Goal: Task Accomplishment & Management: Use online tool/utility

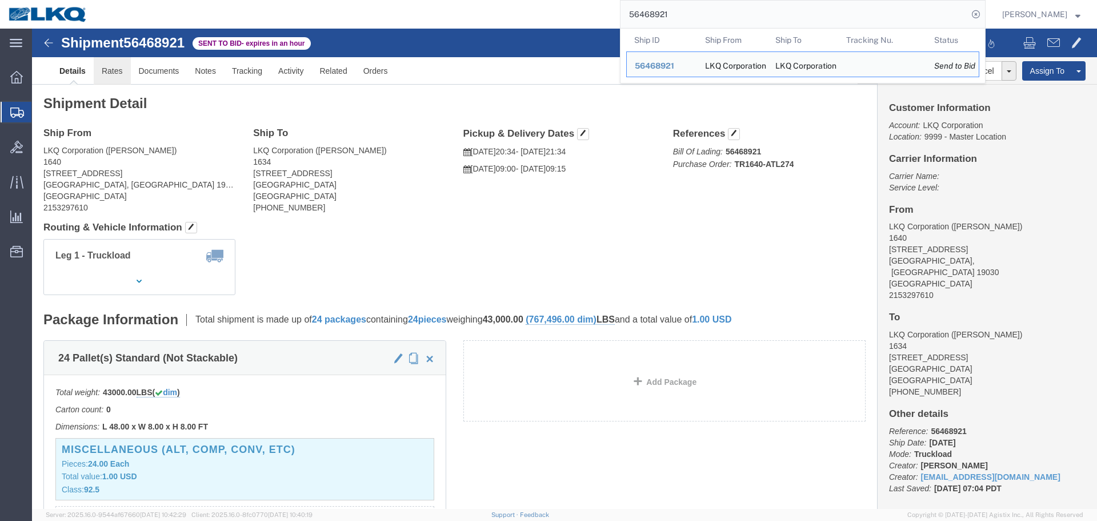
click link "Rates"
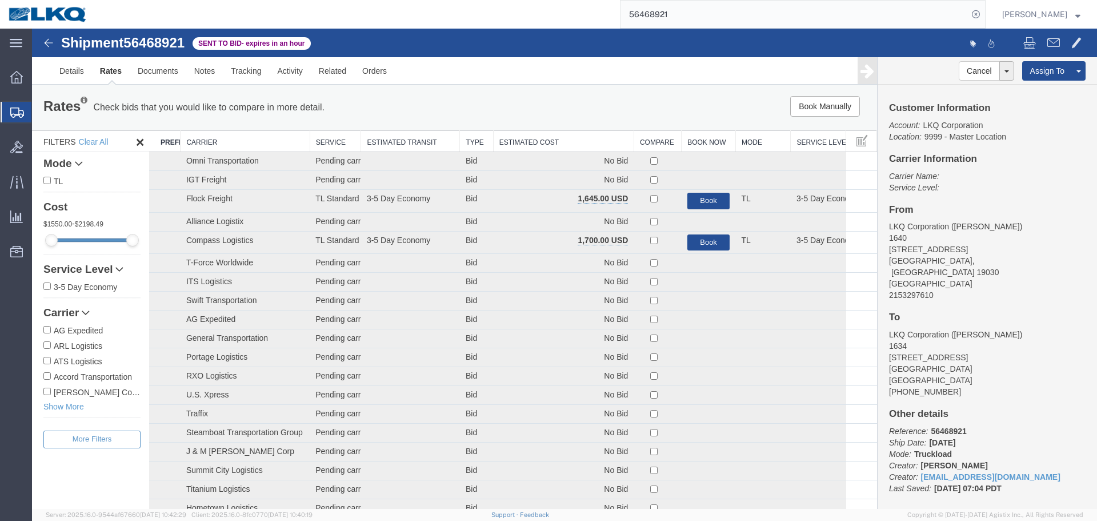
click at [575, 146] on th "Estimated Cost" at bounding box center [563, 141] width 141 height 21
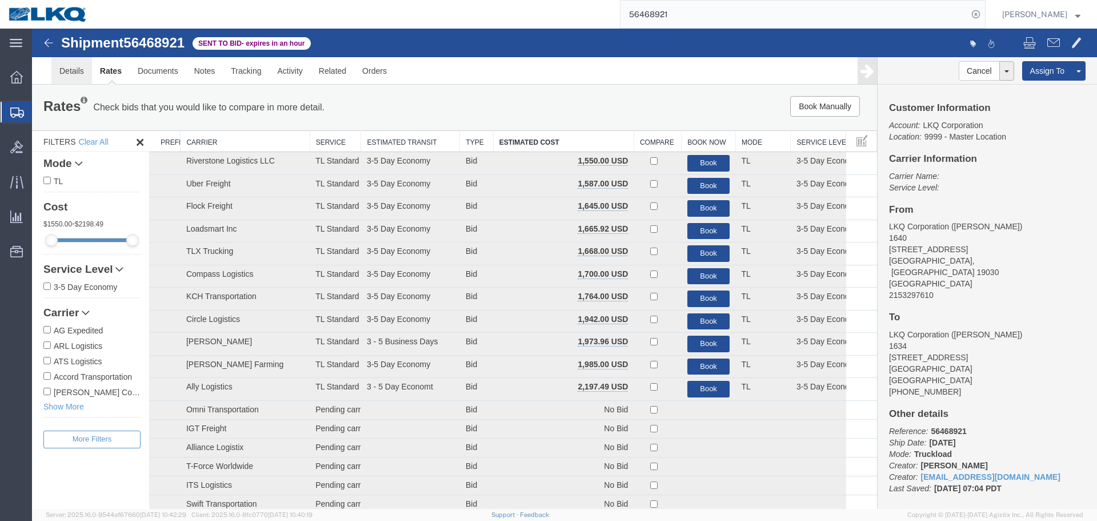
click at [75, 78] on link "Details" at bounding box center [71, 70] width 41 height 27
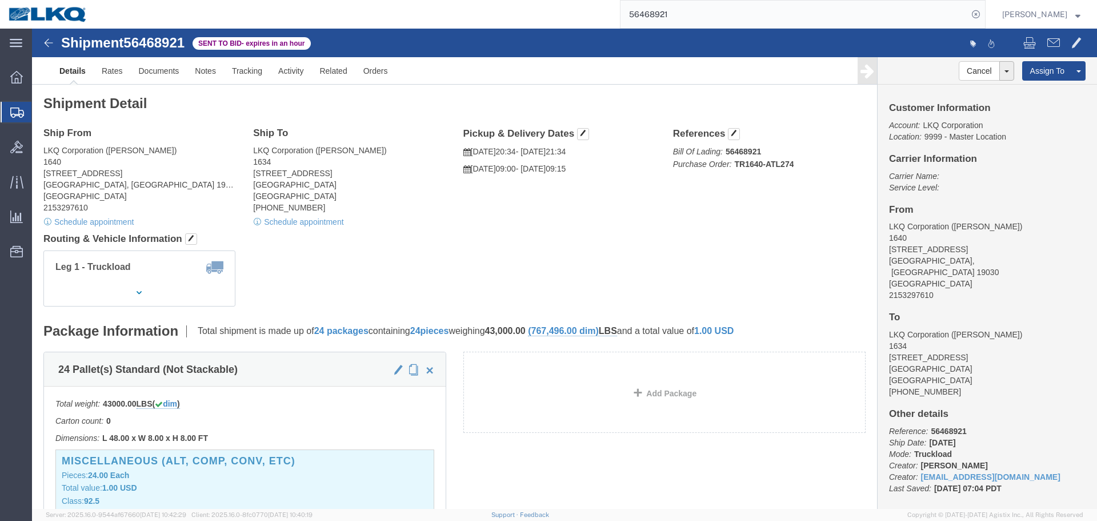
drag, startPoint x: 591, startPoint y: 225, endPoint x: 599, endPoint y: 205, distance: 21.9
click div "Leg 1 - Truckload Number of trucks: 1"
click address "LKQ Corporation (dan) 1640 199 Canal Rd, Suite 100 Fairless Hills, PA 19030 Uni…"
copy address "1640"
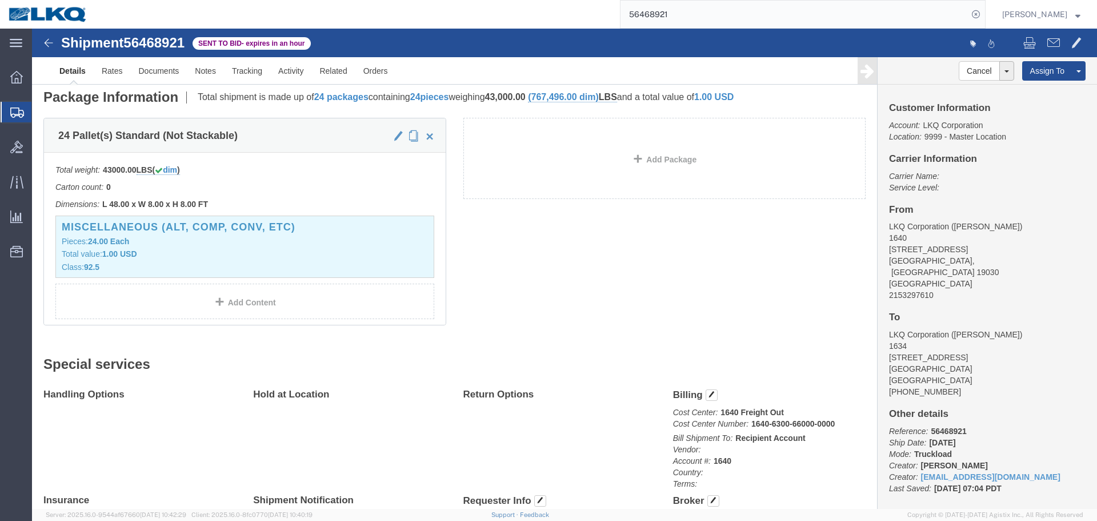
scroll to position [514, 0]
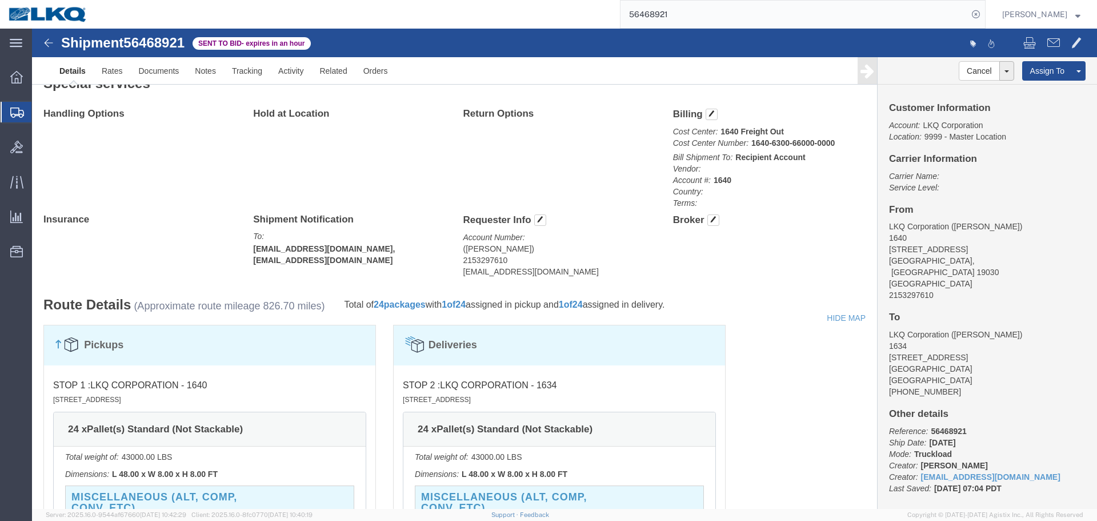
click address "(dan robinson) 2153297610 dkrobinson@lkqcorp.com"
copy div "dkrobinson@lkqcorp.com Edit Requester Info Location Select Select My Profile Lo…"
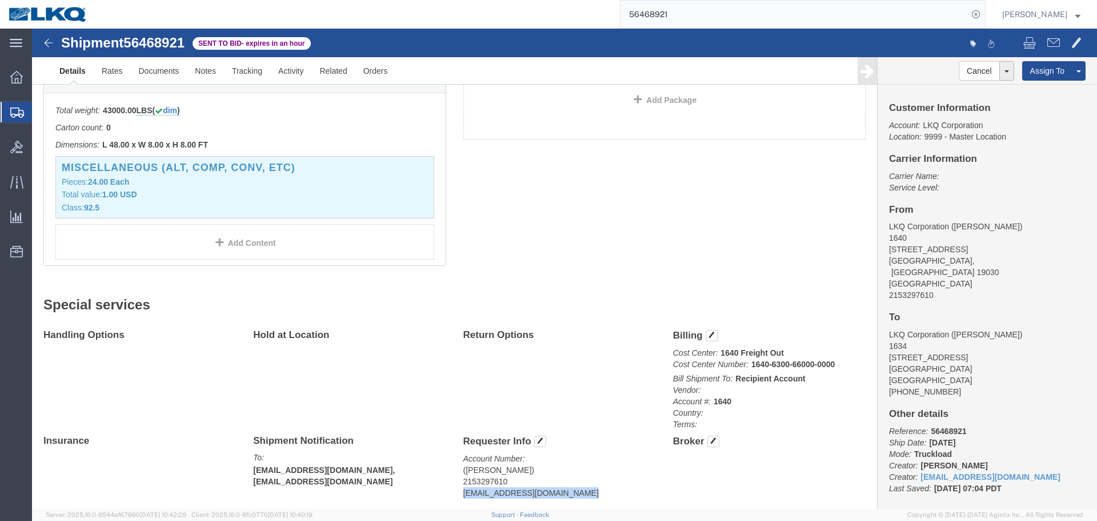
scroll to position [0, 0]
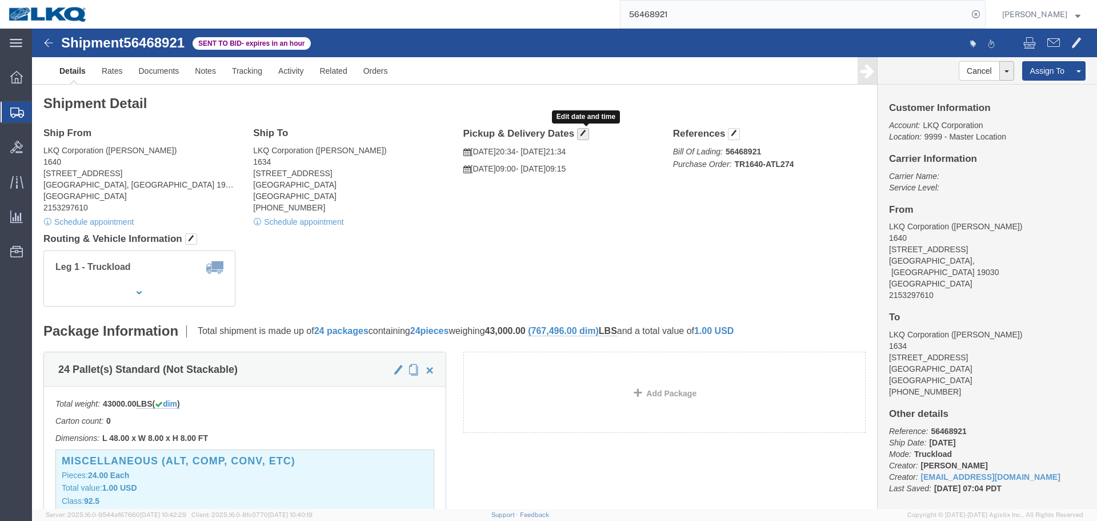
click button "button"
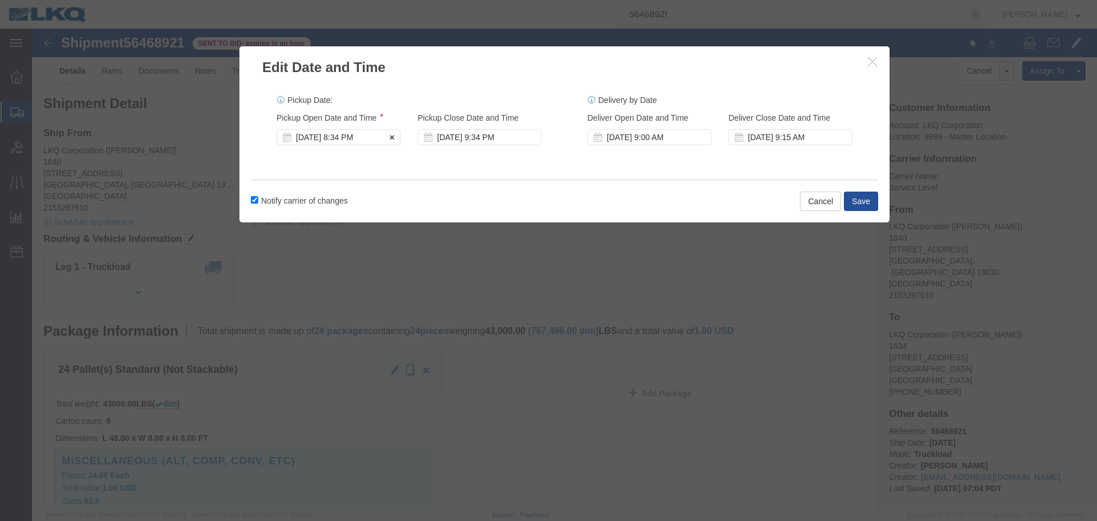
click div "Pickup Start Date Pickup Start Time Pickup Open Date and Time Aug 12 2025 8:34 …"
click div "Aug 12 2025 8:34 PM"
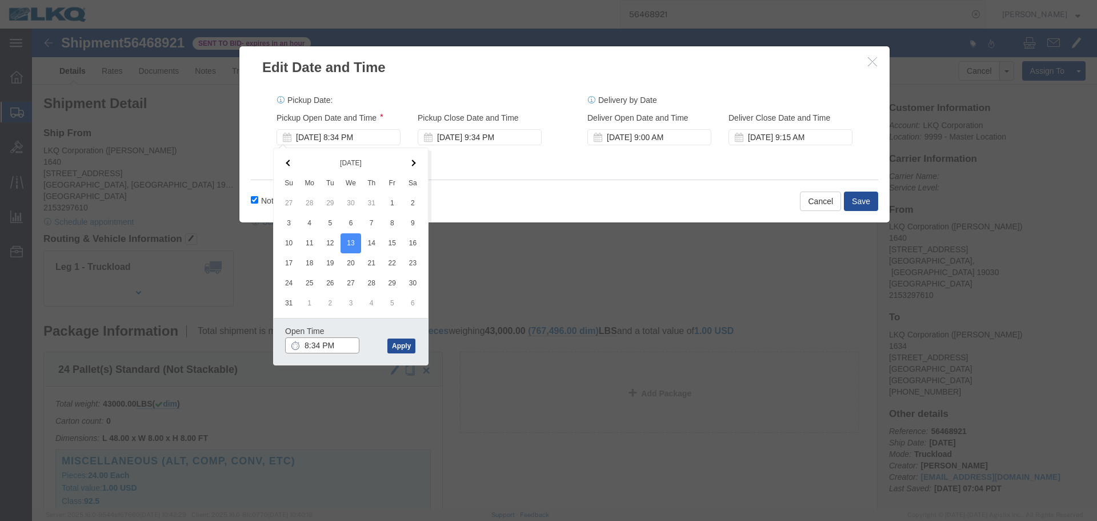
click input "8:34 PM"
type input "6:00 AM"
click button "Apply"
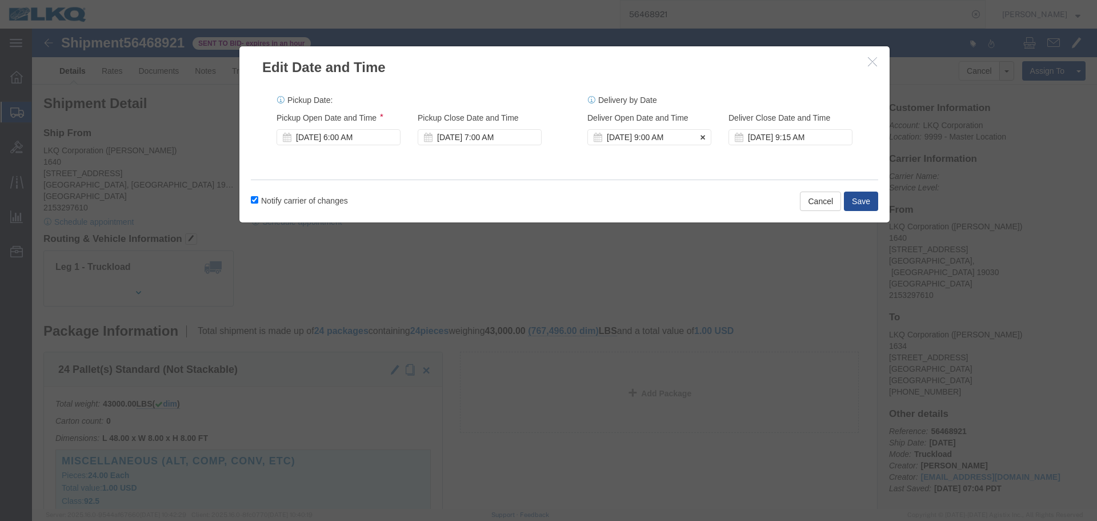
click div "[DATE] 9:00 AM"
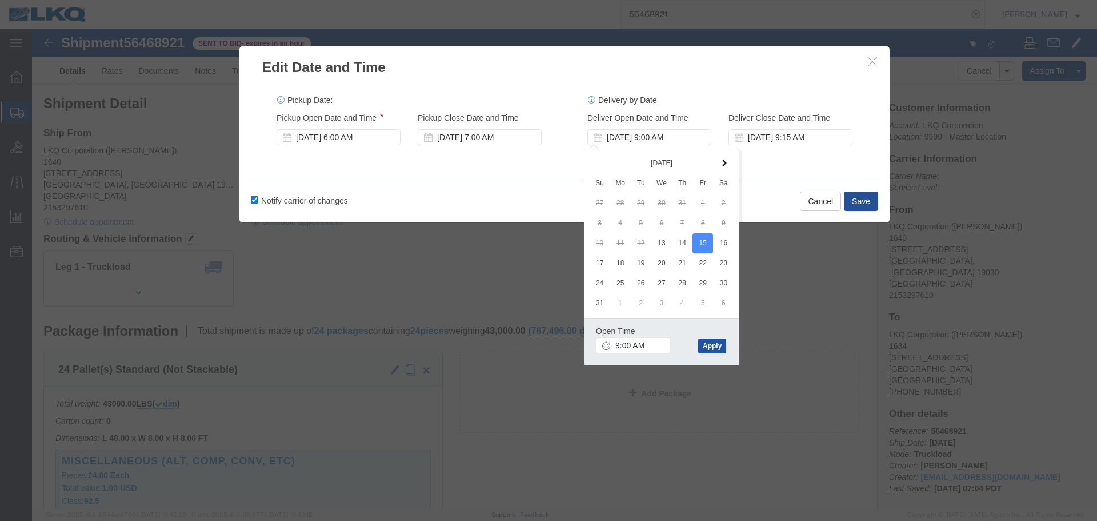
click button "Apply"
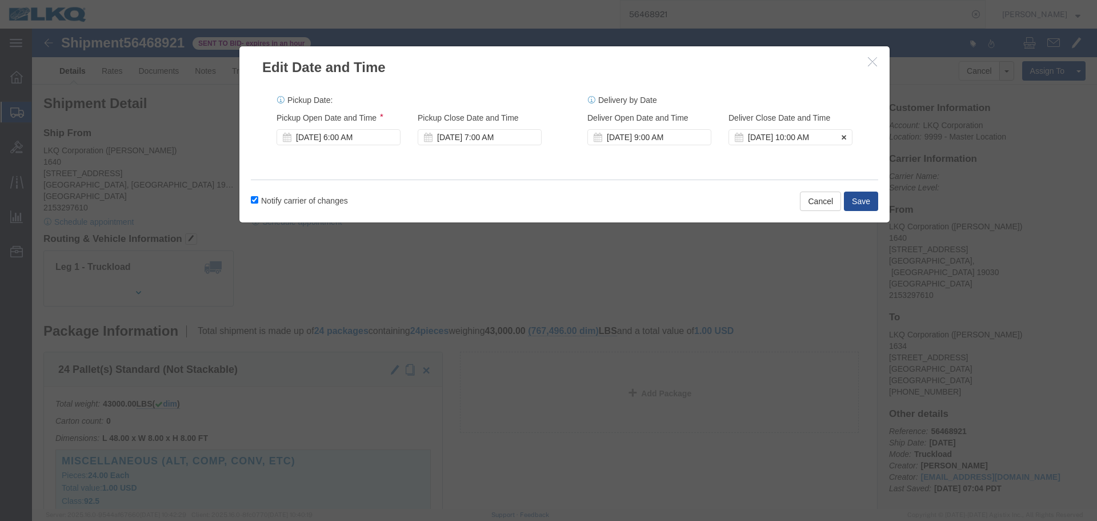
click div "Aug 15 2025 10:00 AM"
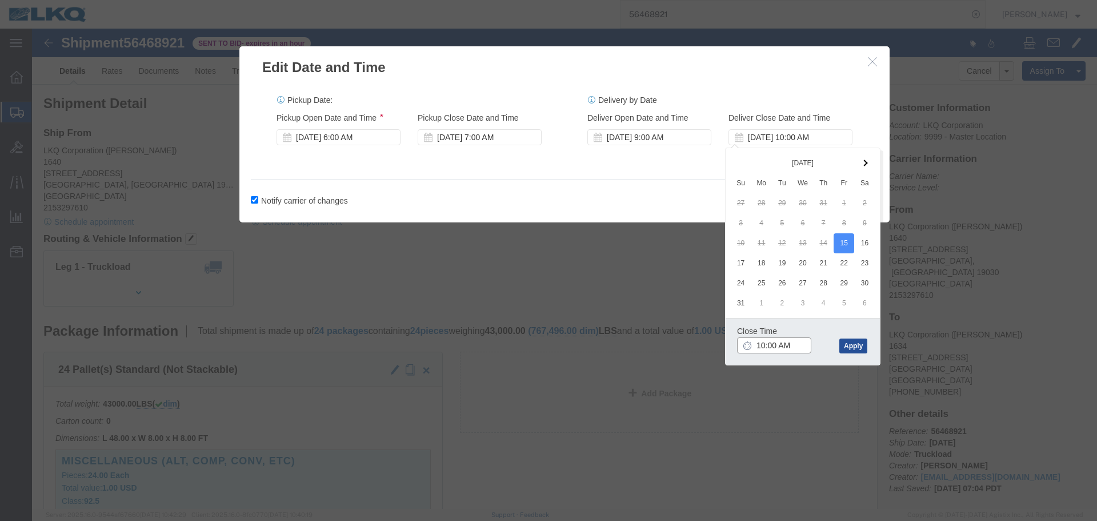
click input "10:00 AM"
type input "0915"
type input "9:15 AM"
click button "Apply"
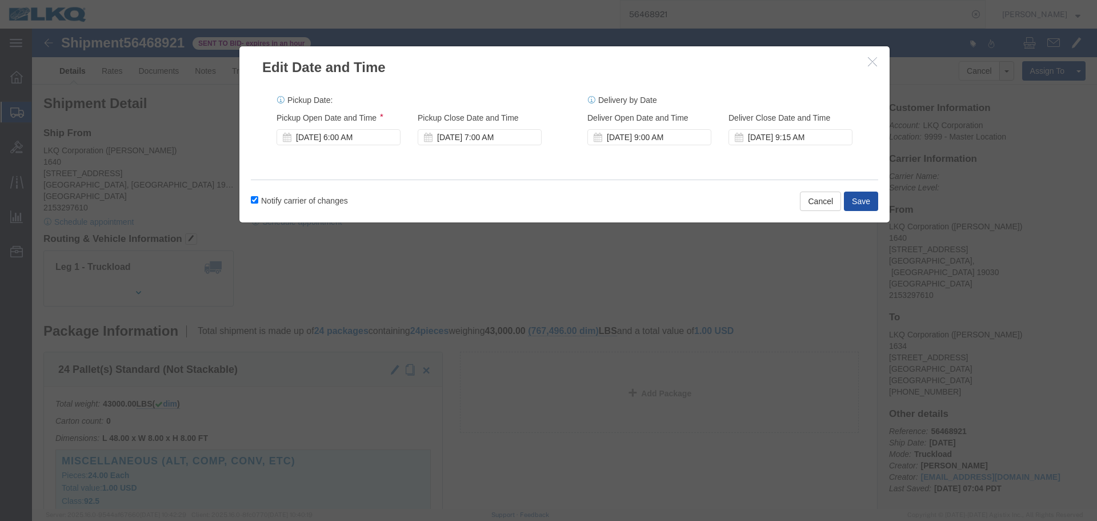
click button "Save"
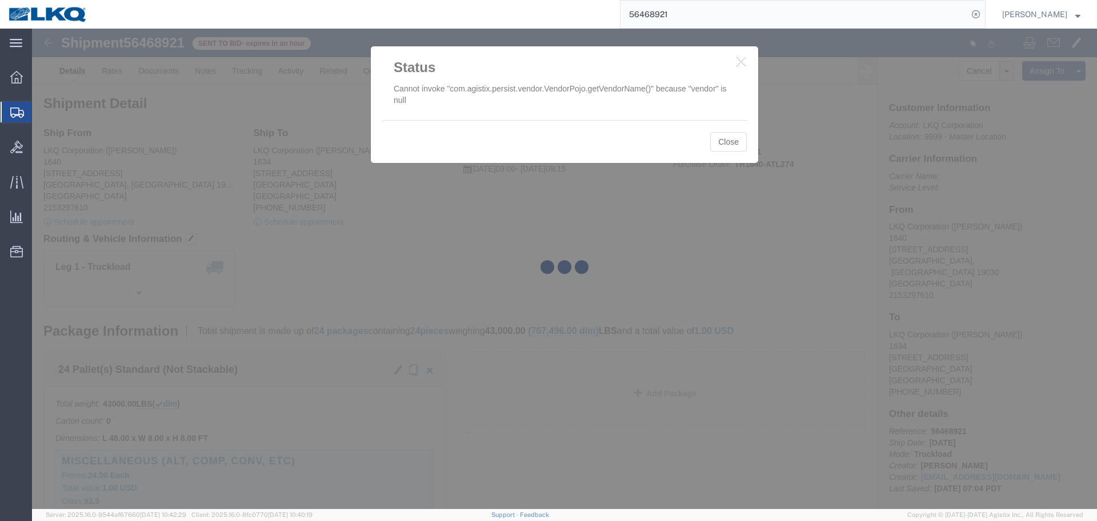
click at [737, 62] on div at bounding box center [564, 269] width 1065 height 480
click at [736, 65] on div at bounding box center [564, 269] width 1065 height 480
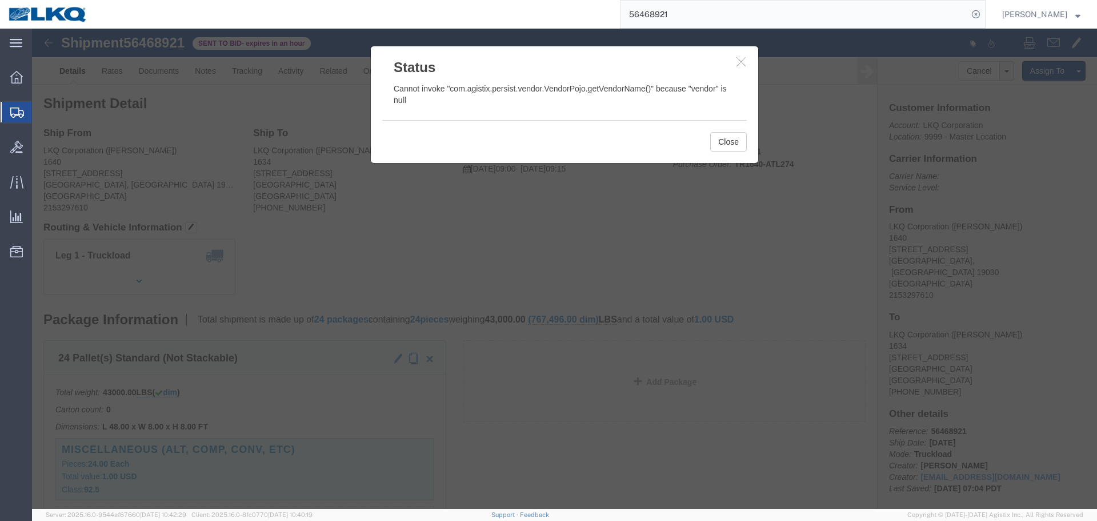
click button "button"
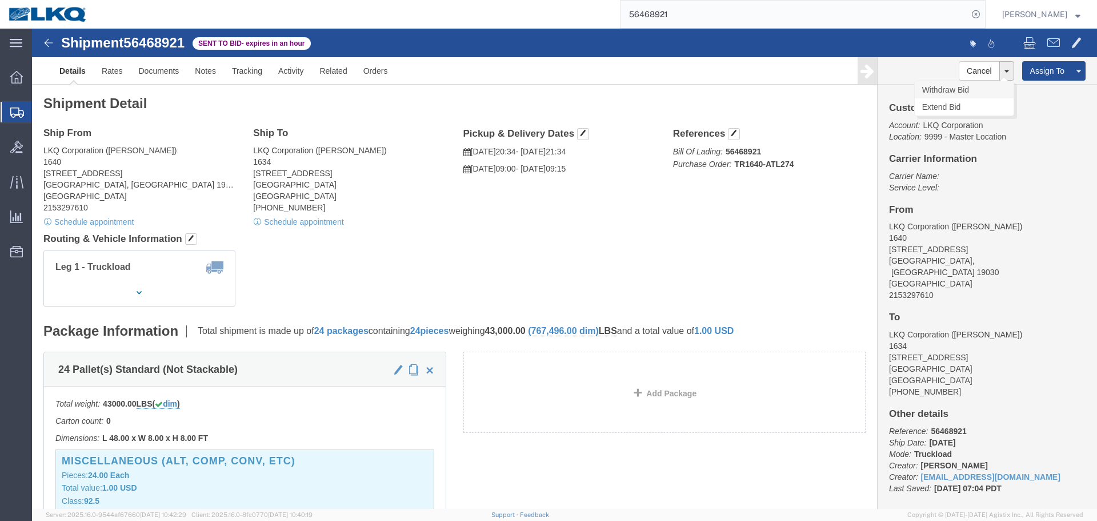
click link "Withdraw Bid"
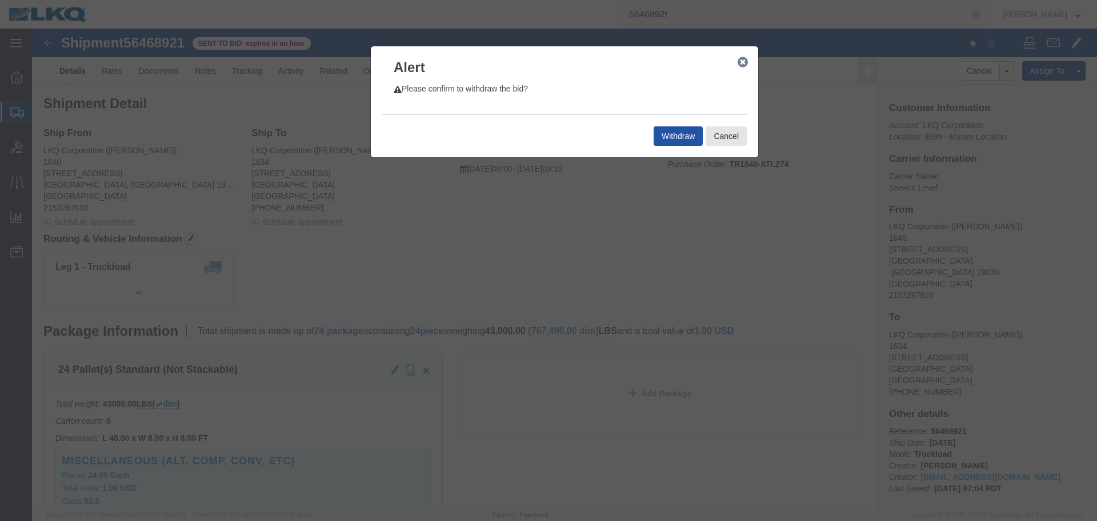
click button "Withdraw"
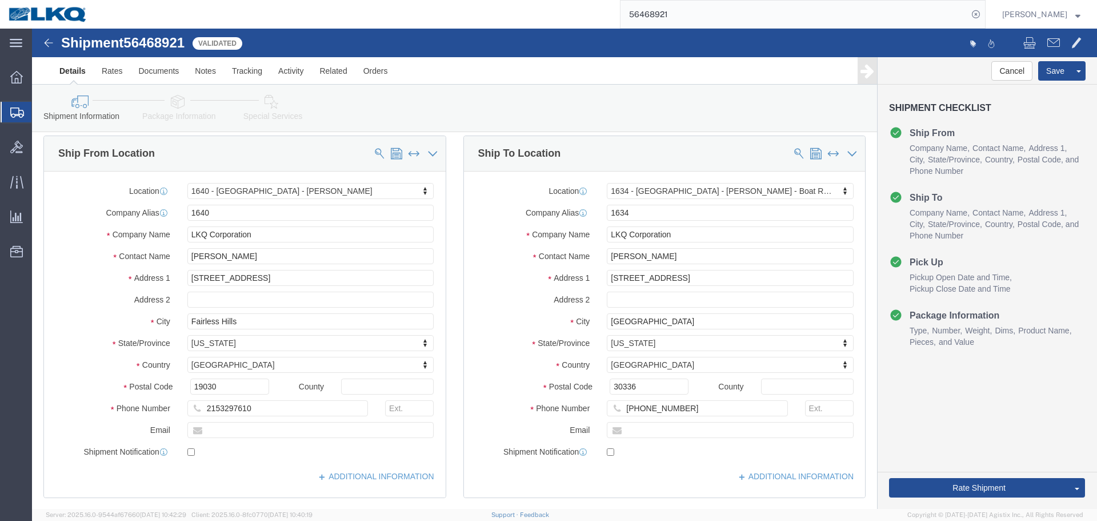
scroll to position [343, 0]
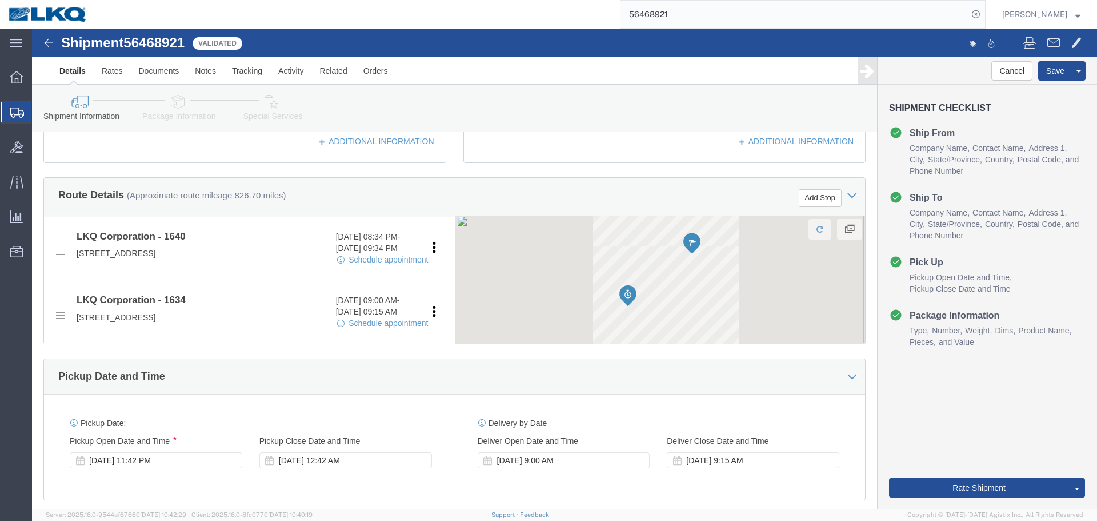
select select "28713"
select select "28712"
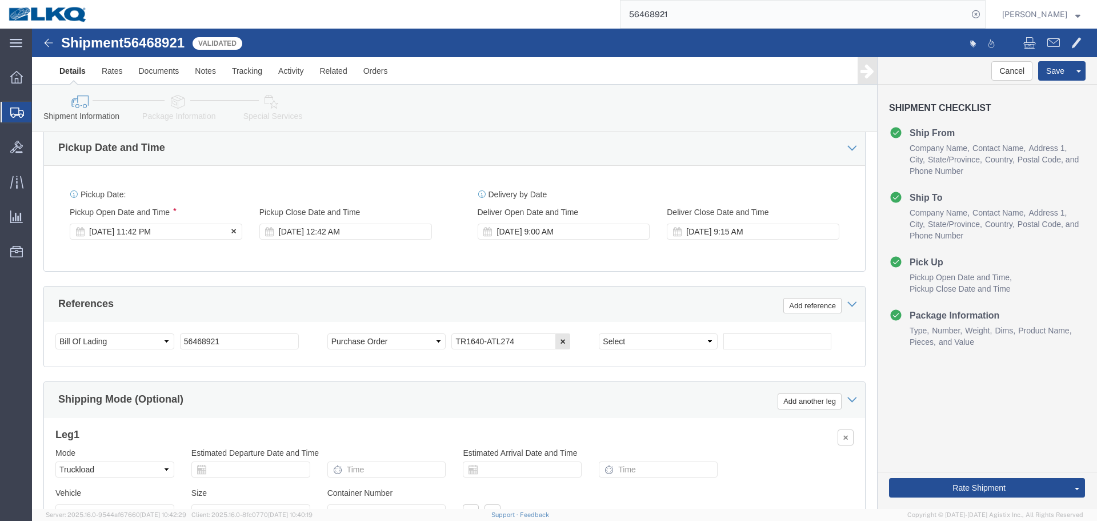
click div "Aug 12 2025 11:42 PM"
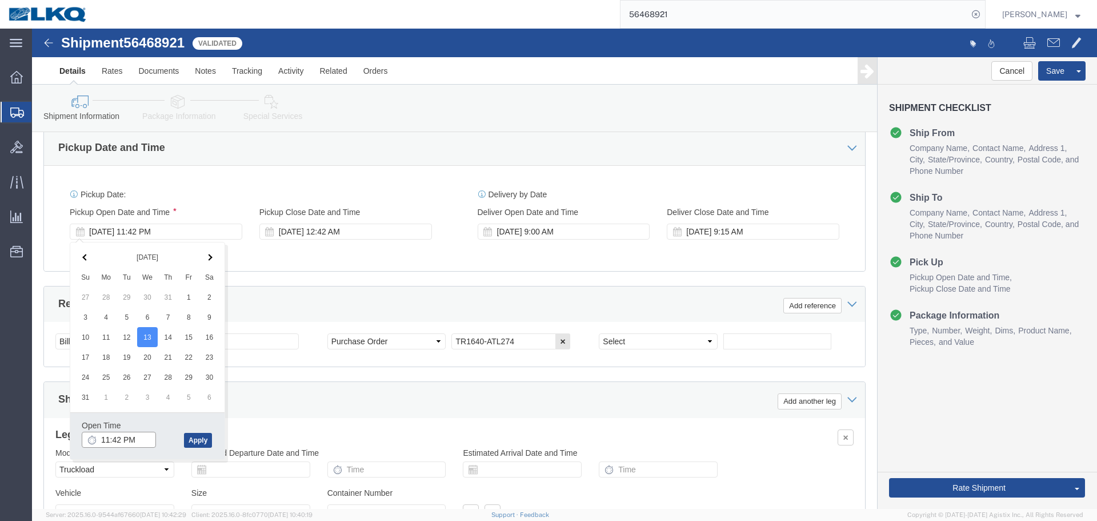
click input "11:42 PM"
type input "6:00 AM"
click button "Apply"
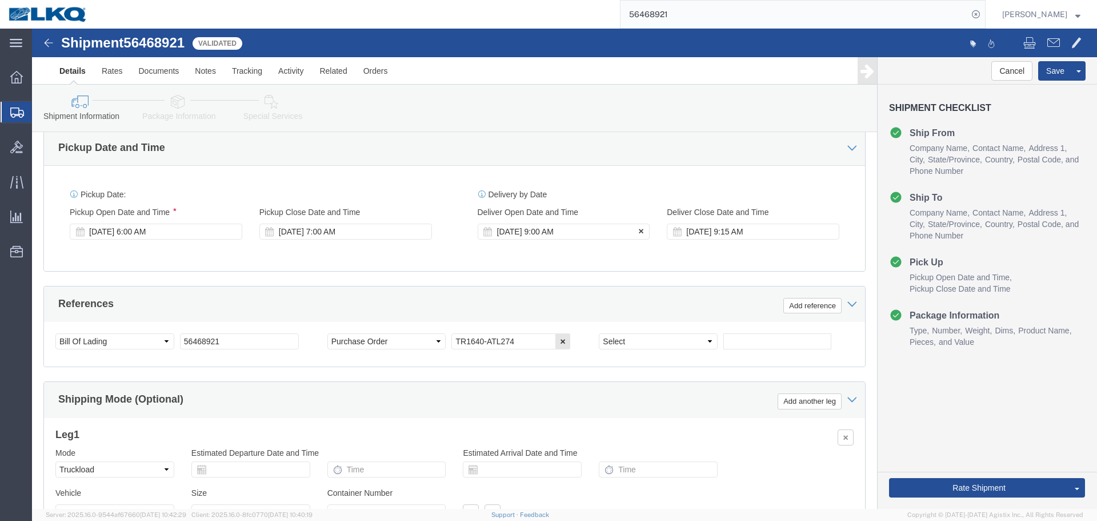
click div "[DATE] 9:00 AM"
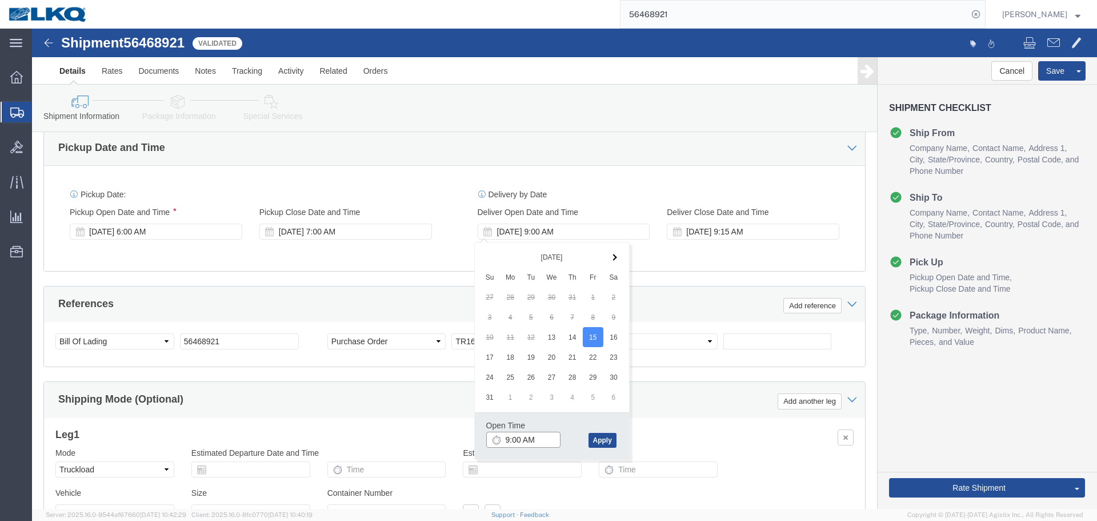
click input "9:00 AM"
type input "12:30 PM"
click button "Apply"
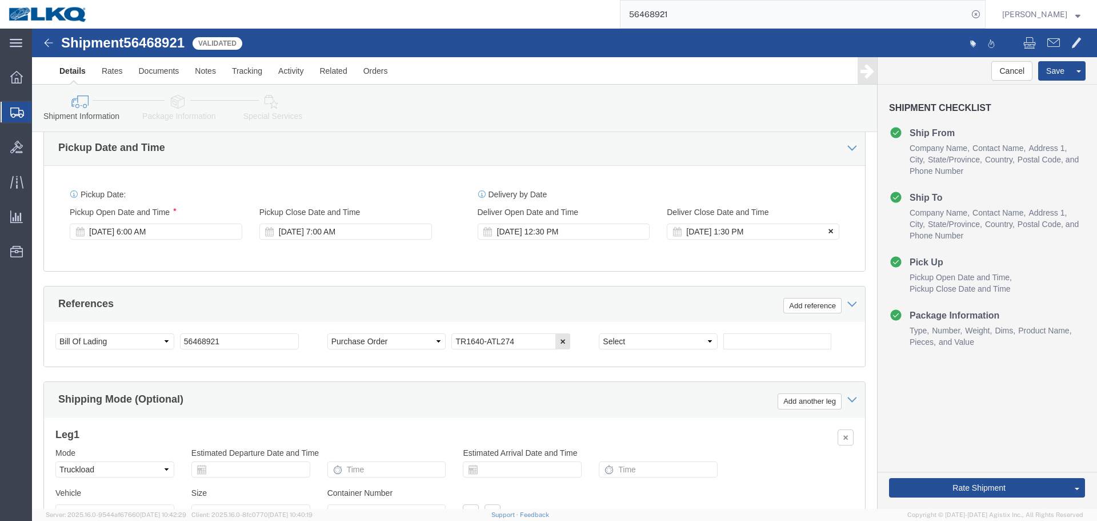
click icon
click button "Save"
click link "Send To Bid"
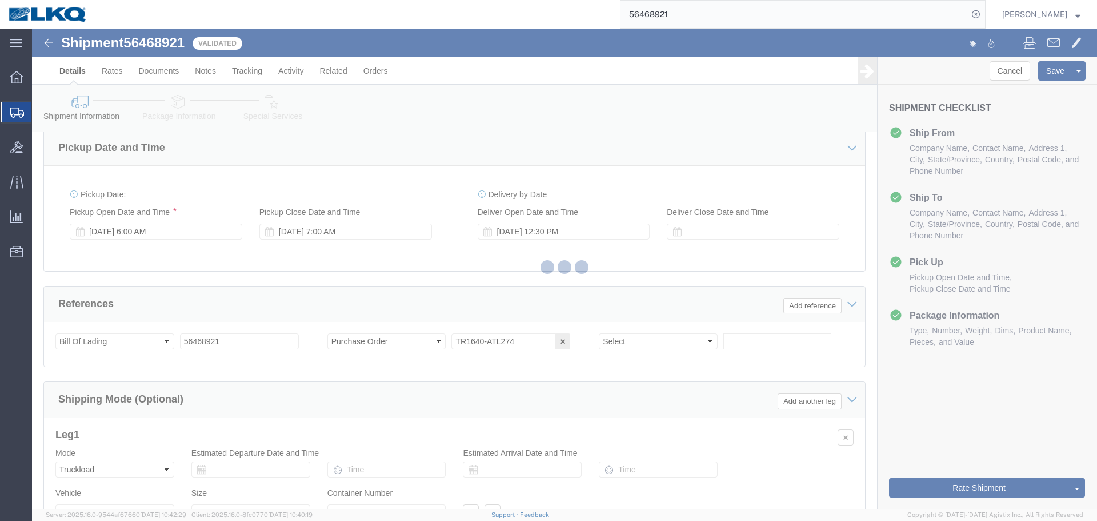
select select "TL"
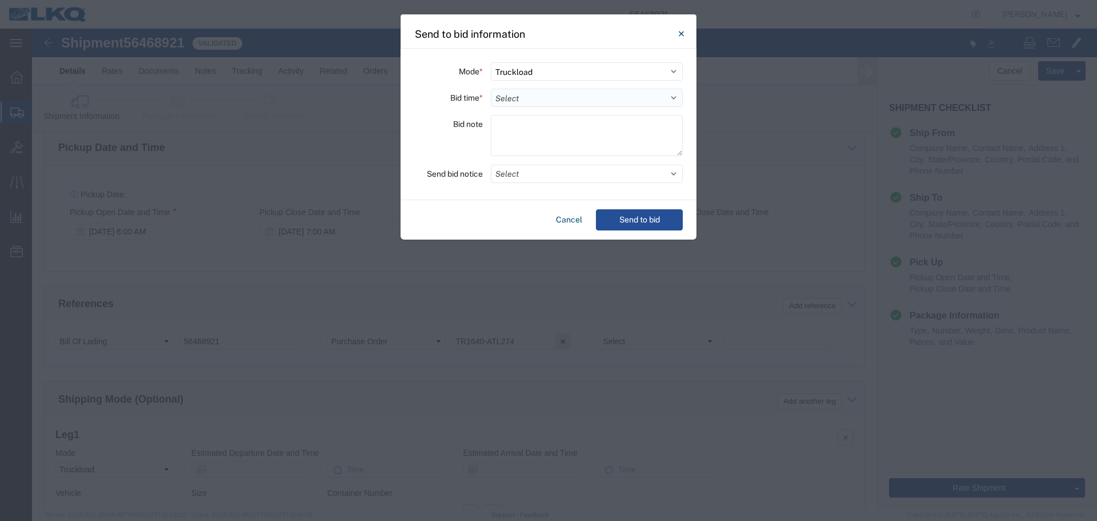
click at [523, 99] on select "Select 30 Min (Rush) 1 Hour (Rush) 2 Hours (Rush) 4 Hours (Rush) 8 Hours (Rush)…" at bounding box center [587, 98] width 192 height 18
select select "12"
click at [491, 89] on select "Select 30 Min (Rush) 1 Hour (Rush) 2 Hours (Rush) 4 Hours (Rush) 8 Hours (Rush)…" at bounding box center [587, 98] width 192 height 18
click at [655, 218] on button "Send to bid" at bounding box center [639, 219] width 87 height 21
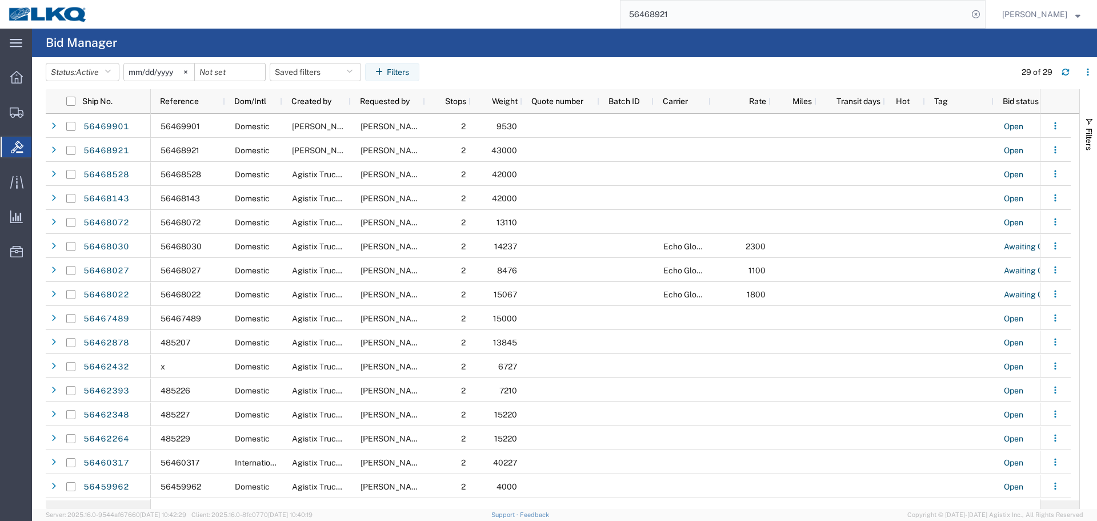
click at [709, 15] on input "56468921" at bounding box center [794, 14] width 347 height 27
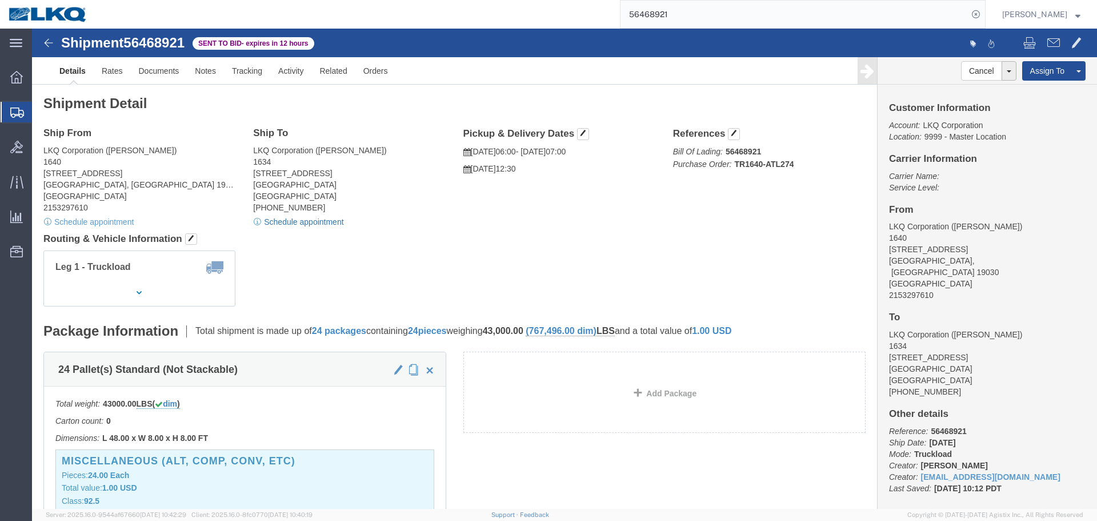
click link "Schedule appointment"
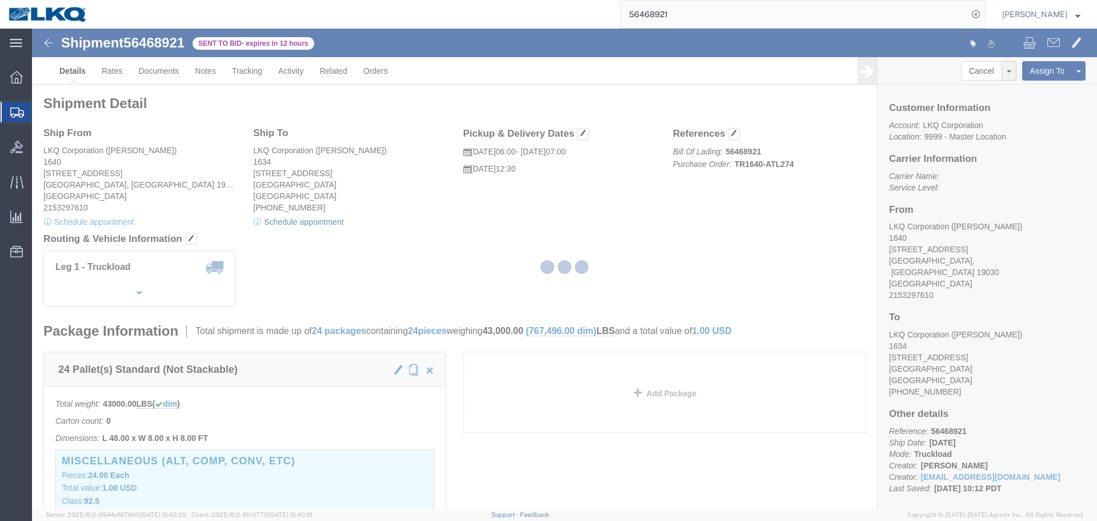
select select
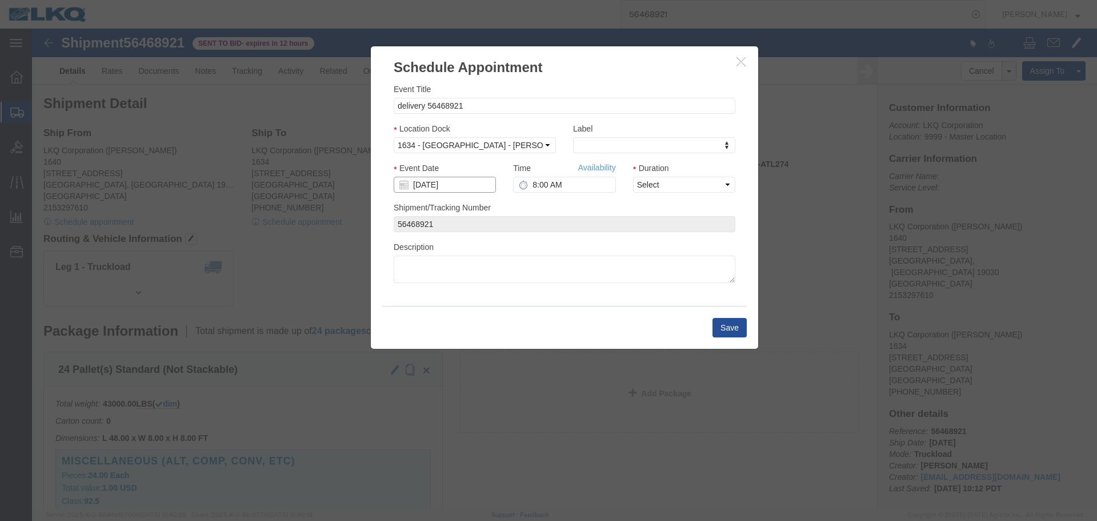
click input "[DATE]"
click td "15"
click input "8:00 AM"
type input "12:30 PM"
click select "Select 15 min 30 min 45 min 1 hr 2 hr 3 hr 4 hr"
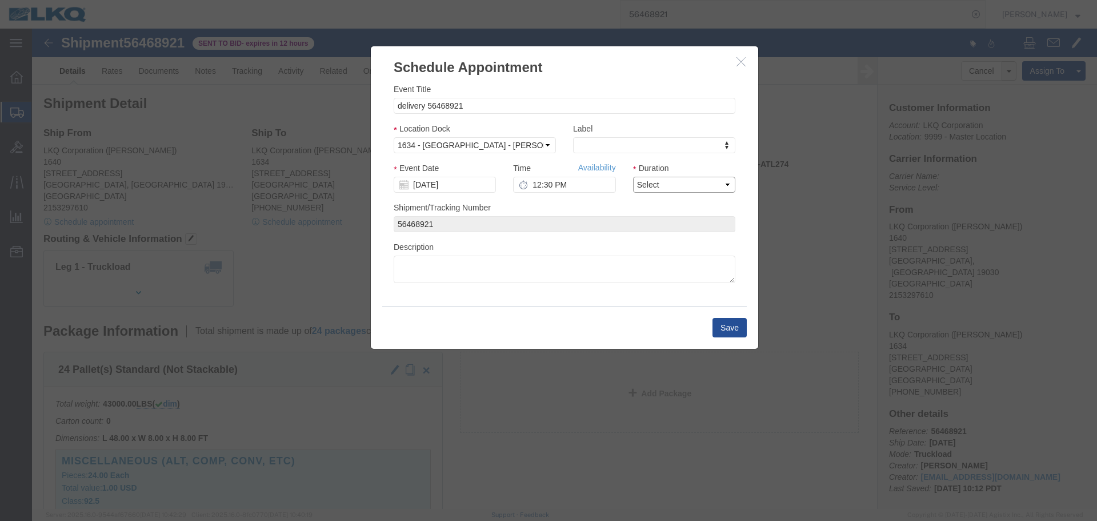
select select "15"
click select "Select 15 min 30 min 45 min 1 hr 2 hr 3 hr 4 hr"
click button "Save"
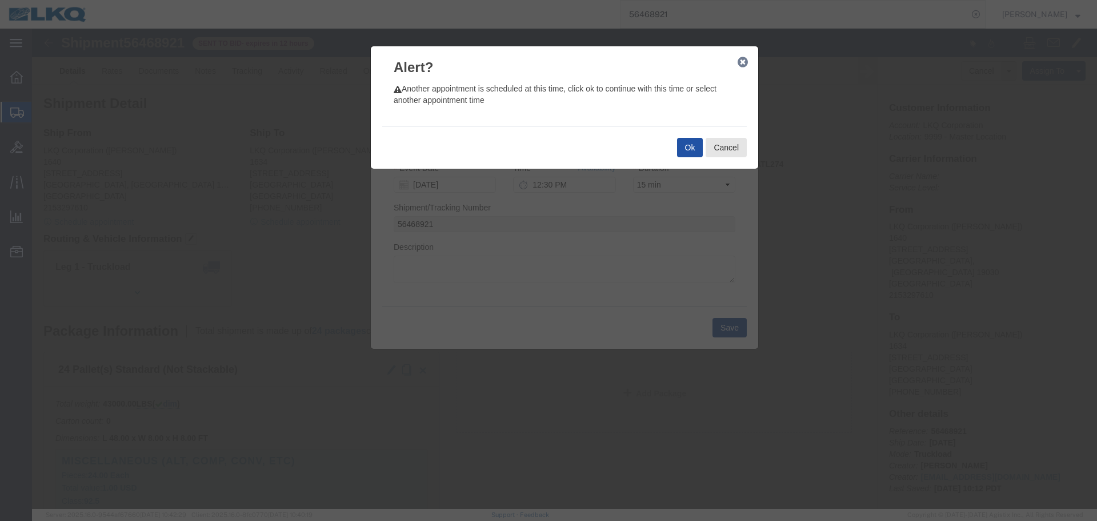
click button "Ok"
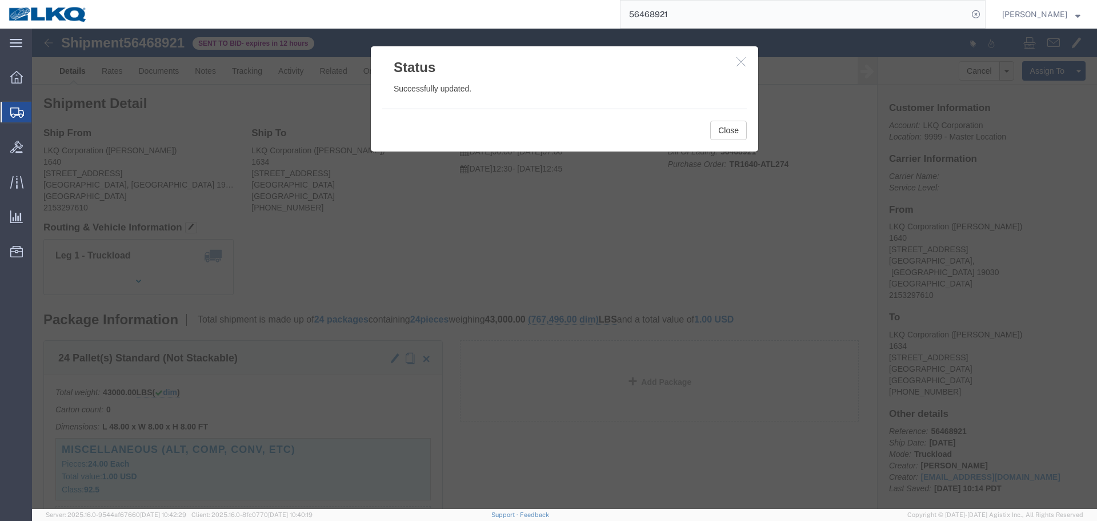
click div
click button "Close"
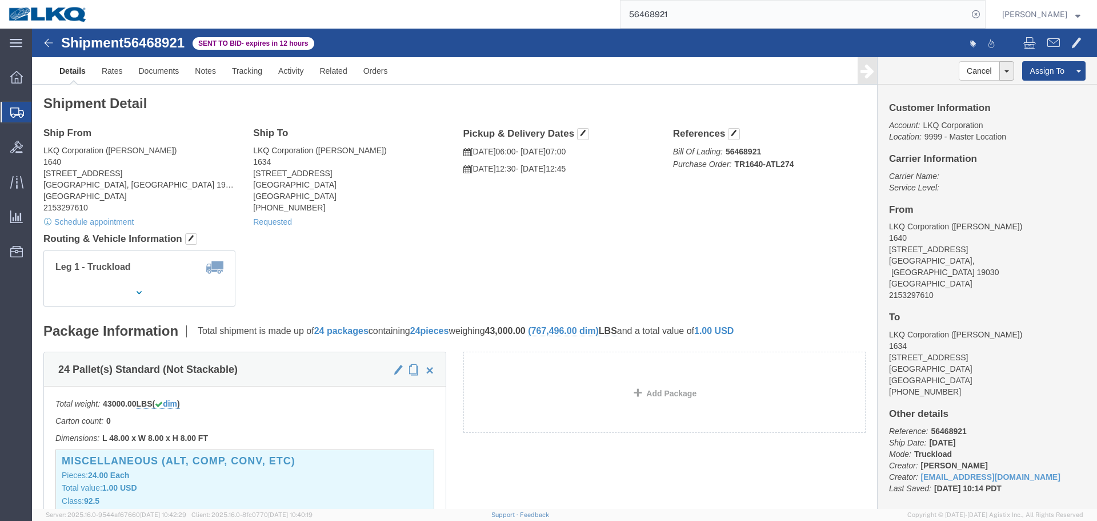
click div "Ship From LKQ Corporation (dan) 1640 199 Canal Rd, Suite 100 Fairless Hills, PA…"
click div "Shipment Detail Ship From LKQ Corporation (dan) 1640 199 Canal Rd, Suite 100 Fa…"
click div "Leg 1 - Truckload Number of trucks: 1"
click div "Shipment Detail Ship From LKQ Corporation (dan) 1640 199 Canal Rd, Suite 100 Fa…"
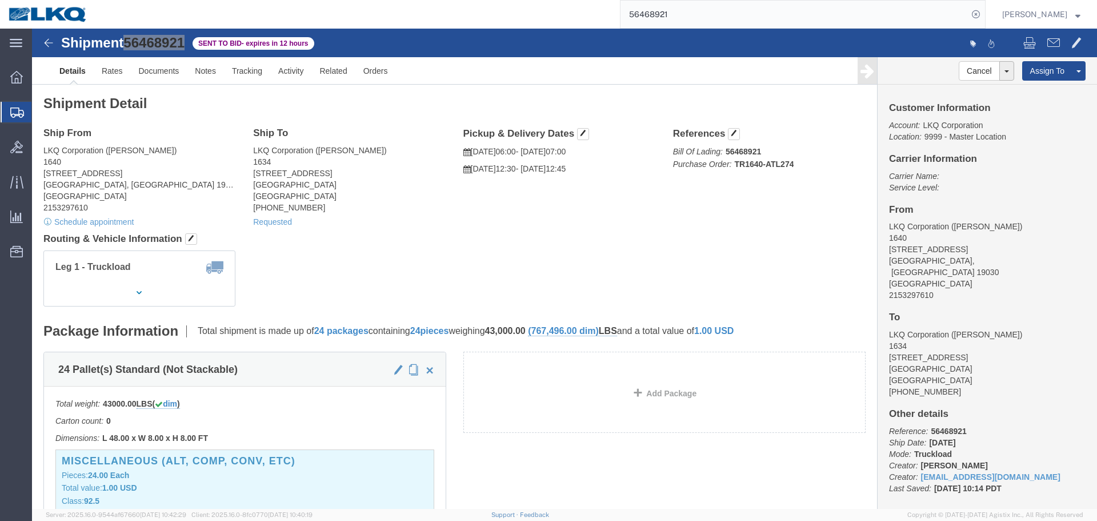
click at [855, 21] on input "56468921" at bounding box center [794, 14] width 347 height 27
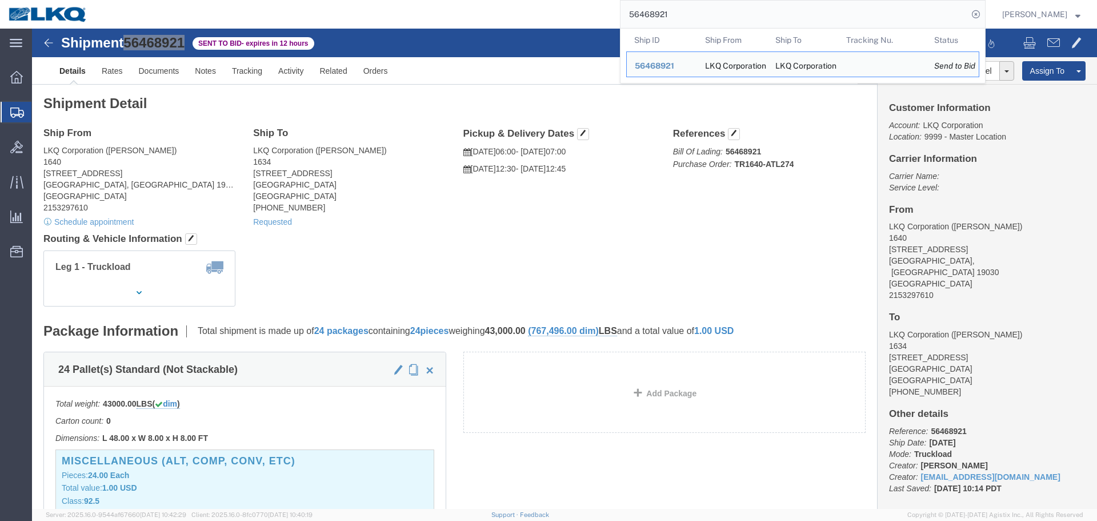
paste input "4200"
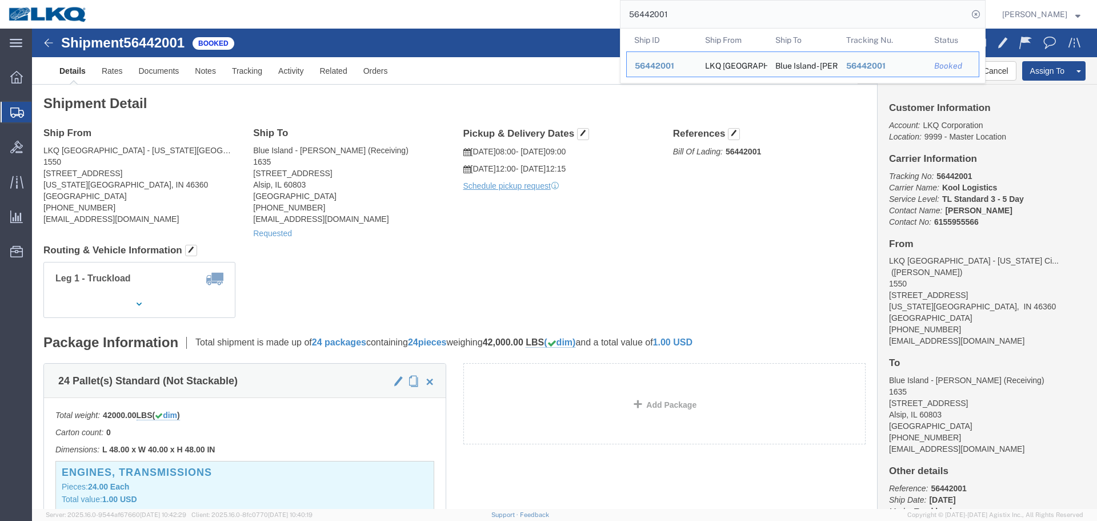
click span "56442001"
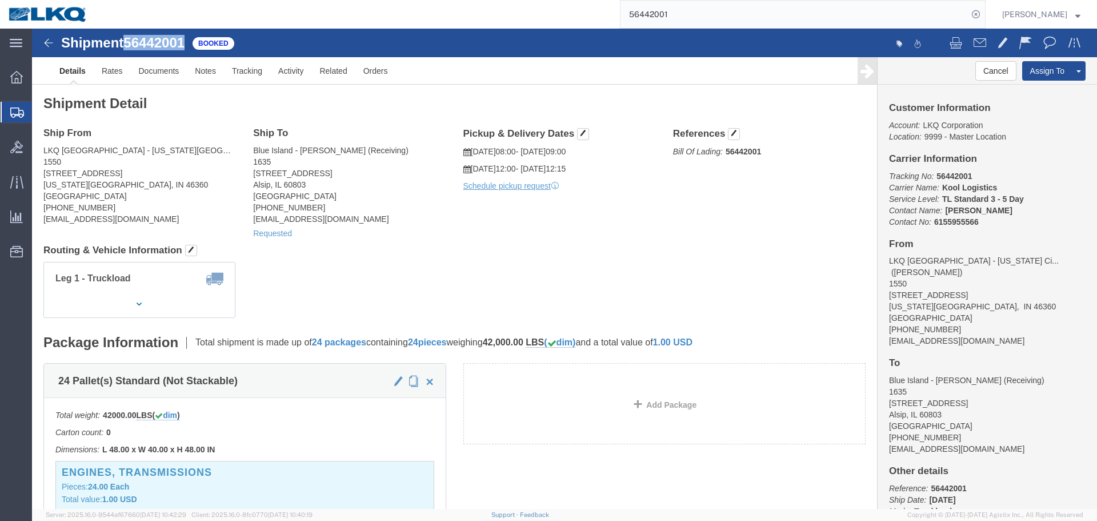
click span "56442001"
copy span "56442001"
click span "56442001"
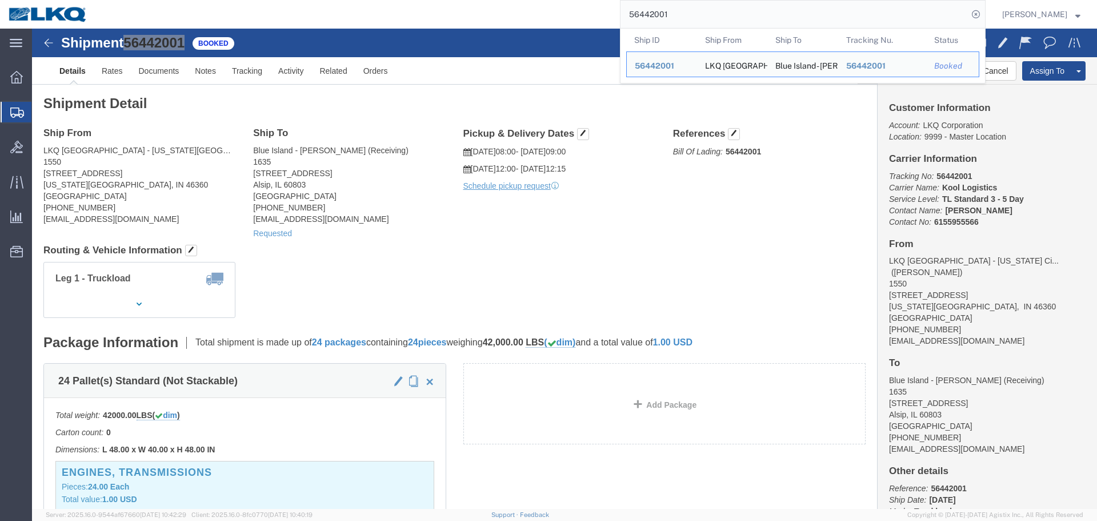
click at [807, 2] on input "56442001" at bounding box center [794, 14] width 347 height 27
paste input "389409"
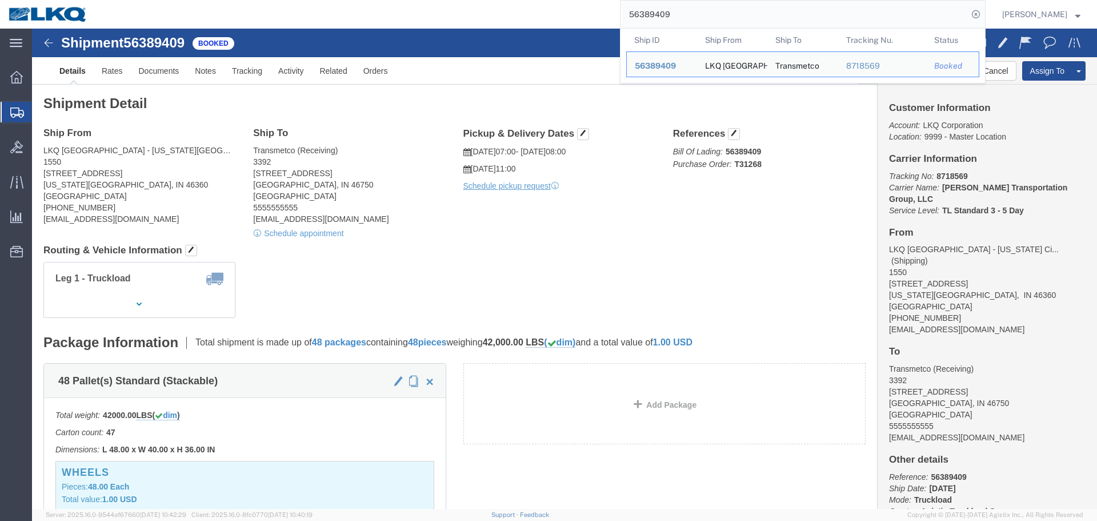
click span "56389409"
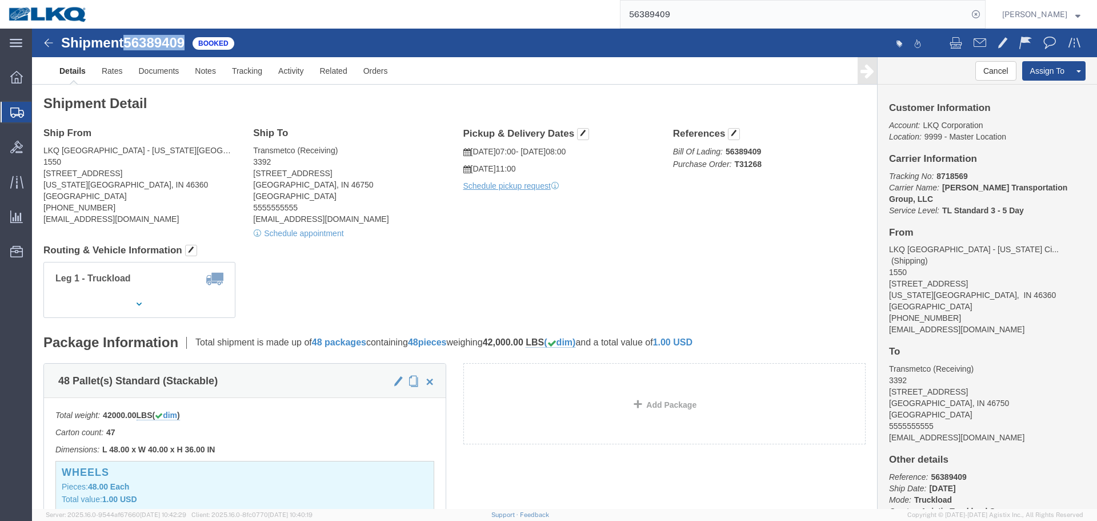
click span "56389409"
copy span "56389409"
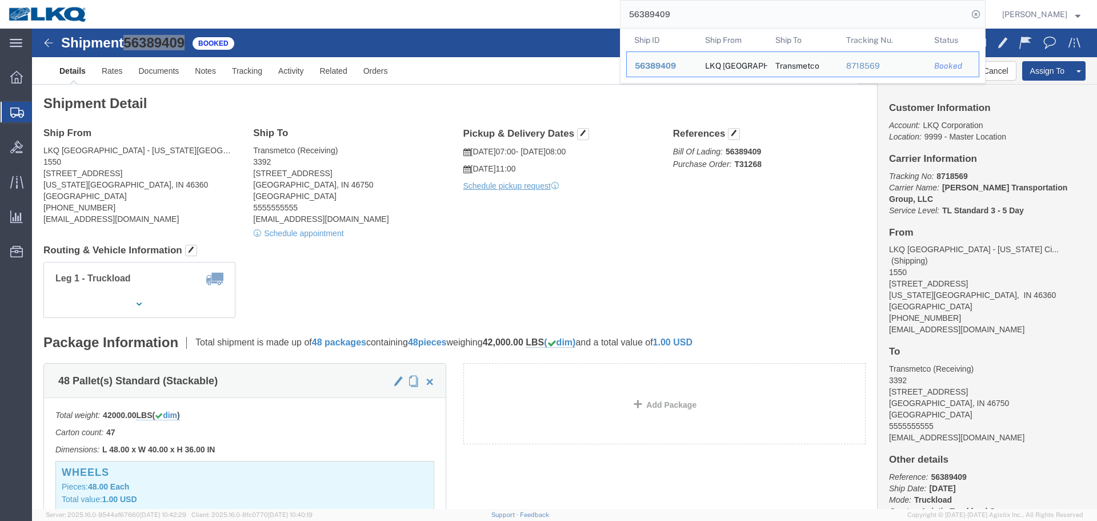
click at [774, 17] on input "56389409" at bounding box center [794, 14] width 347 height 27
paste input "43154"
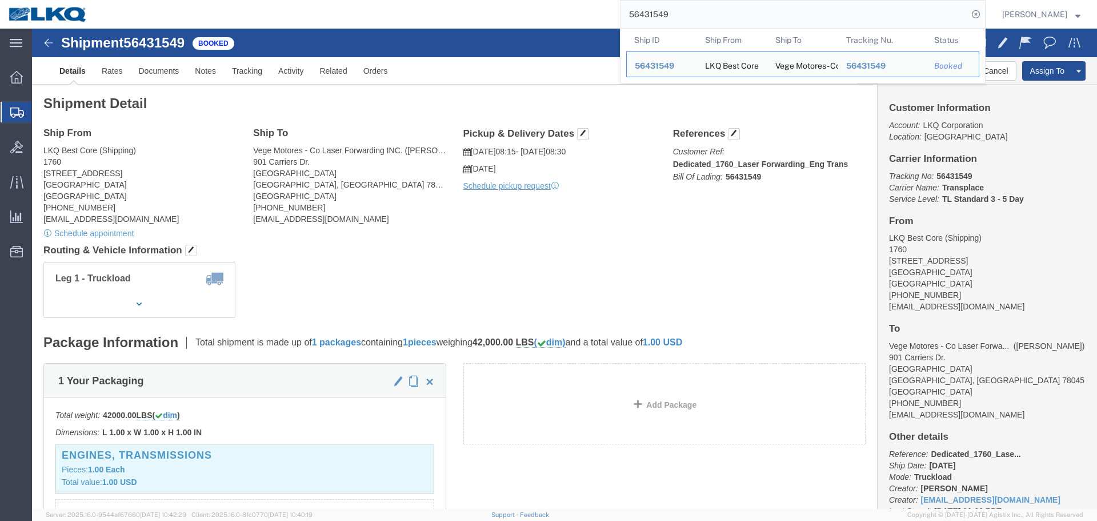
click div "Ship From LKQ Best Core (Shipping) 1760 1710 West Mount Houston Road Houston, T…"
click at [719, 17] on input "56431549" at bounding box center [794, 14] width 347 height 27
paste input "04041"
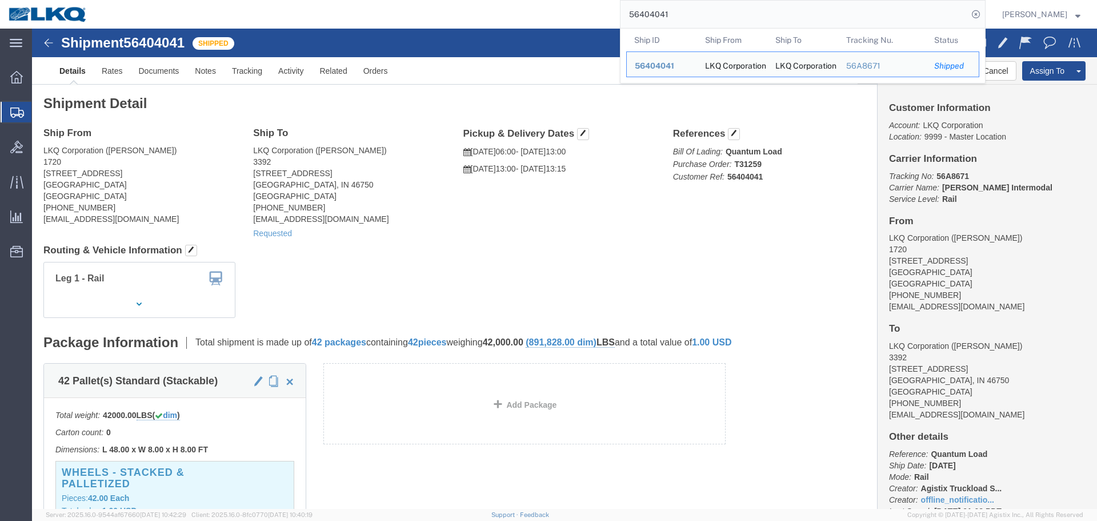
click div "Ship From LKQ Corporation (Jeffrey Massey) 1720 2115 South Union Avenue Bakersf…"
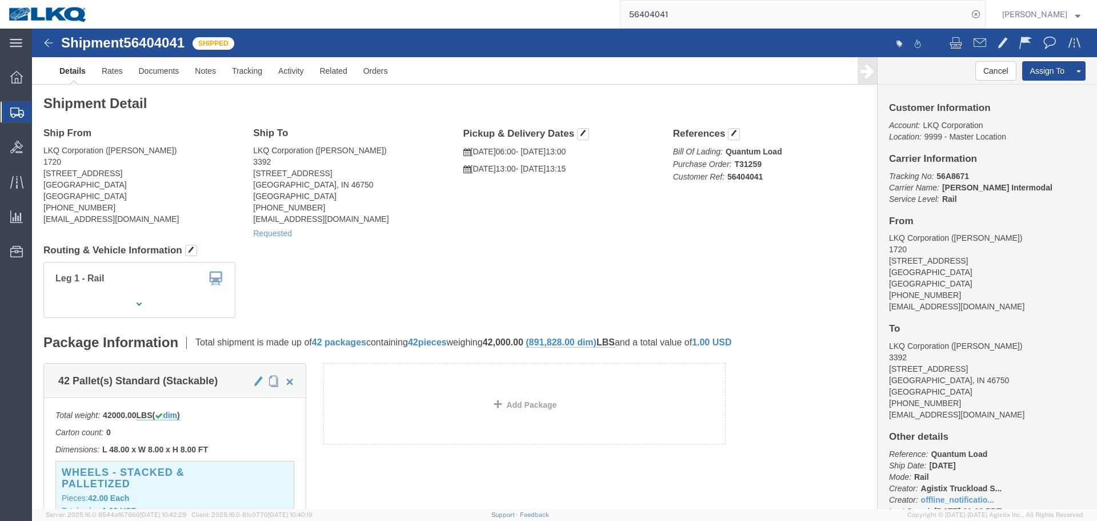
click div "Ship From LKQ Corporation (Jeffrey Massey) 1720 2115 South Union Avenue Bakersf…"
click div "Shipment Detail Ship From LKQ Corporation (Jeffrey Massey) 1720 2115 South Unio…"
click div "Shipment 56404041 Shipped Details Rates Documents Notes Tracking Activity Relat…"
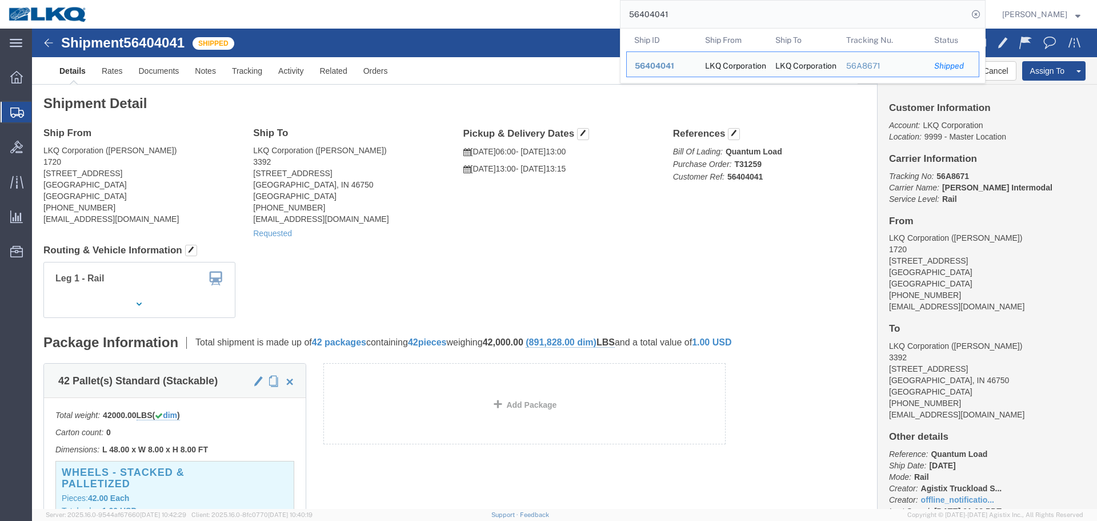
click at [701, 19] on input "56404041" at bounding box center [794, 14] width 347 height 27
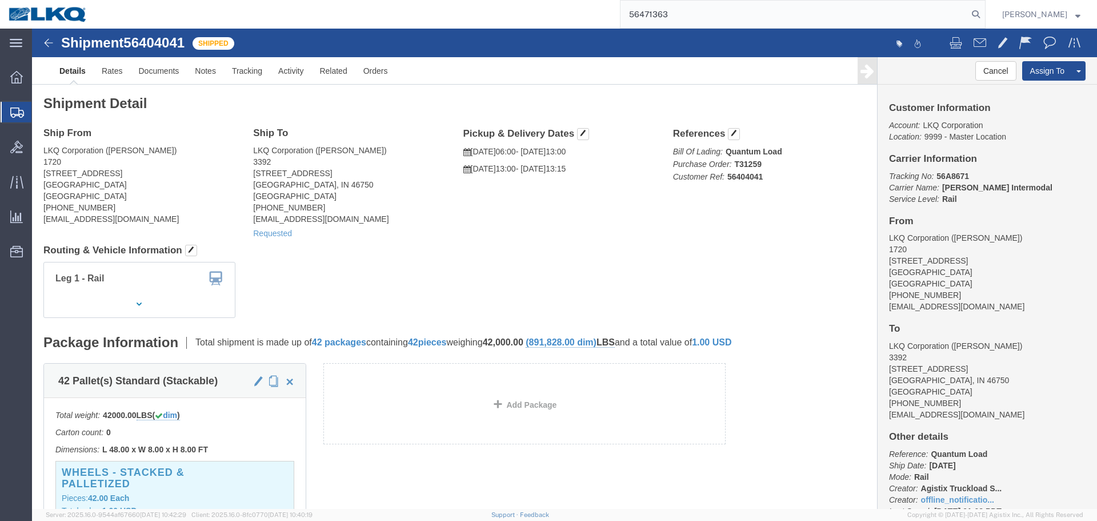
type input "56471363"
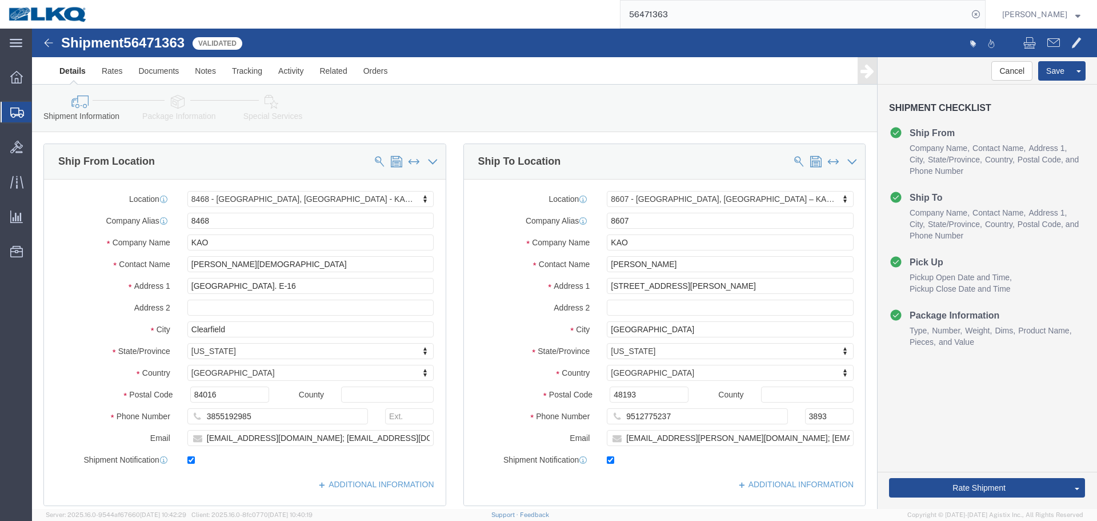
select select "30576"
select select "30604"
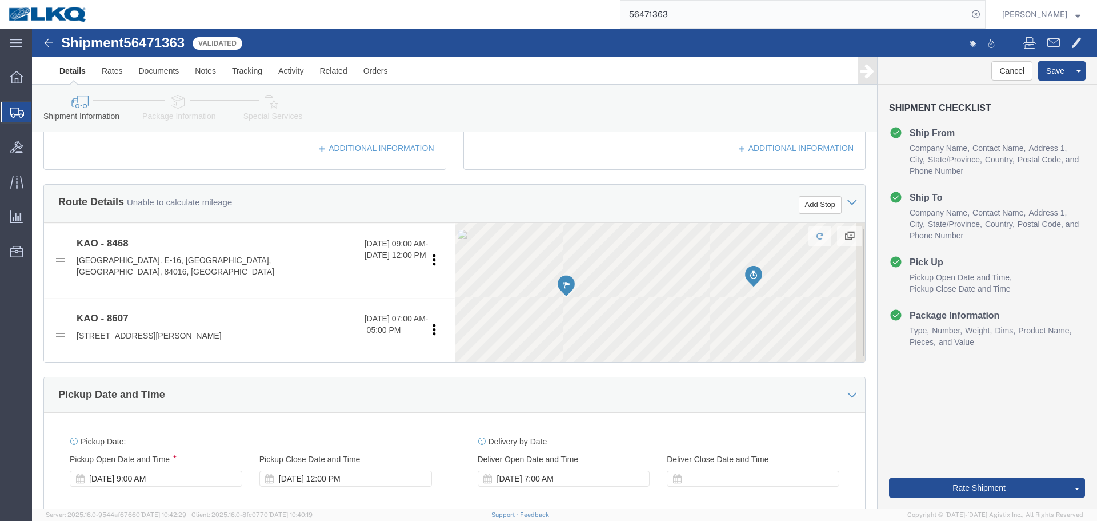
scroll to position [343, 0]
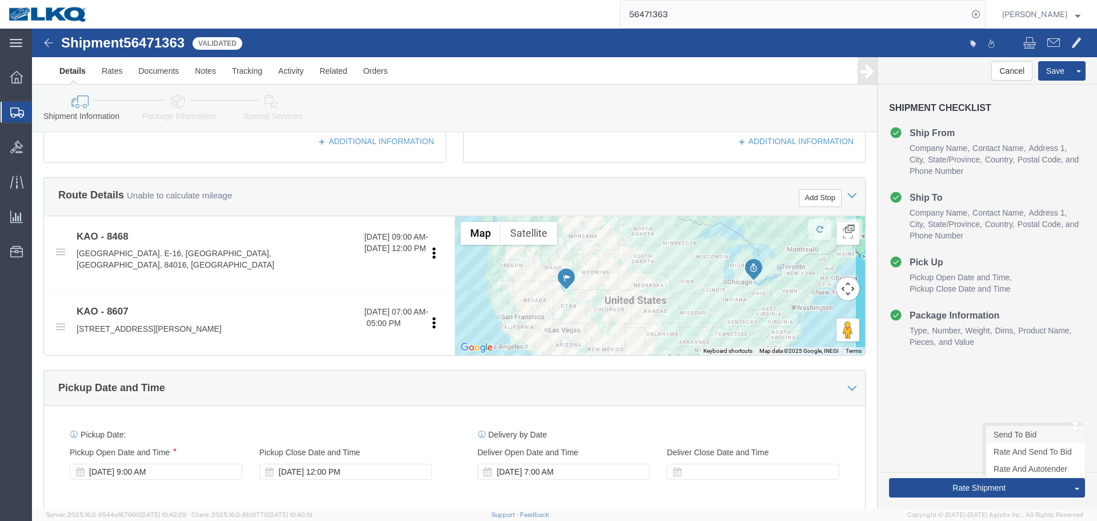
click link "Send To Bid"
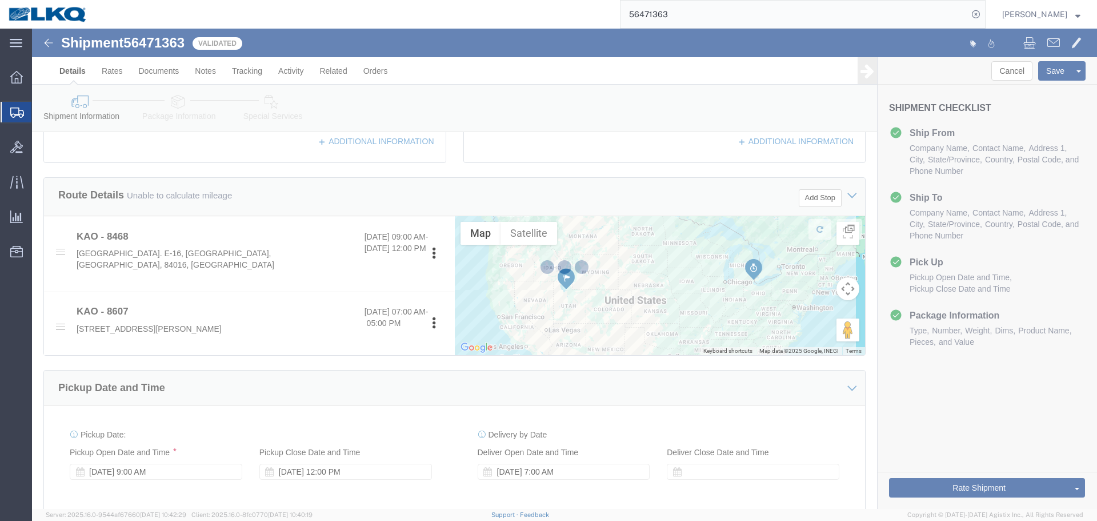
select select "TL"
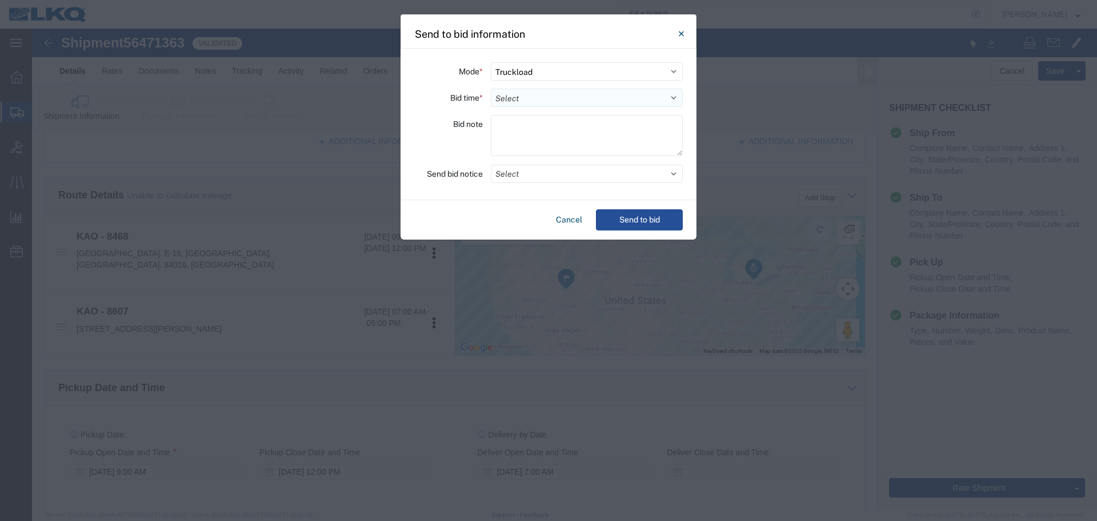
click at [525, 95] on select "Select 30 Min (Rush) 1 Hour (Rush) 2 Hours (Rush) 4 Hours (Rush) 8 Hours (Rush)…" at bounding box center [587, 98] width 192 height 18
select select "12"
click at [491, 89] on select "Select 30 Min (Rush) 1 Hour (Rush) 2 Hours (Rush) 4 Hours (Rush) 8 Hours (Rush)…" at bounding box center [587, 98] width 192 height 18
click at [531, 175] on button "Select" at bounding box center [587, 174] width 192 height 18
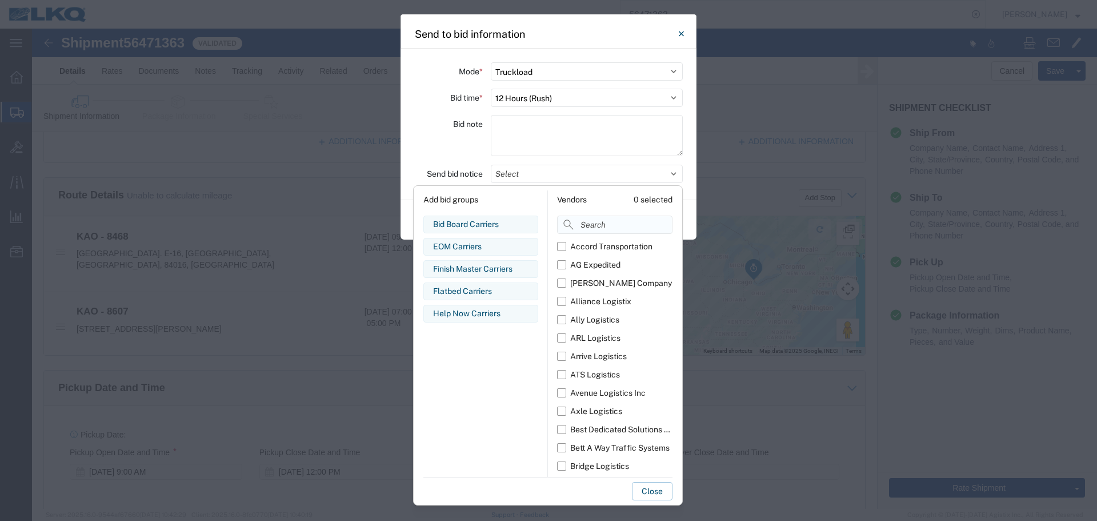
click at [602, 223] on input at bounding box center [614, 224] width 115 height 18
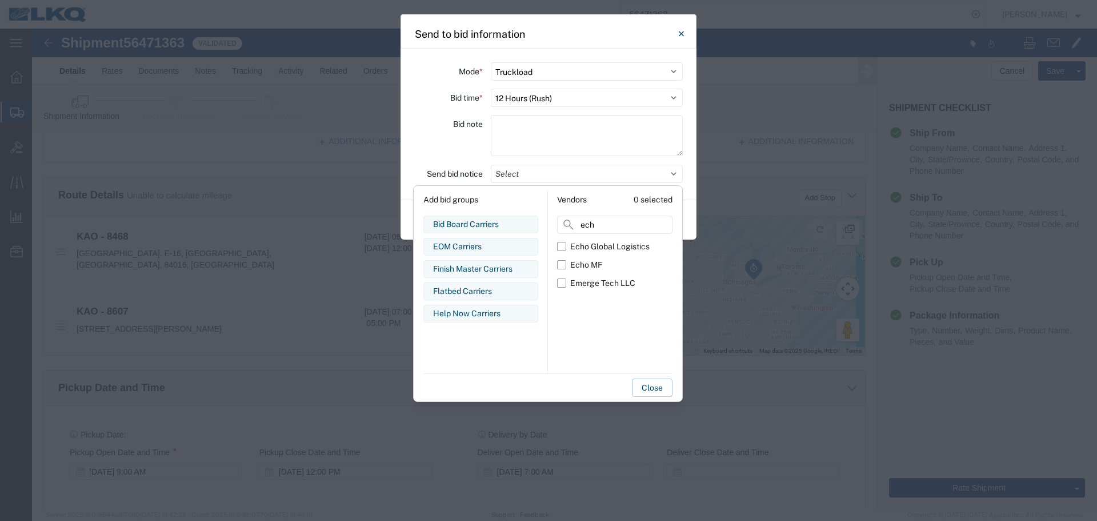
type input "ech"
click at [569, 334] on div "Echo Global Logistics Echo MF Emerge Tech LLC" at bounding box center [614, 305] width 115 height 136
click at [618, 244] on div "Echo Global Logistics" at bounding box center [609, 247] width 79 height 12
click at [0, 0] on input "Echo Global Logistics" at bounding box center [0, 0] width 0 height 0
click at [462, 148] on div "Bid note" at bounding box center [448, 137] width 69 height 45
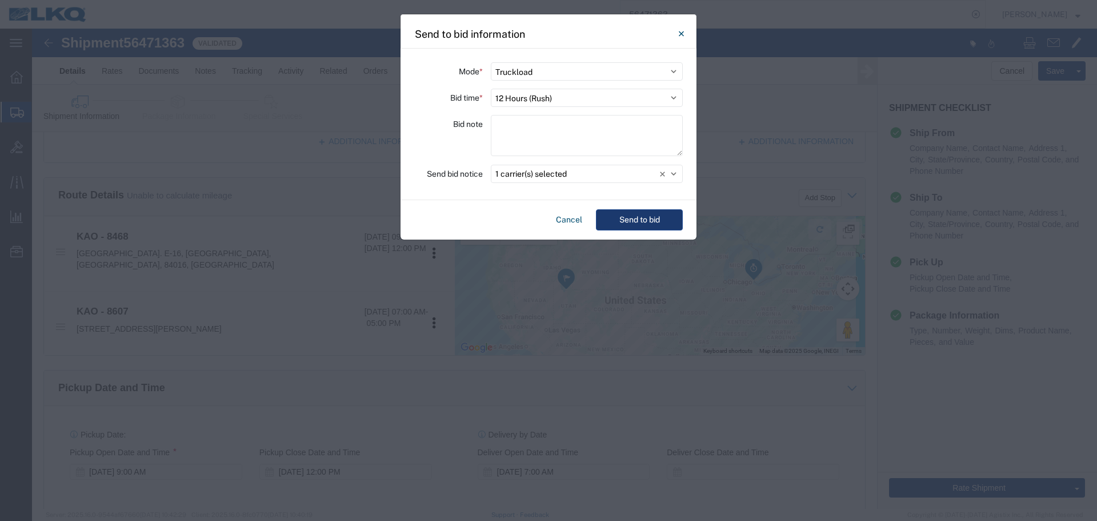
click at [667, 213] on button "Send to bid" at bounding box center [639, 219] width 87 height 21
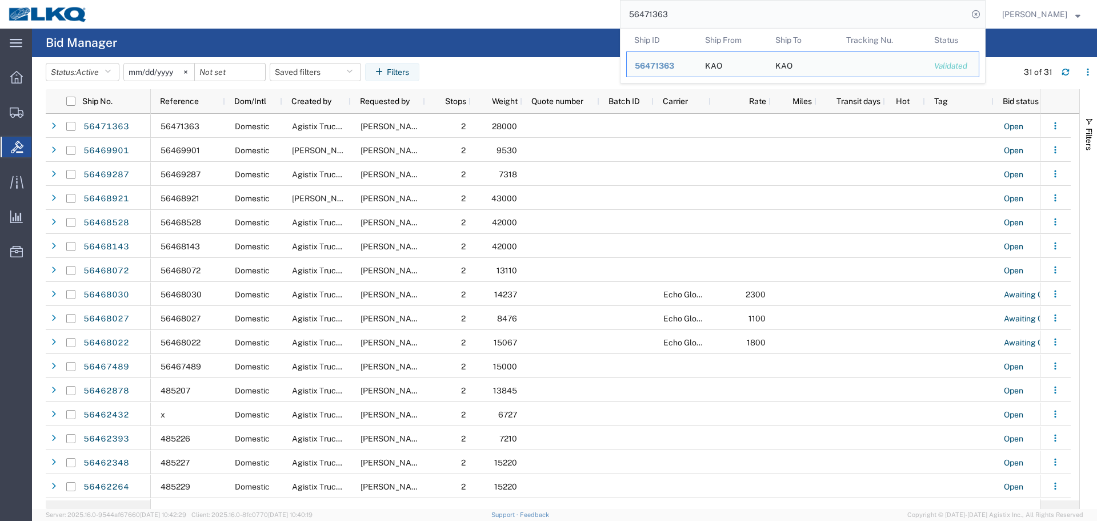
click at [743, 11] on input "56471363" at bounding box center [794, 14] width 347 height 27
paste input "5791768"
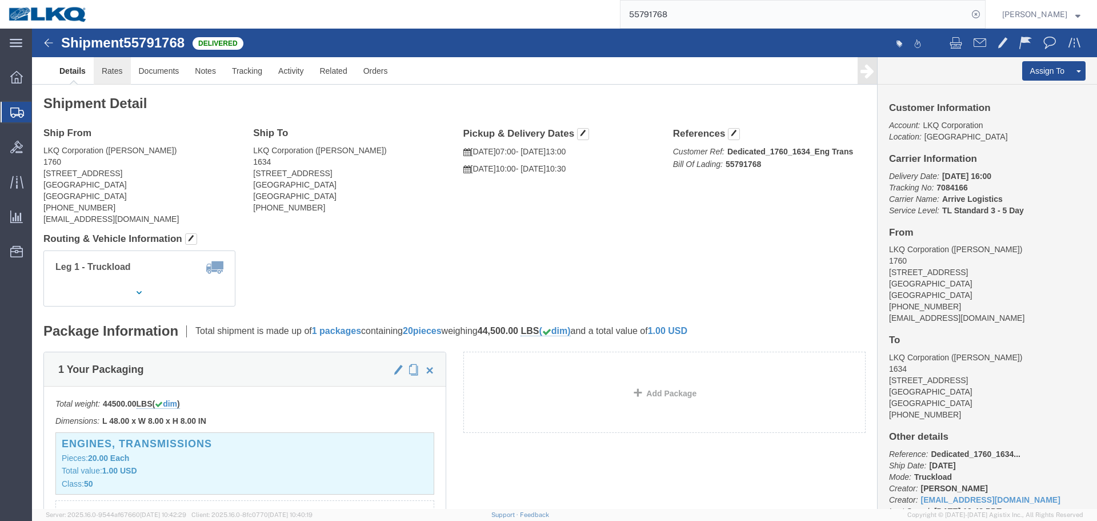
click link "Rates"
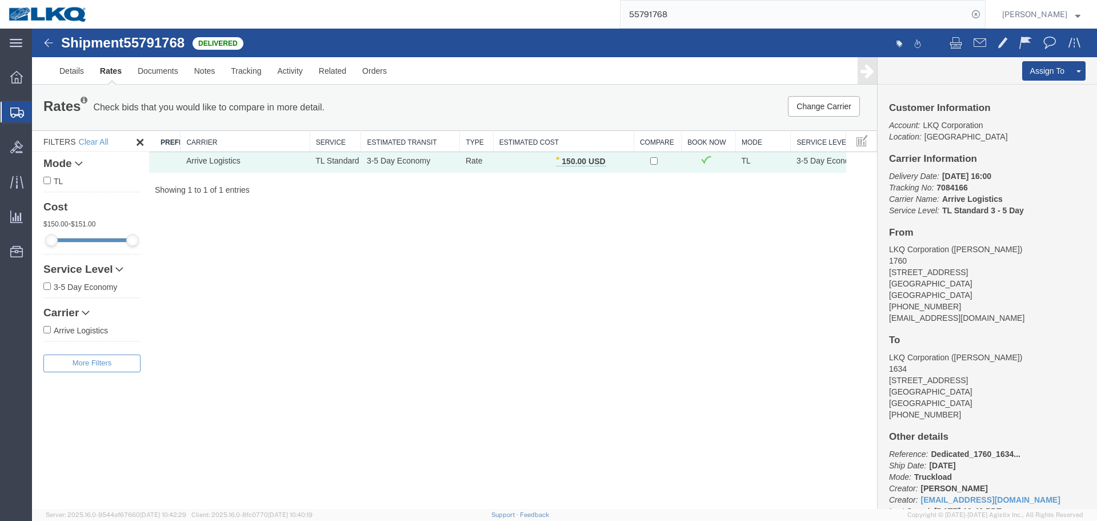
click at [513, 291] on div "Shipment 55791768 1 of 1 Delivered Details Rates Documents Notes Tracking Activ…" at bounding box center [564, 269] width 1065 height 480
click at [521, 291] on div "Shipment 55791768 1 of 1 Delivered Details Rates Documents Notes Tracking Activ…" at bounding box center [564, 269] width 1065 height 480
click at [576, 238] on div "Shipment 55791768 1 of 1 Delivered Details Rates Documents Notes Tracking Activ…" at bounding box center [564, 269] width 1065 height 480
click at [695, 8] on input "55791768" at bounding box center [794, 14] width 347 height 27
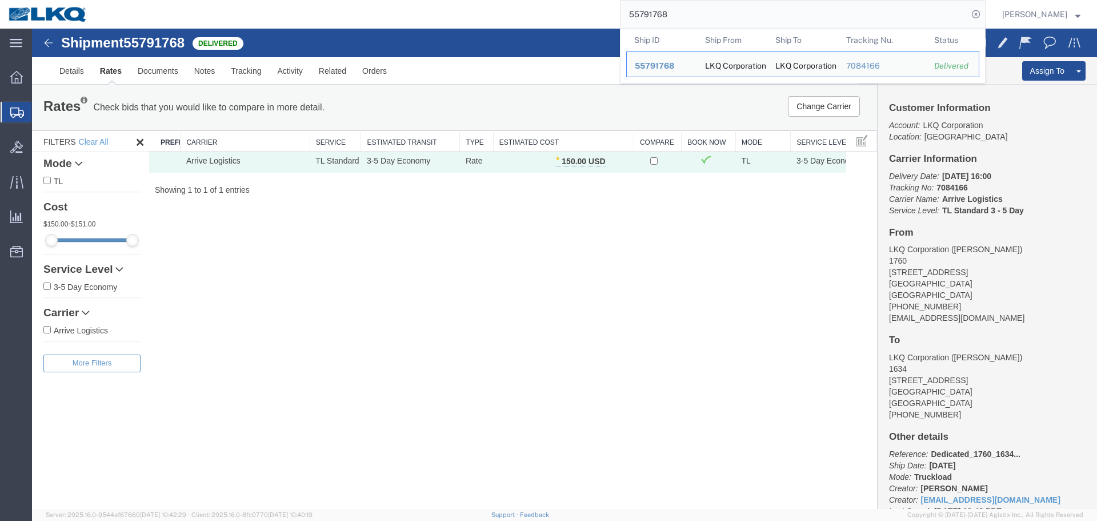
paste input "6471363"
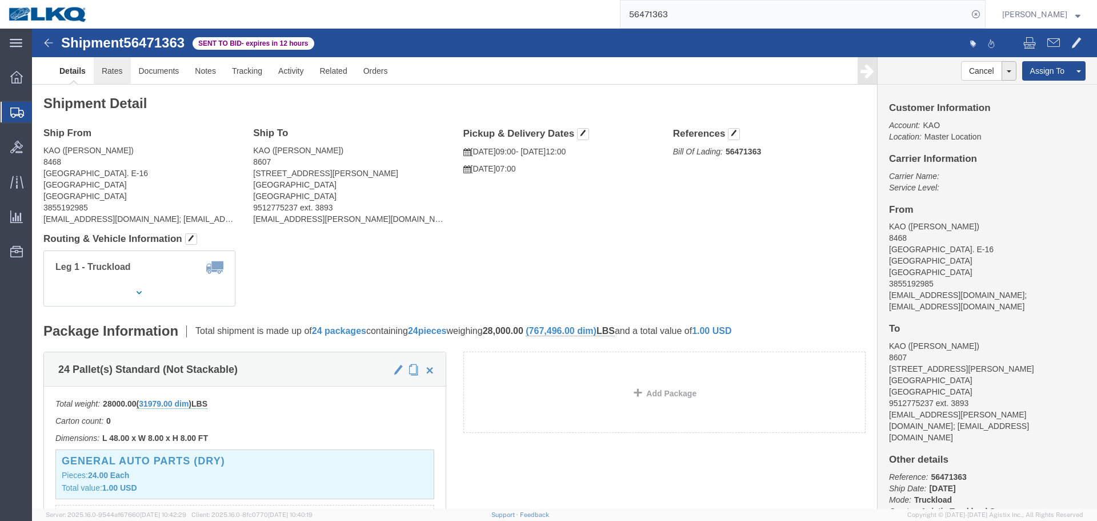
click link "Rates"
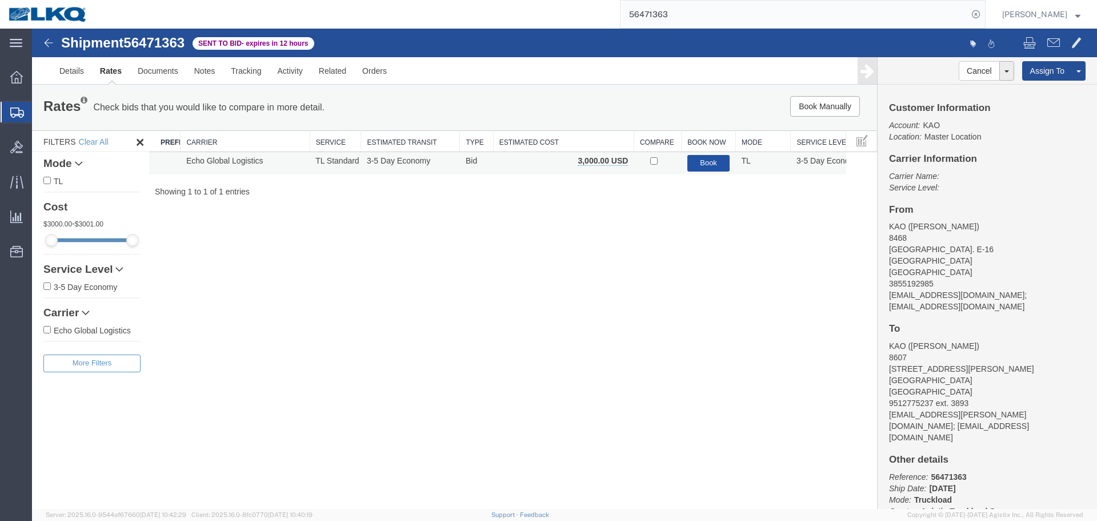
click at [697, 160] on button "Book" at bounding box center [708, 163] width 43 height 17
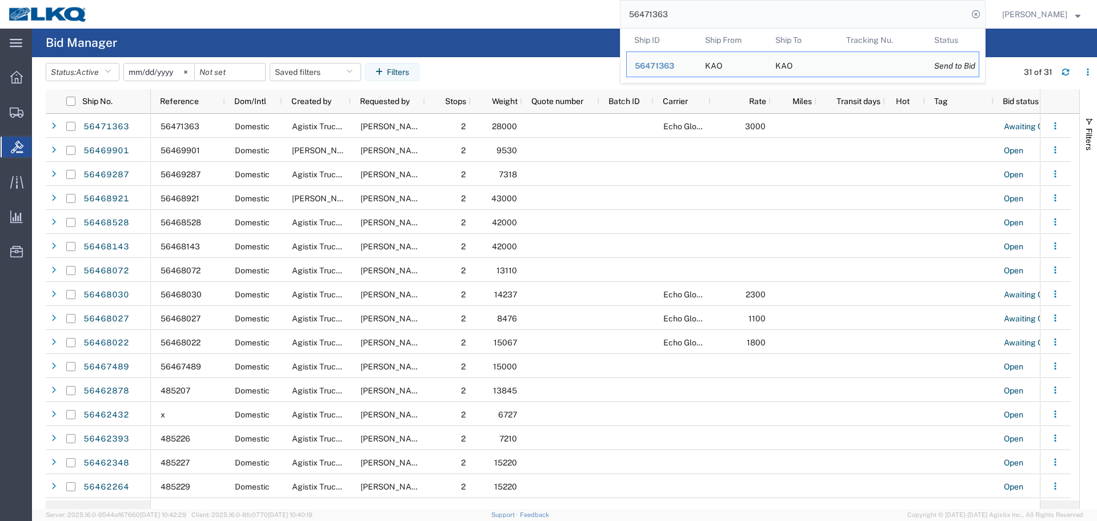
click at [746, 19] on input "56471363" at bounding box center [794, 14] width 347 height 27
paste input "62432"
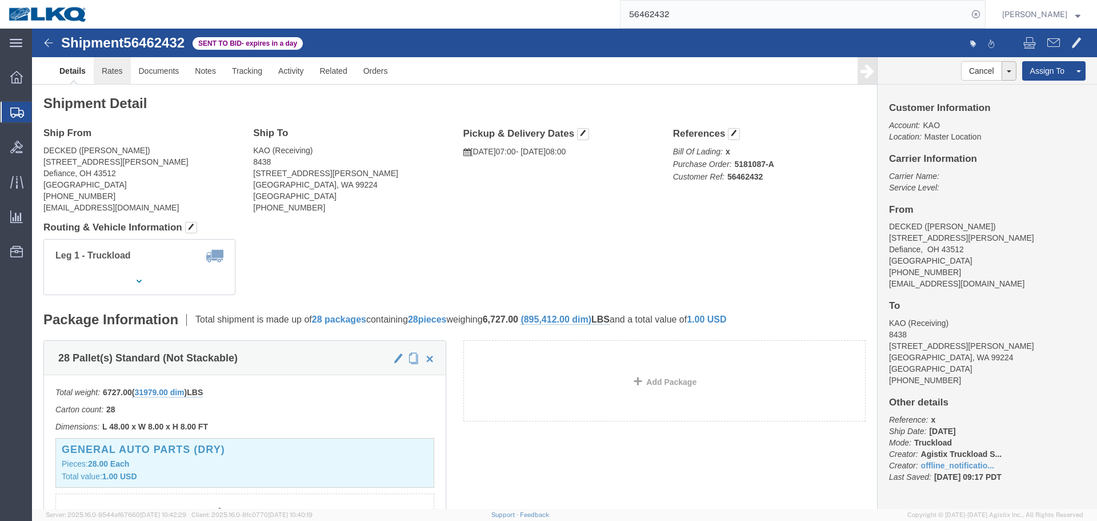
click link "Rates"
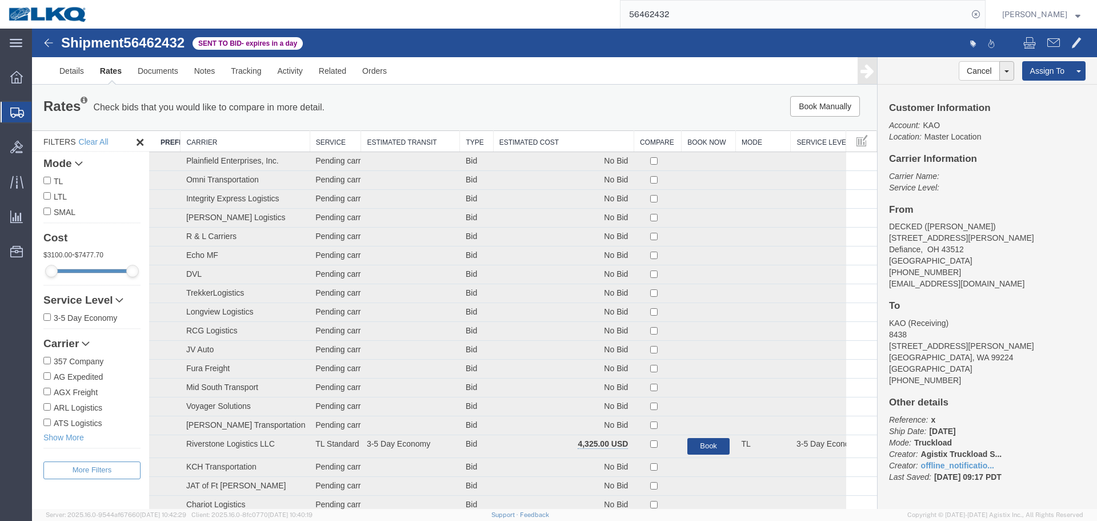
click at [549, 146] on th "Estimated Cost" at bounding box center [563, 141] width 141 height 21
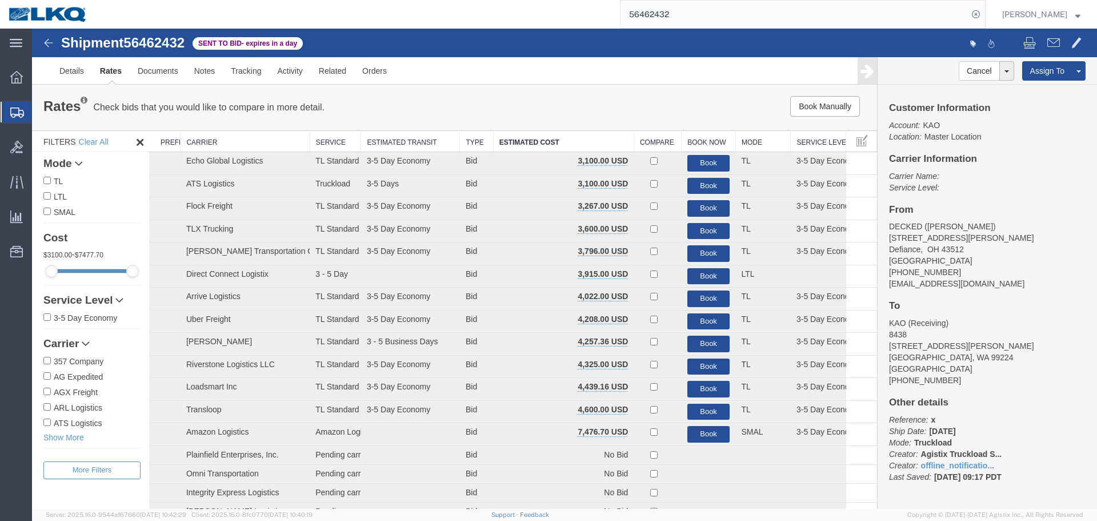
click at [584, 105] on div "Book Manually Pause Continue" at bounding box center [700, 106] width 350 height 21
click at [59, 70] on link "Details" at bounding box center [71, 70] width 41 height 27
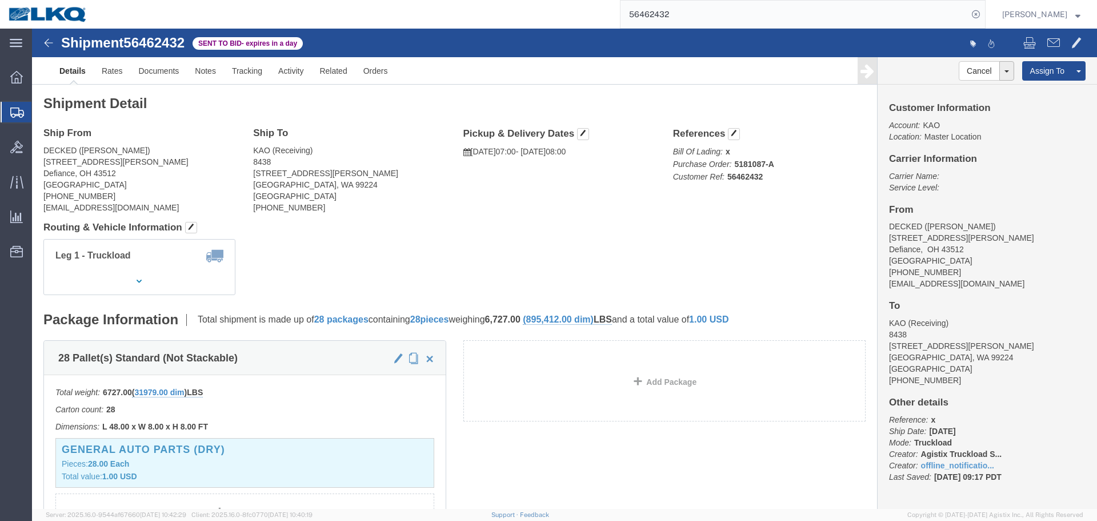
click address "DECKED ([PERSON_NAME]) [STREET_ADDRESS][PERSON_NAME] Defiance, OH 43512 United …"
copy address "43512"
click address "KAO (Receiving) 8438 9212 W Hallett Rd Spokane, WA 99224 United States 509-960-…"
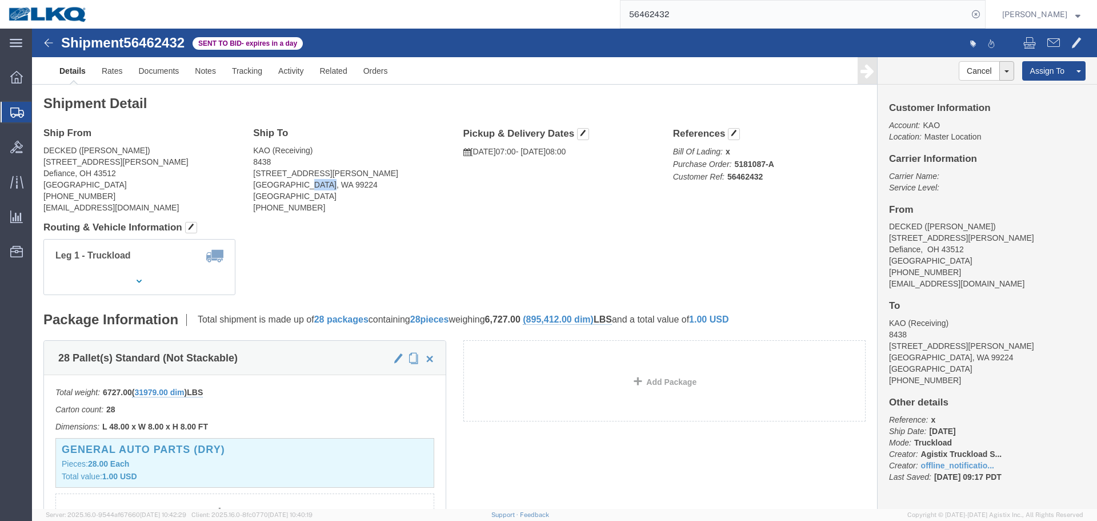
copy address "99224"
click div "Shipment Detail Ship From DECKED (Ashley Schwarzman) 25401 Elliott Rd. Defiance…"
click at [741, 0] on form "56462432" at bounding box center [803, 14] width 366 height 29
click at [732, 23] on input "56462432" at bounding box center [794, 14] width 347 height 27
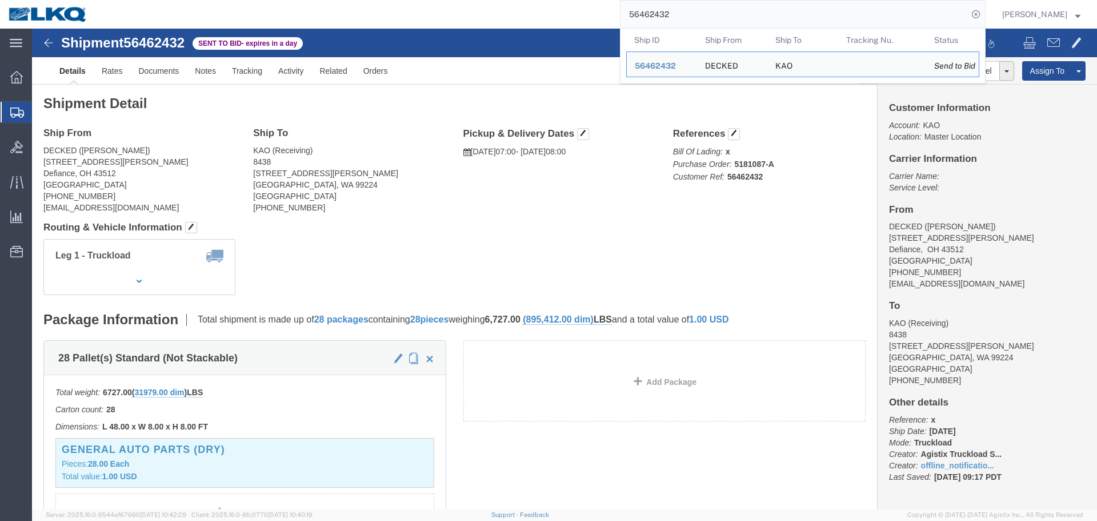
paste input "44236"
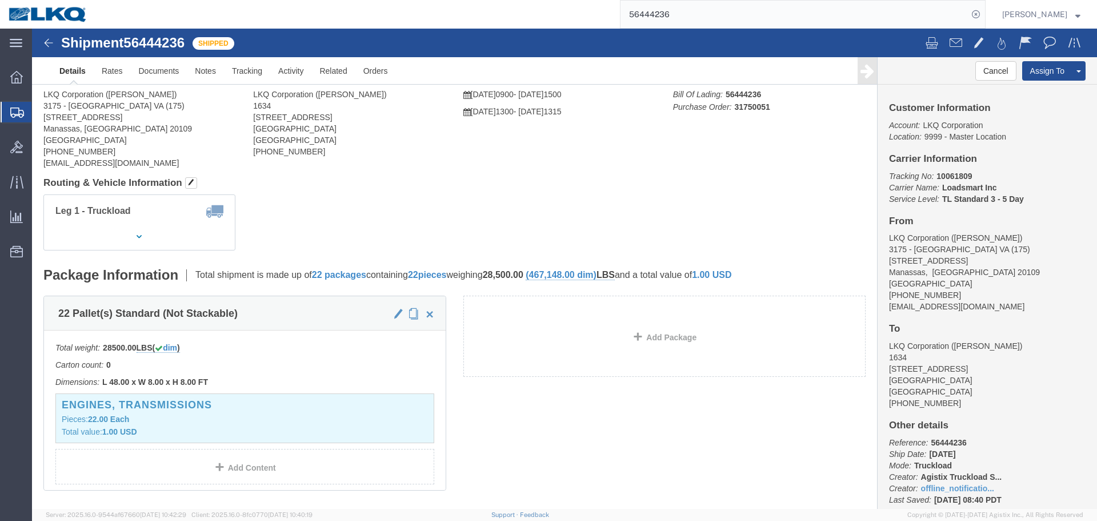
click div
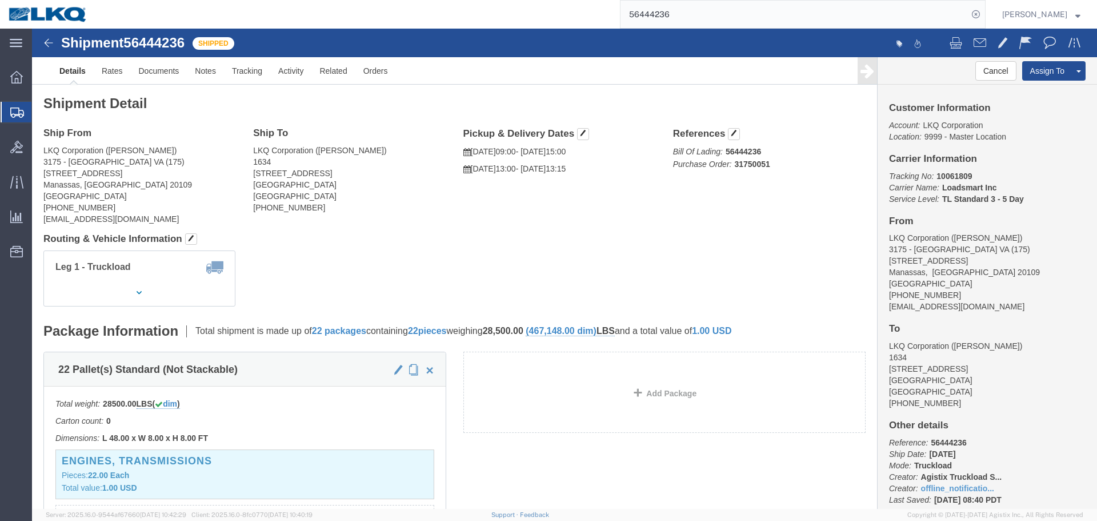
click div "Ship From LKQ Corporation (Todd Cox) 3175 - Manassas VA (175) 8233 Buckeye Timb…"
click div "Leg 1 - Truckload Vehicle 1: Standard Dry Van (53 Feet) Number of trucks: 1"
click at [702, 15] on input "56444236" at bounding box center [794, 14] width 347 height 27
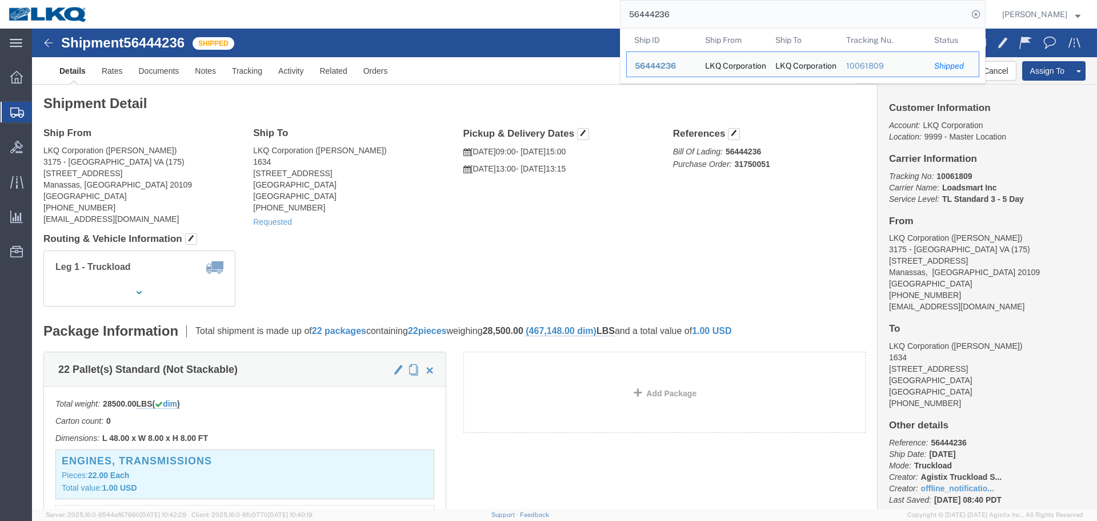
paste input "Our location manager noticed about the load this morning."
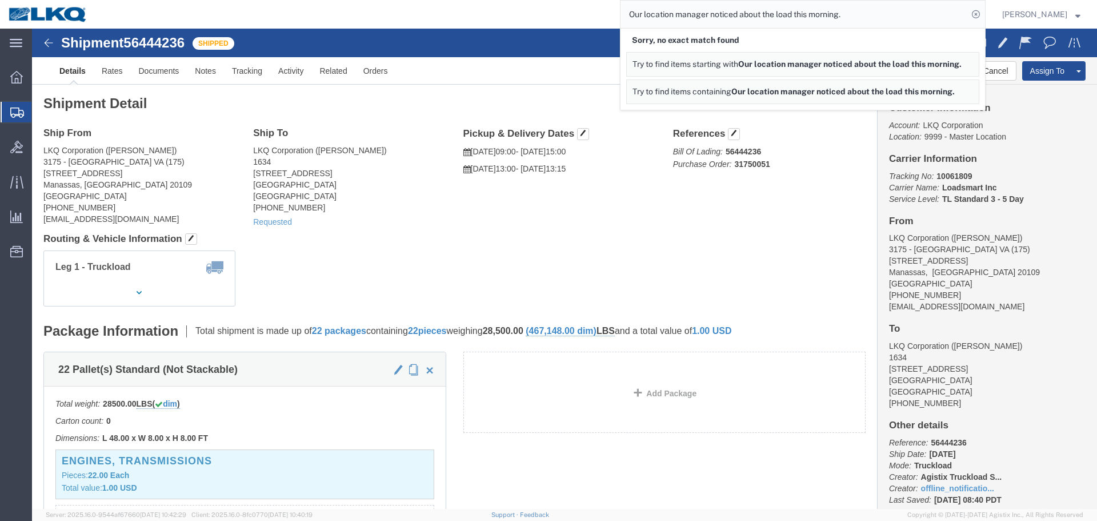
click div "Shipment Detail Ship From LKQ Corporation (Todd Cox) 3175 - Manassas VA (175) 8…"
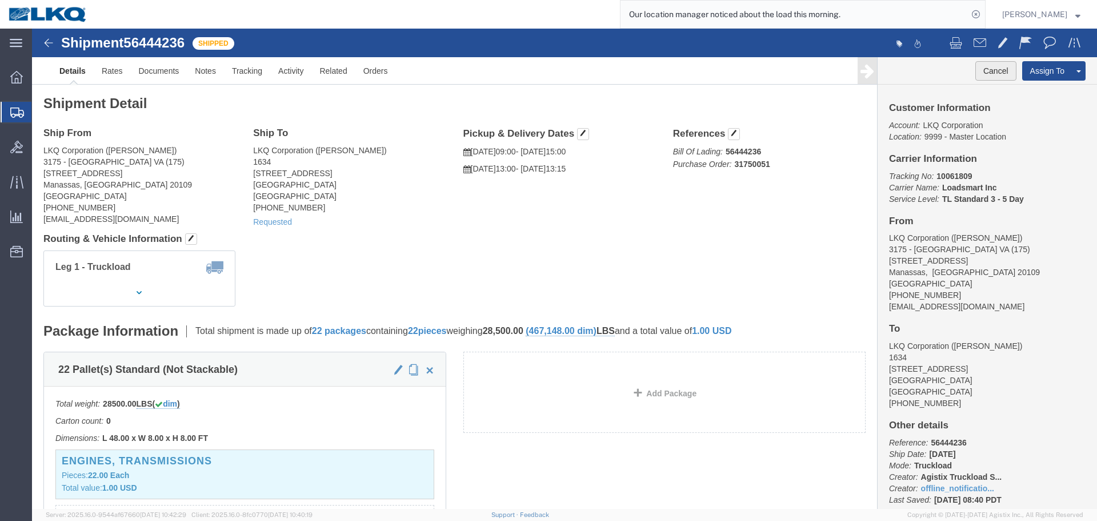
click button "Cancel"
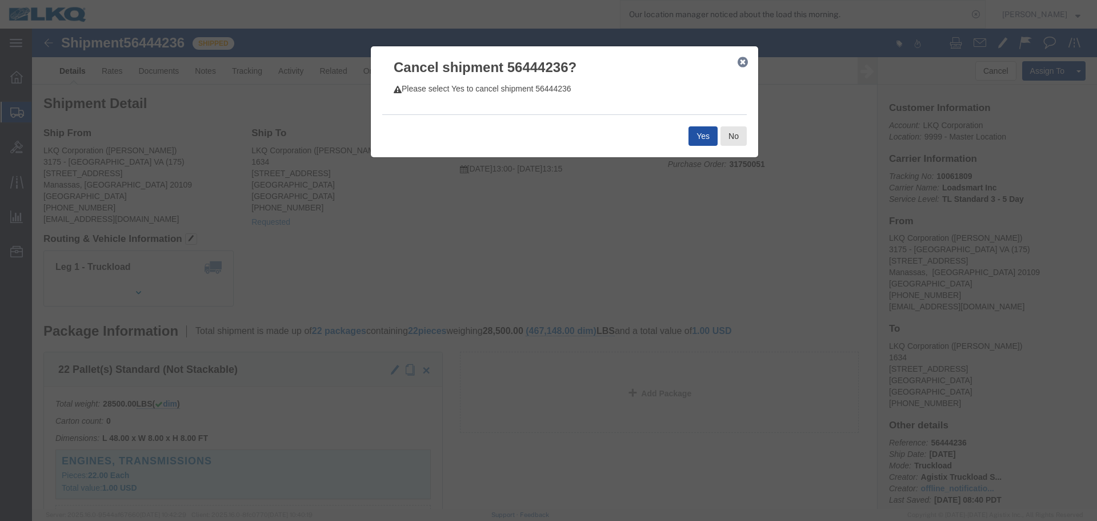
click button "Yes"
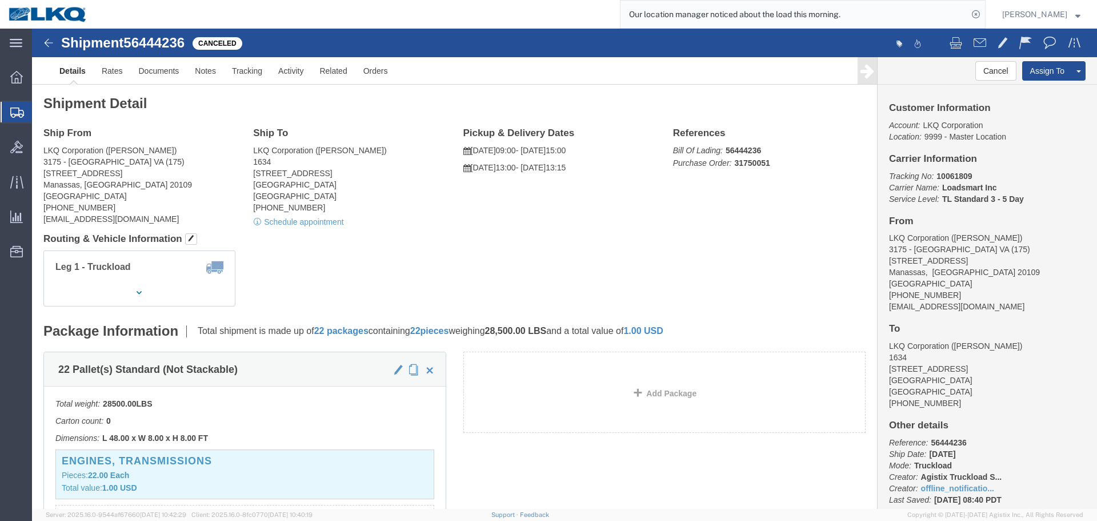
click at [703, 2] on input "Our location manager noticed about the load this morning." at bounding box center [794, 14] width 347 height 27
click at [709, 12] on input "Our location manager noticed about the load this morning." at bounding box center [794, 14] width 347 height 27
click at [877, 14] on input "Our location manager noticed about the load this morning." at bounding box center [794, 14] width 347 height 27
click at [685, 23] on input "Our location manager noticed about the load this morning." at bounding box center [794, 14] width 347 height 27
paste input "56459160"
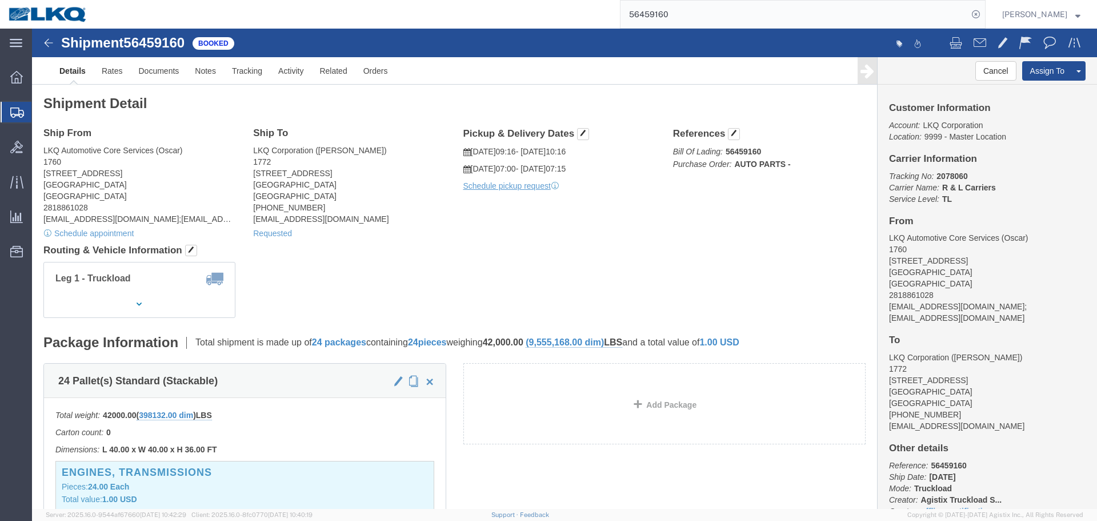
click div "Shipment Detail Ship From LKQ Automotive Core Services (Oscar) 1760 1714 West M…"
click div "Leg 1 - Truckload Vehicle 1: Standard Dry Van (53 Feet) Number of trucks: 1"
click at [697, 14] on input "56459160" at bounding box center [794, 14] width 347 height 27
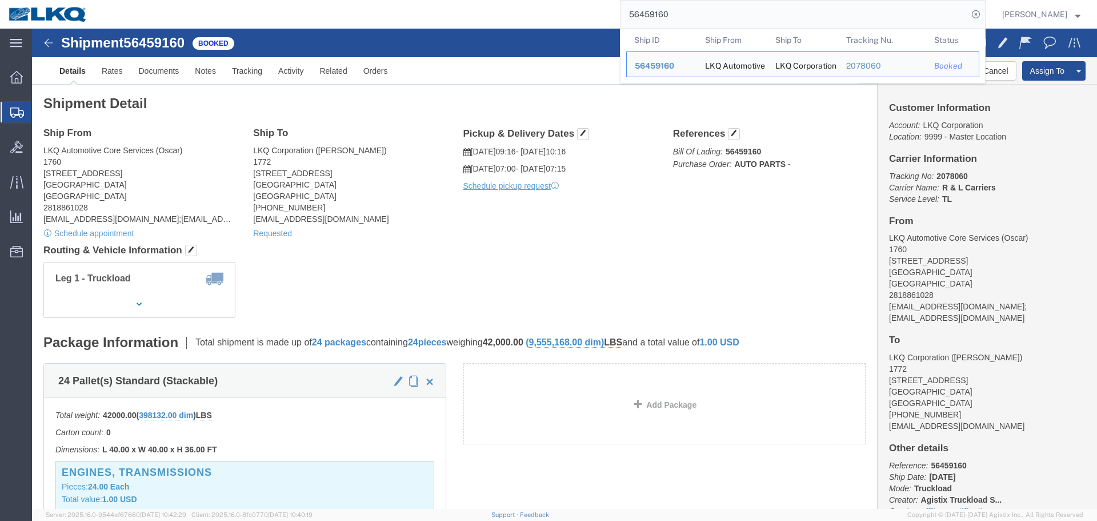
paste input "31549"
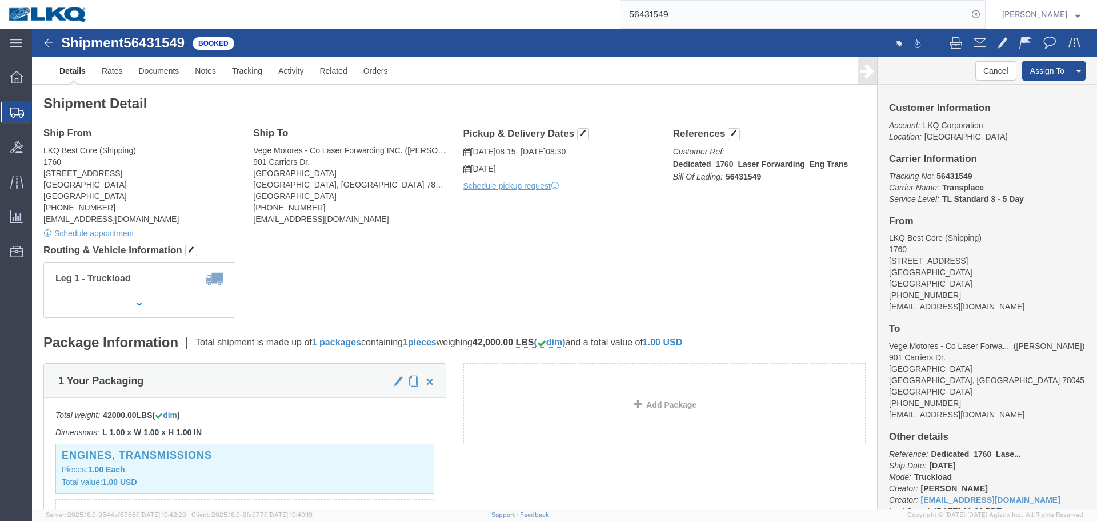
click div "Ship From LKQ Best Core (Shipping) 1760 1710 West Mount Houston Road Houston, T…"
click link "Rates"
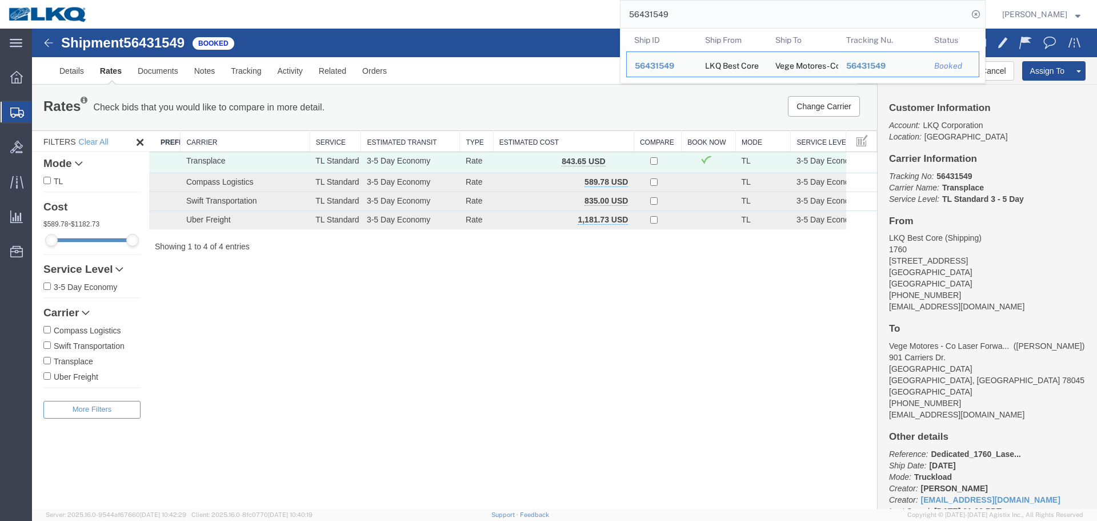
click at [763, 7] on input "56431549" at bounding box center [794, 14] width 347 height 27
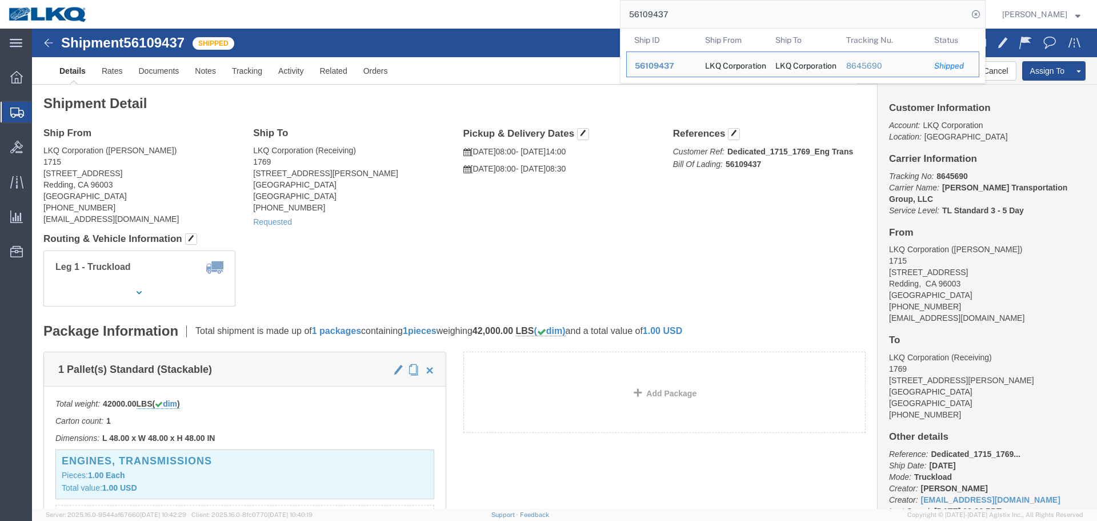
click div "Leg 1 - Truckload Vehicle 1: Standard Dry Van Number of trucks: 1"
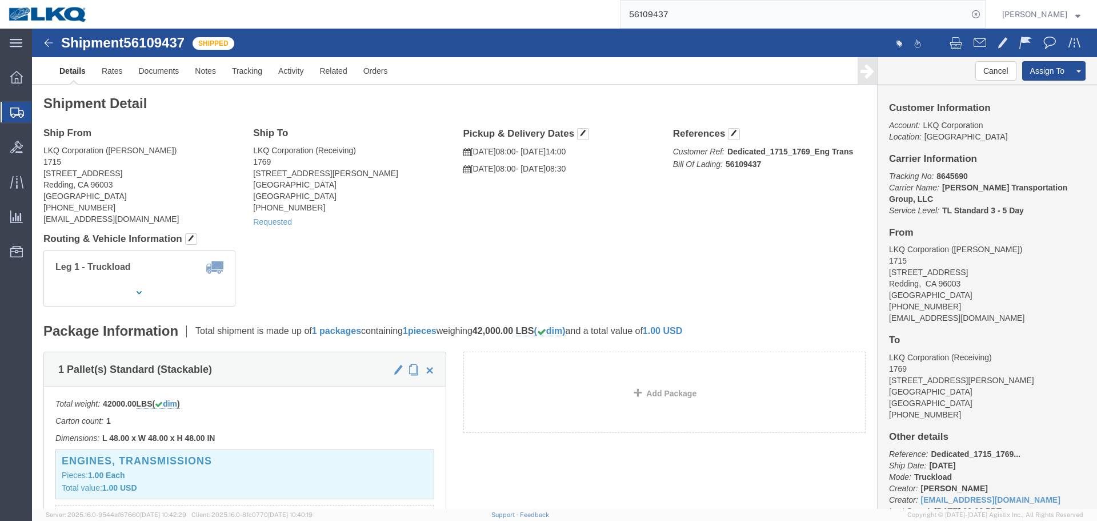
click div "Requested"
click div "Ship From LKQ Corporation (Brian Sanford) 1715 2850 Viking Way Redding, CA 9600…"
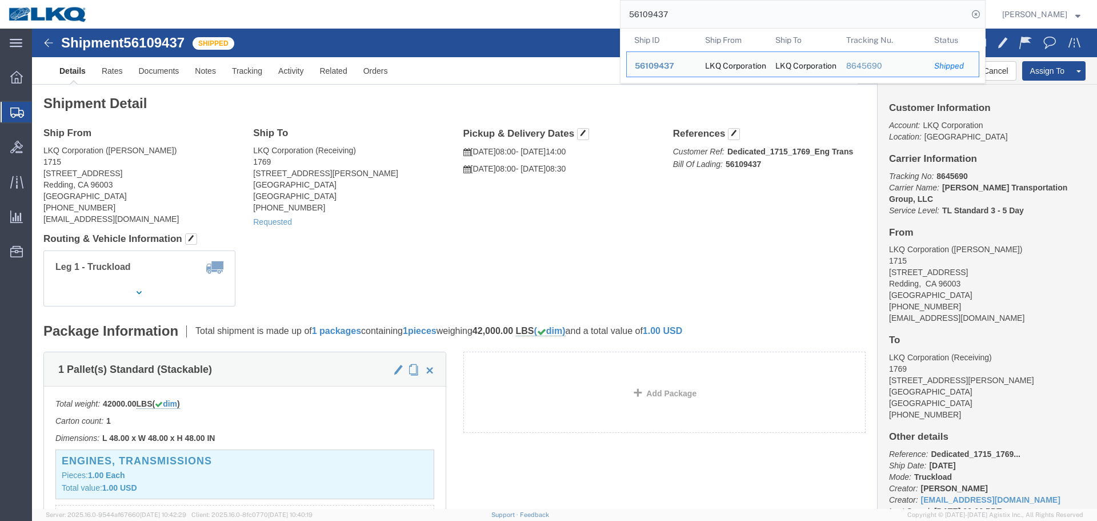
click at [759, 9] on input "56109437" at bounding box center [794, 14] width 347 height 27
paste input "425640"
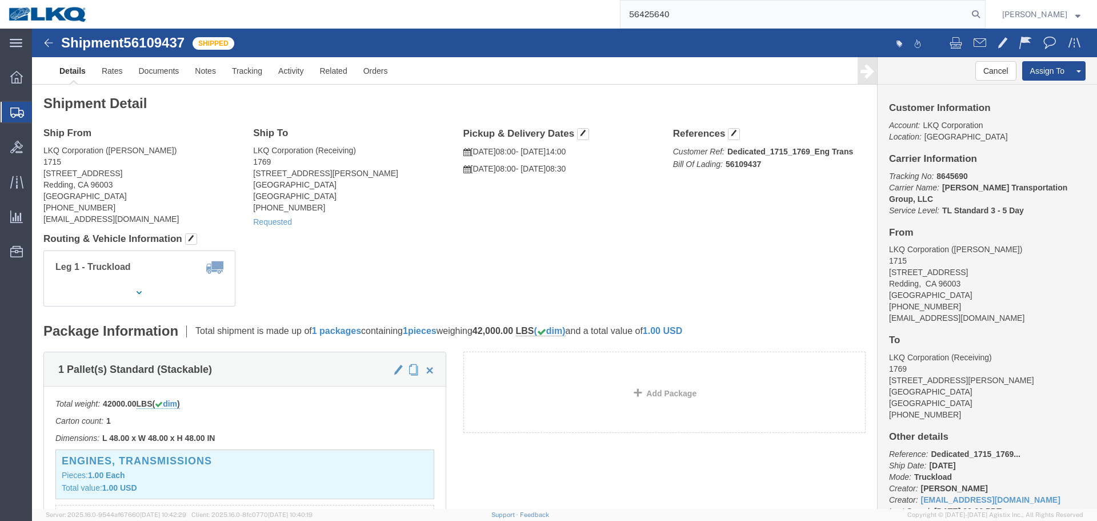
type input "56425640"
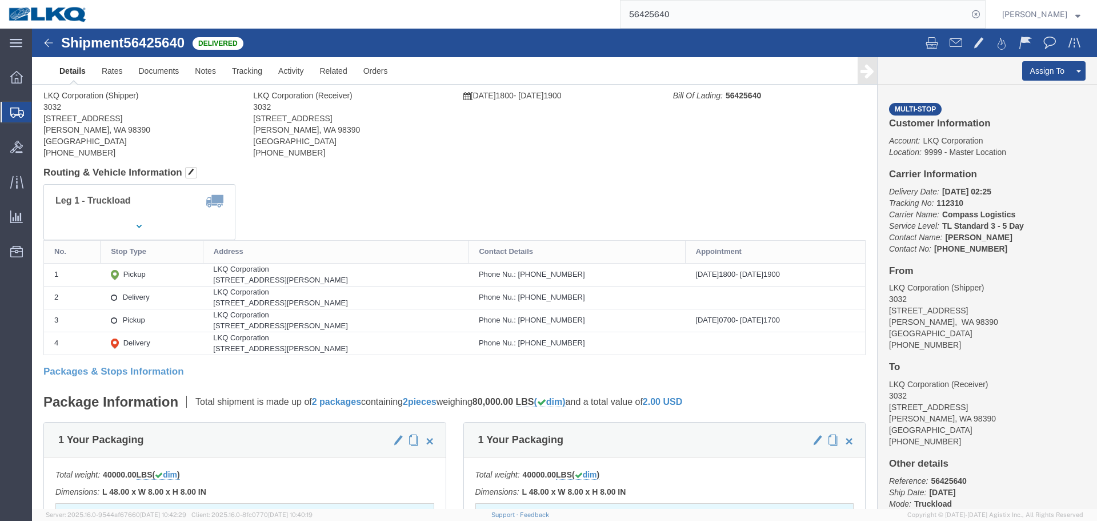
click div "Leg 1 - Truckload Number of trucks: 1"
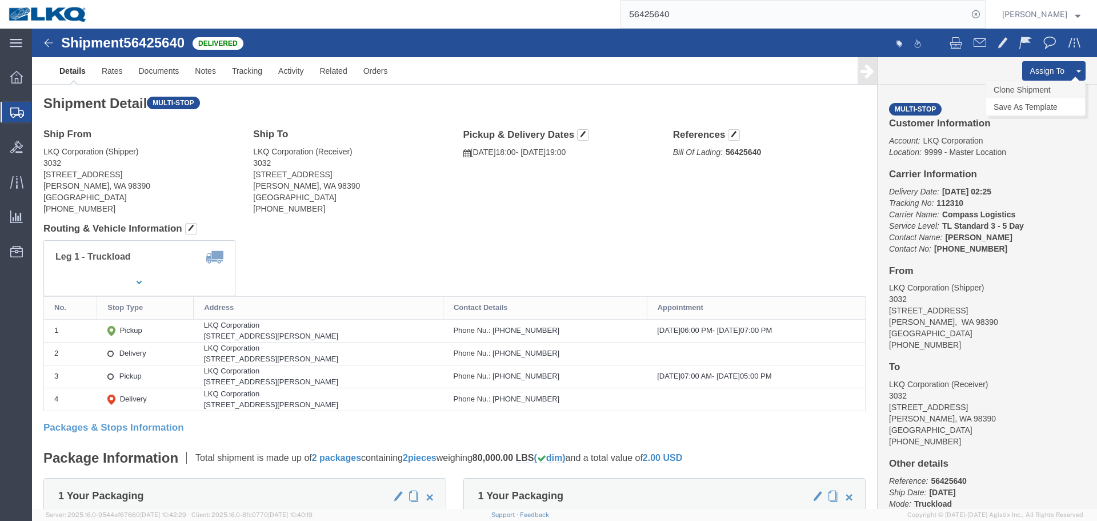
click link "Clone Shipment"
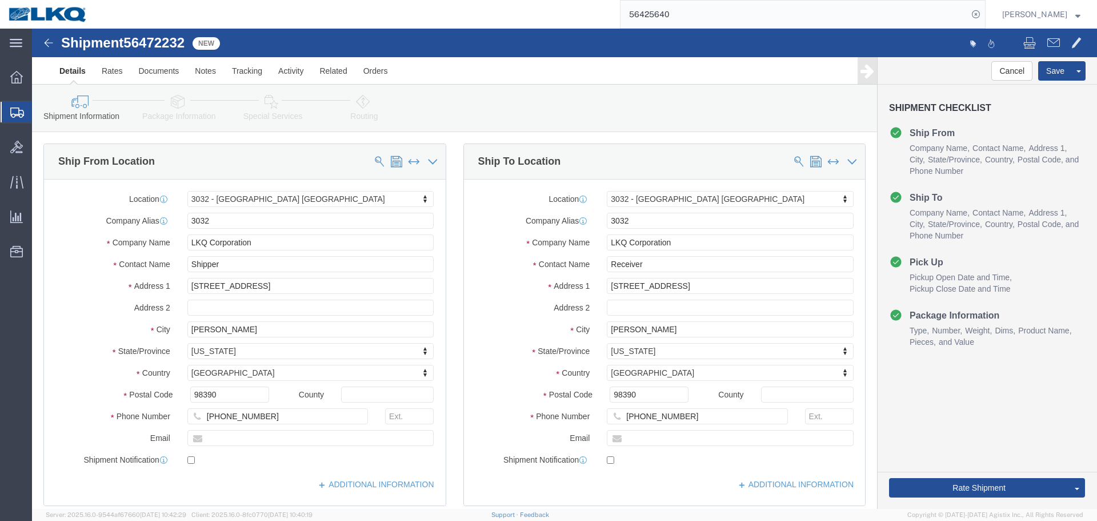
click span "56472232"
select select "28720"
click span "56472232"
copy span "56472232"
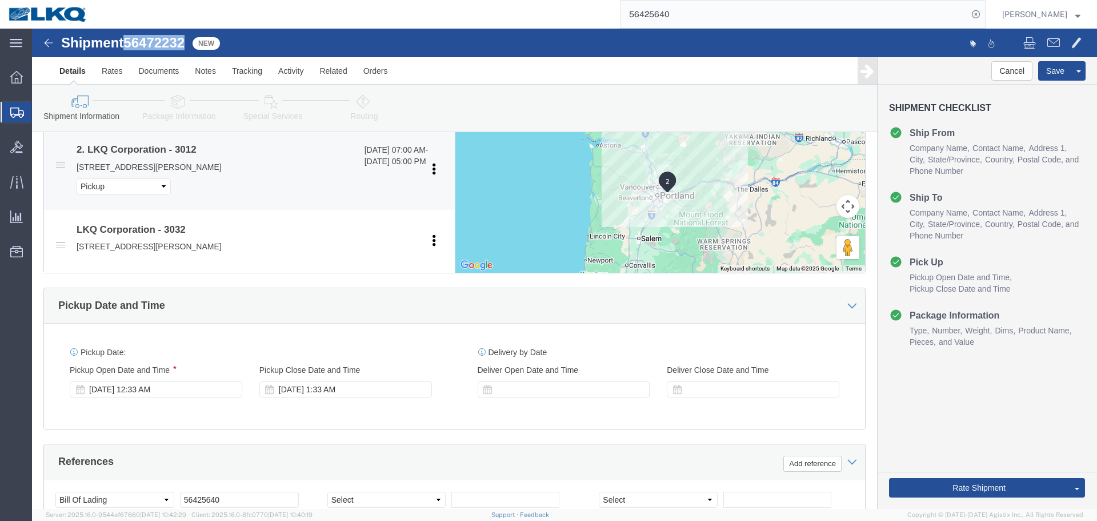
scroll to position [686, 0]
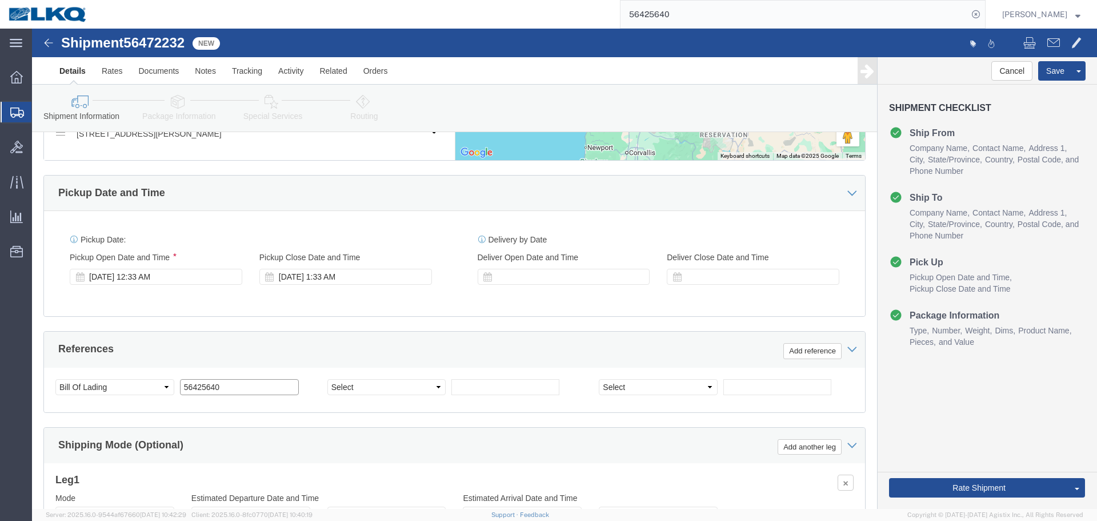
click input "56425640"
paste input "72232"
type input "56472232"
click div "Aug 13 2025 12:33 AM"
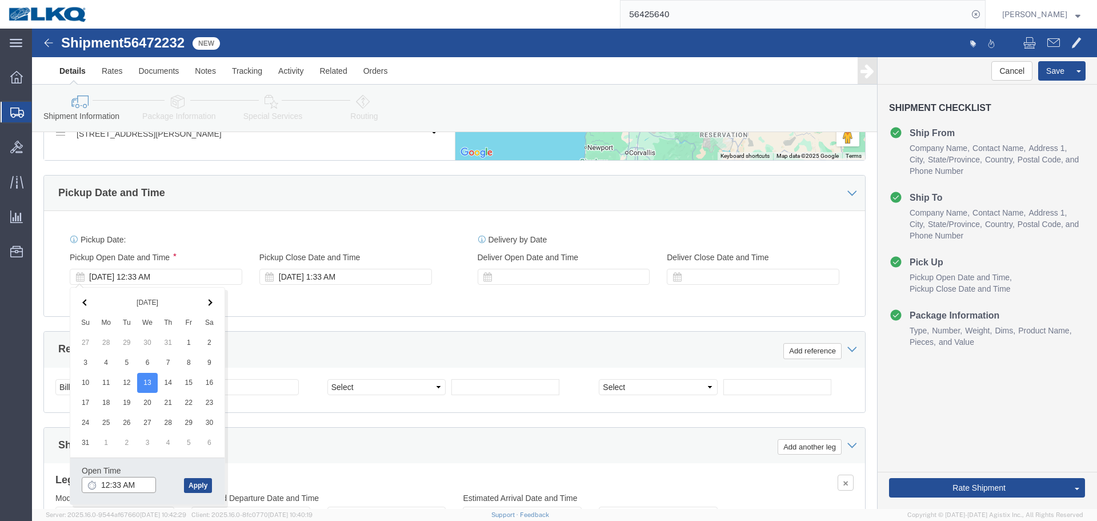
click input "12:33 AM"
type input "8:00 AM"
click button "Apply"
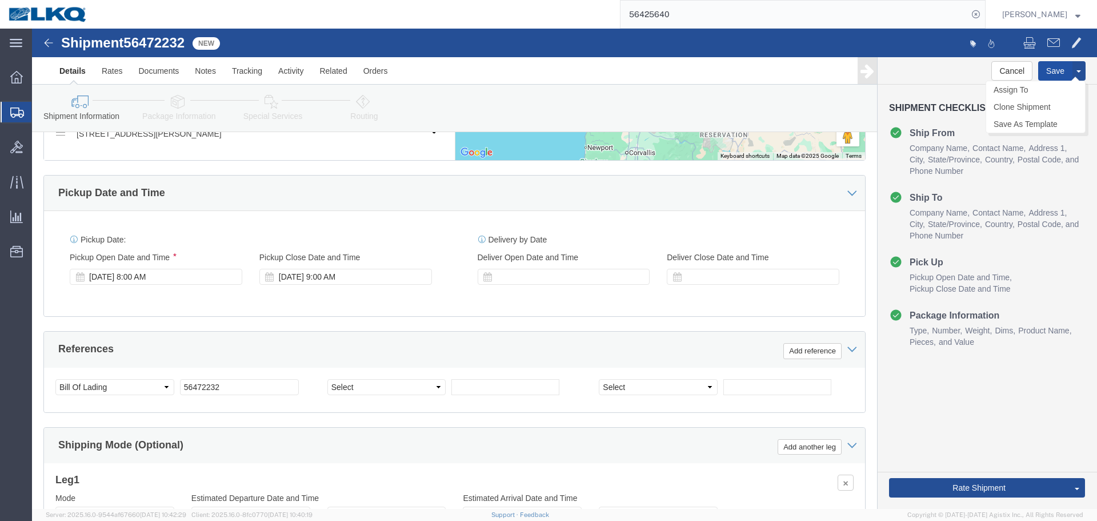
click button "Save"
type button "Save"
click link "Send To Bid"
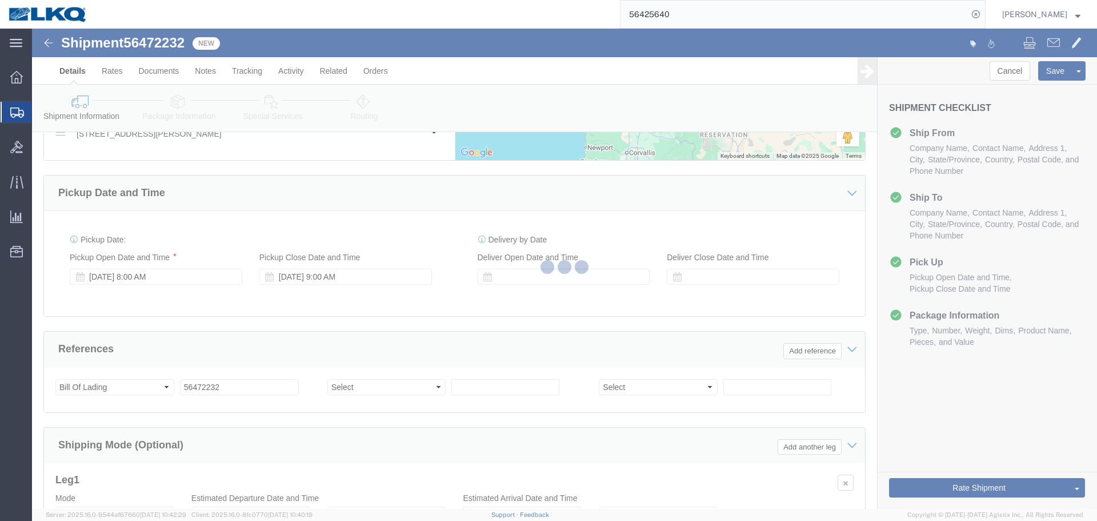
select select "28720"
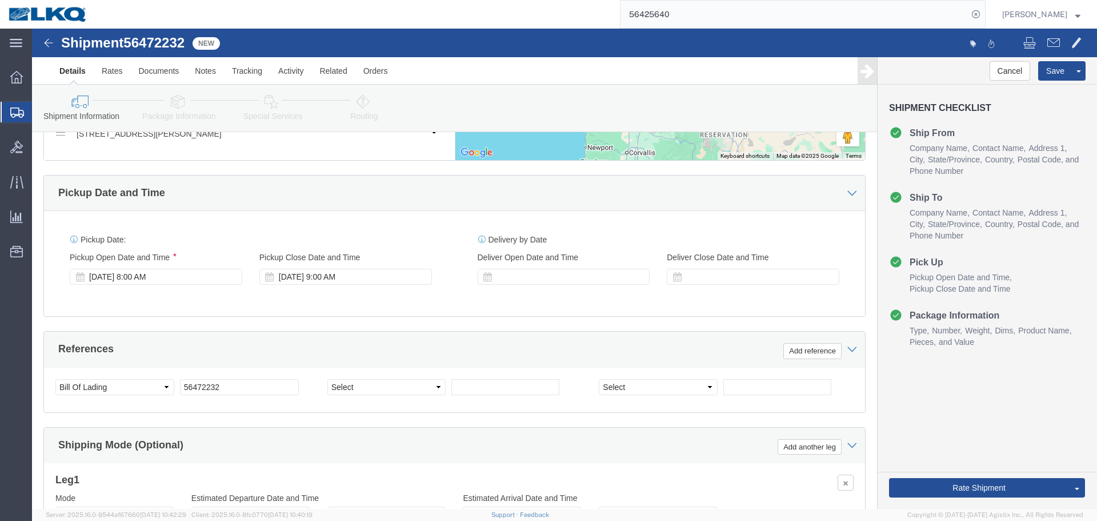
select select "TL"
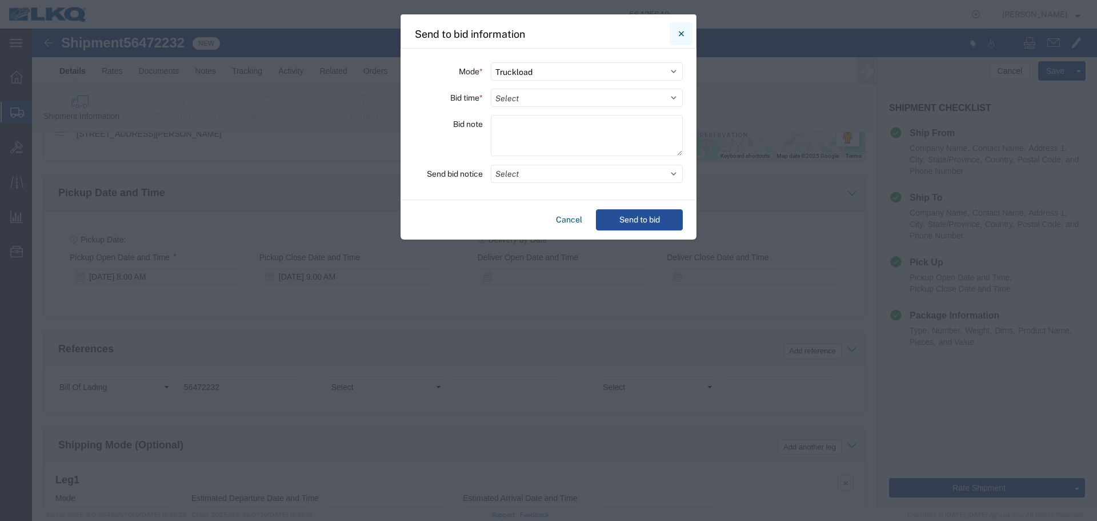
click at [686, 33] on button "Close" at bounding box center [681, 33] width 23 height 23
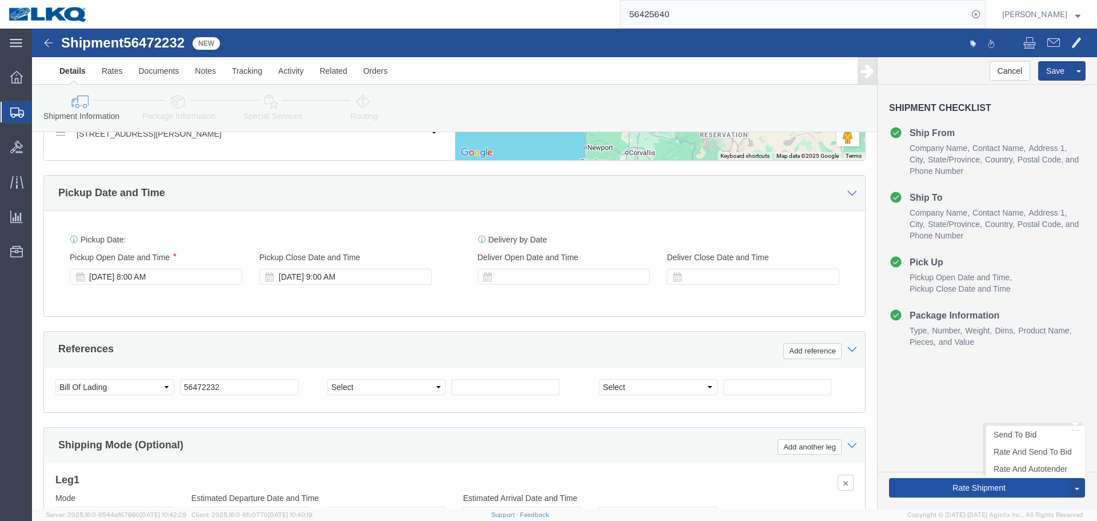
click button "Rate Shipment"
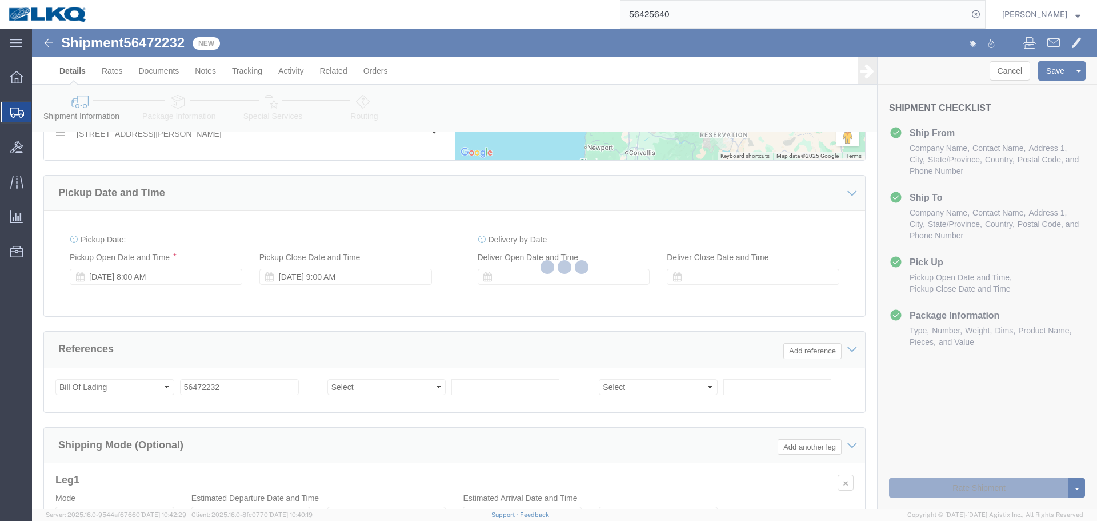
select select "28720"
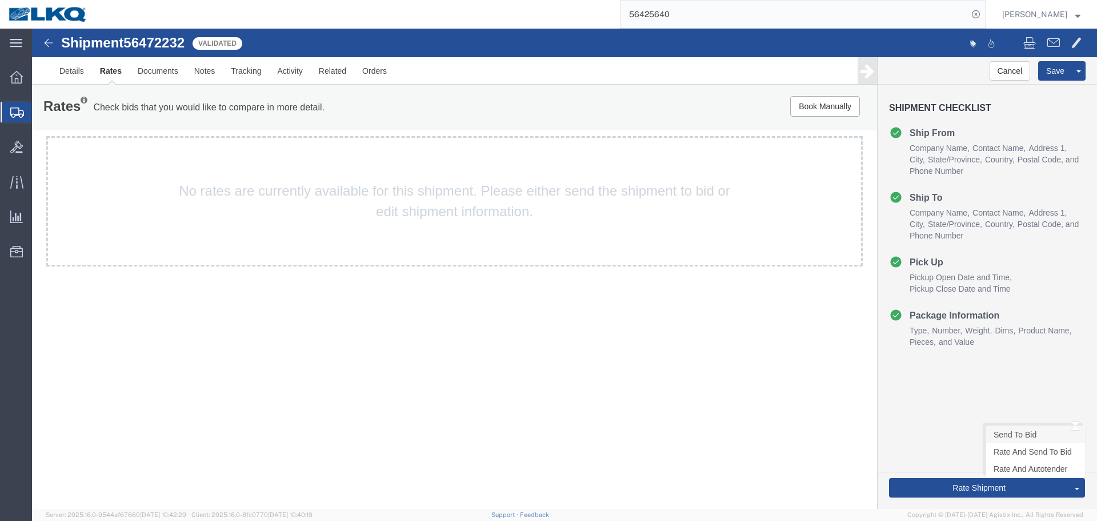
click at [1018, 432] on link "Send To Bid" at bounding box center [1035, 434] width 99 height 17
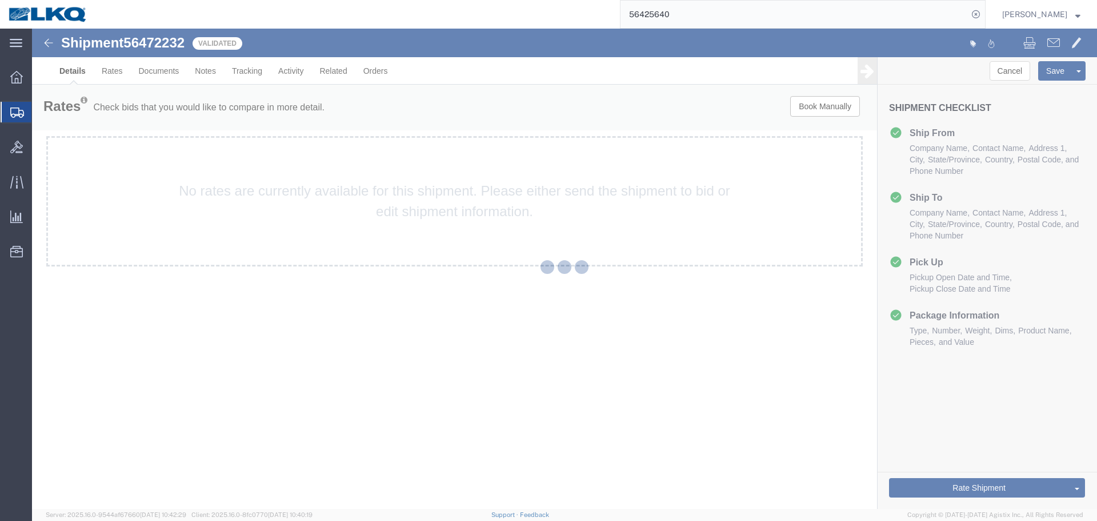
select select "28720"
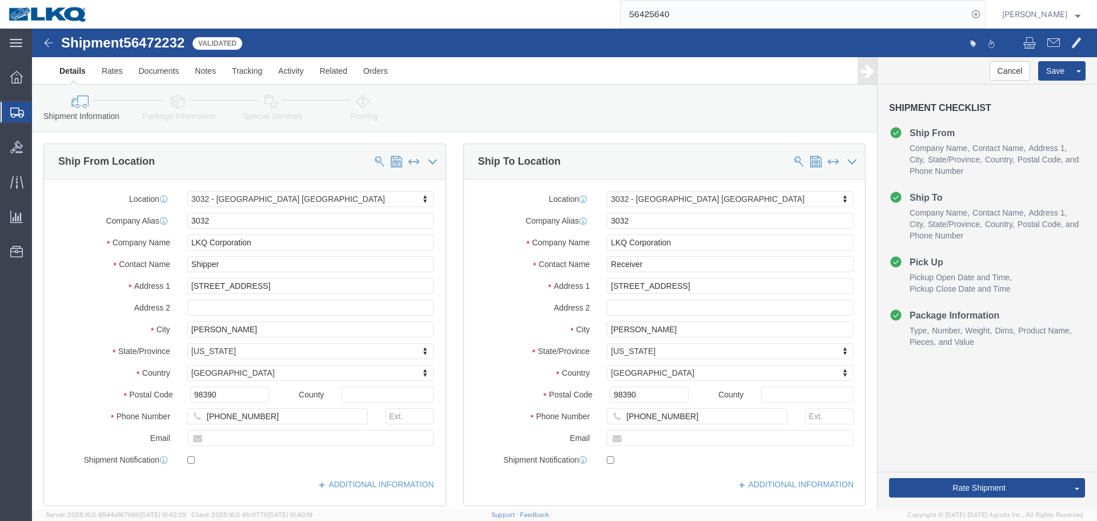
select select "28720"
select select "TL"
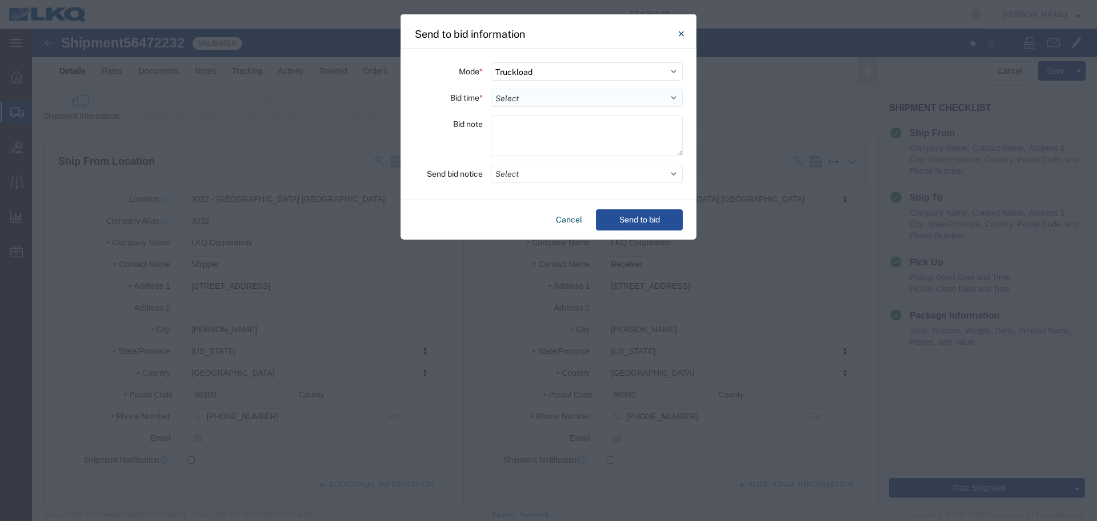
click at [531, 99] on select "Select 30 Min (Rush) 1 Hour (Rush) 2 Hours (Rush) 4 Hours (Rush) 8 Hours (Rush)…" at bounding box center [587, 98] width 192 height 18
select select "8"
click at [491, 89] on select "Select 30 Min (Rush) 1 Hour (Rush) 2 Hours (Rush) 4 Hours (Rush) 8 Hours (Rush)…" at bounding box center [587, 98] width 192 height 18
click at [538, 171] on button "Select" at bounding box center [587, 174] width 192 height 18
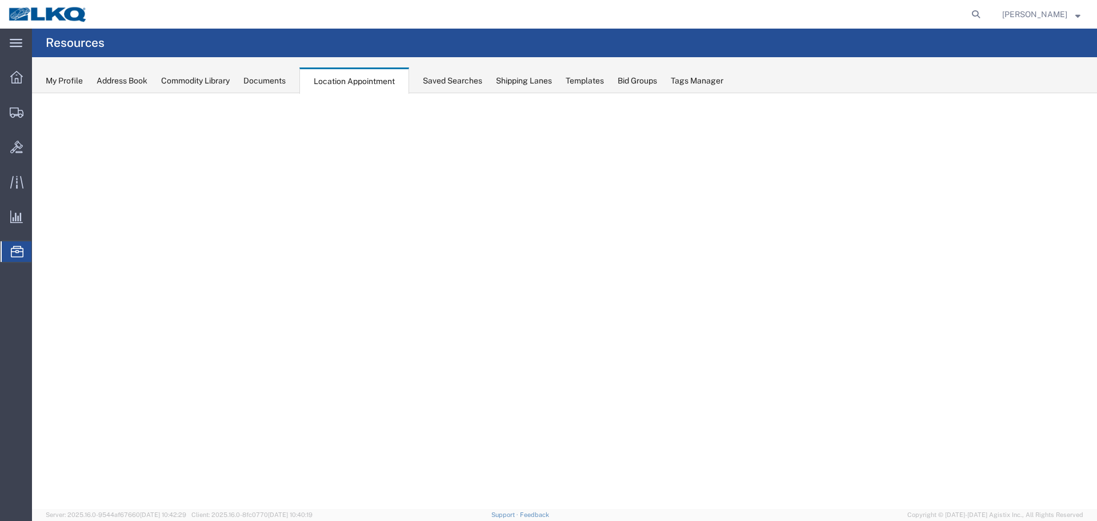
select select "27634"
select select "agendaWeek"
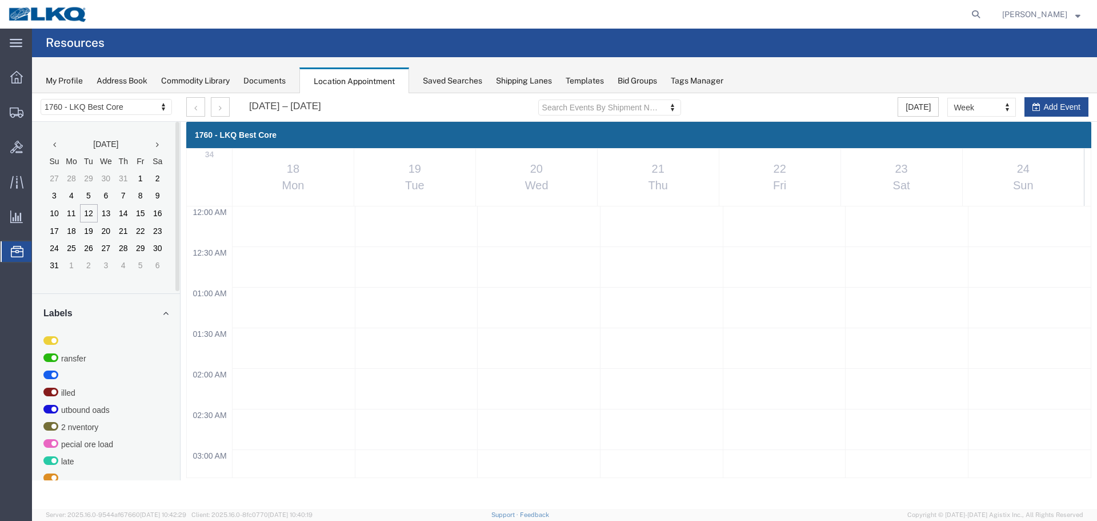
scroll to position [487, 0]
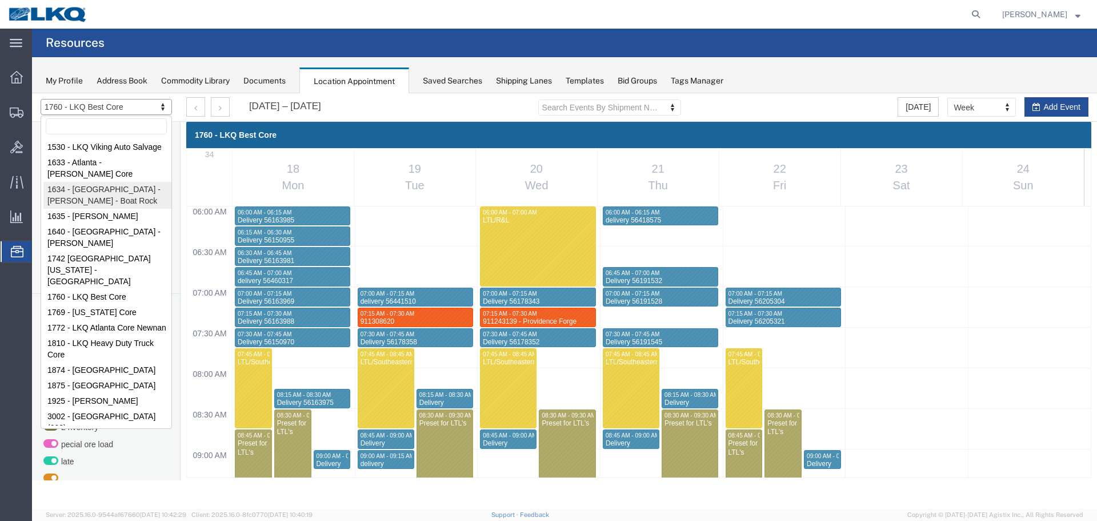
select select "28712"
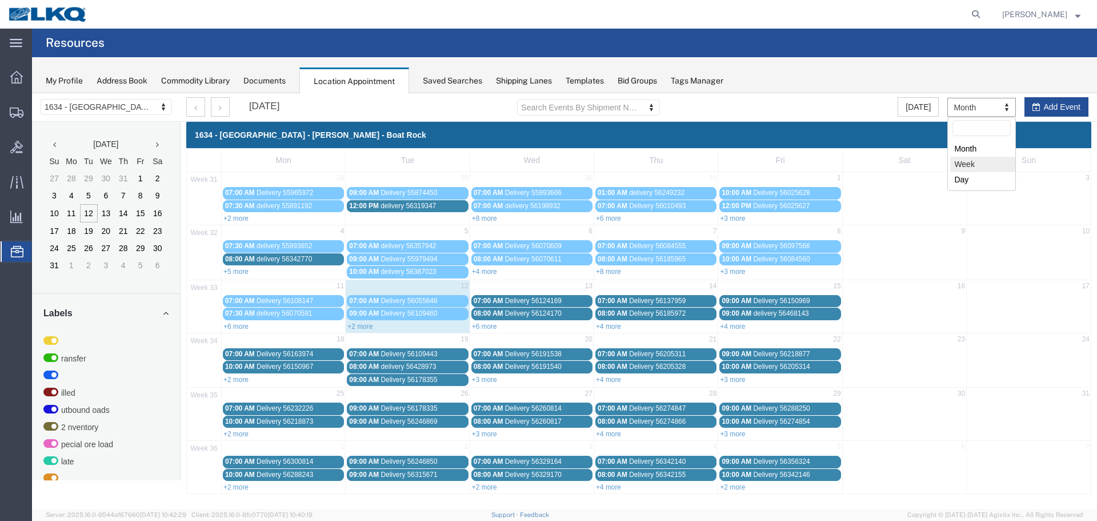
select select "agendaWeek"
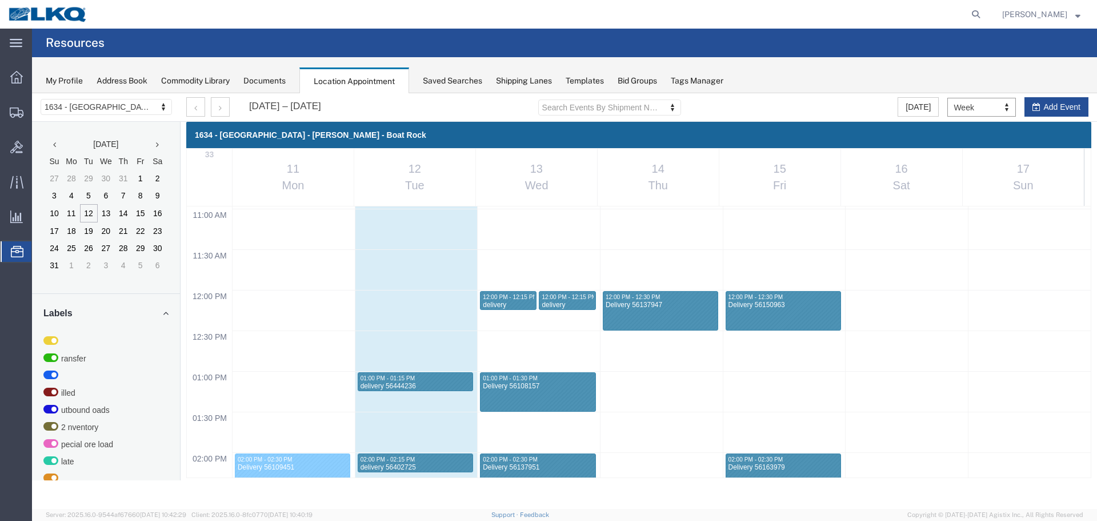
scroll to position [887, 0]
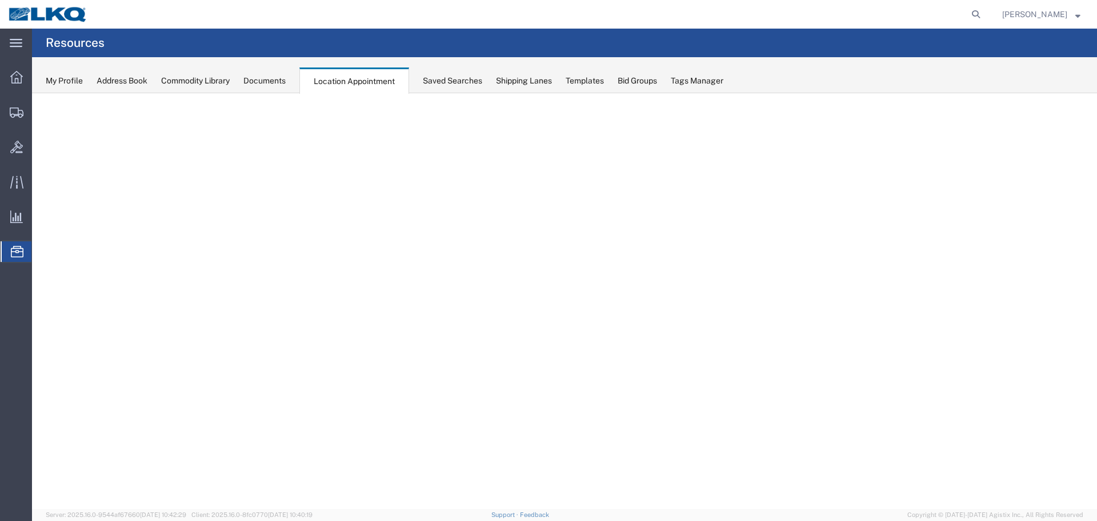
select select "28712"
select select "agendaWeek"
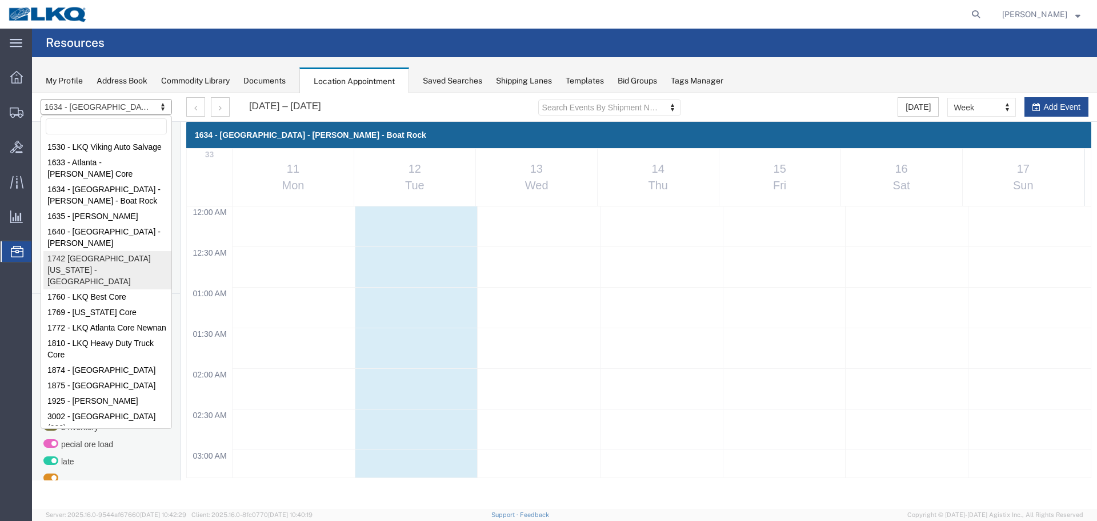
scroll to position [887, 0]
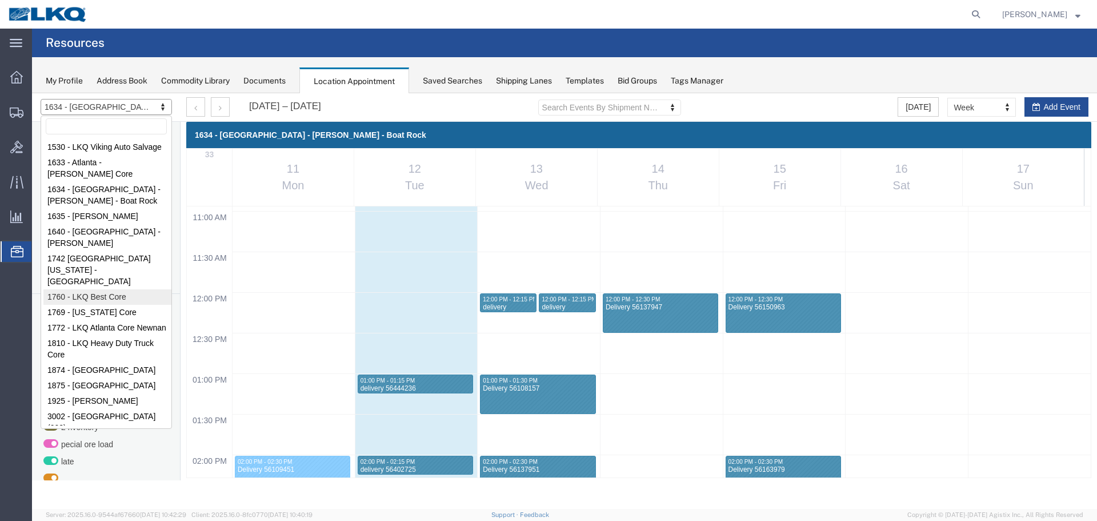
select select "27634"
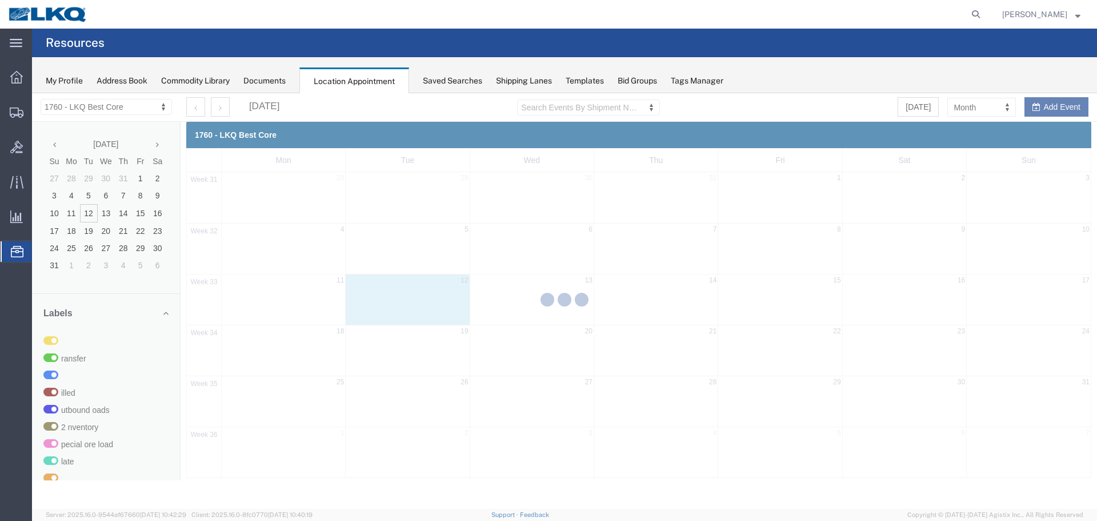
click at [970, 113] on div at bounding box center [564, 300] width 1065 height 415
click at [975, 106] on div at bounding box center [564, 300] width 1065 height 415
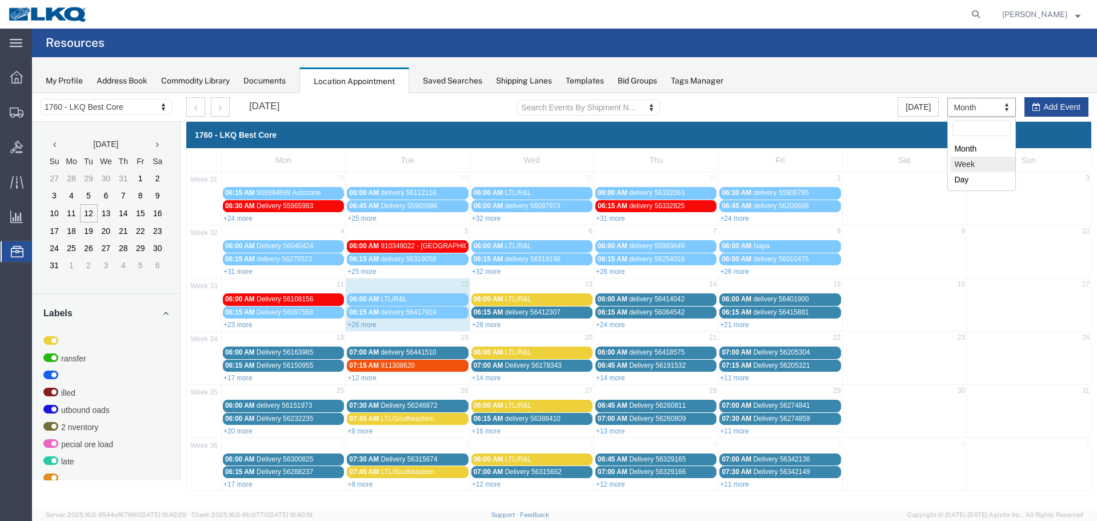
select select "agendaWeek"
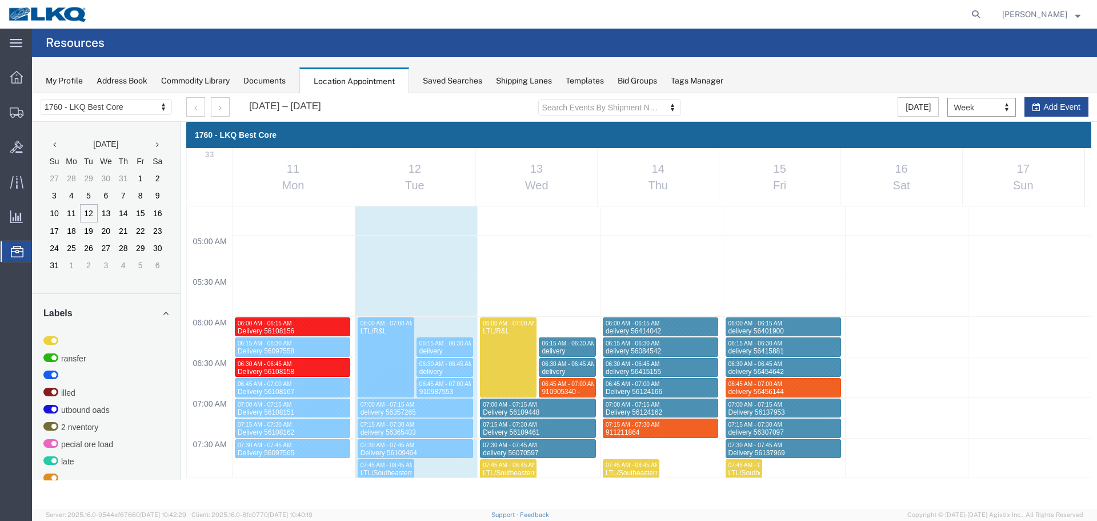
scroll to position [373, 0]
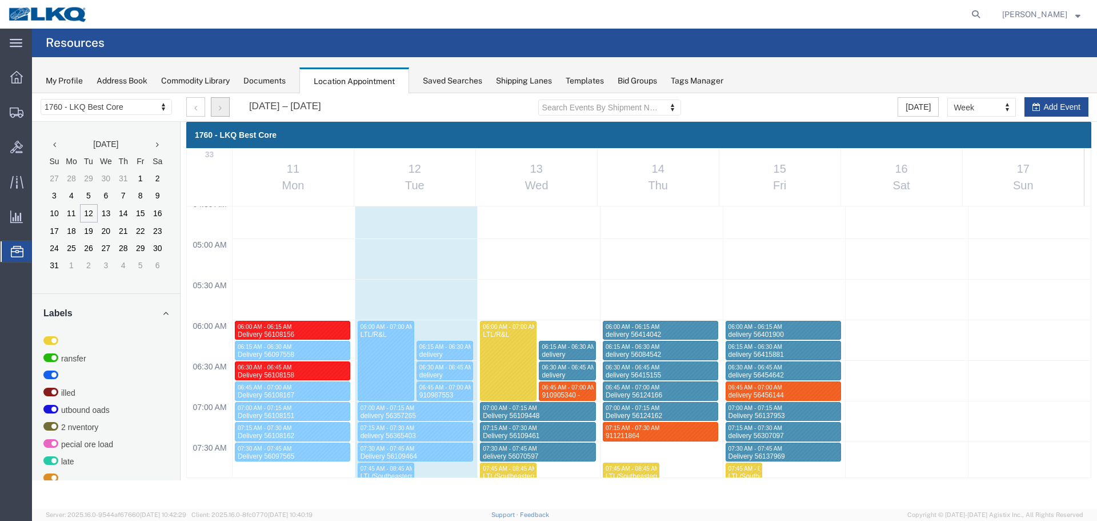
click at [219, 112] on button "button" at bounding box center [220, 106] width 19 height 19
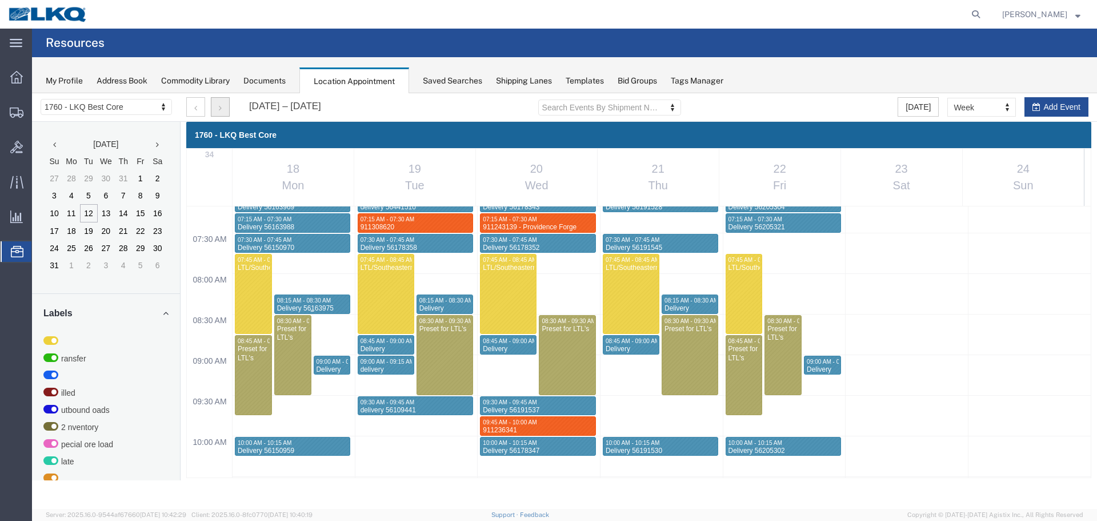
scroll to position [602, 0]
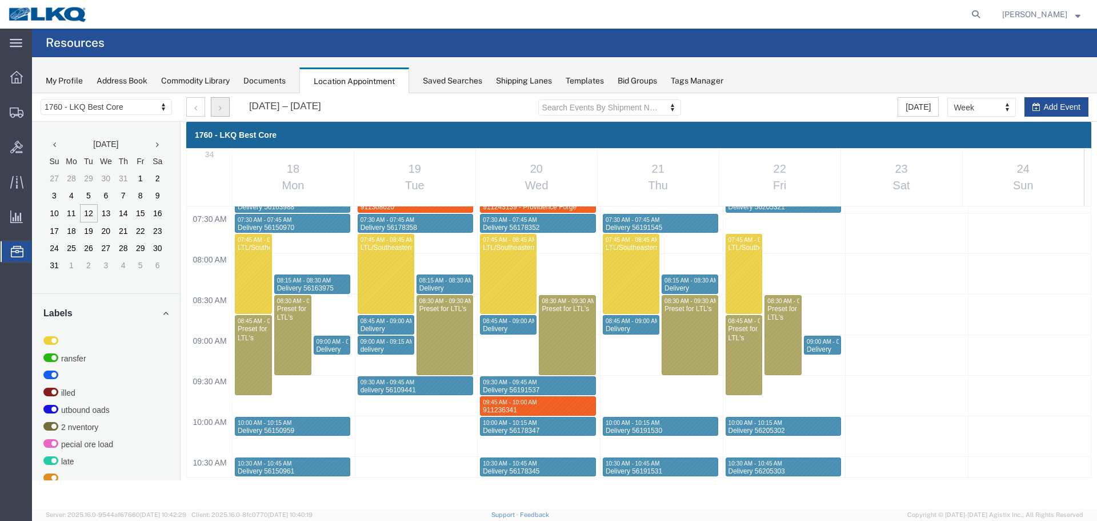
select select "1"
select select
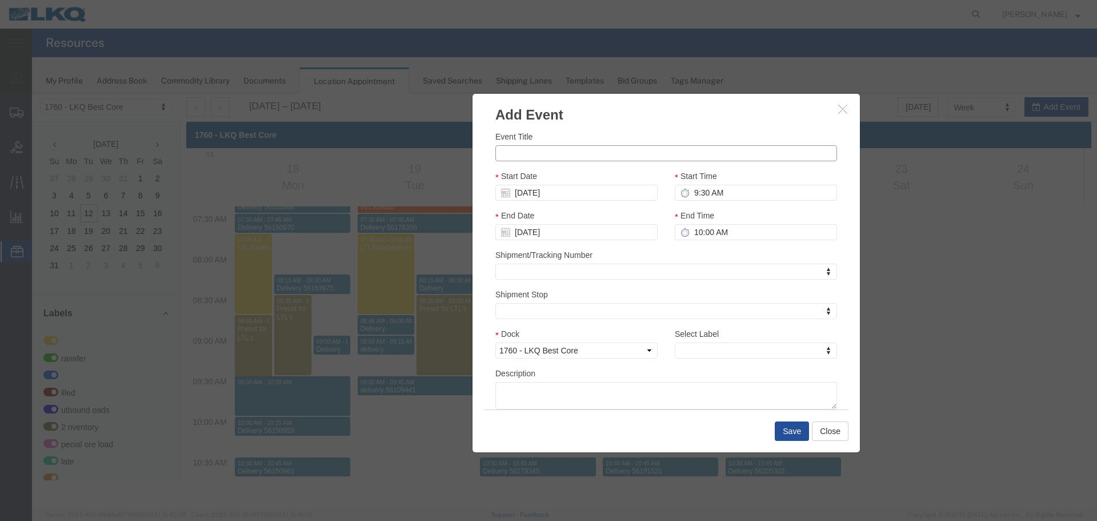
click at [557, 154] on input "Event Title" at bounding box center [666, 153] width 342 height 16
paste input "911326288 - Lavonia, GA"
type input "911326288 - Lavonia, GA"
click at [711, 185] on input "9:30 AM" at bounding box center [756, 193] width 162 height 16
type input "9:45 AM"
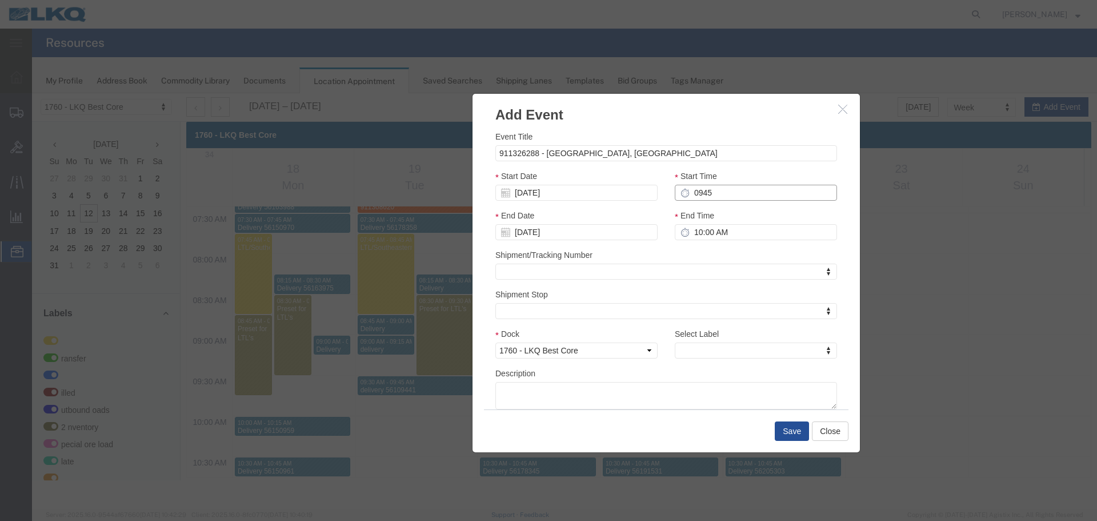
type input "10:45 AM"
type input "9:45 AM"
click at [734, 141] on div "Event Title 911326288 - Lavonia, GA" at bounding box center [666, 145] width 342 height 31
click at [757, 226] on input "10:45 AM" at bounding box center [756, 232] width 162 height 16
click at [756, 234] on input "10:45 AM" at bounding box center [756, 232] width 162 height 16
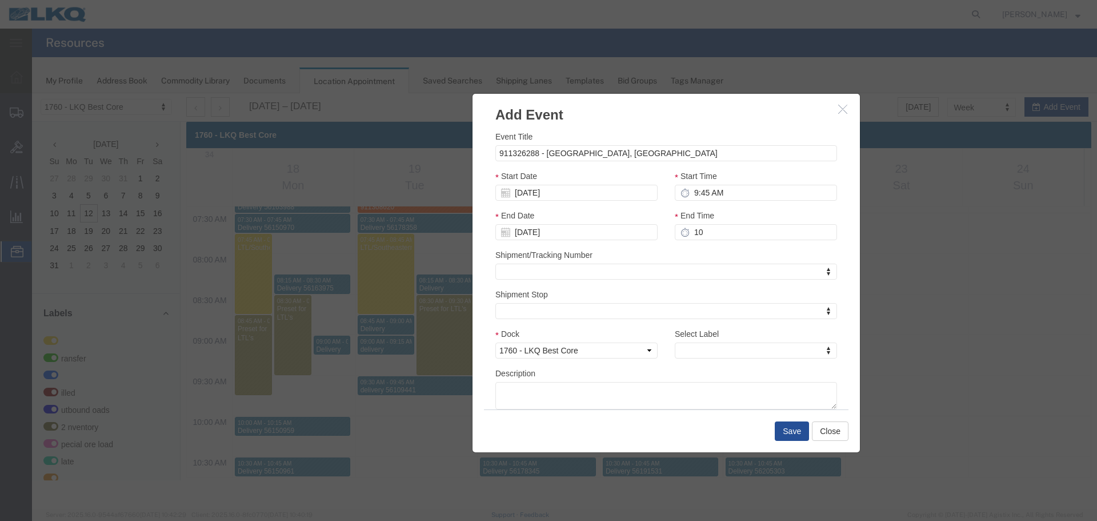
type input "10:00 AM"
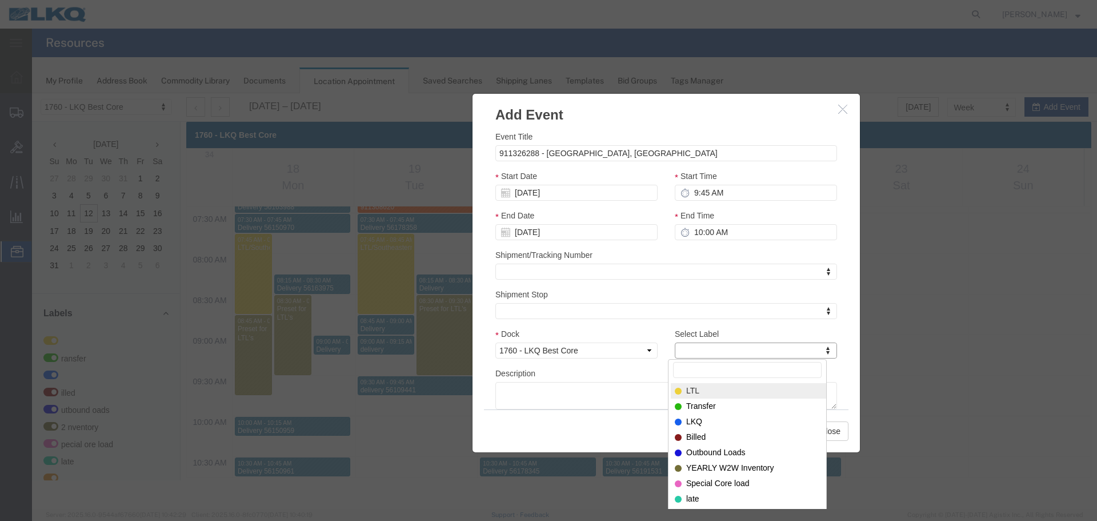
type input "m"
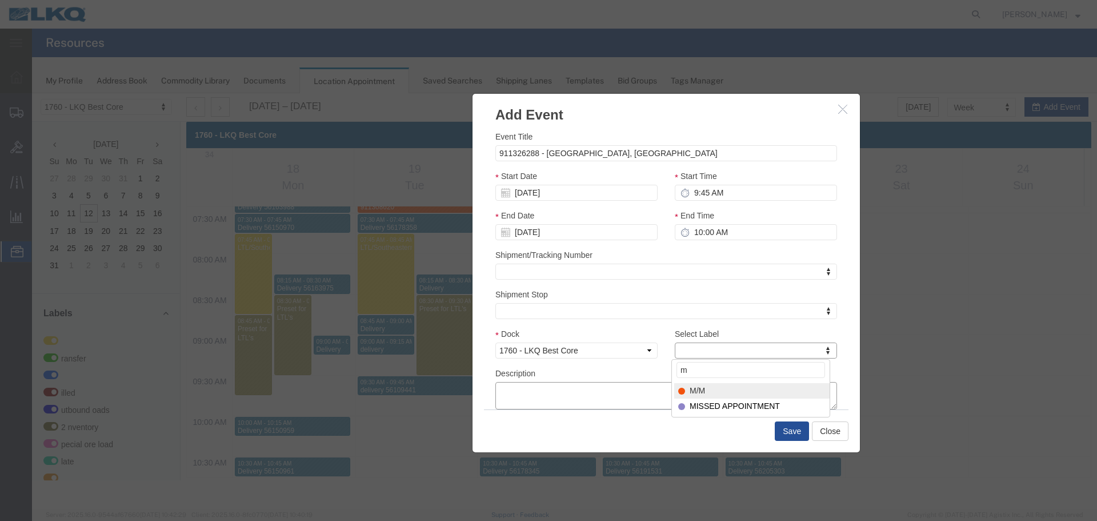
select select "24"
paste textarea "911326288 - Lavonia, GA"
type textarea "911326288 - Lavonia, GA"
click at [800, 427] on button "Save" at bounding box center [792, 430] width 34 height 19
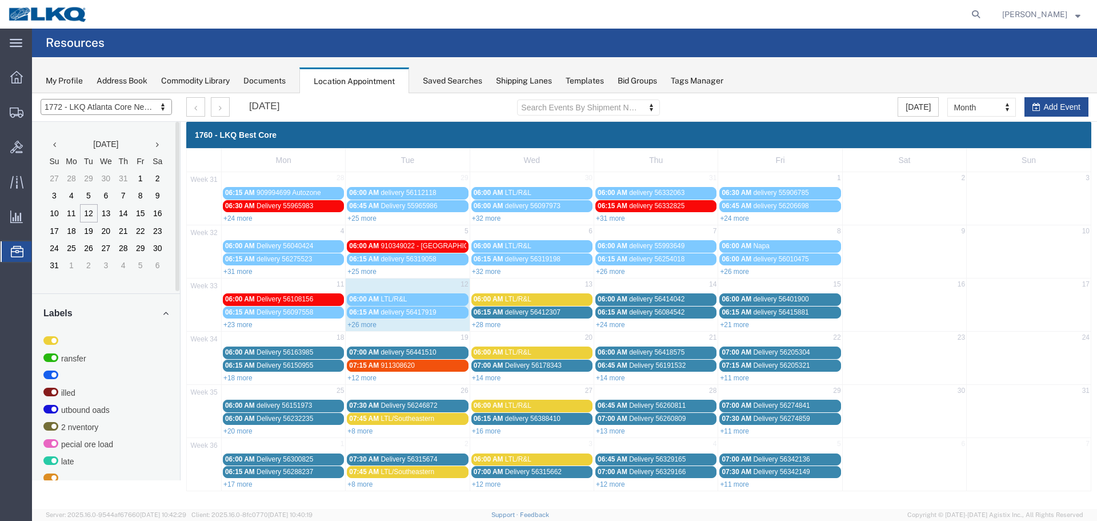
select select "30704"
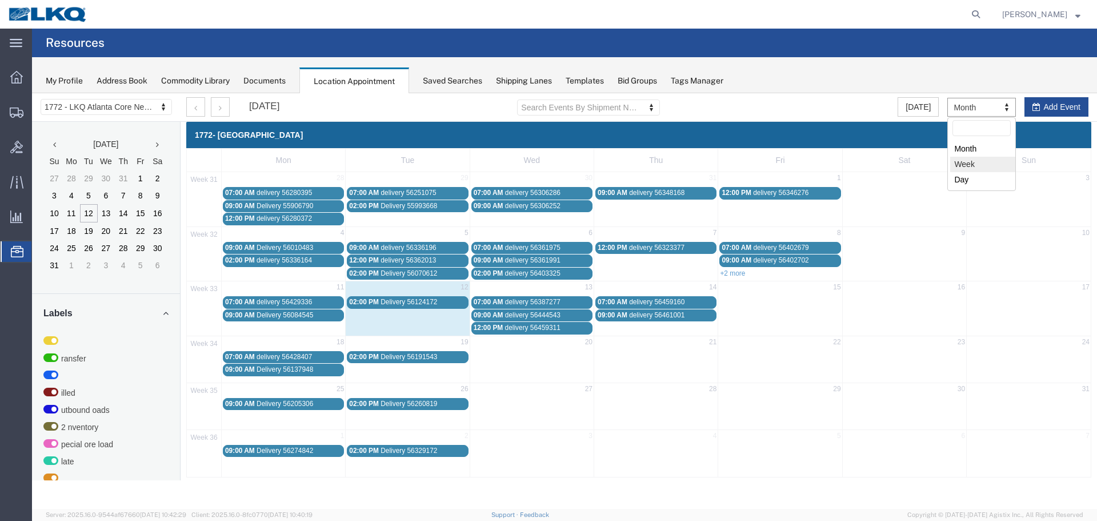
select select "agendaWeek"
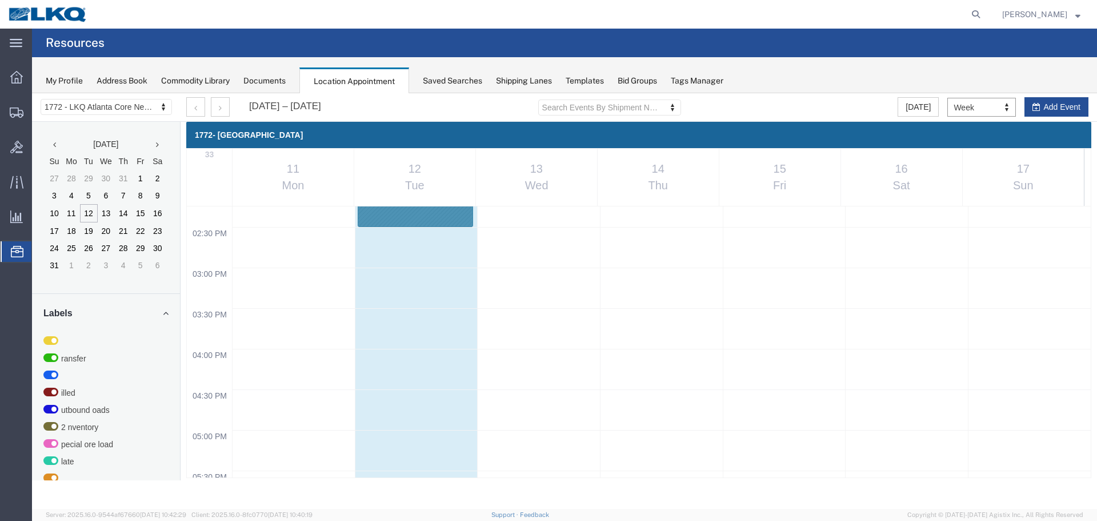
scroll to position [1173, 0]
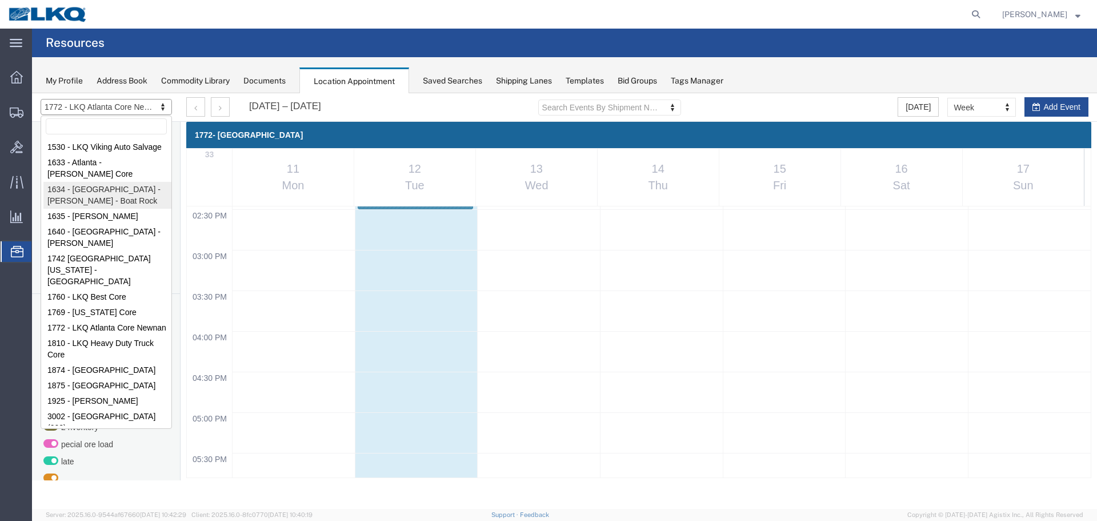
select select "28712"
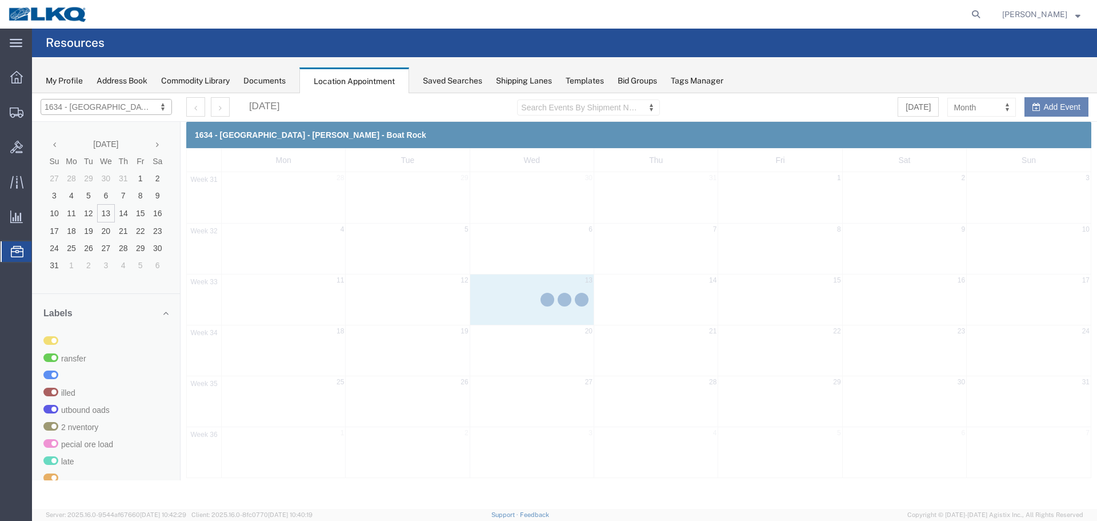
click at [981, 106] on div at bounding box center [564, 300] width 1065 height 415
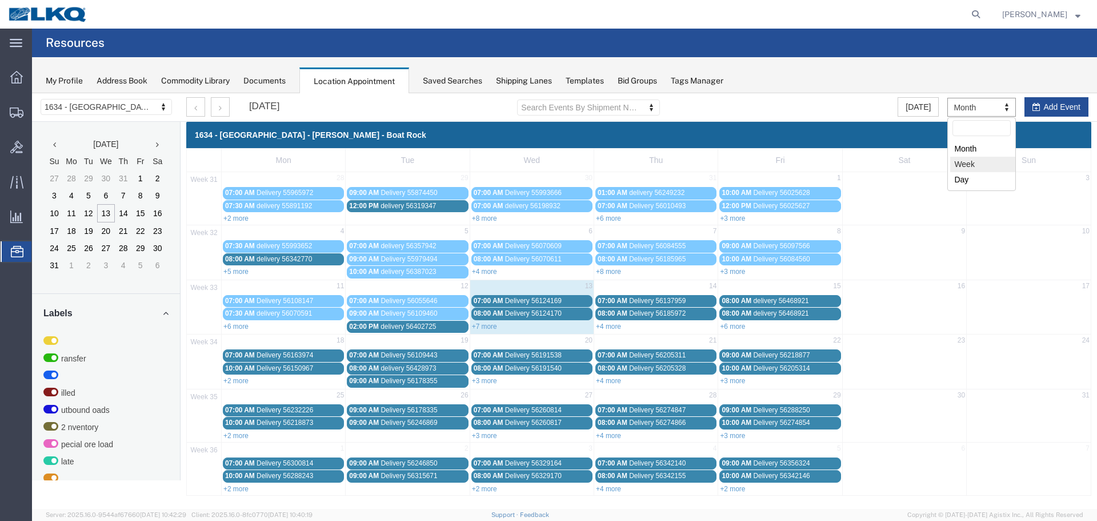
select select "agendaWeek"
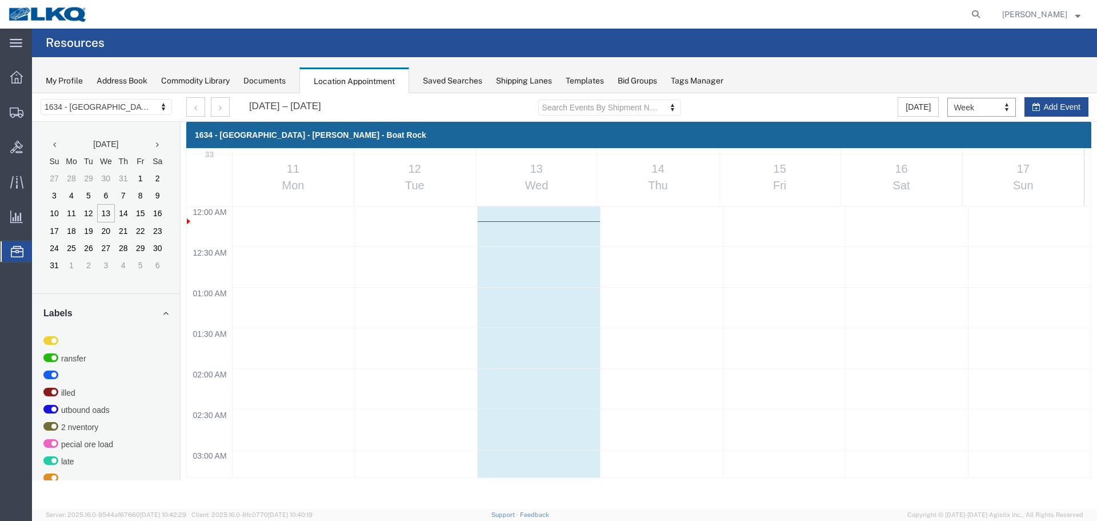
scroll to position [487, 0]
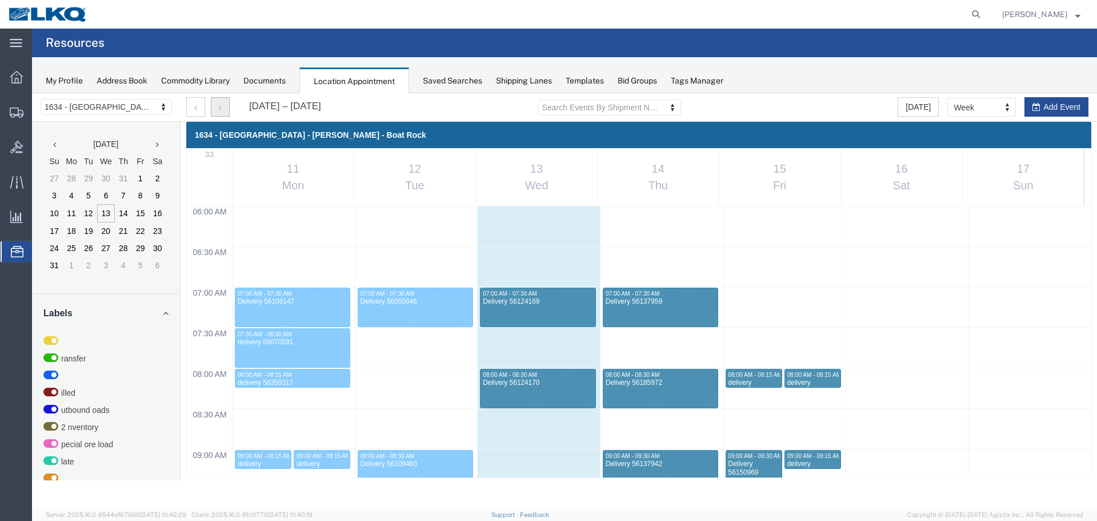
click at [223, 105] on button "button" at bounding box center [220, 106] width 19 height 19
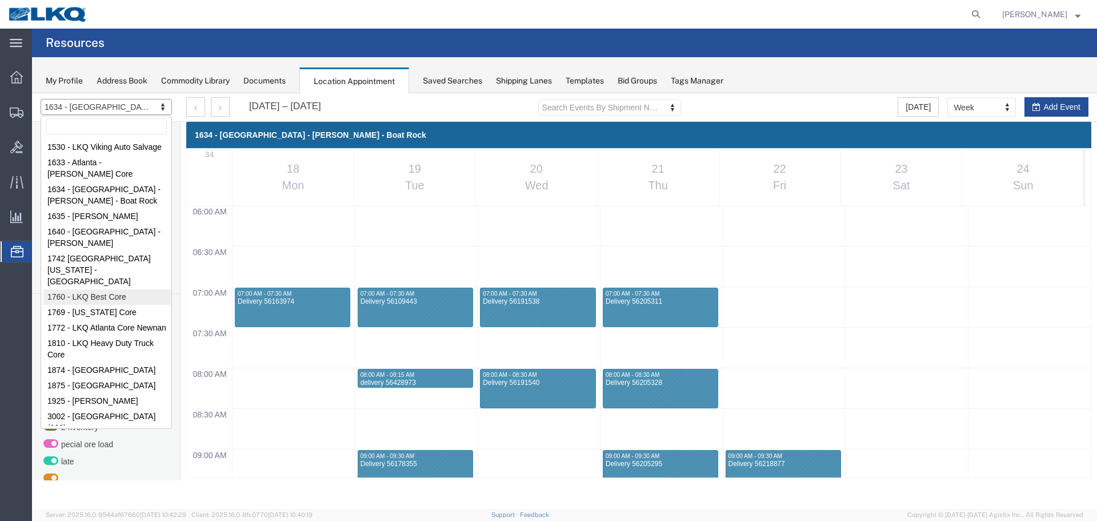
select select "27634"
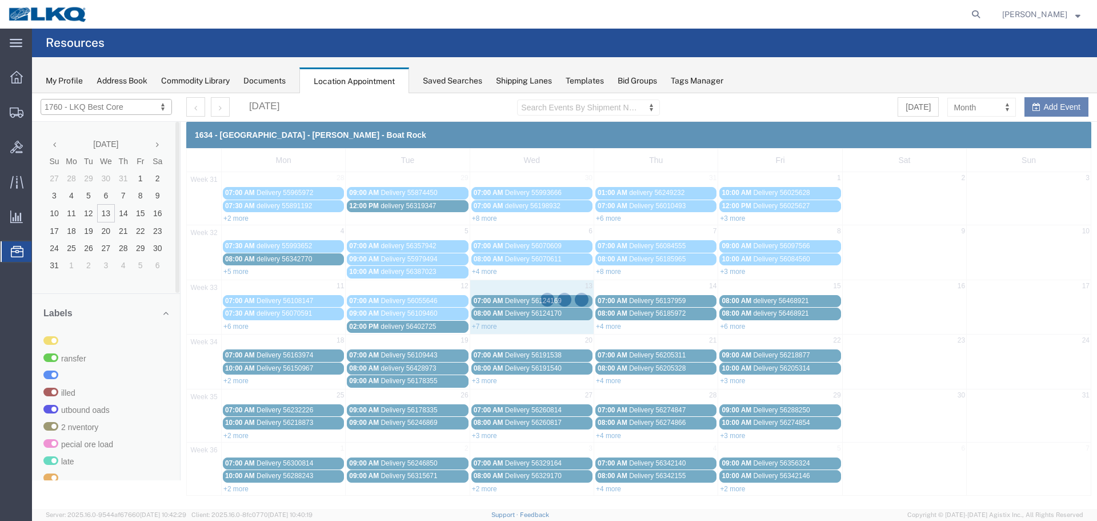
click at [990, 107] on div at bounding box center [564, 300] width 1065 height 415
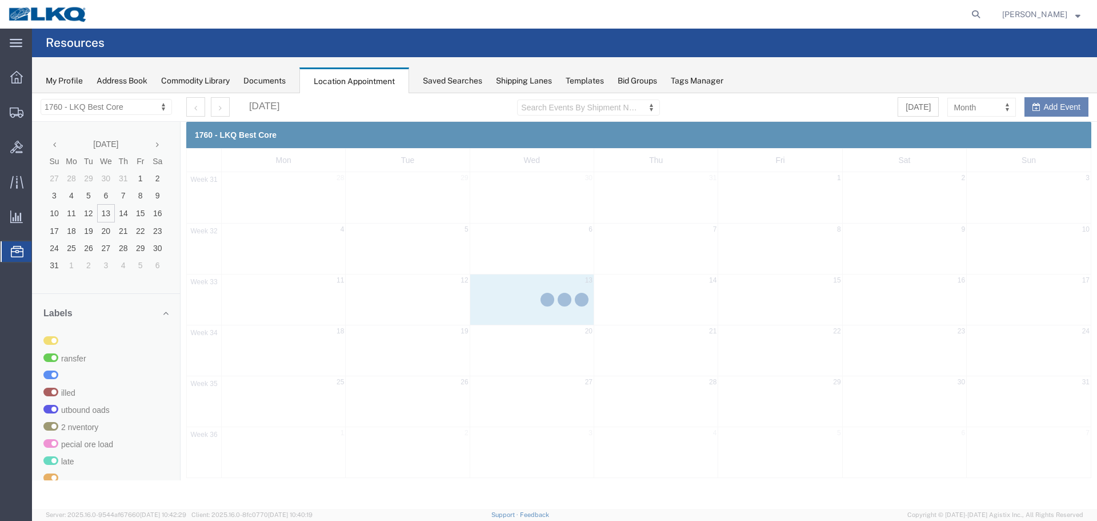
click at [978, 109] on div at bounding box center [564, 300] width 1065 height 415
click at [987, 107] on div at bounding box center [564, 300] width 1065 height 415
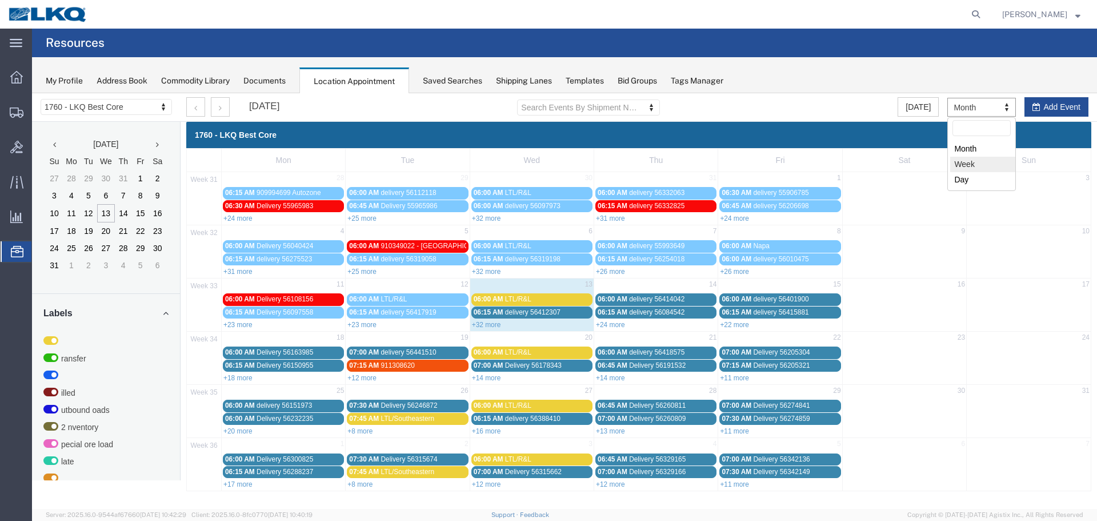
select select "agendaWeek"
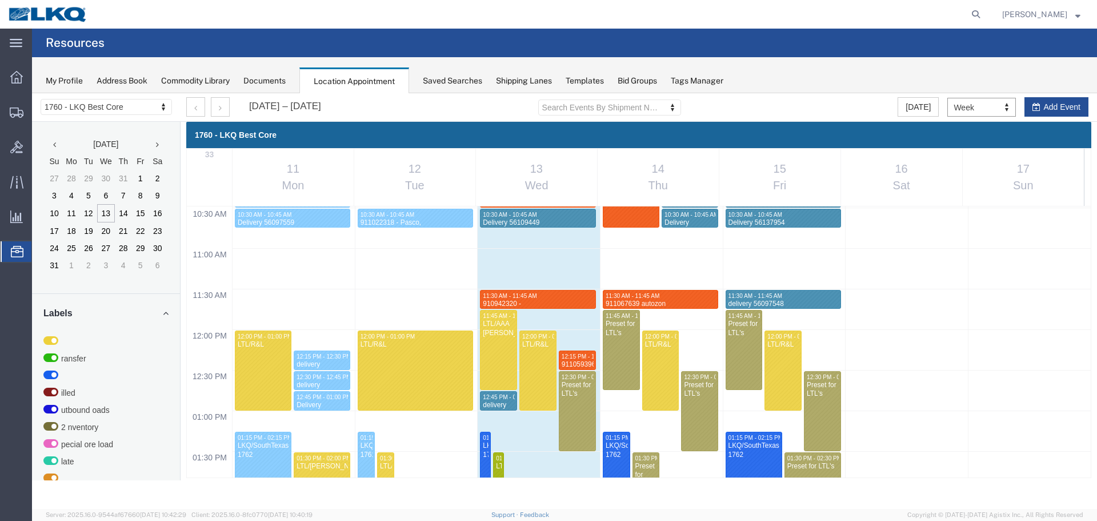
scroll to position [659, 0]
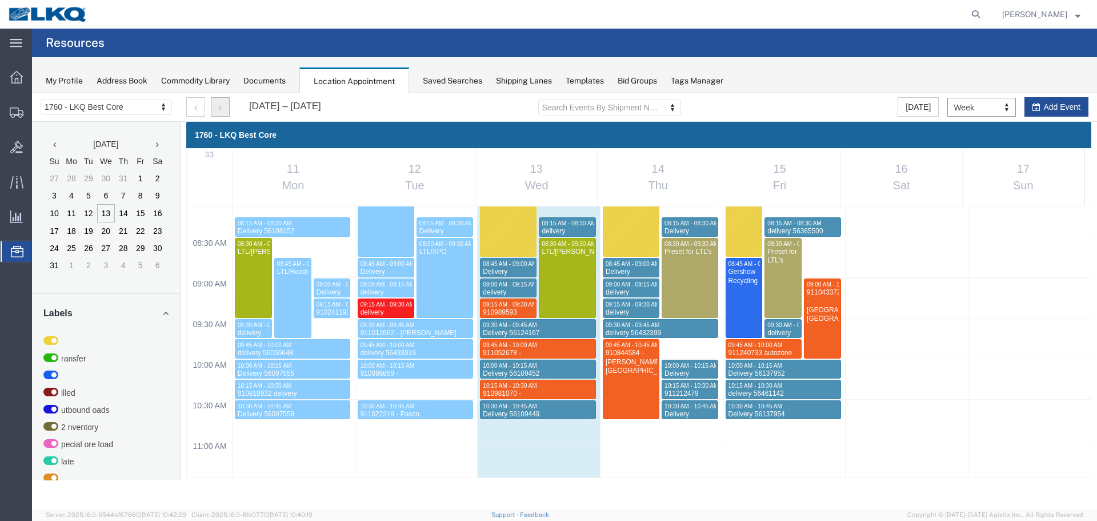
click at [216, 107] on button "button" at bounding box center [220, 106] width 19 height 19
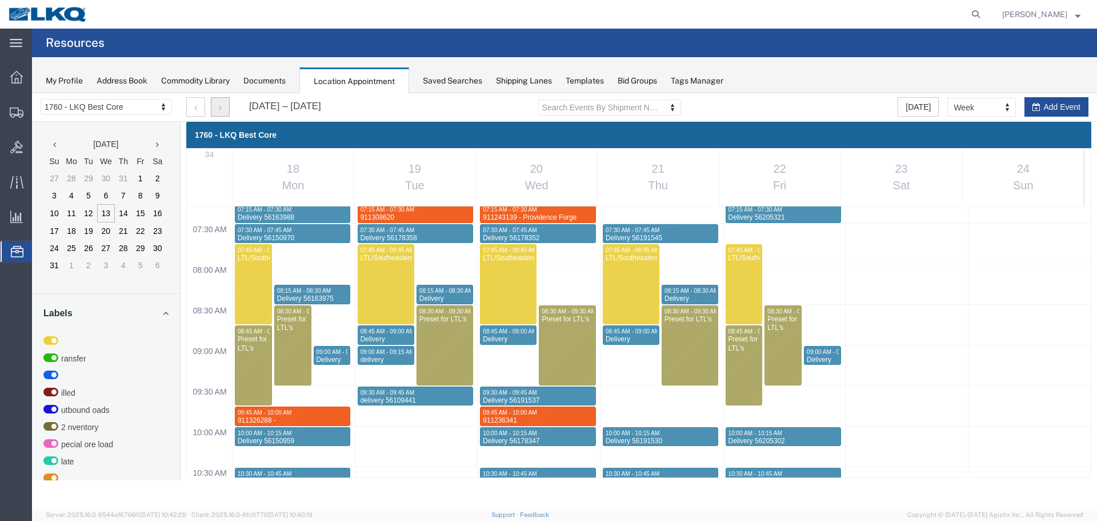
scroll to position [716, 0]
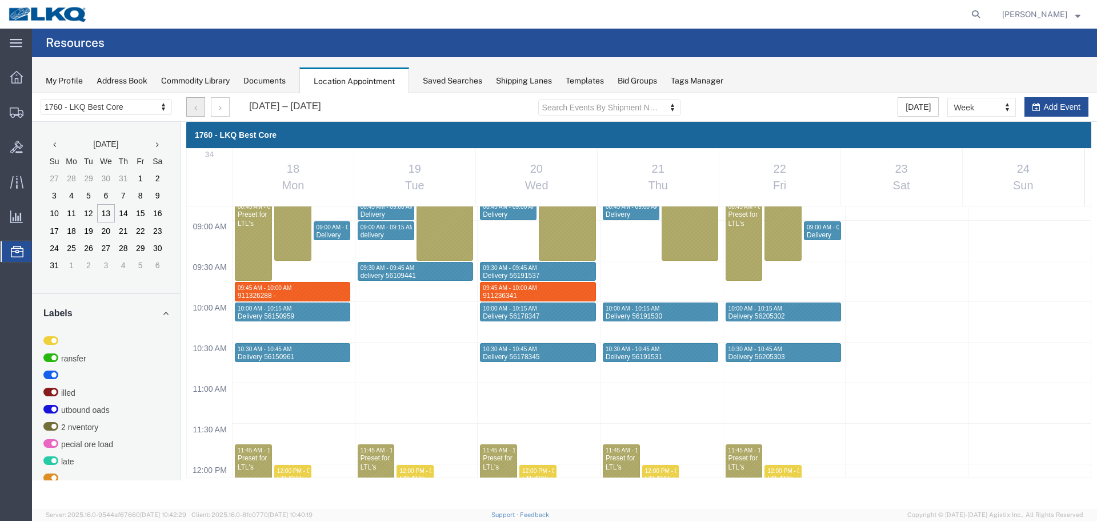
click at [194, 106] on icon "button" at bounding box center [195, 108] width 3 height 8
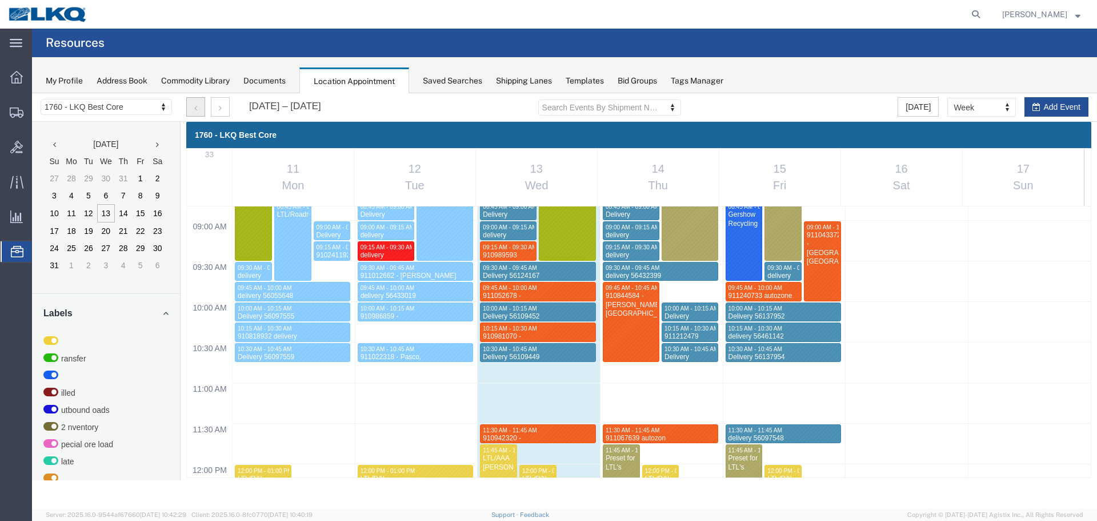
scroll to position [487, 0]
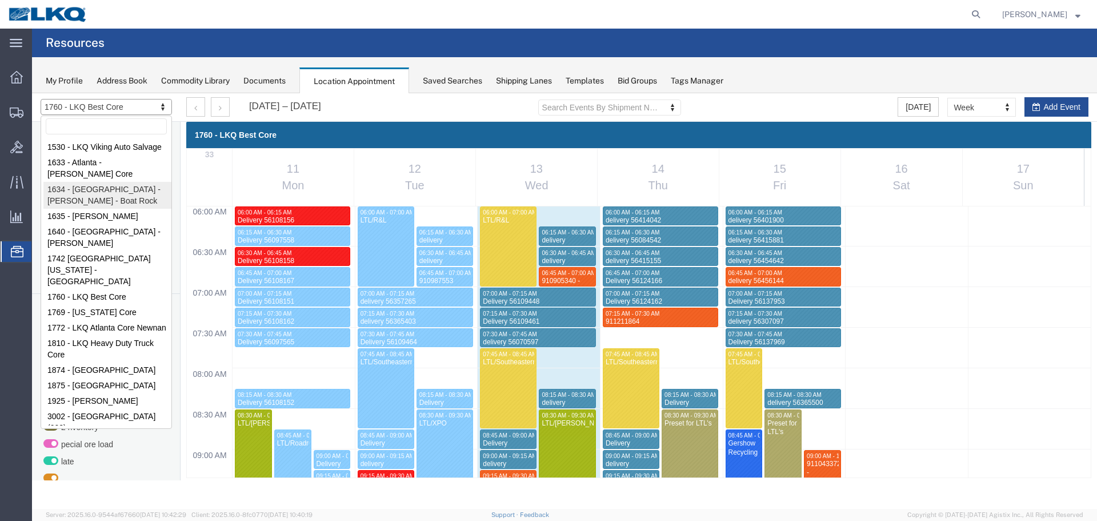
select select "28712"
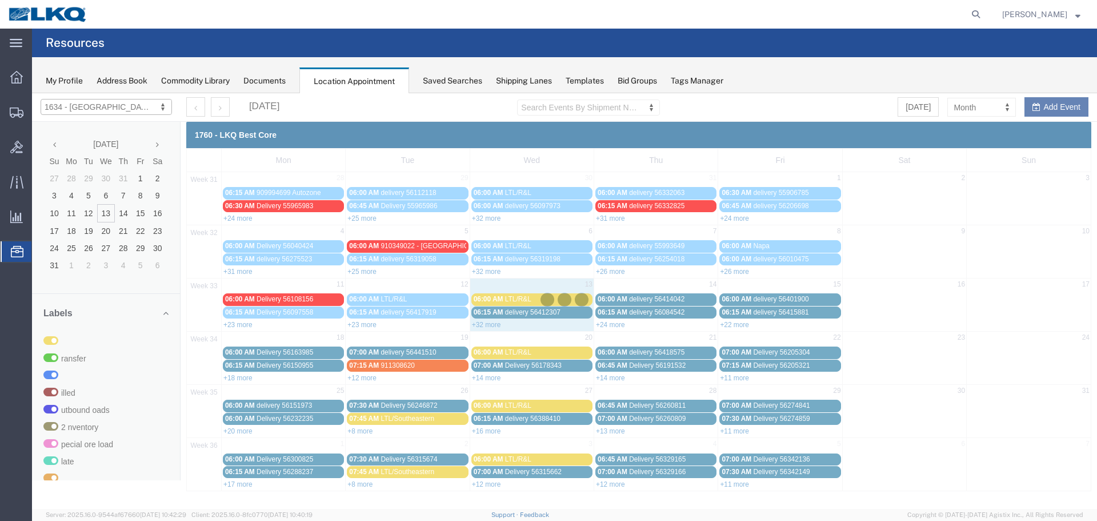
click at [1001, 109] on div at bounding box center [564, 300] width 1065 height 415
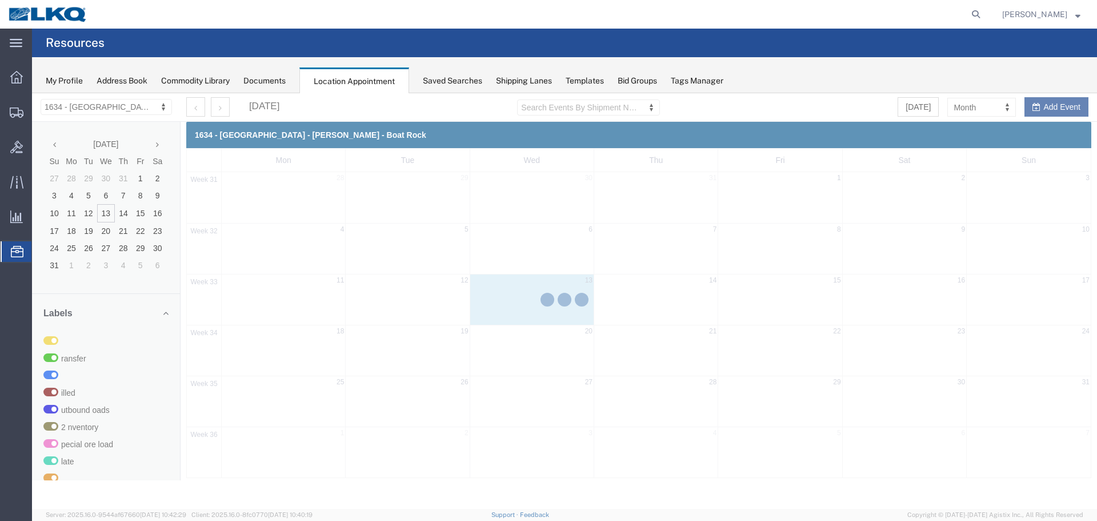
click at [983, 107] on div at bounding box center [564, 300] width 1065 height 415
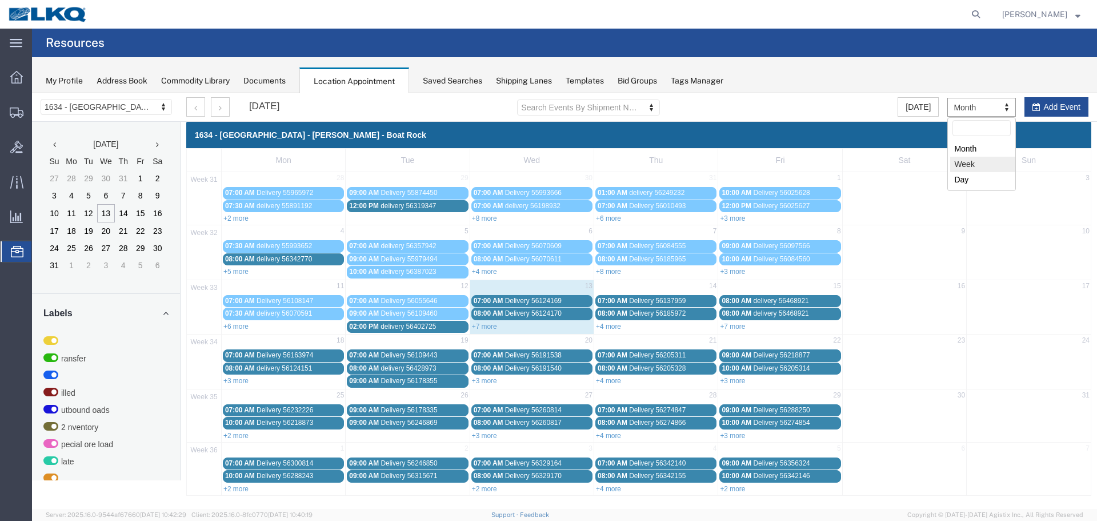
select select "agendaWeek"
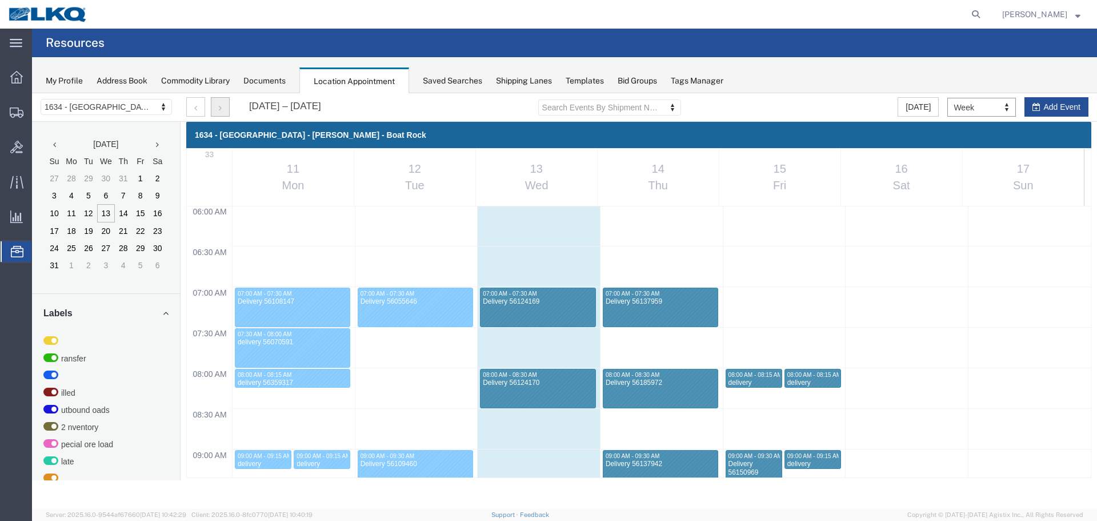
click at [224, 104] on button "button" at bounding box center [220, 106] width 19 height 19
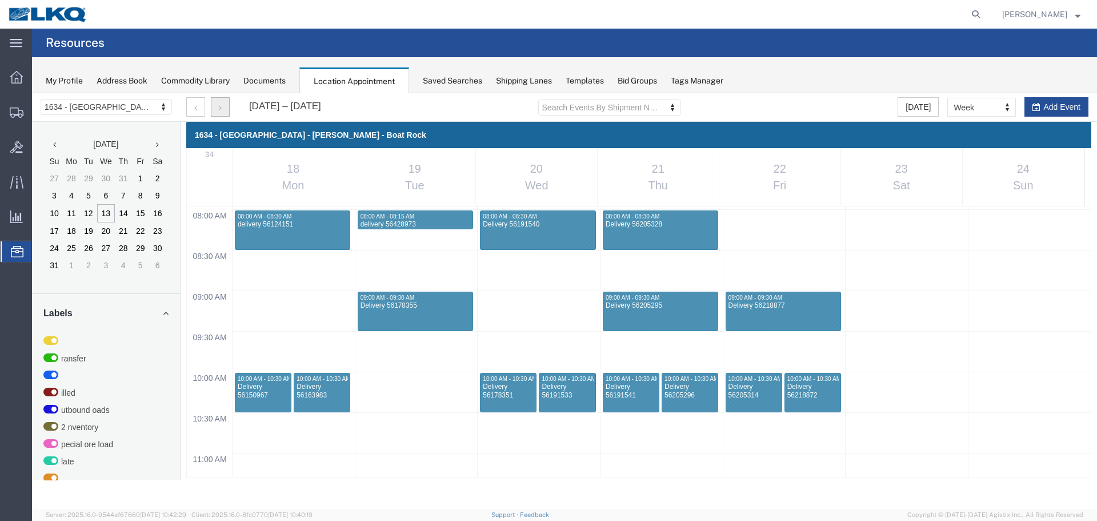
scroll to position [659, 0]
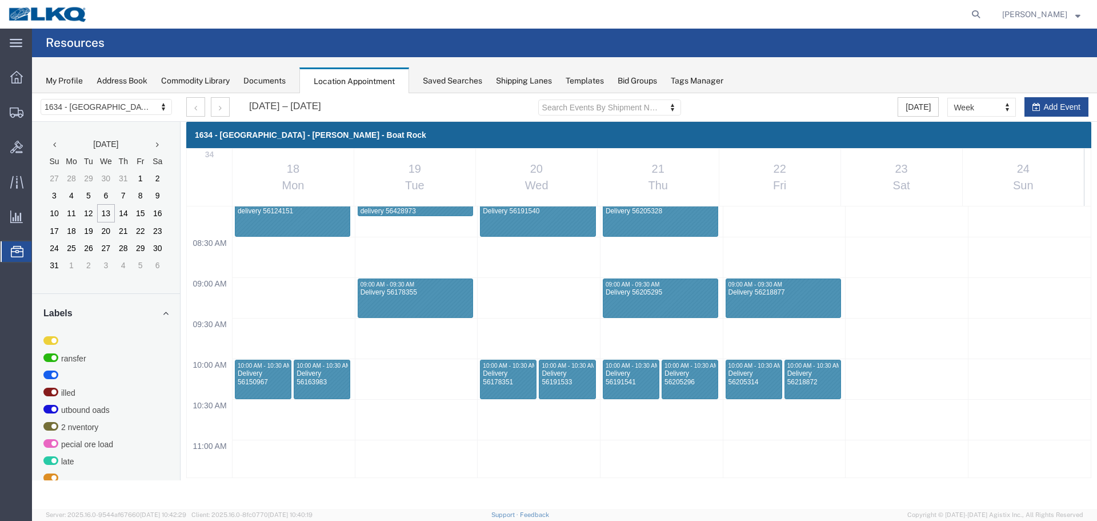
click at [805, 149] on th "22 Fri" at bounding box center [780, 177] width 122 height 57
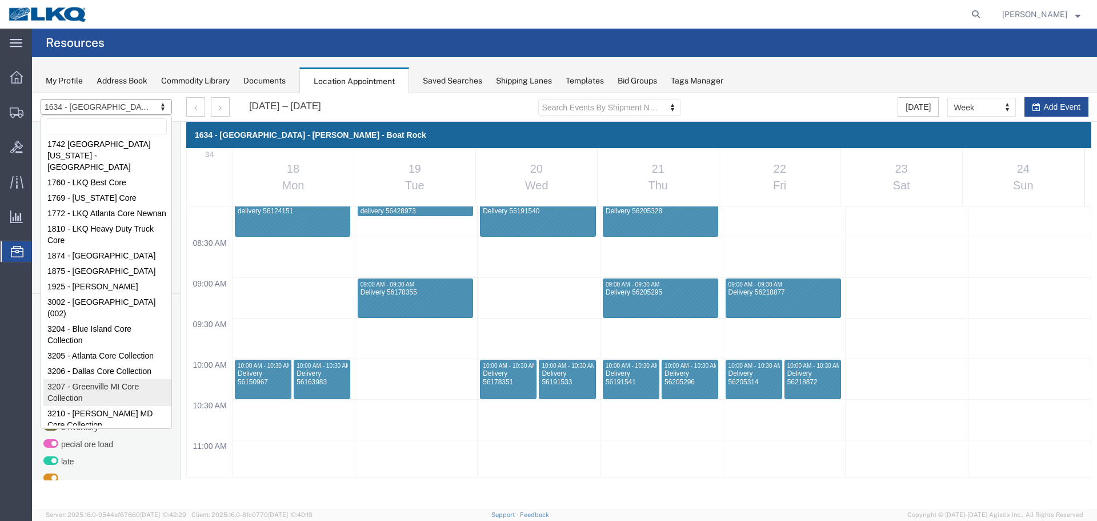
scroll to position [130, 0]
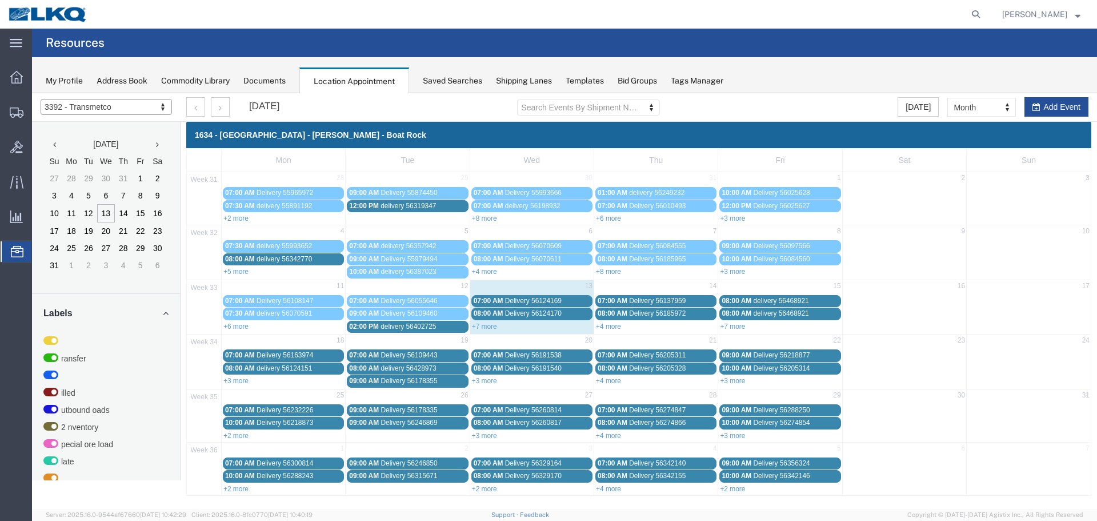
select select "28018"
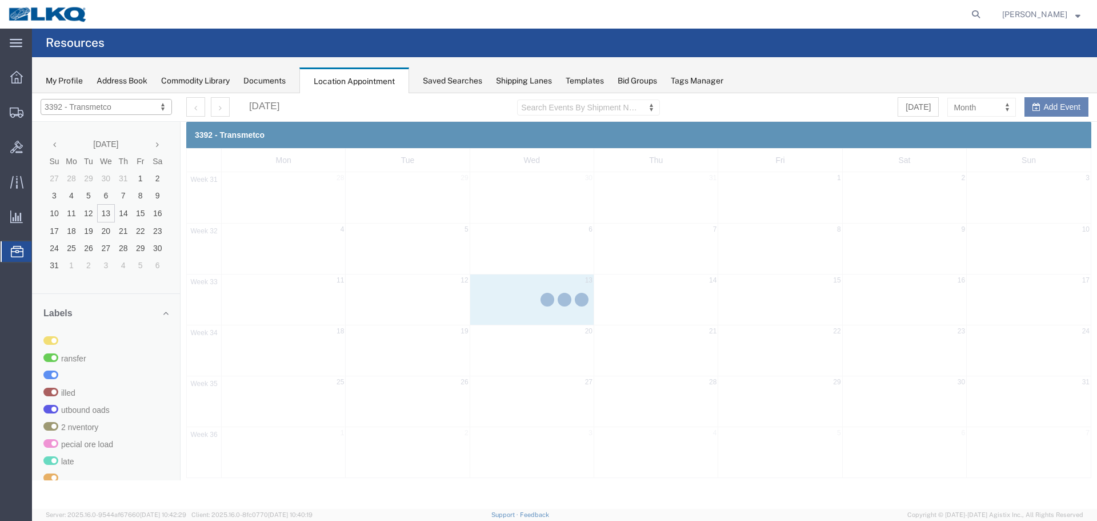
click at [981, 105] on div at bounding box center [564, 300] width 1065 height 415
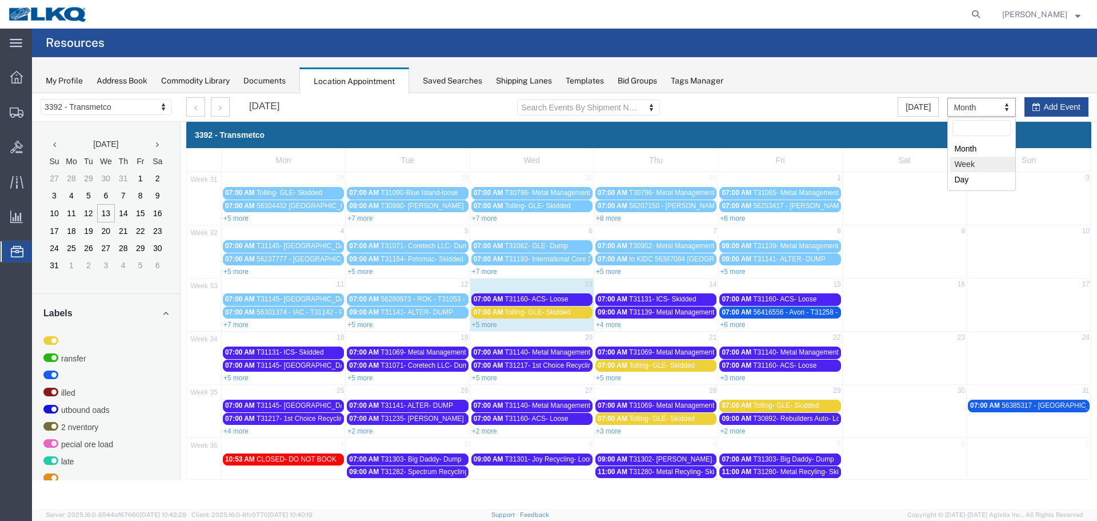
select select "agendaWeek"
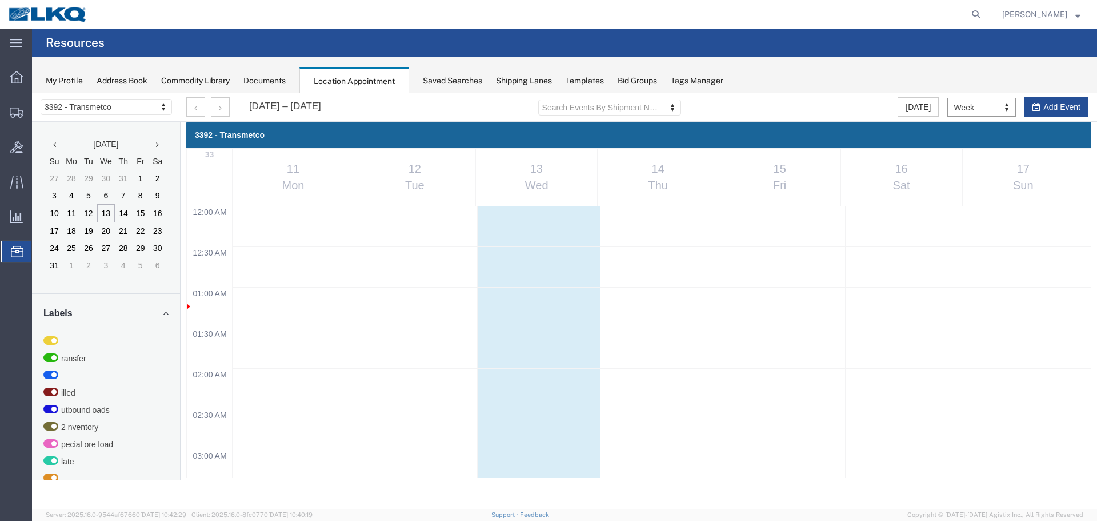
scroll to position [487, 0]
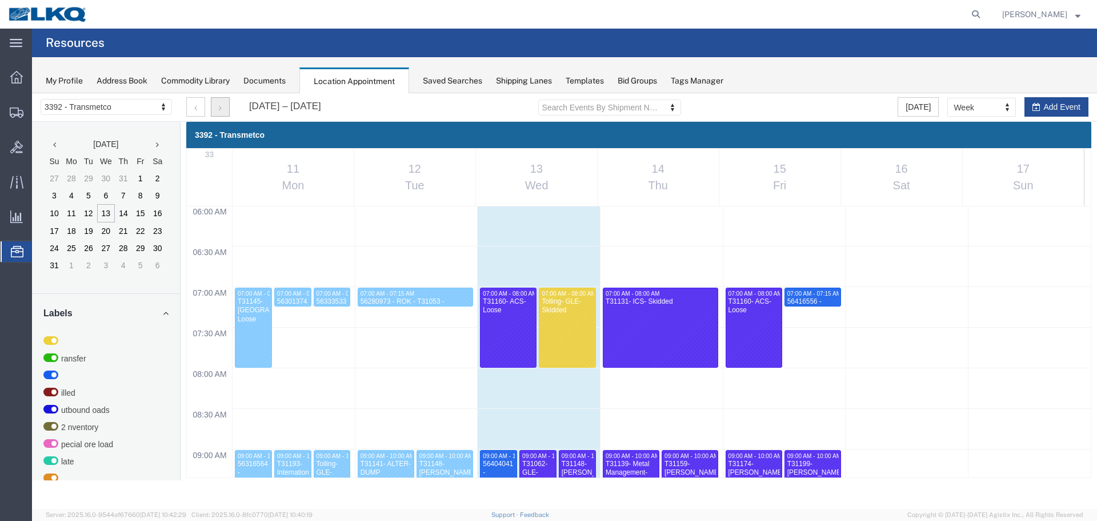
click at [216, 106] on button "button" at bounding box center [220, 106] width 19 height 19
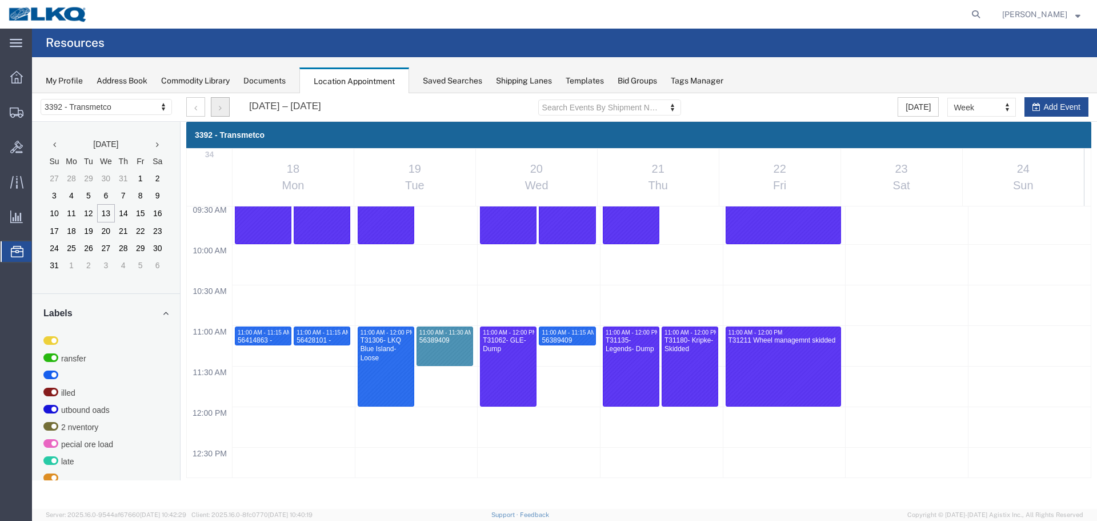
scroll to position [945, 0]
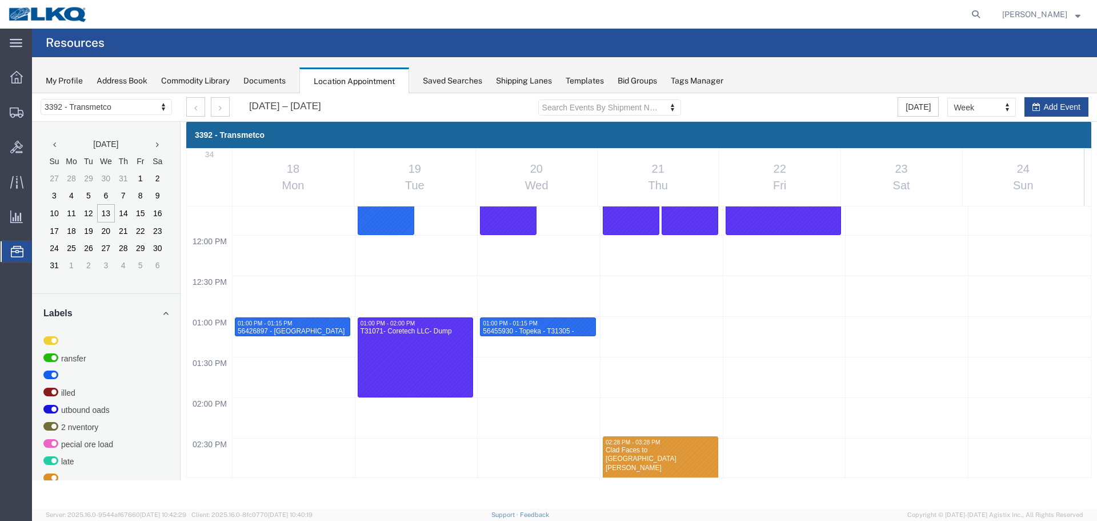
click at [779, 62] on div "My Profile Address Book Commodity Library Documents Location Appointment Saved …" at bounding box center [564, 75] width 1065 height 36
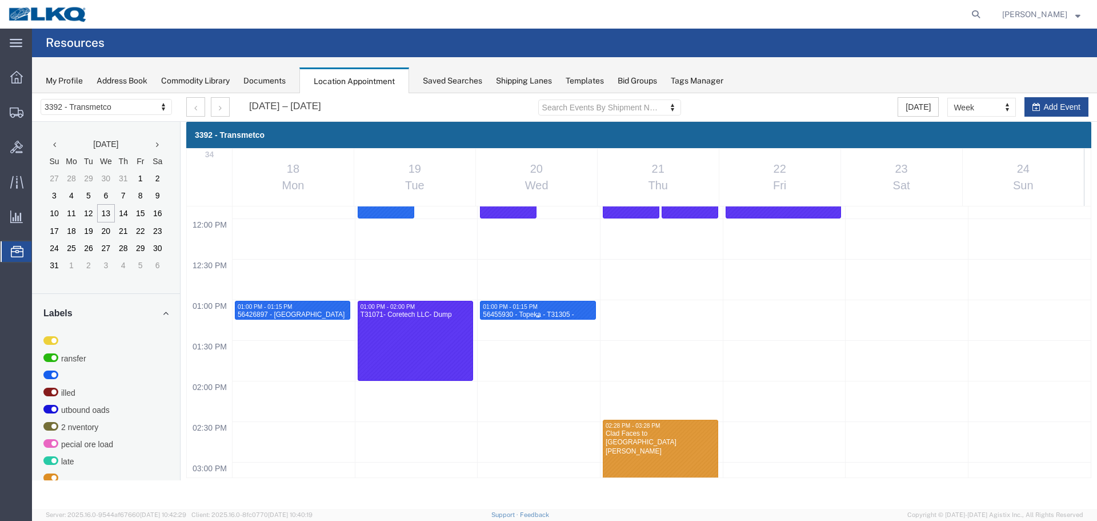
scroll to position [790, 0]
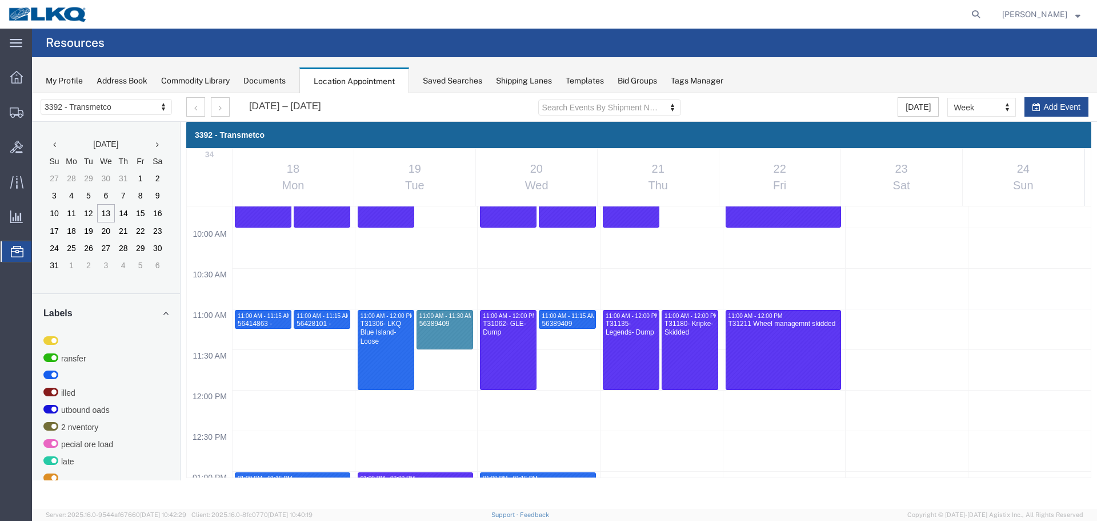
click at [817, 82] on div "My Profile Address Book Commodity Library Documents Location Appointment Saved …" at bounding box center [564, 75] width 1065 height 36
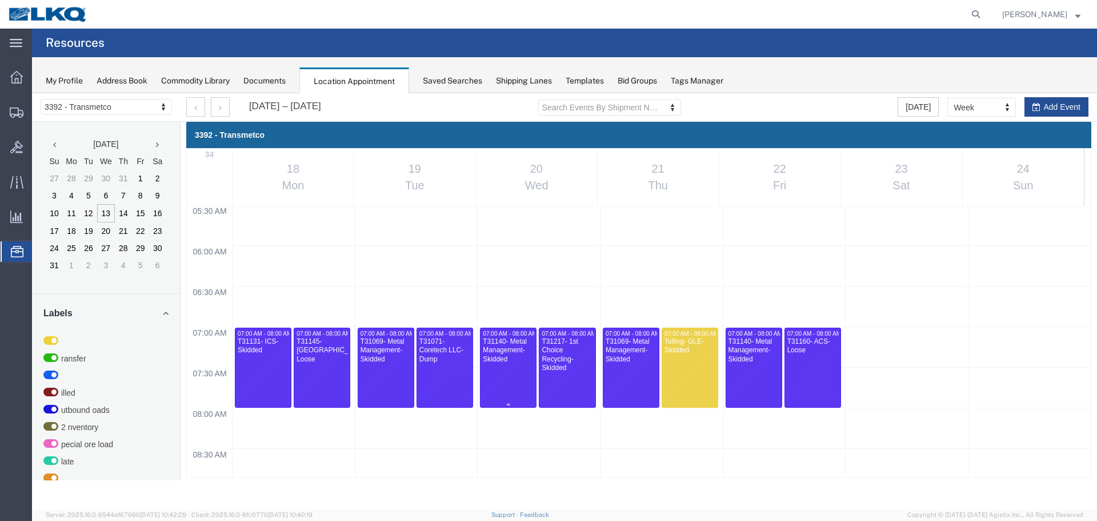
scroll to position [447, 0]
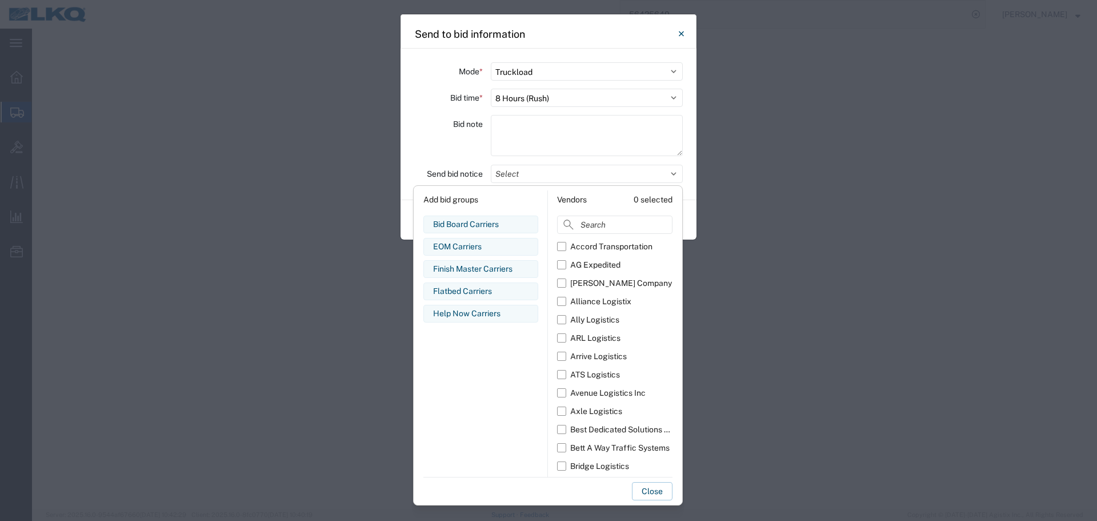
select select "TL"
select select "8"
select select "28720"
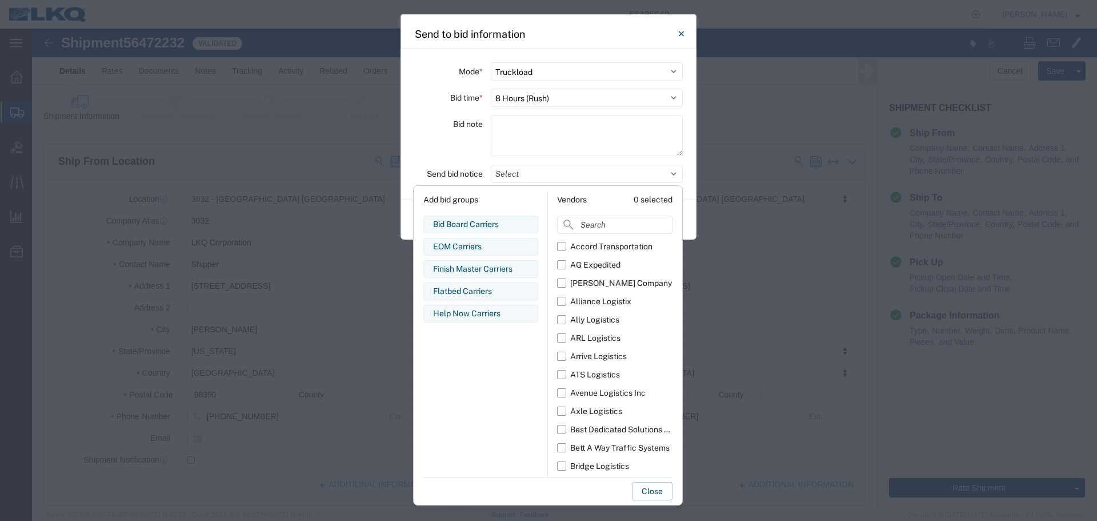
click at [633, 230] on input at bounding box center [614, 224] width 115 height 18
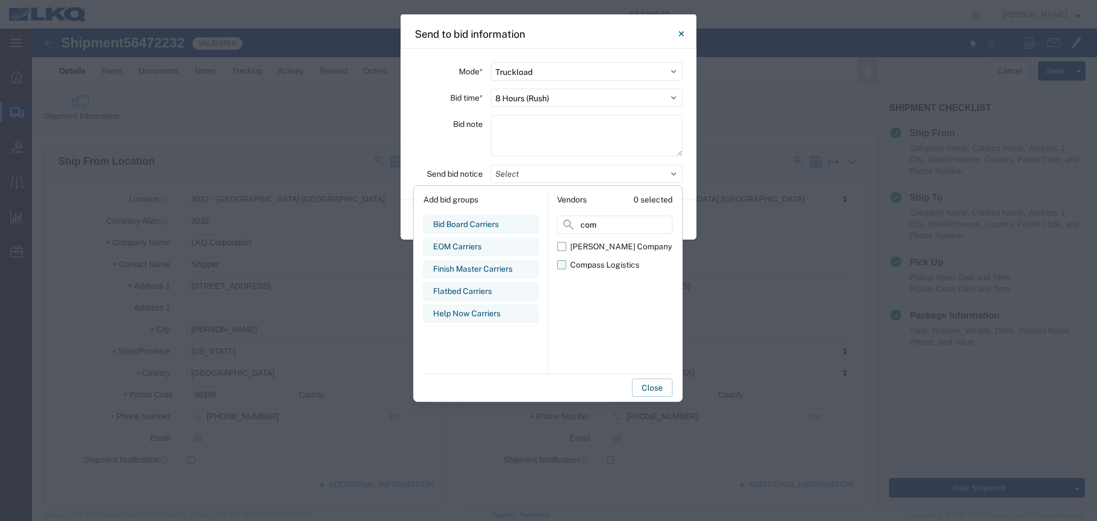
type input "com"
click at [582, 268] on div "Compass Logistics" at bounding box center [604, 265] width 69 height 12
click at [0, 0] on input "Compass Logistics" at bounding box center [0, 0] width 0 height 0
click at [451, 148] on div "Bid note" at bounding box center [448, 137] width 69 height 45
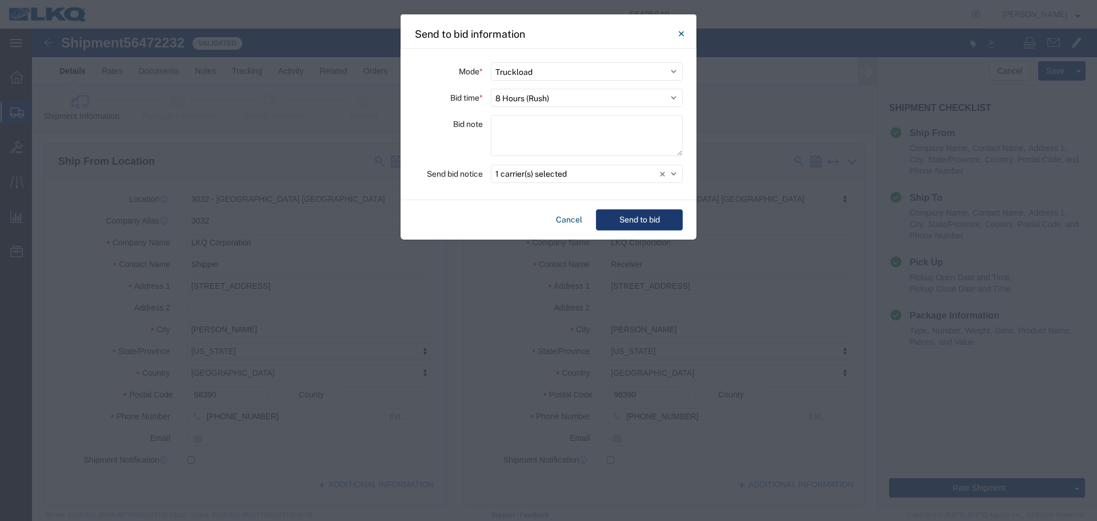
click at [615, 221] on button "Send to bid" at bounding box center [639, 219] width 87 height 21
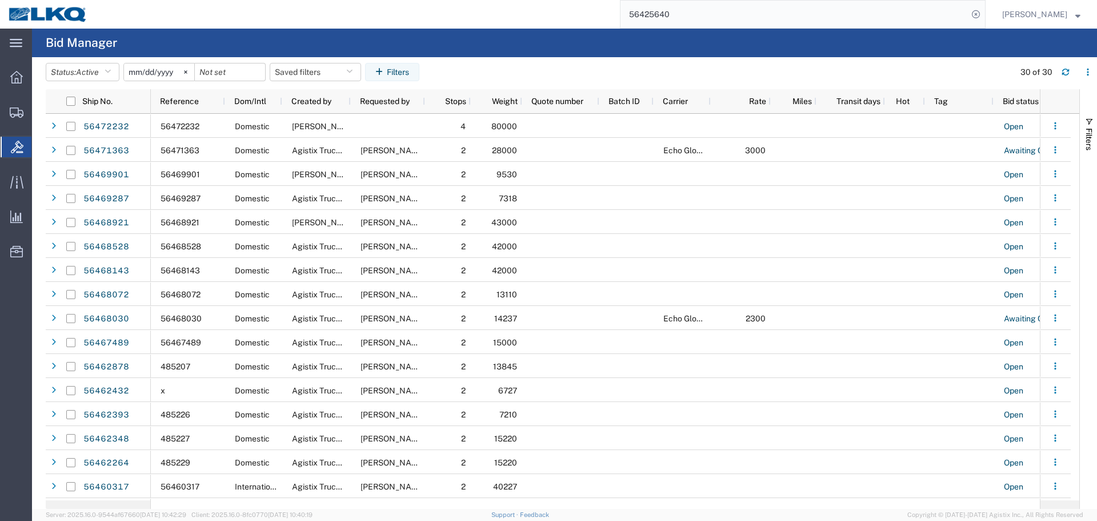
click at [702, 2] on input "56425640" at bounding box center [794, 14] width 347 height 27
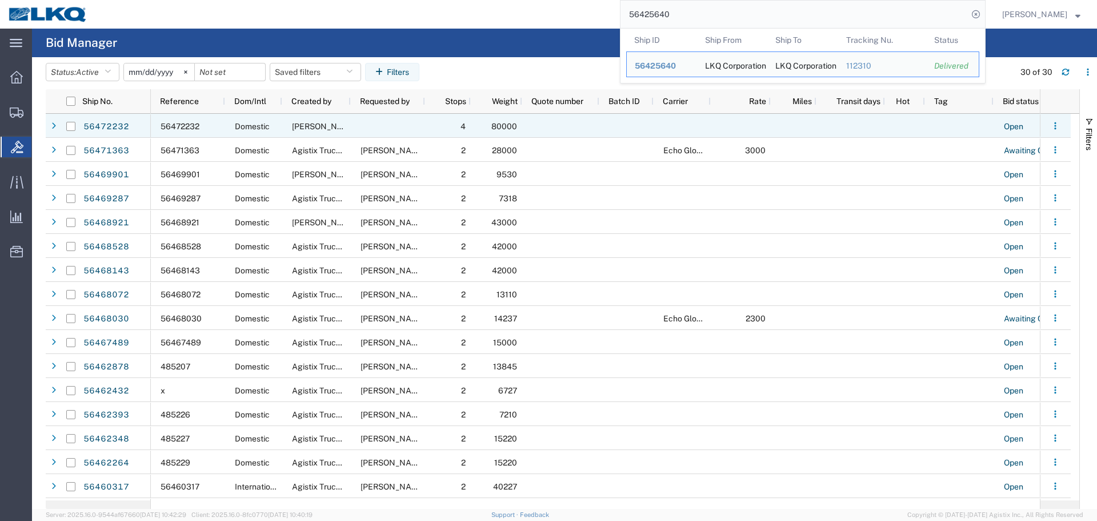
click at [190, 127] on span "56472232" at bounding box center [180, 126] width 39 height 9
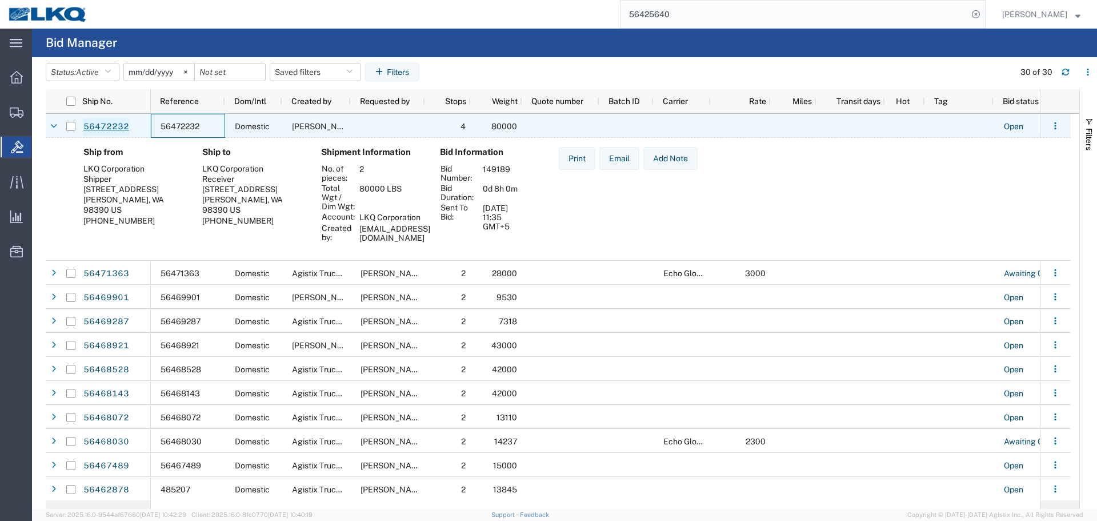
click at [120, 121] on link "56472232" at bounding box center [106, 127] width 47 height 18
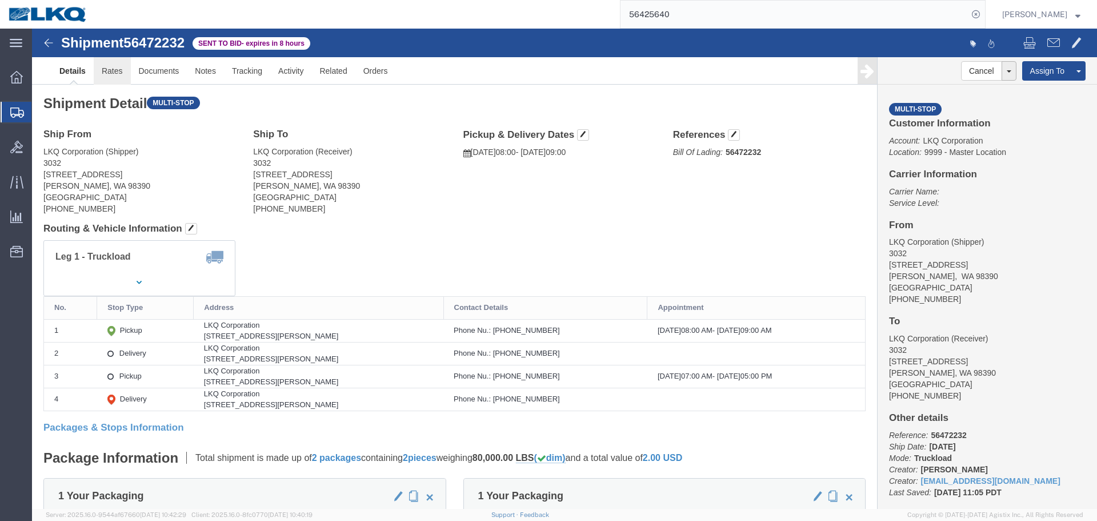
click link "Rates"
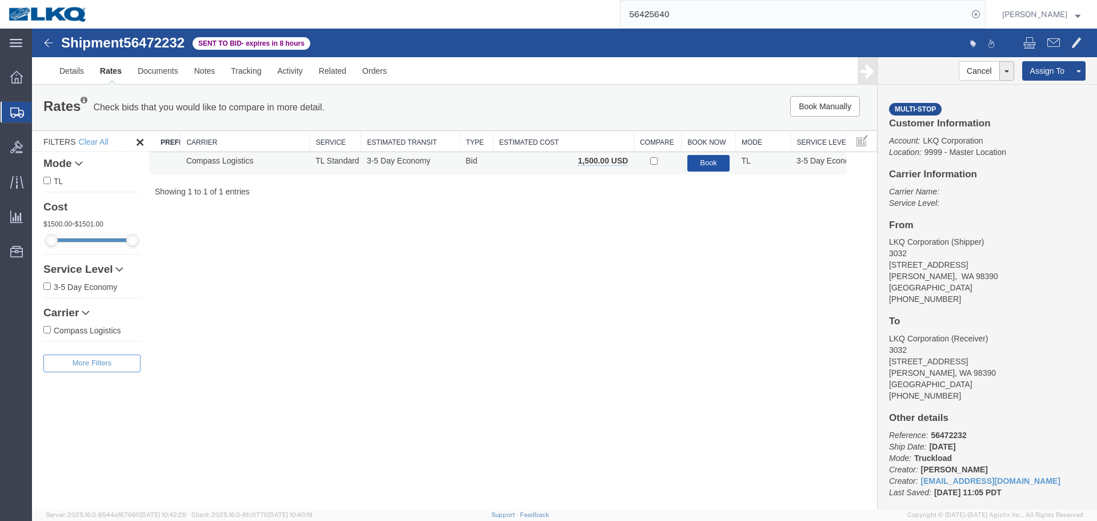
click at [714, 162] on button "Book" at bounding box center [708, 163] width 43 height 17
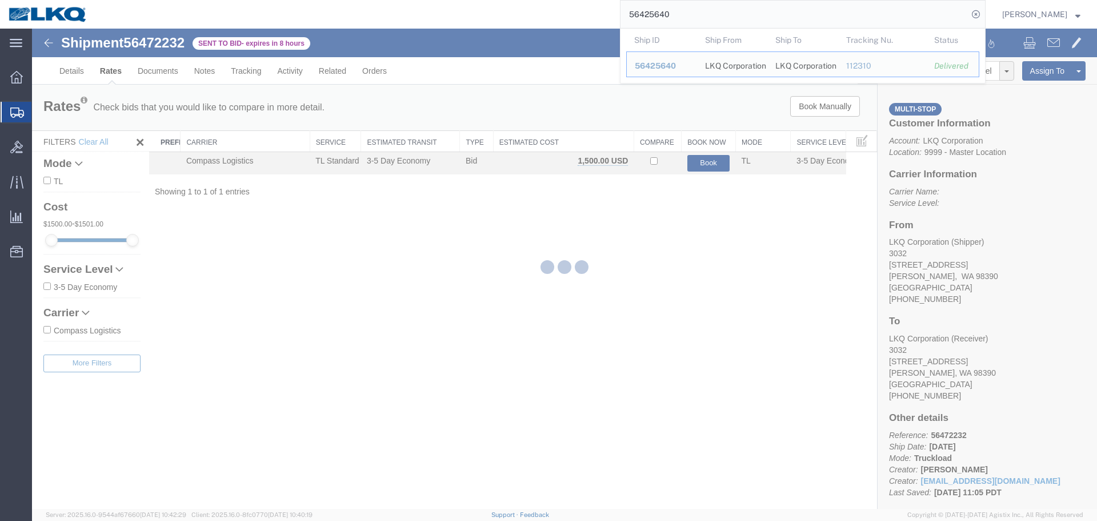
click at [695, 10] on input "56425640" at bounding box center [794, 14] width 347 height 27
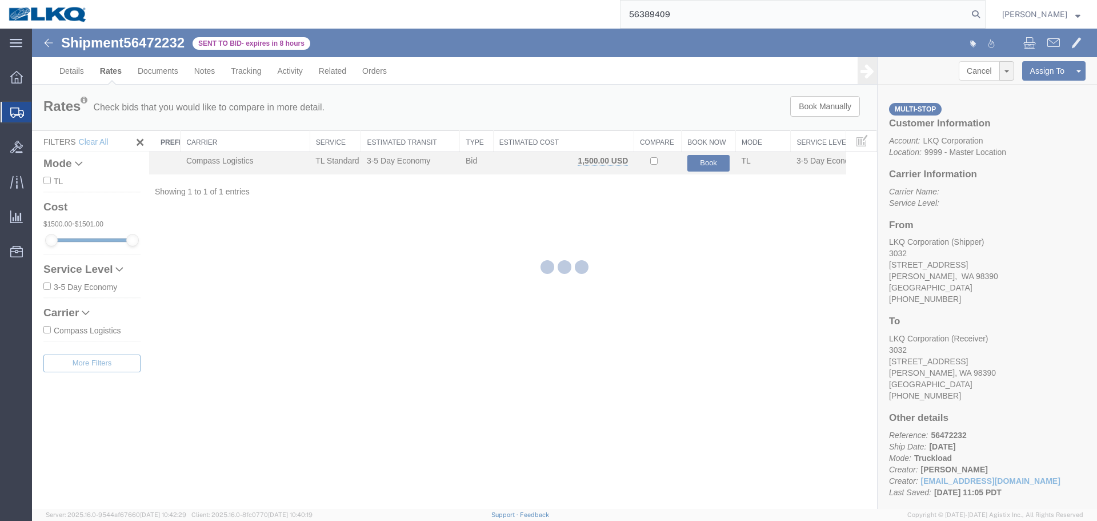
type input "56389409"
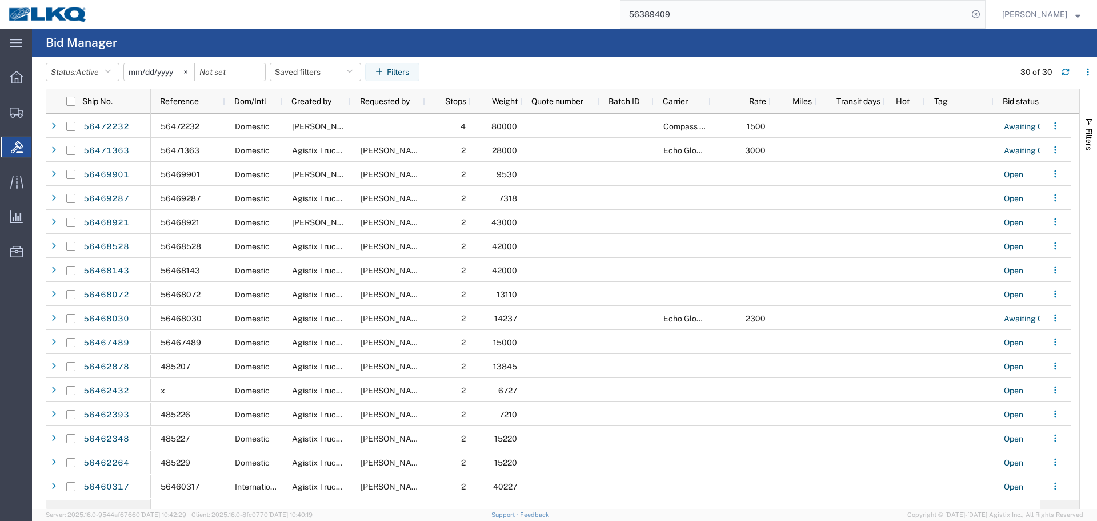
click at [697, 14] on input "56389409" at bounding box center [794, 14] width 347 height 27
click at [979, 13] on icon at bounding box center [976, 14] width 16 height 16
click at [971, 5] on form at bounding box center [976, 14] width 18 height 29
click at [971, 7] on icon at bounding box center [976, 14] width 16 height 16
paste input "56389409"
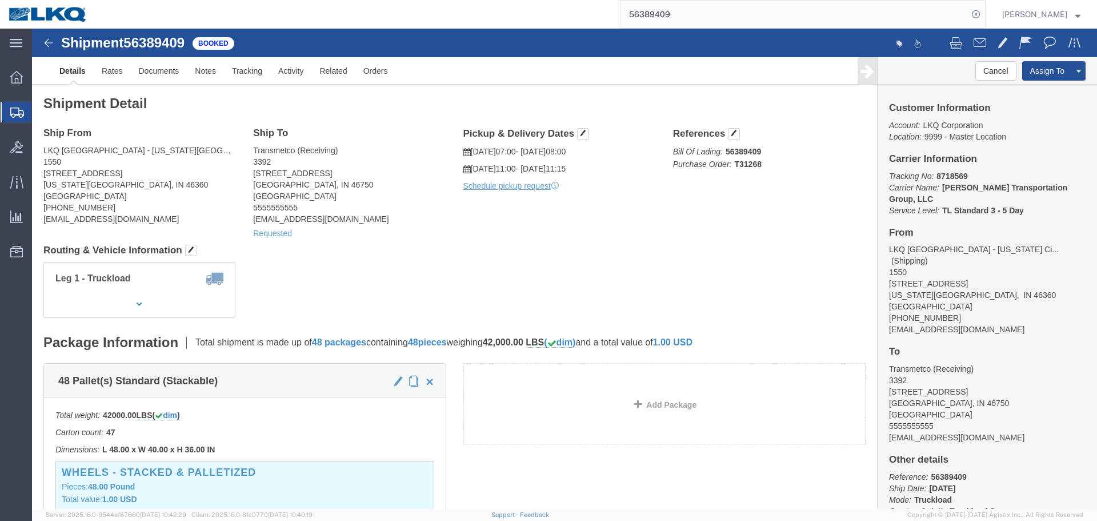
click div "Ship From LKQ Great Lakes - Michigan City, In (Shipping) 1550 728 West US Highw…"
click h4 "Routing & Vehicle Information"
click at [773, 16] on input "56389409" at bounding box center [794, 14] width 347 height 27
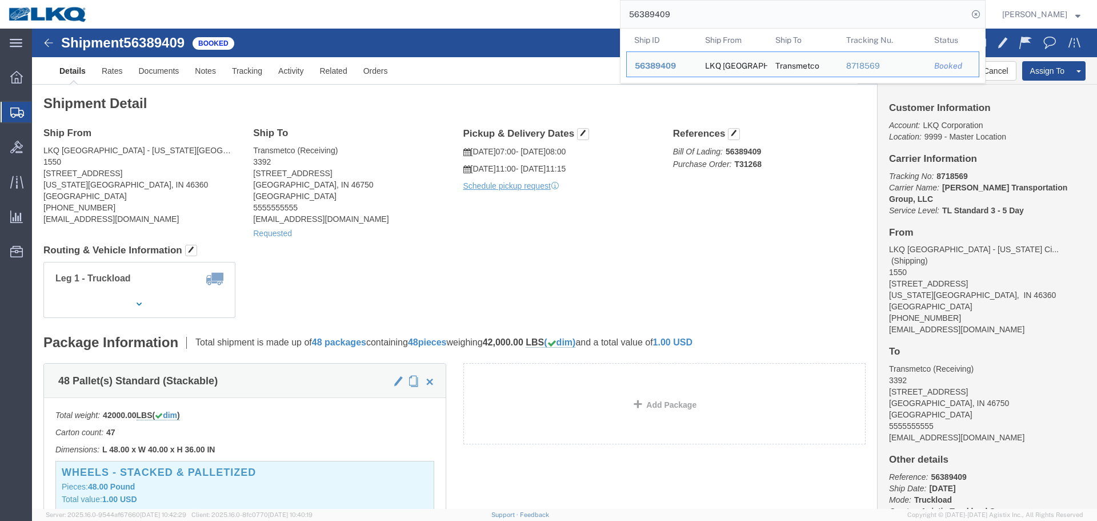
paste input "461001"
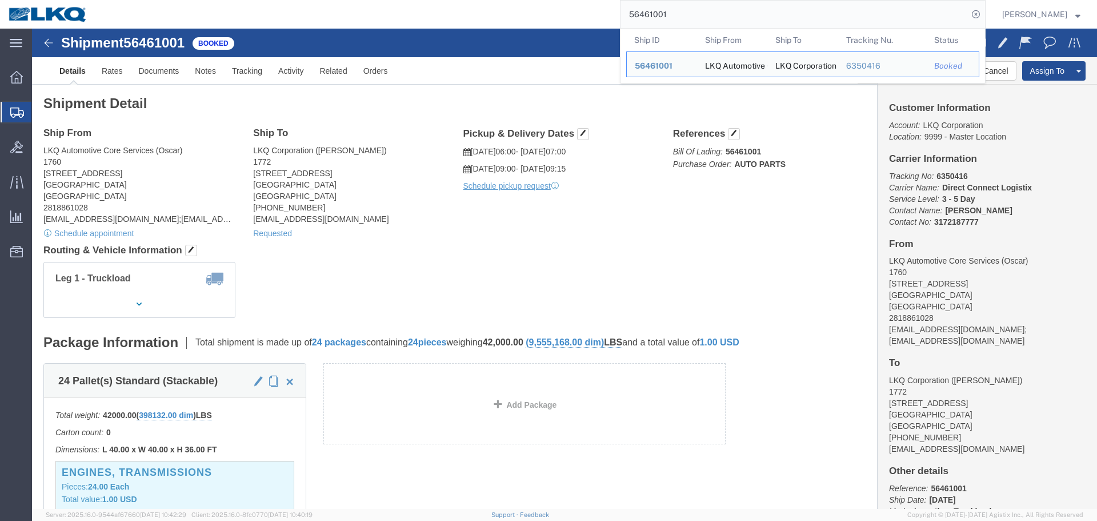
click at [861, 15] on input "56461001" at bounding box center [794, 14] width 347 height 27
click h4 "References"
click at [692, 5] on input "56461001" at bounding box center [794, 14] width 347 height 27
paste input "72232"
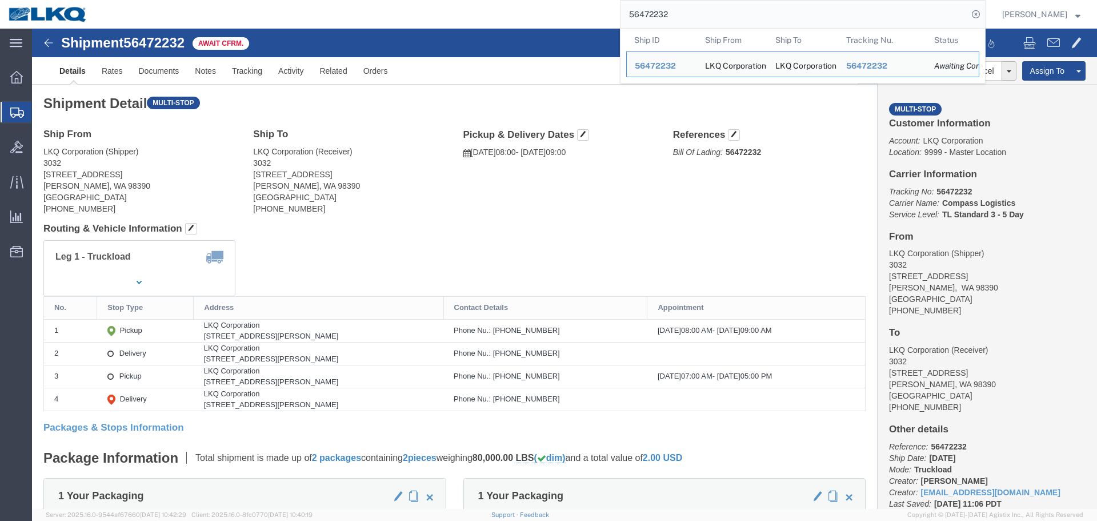
paste input "31549"
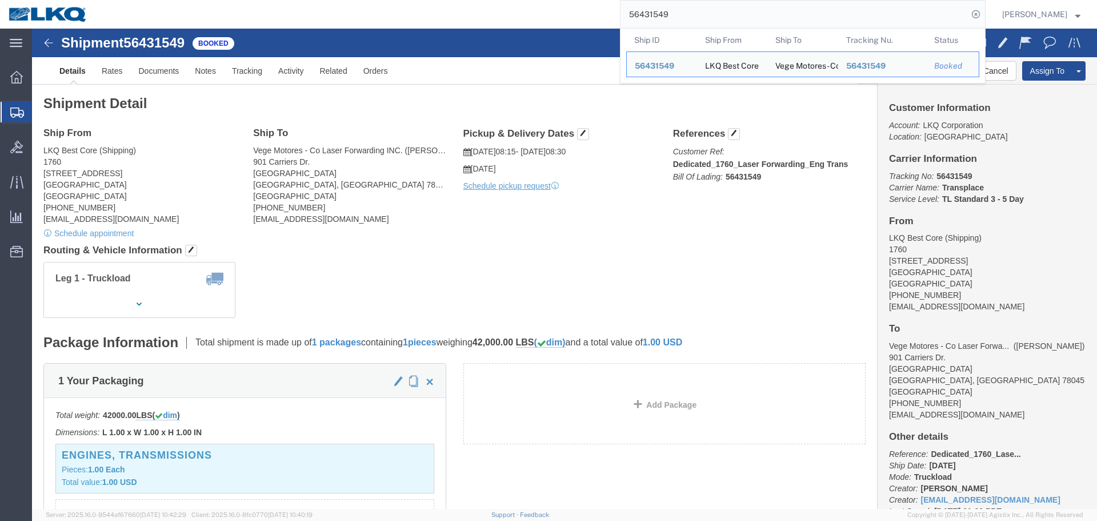
click div "Leg 1 - Truckload Vehicle 1: Standard Dry Van Number of trucks: 1"
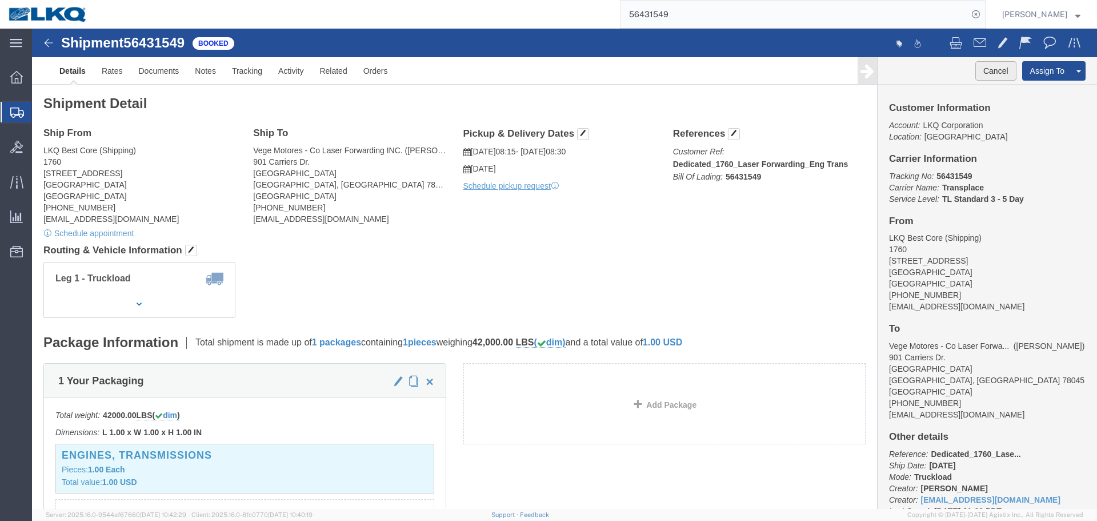
click button "Cancel"
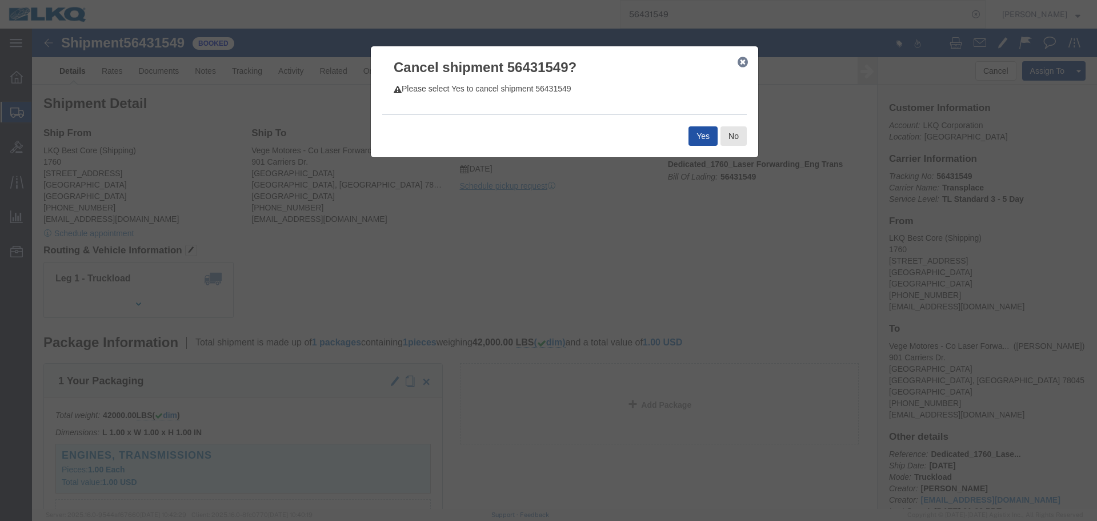
click button "Yes"
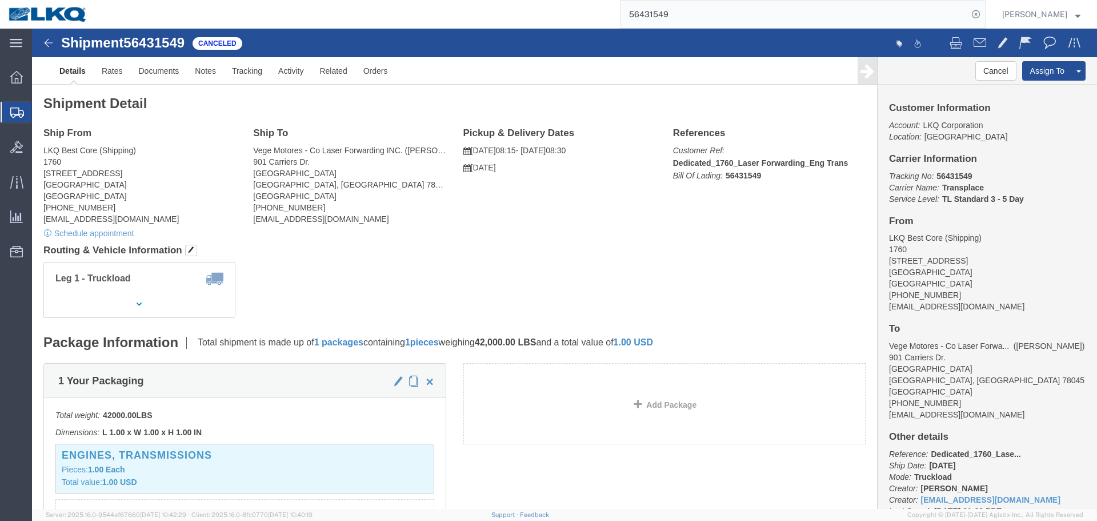
click div "Ship From LKQ Best Core (Shipping) 1760 1710 West Mount Houston Road Houston, T…"
click h4 "Routing & Vehicle Information"
click link "Rates"
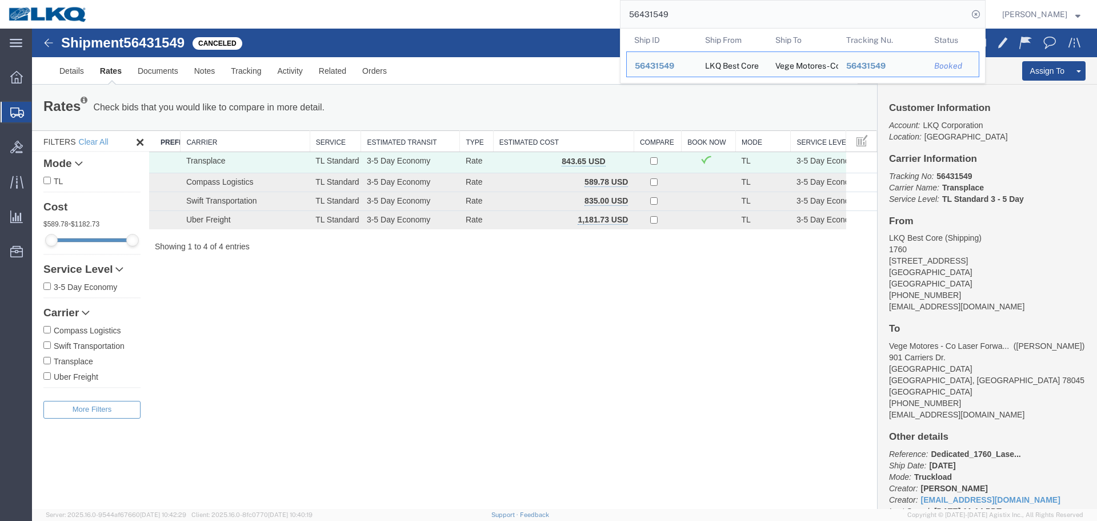
click at [737, 12] on input "56431549" at bounding box center [794, 14] width 347 height 27
paste input "44236"
type input "56444236"
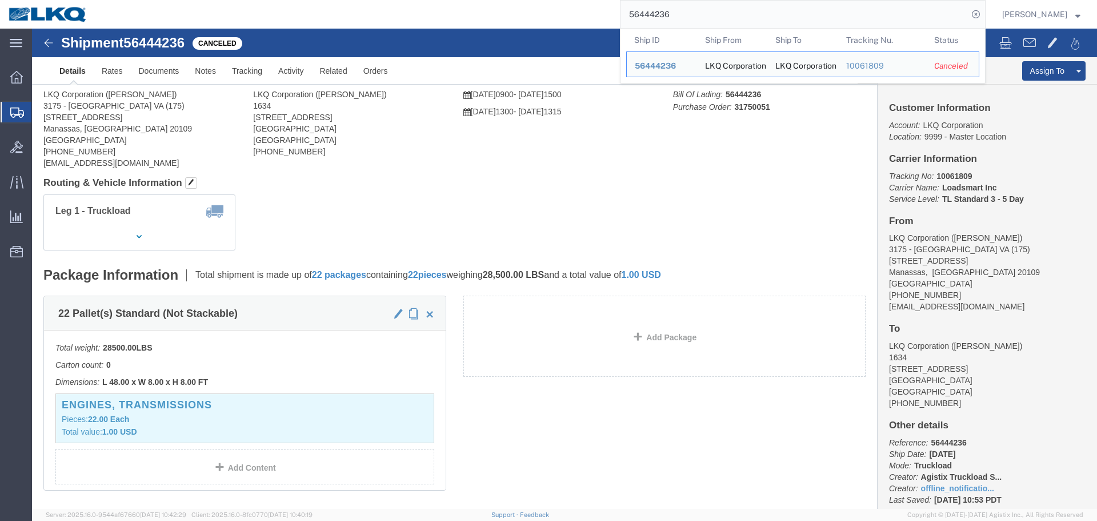
click div
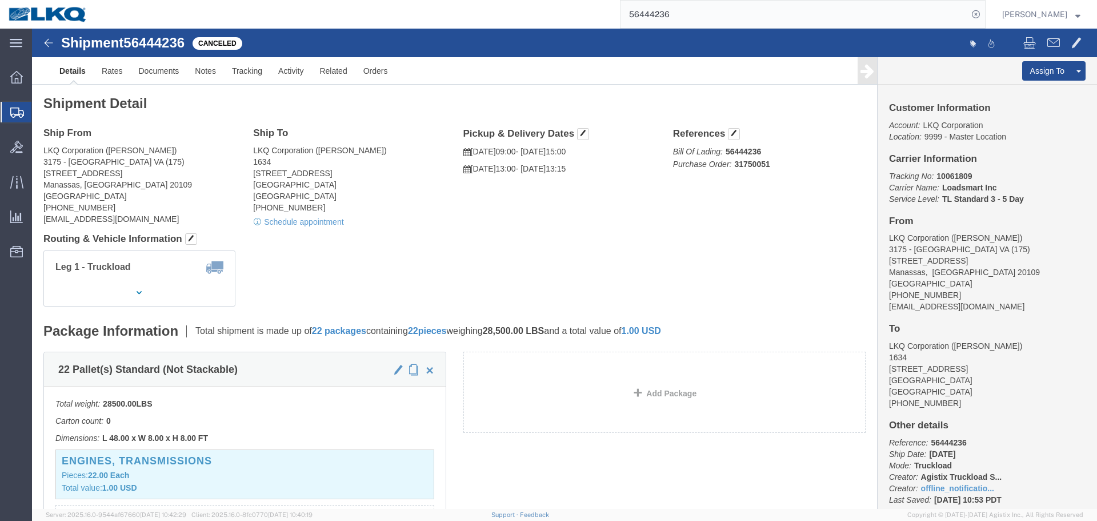
click div "Leg 1 - Truckload Vehicle 1: Standard Dry Van (53 Feet) Number of trucks: 1"
click link "Tracking"
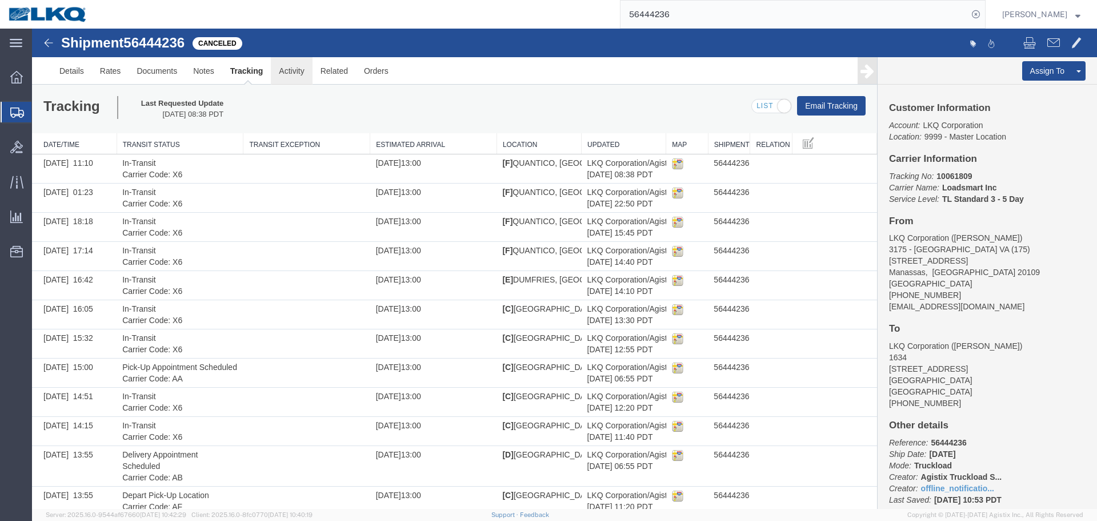
click at [301, 79] on link "Activity" at bounding box center [291, 70] width 41 height 27
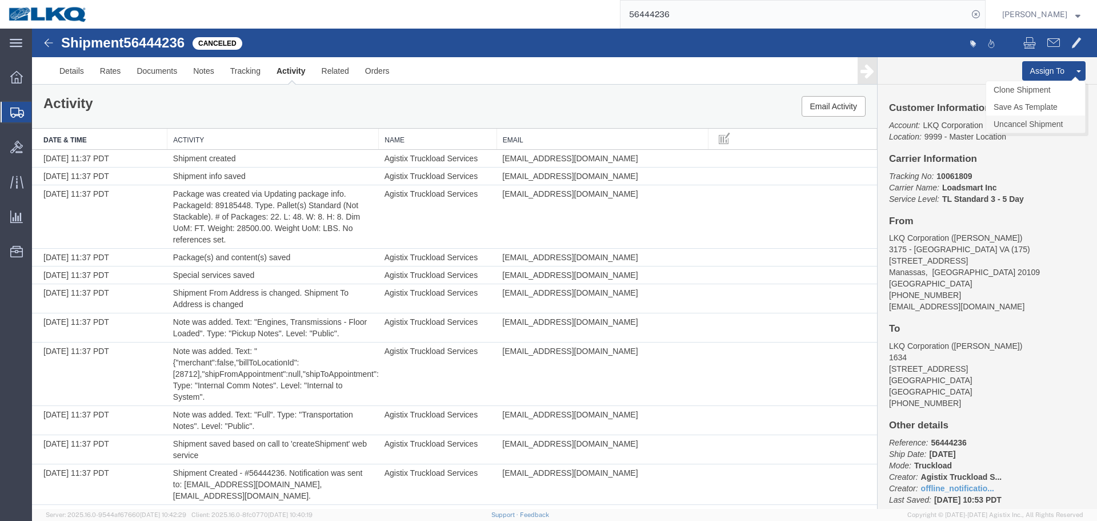
click at [1019, 118] on link "Uncancel Shipment" at bounding box center [1035, 123] width 99 height 17
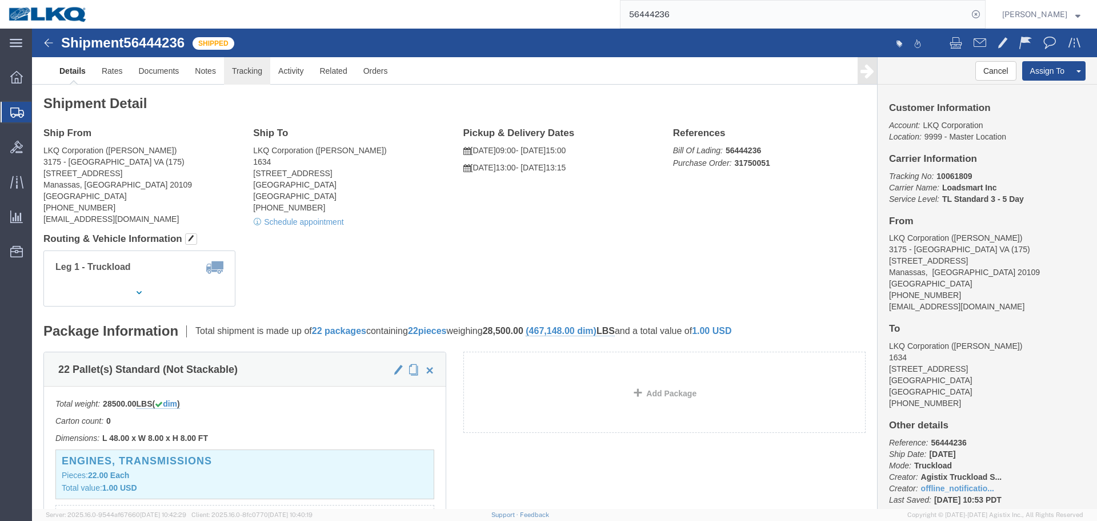
click link "Tracking"
click div
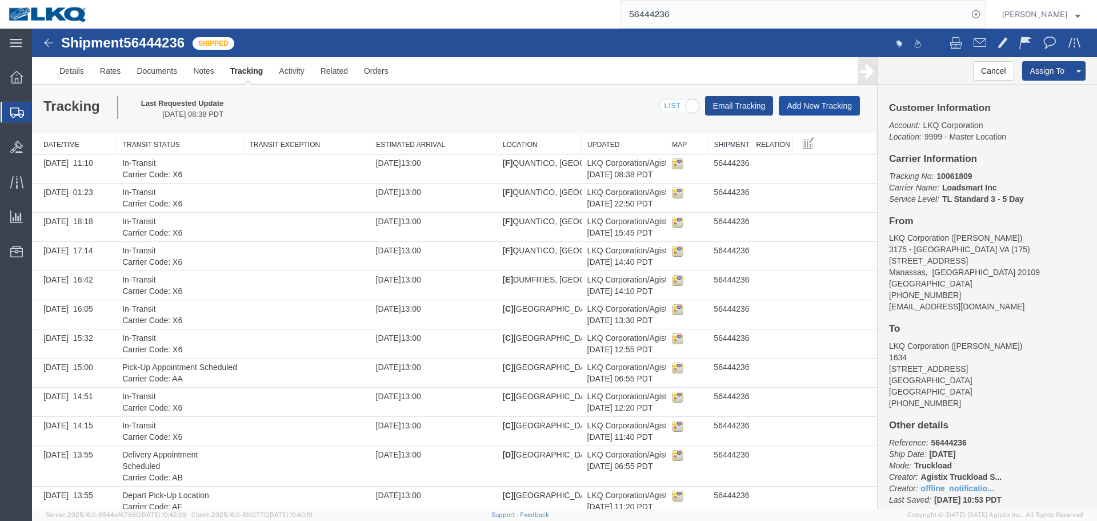
click at [831, 103] on button "Add New Tracking" at bounding box center [819, 105] width 81 height 19
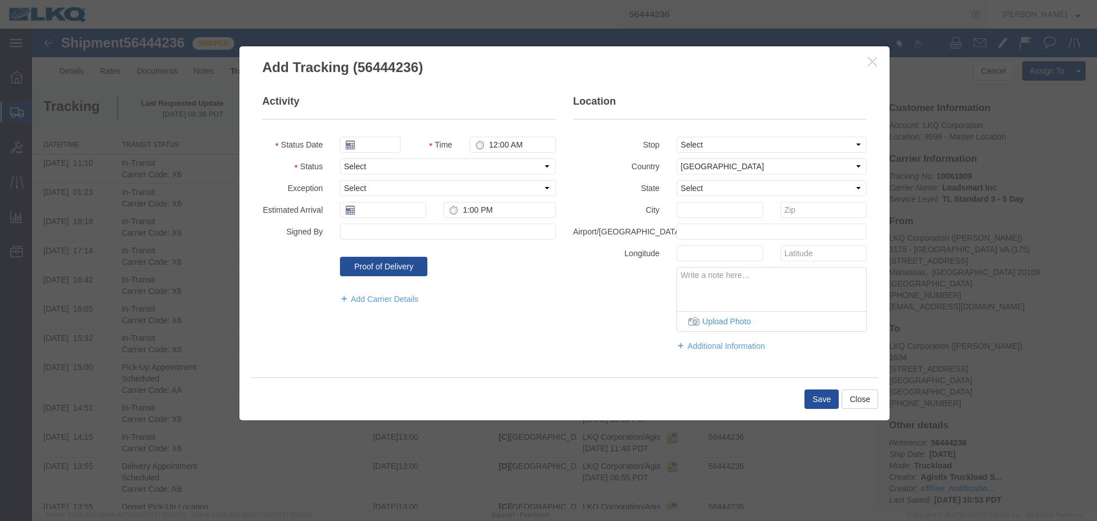
type input "[DATE]"
click at [404, 161] on select "Select Arrival Notice Available Arrival Notice Imported Arrive at Delivery Loca…" at bounding box center [448, 166] width 216 height 16
select select "DELIVRED"
click at [340, 158] on select "Select Arrival Notice Available Arrival Notice Imported Arrive at Delivery Loca…" at bounding box center [448, 166] width 216 height 16
click at [827, 395] on button "Save" at bounding box center [822, 398] width 34 height 19
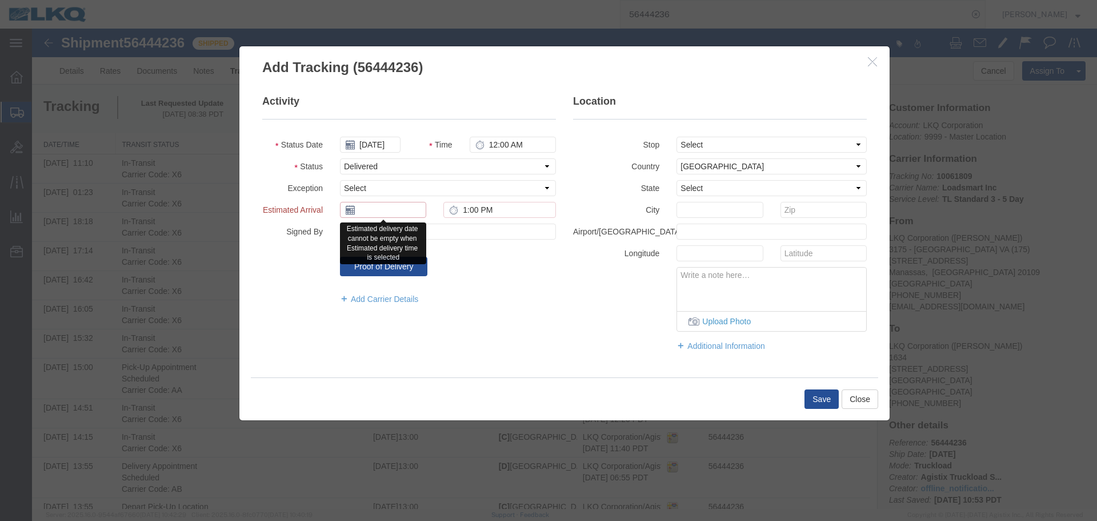
click at [361, 211] on input "text" at bounding box center [383, 210] width 86 height 16
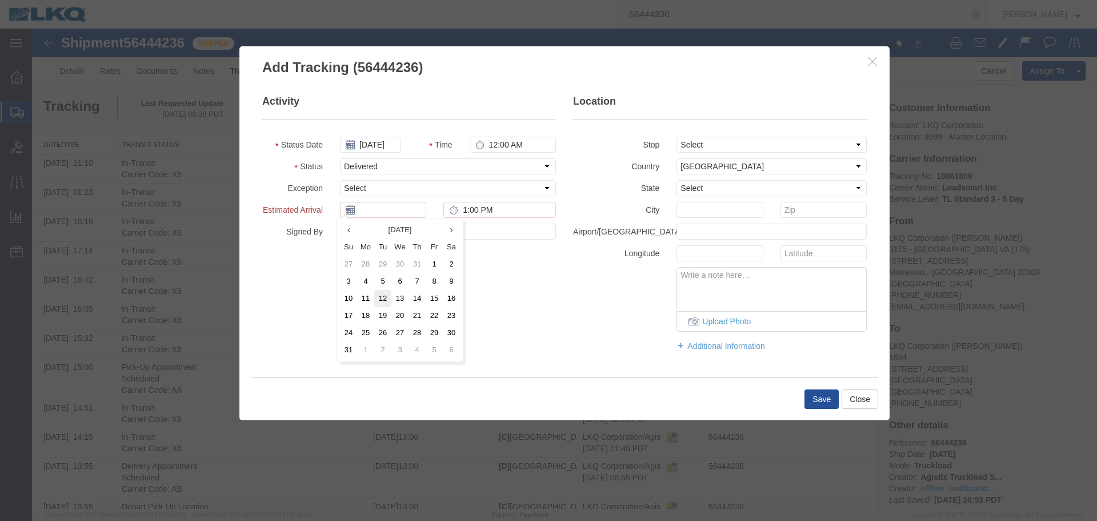
click at [381, 301] on td "12" at bounding box center [382, 298] width 17 height 17
type input "[DATE]"
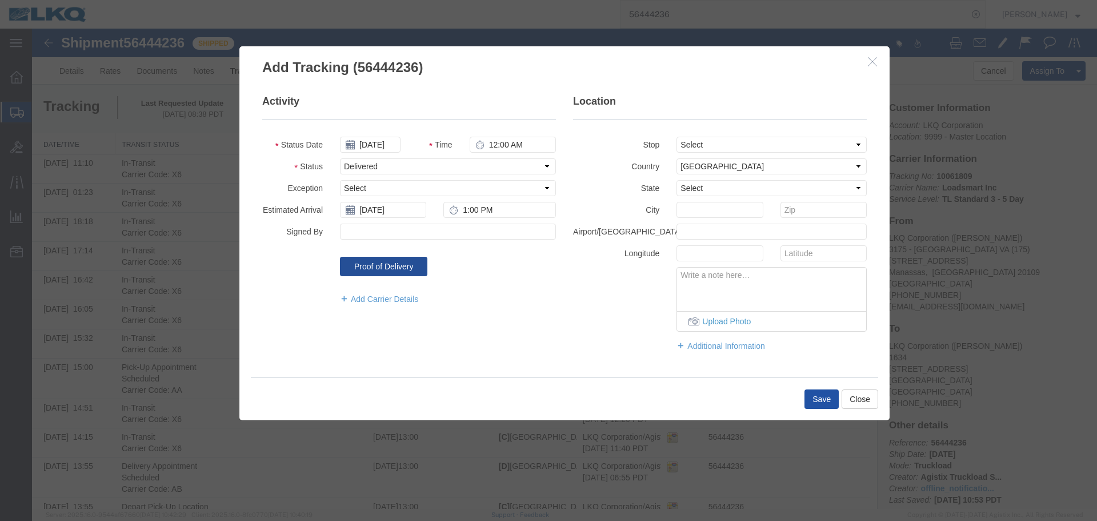
click at [809, 394] on button "Save" at bounding box center [822, 398] width 34 height 19
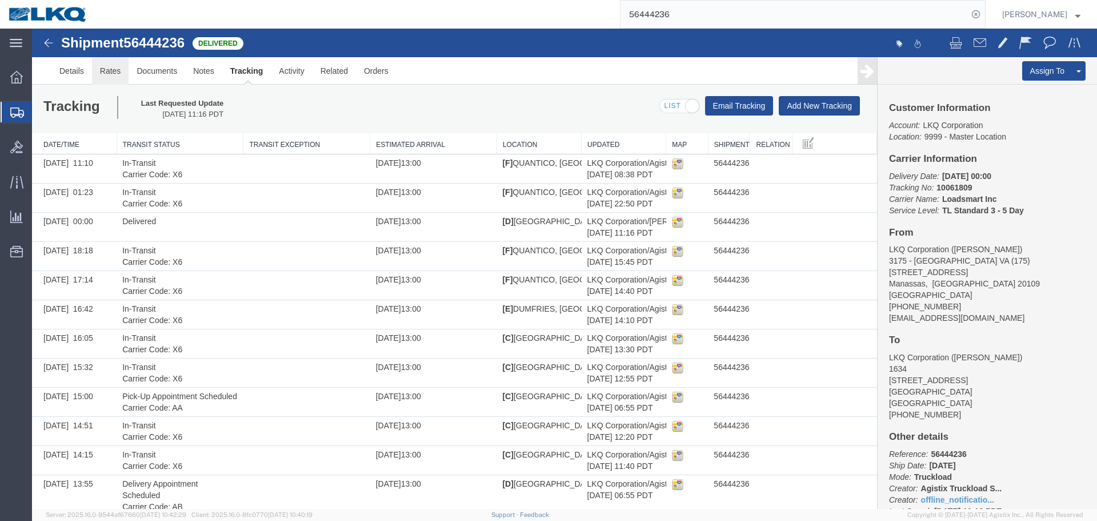
click at [118, 72] on link "Rates" at bounding box center [110, 70] width 37 height 27
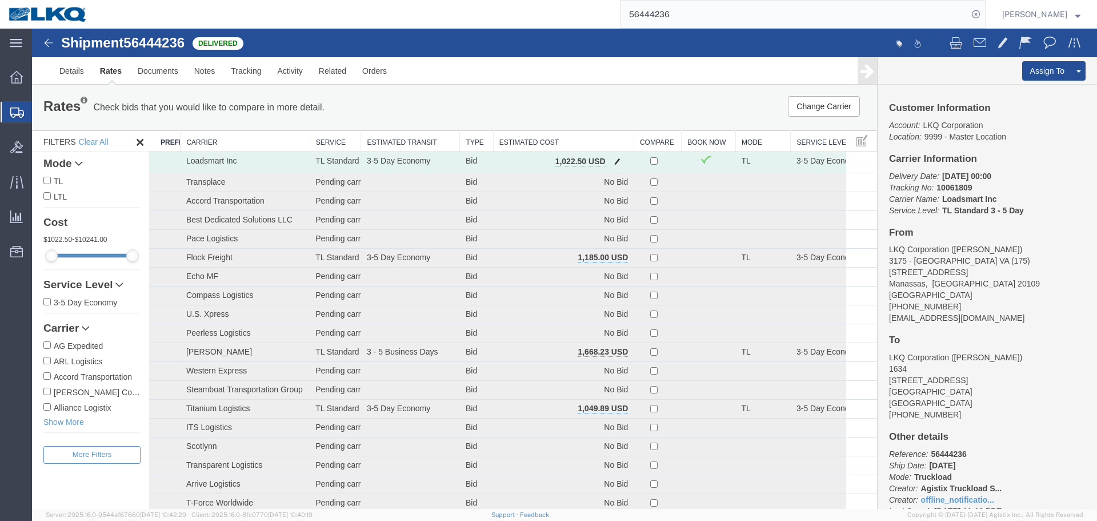
click at [614, 158] on span "button" at bounding box center [617, 161] width 6 height 8
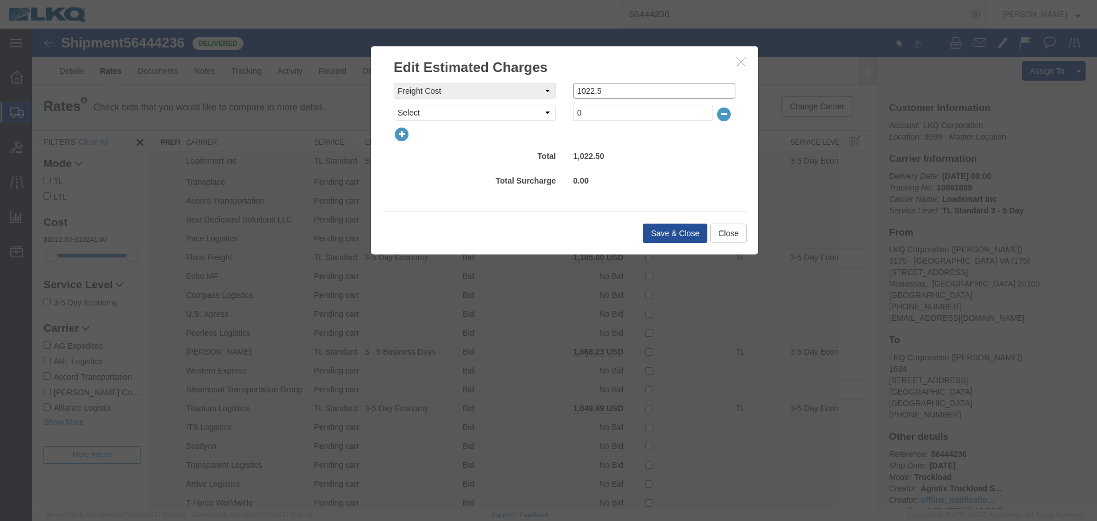
click at [599, 93] on input "1022.5" at bounding box center [654, 91] width 162 height 16
type input "0"
click at [535, 115] on select "Select AES Filing Accessorial Delivery Charge Additional Invoice Details Addres…" at bounding box center [475, 113] width 162 height 16
select select "VEHI_FUR_NOT_USED"
click at [394, 105] on select "Select AES Filing Accessorial Delivery Charge Additional Invoice Details Addres…" at bounding box center [475, 113] width 162 height 16
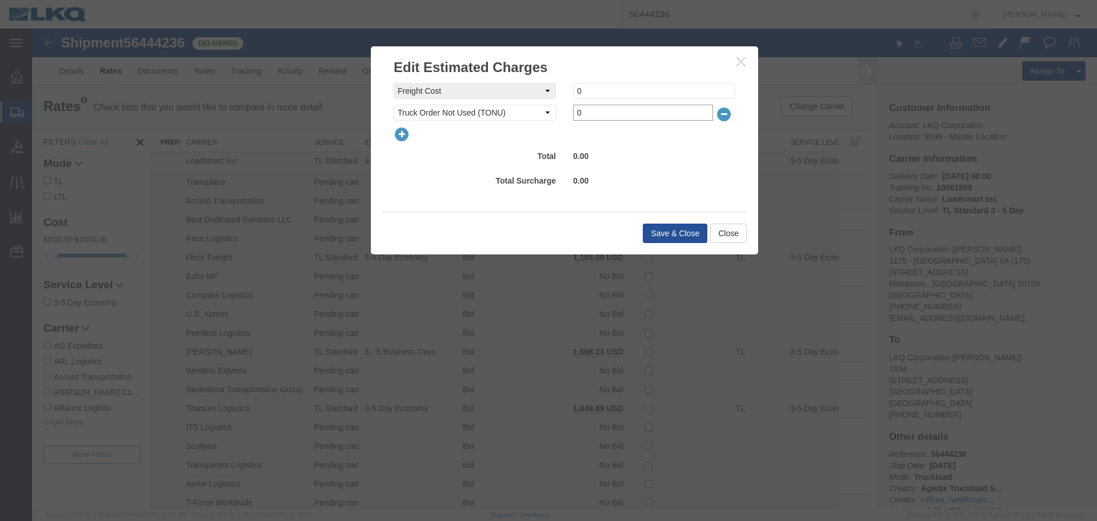
click at [604, 115] on input "0" at bounding box center [643, 113] width 140 height 16
click at [603, 116] on input "0" at bounding box center [643, 113] width 140 height 16
type input "150"
click at [657, 227] on button "Save & Close" at bounding box center [675, 232] width 65 height 19
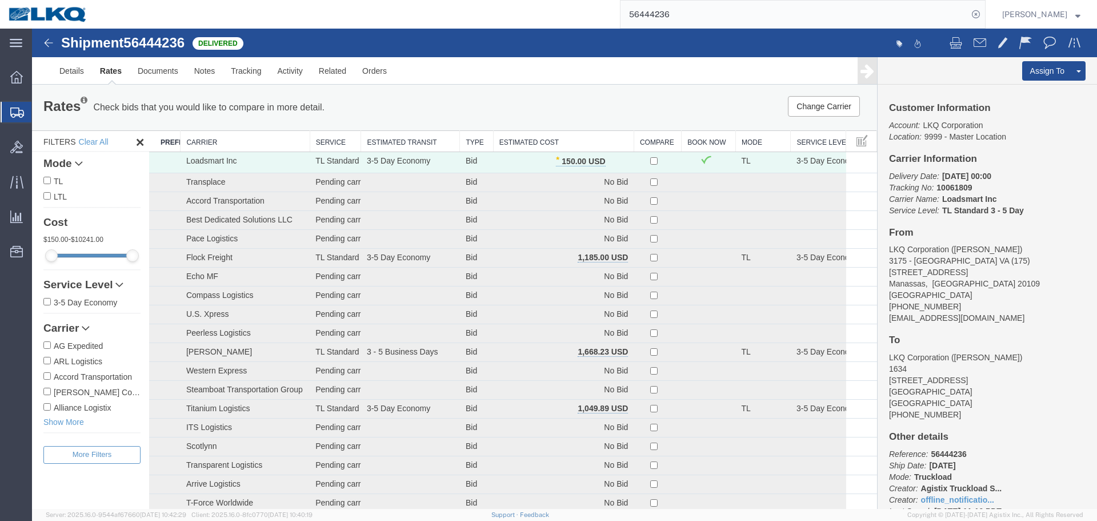
click at [751, 19] on input "56444236" at bounding box center [794, 14] width 347 height 27
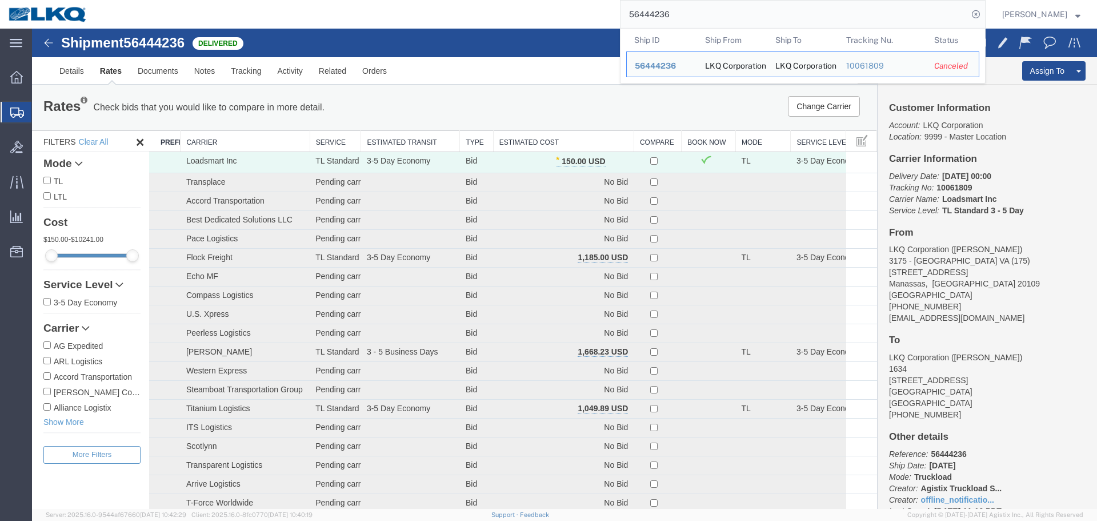
paste input "59160"
type input "56459160"
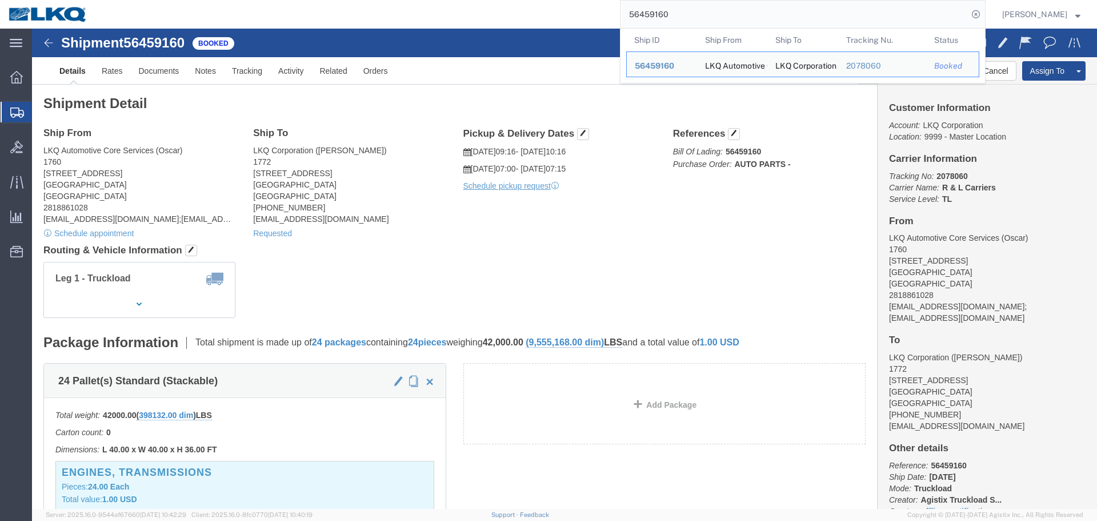
click div "Shipment 56459160 Booked"
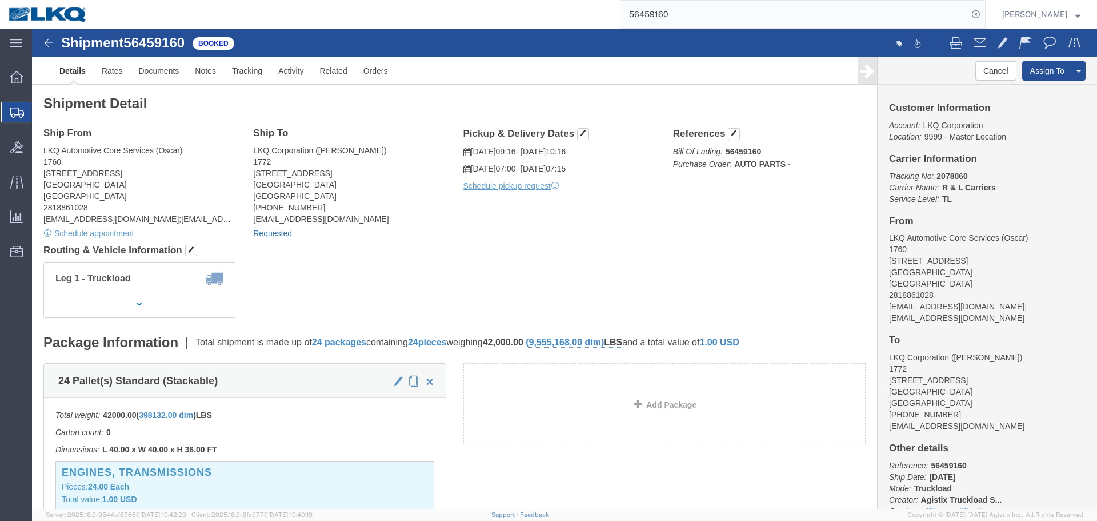
click link "Requested"
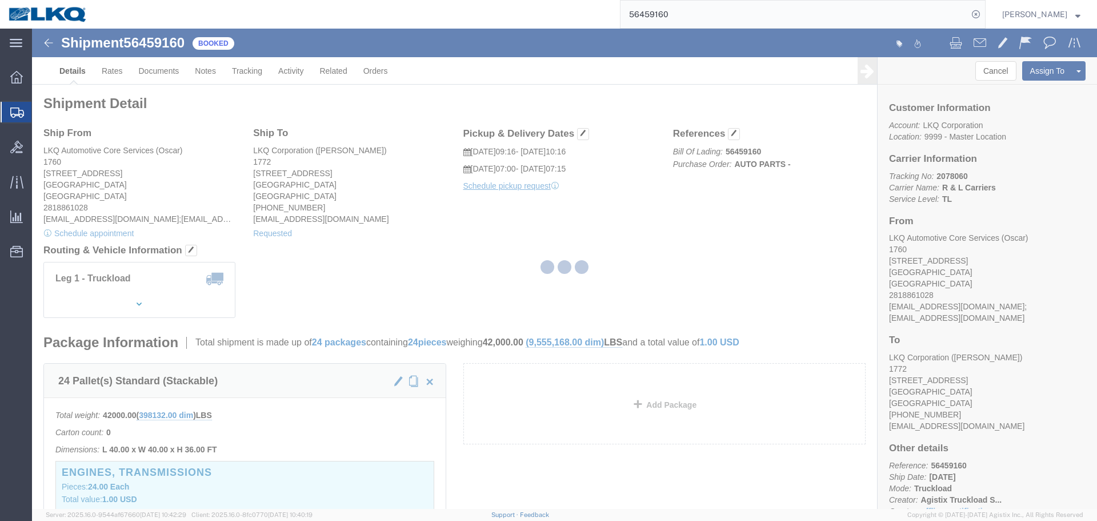
select select "1"
select select
select select "15"
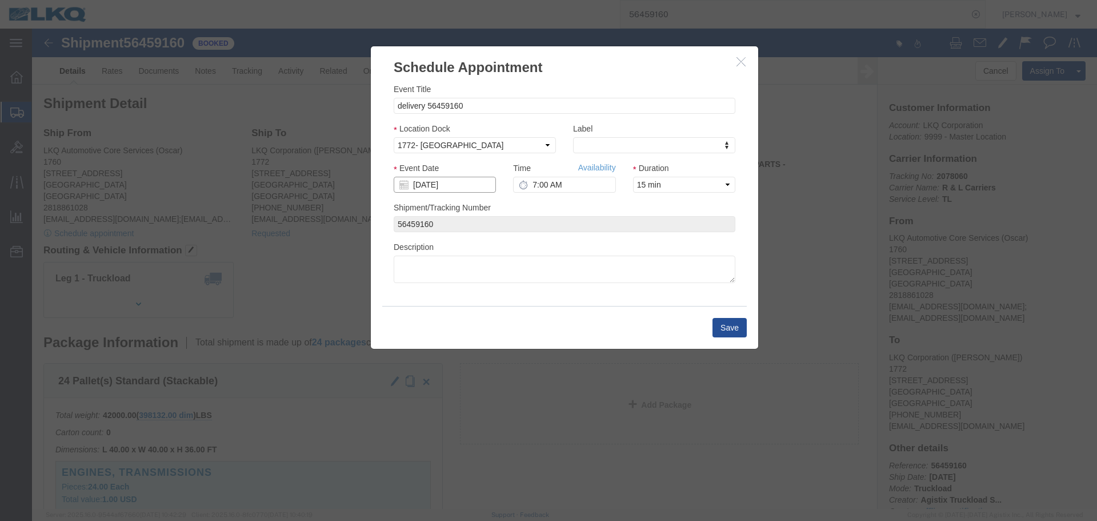
click input "08/14/2025"
click td "15"
click button "Save"
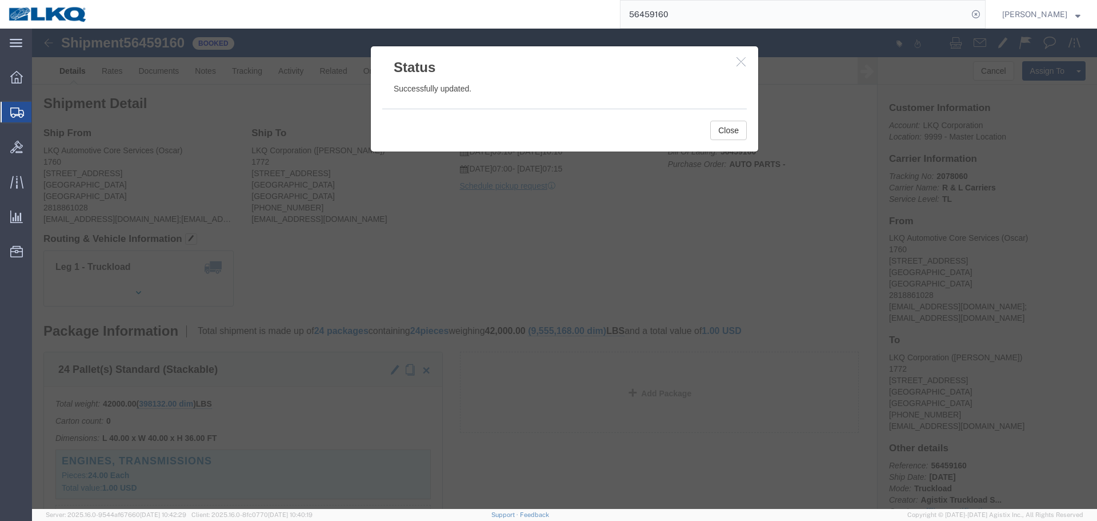
click icon "button"
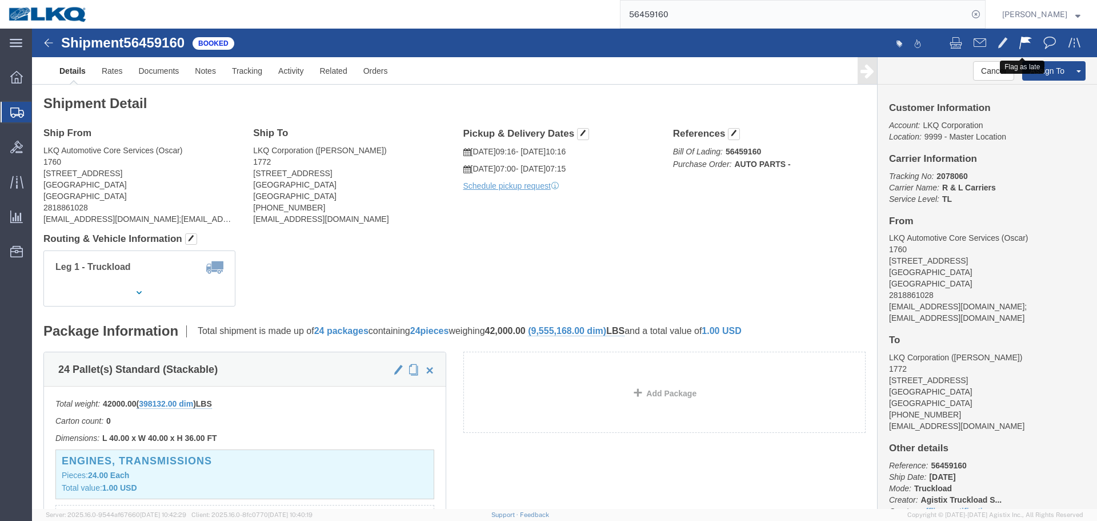
click button
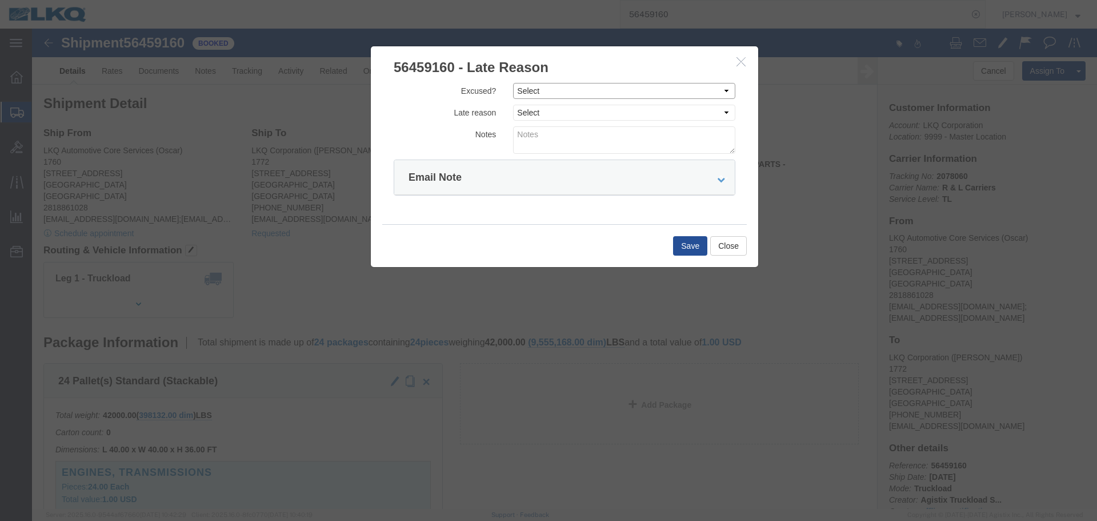
drag, startPoint x: 527, startPoint y: 62, endPoint x: 527, endPoint y: 70, distance: 8.0
click select "Select Excused Not Excused"
select select "NOT_EXCUSED"
click select "Select Excused Not Excused"
click select "Select Bad Carrier Data Carrier Admin Error Delay Accident Driver Error Lack of…"
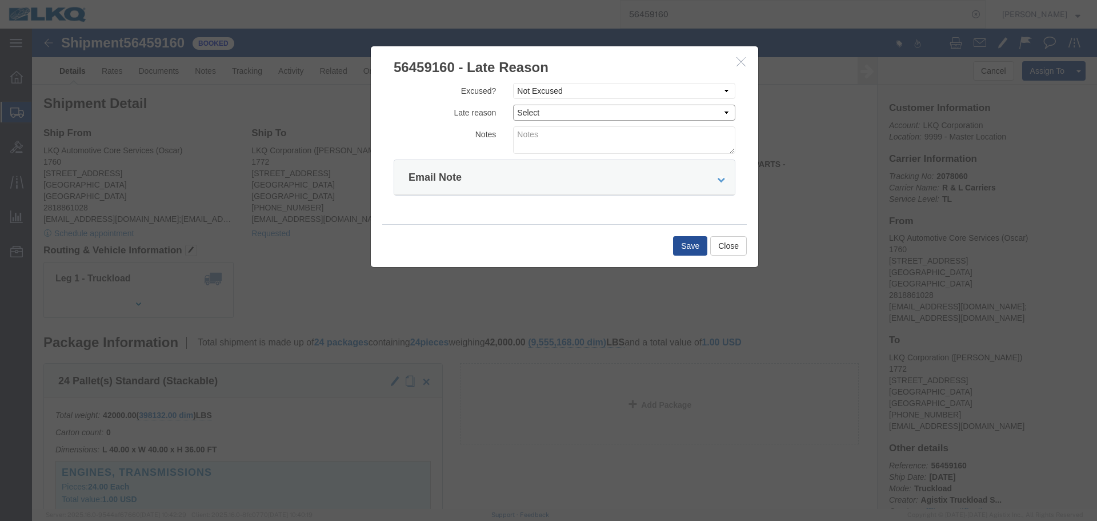
select select "DRIVER_ERROR"
click select "Select Bad Carrier Data Carrier Admin Error Delay Accident Driver Error Lack of…"
click textarea
click textarea "08/11 pickup"
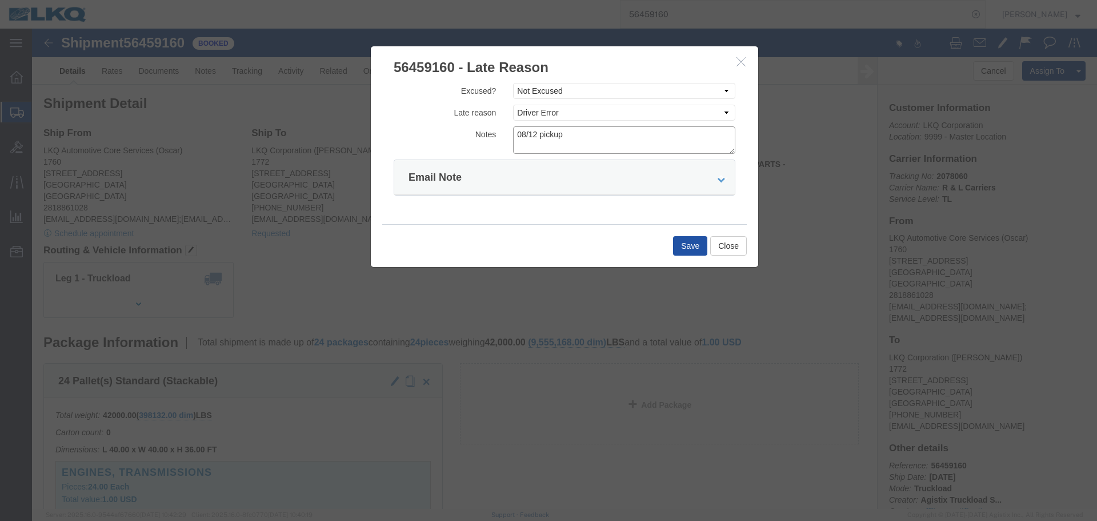
type textarea "08/12 pickup"
click button "Save"
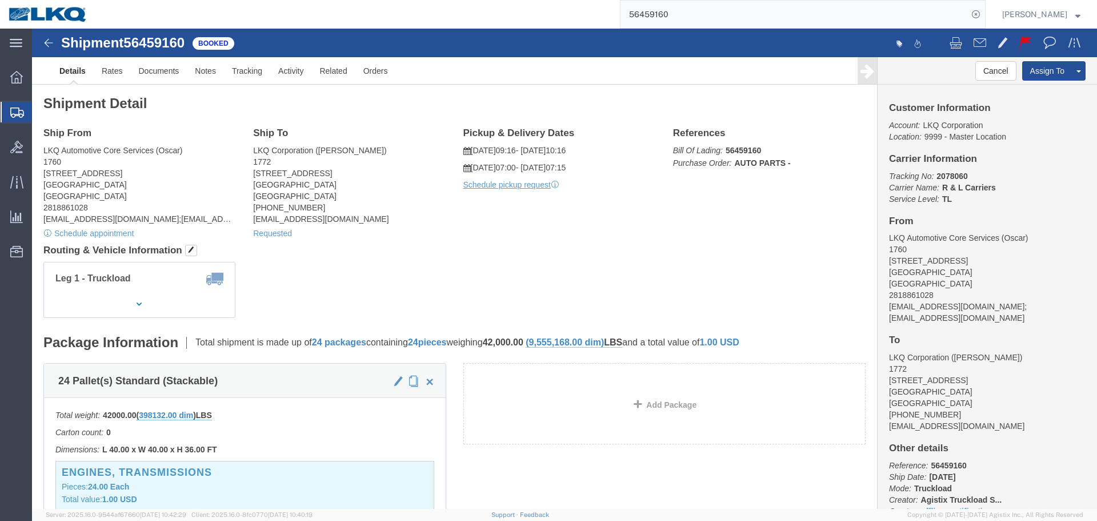
click div "Ship From LKQ Automotive Core Services (Oscar) 1760 1714 West Mount Houston Rd …"
click link "Rates"
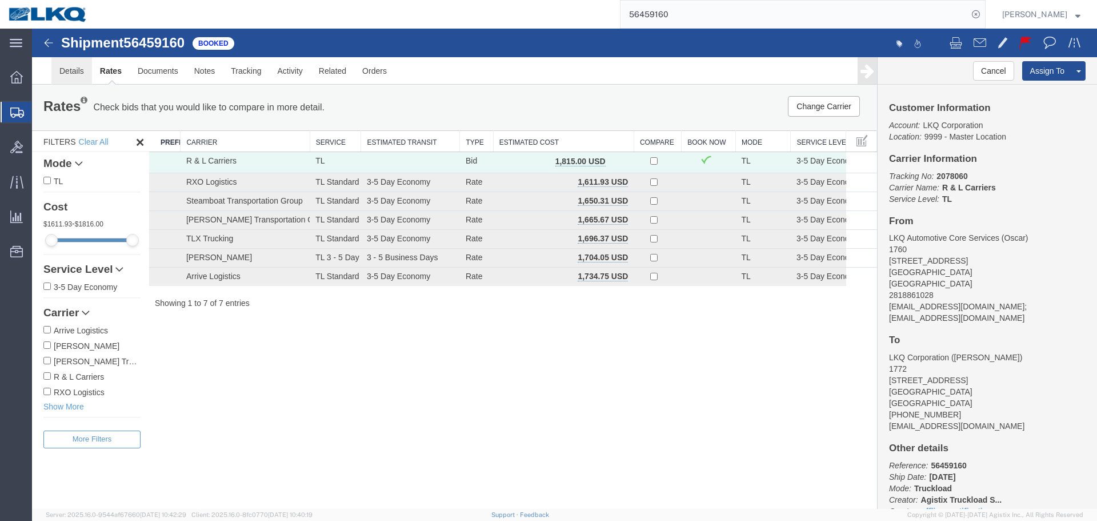
click at [77, 73] on link "Details" at bounding box center [71, 70] width 41 height 27
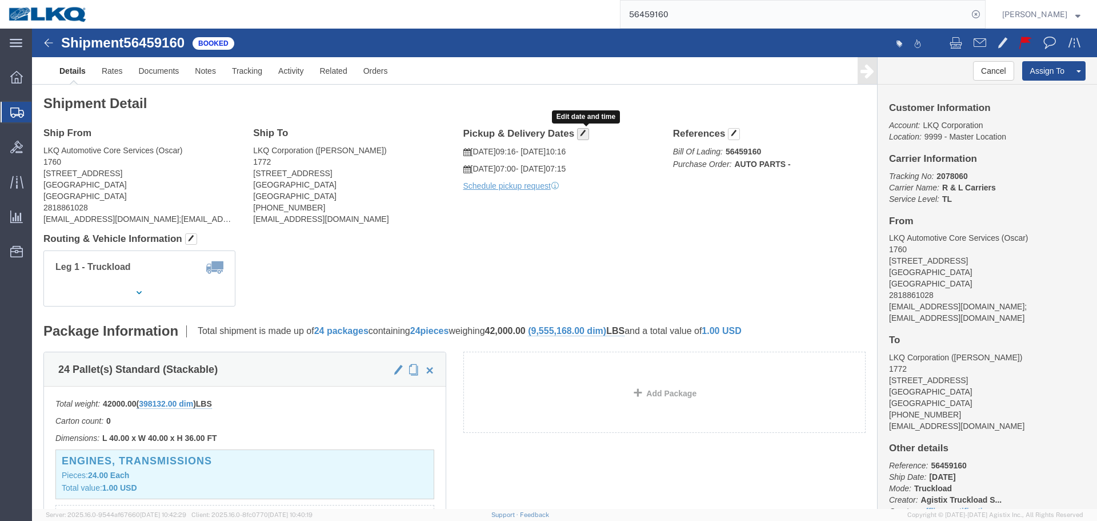
click button "button"
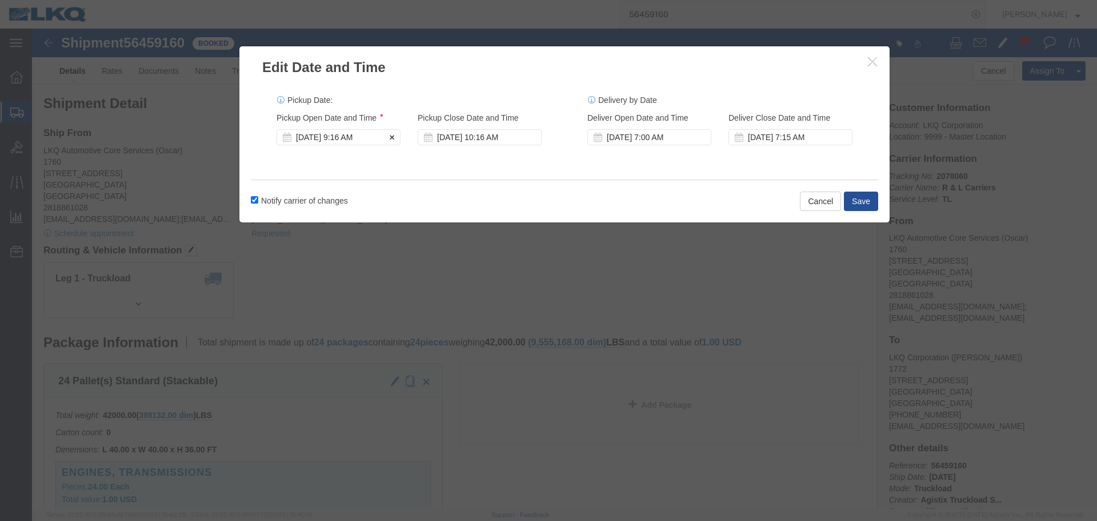
click div "Aug 12 2025 9:16 AM"
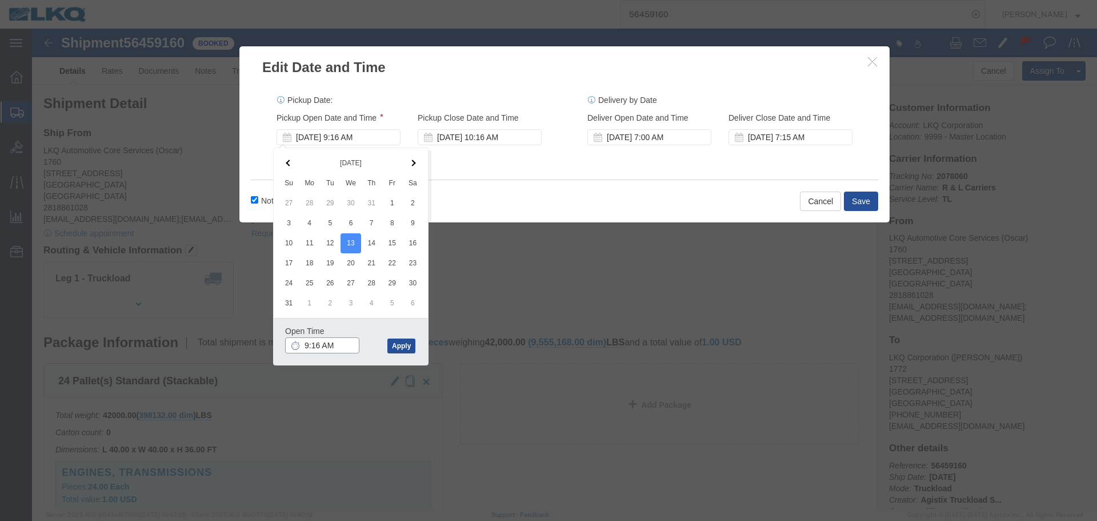
click input "9:16 AM"
type input "6:00 AM"
click button "Apply"
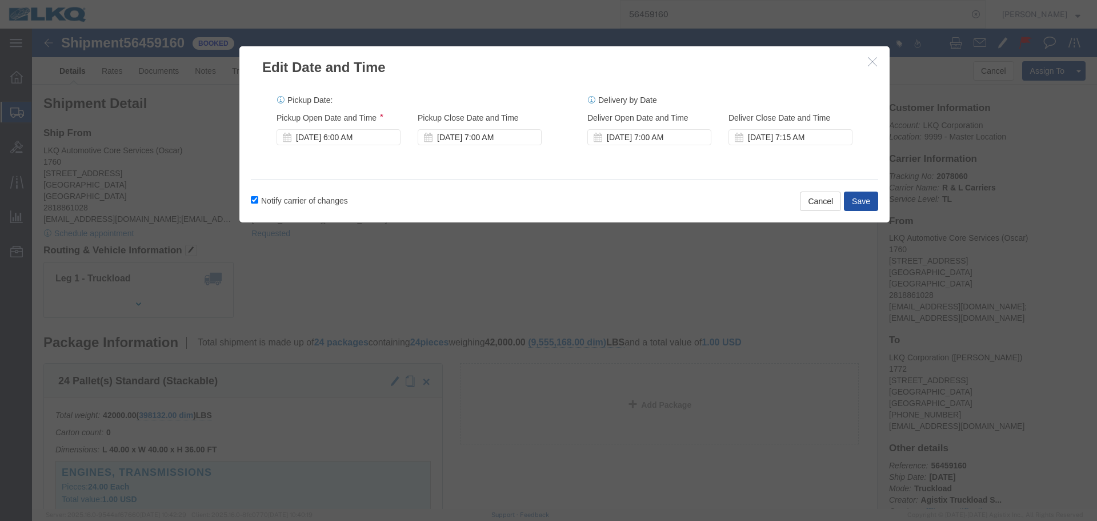
click button "Save"
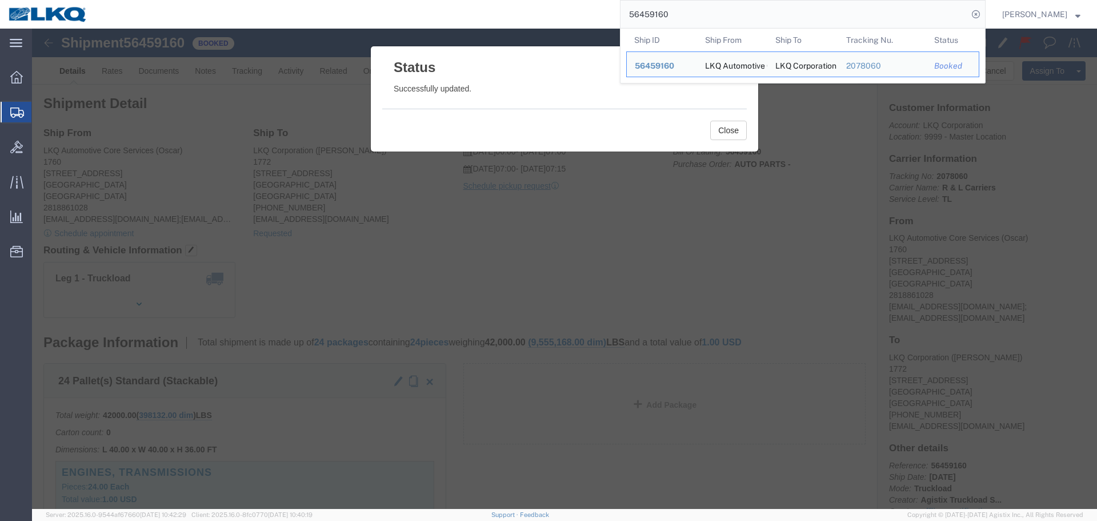
click at [719, 20] on input "56459160" at bounding box center [794, 14] width 347 height 27
paste input "62432"
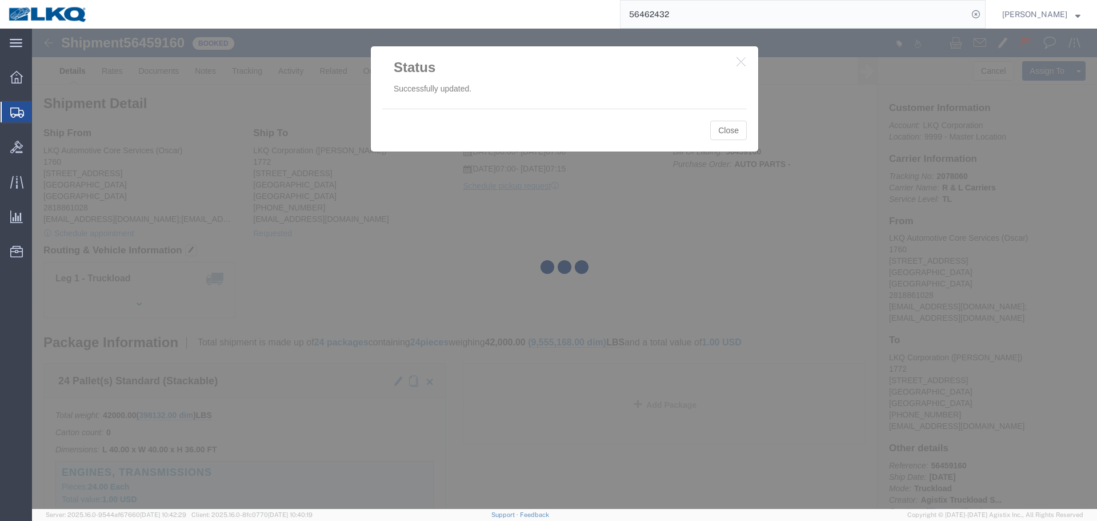
click icon "button"
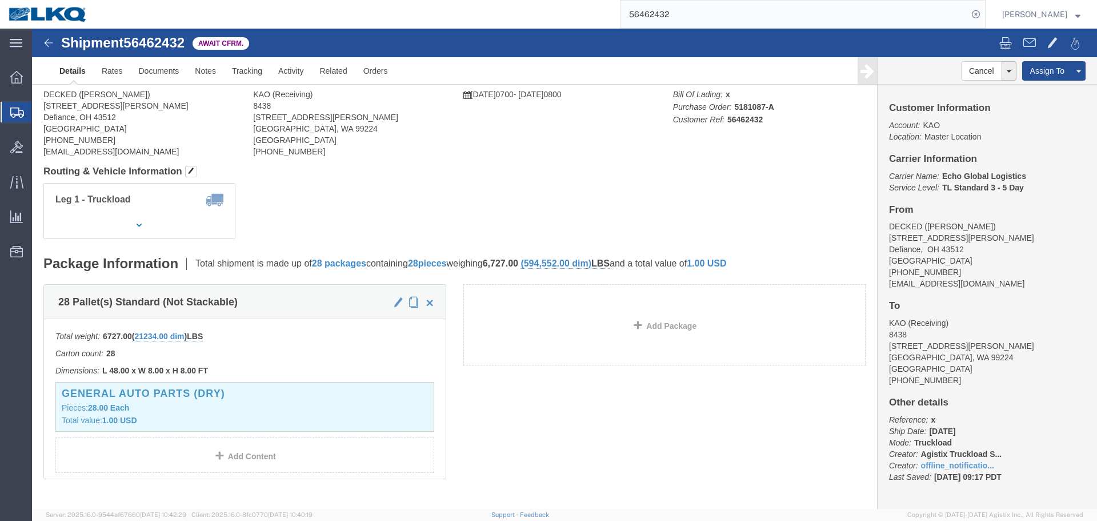
click h4 "Routing & Vehicle Information"
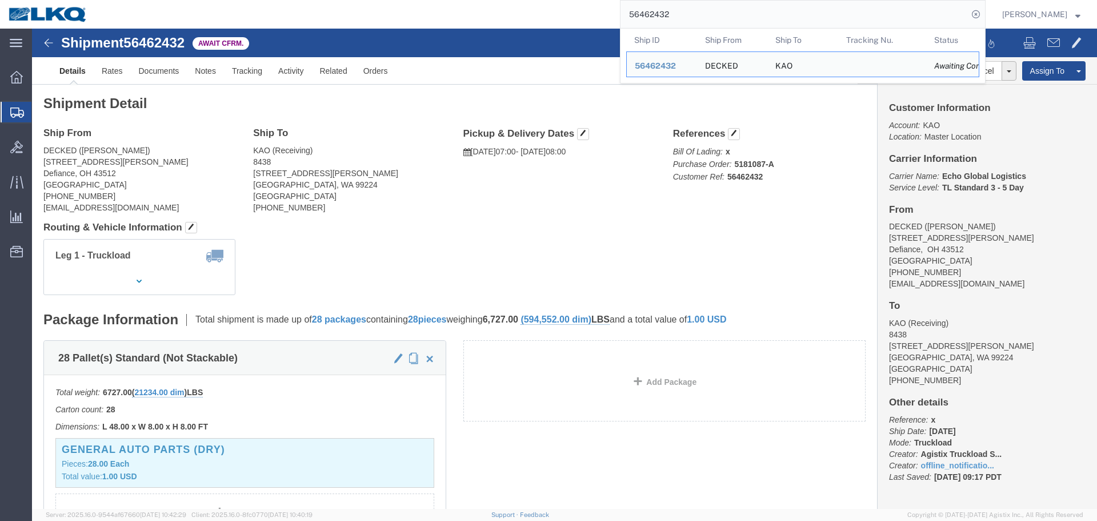
click at [704, 3] on input "56462432" at bounding box center [794, 14] width 347 height 27
paste input "56376"
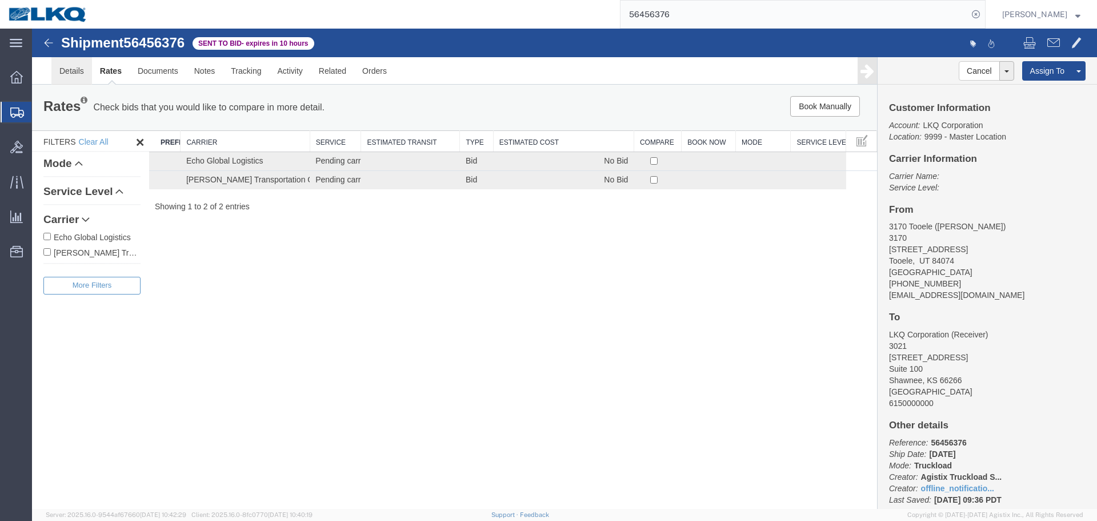
click at [85, 76] on link "Details" at bounding box center [71, 70] width 41 height 27
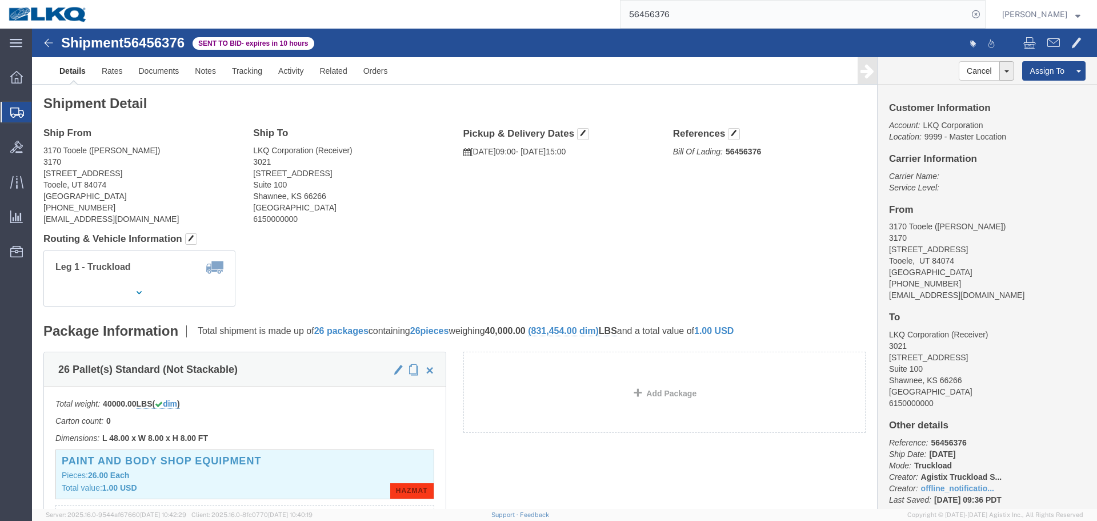
click address "3170 Tooele (Mike Ashton) 3170 455 N Industrial Loop Tooele, UT 84074 United St…"
copy address "84074"
click address "LKQ Corporation (Receiver) 3021 24550 West 43rd Street Suite 100 Shawnee, KS 66…"
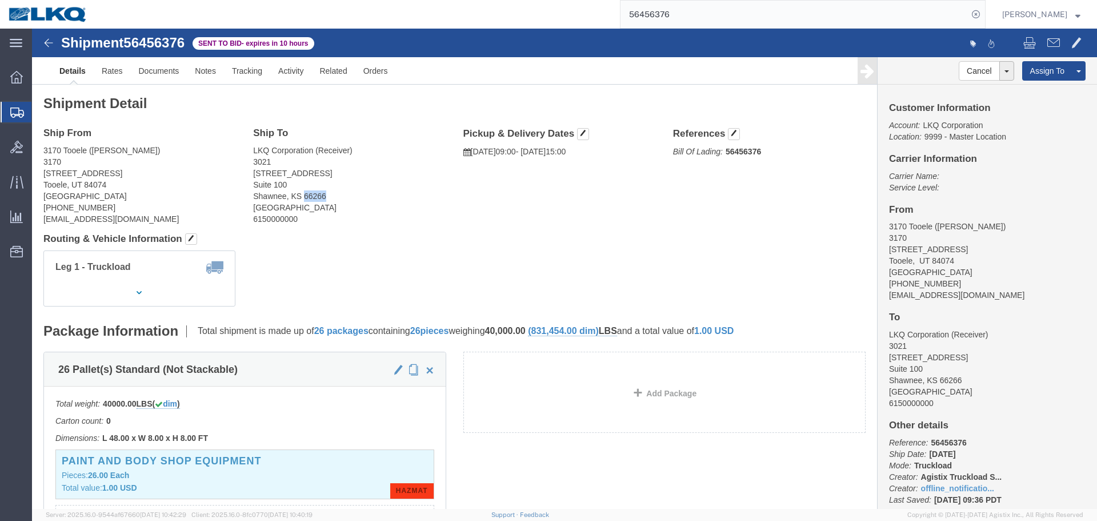
copy address "66266"
click address "LKQ Corporation (Receiver) 3021 24550 West 43rd Street Suite 100 Shawnee, KS 66…"
copy address "Shawnee"
click at [764, 20] on input "56456376" at bounding box center [794, 14] width 347 height 27
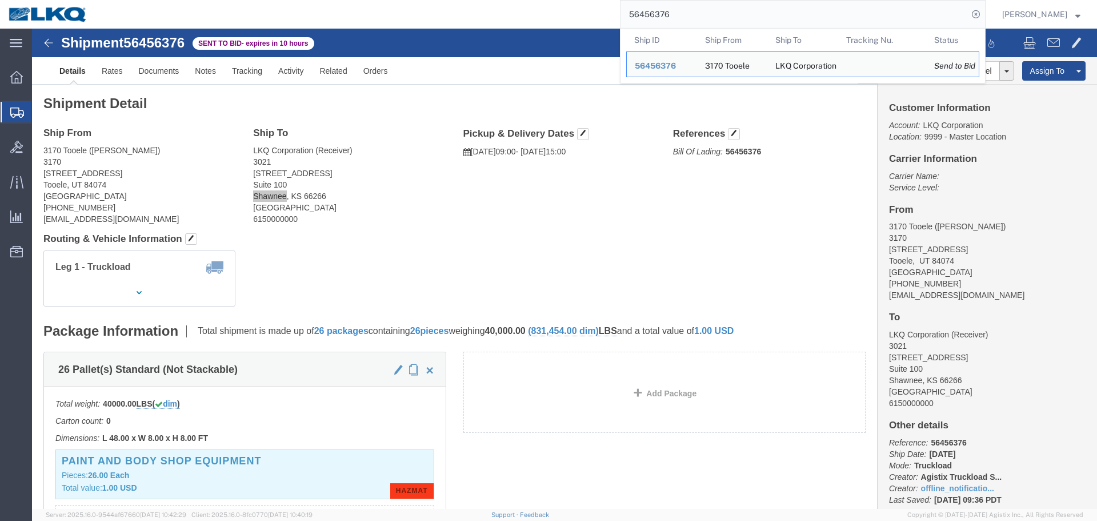
paste input "9160"
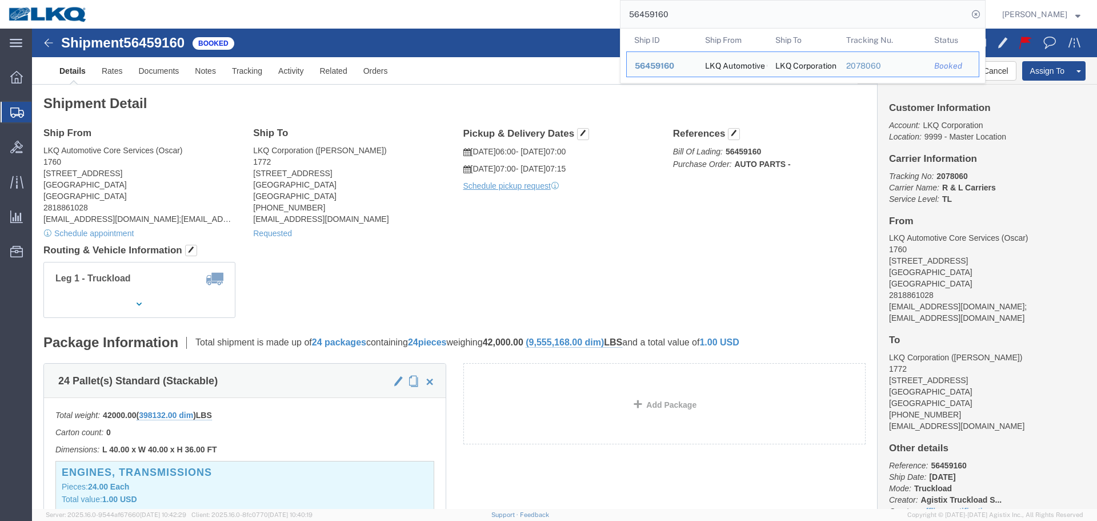
drag, startPoint x: 767, startPoint y: 29, endPoint x: 764, endPoint y: 18, distance: 11.4
click at [767, 29] on th "Ship To" at bounding box center [802, 40] width 71 height 23
click at [763, 16] on input "56459160" at bounding box center [794, 14] width 347 height 27
paste input "373656"
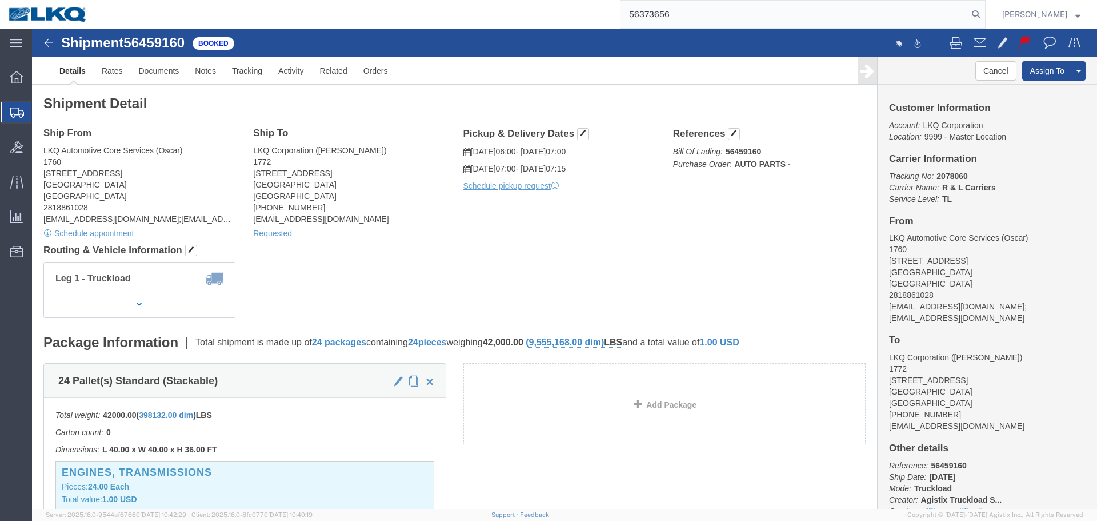
type input "56373656"
click at [763, 16] on input "56373656" at bounding box center [794, 14] width 347 height 27
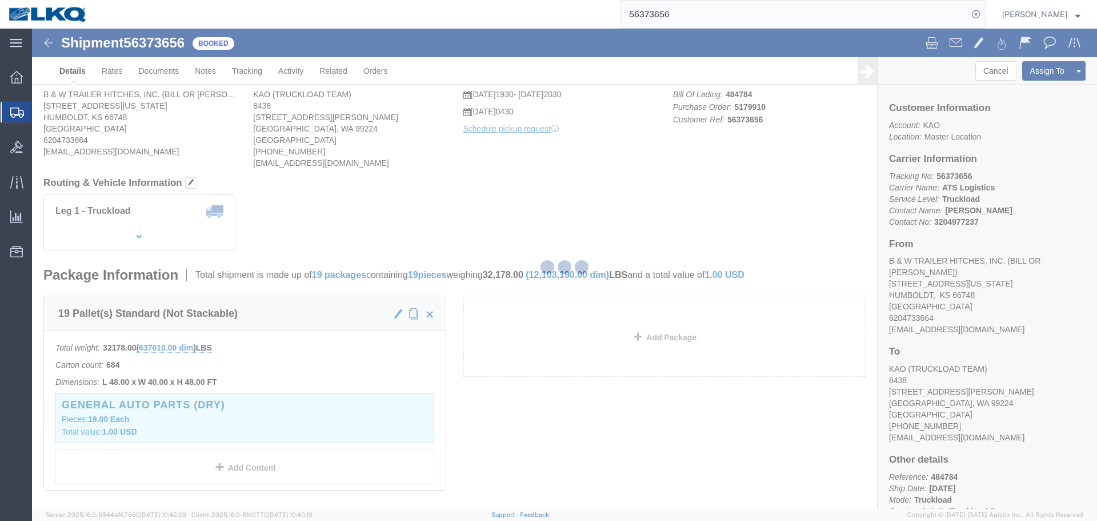
click div "Leg 1 - Truckload Vehicle 1: Standard Dry Van (53 Feet) Number of trucks: 1"
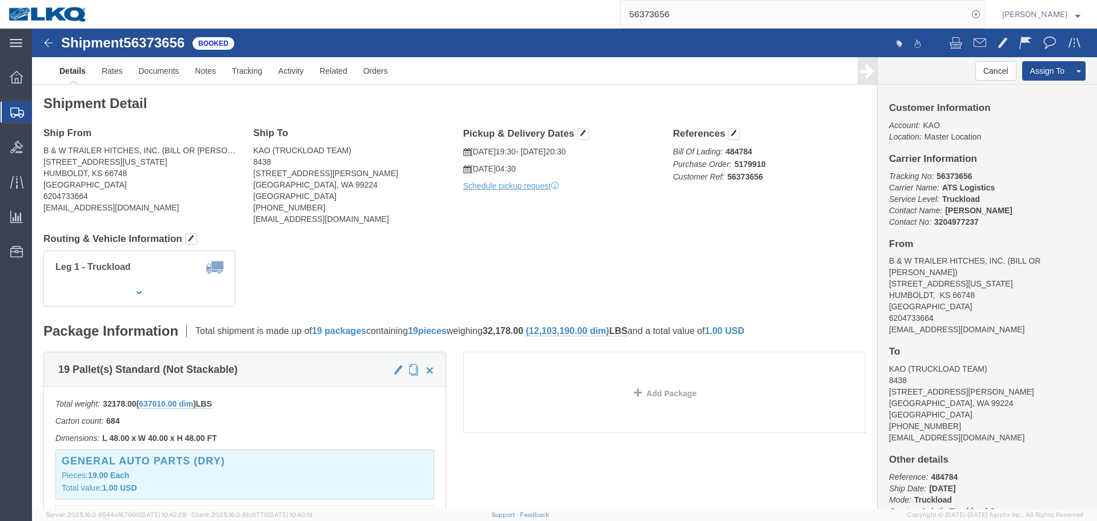
click address "B & W TRAILER HITCHES, INC. (BILL OR GARY) 1216 HAWAII ROAD HUMBOLDT, KS 66748 …"
copy div "traffic@turnoverball.com"
click h4 "Routing & Vehicle Information"
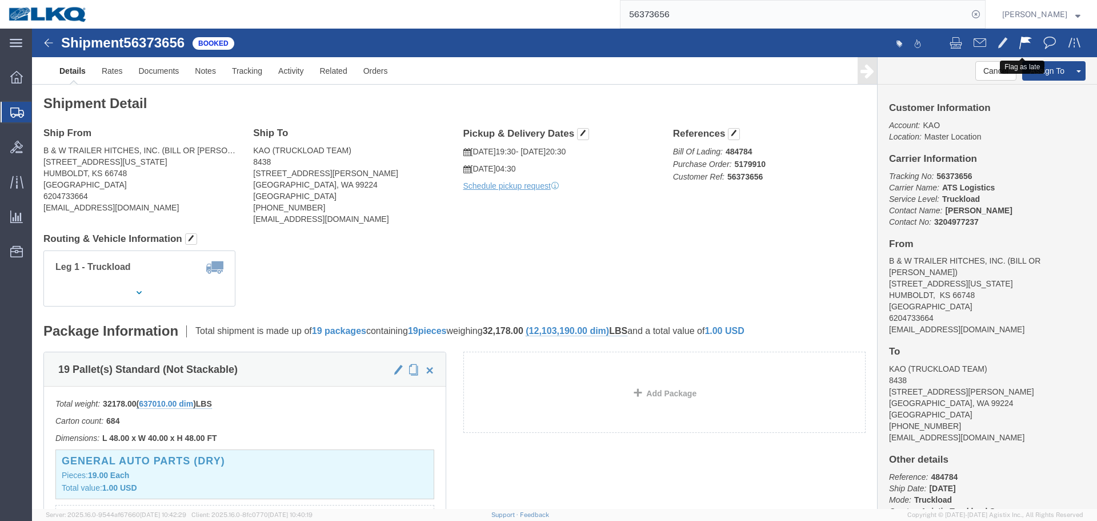
click span
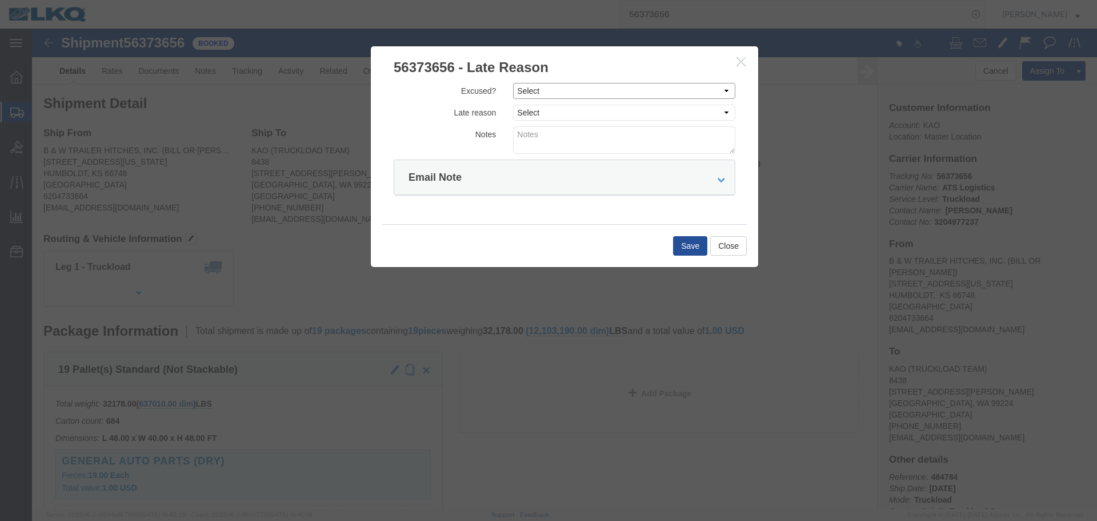
drag, startPoint x: 530, startPoint y: 61, endPoint x: 527, endPoint y: 69, distance: 8.5
click select "Select Excused Not Excused"
select select "NOT_EXCUSED"
click select "Select Excused Not Excused"
click select "Select Bad Carrier Data Carrier Admin Error Delay Accident Driver Error Lack of…"
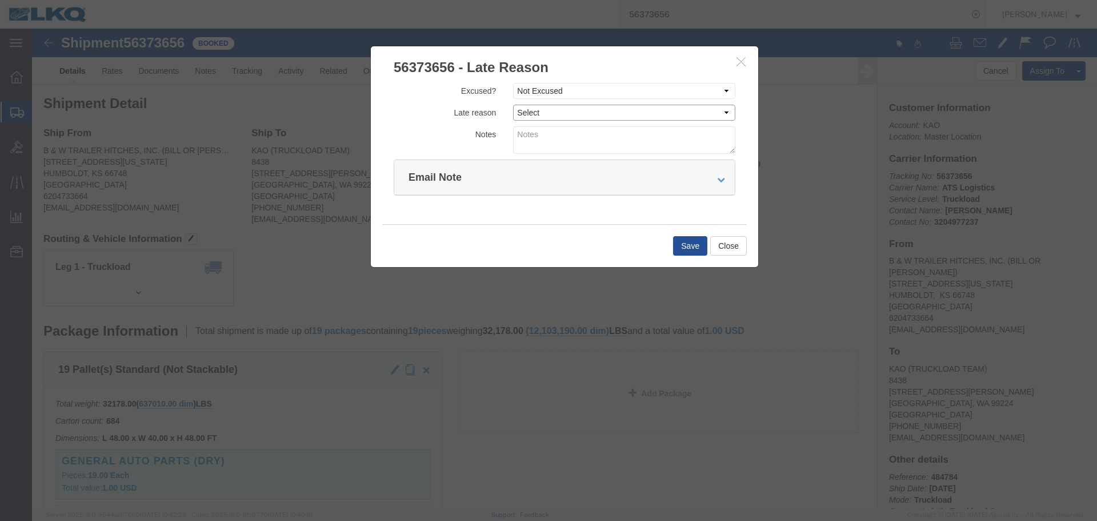
select select "DRIVER_ERROR"
click select "Select Bad Carrier Data Carrier Admin Error Delay Accident Driver Error Lack of…"
click textarea
type textarea "08/11 pickup"
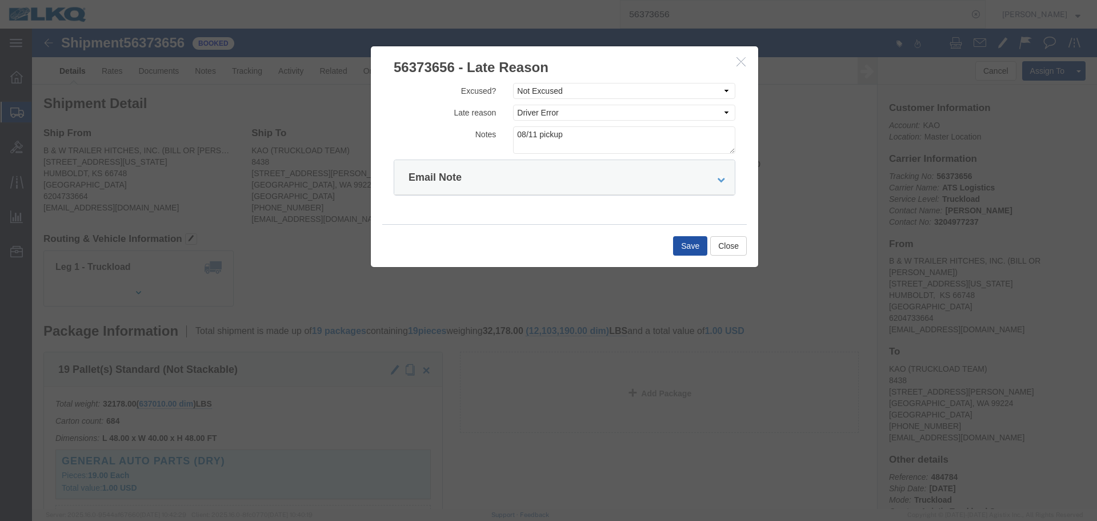
click button "Save"
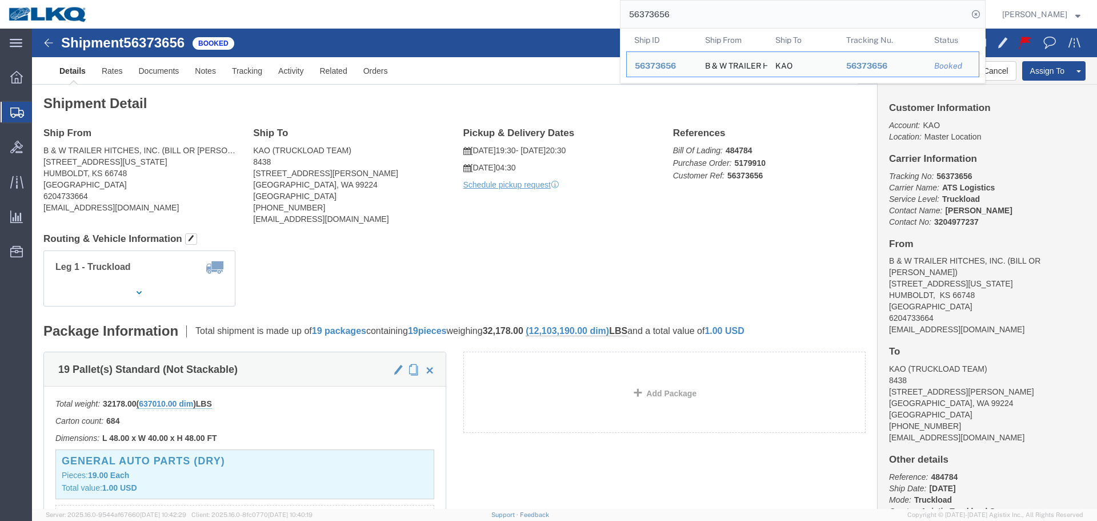
click at [743, 7] on input "56373656" at bounding box center [794, 14] width 347 height 27
paste input "456144"
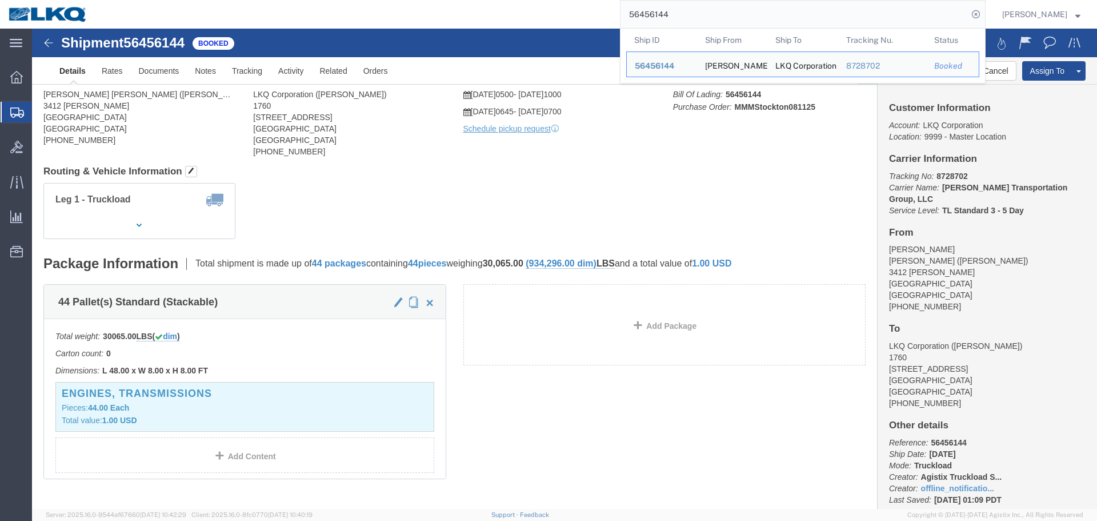
click div "Leg 1 - Truckload Vehicle 1: Standard Dry Van (53 Feet) Number of trucks: 1"
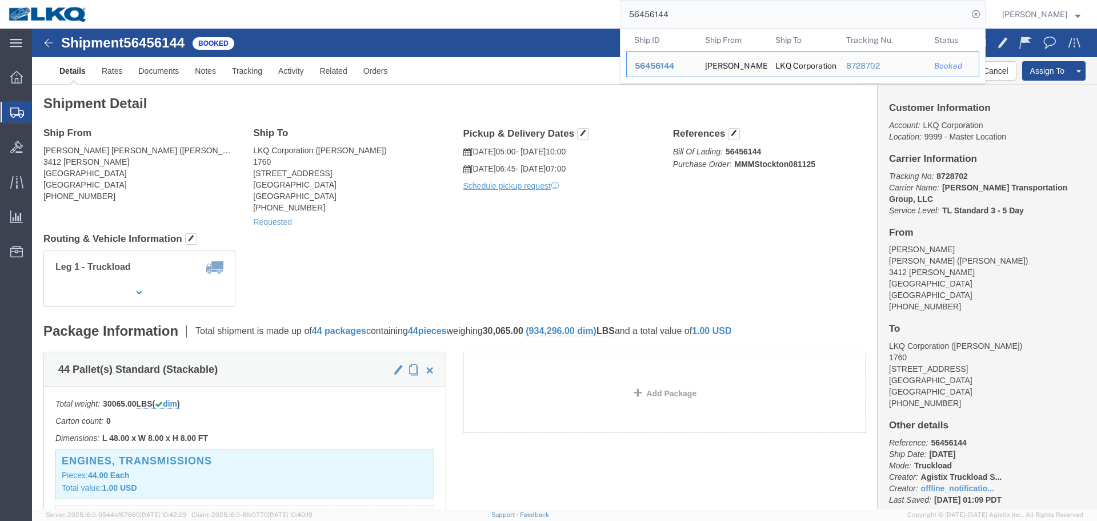
click at [714, 18] on input "56456144" at bounding box center [794, 14] width 347 height 27
paste input "62432"
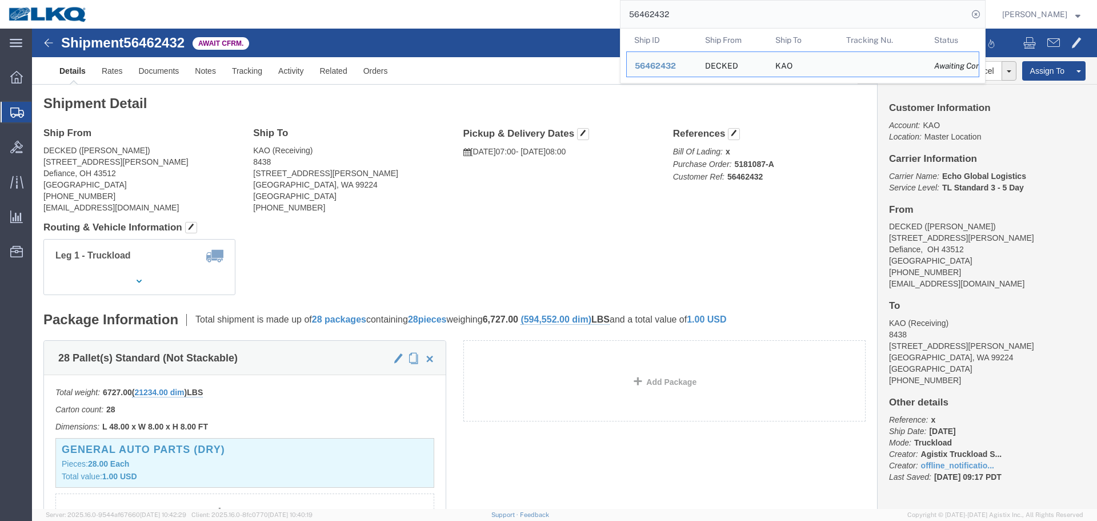
click div "Shipment Detail Ship From DECKED (Ashley Schwarzman) 25401 Elliott Rd. Defiance…"
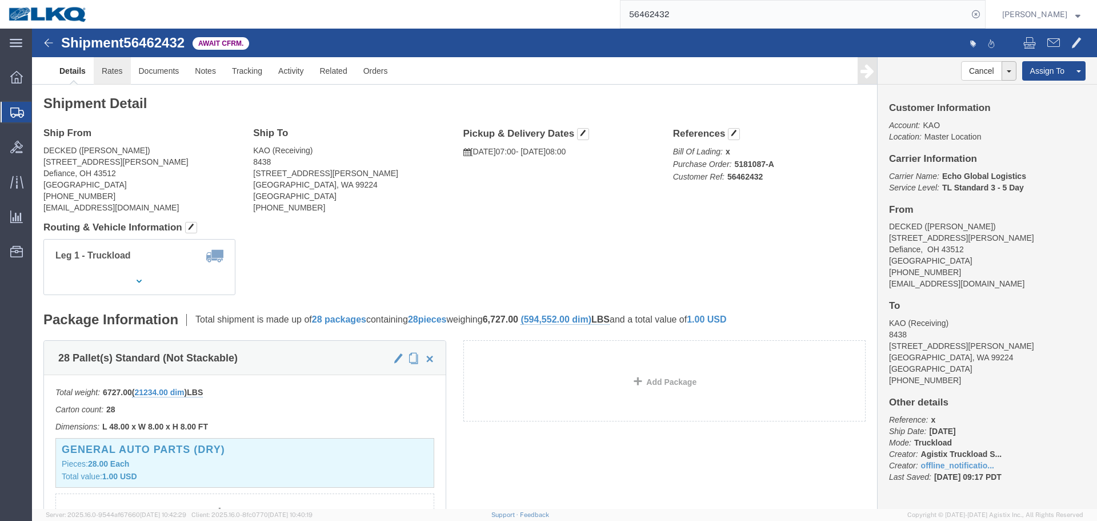
click link "Rates"
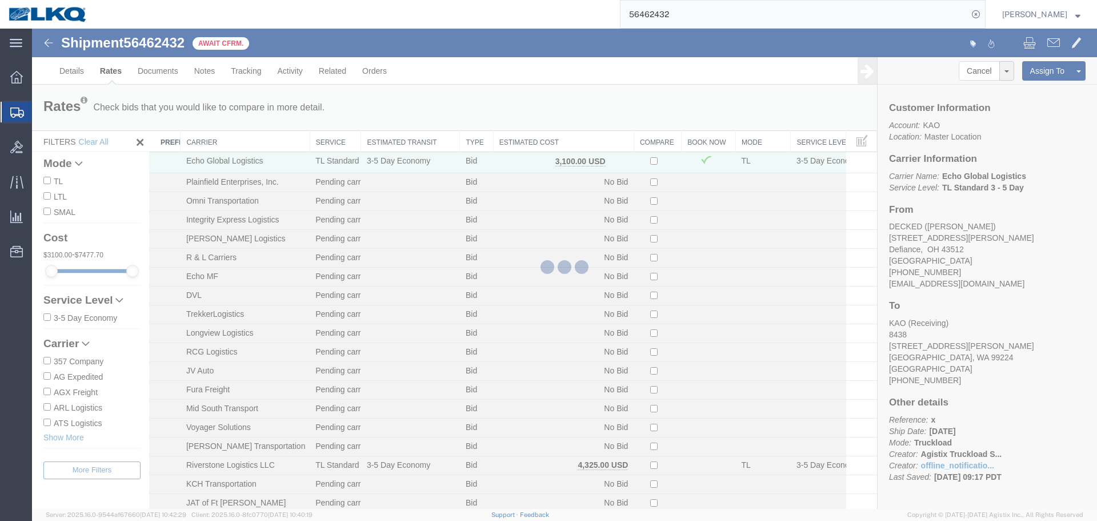
click at [530, 142] on div at bounding box center [564, 269] width 1065 height 480
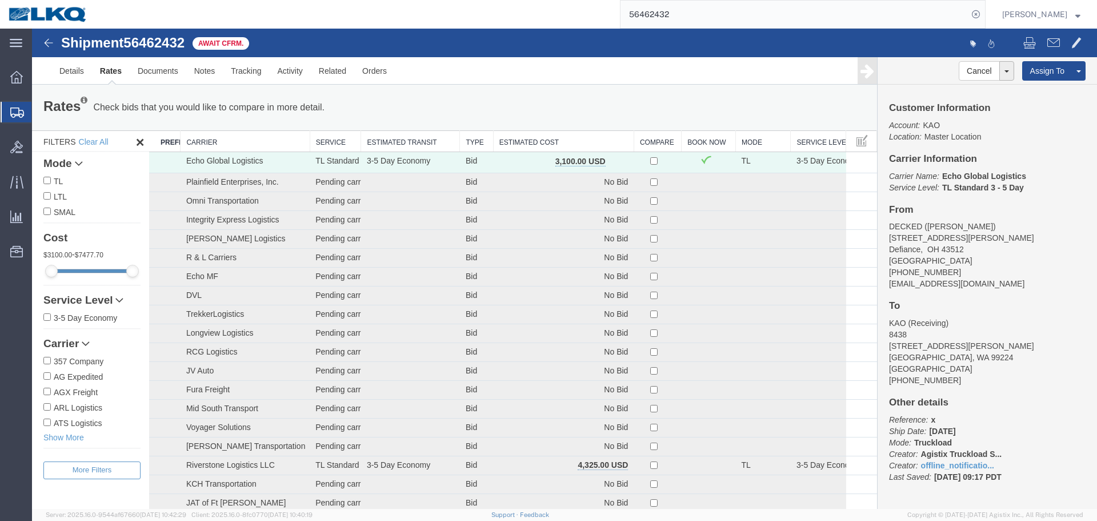
click at [749, 11] on input "56462432" at bounding box center [794, 14] width 347 height 27
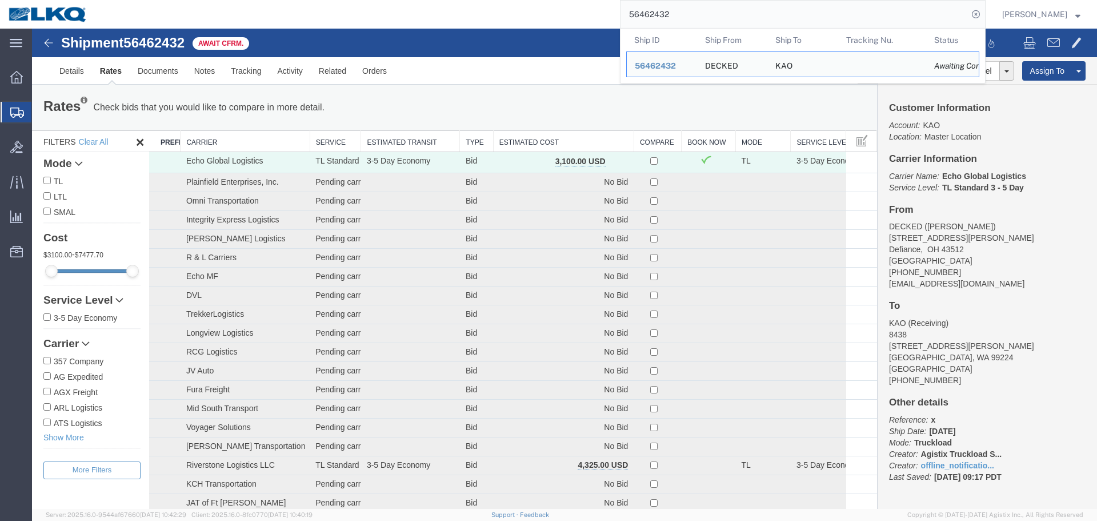
paste input "01849"
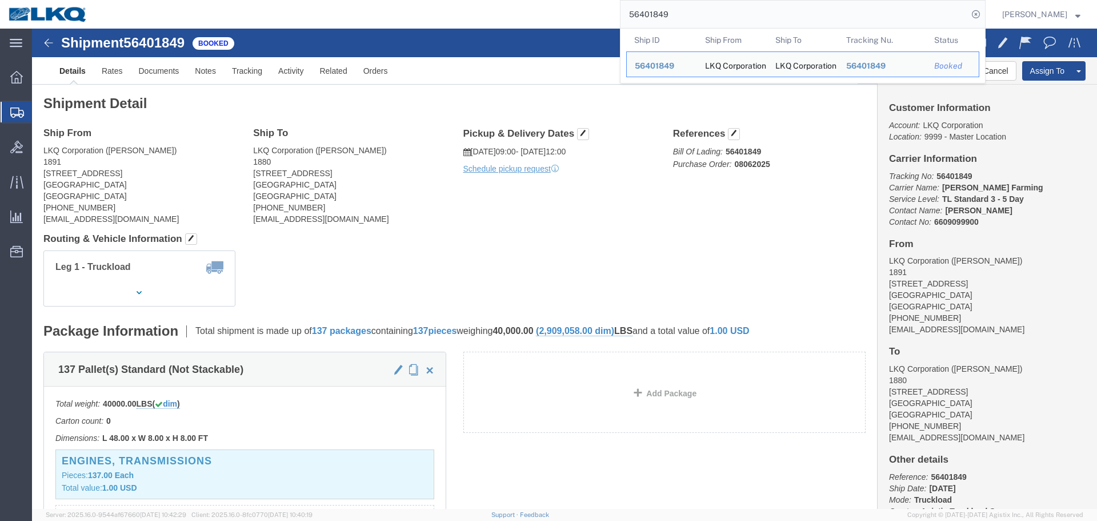
click at [742, 12] on input "56401849" at bounding box center [794, 14] width 347 height 27
paste input "167703"
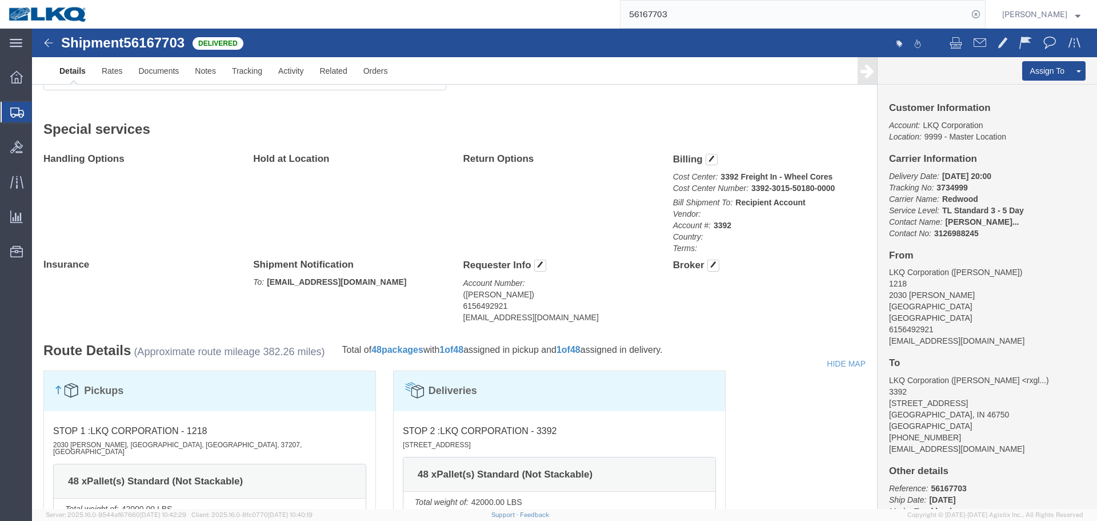
scroll to position [467, 0]
click div "Shipment Detail Ship From LKQ Corporation (OMAR AL RIKABI) 1218 2030 Lucas Ln N…"
click div "Shipment 56167703 Delivered Details Rates Documents Notes Tracking Activity Rel…"
click at [717, 15] on input "56167703" at bounding box center [794, 14] width 347 height 27
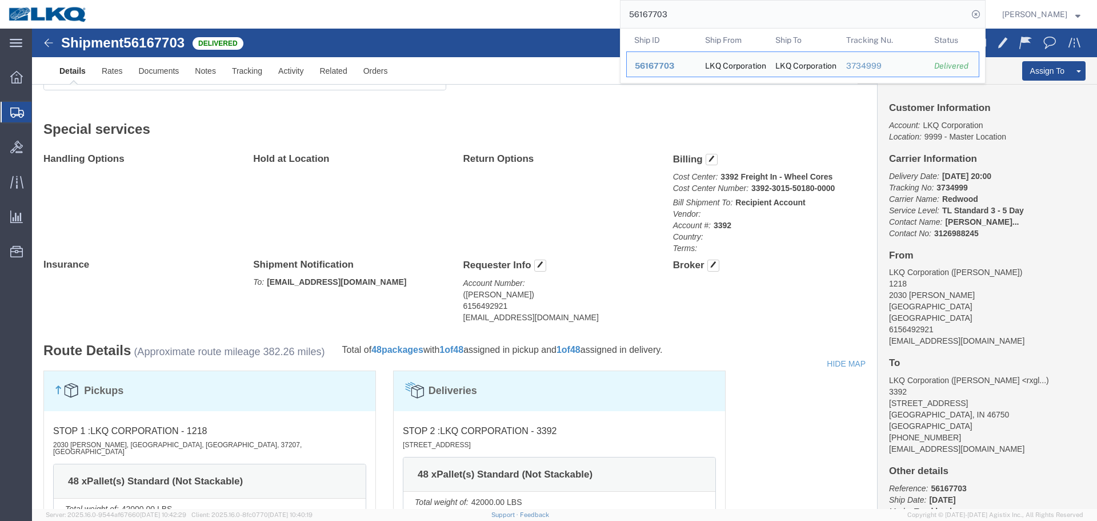
paste input "37965"
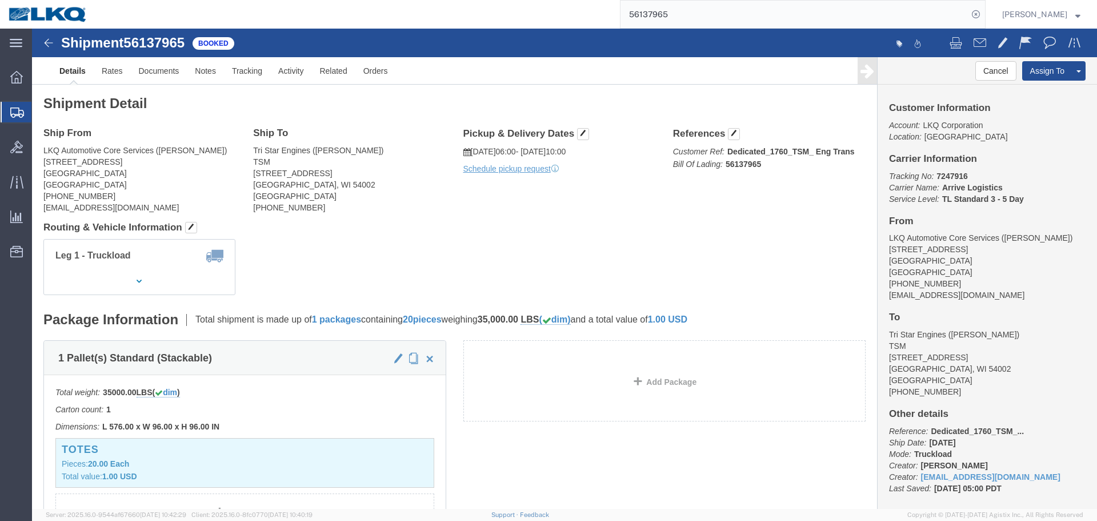
click div "Ship From LKQ Automotive Core Services (Alfredo Canales) 1714 West Mout Houston…"
click address "LKQ Automotive Core Services (Alfredo Canales) 1714 West Mout Houston Rd Housto…"
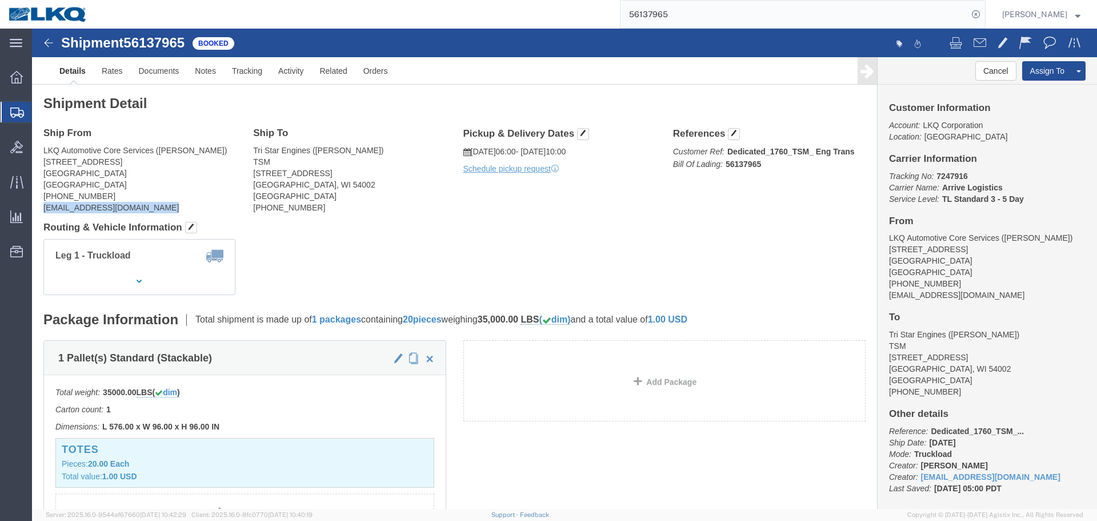
copy div "[EMAIL_ADDRESS][DOMAIN_NAME]"
click h4 "Routing & Vehicle Information"
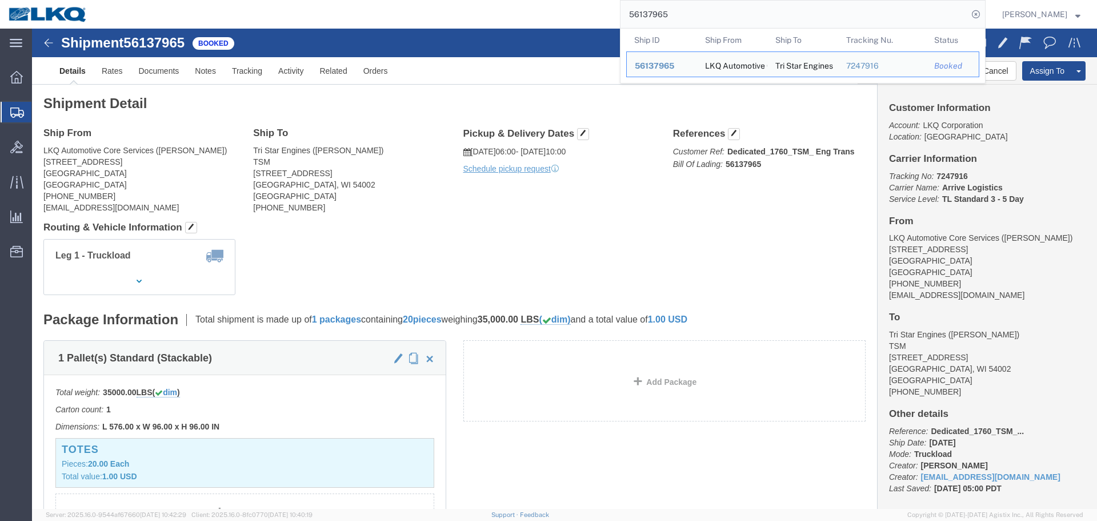
click at [729, 21] on input "56137965" at bounding box center [794, 14] width 347 height 27
paste input "24151"
type input "56124151"
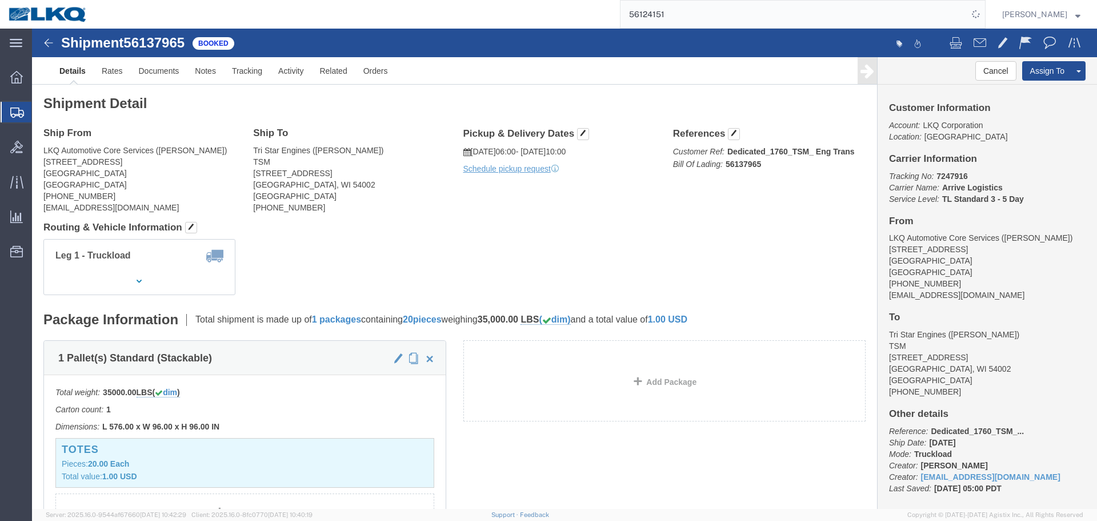
click div "Ship From LKQ Automotive Core Services (Alfredo Canales) 1714 West Mout Houston…"
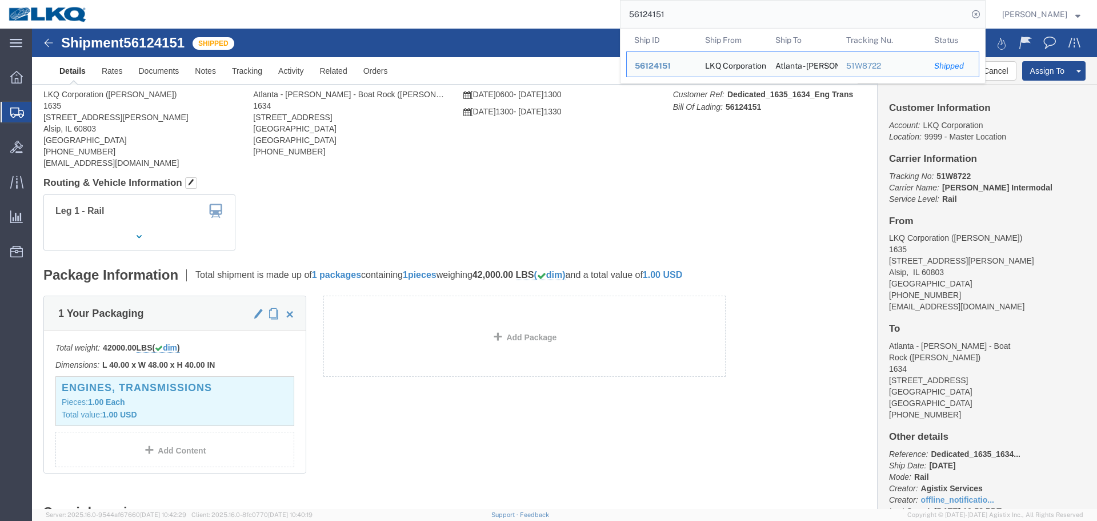
click body "Shipment 56124151 Shipped Details Rates Documents Notes Tracking Activity Relat…"
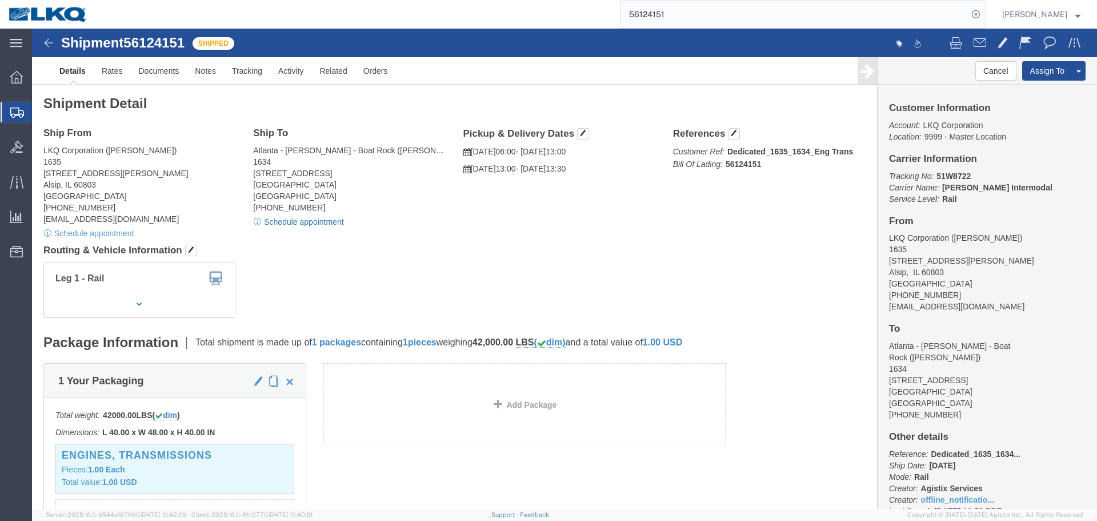
click link "Schedule appointment"
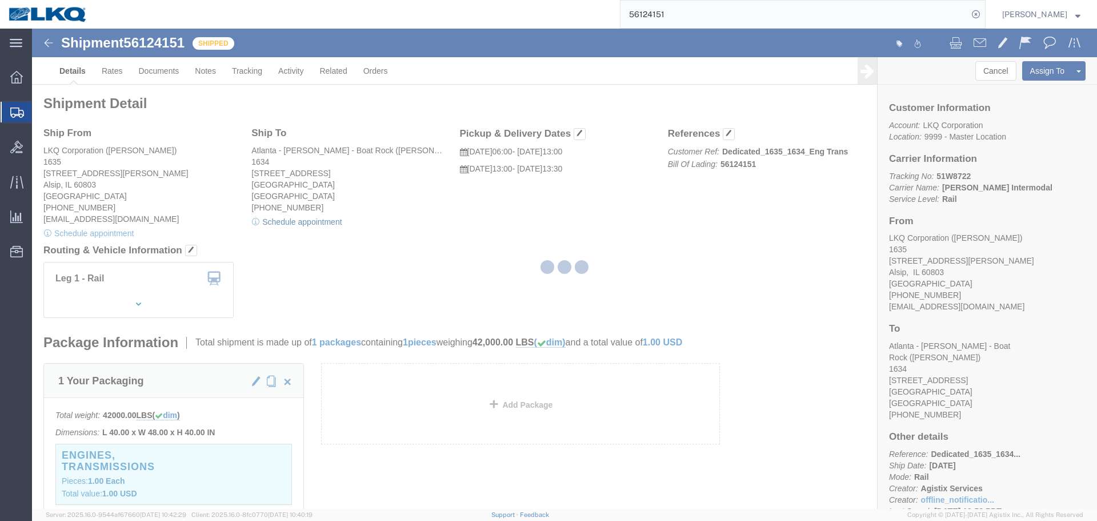
select select
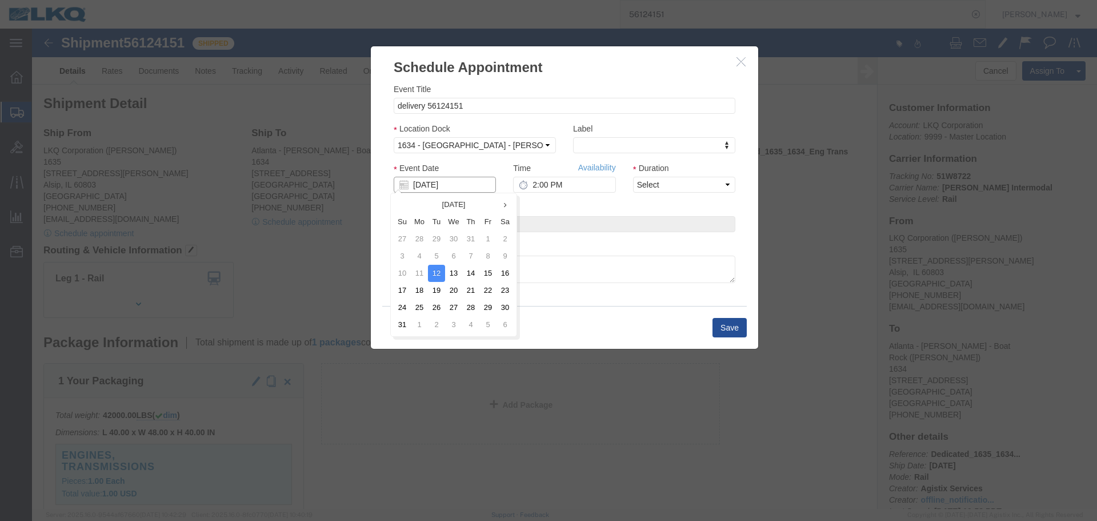
click input "[DATE]"
click td "18"
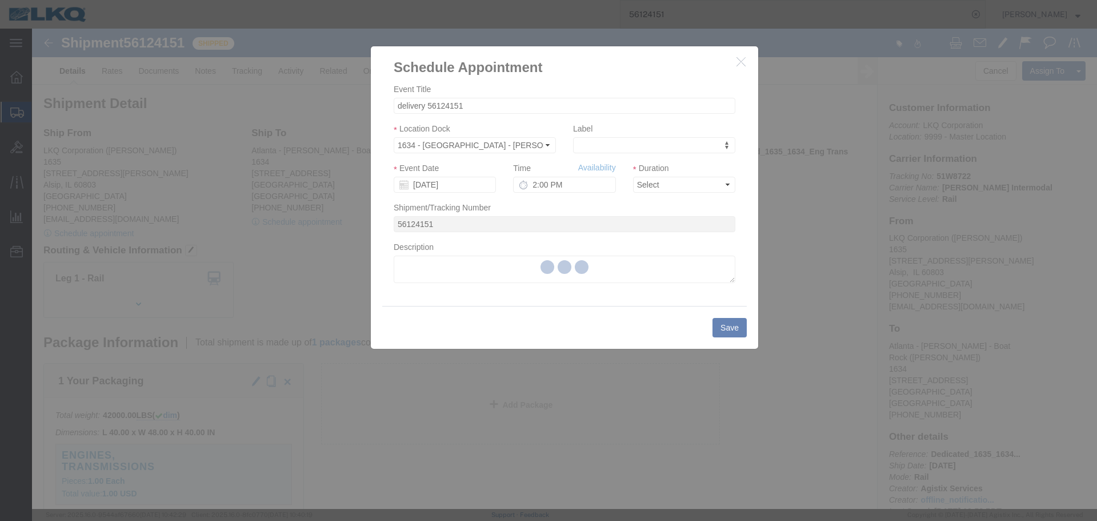
click at [569, 182] on div at bounding box center [564, 269] width 1065 height 480
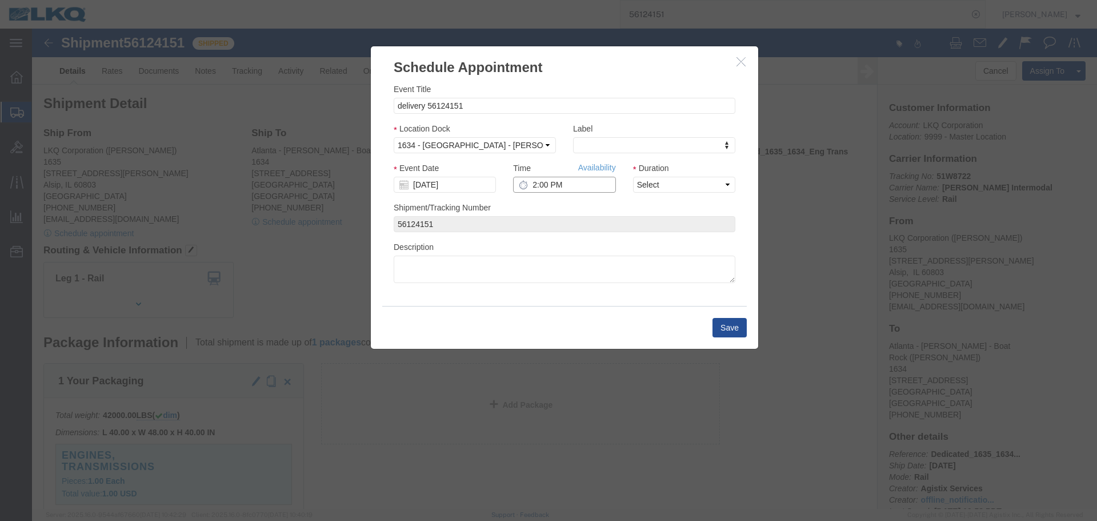
click input "2:00 PM"
type input "8:00 AM"
click select "Select 15 min 30 min 45 min 1 hr 2 hr 3 hr 4 hr"
select select "30"
click select "Select 15 min 30 min 45 min 1 hr 2 hr 3 hr 4 hr"
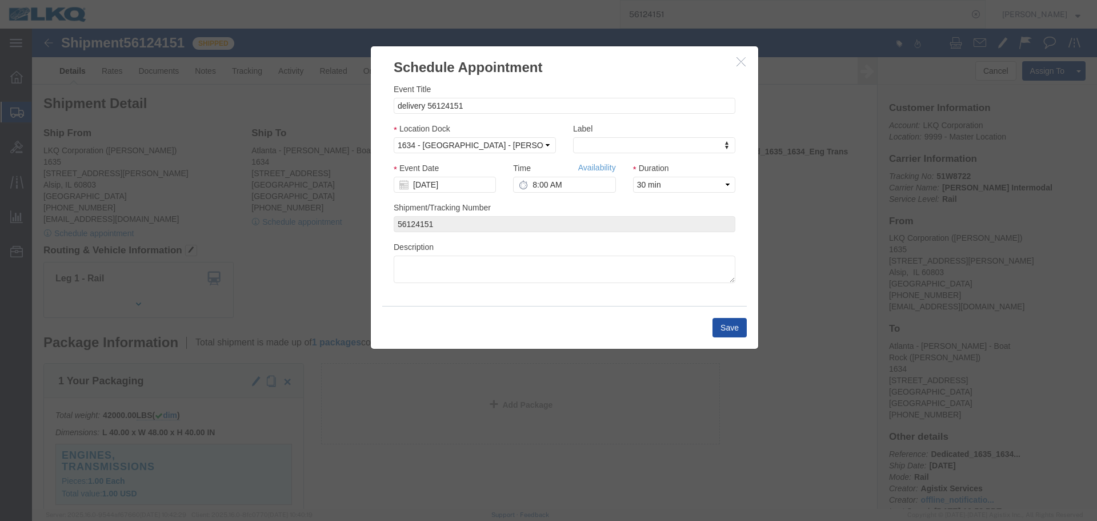
click button "Save"
click div
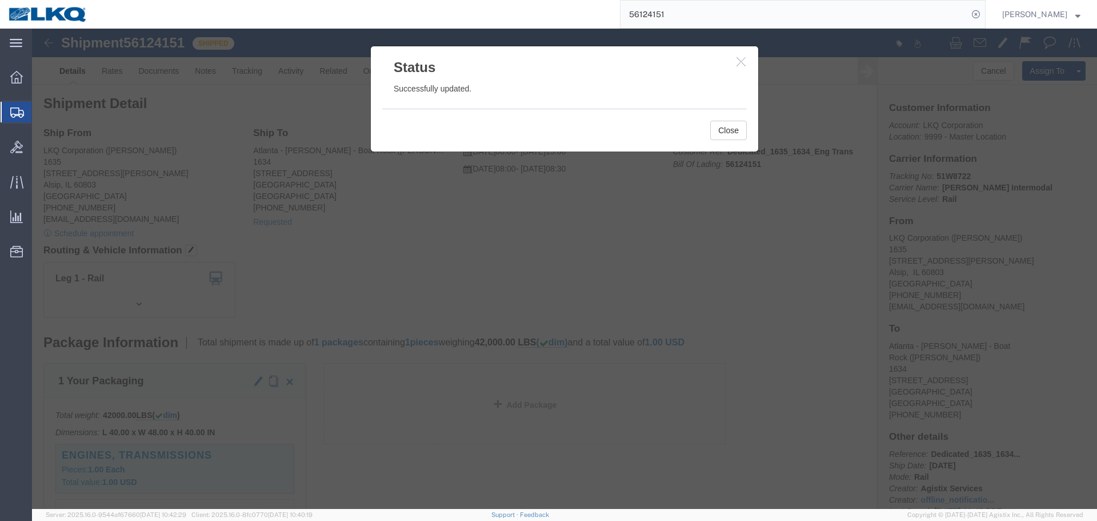
click at [730, 21] on input "56124151" at bounding box center [794, 14] width 347 height 27
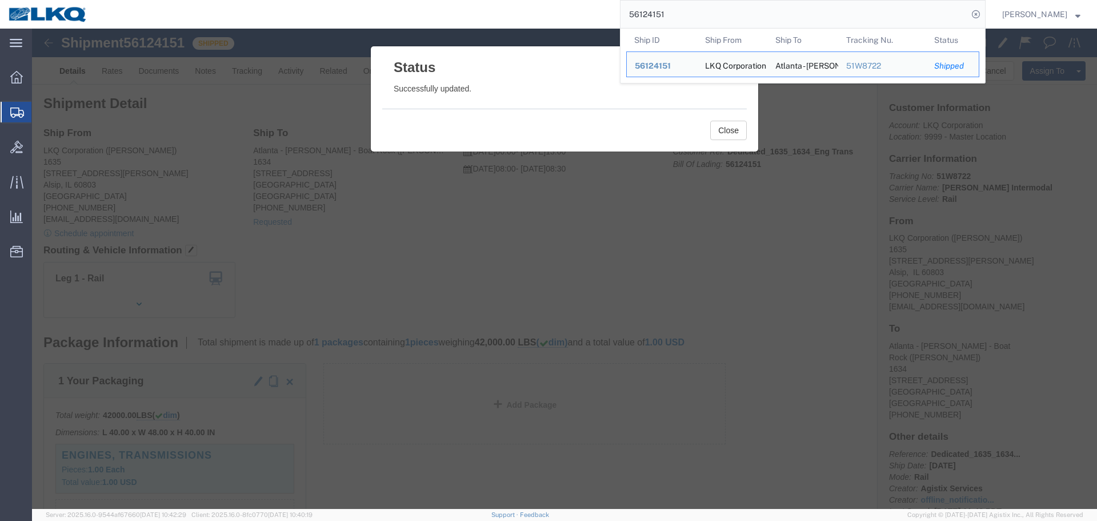
paste input "462264"
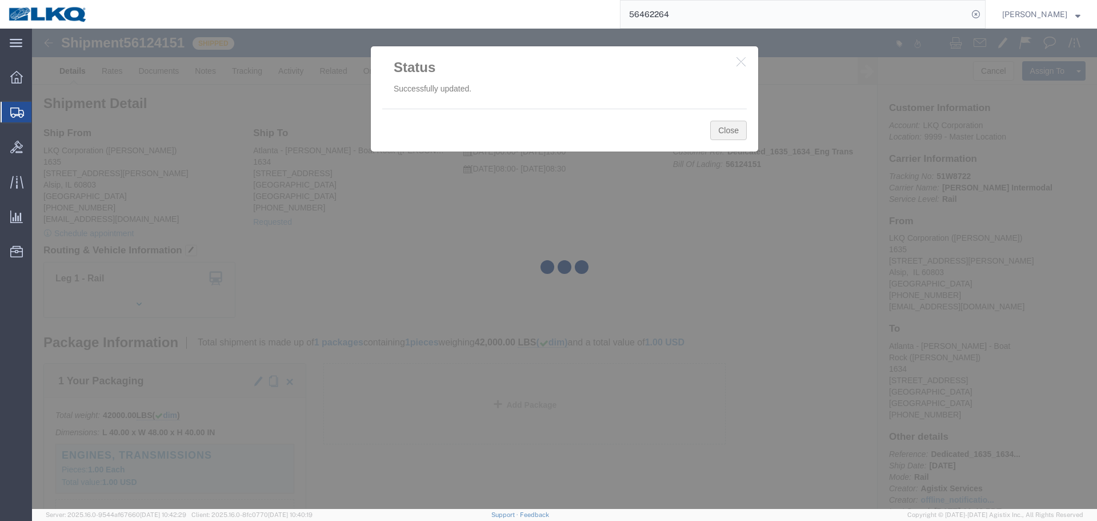
click button "button"
click button "Close"
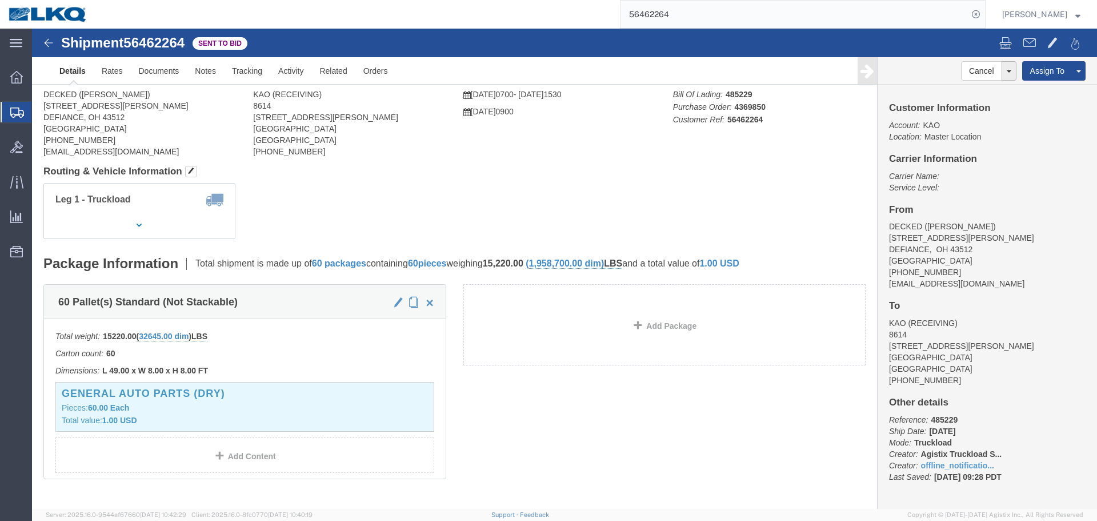
click div "Shipment Detail Ship From DECKED (Ashley Schwarzman) 25401 ELLIOTT RD DEFIANCE,…"
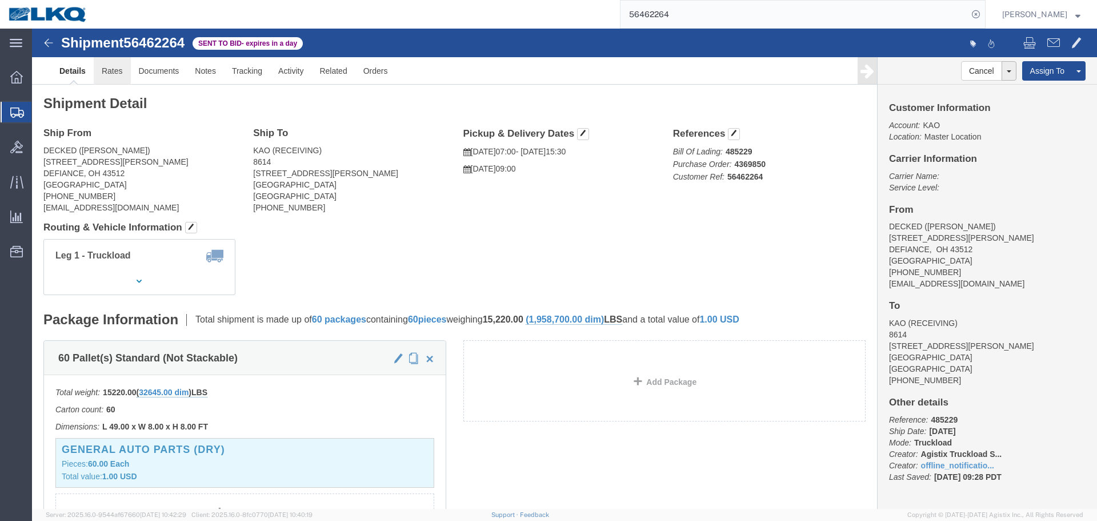
click link "Rates"
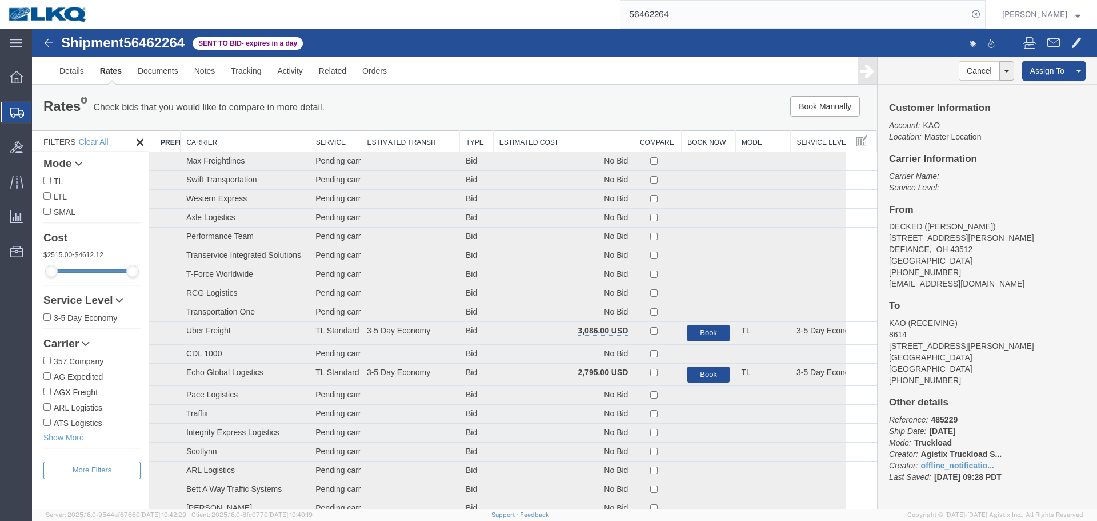
click at [535, 141] on th "Estimated Cost" at bounding box center [563, 141] width 141 height 21
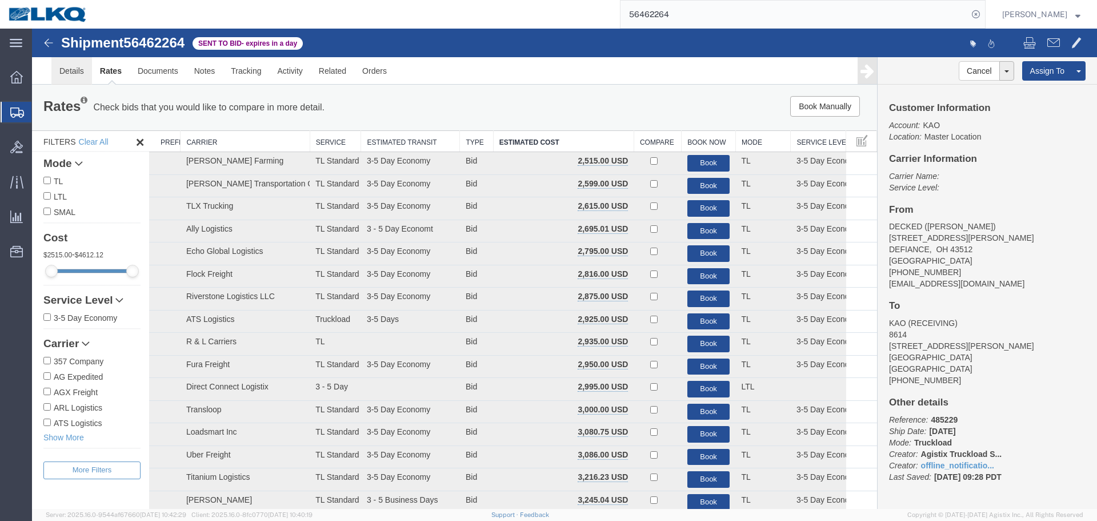
click at [71, 71] on link "Details" at bounding box center [71, 70] width 41 height 27
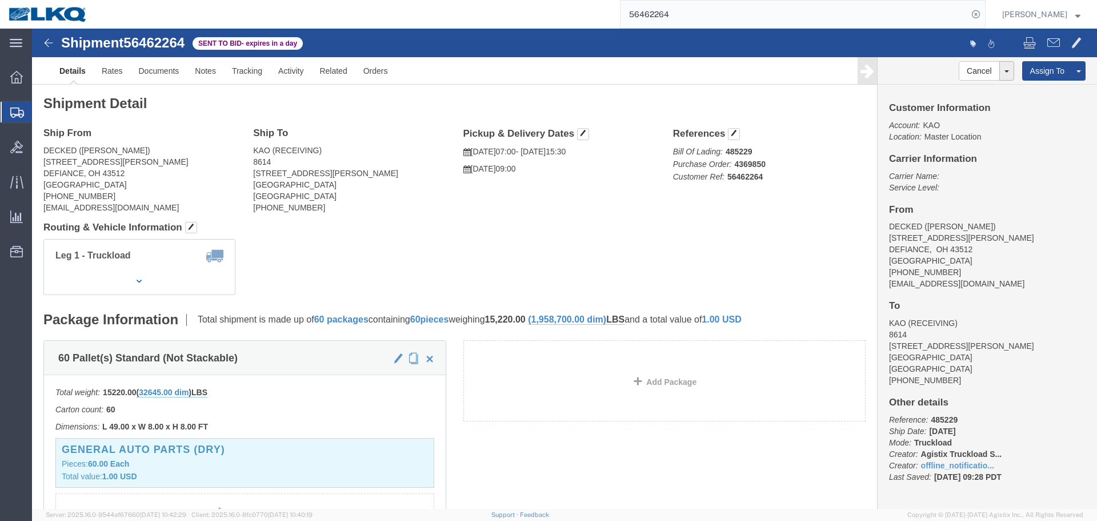
click address "DECKED (Ashley Schwarzman) 25401 ELLIOTT RD DEFIANCE, OH 43512 United States 20…"
copy address "43512"
click address "KAO (RECEIVING) 8614 15640 Cantu-Galleano Ranch Rd Eastvale, CA 91752 United St…"
drag, startPoint x: 278, startPoint y: 156, endPoint x: 517, endPoint y: 9, distance: 280.7
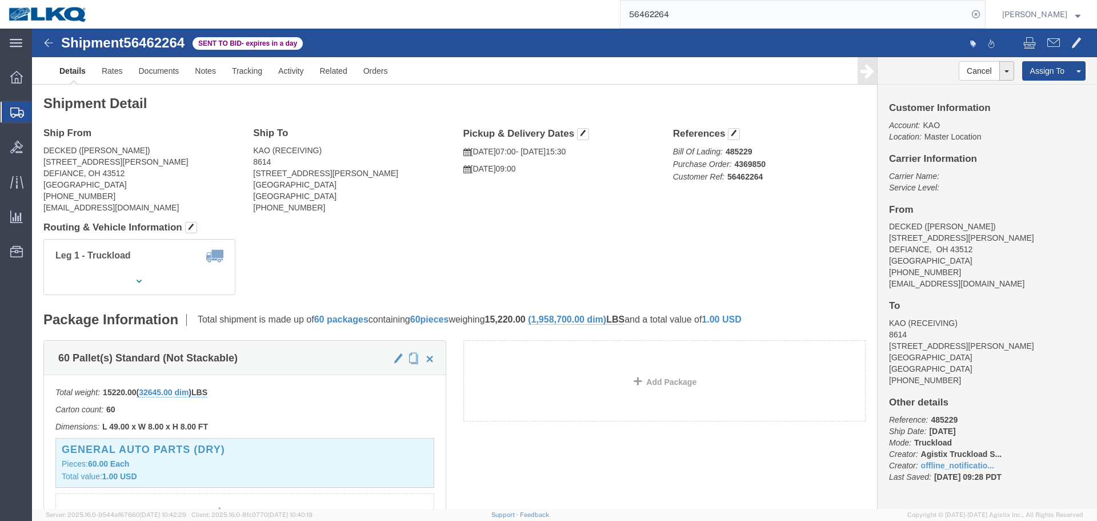
click address "KAO (RECEIVING) 8614 15640 Cantu-Galleano Ranch Rd Eastvale, CA 91752 United St…"
copy address "91752"
click link "Rates"
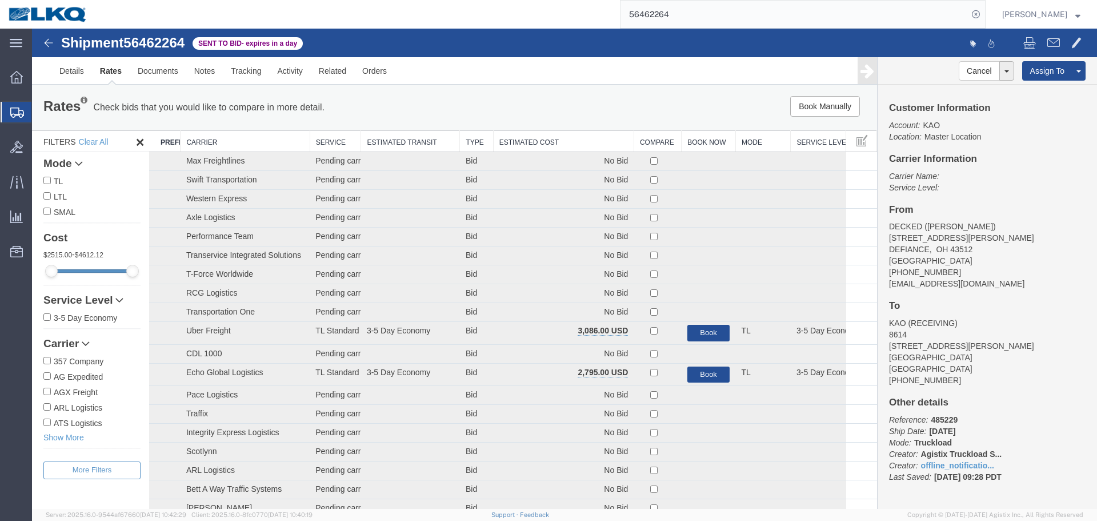
click at [563, 143] on th "Estimated Cost" at bounding box center [563, 141] width 141 height 21
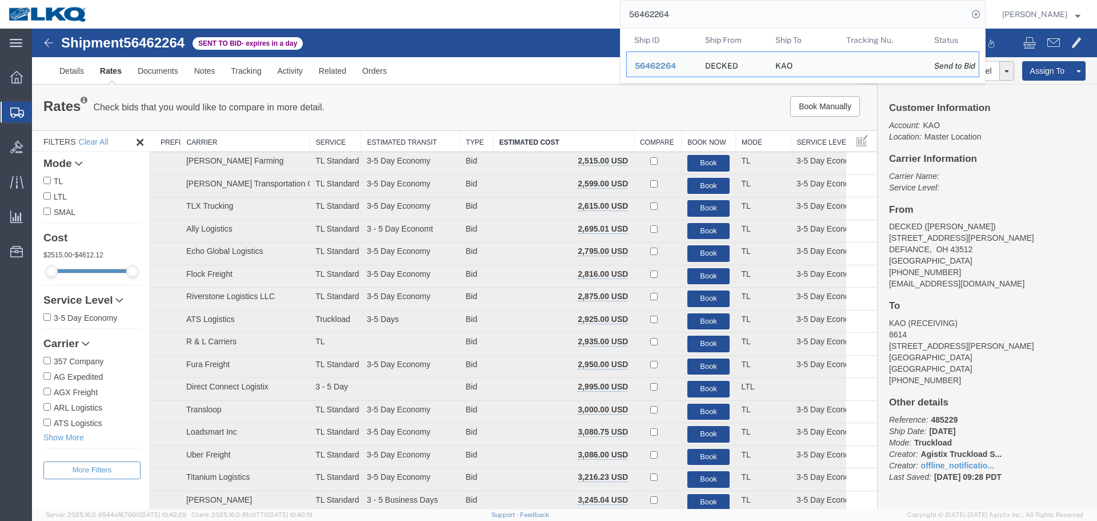
click at [670, 10] on input "56462264" at bounding box center [794, 14] width 347 height 27
click at [755, 4] on input "56462264" at bounding box center [794, 14] width 347 height 27
paste input "137965"
type input "56137965"
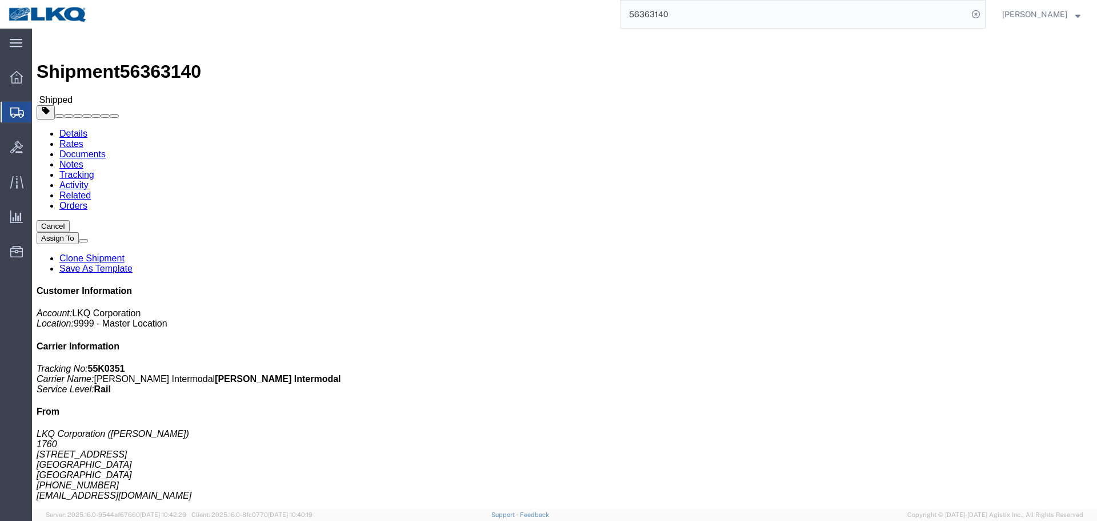
click div "Shipment Detail Ship From LKQ Corporation ([PERSON_NAME]) 1760 [STREET_ADDRESS]…"
click h2 "Shipment Detail"
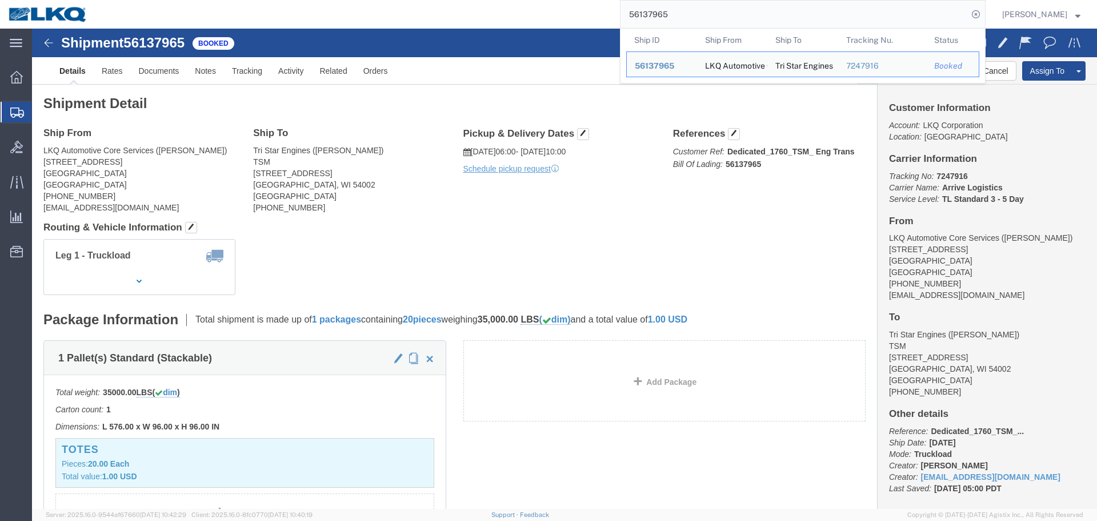
click div "Ship From LKQ Automotive Core Services ([PERSON_NAME]) [STREET_ADDRESS] [PHONE_…"
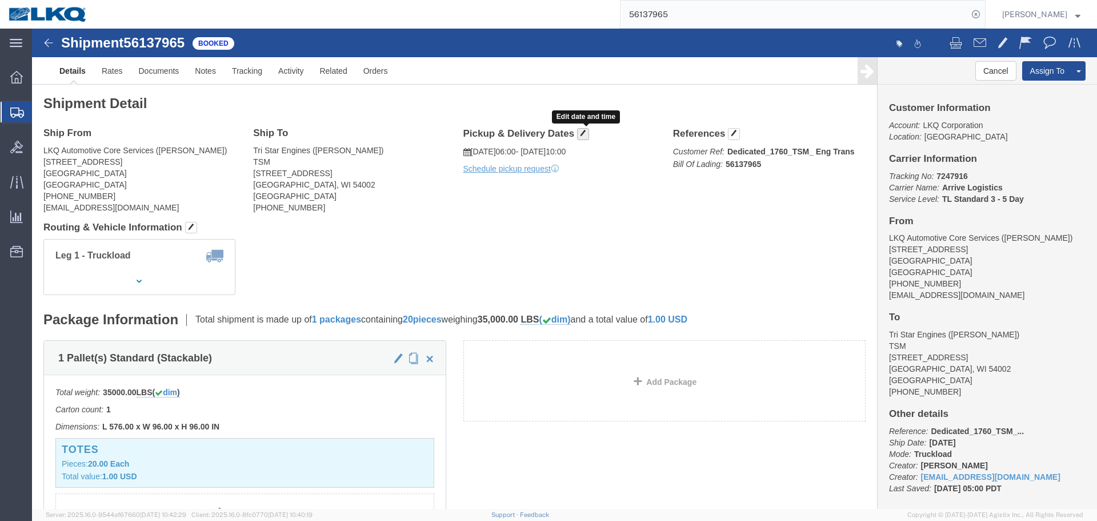
click span "button"
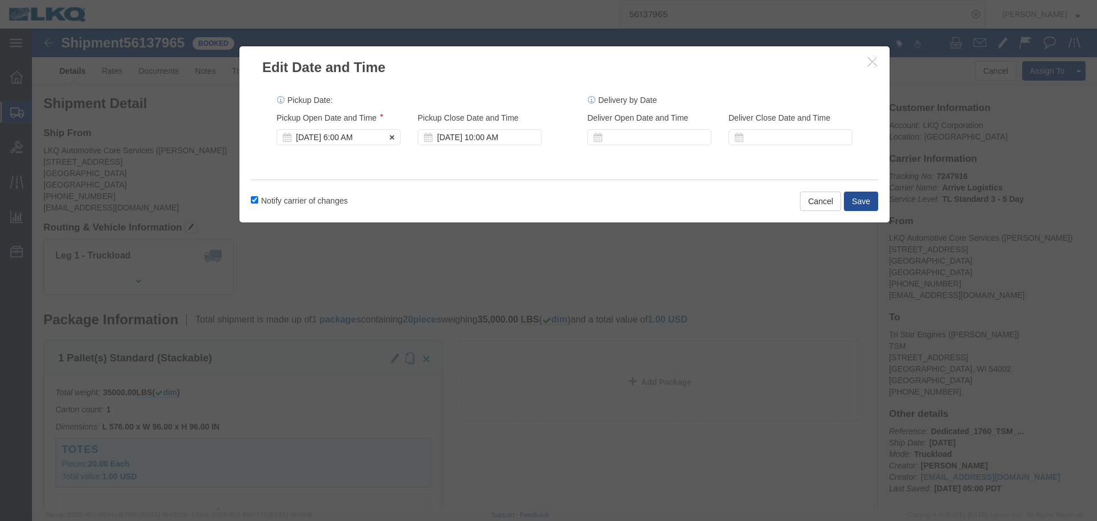
click div "[DATE] 6:00 AM"
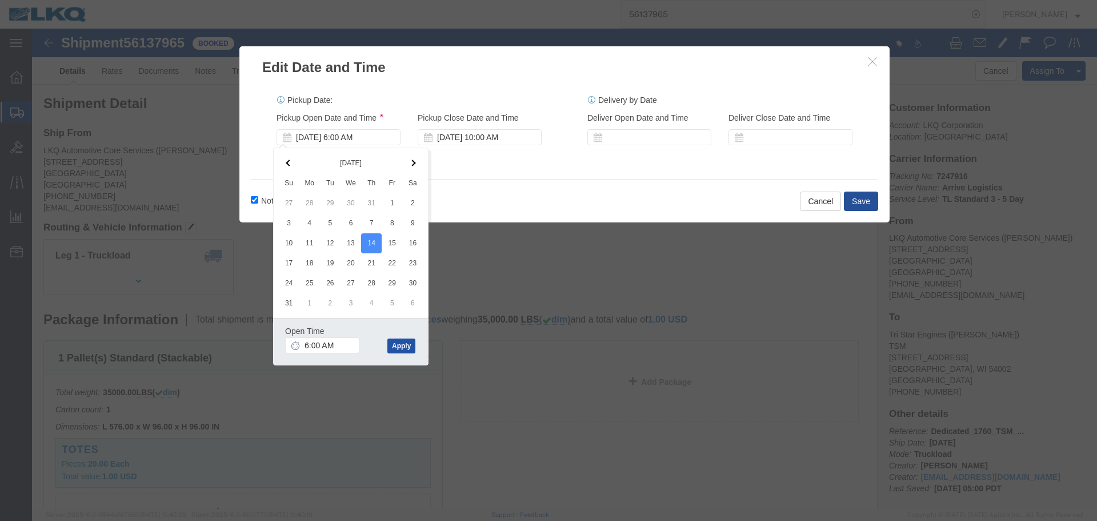
click button "Apply"
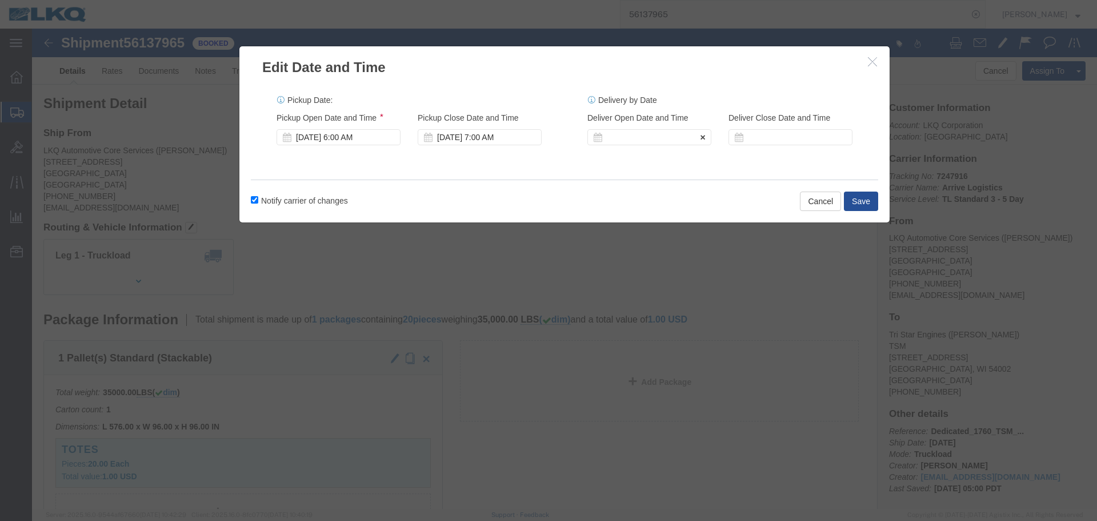
click div
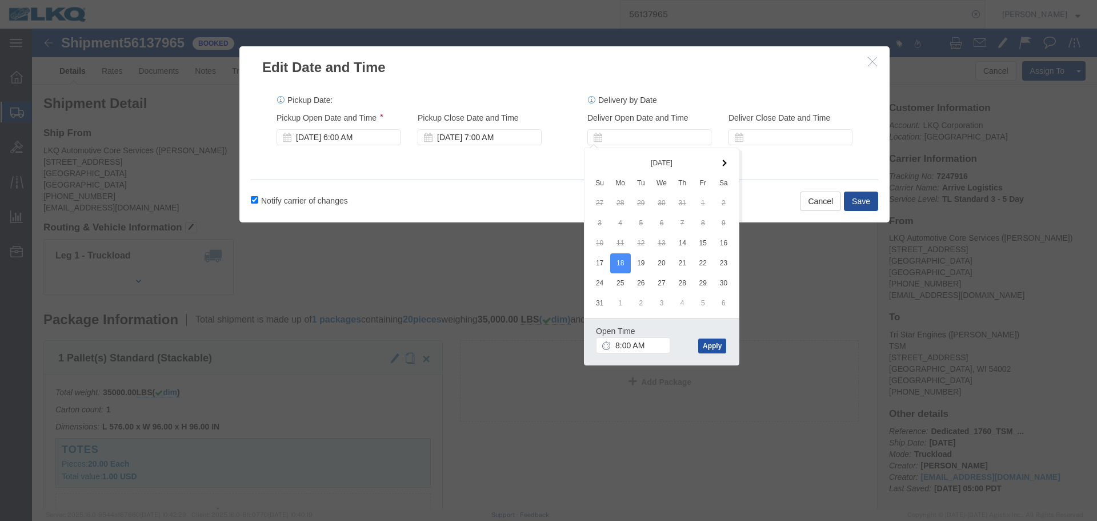
click button "Apply"
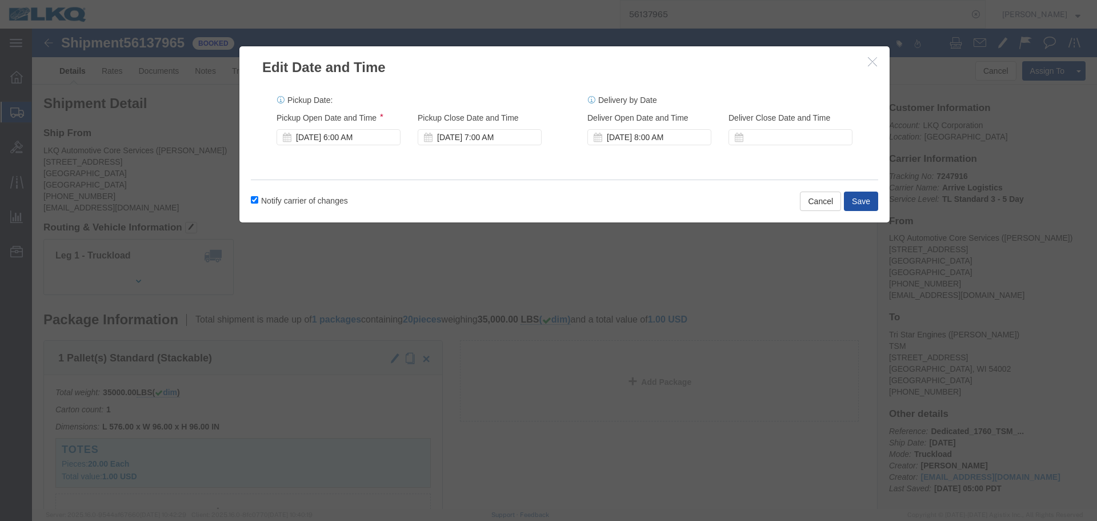
click button "Save"
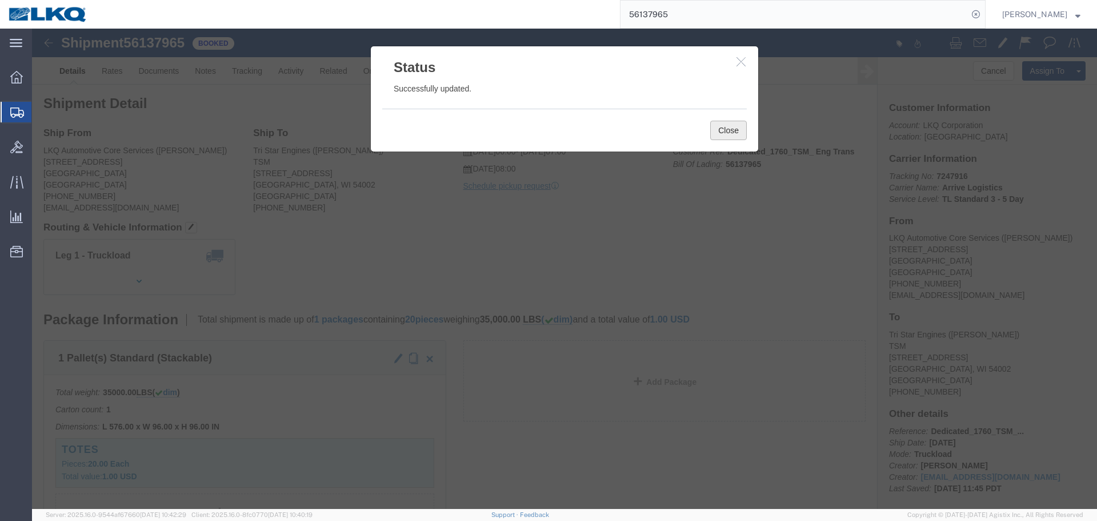
drag, startPoint x: 692, startPoint y: 101, endPoint x: 690, endPoint y: 65, distance: 36.6
click button "Close"
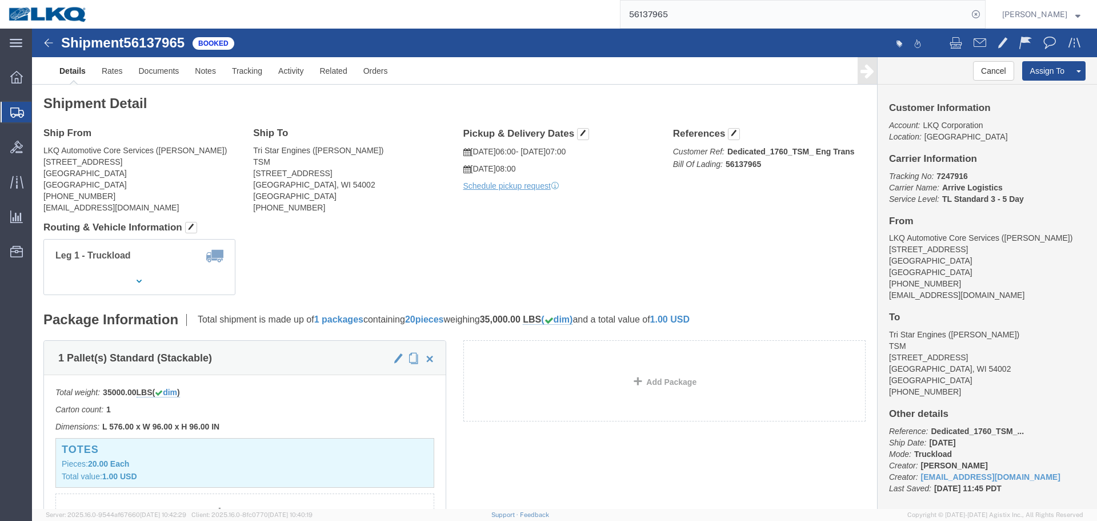
click at [712, 17] on input "56137965" at bounding box center [794, 14] width 347 height 27
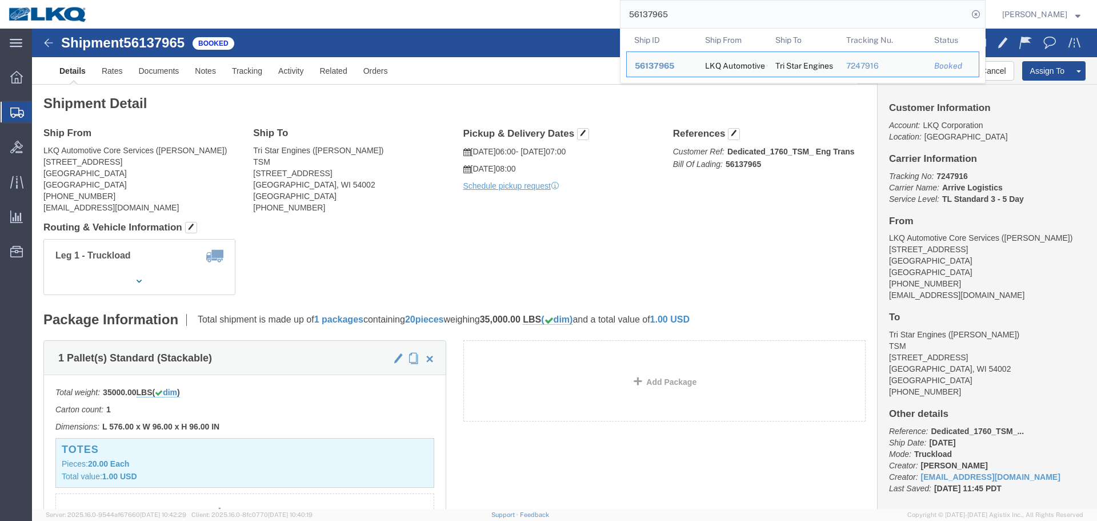
paste input "456144"
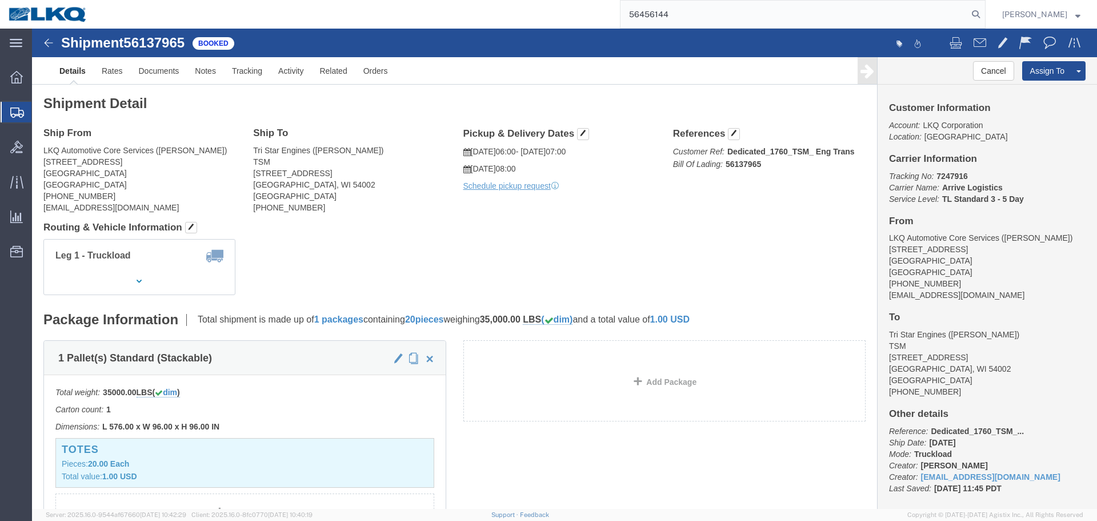
type input "56456144"
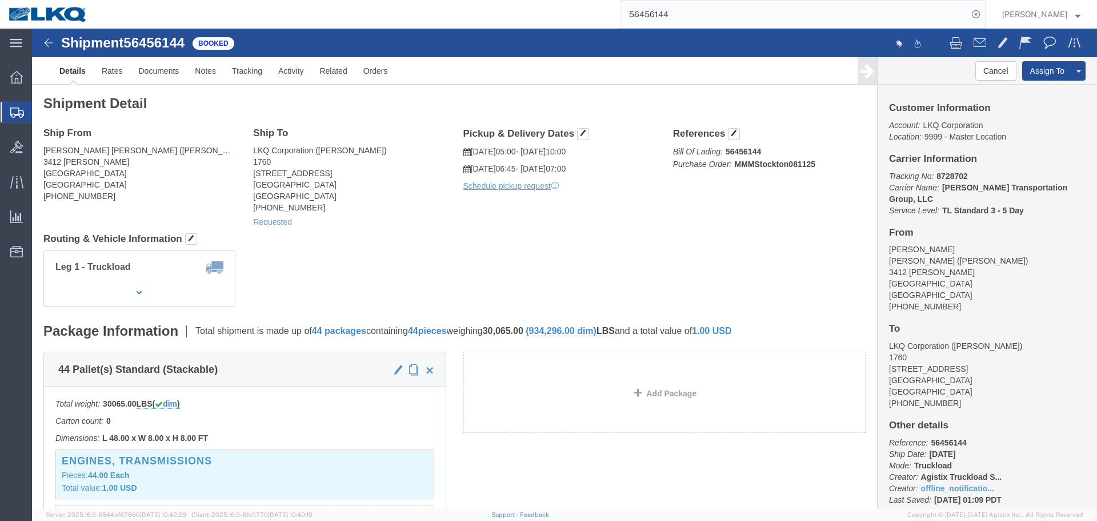
click div "Ship From [PERSON_NAME] [PERSON_NAME] ([PERSON_NAME]) [STREET_ADDRESS][PERSON_N…"
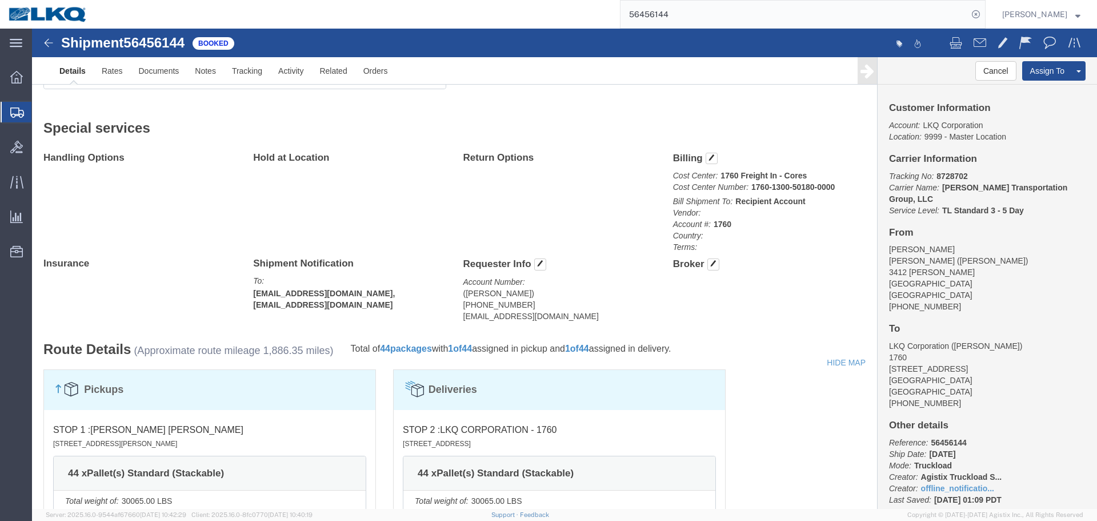
scroll to position [845, 0]
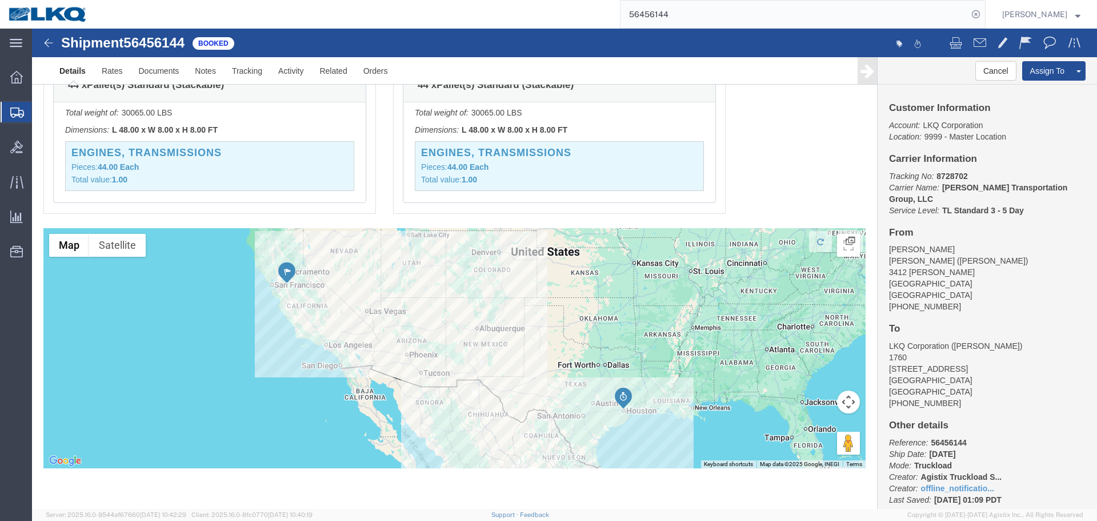
click div "Pickups STOP 1 : [PERSON_NAME] [PERSON_NAME] 3412 [PERSON_NAME], Stockton, [GEO…"
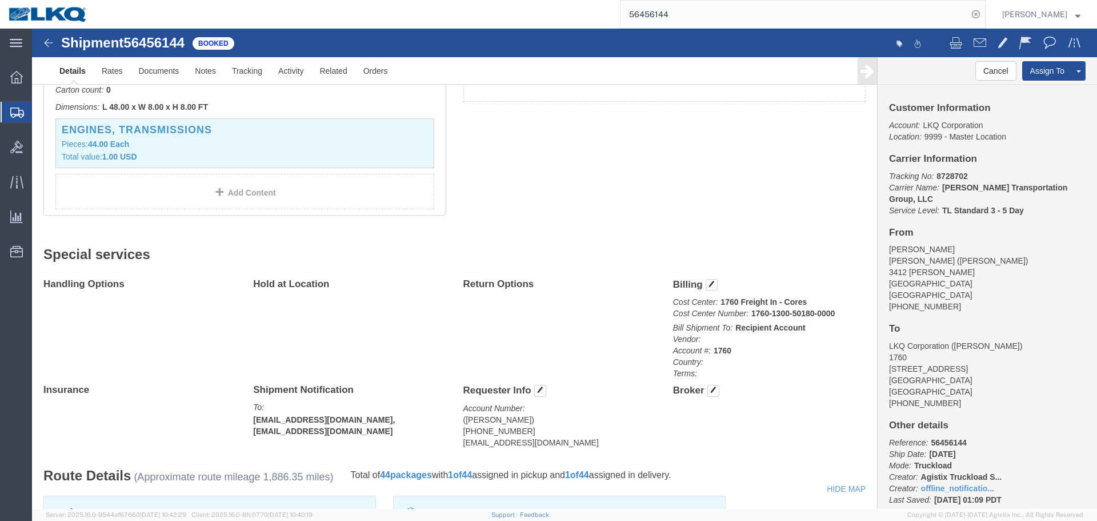
scroll to position [0, 0]
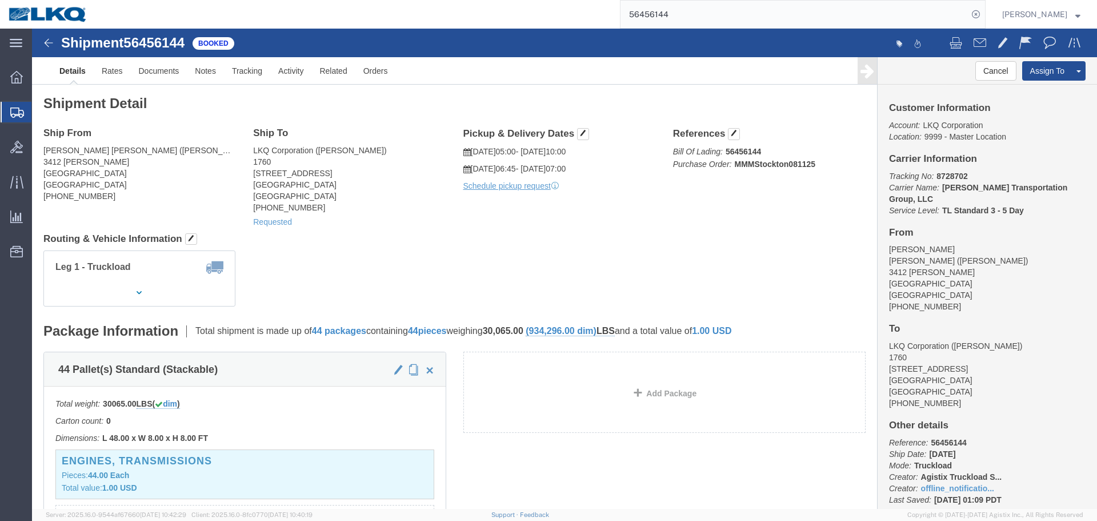
click p "[DATE] 06:45 - [DATE] 07:00"
click h4 "Routing & Vehicle Information"
click div "Ship From [PERSON_NAME] [PERSON_NAME] ([PERSON_NAME]) [STREET_ADDRESS][PERSON_N…"
click link "Notes"
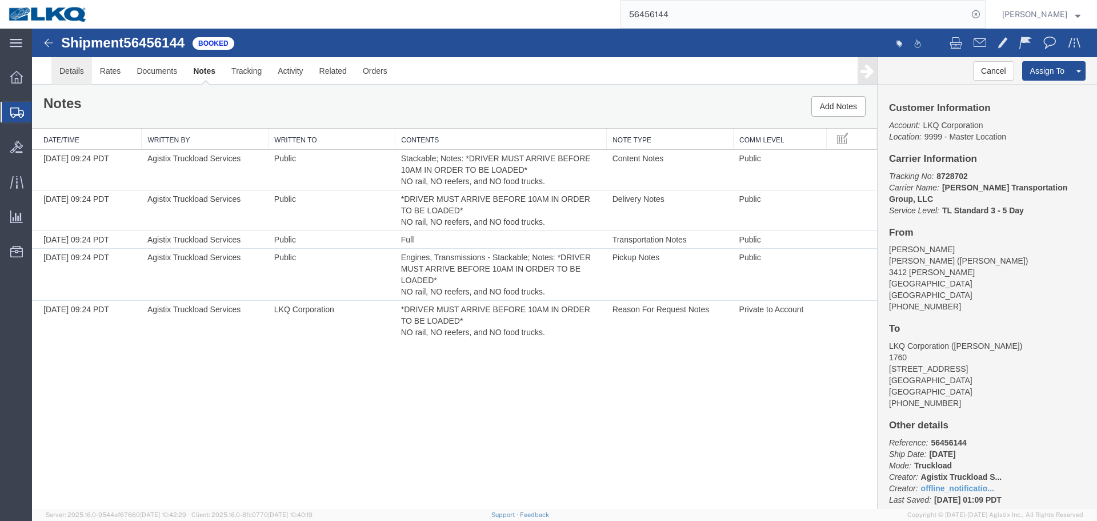
click at [69, 73] on link "Details" at bounding box center [71, 70] width 41 height 27
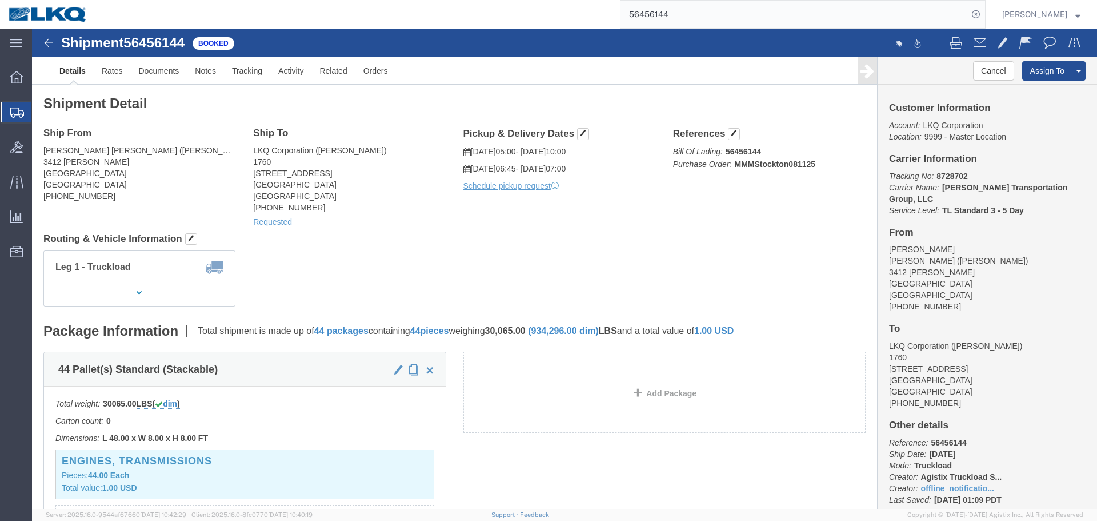
click div "Leg 1 - Truckload Vehicle 1: Standard Dry Van (53 Feet) Number of trucks: 1"
click h4 "Routing & Vehicle Information"
click span
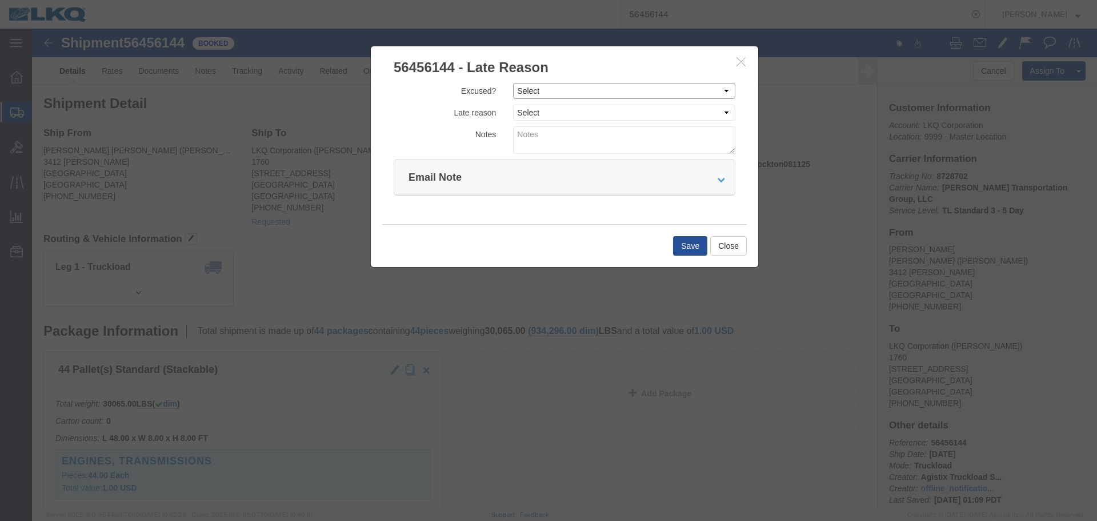
click select "Select Excused Not Excused"
select select "NOT_EXCUSED"
click select "Select Excused Not Excused"
click select "Select Bad Carrier Data Carrier Admin Error Delay Accident Driver Error Lack of…"
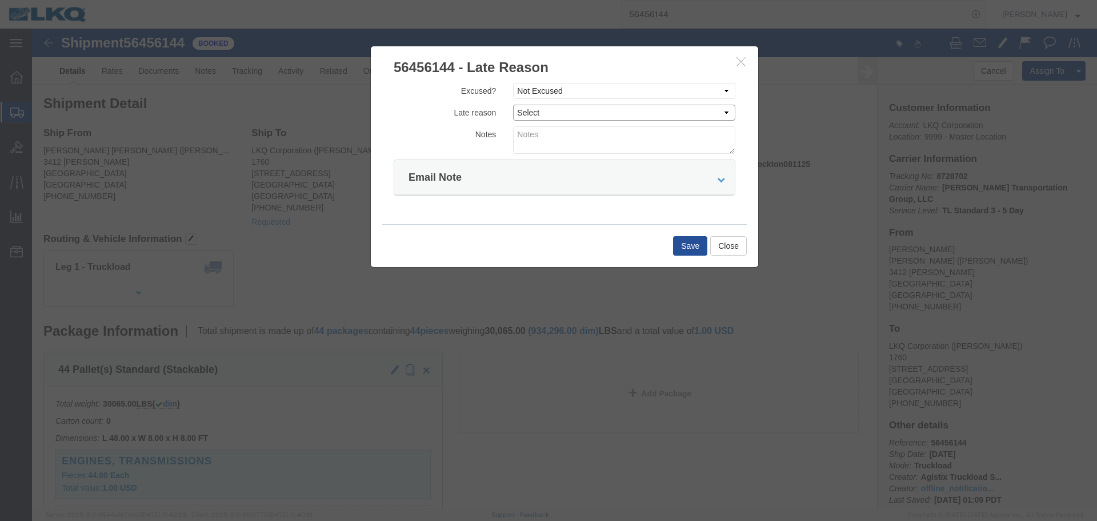
click select "Select Bad Carrier Data Carrier Admin Error Delay Accident Driver Error Lack of…"
select select "DRIVER_ERROR"
click select "Select Bad Carrier Data Carrier Admin Error Delay Accident Driver Error Lack of…"
click textarea
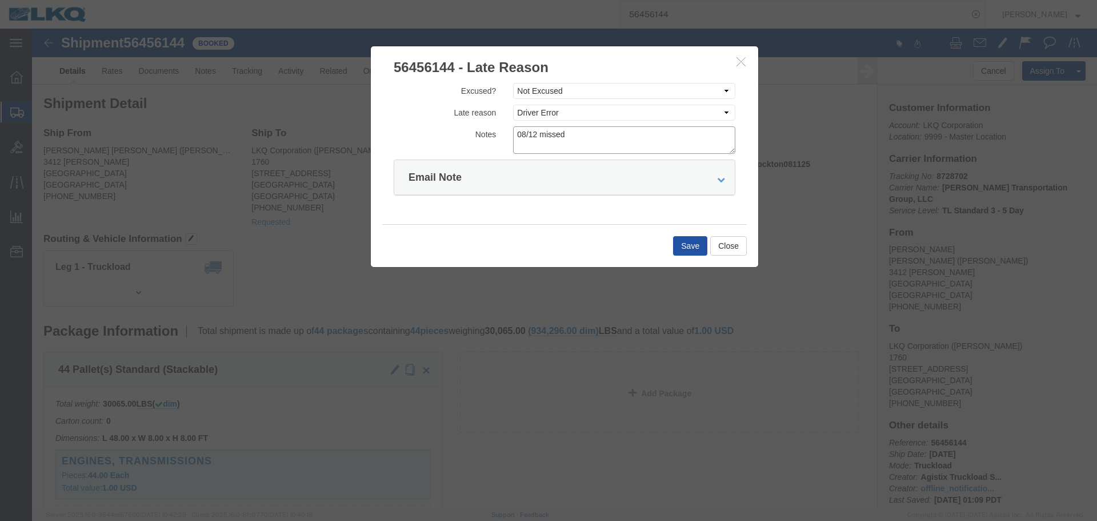
type textarea "08/12 missed"
click button "Save"
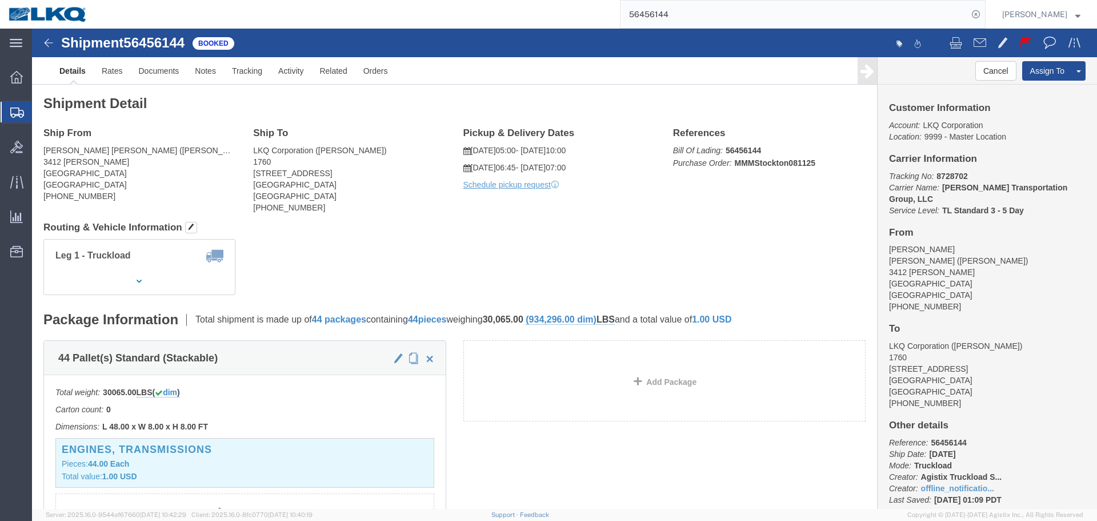
click span "56456144"
copy span "56456144"
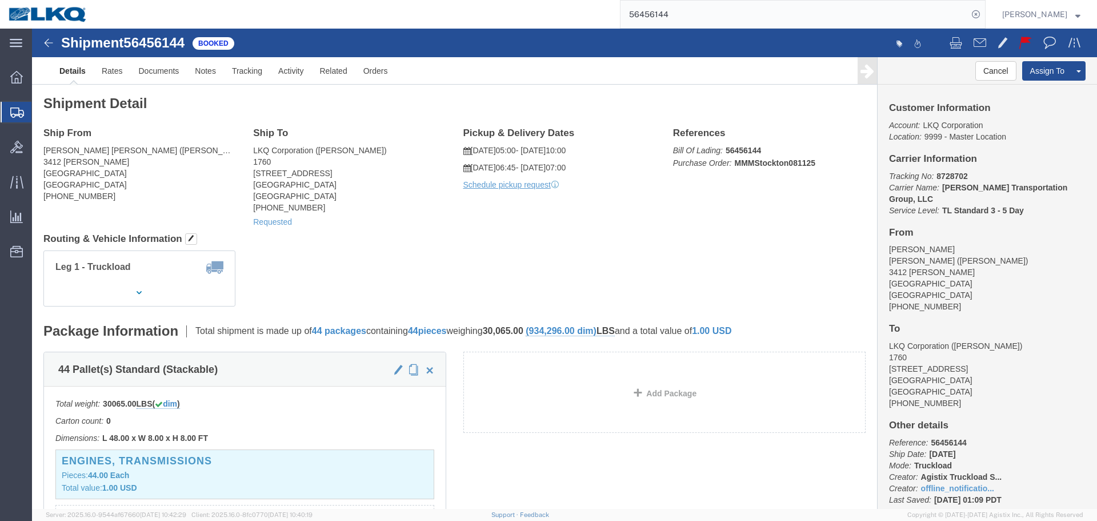
click address "[PERSON_NAME] [PERSON_NAME] ([PERSON_NAME]) [STREET_ADDRESS][PERSON_NAME] [PHON…"
copy address "95206"
drag, startPoint x: 279, startPoint y: 154, endPoint x: 443, endPoint y: 1, distance: 224.4
click address "LKQ Corporation ([PERSON_NAME]) 1760 [STREET_ADDRESS] [PHONE_NUMBER]"
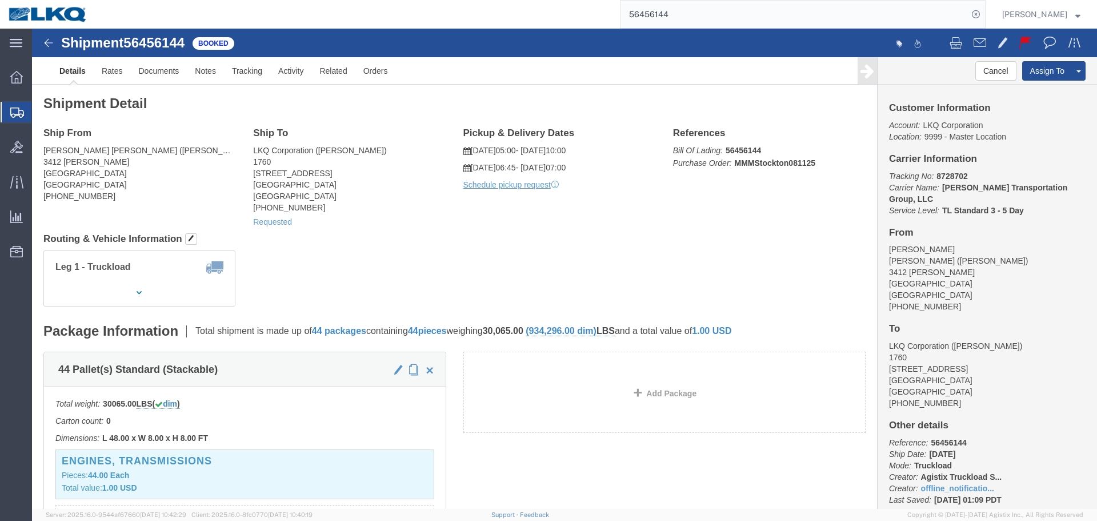
click address "LKQ Corporation ([PERSON_NAME]) 1760 [STREET_ADDRESS] [PHONE_NUMBER]"
click span
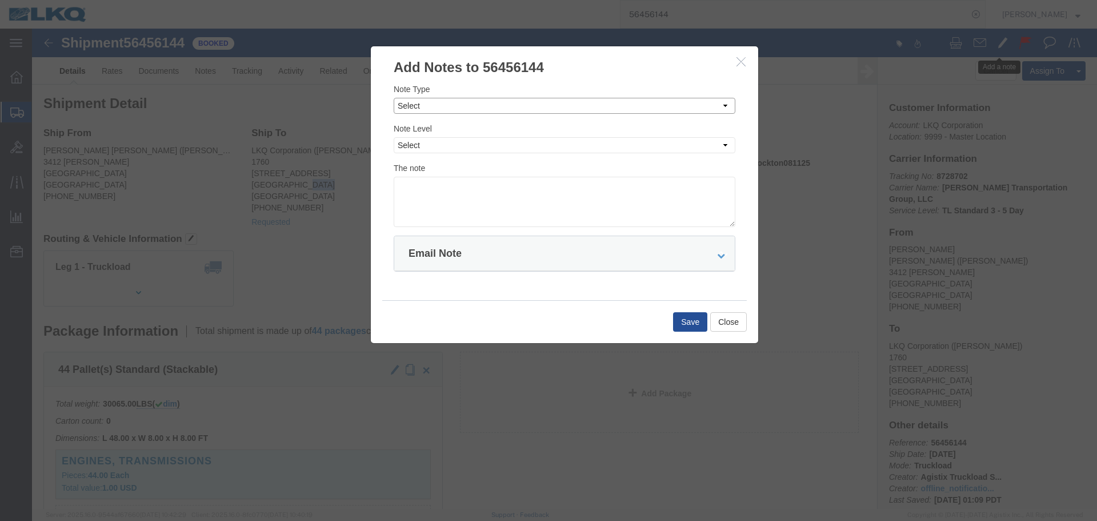
click select "Select Approval Bid Notes Carrier Change Notes Claim Notes Content Hazmat Notes…"
select select "BID_NOTES"
click select "Select Approval Bid Notes Carrier Change Notes Claim Notes Content Hazmat Notes…"
click select "Select Private to Account Private to Vendor Public"
select select "PRIVATE_TO_ACCOUNT"
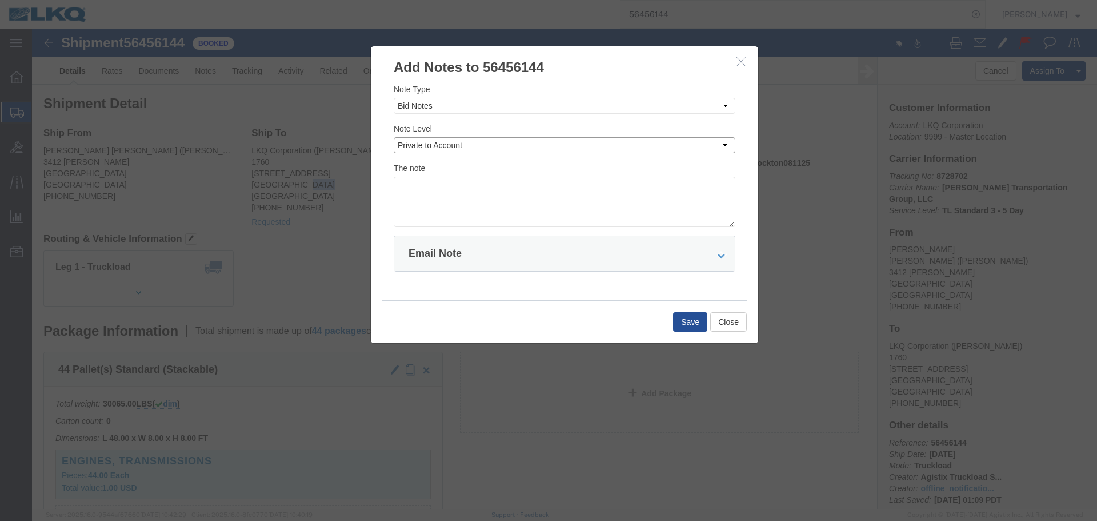
click select "Select Private to Account Private to Vendor Public"
click textarea
click textarea "D"
type textarea "DAT: $3199"
click button "Save"
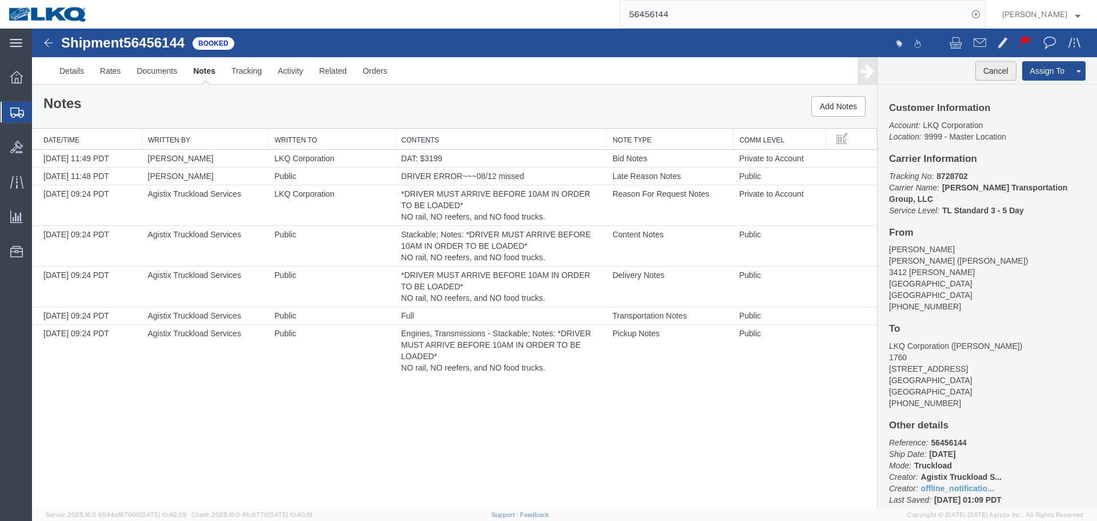
click at [1003, 71] on button "Cancel" at bounding box center [995, 70] width 41 height 19
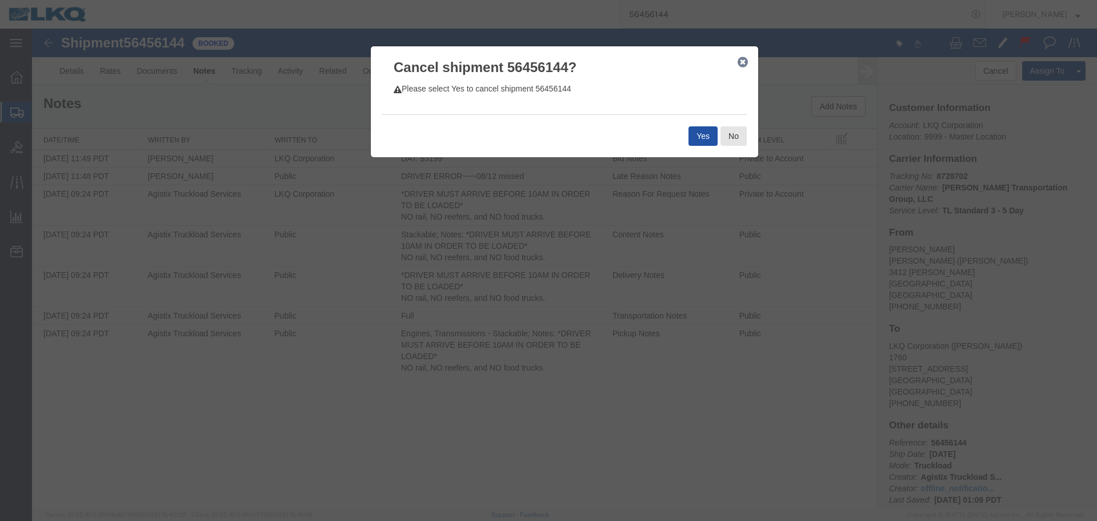
click at [707, 139] on button "Yes" at bounding box center [703, 135] width 29 height 19
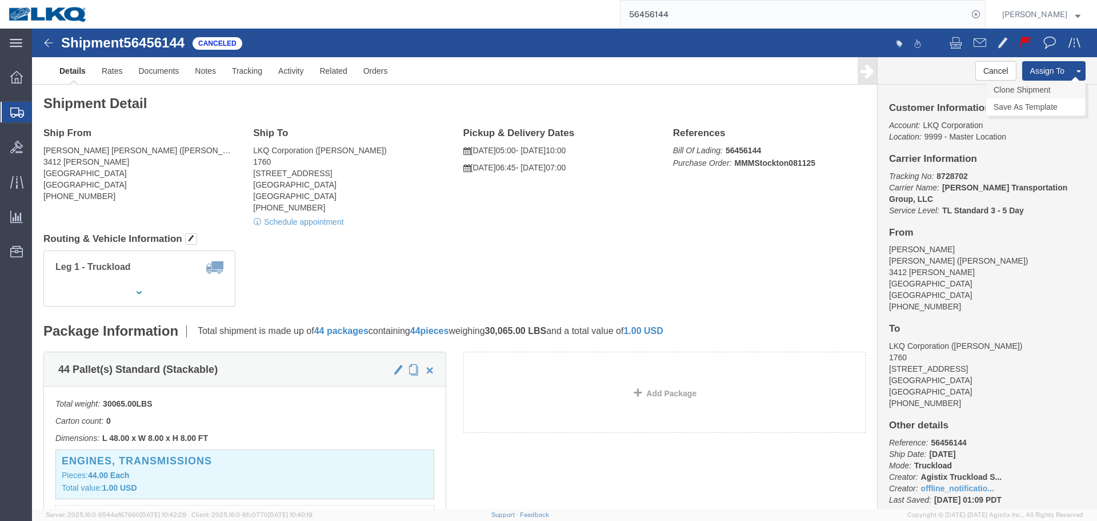
click link "Clone Shipment"
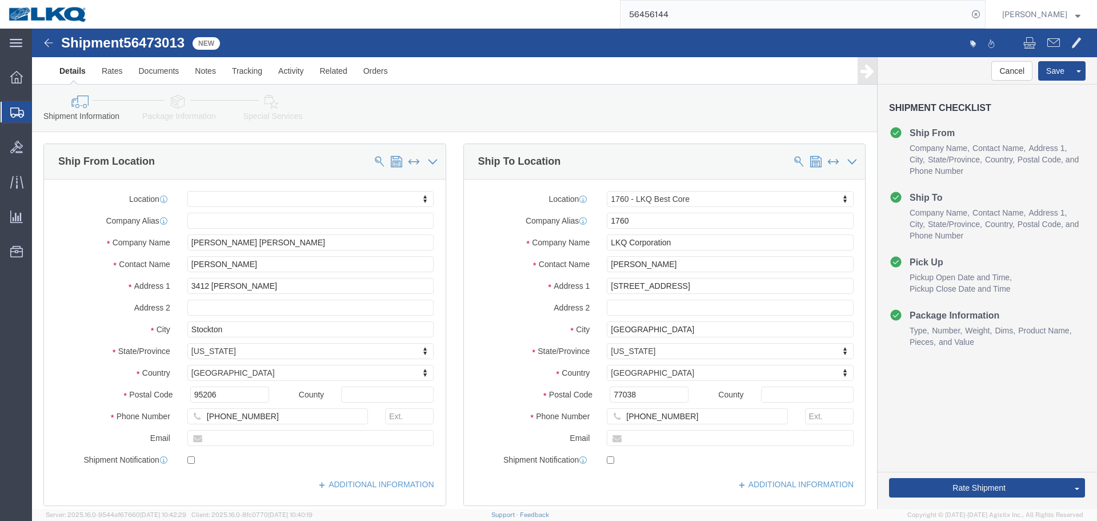
select select
select select "27634"
click span "56473013"
copy span "56473013"
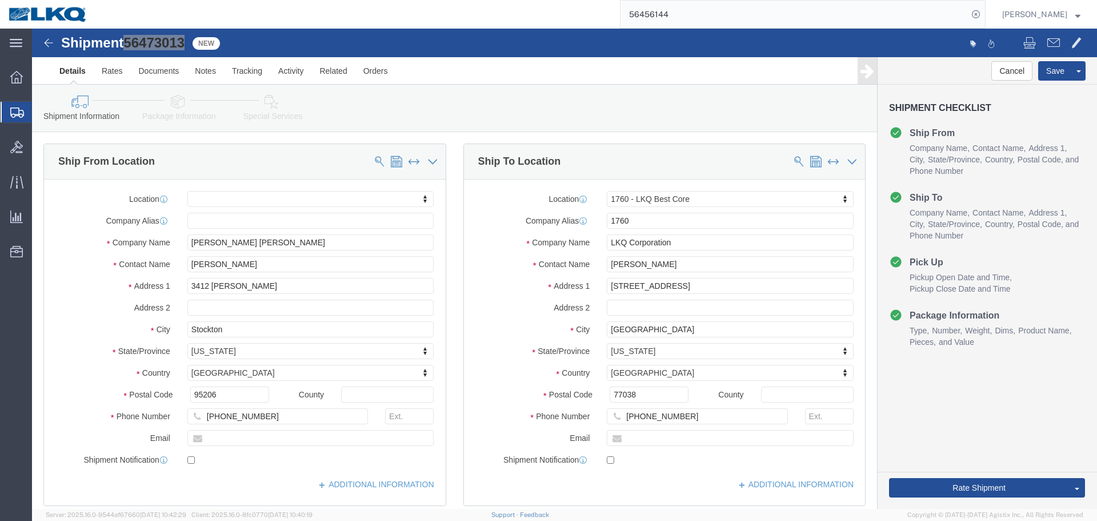
scroll to position [457, 0]
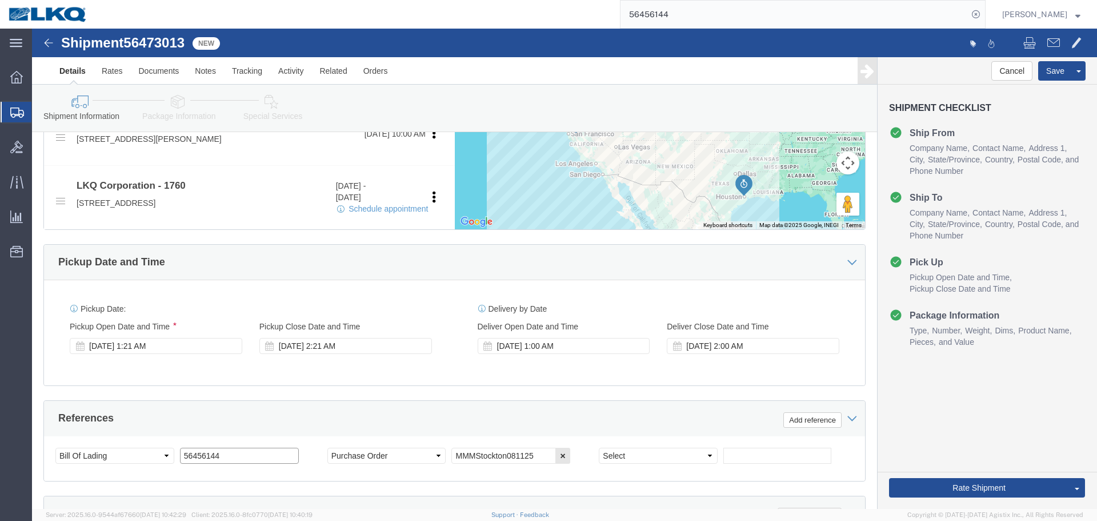
click input "56456144"
paste input "73013"
type input "56473013"
click div "[DATE] 1:21 AM"
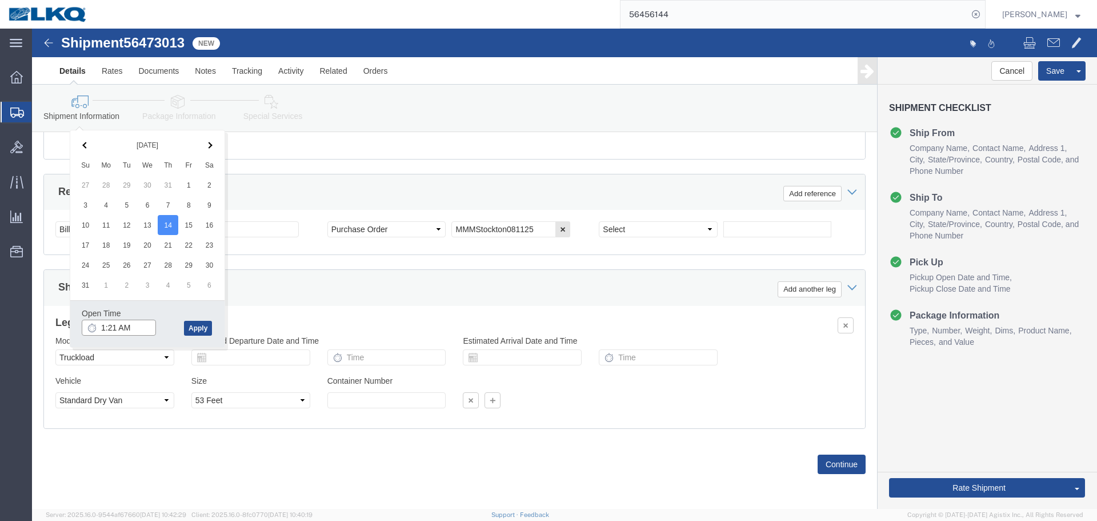
click input "1:21 AM"
type input "7:00 AM"
click button "Apply"
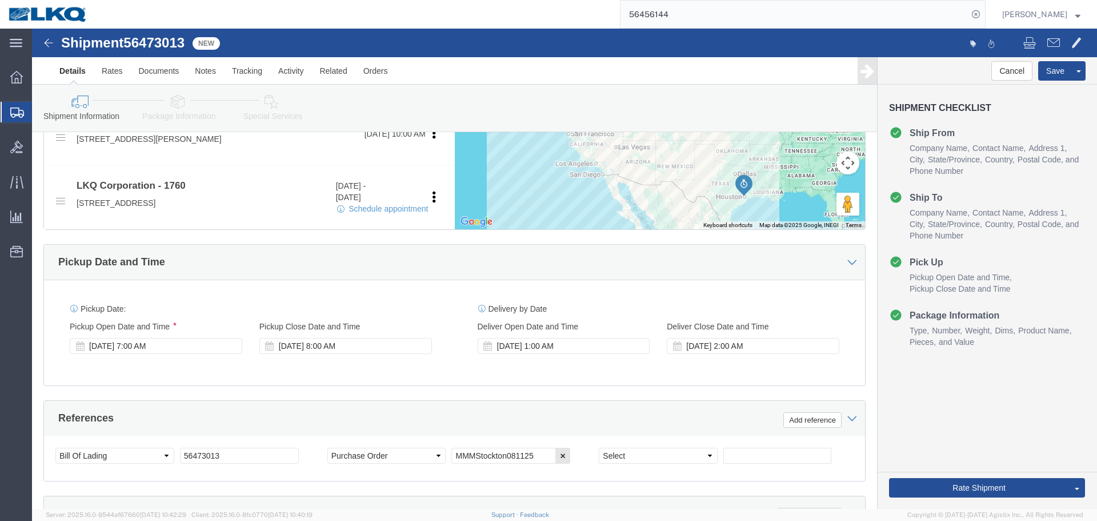
scroll to position [455, 0]
click div "Aug 15 2025 1:00 AM"
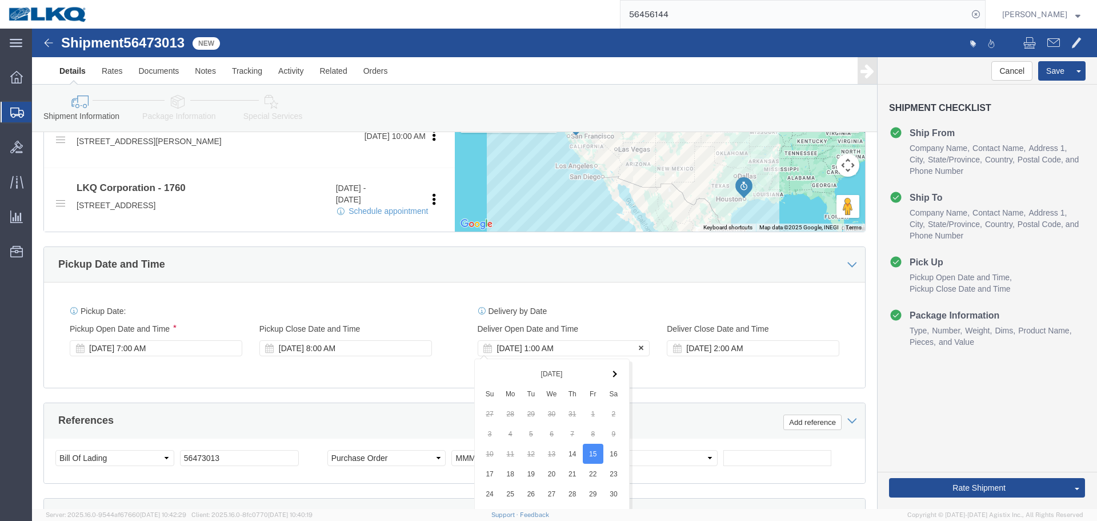
scroll to position [683, 0]
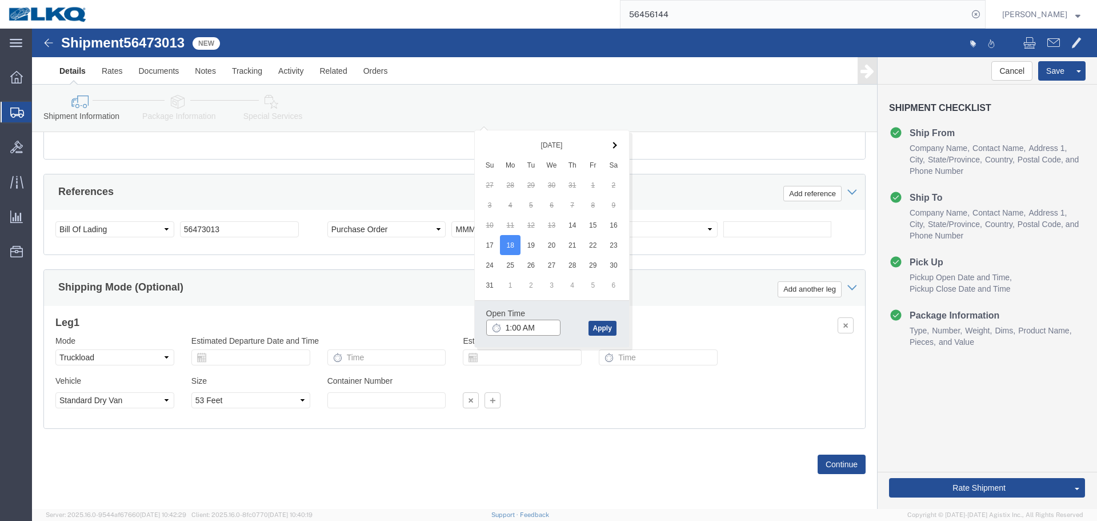
click input "1:00 AM"
click div "Open Time 11:30 AM"
click input "11:30 AM"
type input "10:15 AM"
click button "Apply"
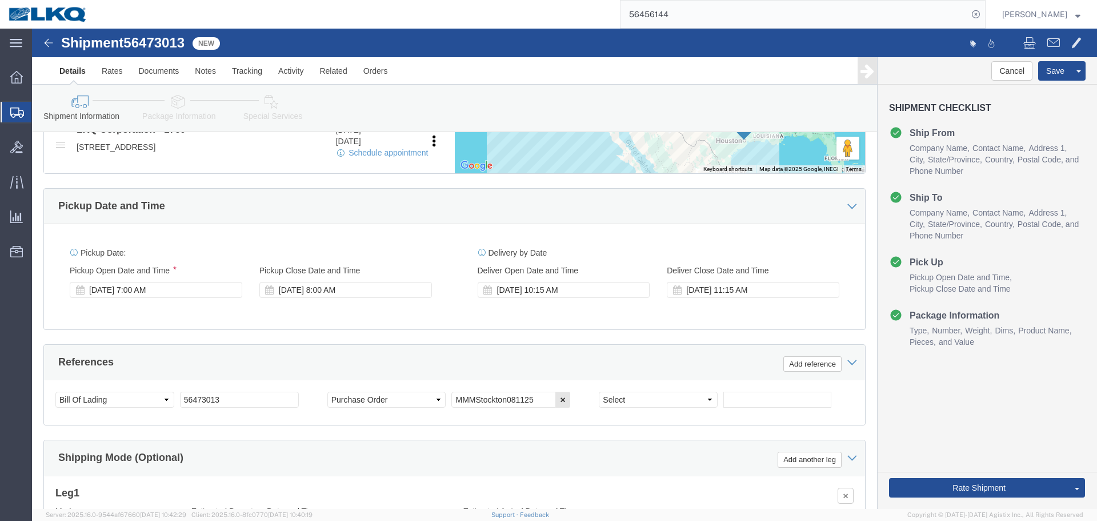
scroll to position [512, 0]
click div "Aug 18 2025 11:15 AM"
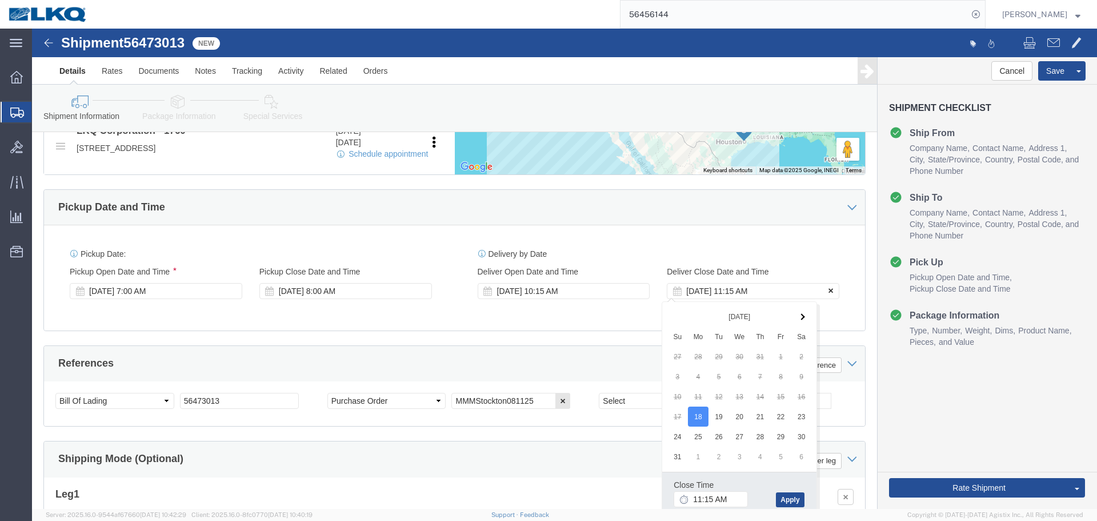
click icon
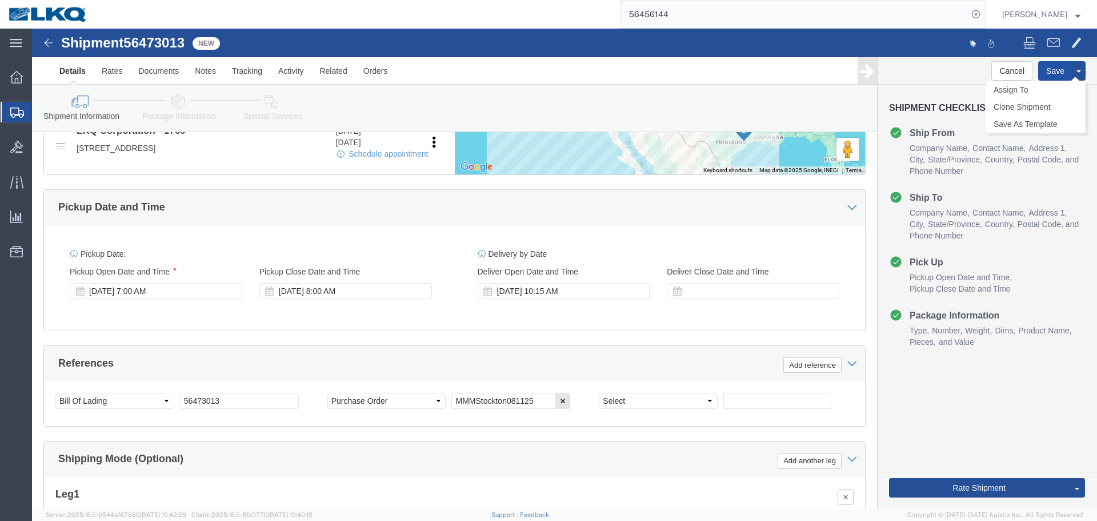
click button "Save"
click link "Send To Bid"
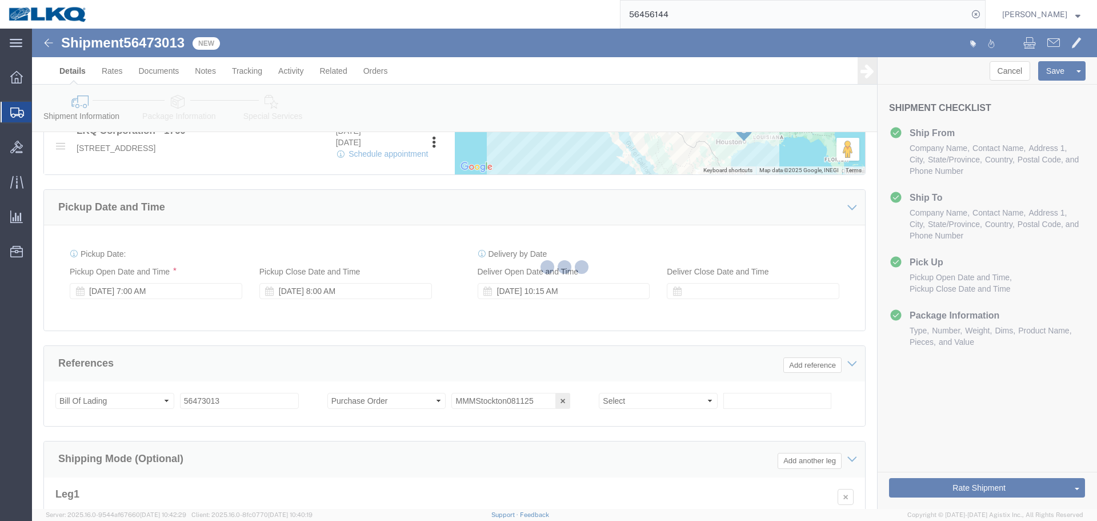
select select "TL"
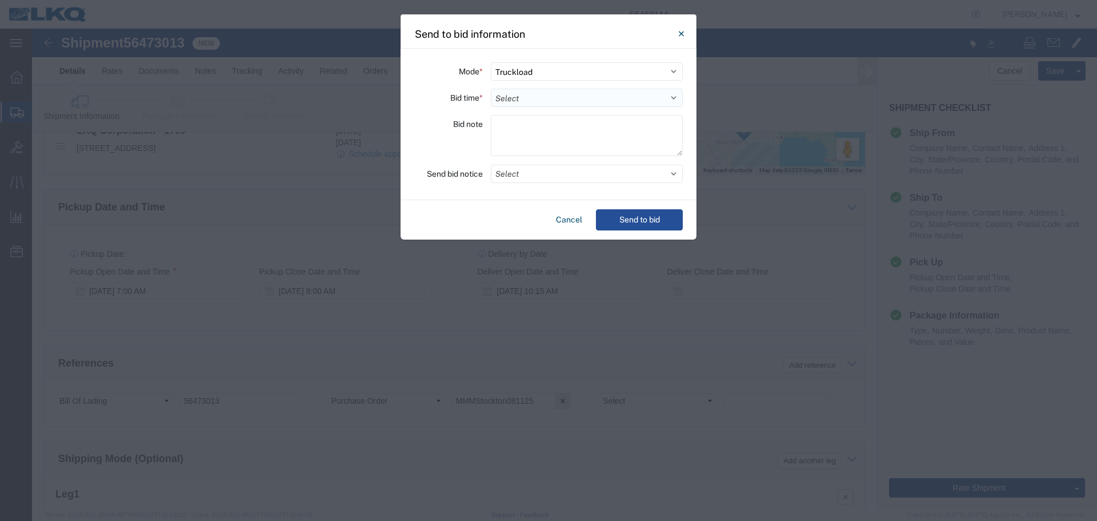
click at [519, 97] on select "Select 30 Min (Rush) 1 Hour (Rush) 2 Hours (Rush) 4 Hours (Rush) 8 Hours (Rush)…" at bounding box center [587, 98] width 192 height 18
click at [491, 89] on select "Select 30 Min (Rush) 1 Hour (Rush) 2 Hours (Rush) 4 Hours (Rush) 8 Hours (Rush)…" at bounding box center [587, 98] width 192 height 18
click at [513, 99] on select "Select 30 Min (Rush) 1 Hour (Rush) 2 Hours (Rush) 4 Hours (Rush) 8 Hours (Rush)…" at bounding box center [587, 98] width 192 height 18
click at [491, 89] on select "Select 30 Min (Rush) 1 Hour (Rush) 2 Hours (Rush) 4 Hours (Rush) 8 Hours (Rush)…" at bounding box center [587, 98] width 192 height 18
click at [510, 179] on button "Select" at bounding box center [587, 174] width 192 height 18
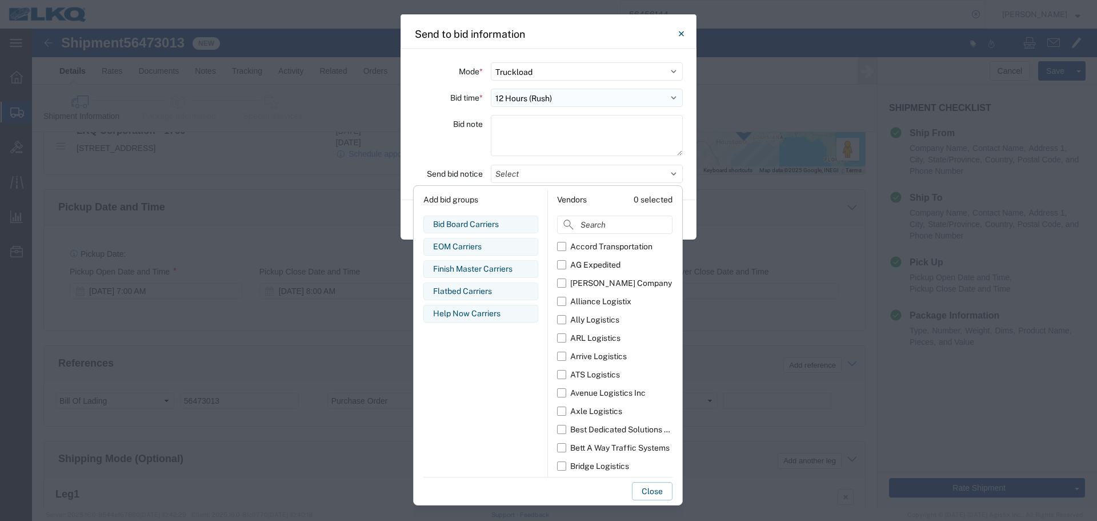
click at [529, 101] on select "Select 30 Min (Rush) 1 Hour (Rush) 2 Hours (Rush) 4 Hours (Rush) 8 Hours (Rush)…" at bounding box center [587, 98] width 192 height 18
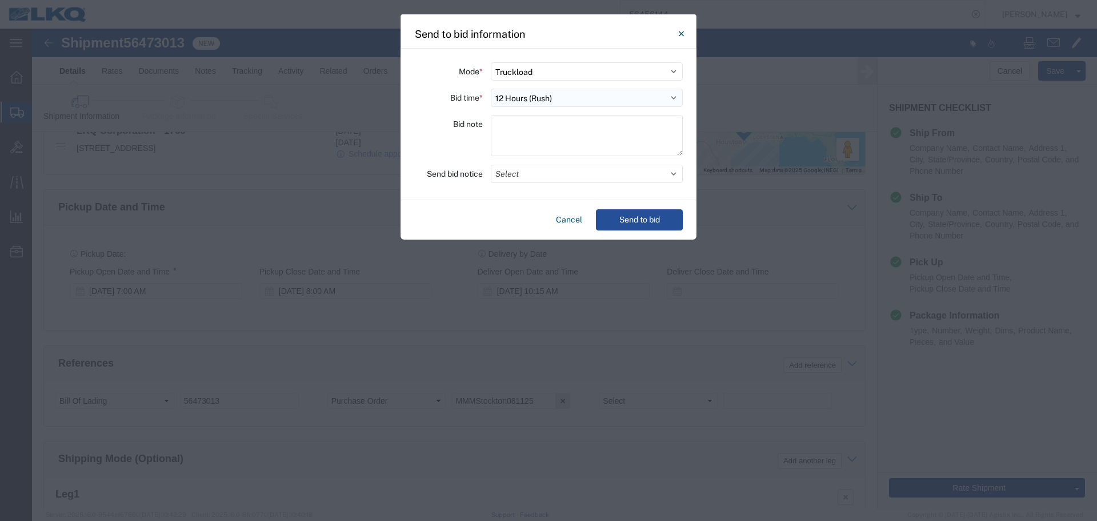
select select "24"
click at [491, 89] on select "Select 30 Min (Rush) 1 Hour (Rush) 2 Hours (Rush) 4 Hours (Rush) 8 Hours (Rush)…" at bounding box center [587, 98] width 192 height 18
click at [525, 172] on button "Select" at bounding box center [587, 174] width 192 height 18
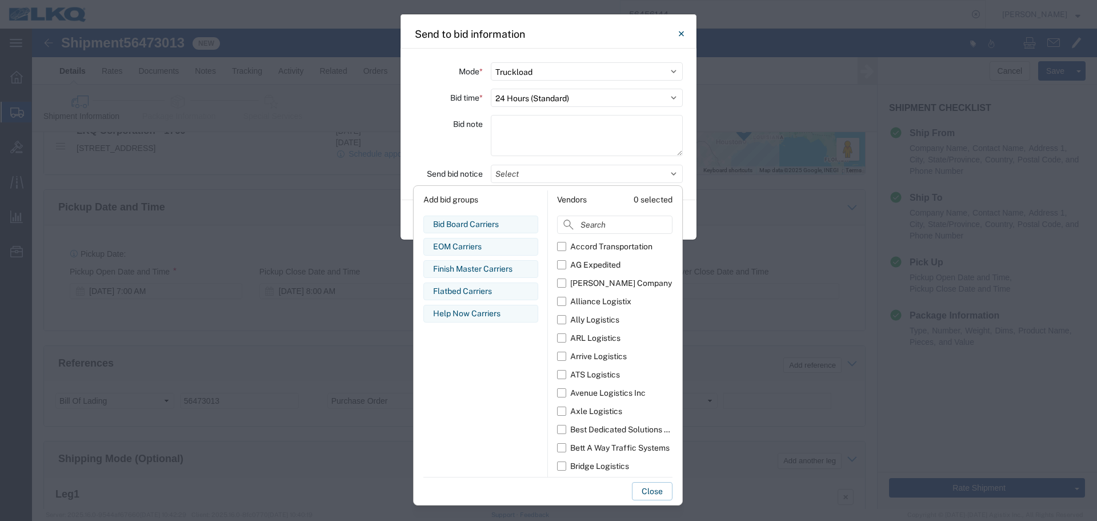
click at [419, 139] on div "Bid note" at bounding box center [448, 137] width 69 height 45
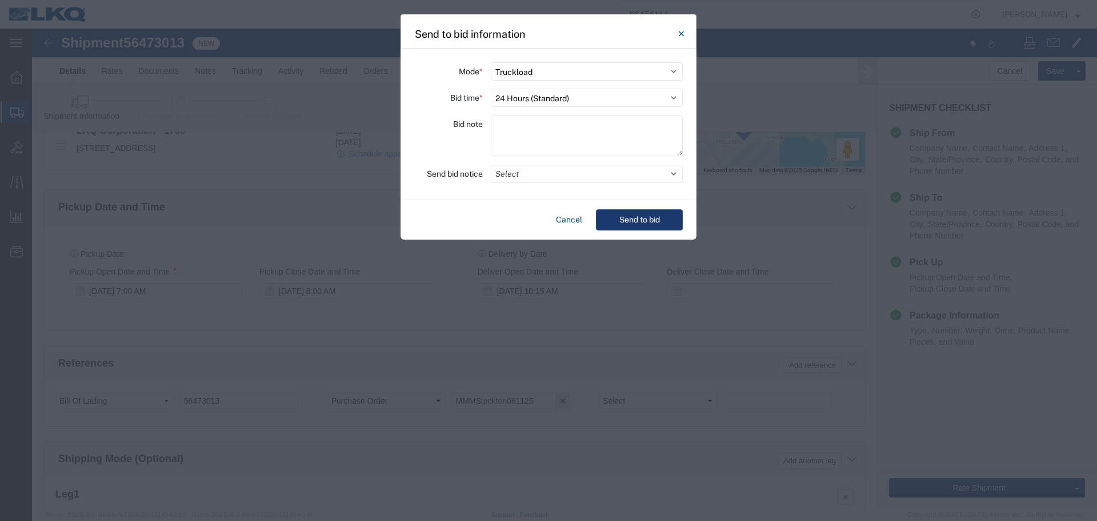
click at [647, 223] on button "Send to bid" at bounding box center [639, 219] width 87 height 21
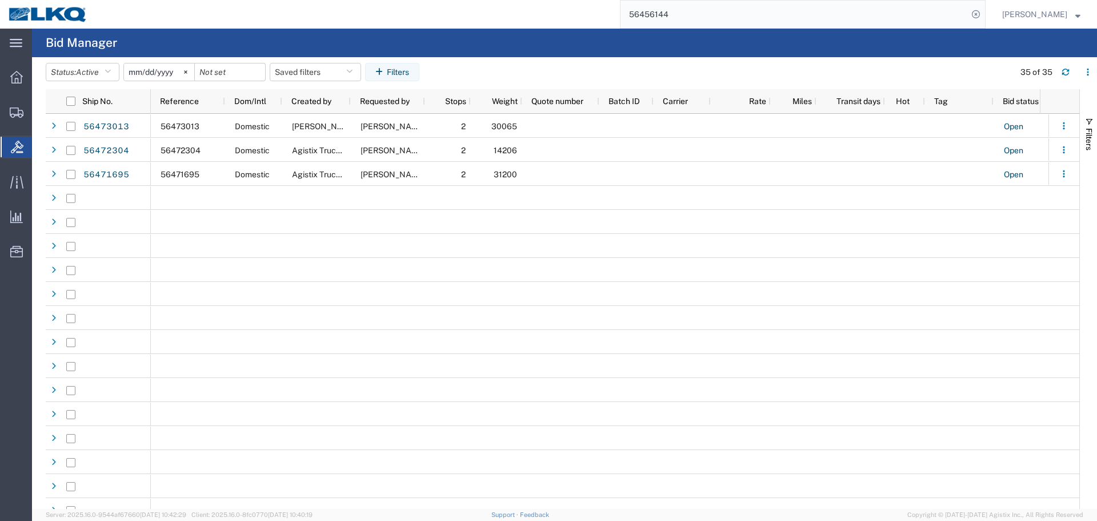
click at [793, 11] on input "56456144" at bounding box center [794, 14] width 347 height 27
paste input "62432"
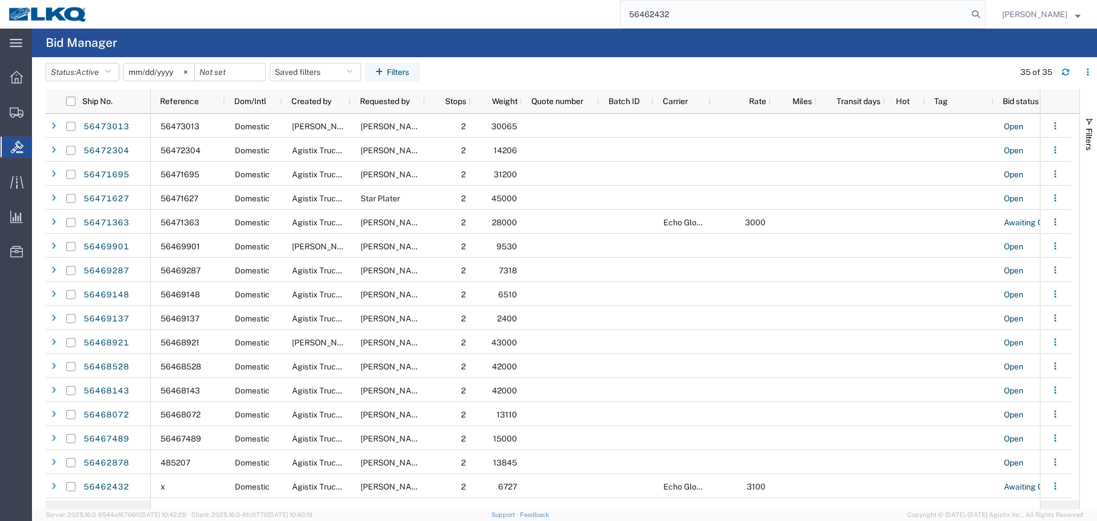
click at [793, 11] on input "56462432" at bounding box center [794, 14] width 347 height 27
paste input "search"
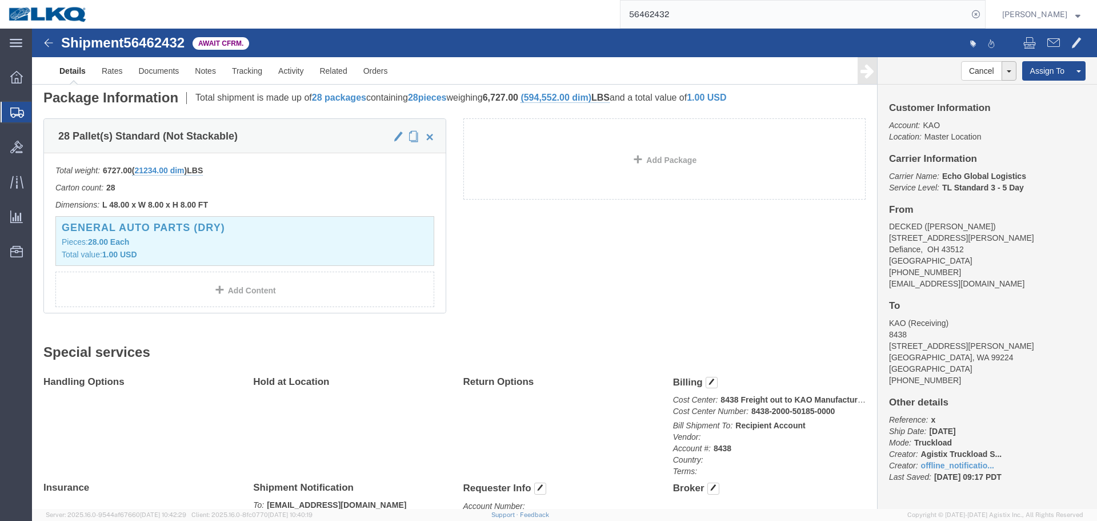
scroll to position [457, 0]
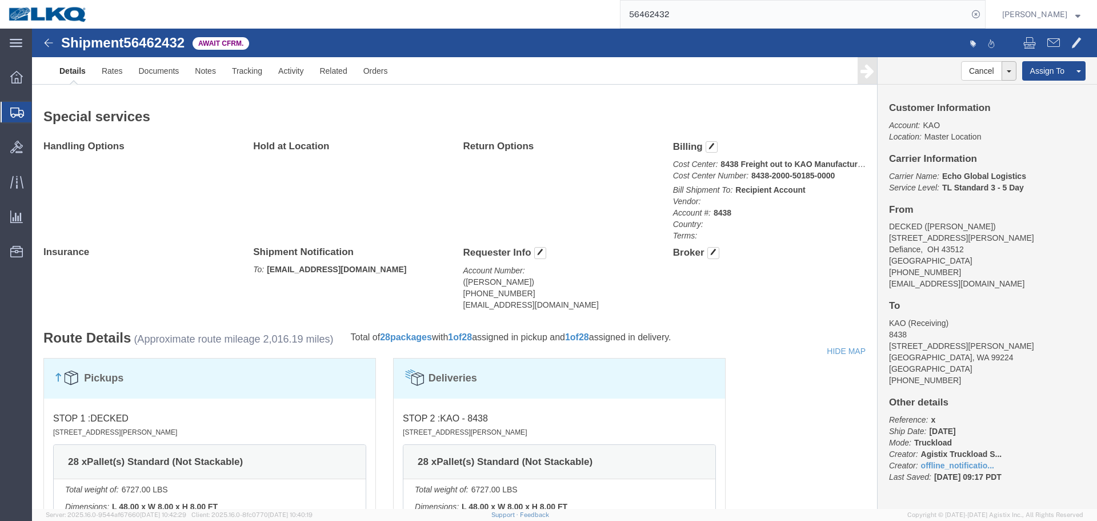
click address "(Shiloh Martinez) 208-806-0251 keystone@decked.com"
copy div "keystone@decked.com Edit Requester Info Location Select Select My Profile Locat…"
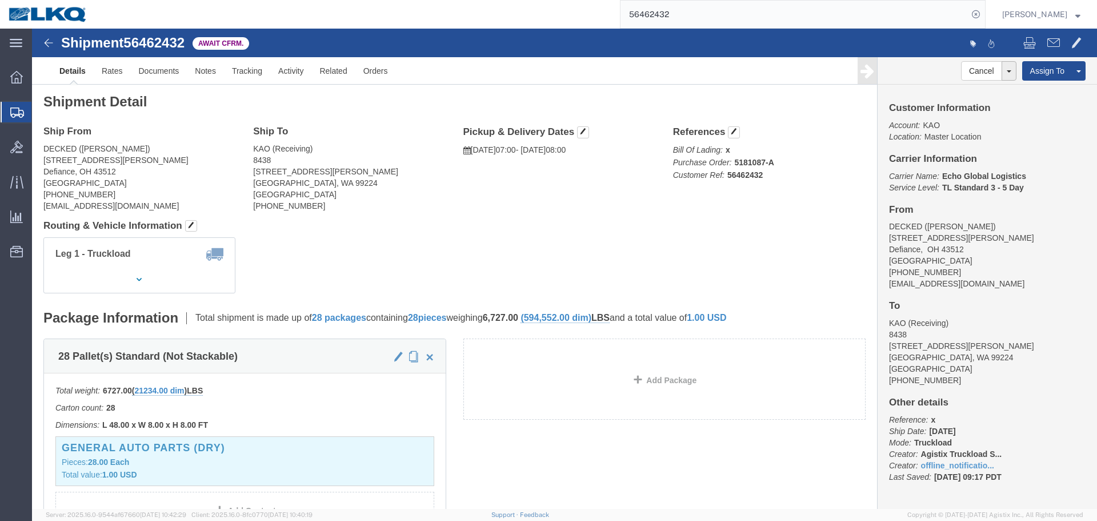
scroll to position [0, 0]
click p "Bill Of Lading: x Purchase Order: 5181087-A Customer Ref: 56462432"
click b "5181087-A"
copy b "5181087"
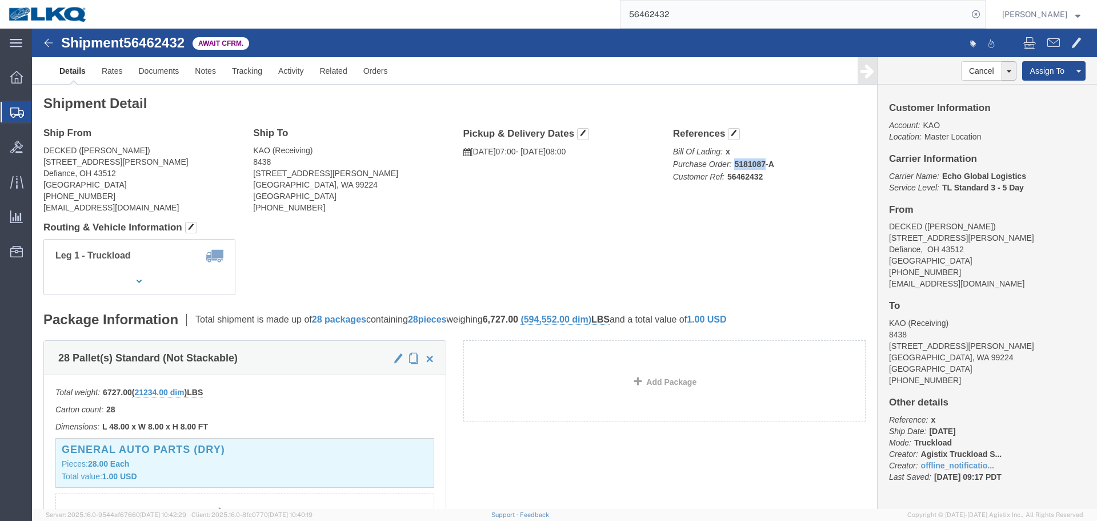
click b "56462432"
copy b "56462432"
click h4 "Routing & Vehicle Information"
click address "DECKED (Ashley Schwarzman) 25401 Elliott Rd. Defiance, OH 43512 United States 2…"
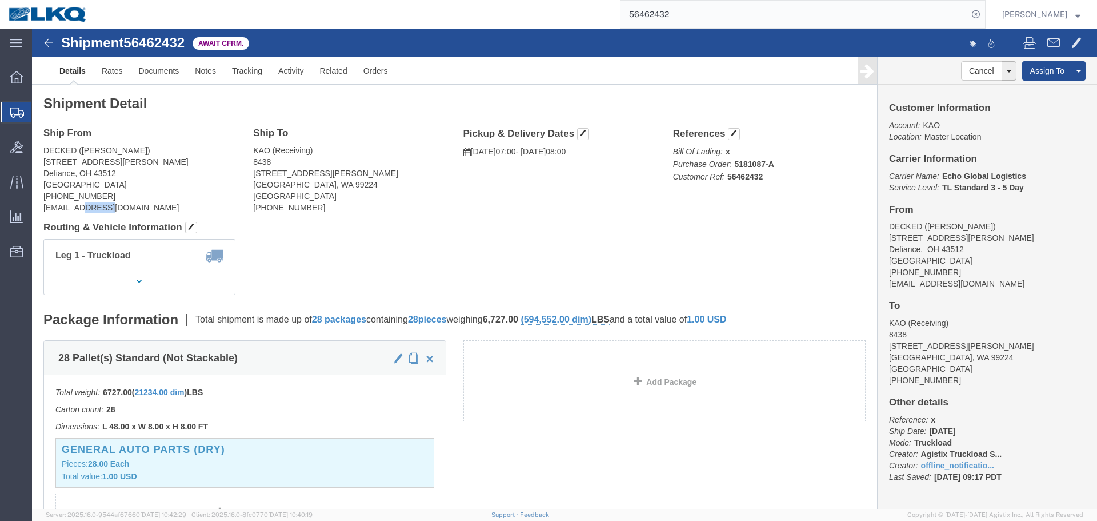
click address "DECKED (Ashley Schwarzman) 25401 Elliott Rd. Defiance, OH 43512 United States 2…"
copy div "keystone@decked.com"
click at [755, 9] on input "56462432" at bounding box center [794, 14] width 347 height 27
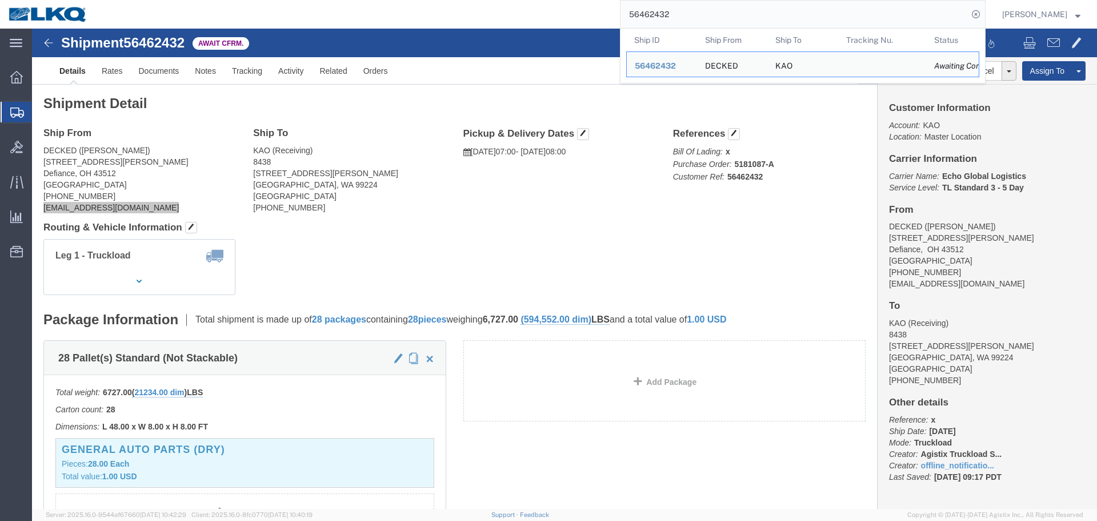
paste input "115"
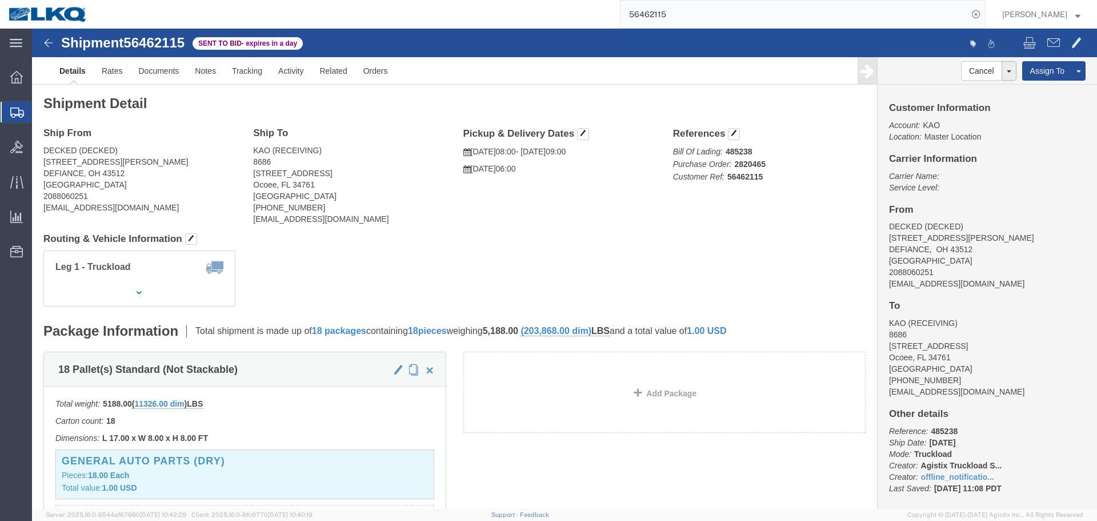
click address "DECKED (DECKED) 25401 ELLIOTT RD DEFIANCE, OH 43512 United States 2088060251 ke…"
copy address "43512"
click address "KAO (RECEIVING) 8686 635 Ocoee Business Parkway Suite 40 Ocoee, FL 34761 United…"
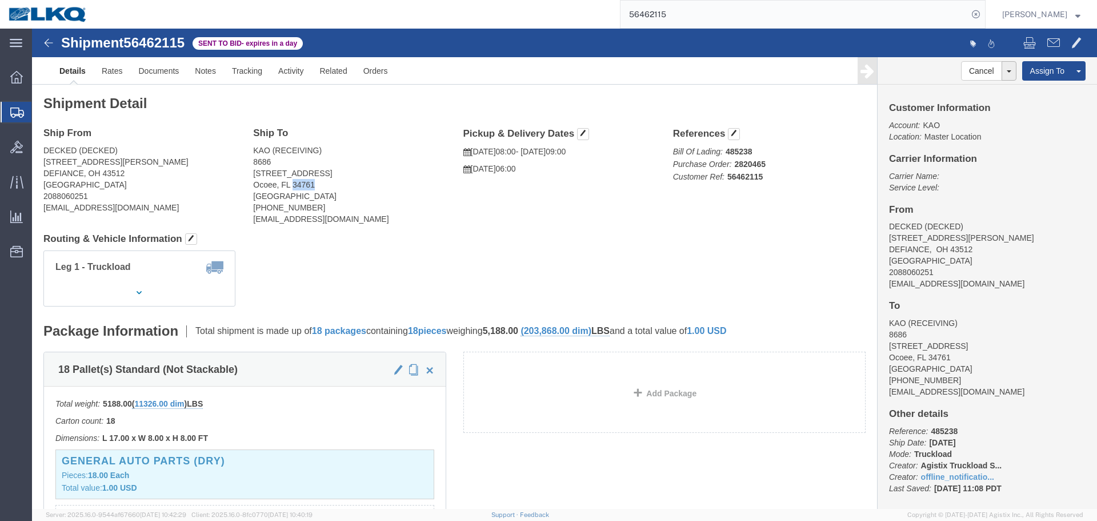
click address "KAO (RECEIVING) 8686 635 Ocoee Business Parkway Suite 40 Ocoee, FL 34761 United…"
copy address "34761"
click link "Rates"
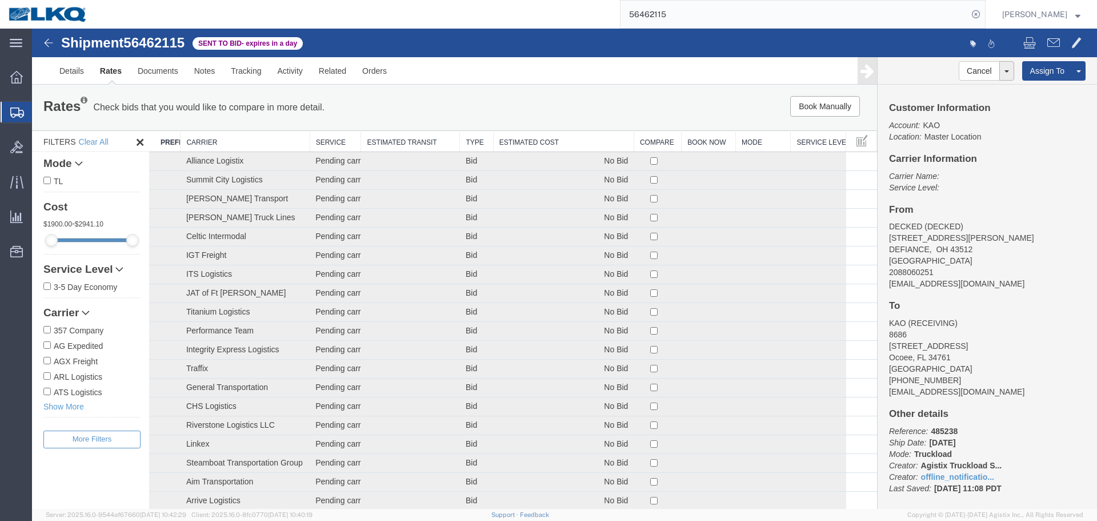
click at [531, 139] on th "Estimated Cost" at bounding box center [563, 141] width 141 height 21
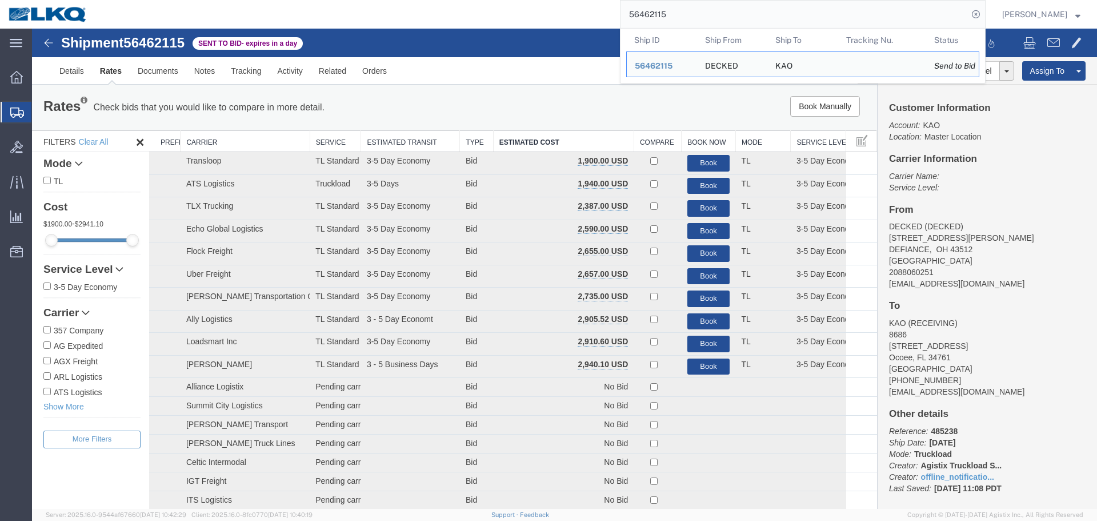
click at [814, 11] on input "56462115" at bounding box center [794, 14] width 347 height 27
paste input "342770"
type input "56342770"
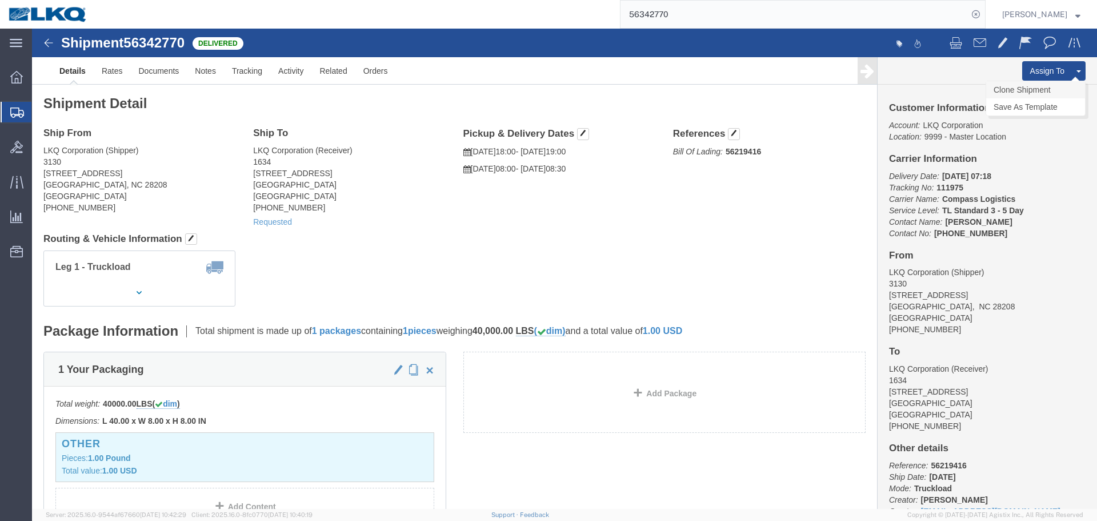
click link "Clone Shipment"
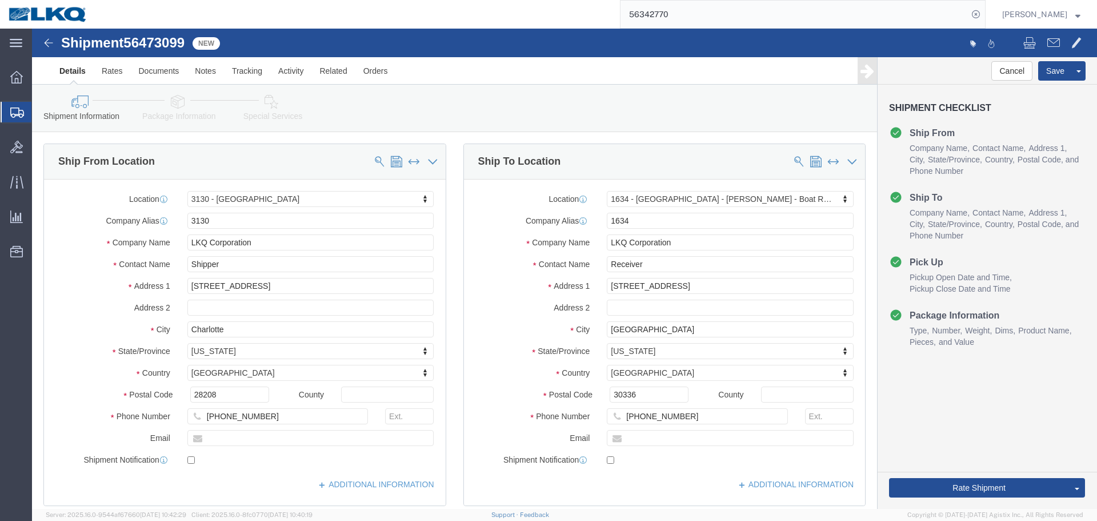
click span "56473099"
copy span "56473099"
select select "27858"
select select "28712"
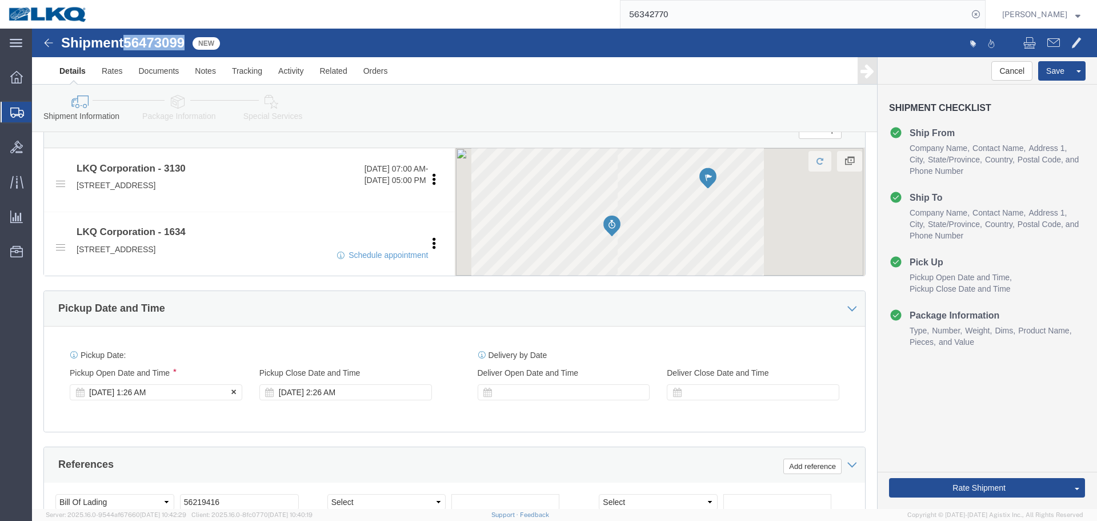
scroll to position [683, 0]
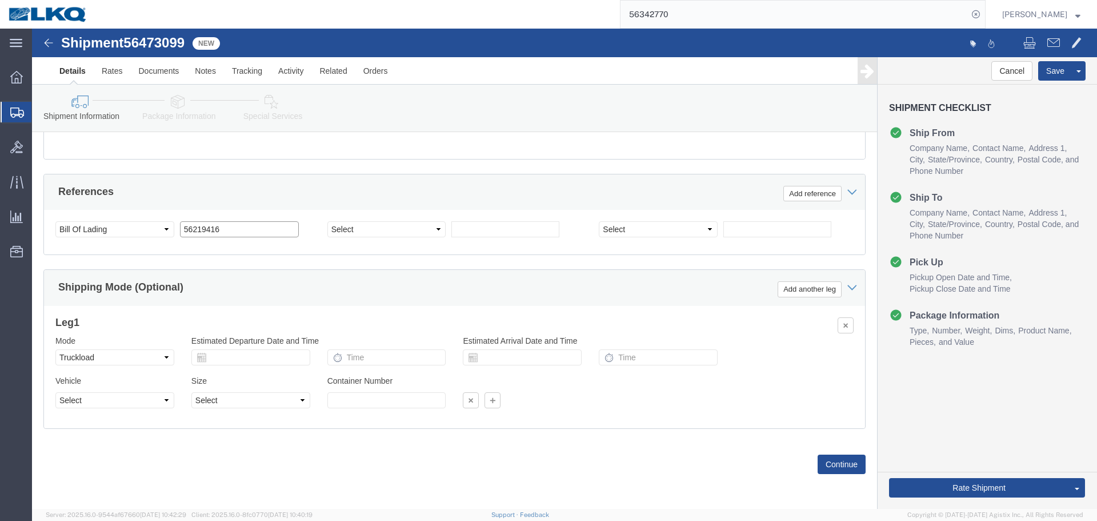
click input "56219416"
paste input "473099"
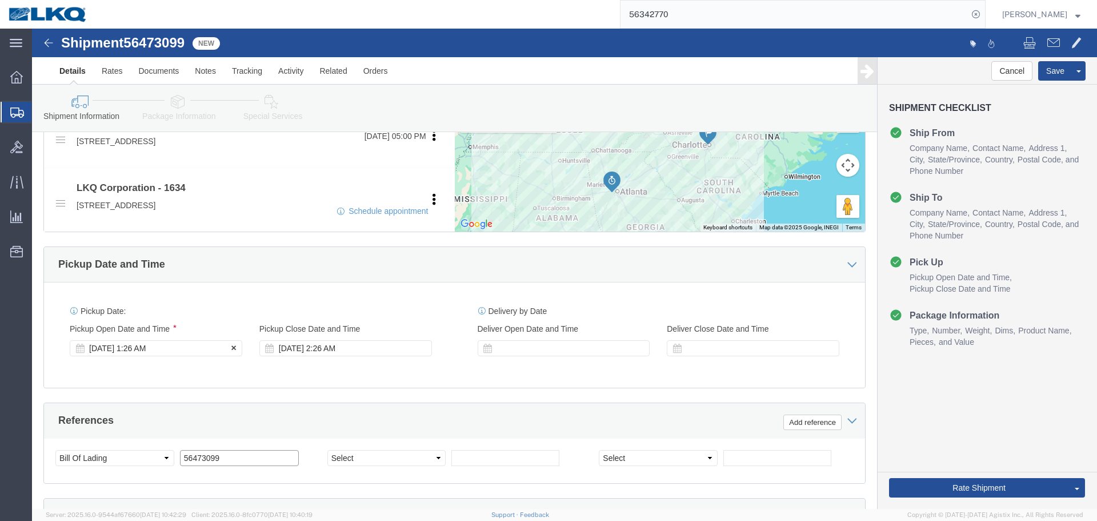
type input "56473099"
click div "Aug 13 2025 1:26 AM"
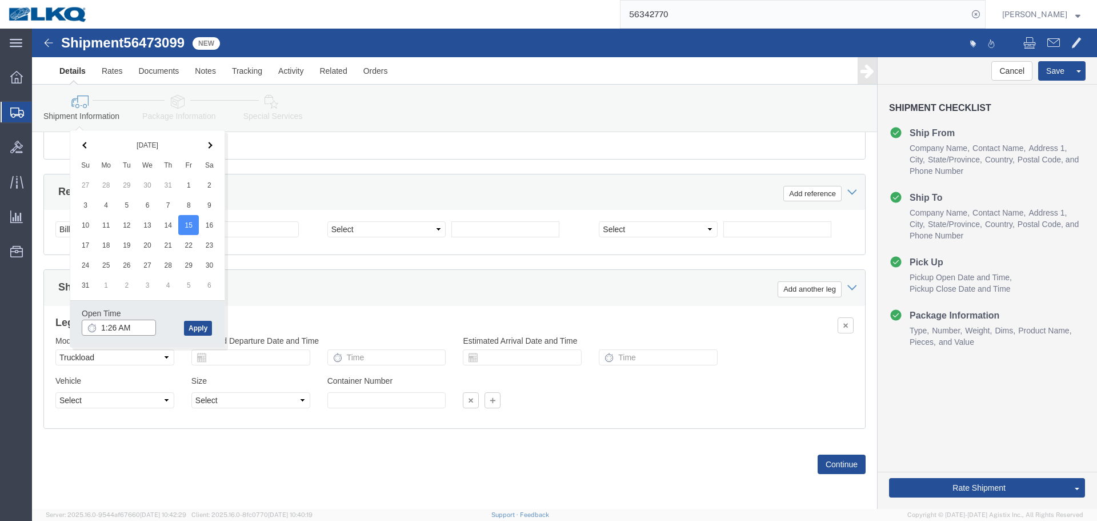
click input "1:26 AM"
type input "7:00 AM"
click button "Apply"
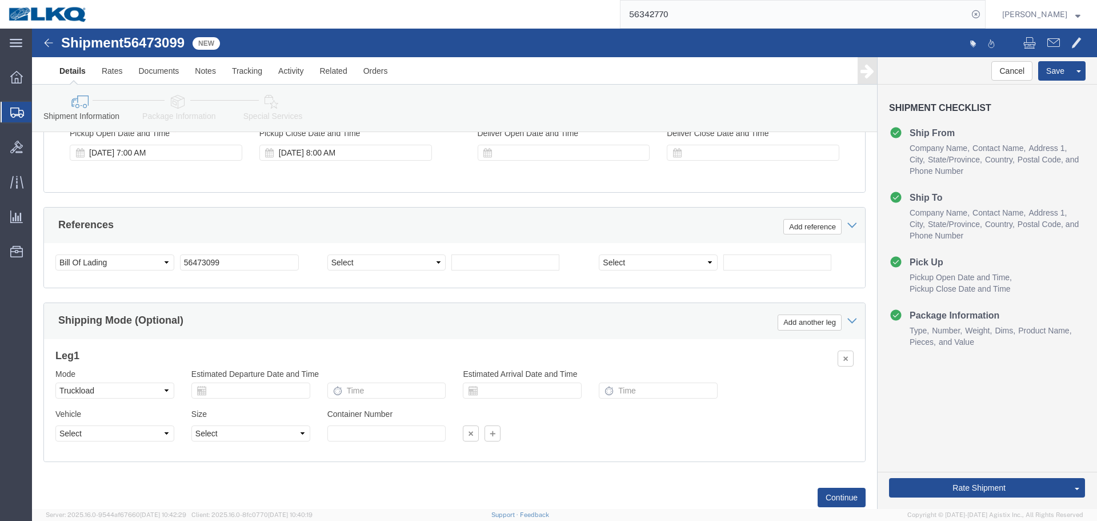
scroll to position [512, 0]
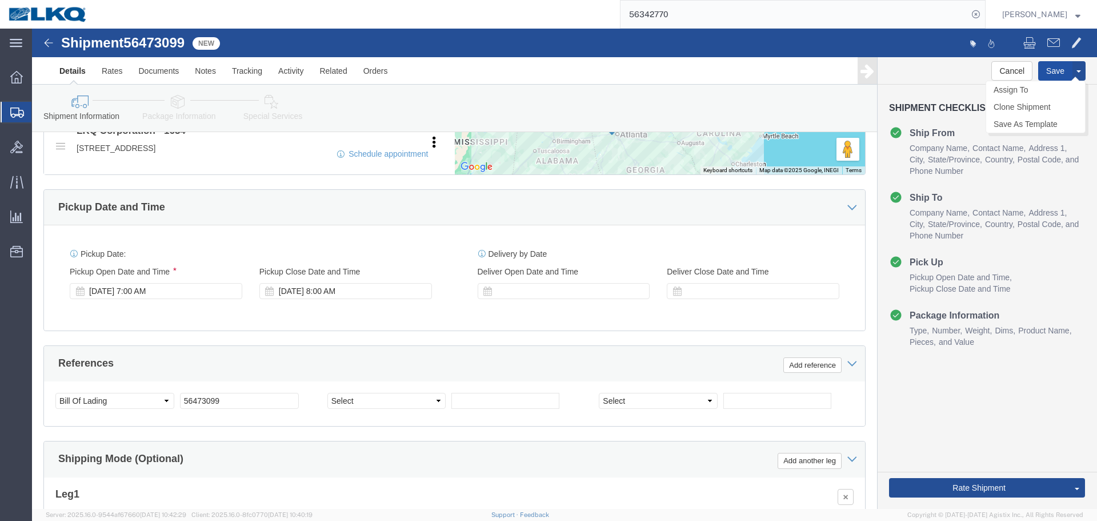
click button "Save"
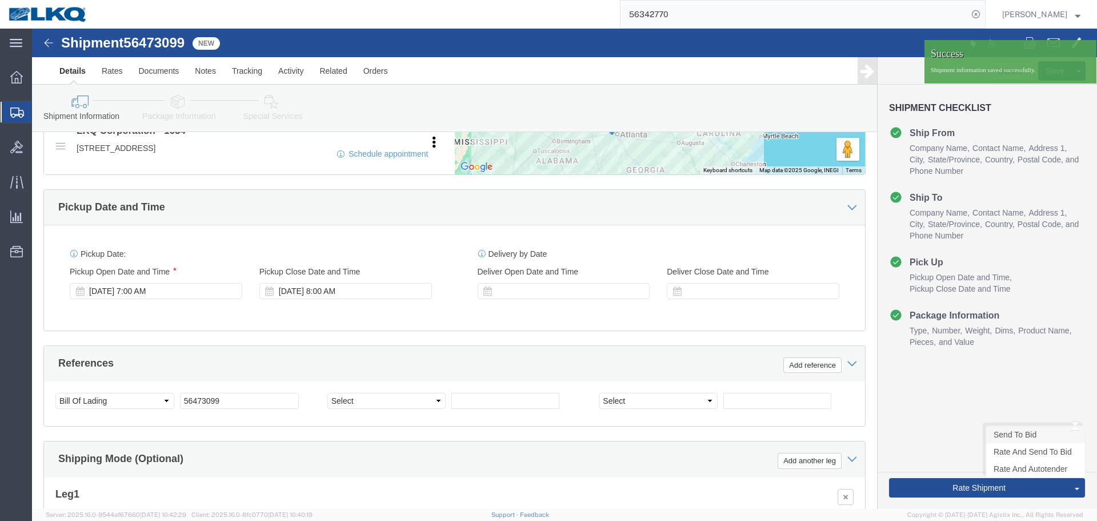
click link "Send To Bid"
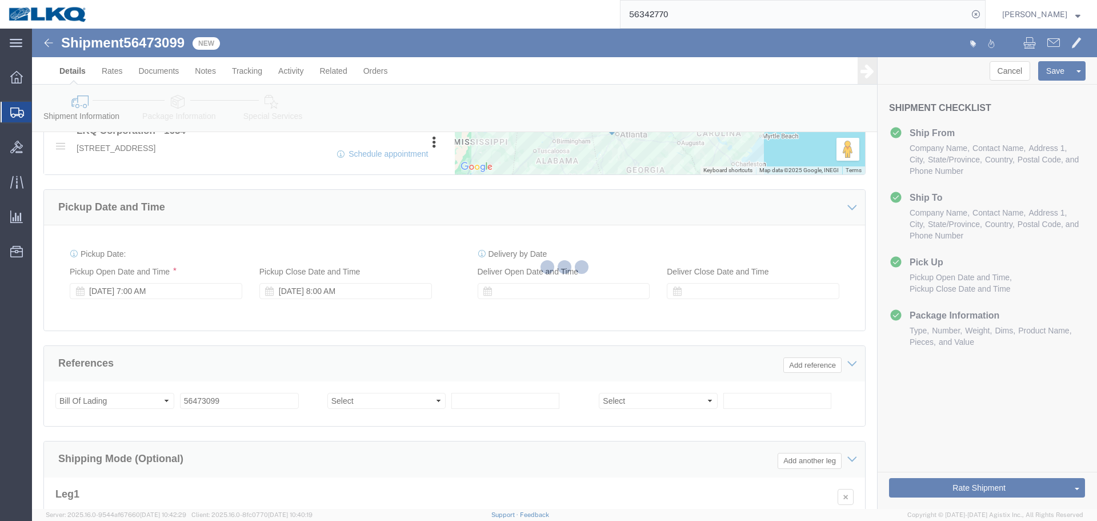
select select "TL"
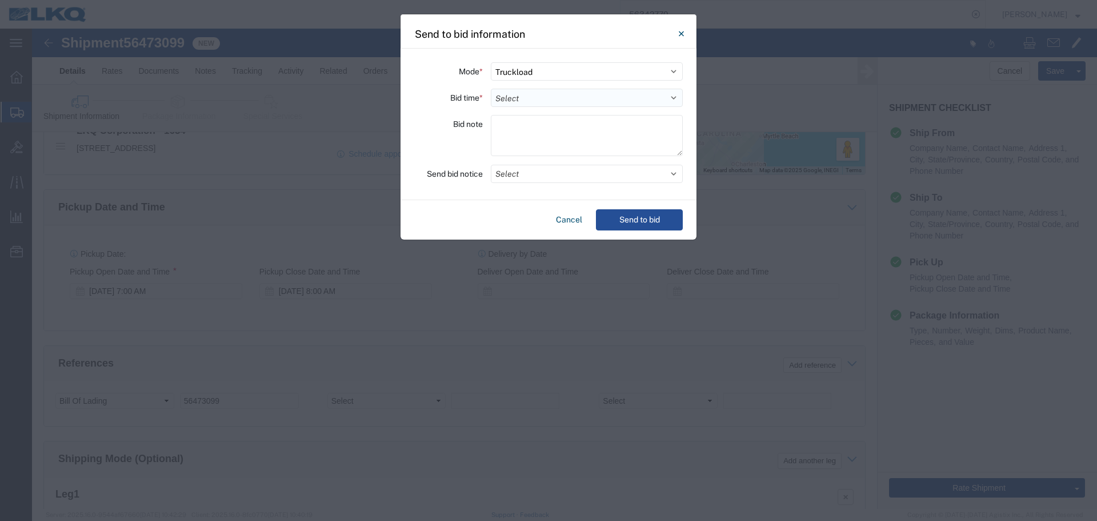
click at [503, 101] on select "Select 30 Min (Rush) 1 Hour (Rush) 2 Hours (Rush) 4 Hours (Rush) 8 Hours (Rush)…" at bounding box center [587, 98] width 192 height 18
select select "8"
click at [491, 89] on select "Select 30 Min (Rush) 1 Hour (Rush) 2 Hours (Rush) 4 Hours (Rush) 8 Hours (Rush)…" at bounding box center [587, 98] width 192 height 18
click at [582, 174] on button "Select" at bounding box center [587, 174] width 192 height 18
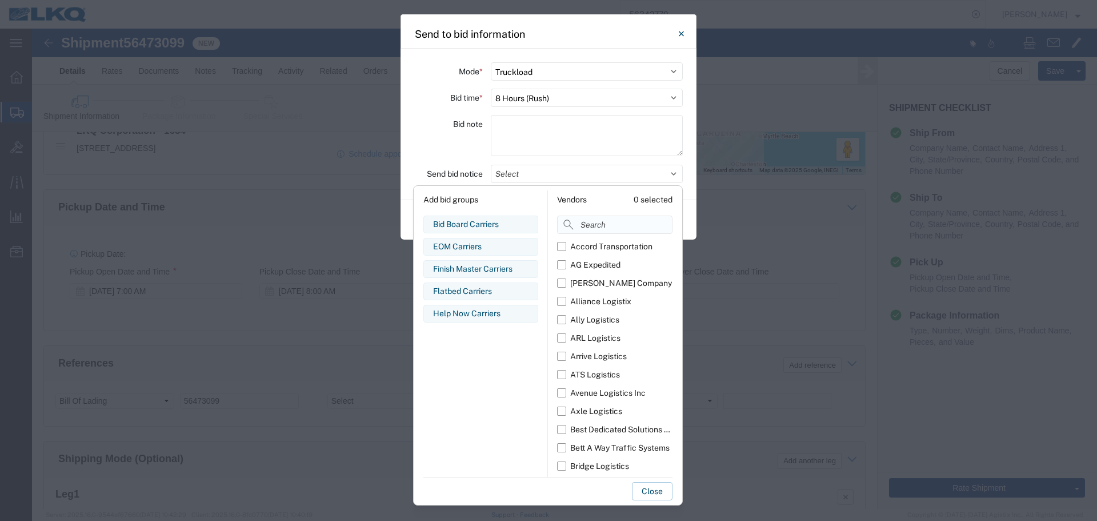
click at [603, 223] on input at bounding box center [614, 224] width 115 height 18
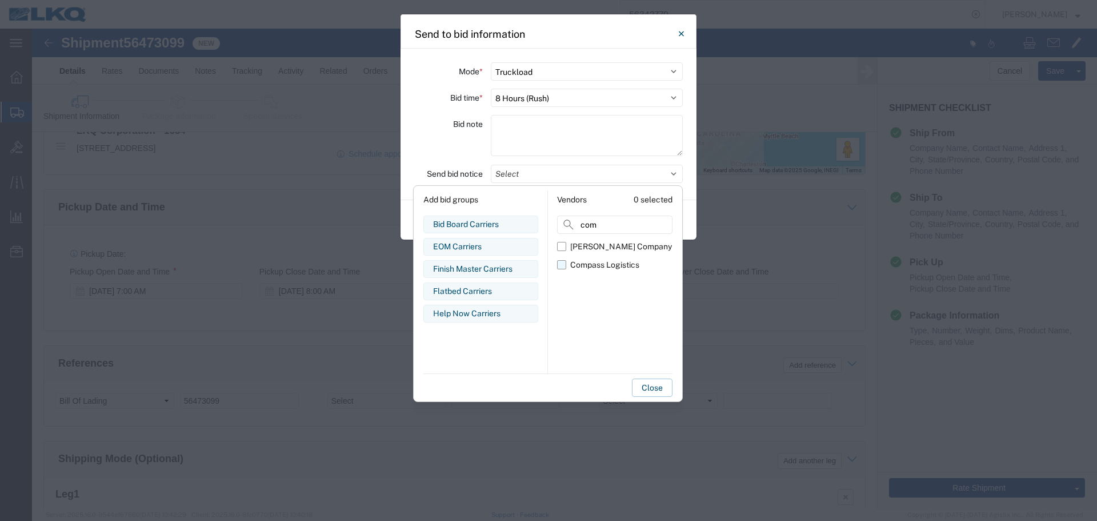
type input "com"
click at [571, 267] on div "Compass Logistics" at bounding box center [604, 265] width 69 height 12
click at [0, 0] on input "Compass Logistics" at bounding box center [0, 0] width 0 height 0
click at [434, 137] on div "Bid note" at bounding box center [448, 137] width 69 height 45
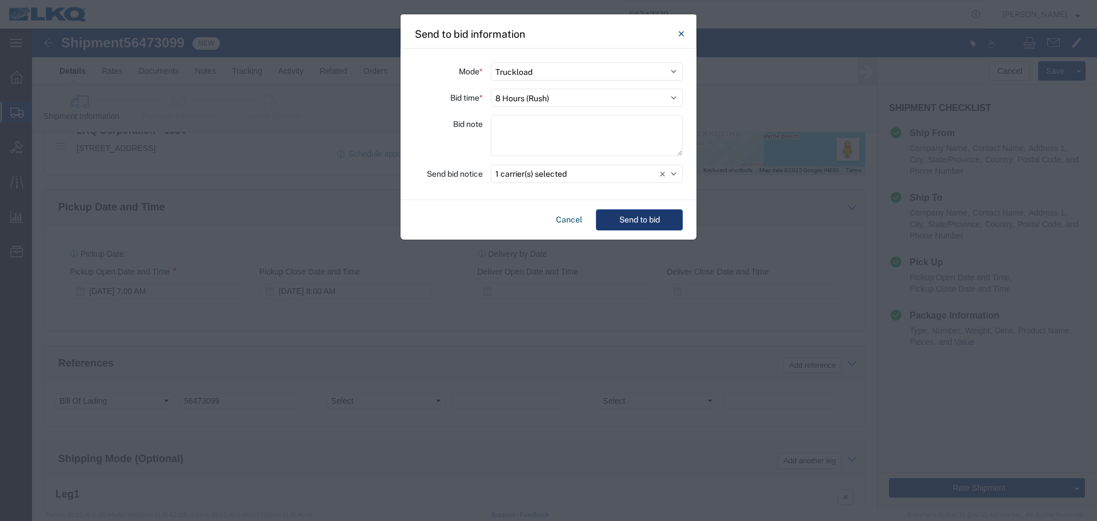
click at [642, 226] on button "Send to bid" at bounding box center [639, 219] width 87 height 21
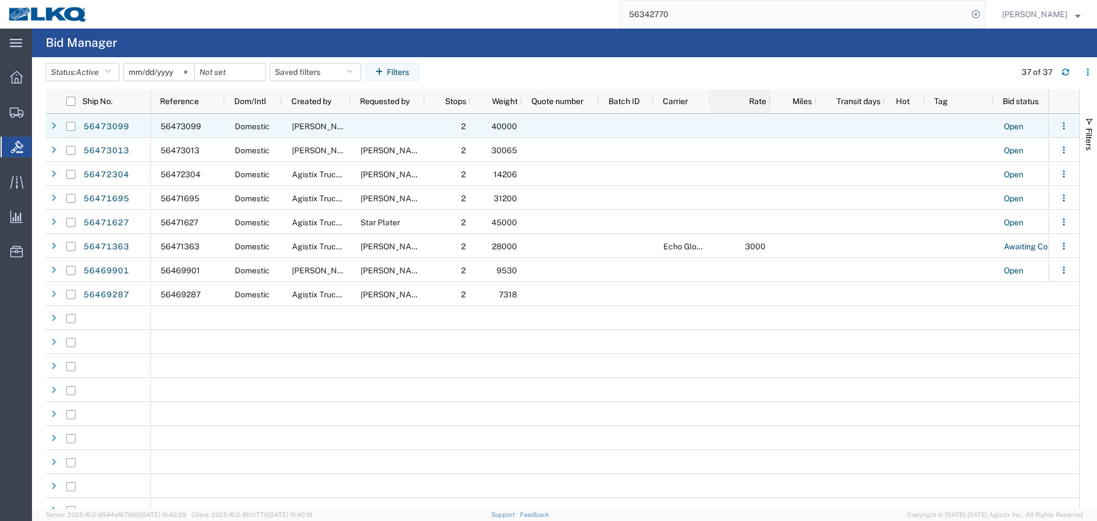
click at [748, 111] on div "Rate" at bounding box center [743, 101] width 46 height 24
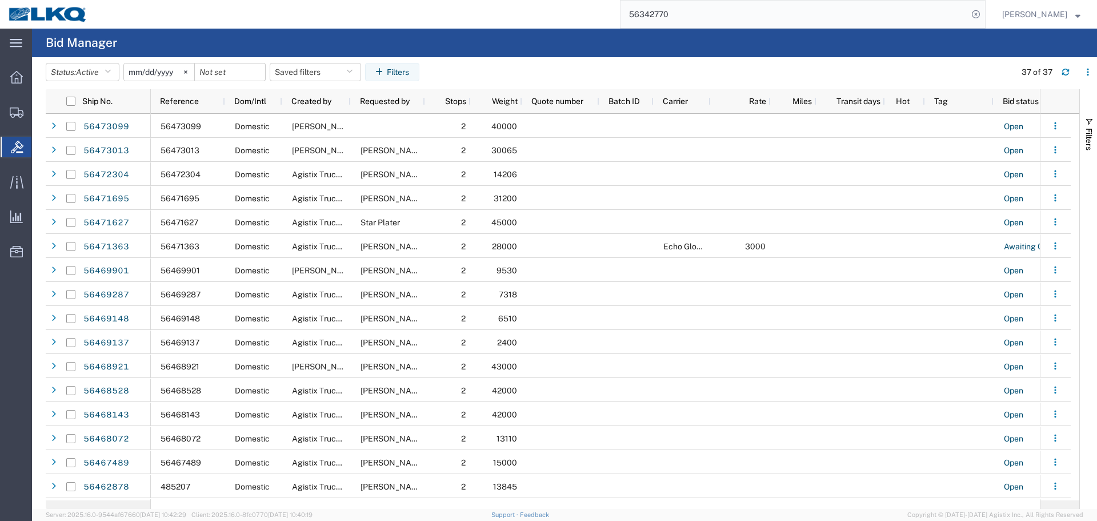
click at [835, 6] on input "56342770" at bounding box center [794, 14] width 347 height 27
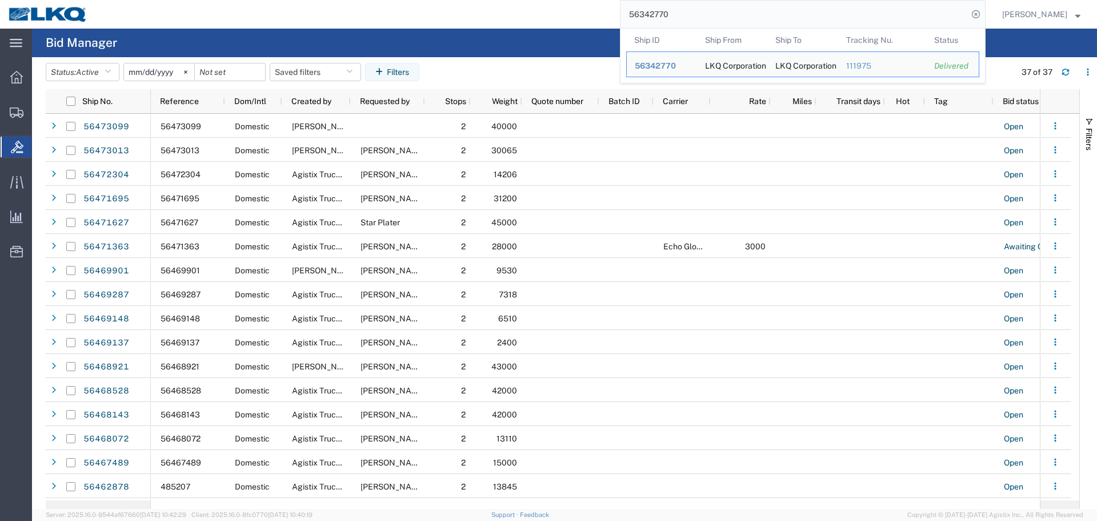
paste input "473013"
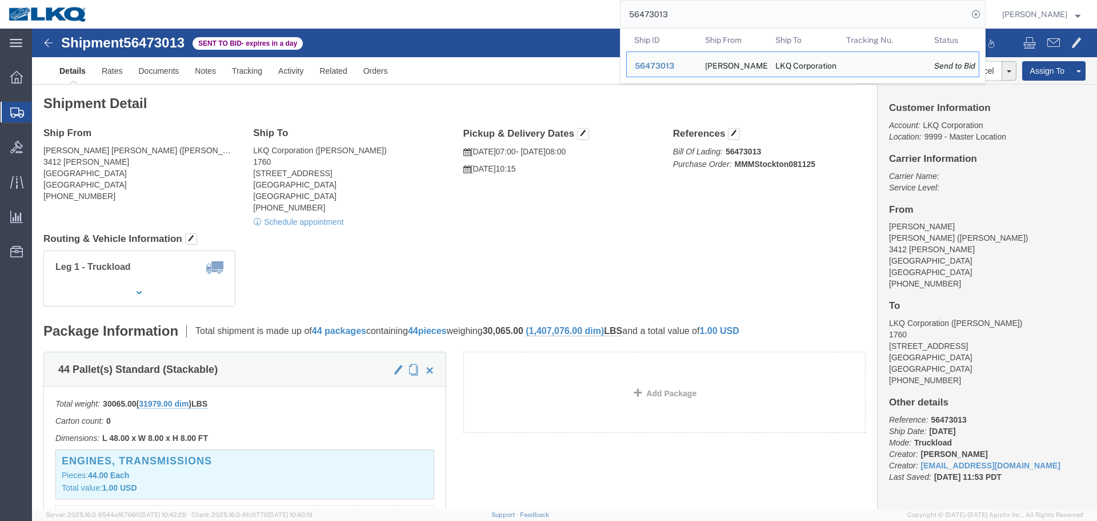
click h4 "Routing & Vehicle Information"
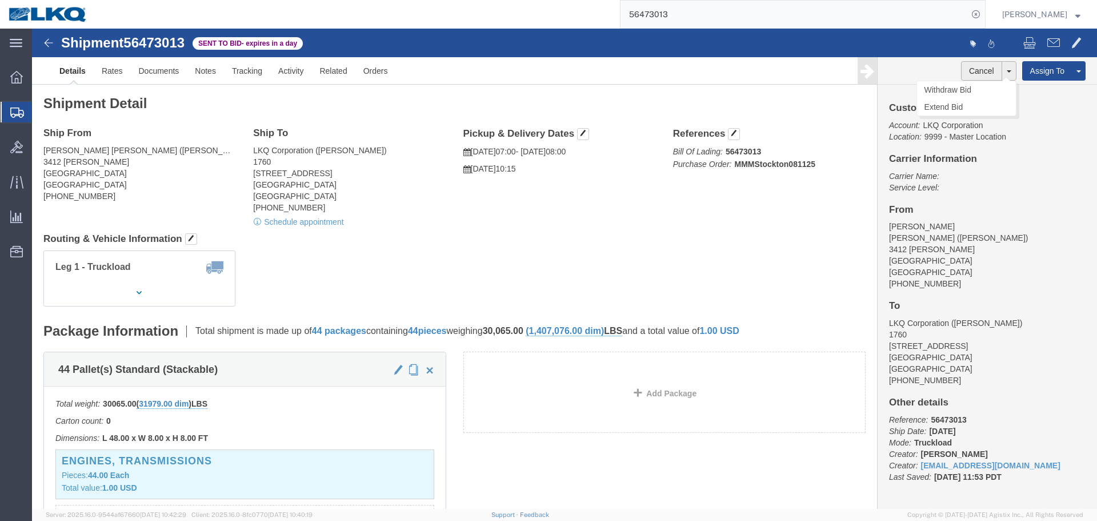
click button "Cancel"
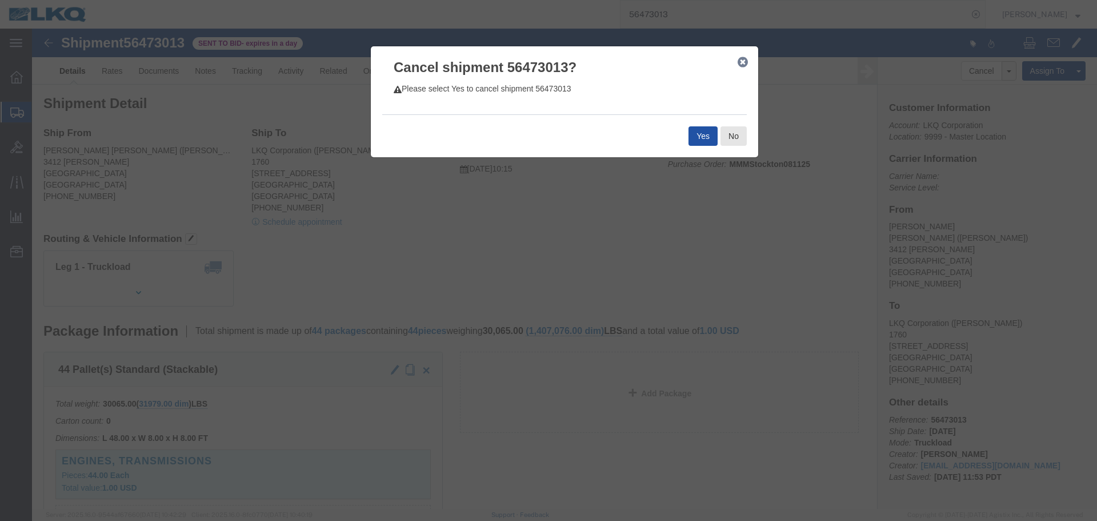
click button "Yes"
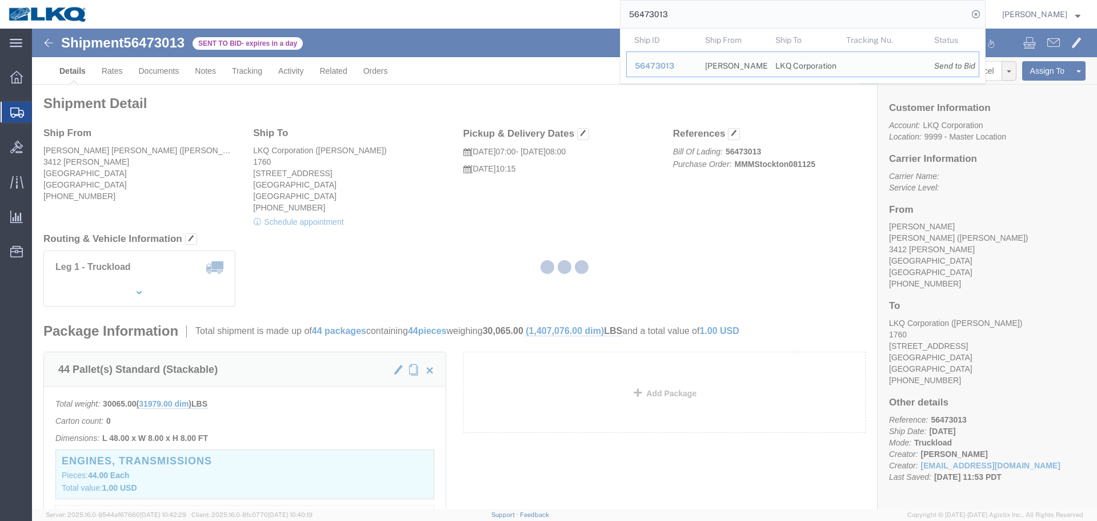
click at [689, 14] on input "56473013" at bounding box center [794, 14] width 347 height 27
paste input "56144"
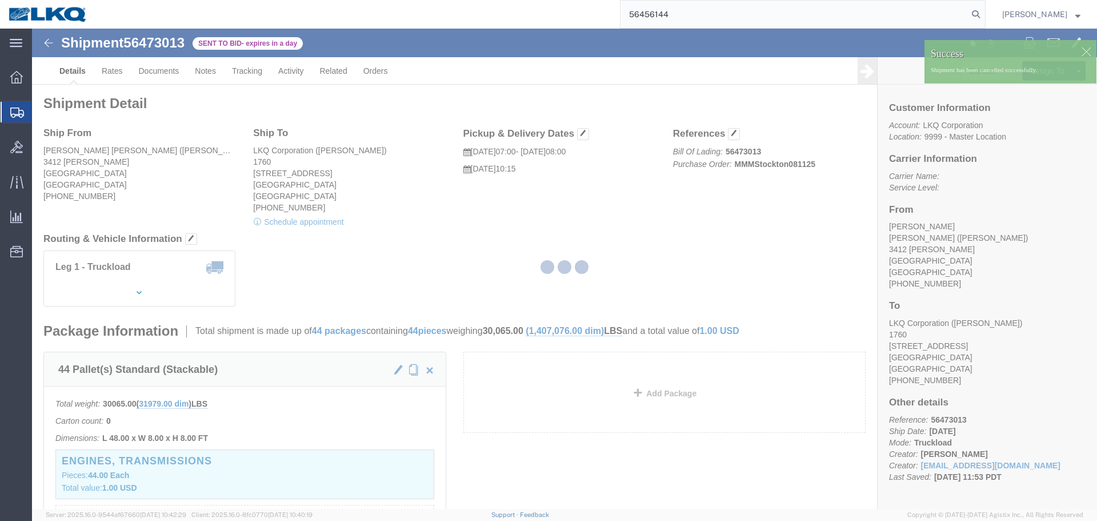
click at [689, 14] on input "56456144" at bounding box center [794, 14] width 347 height 27
paste input "search"
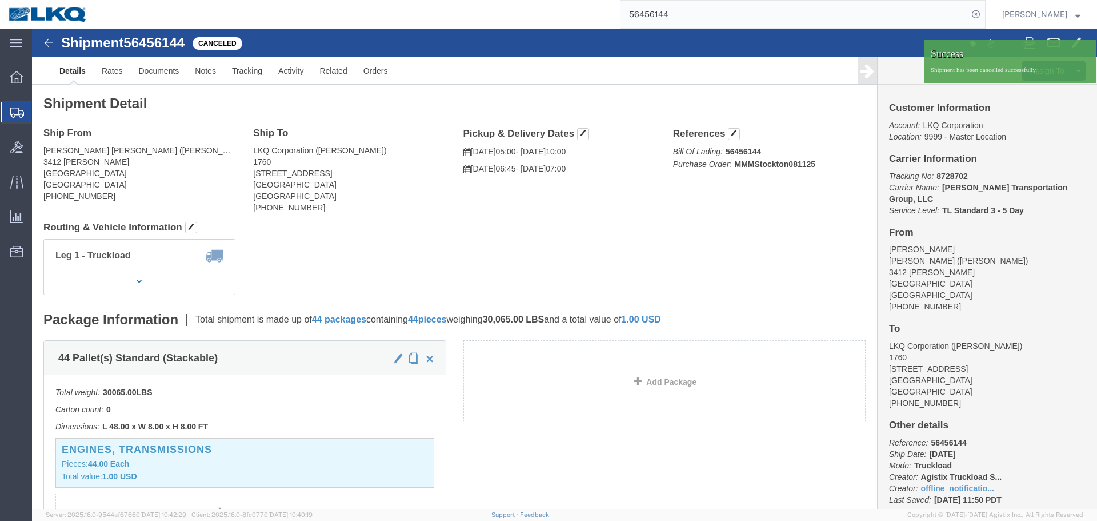
click div
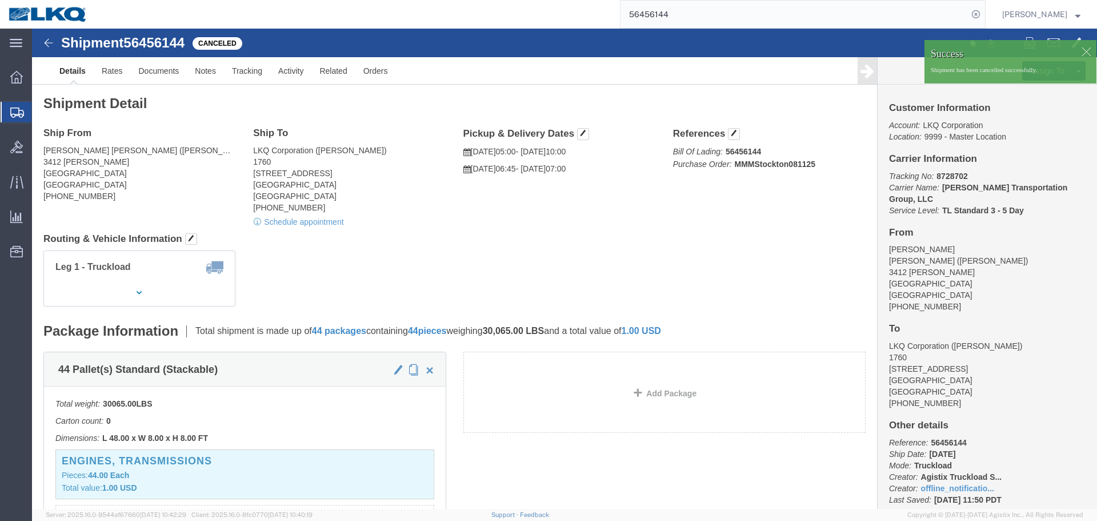
click div
click p "Shipment has been cancelled successfully."
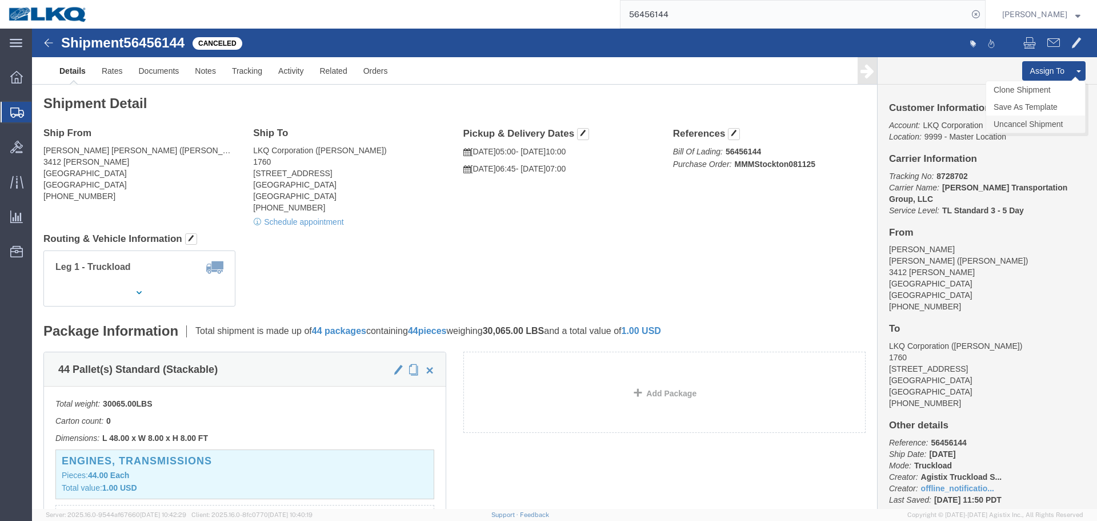
click link "Uncancel Shipment"
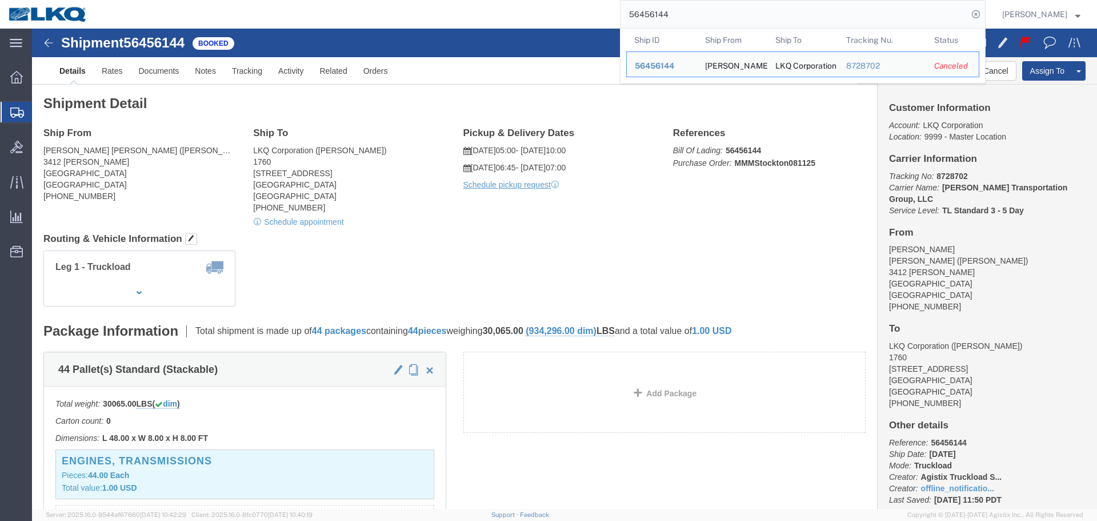
click at [703, 16] on input "56456144" at bounding box center [794, 14] width 347 height 27
paste input "62115"
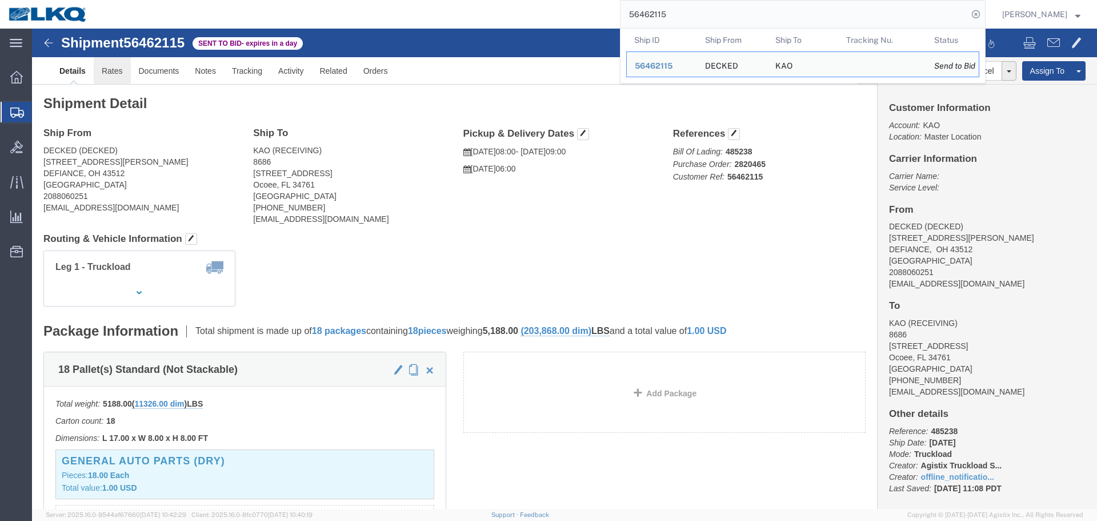
click link "Rates"
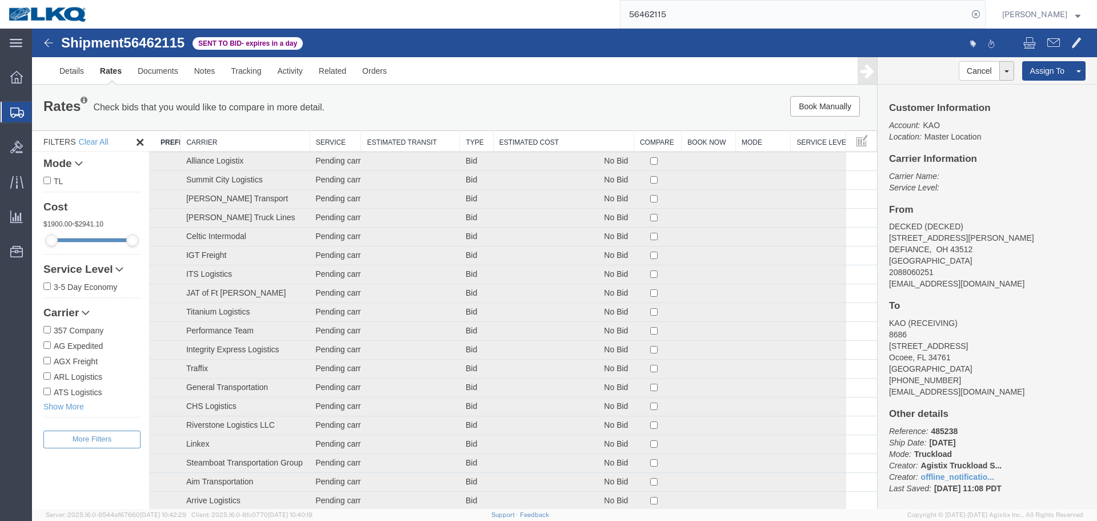
click at [554, 142] on th "Estimated Cost" at bounding box center [563, 141] width 141 height 21
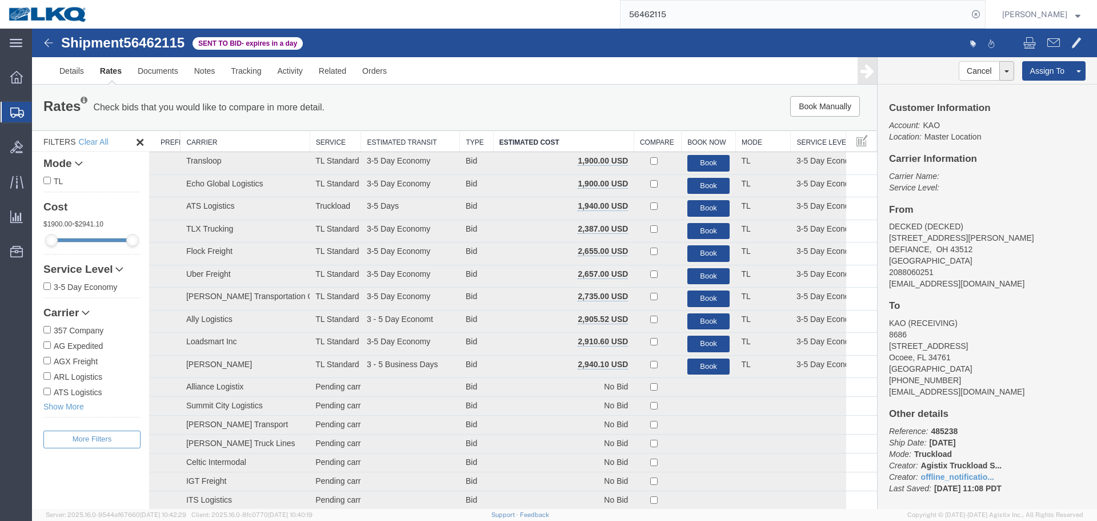
click at [645, 110] on div "Book Manually Pause Continue" at bounding box center [700, 106] width 350 height 21
click at [806, 21] on input "56462115" at bounding box center [794, 14] width 347 height 27
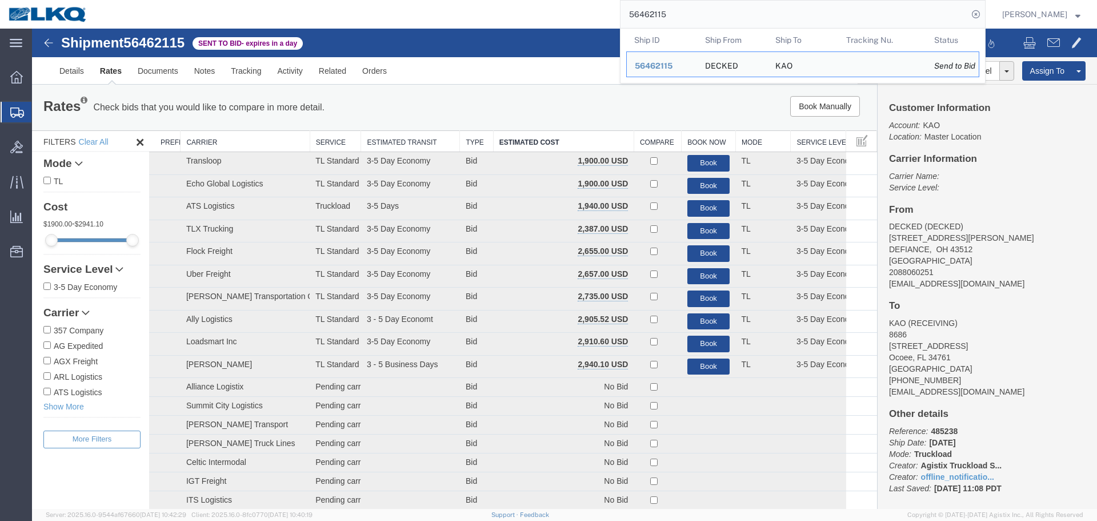
paste input "137956"
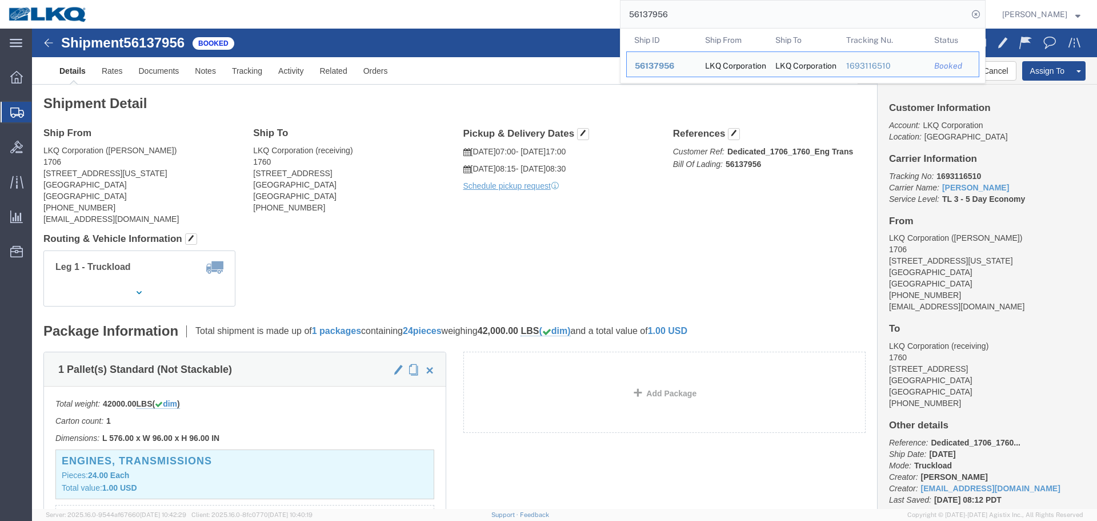
click div "Ship To LKQ Corporation (receiving) 1760 1710 W Mount Houston Rd Houston, TX 77…"
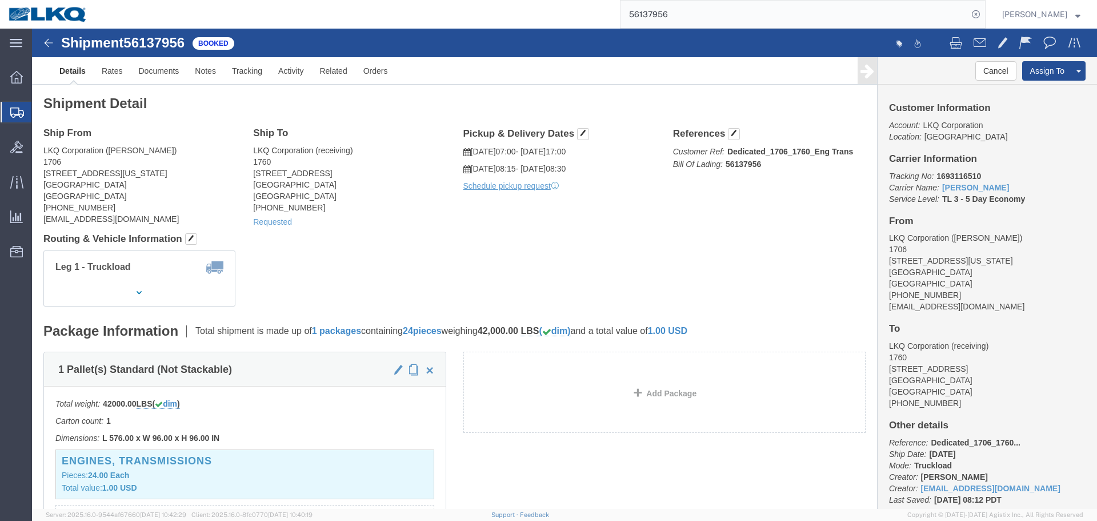
click address "LKQ Corporation (Juan Salas) 1706 13300 Montana Ave El Paso, TX 79938 United St…"
click at [711, 20] on input "56137956" at bounding box center [794, 14] width 347 height 27
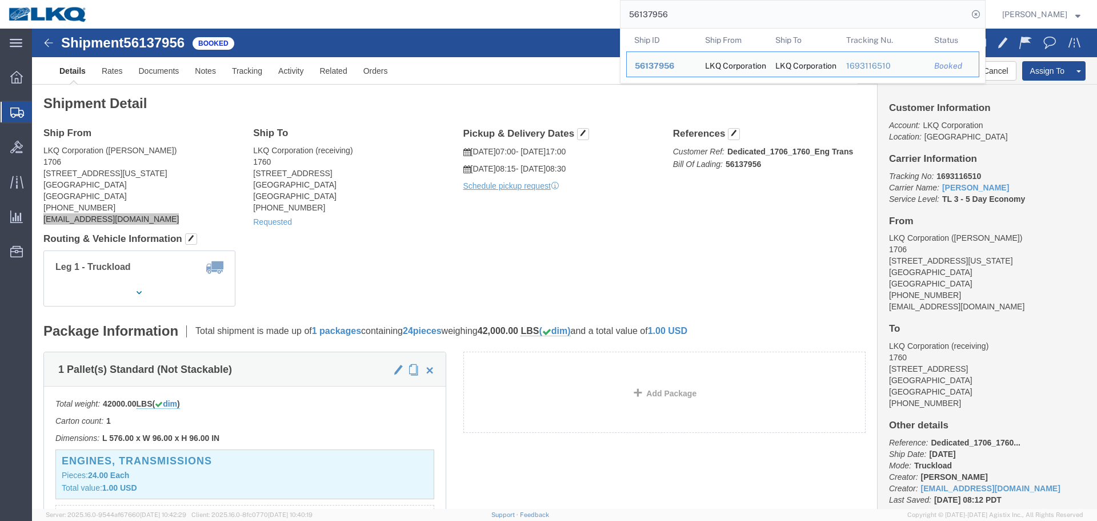
paste input "473099"
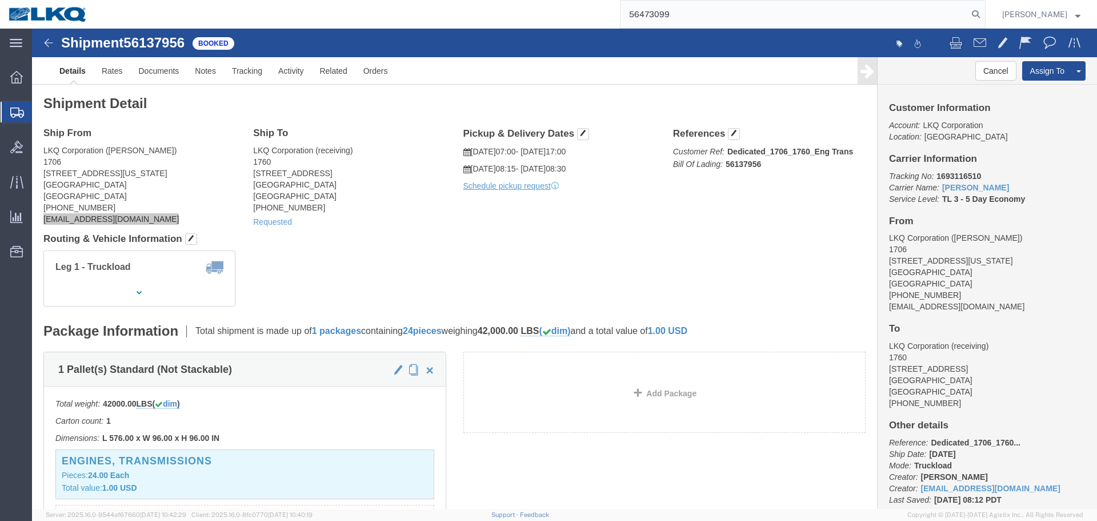
type input "56473099"
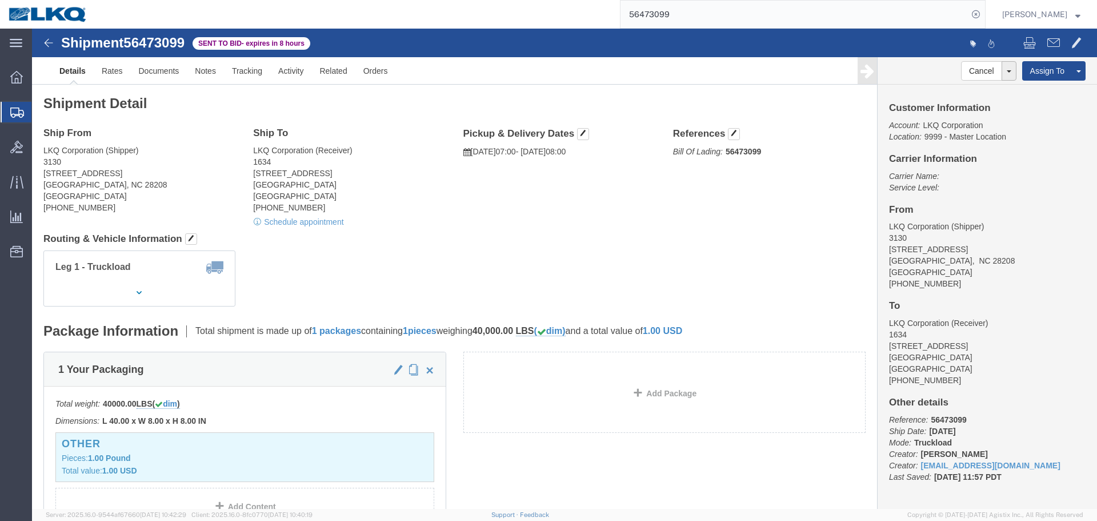
click div "Ship From LKQ Corporation (Shipper) 3130 1706 Queen City Drive Charlotte, NC 28…"
click link "Rates"
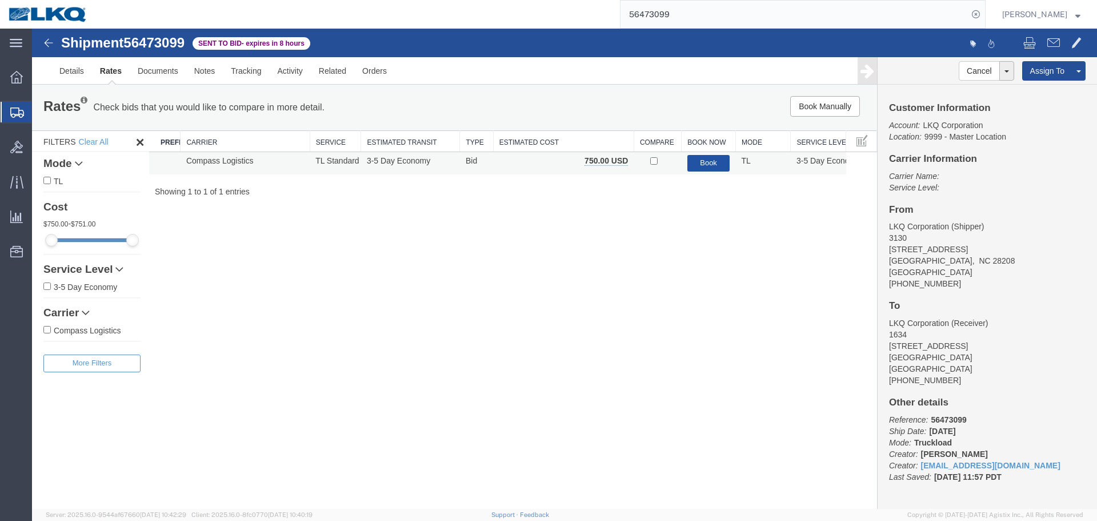
click at [713, 166] on button "Book" at bounding box center [708, 163] width 43 height 17
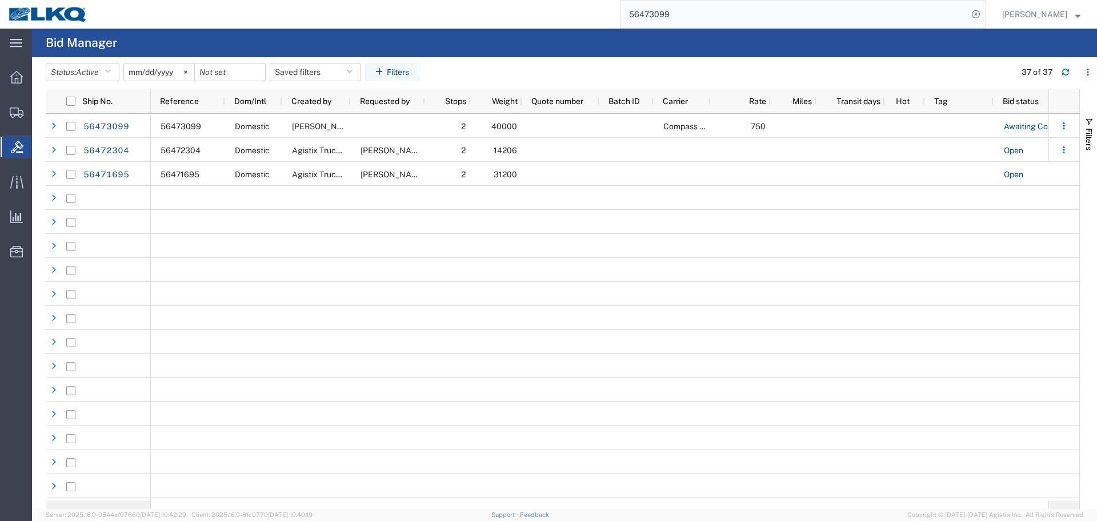
click at [751, 115] on div "750" at bounding box center [741, 126] width 60 height 24
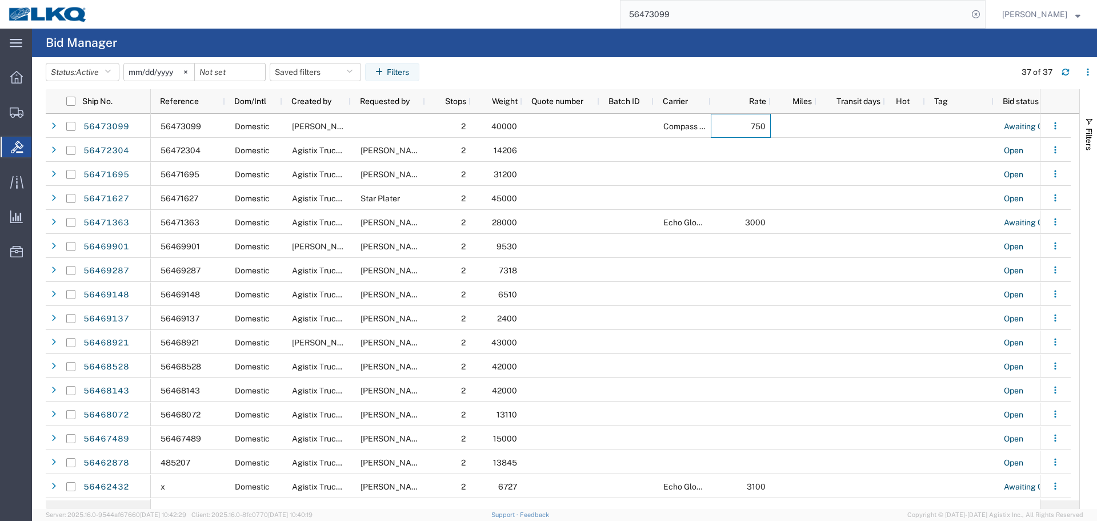
click at [743, 26] on input "56473099" at bounding box center [794, 14] width 347 height 27
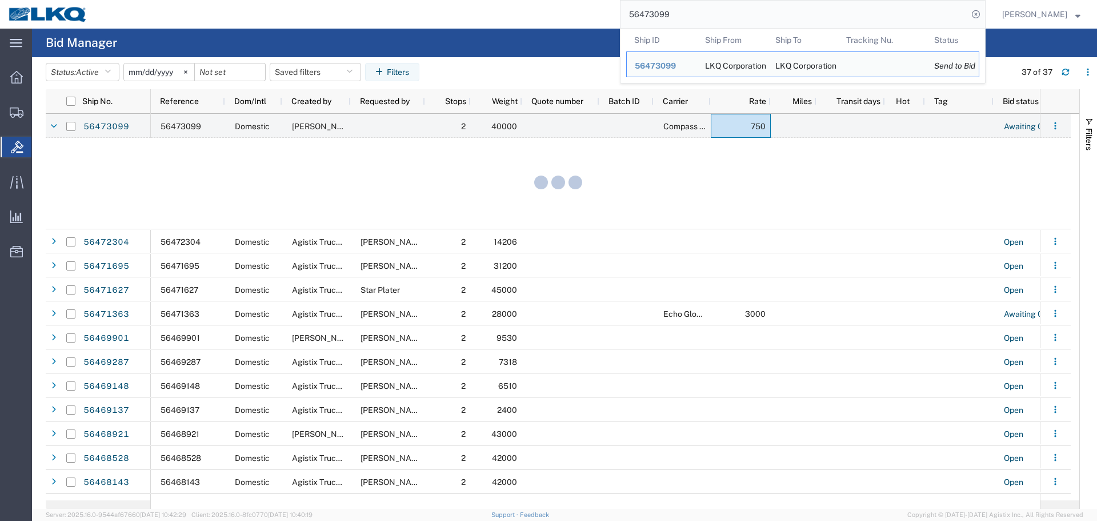
paste input "62264"
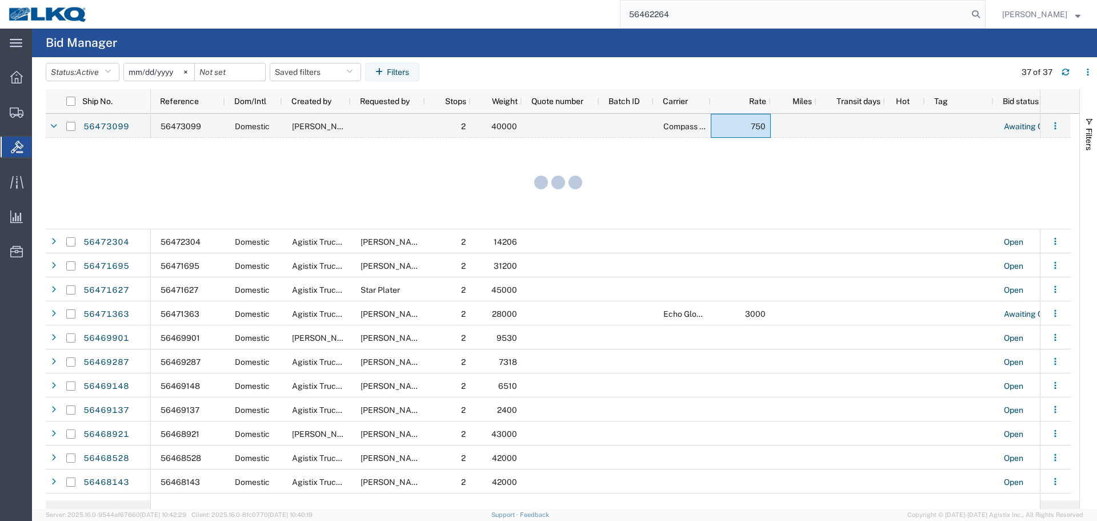
type input "56462264"
click at [732, 23] on input "56462264" at bounding box center [794, 14] width 347 height 27
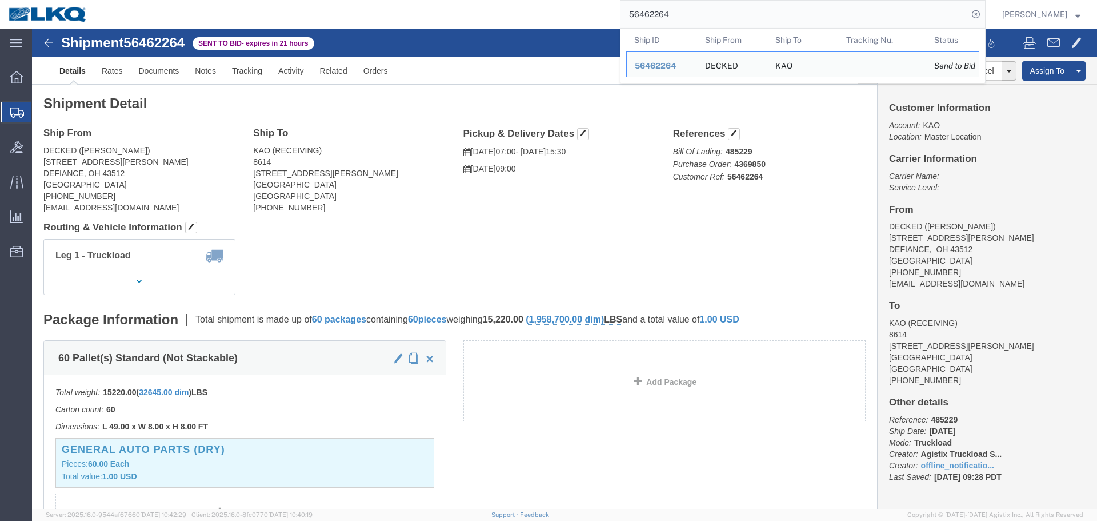
drag, startPoint x: 566, startPoint y: 195, endPoint x: 583, endPoint y: 220, distance: 30.0
click h4 "Routing & Vehicle Information"
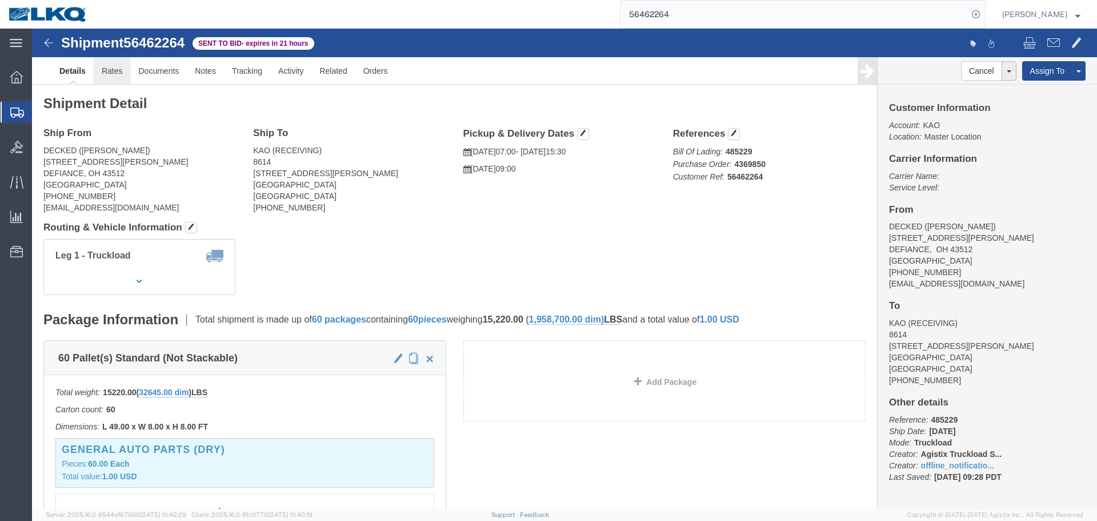
click link "Rates"
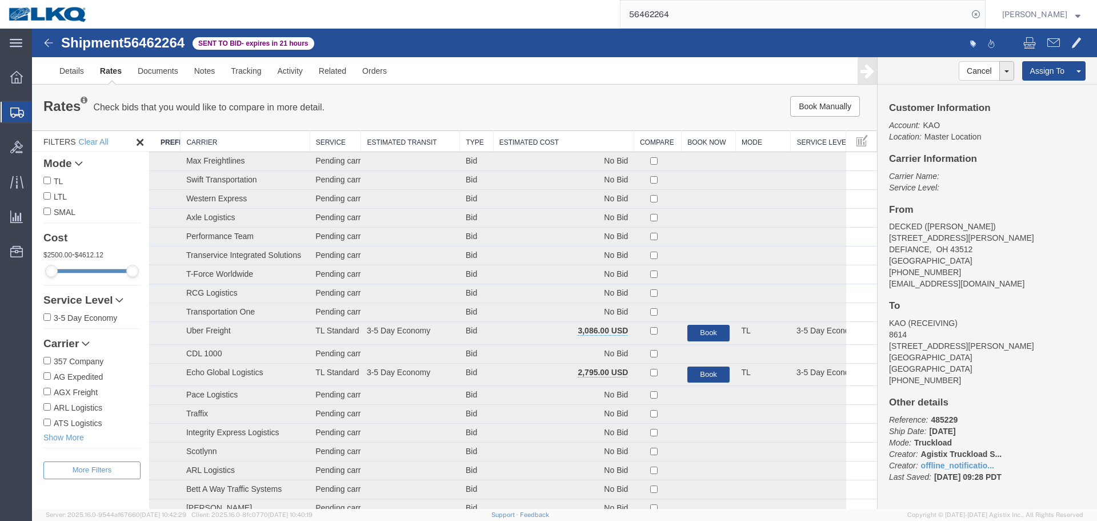
click at [571, 141] on th "Estimated Cost" at bounding box center [563, 141] width 141 height 21
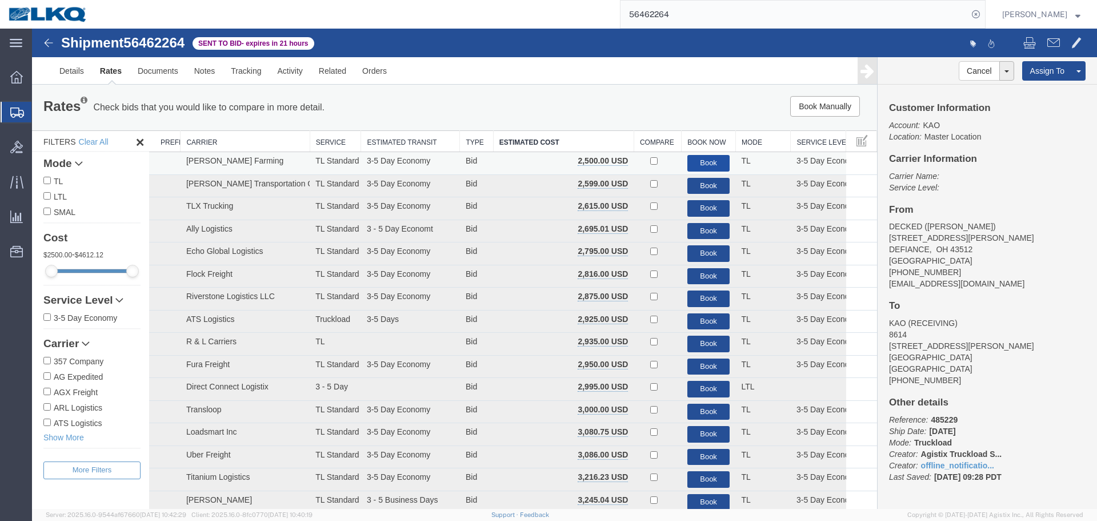
click at [715, 162] on button "Book" at bounding box center [708, 163] width 43 height 17
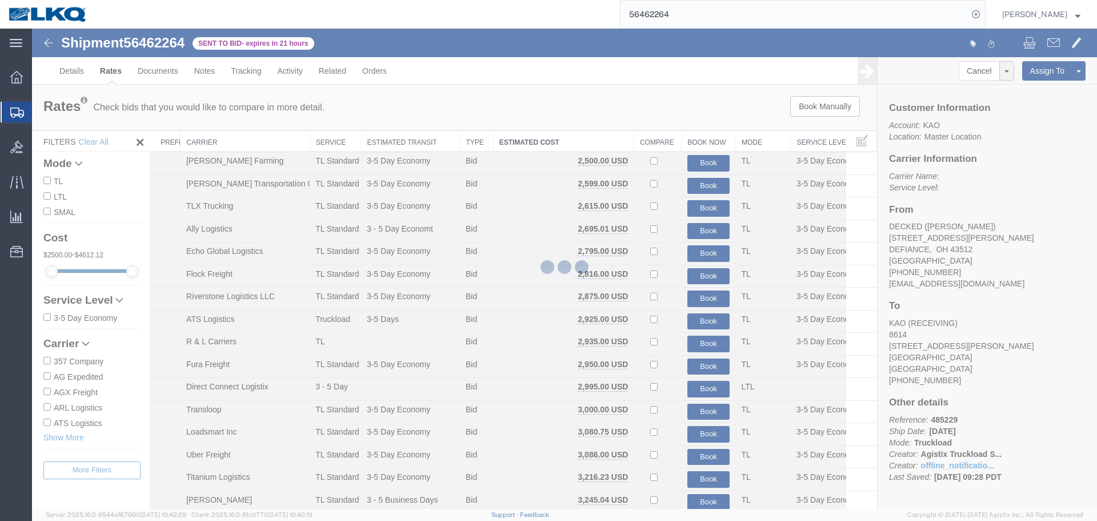
click at [694, 15] on input "56462264" at bounding box center [794, 14] width 347 height 27
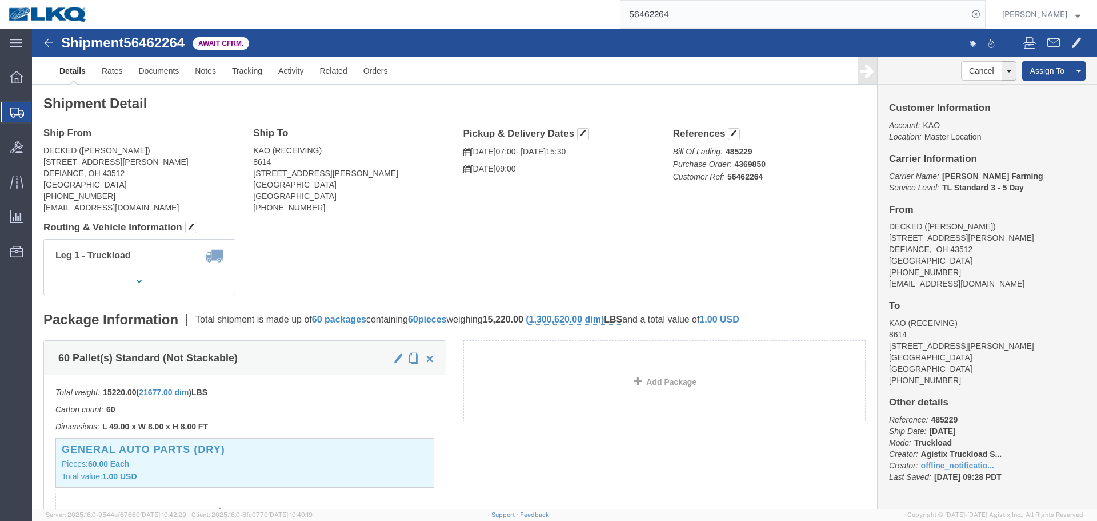
click address "DECKED (Ashley Schwarzman) 25401 ELLIOTT RD DEFIANCE, OH 43512 United States 20…"
click address "KAO (RECEIVING) 8614 15640 Cantu-Galleano Ranch Rd Eastvale, CA 91752 United St…"
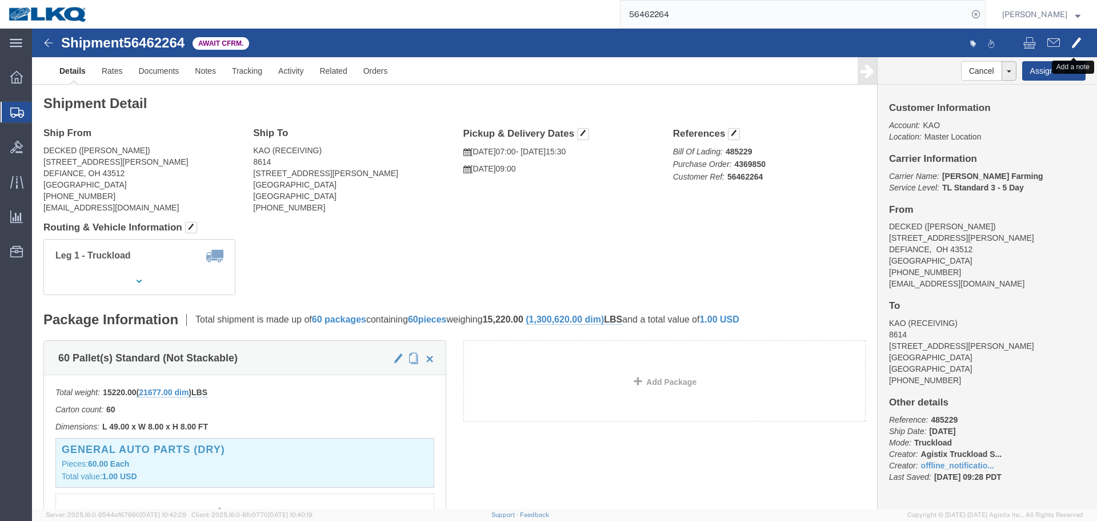
click span
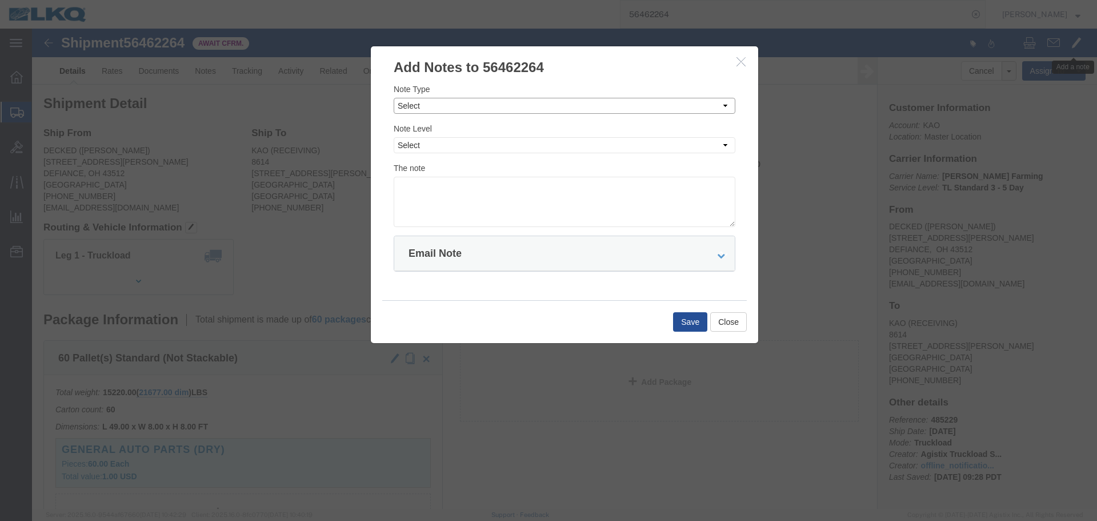
click select "Select Approval Bid Notes Carrier Change Notes Claim Notes Content Hazmat Notes…"
click select "Select Private to Account Private to Vendor Public"
click select "Select Approval Bid Notes Carrier Change Notes Claim Notes Content Hazmat Notes…"
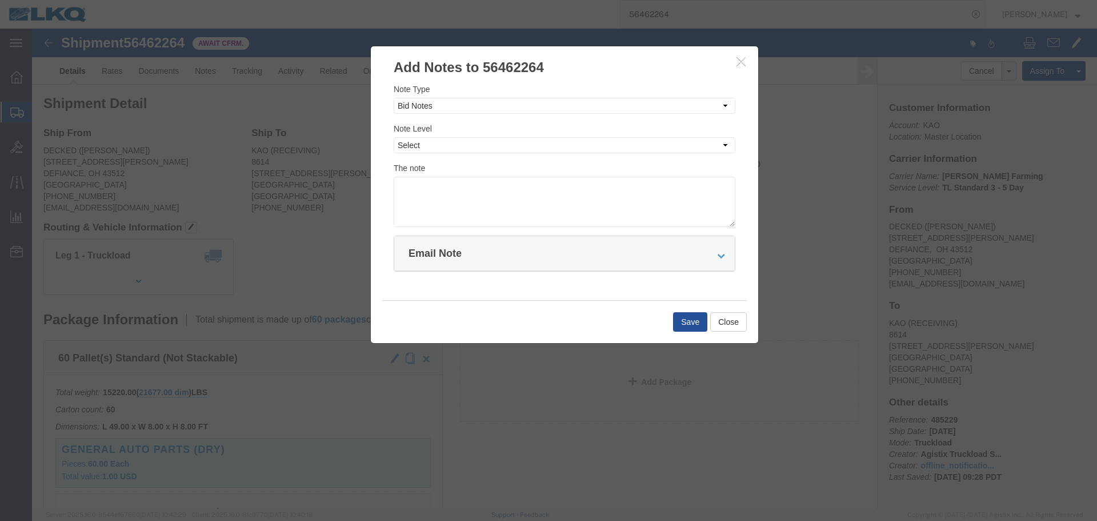
click label "Note Level"
click select "Select Private to Account Private to Vendor Public"
click select "Select Approval Bid Notes Carrier Change Notes Claim Notes Content Hazmat Notes…"
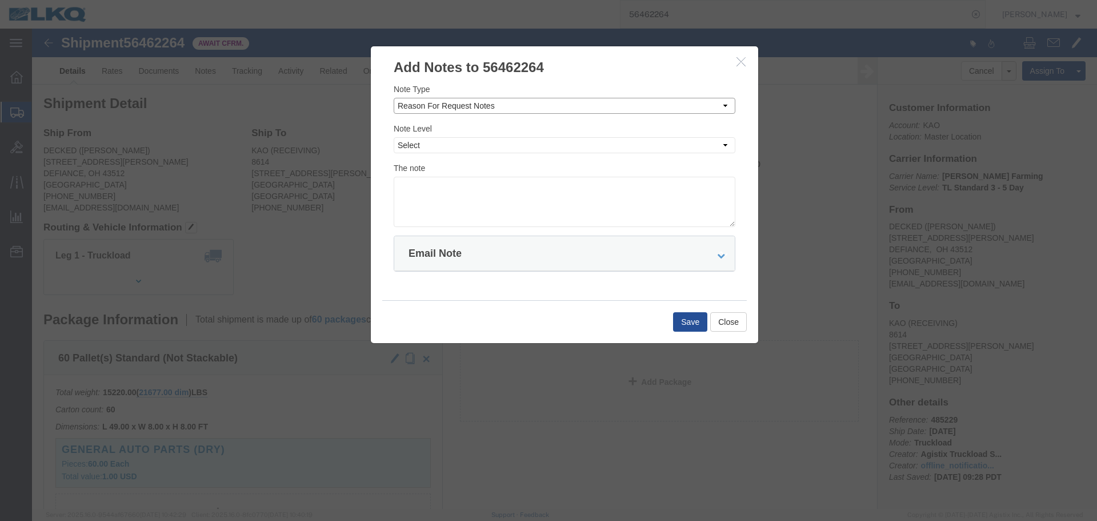
drag, startPoint x: 425, startPoint y: 75, endPoint x: 425, endPoint y: 85, distance: 9.7
click select "Select Approval Bid Notes Carrier Change Notes Claim Notes Content Hazmat Notes…"
select select "BID_NOTES"
click select "Select Approval Bid Notes Carrier Change Notes Claim Notes Content Hazmat Notes…"
click select "Select Private to Account Private to Vendor Public"
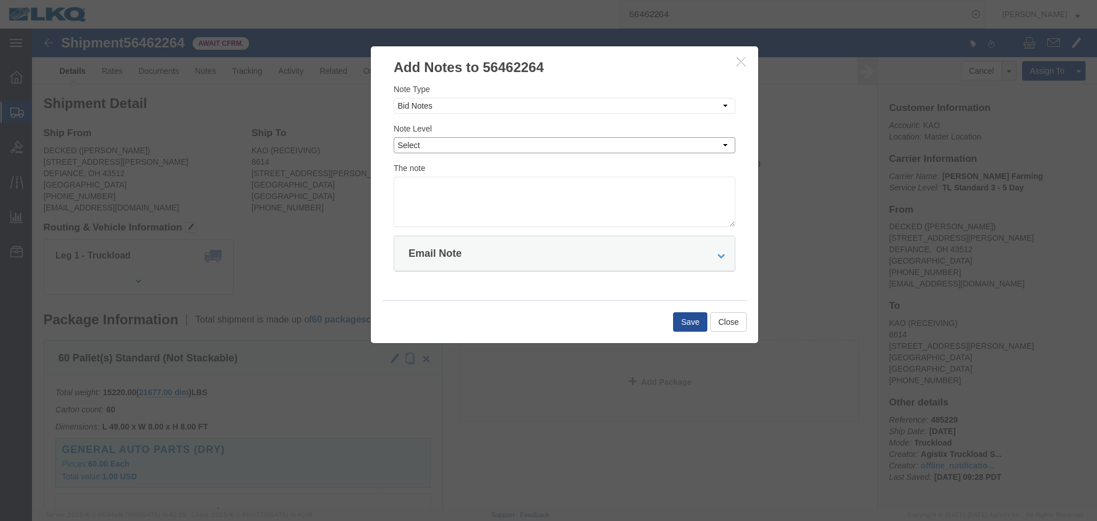
select select "PRIVATE_TO_ACCOUNT"
click select "Select Private to Account Private to Vendor Public"
click textarea
paste textarea "$2,797"
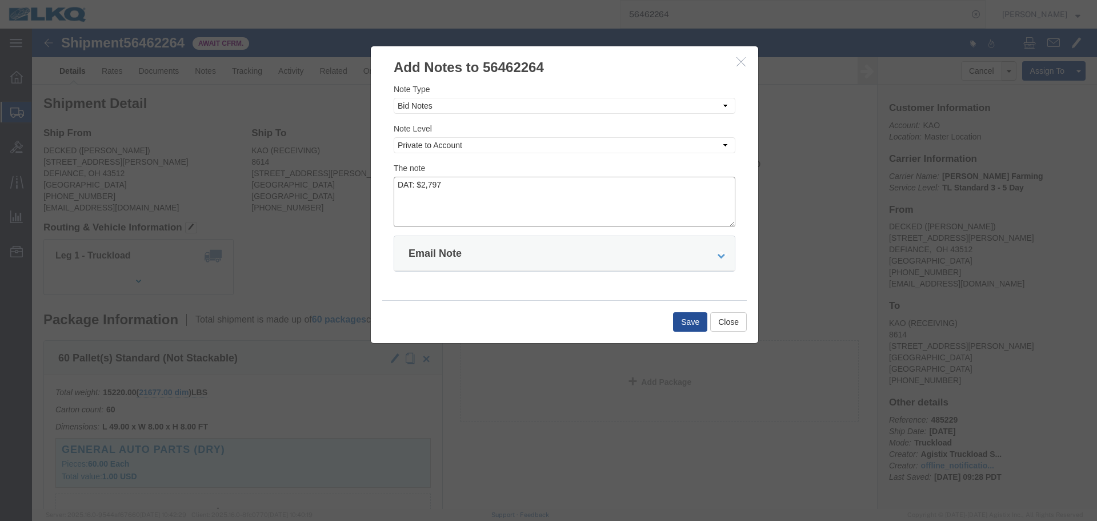
drag, startPoint x: 394, startPoint y: 161, endPoint x: 395, endPoint y: 169, distance: 8.1
click textarea "DAT: $2,797"
type textarea "DAT: $2,797"
click button "Save"
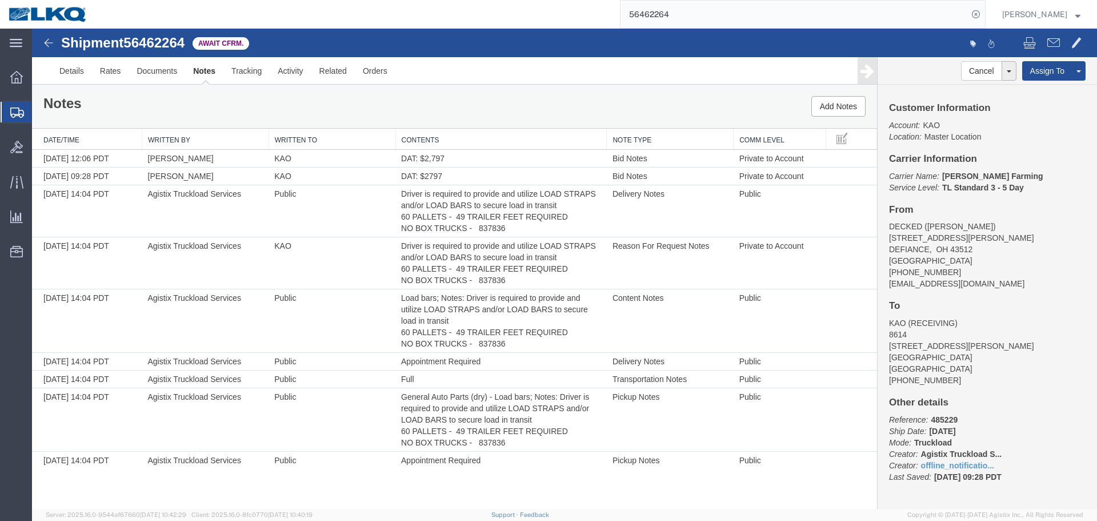
click at [809, 15] on input "56462264" at bounding box center [794, 14] width 347 height 27
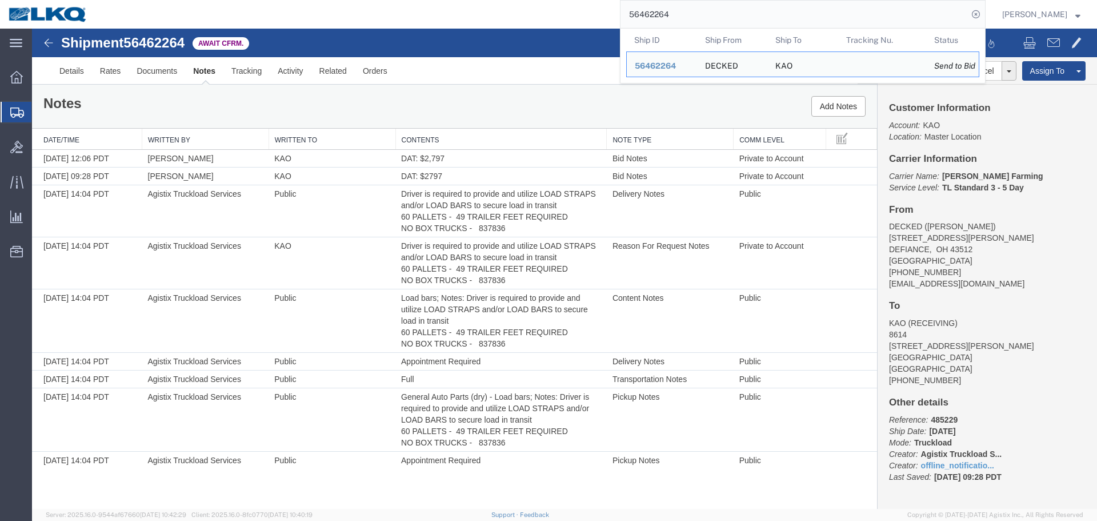
paste input "115"
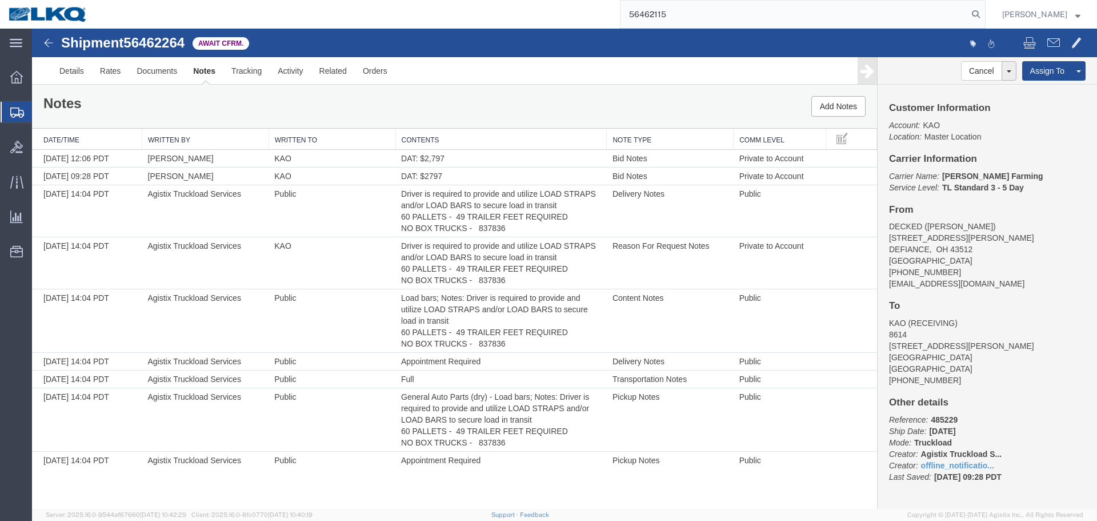
type input "56462115"
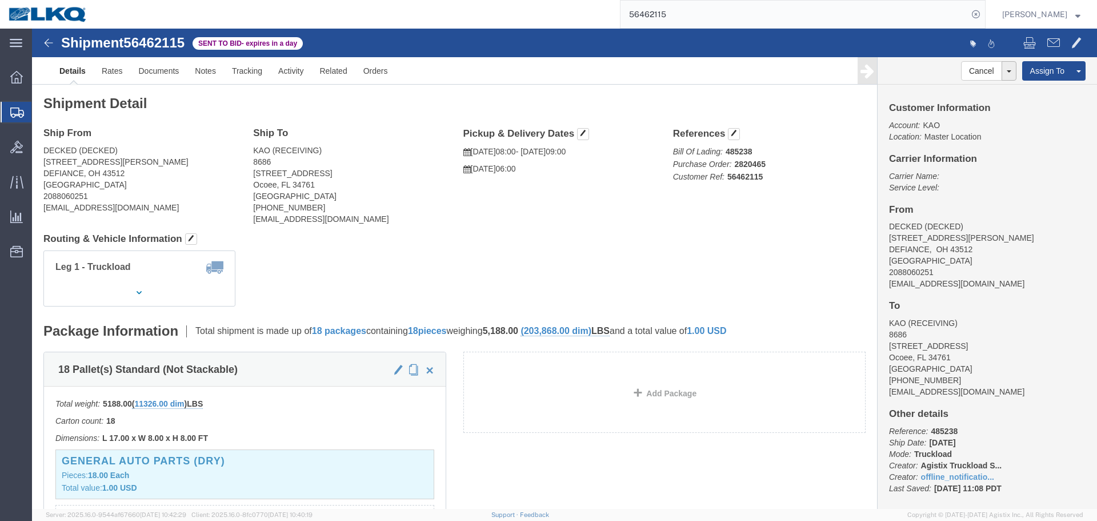
click h4 "Routing & Vehicle Information"
click link "Rates"
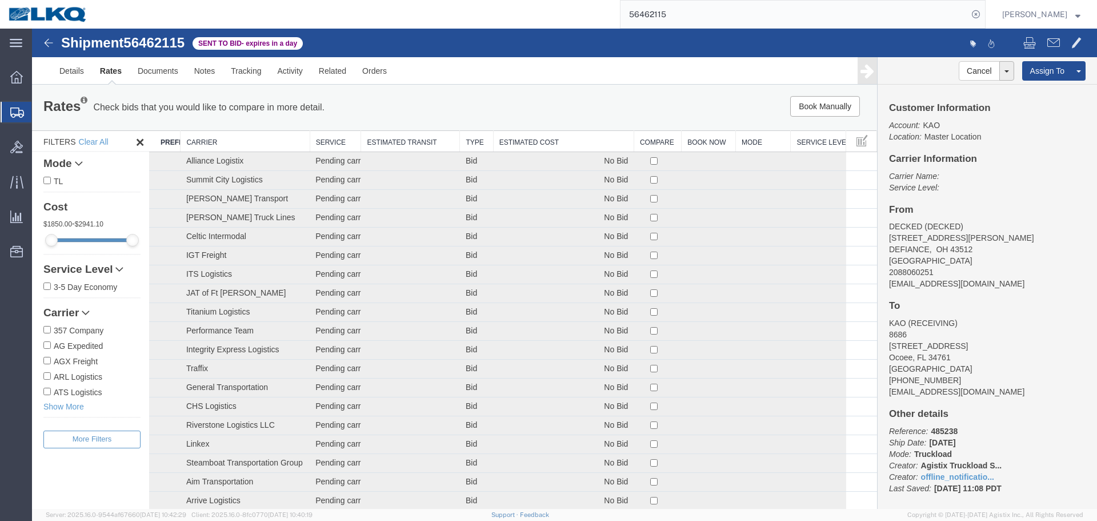
click at [543, 139] on th "Estimated Cost" at bounding box center [563, 141] width 141 height 21
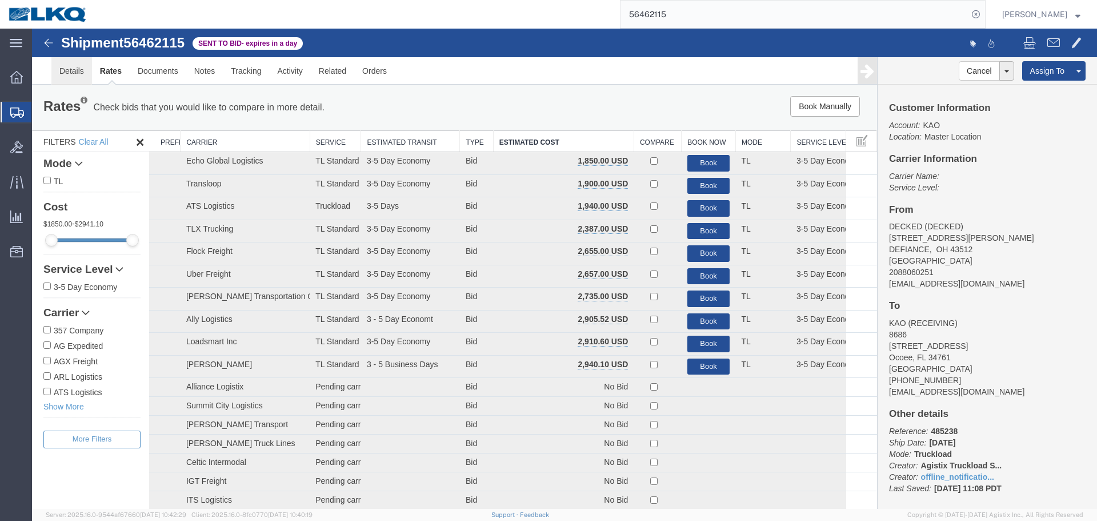
click at [75, 80] on link "Details" at bounding box center [71, 70] width 41 height 27
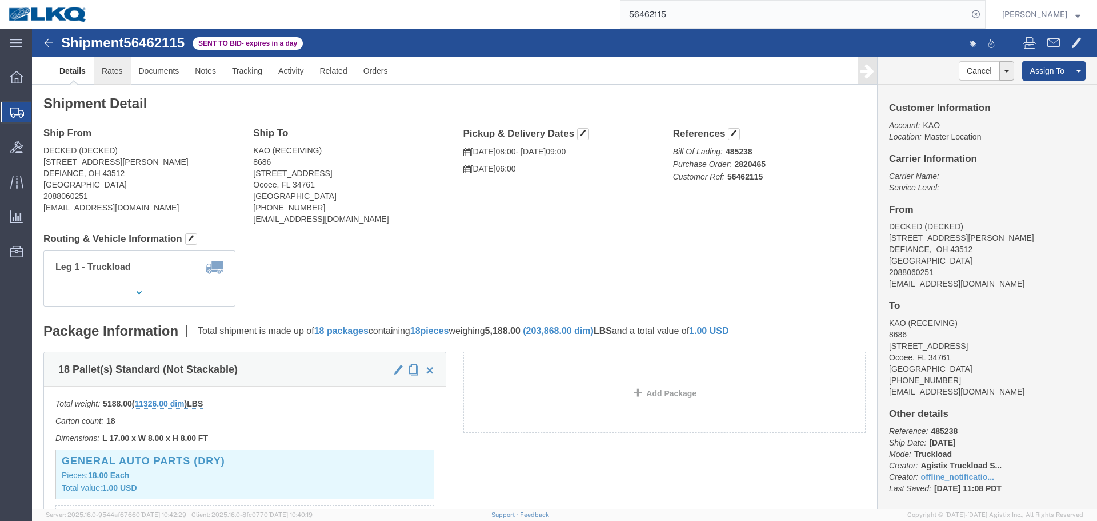
click link "Rates"
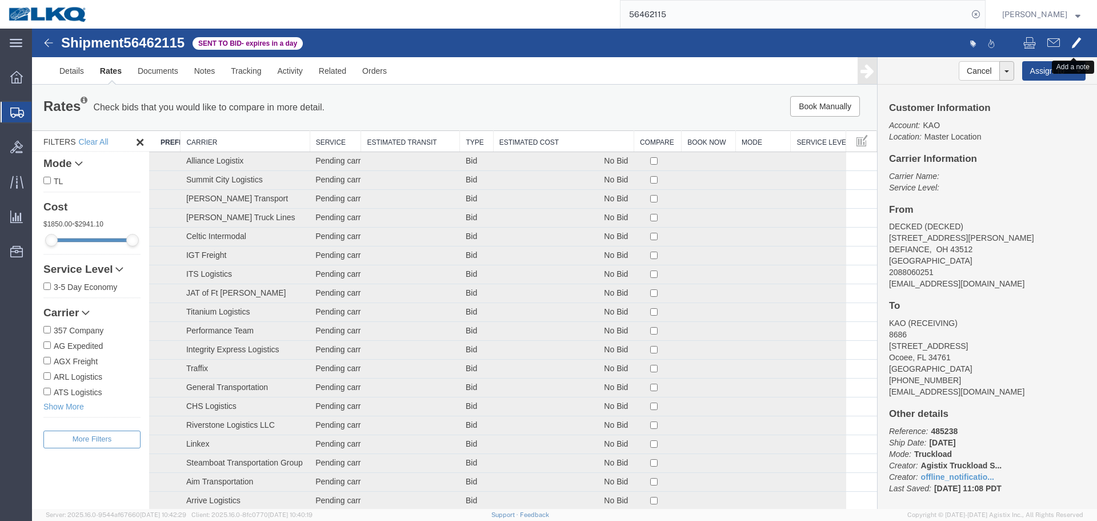
click at [1071, 43] on span at bounding box center [1076, 42] width 10 height 14
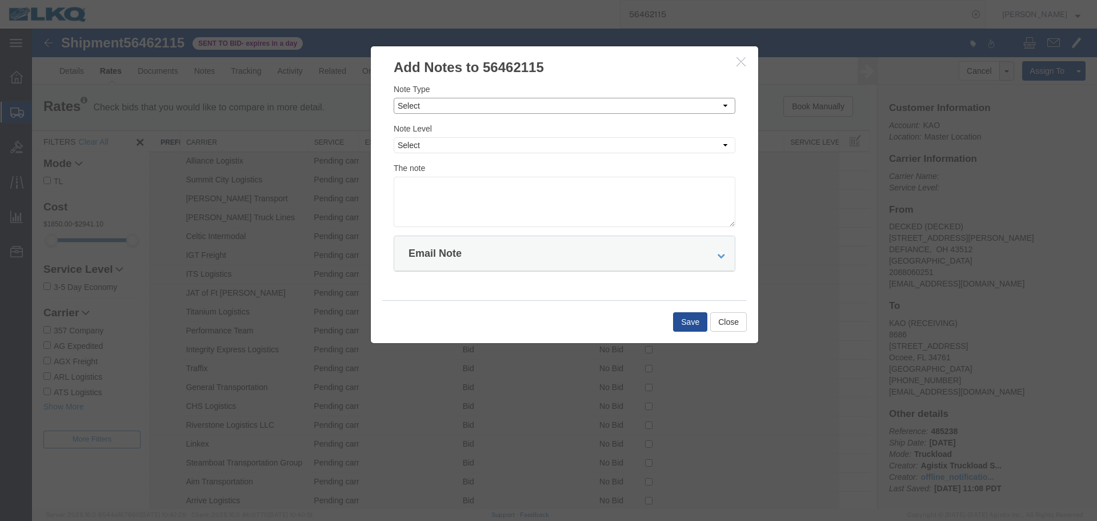
click at [470, 103] on select "Select Approval Bid Notes Carrier Change Notes Claim Notes Content Hazmat Notes…" at bounding box center [565, 106] width 342 height 16
select select "BID_NOTES"
click at [394, 98] on select "Select Approval Bid Notes Carrier Change Notes Claim Notes Content Hazmat Notes…" at bounding box center [565, 106] width 342 height 16
click at [454, 143] on select "Select Private to Account Private to Vendor Public" at bounding box center [565, 145] width 342 height 16
drag, startPoint x: 451, startPoint y: 148, endPoint x: 561, endPoint y: 63, distance: 139.3
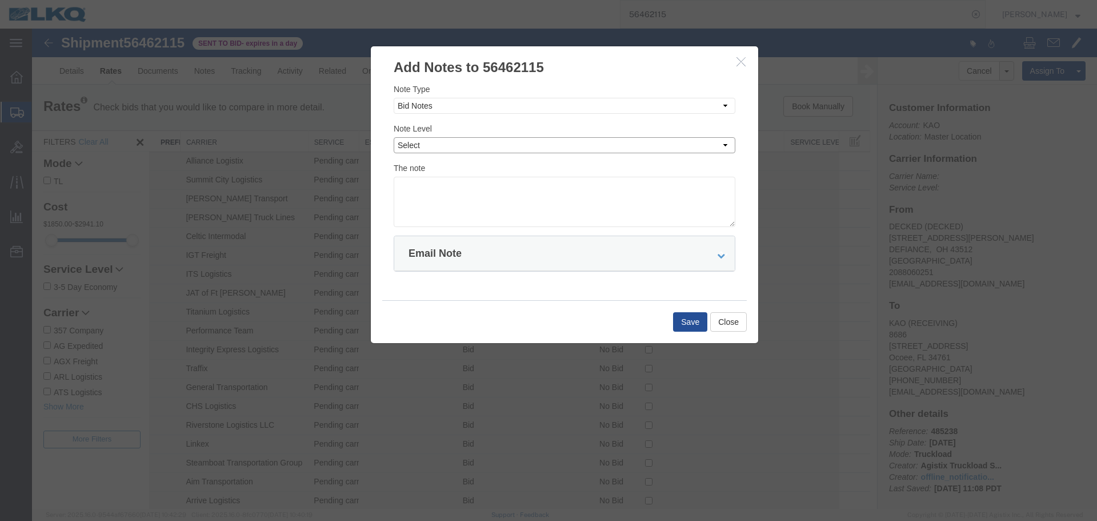
click at [451, 148] on select "Select Private to Account Private to Vendor Public" at bounding box center [565, 145] width 342 height 16
click at [448, 146] on select "Select Private to Account Private to Vendor Public" at bounding box center [565, 145] width 342 height 16
click at [431, 147] on select "Select Private to Account Private to Vendor Public" at bounding box center [565, 145] width 342 height 16
click at [409, 211] on textarea at bounding box center [565, 202] width 342 height 50
click at [452, 145] on select "Select Private to Account Private to Vendor Public" at bounding box center [565, 145] width 342 height 16
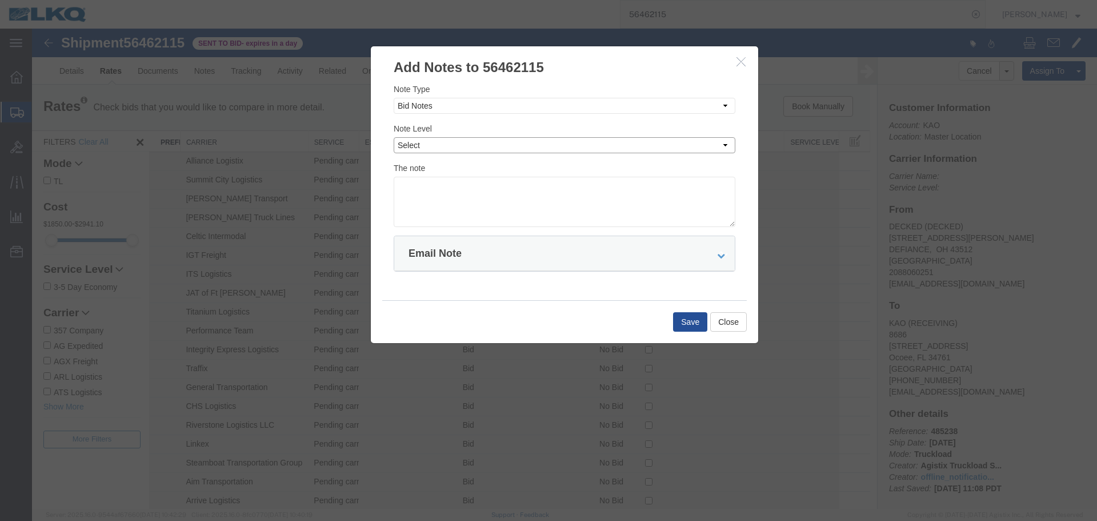
click at [452, 145] on select "Select Private to Account Private to Vendor Public" at bounding box center [565, 145] width 342 height 16
click at [531, 74] on h3 "Add Notes to 56462115" at bounding box center [564, 61] width 387 height 31
click at [467, 147] on select "Select Private to Account Private to Vendor Public" at bounding box center [565, 145] width 342 height 16
click at [639, 143] on select "Select Private to Account Private to Vendor Public" at bounding box center [565, 145] width 342 height 16
click at [495, 202] on textarea at bounding box center [565, 202] width 342 height 50
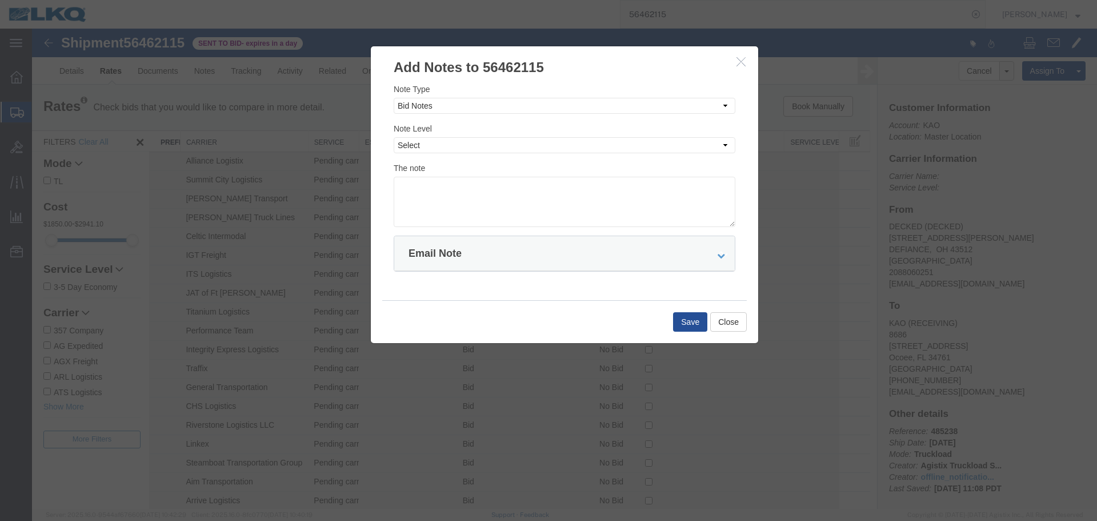
click at [414, 137] on div "Note Level Select Private to Account Private to Vendor Public" at bounding box center [565, 137] width 342 height 31
click at [561, 63] on h3 "Add Notes to 56462115" at bounding box center [564, 61] width 387 height 31
click at [430, 145] on select "Select Private to Account Private to Vendor Public" at bounding box center [565, 145] width 342 height 16
click at [481, 59] on h3 "Add Notes to 56462115" at bounding box center [564, 61] width 387 height 31
click at [486, 56] on h3 "Add Notes to 56462115" at bounding box center [564, 61] width 387 height 31
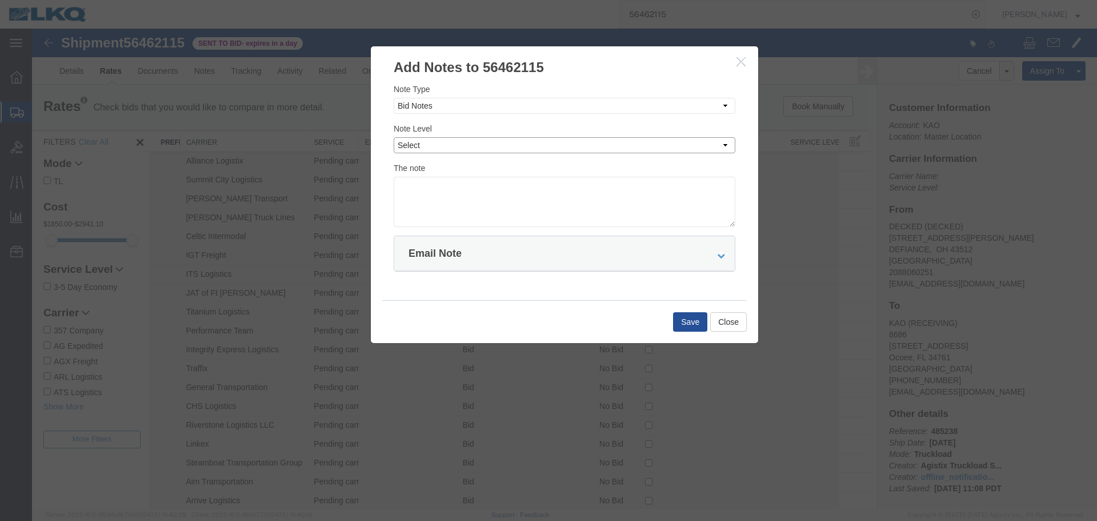
click at [427, 149] on select "Select Private to Account Private to Vendor Public" at bounding box center [565, 145] width 342 height 16
click at [738, 326] on div at bounding box center [564, 269] width 1065 height 480
click at [734, 62] on div at bounding box center [564, 269] width 1065 height 480
click at [654, 154] on div "Note Type Select Approval Bid Notes Carrier Change Notes Claim Notes Content Ha…" at bounding box center [565, 155] width 342 height 144
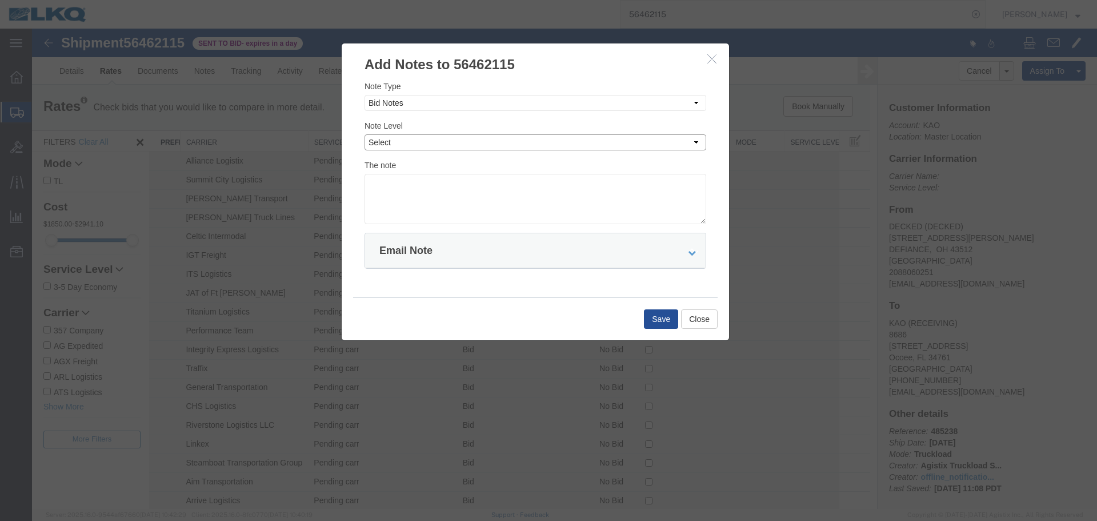
click at [649, 149] on select "Select Private to Account Private to Vendor Public" at bounding box center [536, 142] width 342 height 16
select select "PRIVATE_TO_ACCOUNT"
click at [365, 134] on select "Select Private to Account Private to Vendor Public" at bounding box center [536, 142] width 342 height 16
click at [477, 202] on textarea at bounding box center [536, 199] width 342 height 50
click at [413, 189] on textarea at bounding box center [536, 199] width 342 height 50
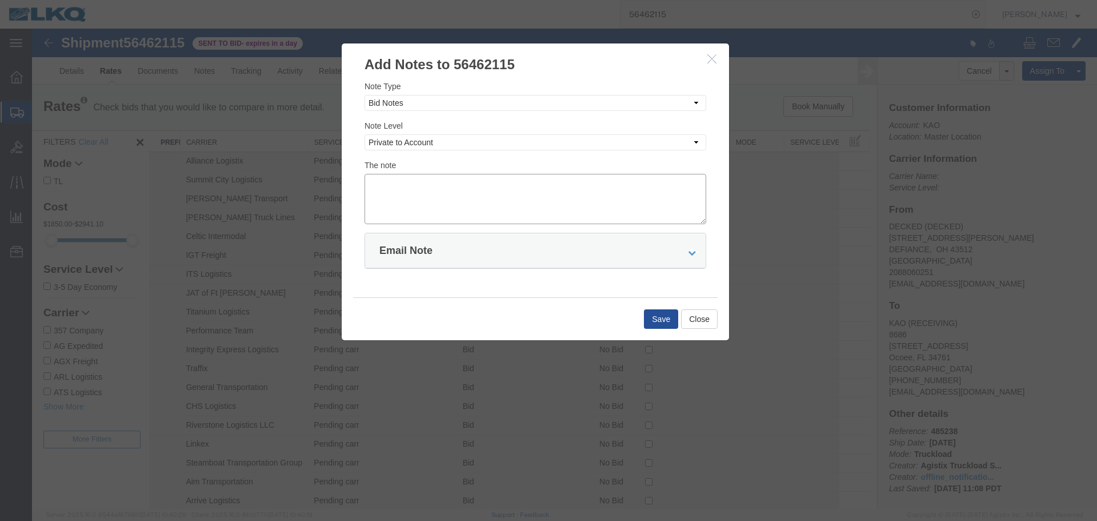
click at [429, 194] on textarea at bounding box center [536, 199] width 342 height 50
paste textarea "$2,661"
type textarea "DAT: $2,661"
click at [653, 321] on button "Save" at bounding box center [661, 318] width 34 height 19
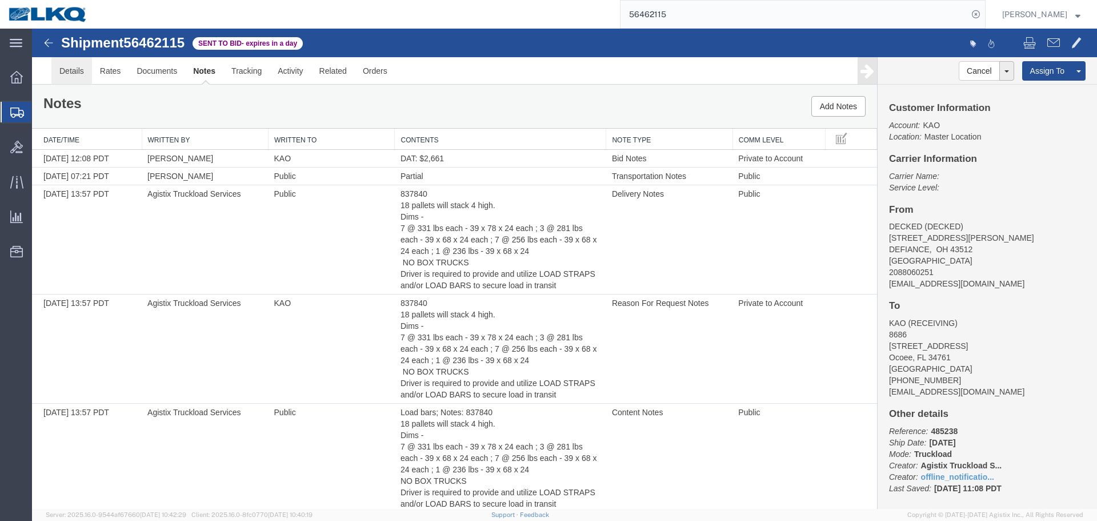
click at [81, 73] on link "Details" at bounding box center [71, 70] width 41 height 27
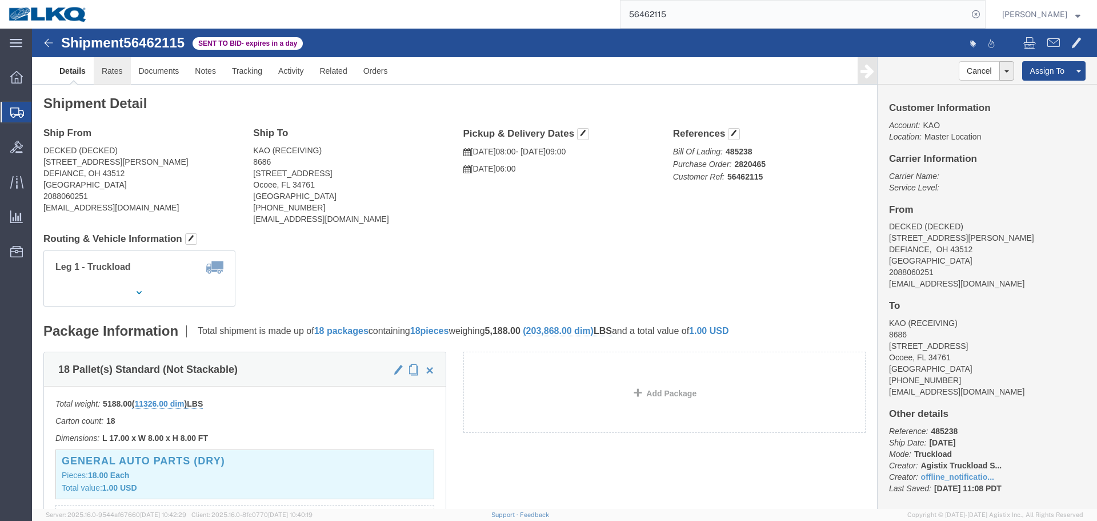
click link "Rates"
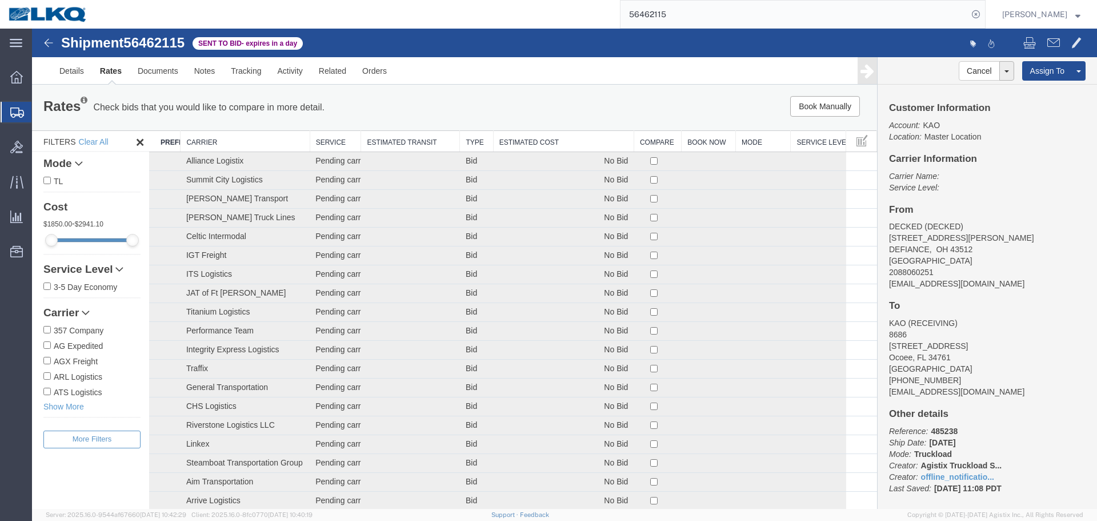
click at [594, 142] on th "Estimated Cost" at bounding box center [563, 141] width 141 height 21
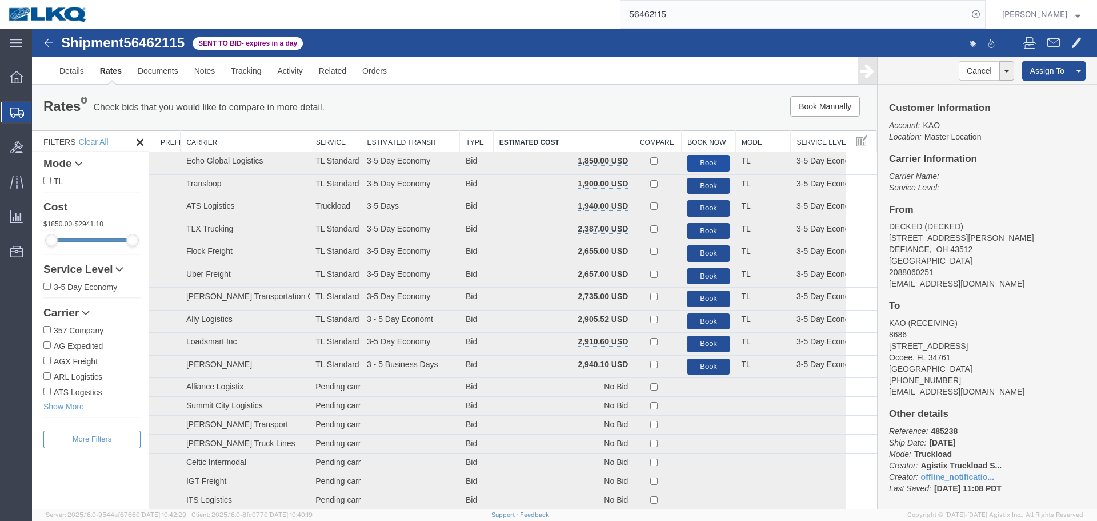
click at [706, 159] on button "Book" at bounding box center [708, 163] width 43 height 17
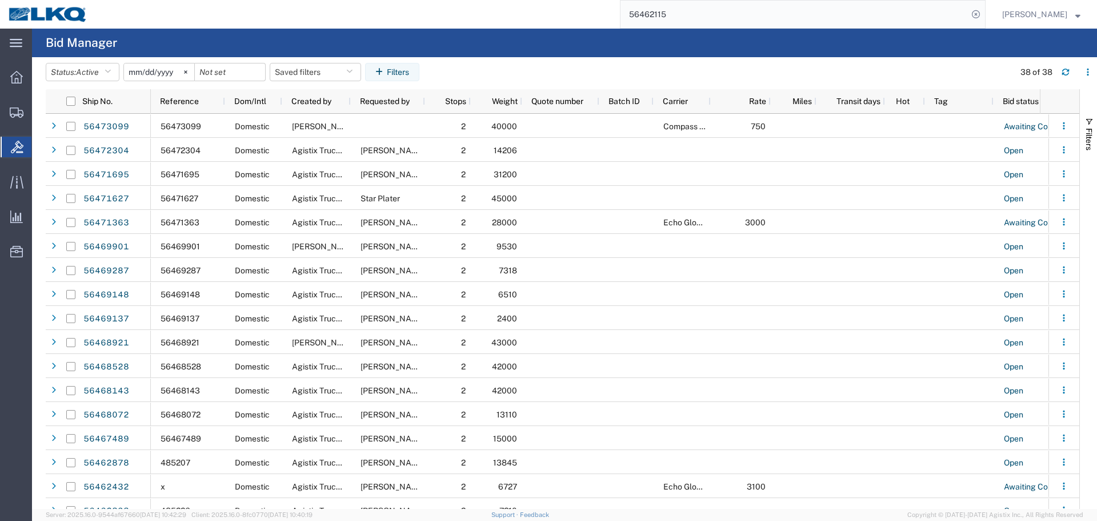
click at [686, 8] on input "56462115" at bounding box center [794, 14] width 347 height 27
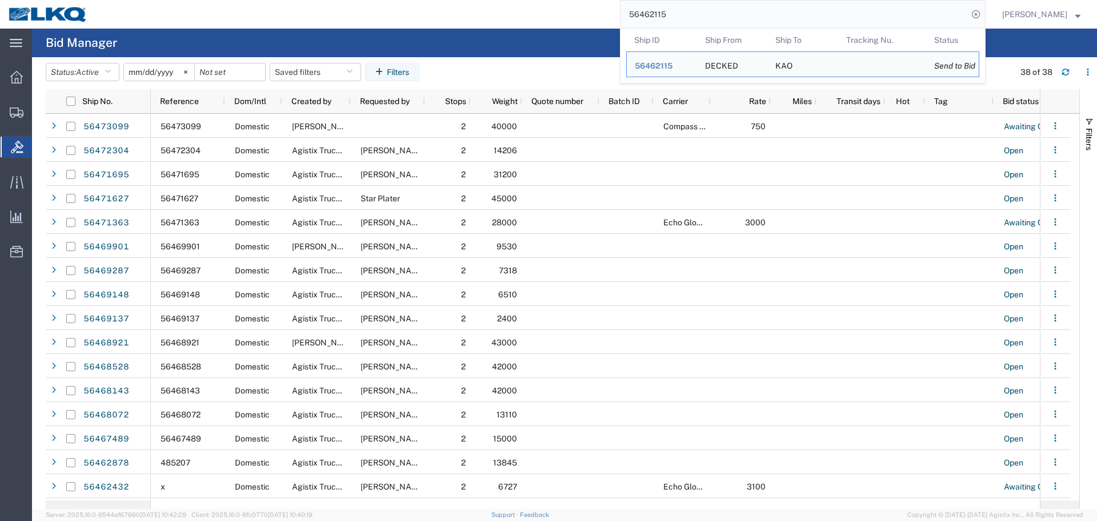
paste input "72304"
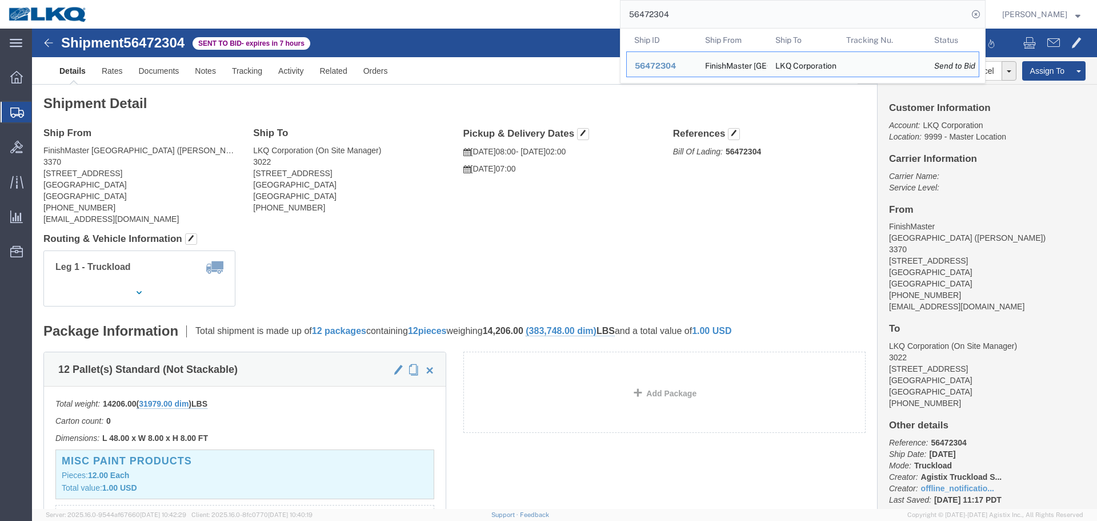
click at [753, 12] on input "56472304" at bounding box center [794, 14] width 347 height 27
paste input "342770"
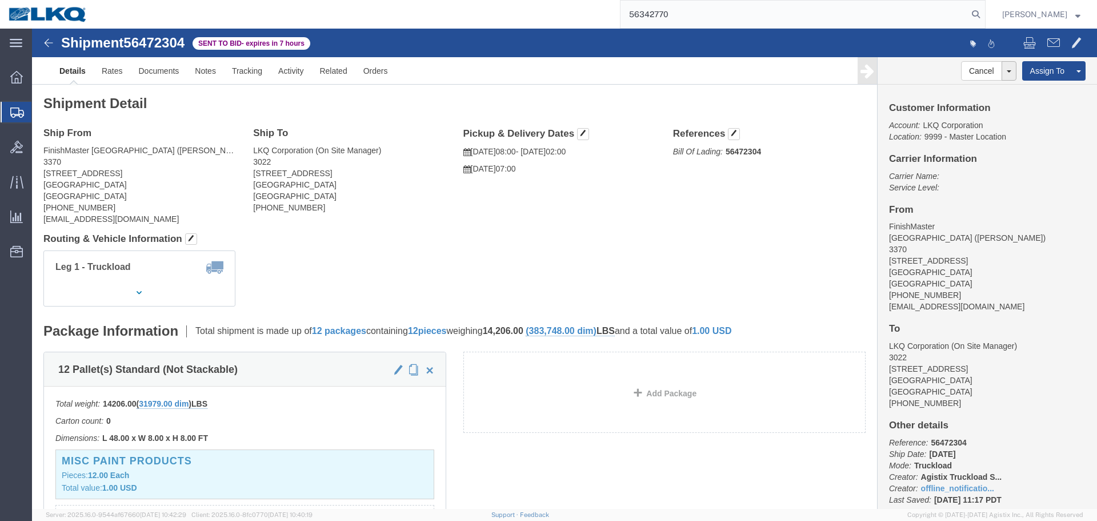
type input "56342770"
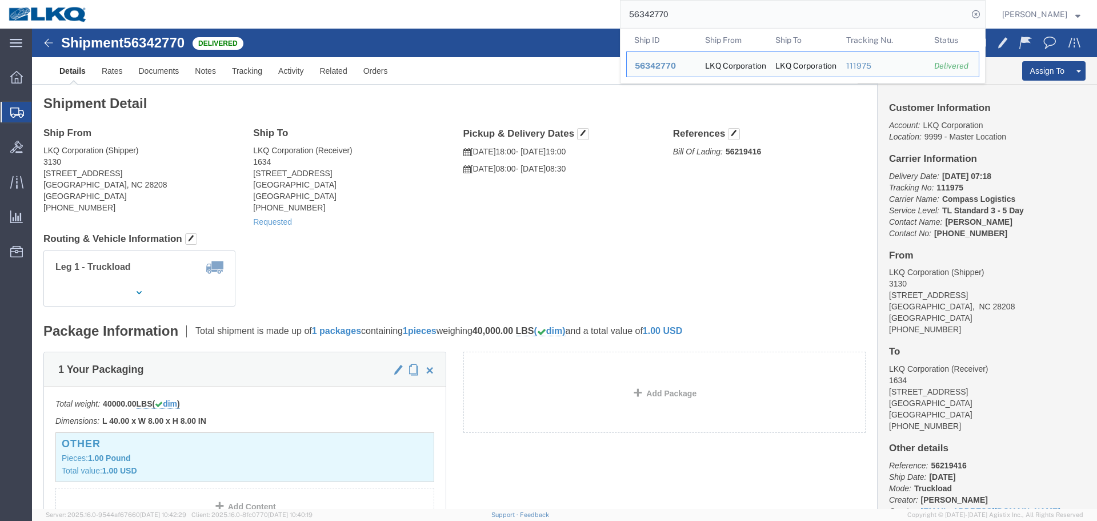
click at [738, 11] on input "56342770" at bounding box center [794, 14] width 347 height 27
paste input "473099"
type input "56473099"
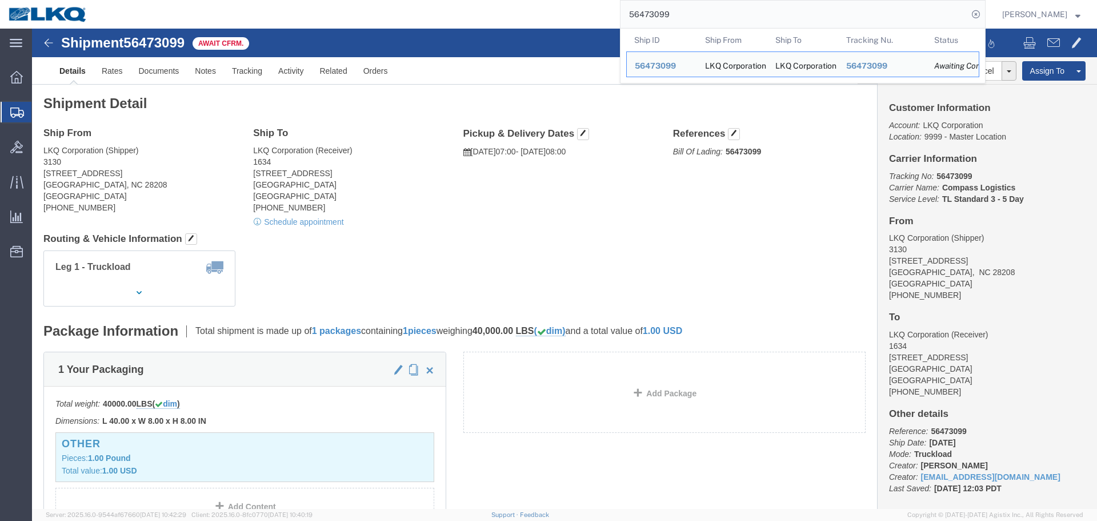
click h4 "Routing & Vehicle Information"
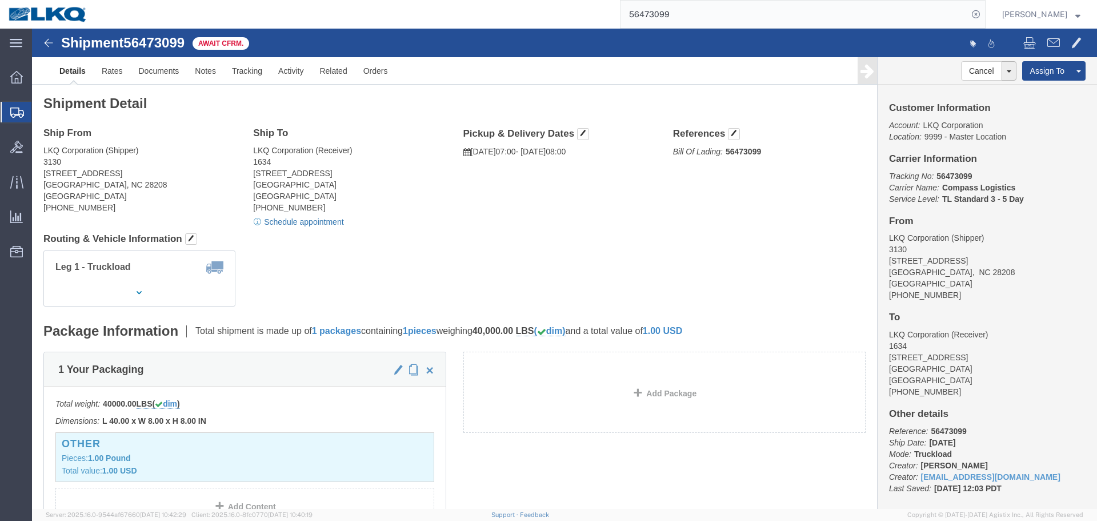
click link "Schedule appointment"
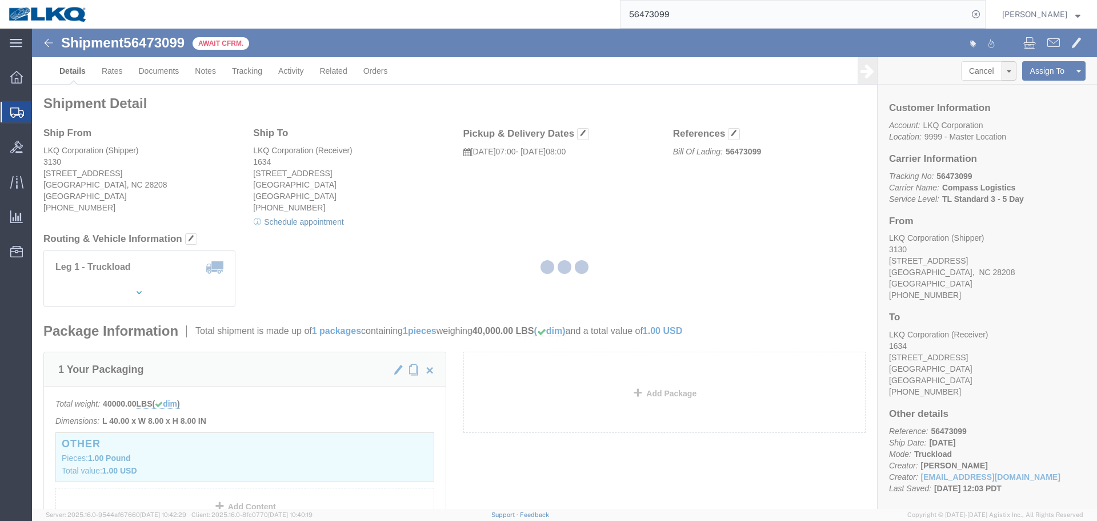
select select
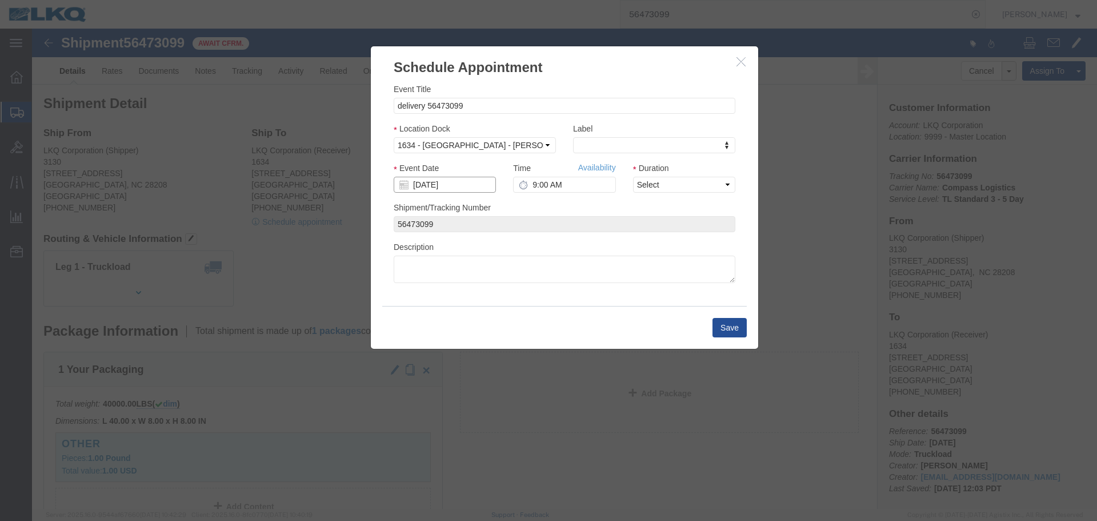
click input "[DATE]"
click td "18"
drag, startPoint x: 623, startPoint y: 154, endPoint x: 623, endPoint y: 163, distance: 9.1
click select "Select 15 min 30 min 45 min 1 hr 2 hr 3 hr 4 hr"
select select "30"
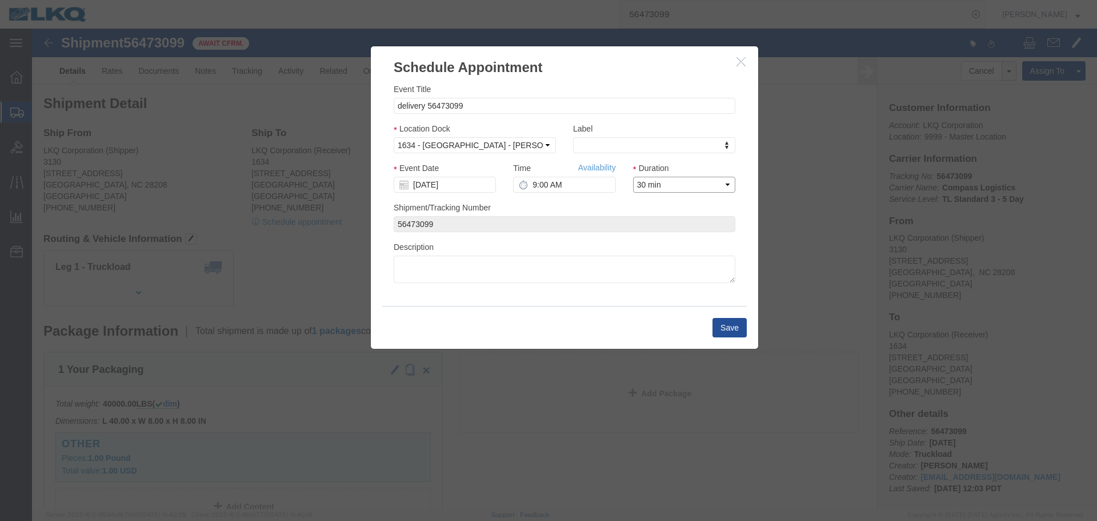
click select "Select 15 min 30 min 45 min 1 hr 2 hr 3 hr 4 hr"
click button "Save"
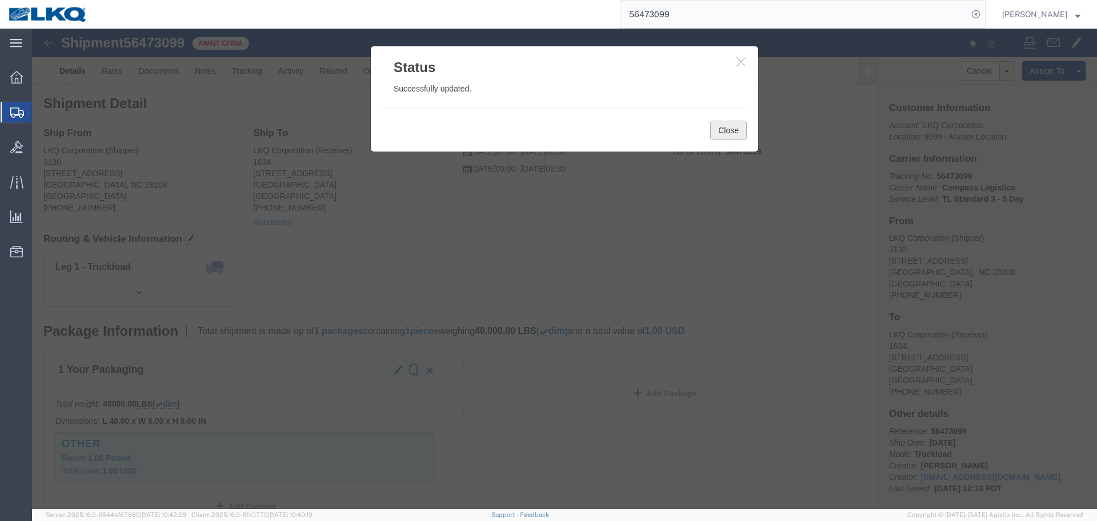
click button "Close"
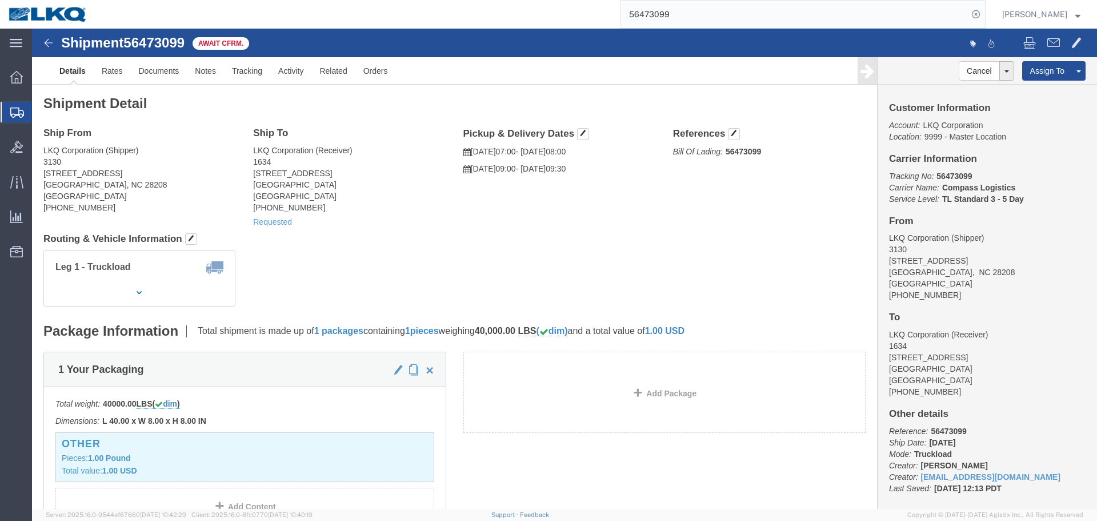
click at [699, 19] on input "56473099" at bounding box center [794, 14] width 347 height 27
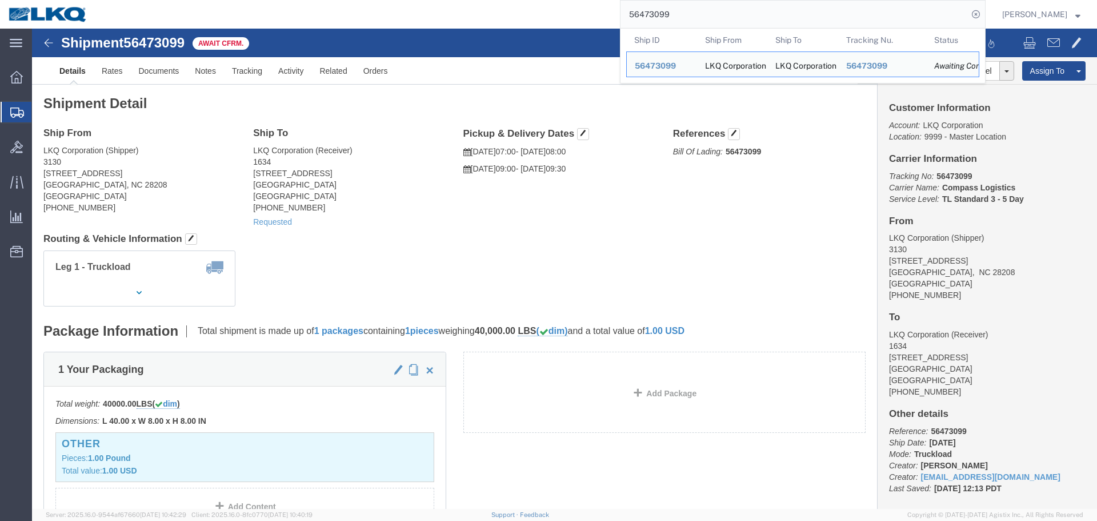
paste input "2304"
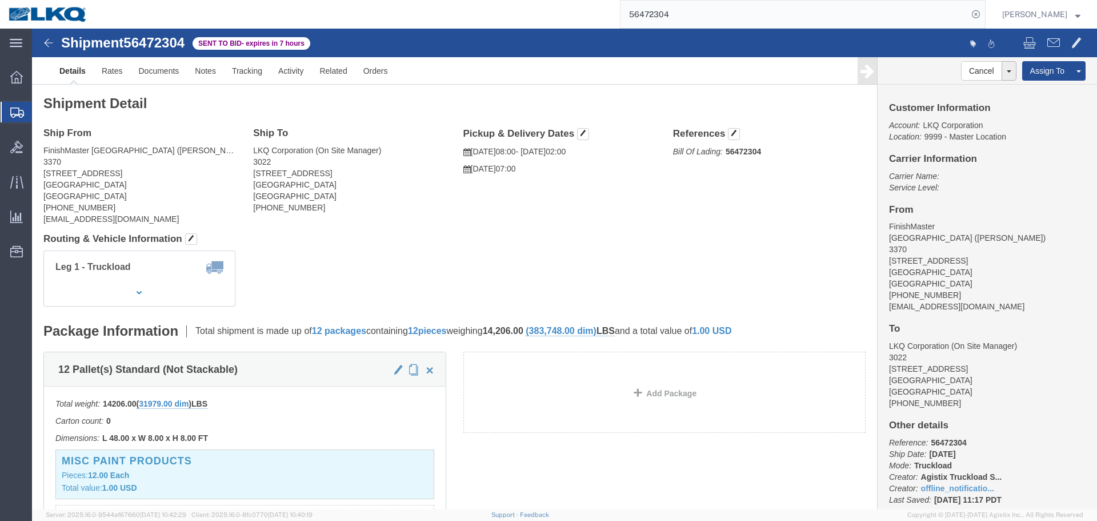
click div "Leg 1 - Truckload Vehicle 1: Standard Dry Van (53 Feet) Number of trucks: 1"
click link "Rates"
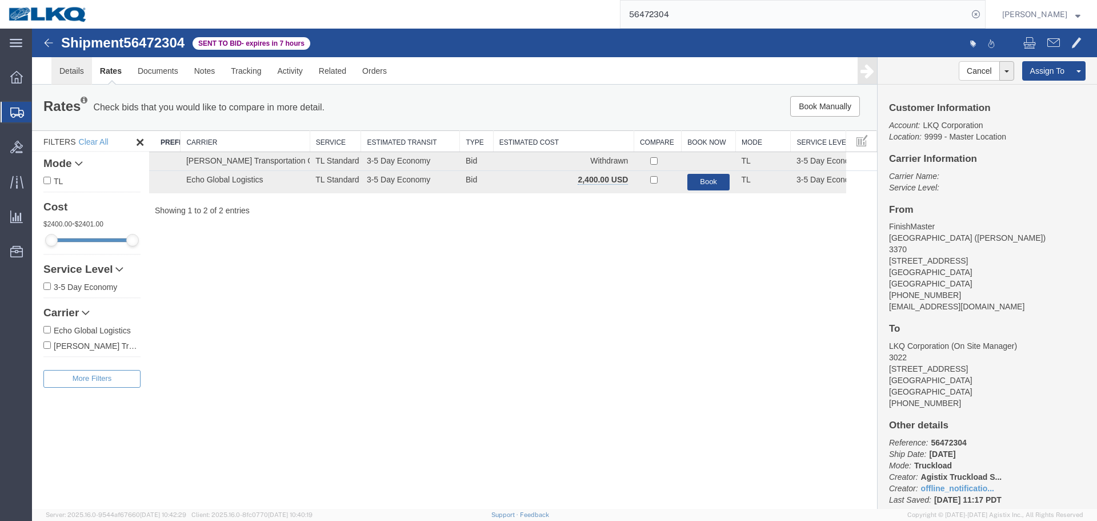
click at [64, 80] on link "Details" at bounding box center [71, 70] width 41 height 27
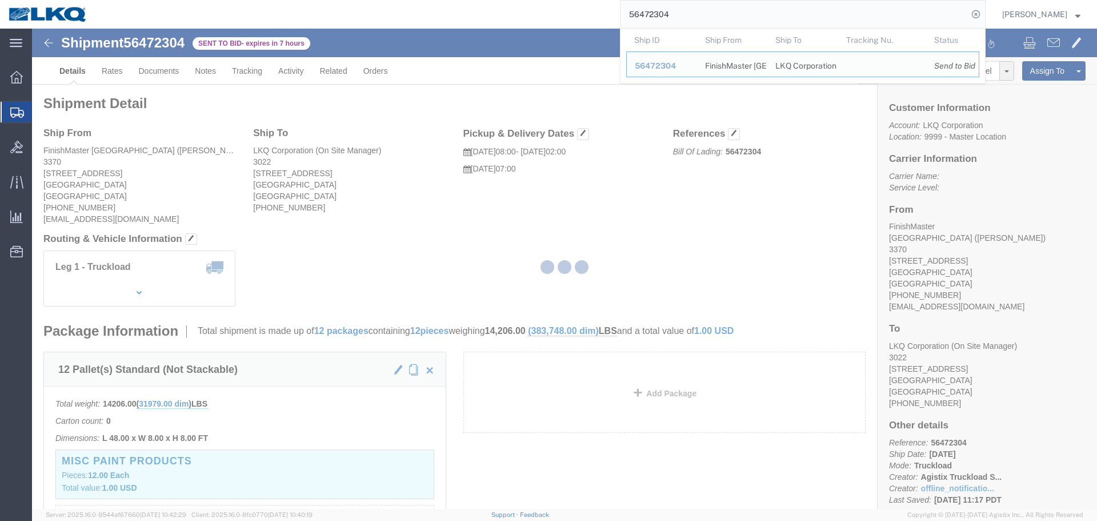
click at [696, 11] on input "56472304" at bounding box center [794, 14] width 347 height 27
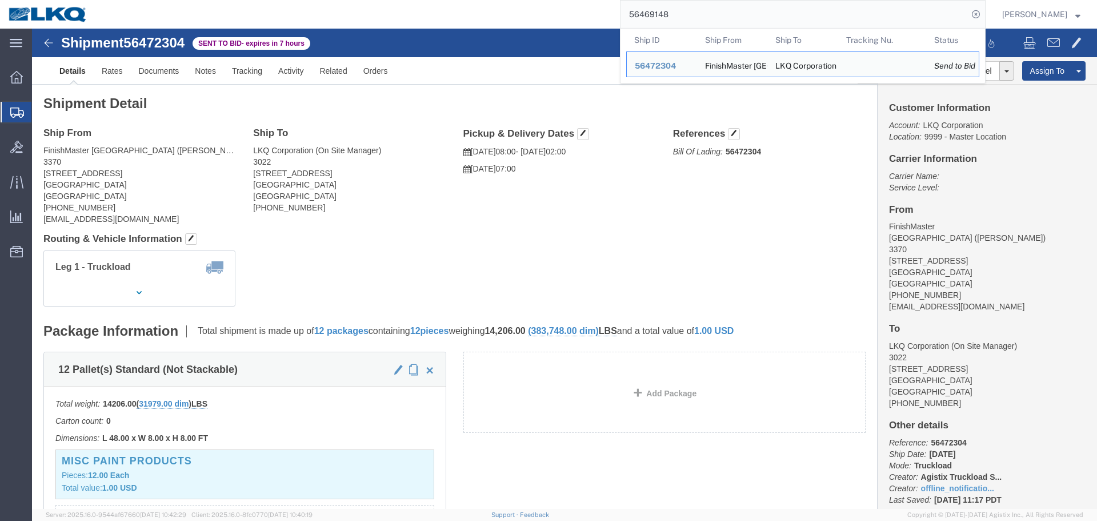
type input "56469148"
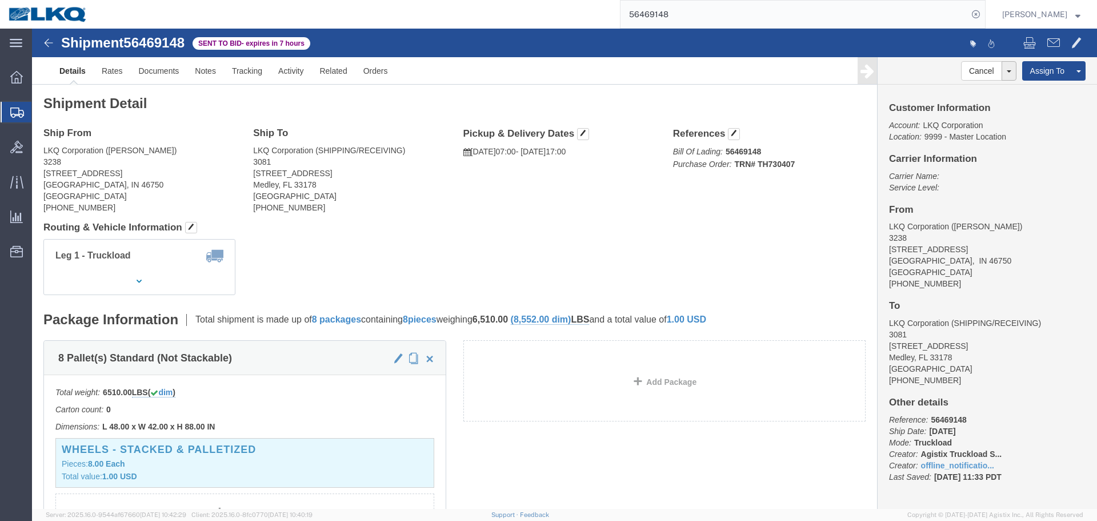
click address "LKQ Corporation (DEE SNEAD) 3238 1870 Riverfork Drive W Huntington, IN 46750 Un…"
copy address "46750"
click address "LKQ Corporation (SHIPPING/RECEIVING) 3081 11701 NW 101 RD Suite 1 Medley, FL 33…"
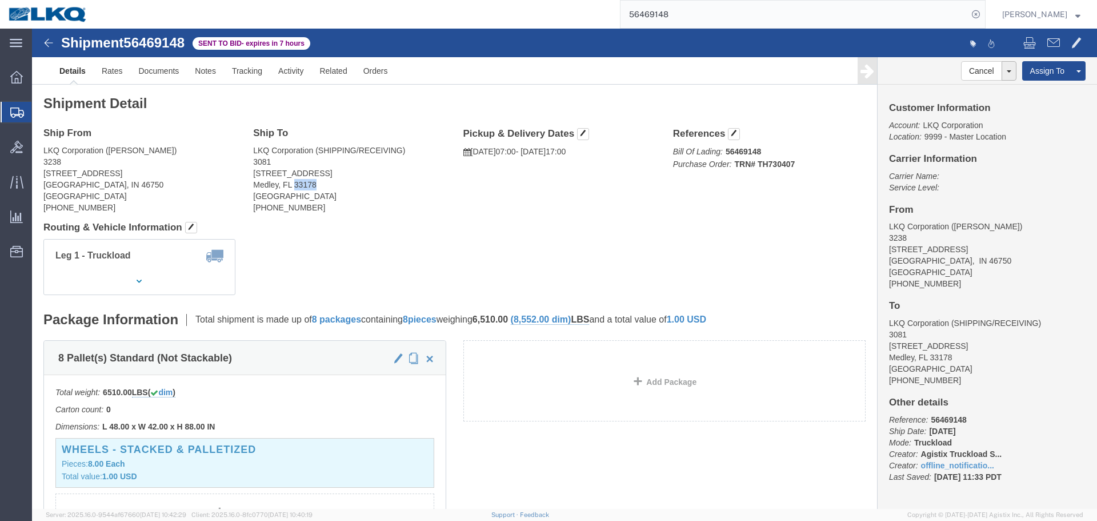
copy address "33178"
click link "Rates"
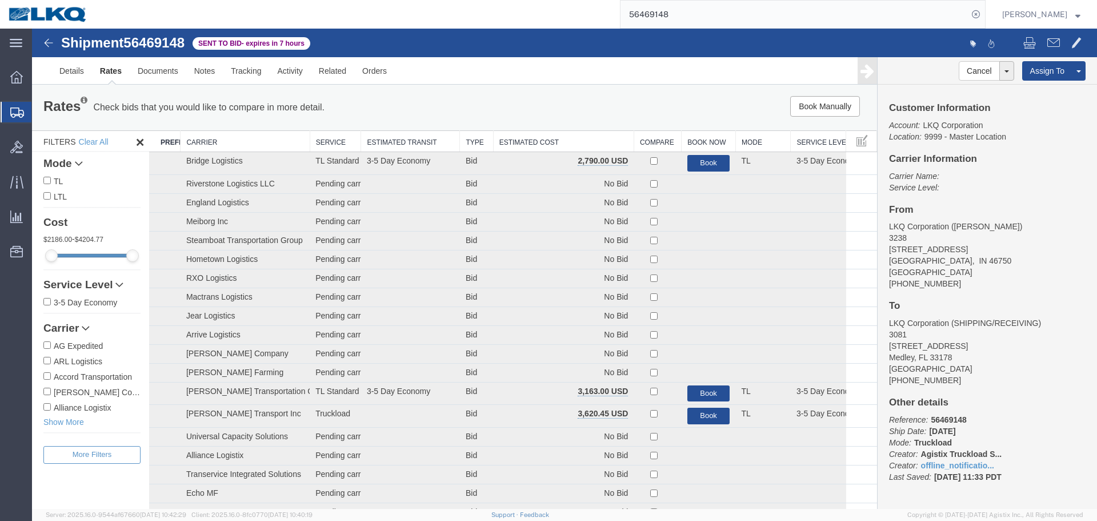
click at [587, 144] on th "Estimated Cost" at bounding box center [563, 141] width 141 height 21
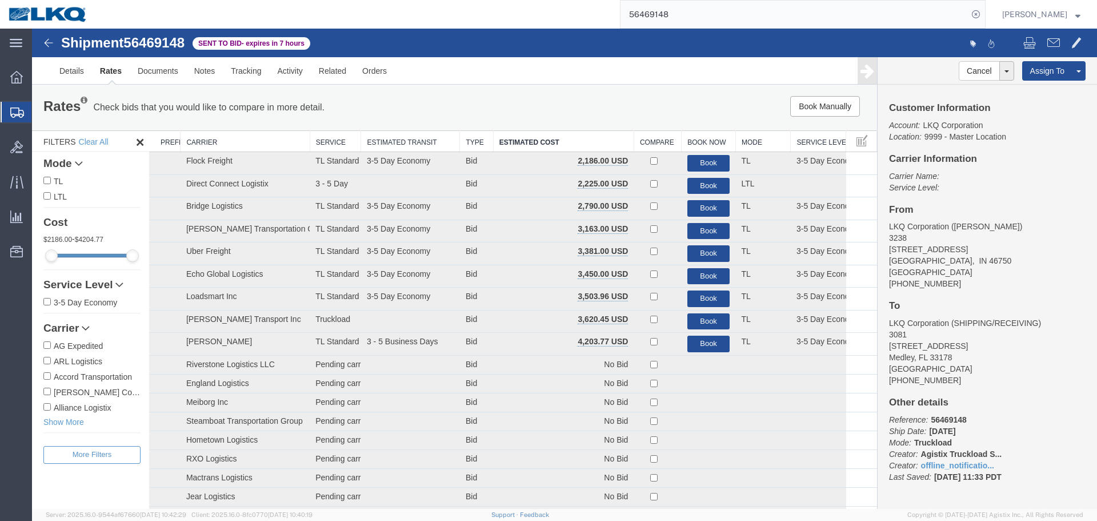
click at [617, 100] on div "Book Manually Pause Continue" at bounding box center [700, 106] width 350 height 21
click at [150, 65] on link "Documents" at bounding box center [158, 70] width 57 height 27
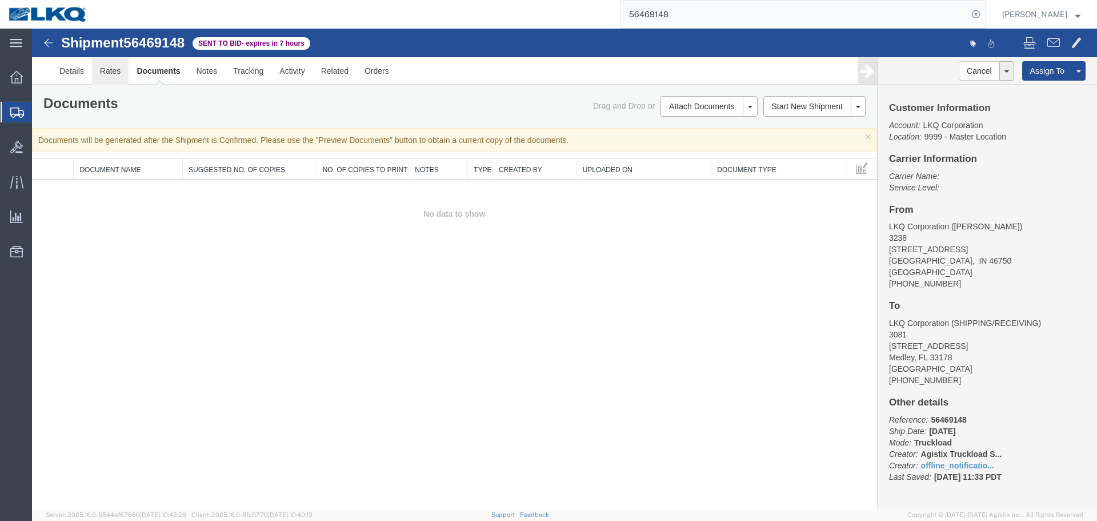
click at [110, 70] on link "Rates" at bounding box center [110, 70] width 37 height 27
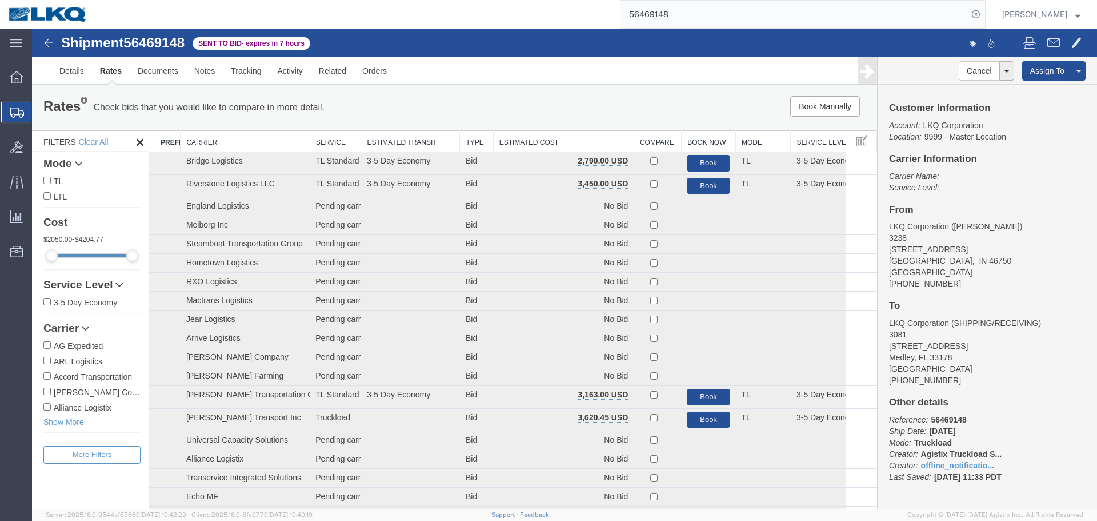
click at [561, 140] on th "Estimated Cost" at bounding box center [563, 141] width 141 height 21
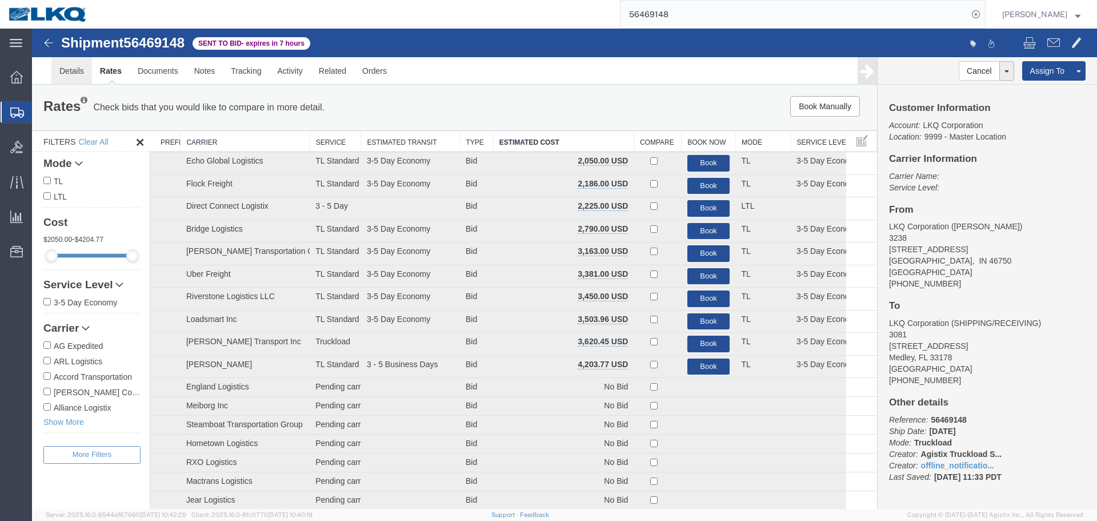
click at [69, 75] on link "Details" at bounding box center [71, 70] width 41 height 27
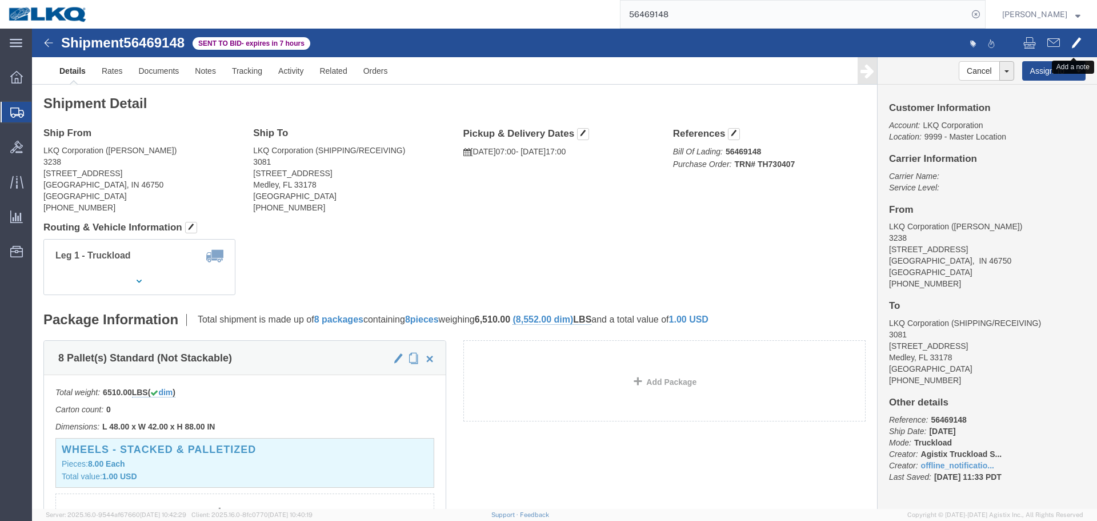
click span
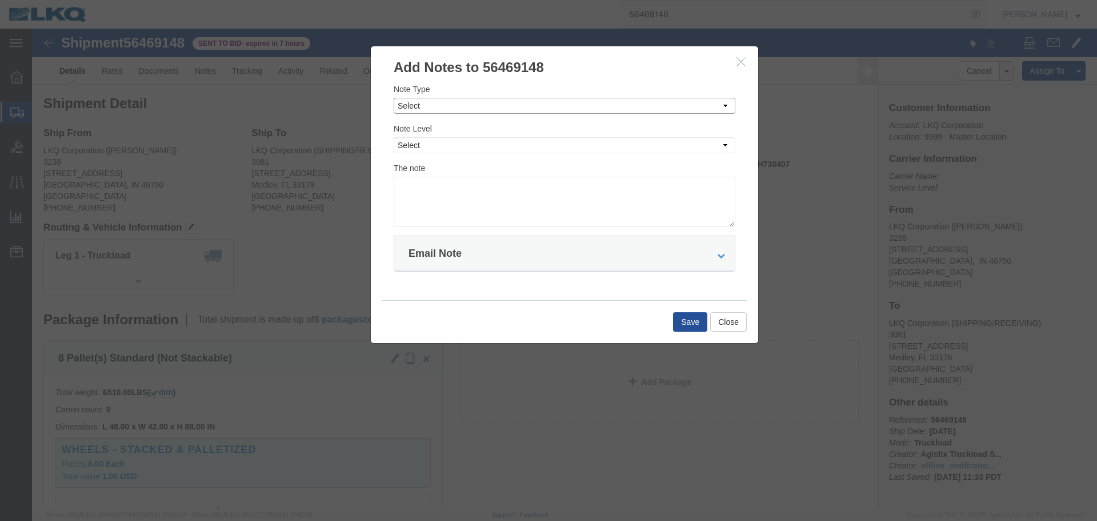
click select "Select Approval Bid Notes Carrier Change Notes Claim Notes Content Hazmat Notes…"
select select "BID_NOTES"
click select "Select Approval Bid Notes Carrier Change Notes Claim Notes Content Hazmat Notes…"
click select "Select Private to Account Private to Vendor Public"
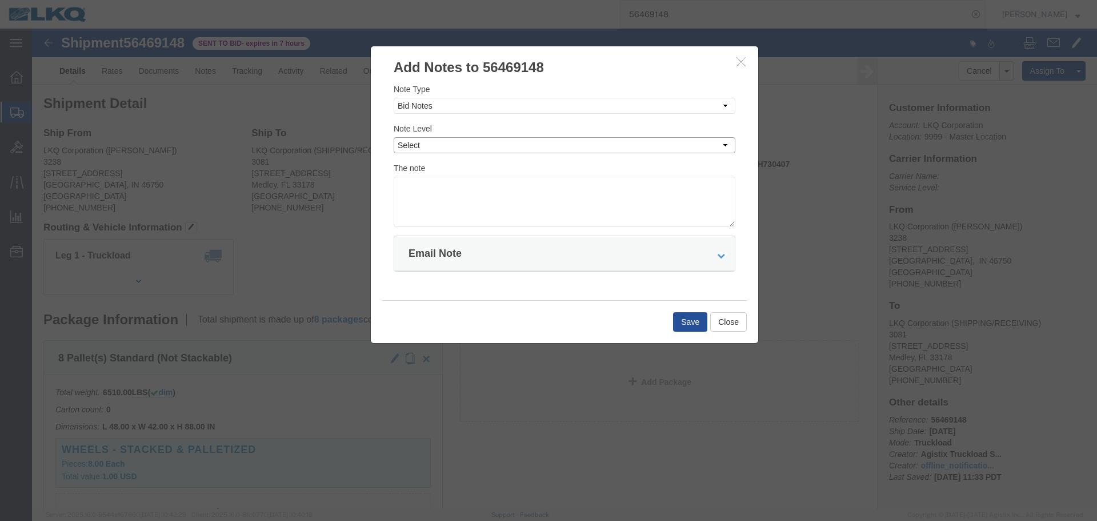
click select "Select Private to Account Private to Vendor Public"
click div "The note"
click select "Select Private to Account Private to Vendor Public"
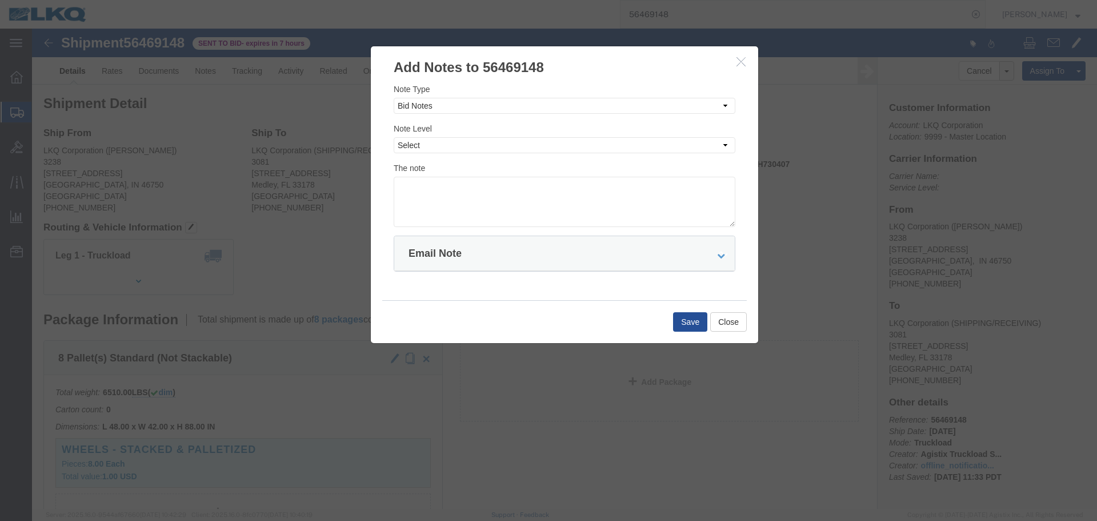
click div
click select "Select Private to Account Private to Vendor Public"
select select "PRIVATE_TO_ACCOUNT"
click select "Select Private to Account Private to Vendor Public"
click textarea
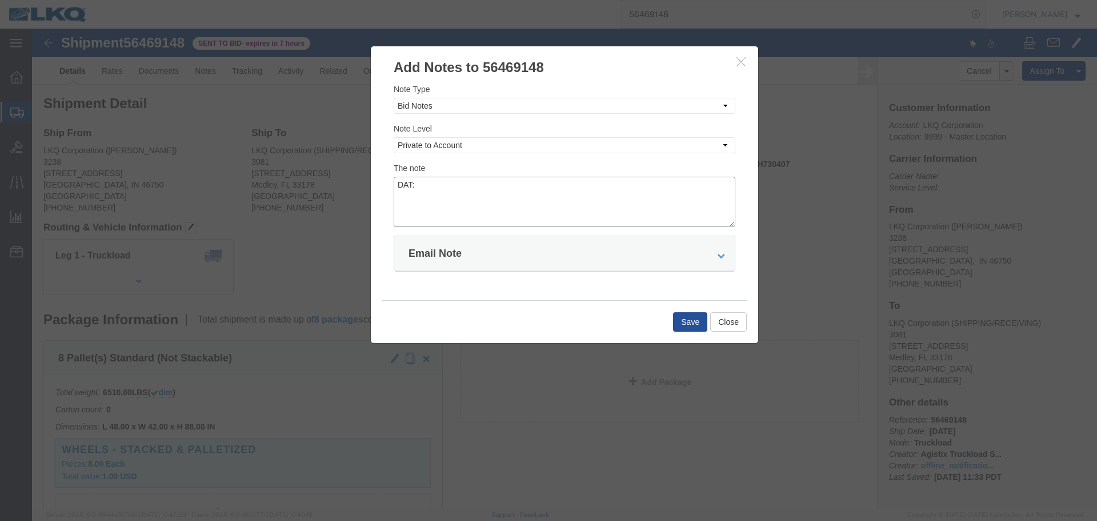
paste textarea "$3,202"
click textarea "DAT: $3,202"
type textarea "DAT: $3202"
click button "Save"
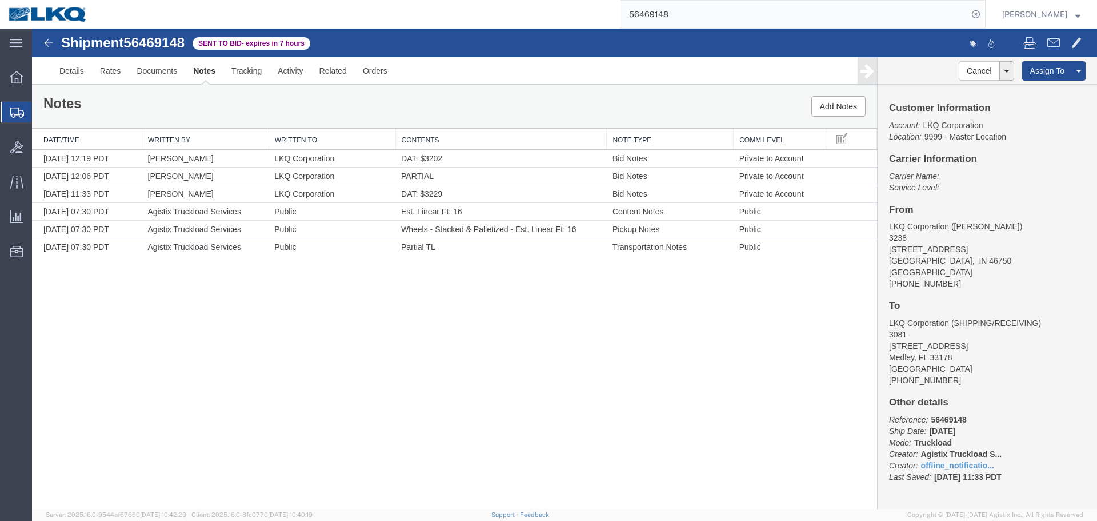
click at [577, 350] on div "Shipment 56469148 6 of 6 Sent to Bid - expires in 7 hours Details Rates Documen…" at bounding box center [564, 269] width 1065 height 480
click at [821, 2] on input "56469148" at bounding box center [794, 14] width 347 height 27
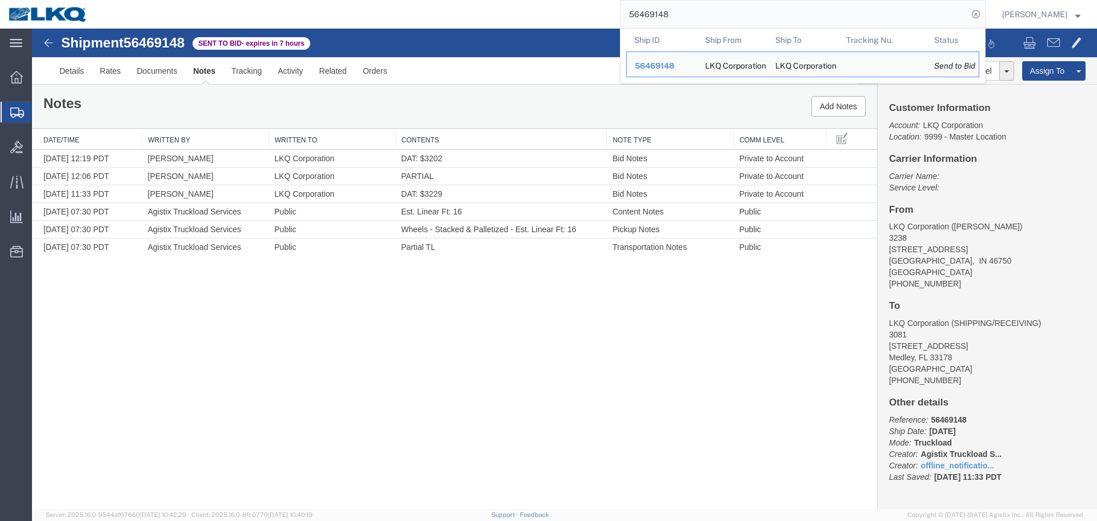
paste input "109437"
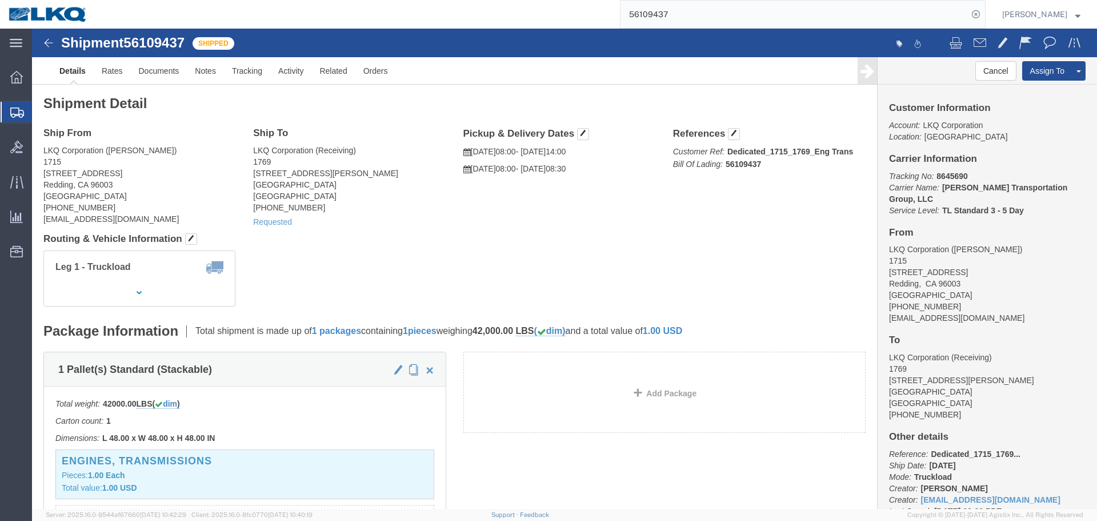
click div "Shipment Detail Ship From LKQ Corporation (Brian Sanford) 1715 2850 Viking Way …"
click at [658, 17] on input "56109437" at bounding box center [794, 14] width 347 height 27
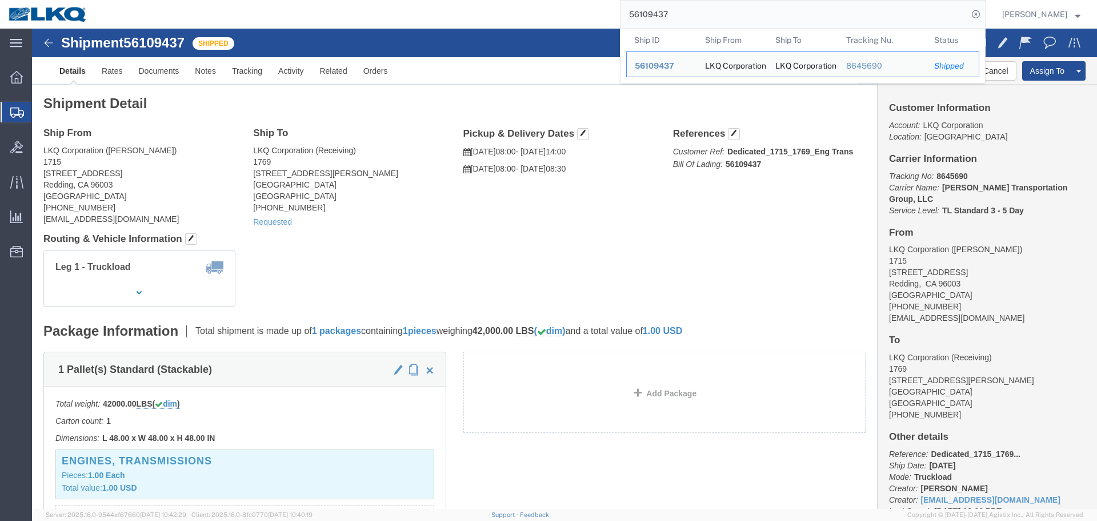
paste input "469148"
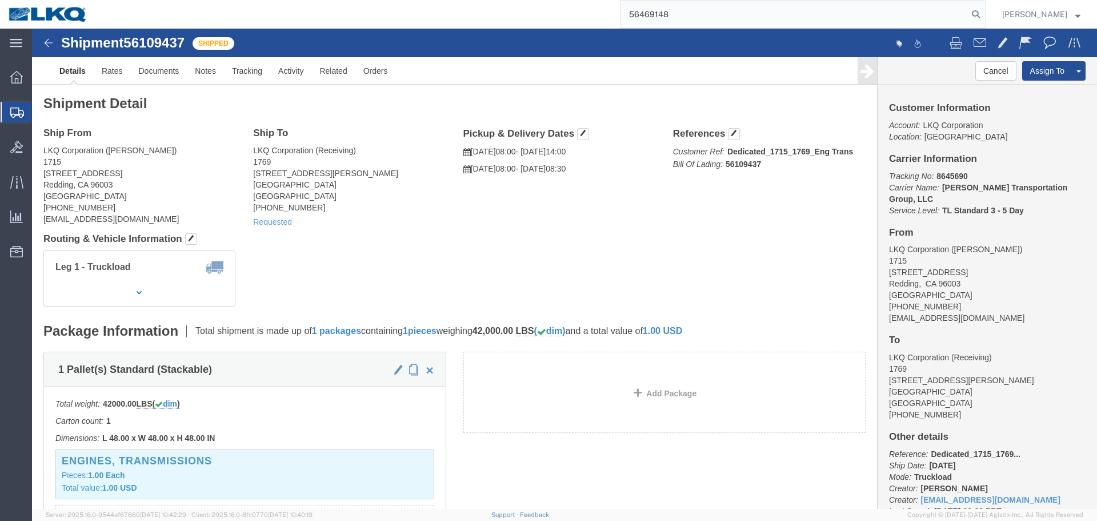
type input "56469148"
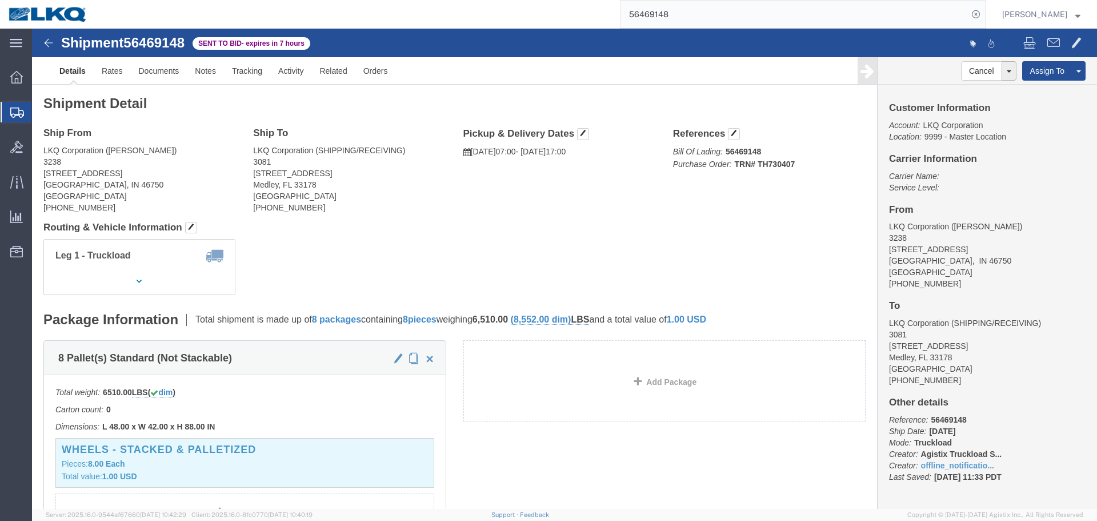
drag, startPoint x: 71, startPoint y: 157, endPoint x: 116, endPoint y: 146, distance: 46.3
click address "LKQ Corporation (DEE SNEAD) 3238 1870 Riverfork Drive W Huntington, IN 46750 Un…"
copy address "46750"
click address "LKQ Corporation (SHIPPING/RECEIVING) 3081 11701 NW 101 RD Suite 1 Medley, FL 33…"
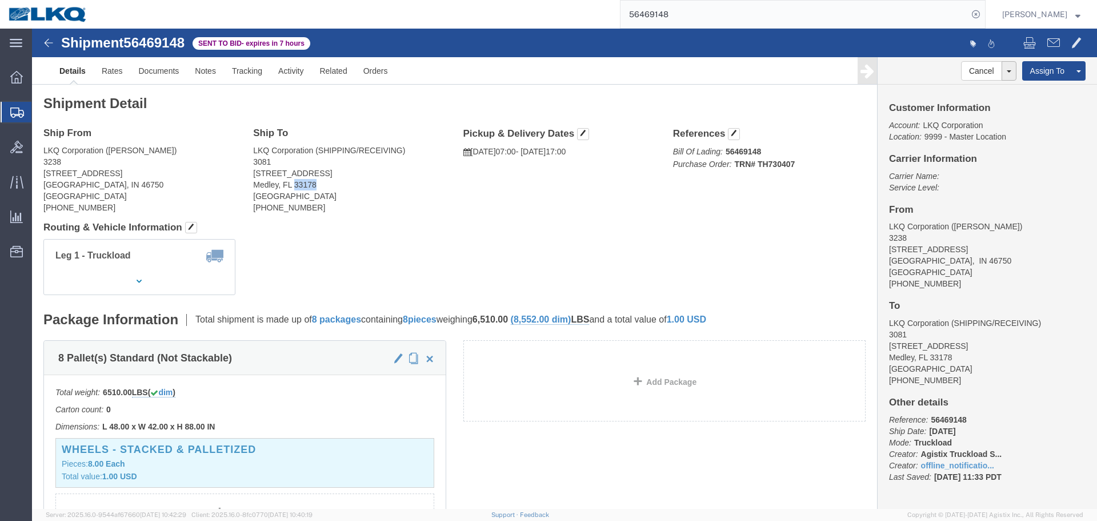
click address "LKQ Corporation (SHIPPING/RECEIVING) 3081 11701 NW 101 RD Suite 1 Medley, FL 33…"
copy address "33178"
click link "Rates"
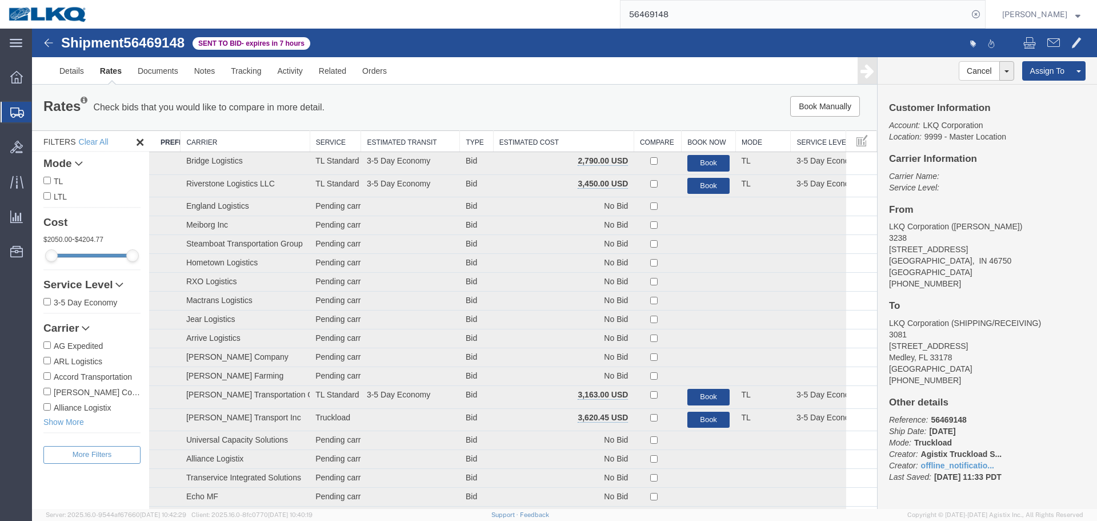
click at [558, 143] on th "Estimated Cost" at bounding box center [563, 141] width 141 height 21
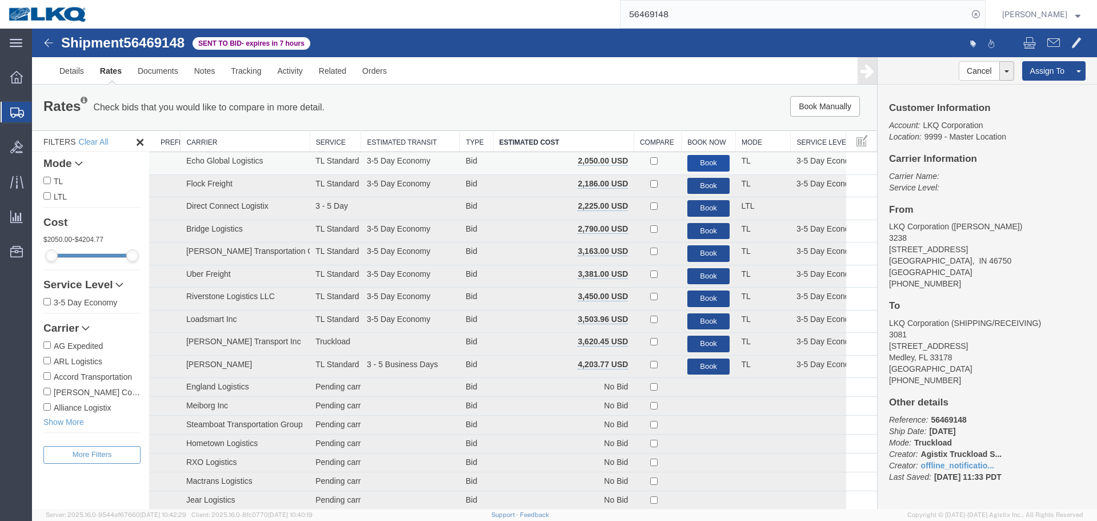
click at [710, 159] on button "Book" at bounding box center [708, 163] width 43 height 17
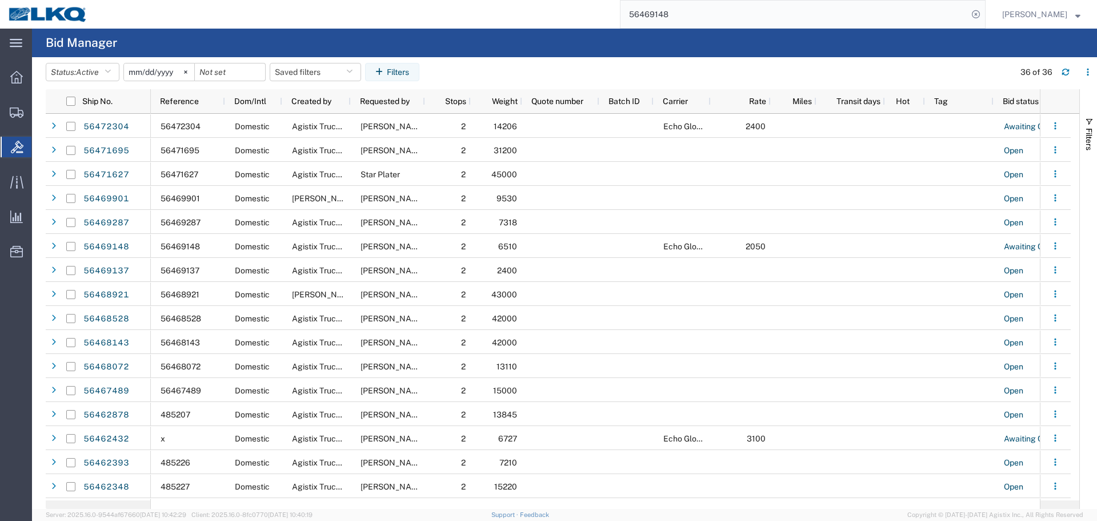
click at [690, 10] on input "56469148" at bounding box center [794, 14] width 347 height 27
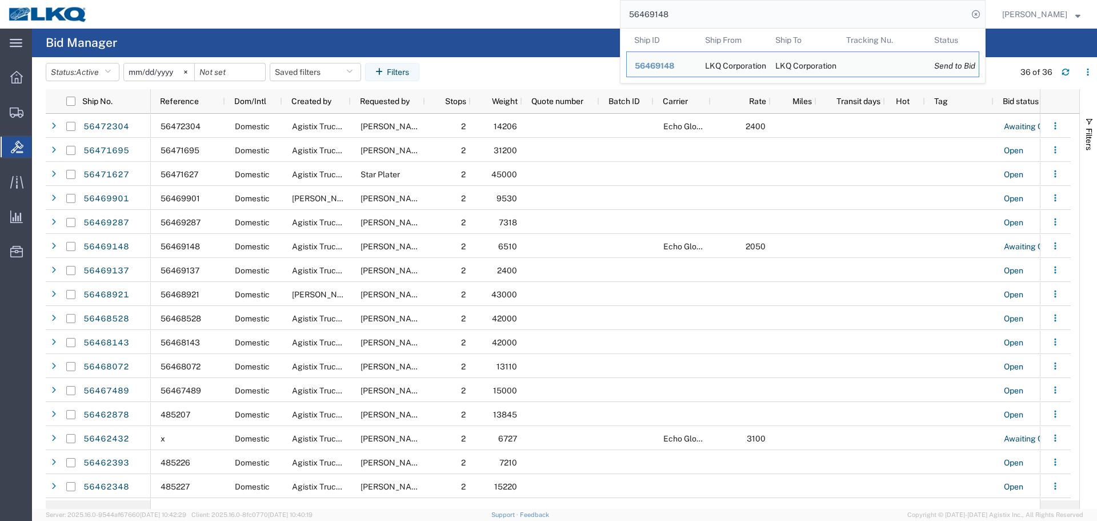
paste input "04041"
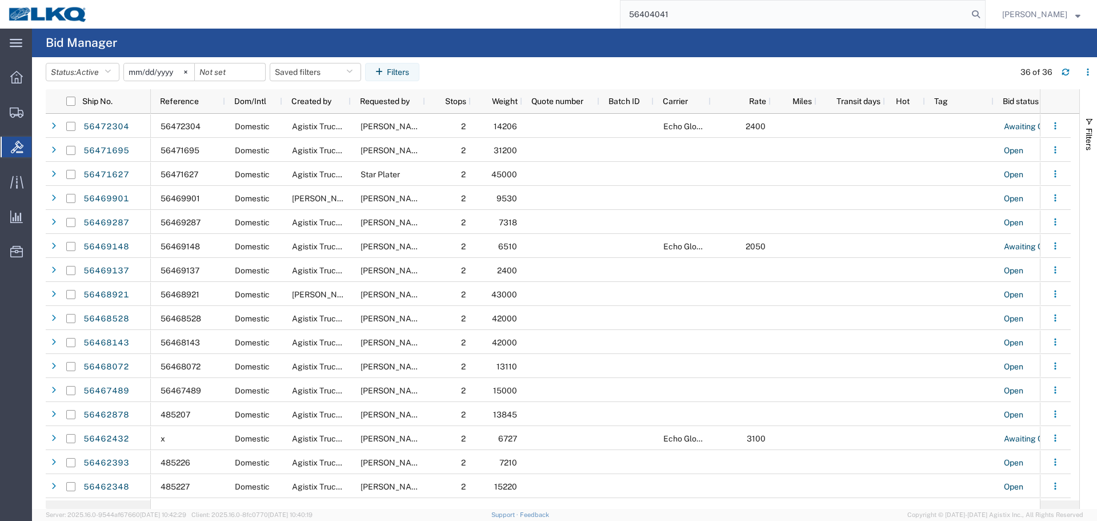
type input "56404041"
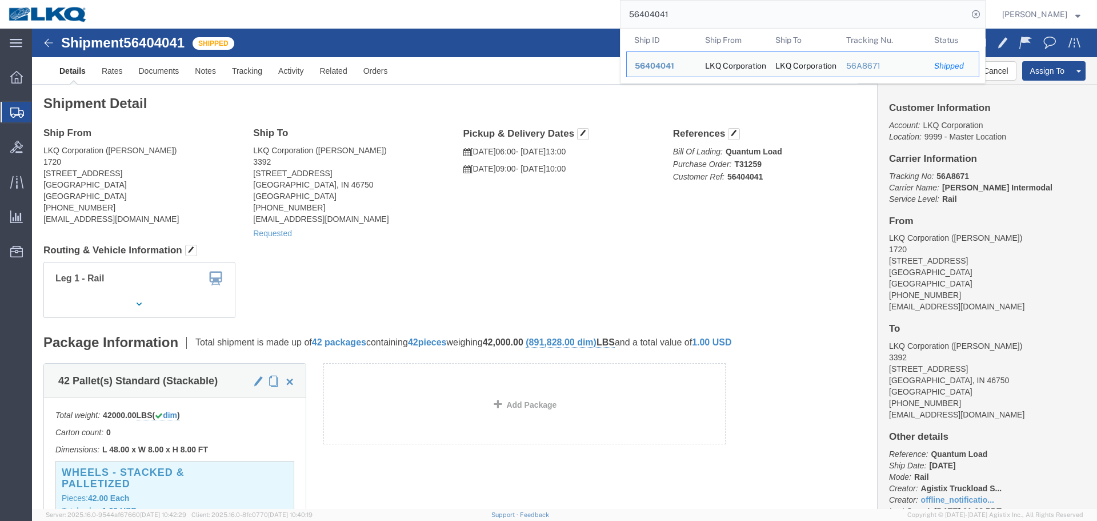
click div "Ship From LKQ Corporation (Jeffrey Massey) 1720 2115 South Union Avenue Bakersf…"
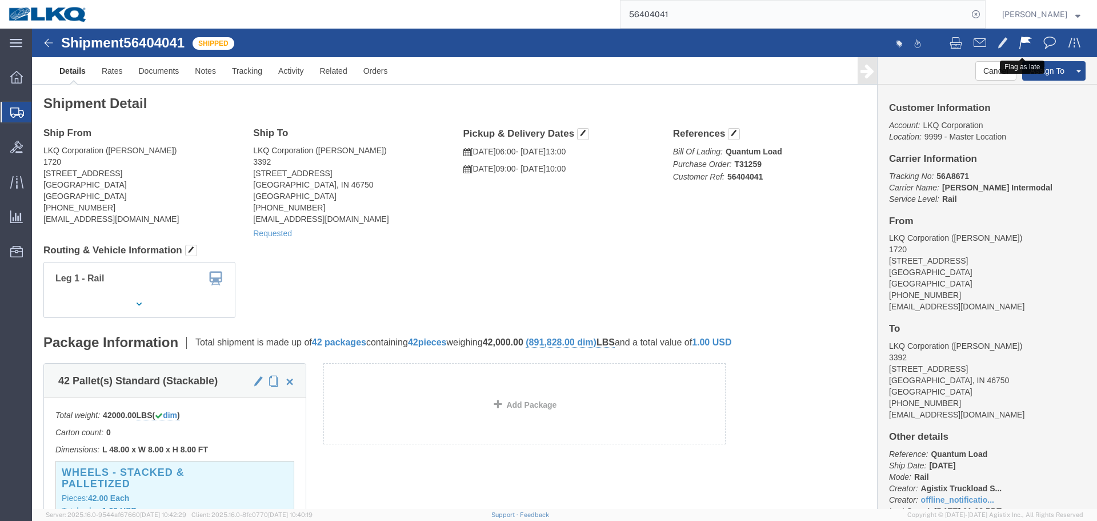
click span
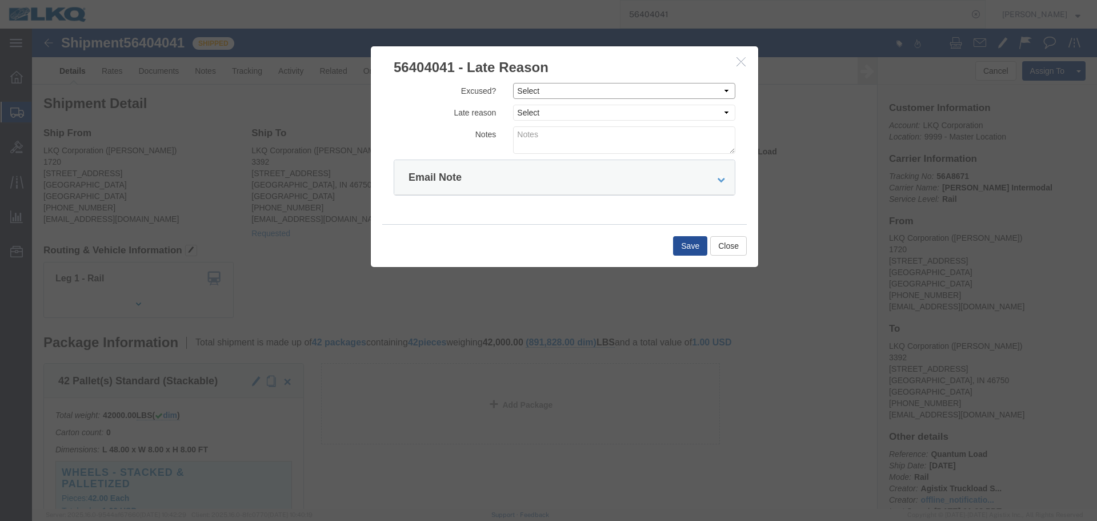
click select "Select Excused Not Excused"
select select "NOT_EXCUSED"
click select "Select Excused Not Excused"
click select "Select Bad Carrier Data Carrier Admin Error Delay Accident Driver Error Lack of…"
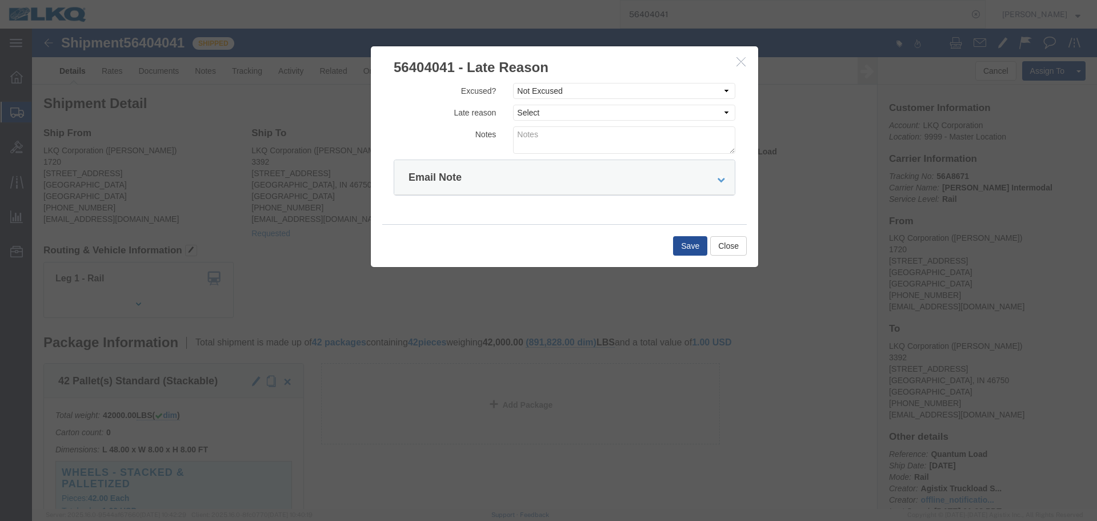
click h3 "56404041 - Late Reason"
click select "Select Bad Carrier Data Carrier Admin Error Delay Accident Driver Error Lack of…"
click label "Notes"
click select "Select Bad Carrier Data Carrier Admin Error Delay Accident Driver Error Lack of…"
click div
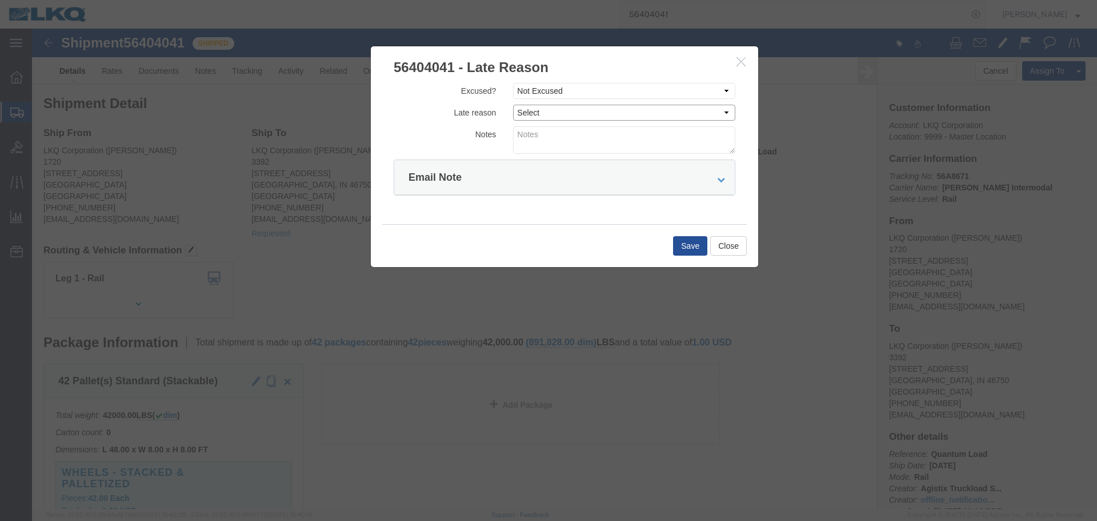
click select "Select Bad Carrier Data Carrier Admin Error Delay Accident Driver Error Lack of…"
select select "DRIVER_ERROR"
click select "Select Bad Carrier Data Carrier Admin Error Delay Accident Driver Error Lack of…"
click textarea
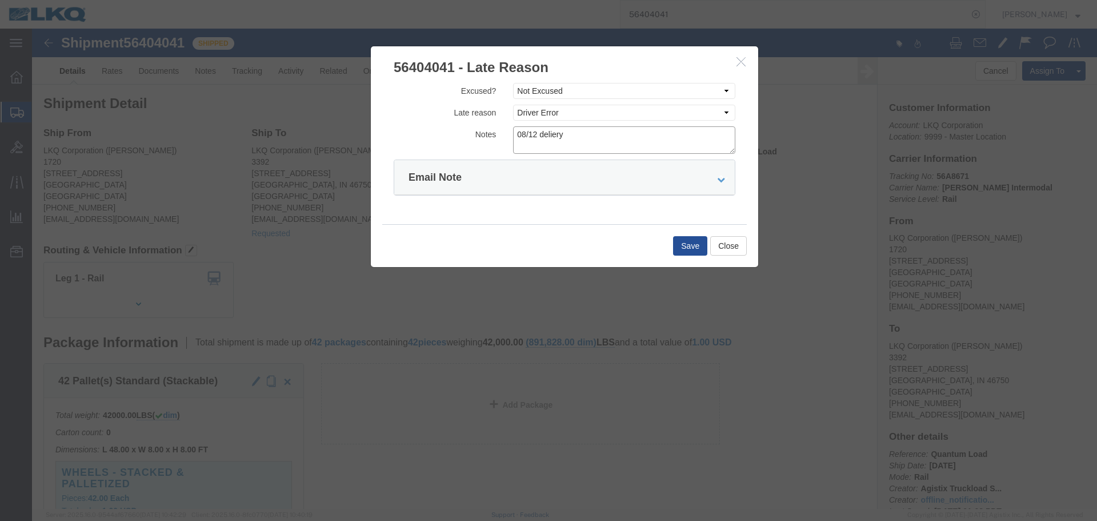
click textarea "08/12 deliery"
type textarea "08/12 delviery"
click button "Save"
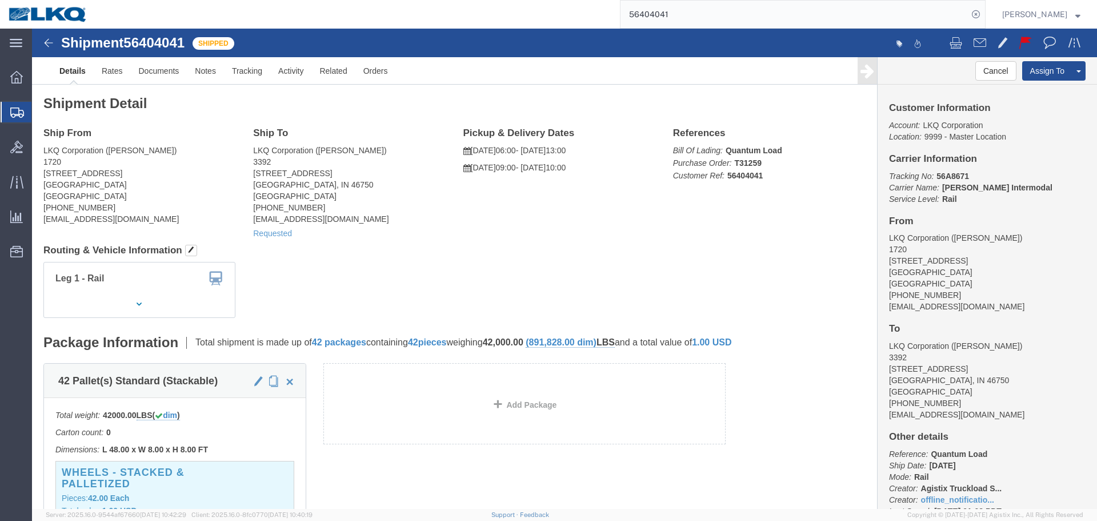
click at [692, 10] on input "56404041" at bounding box center [794, 14] width 347 height 27
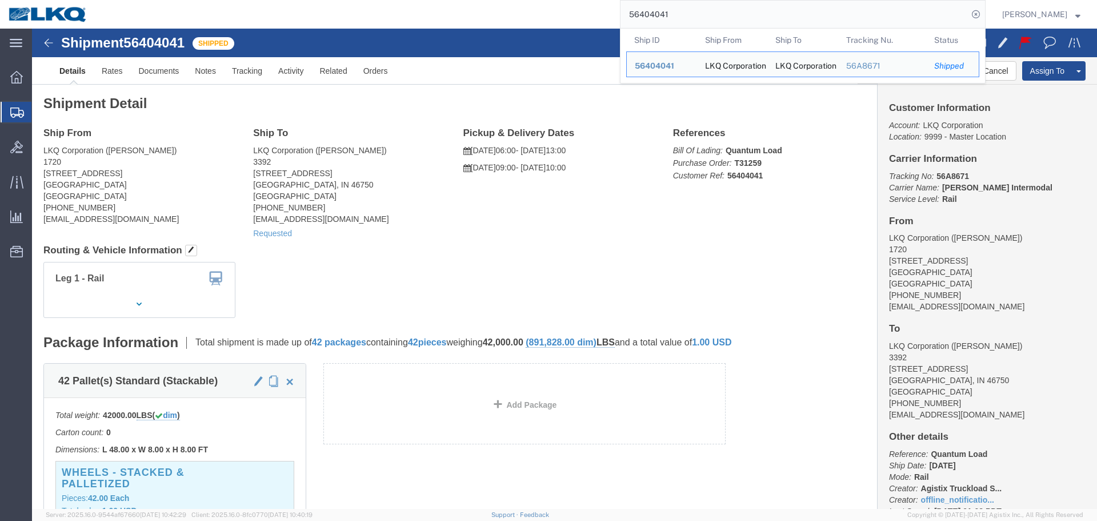
paste input "124168"
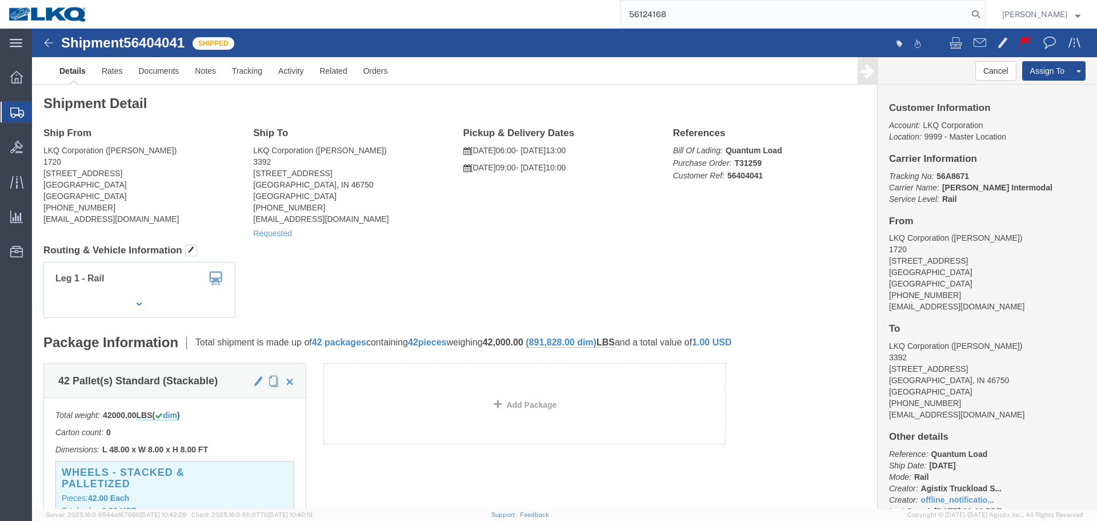
type input "56124168"
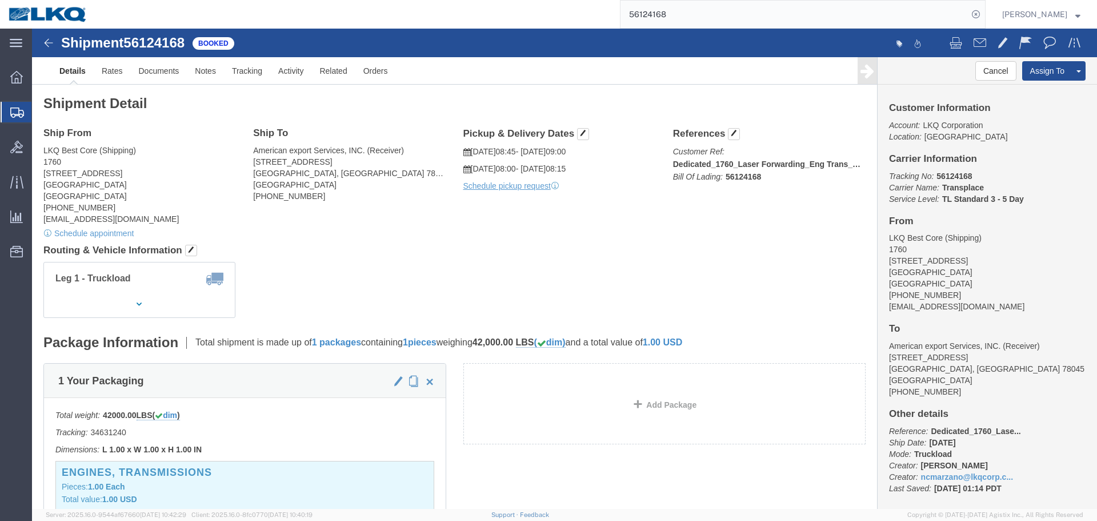
click div "Ship From LKQ Best Core (Shipping) 1760 1710 West Mount Houston Road Houston, T…"
click span "button"
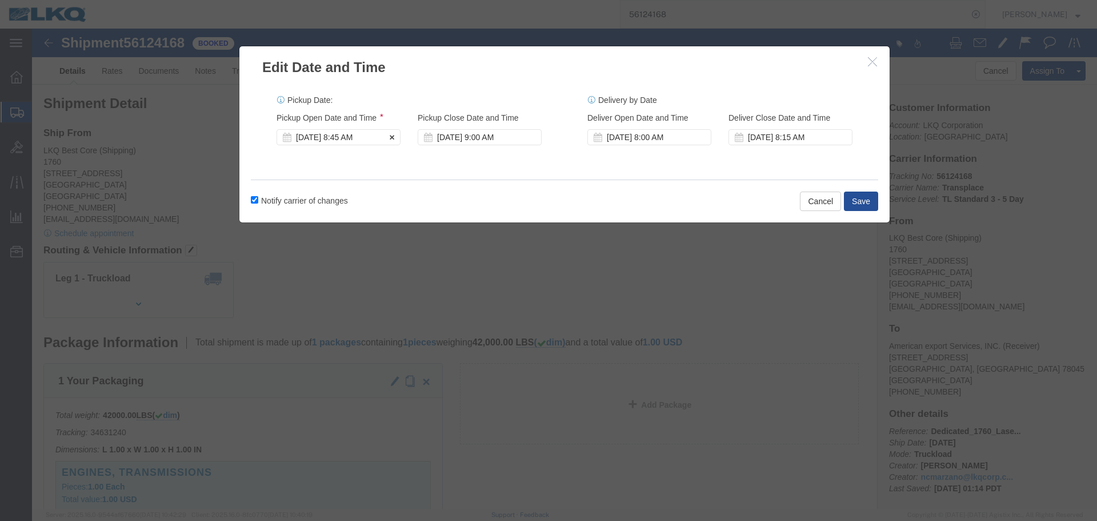
click div "Aug 12 2025 8:45 AM"
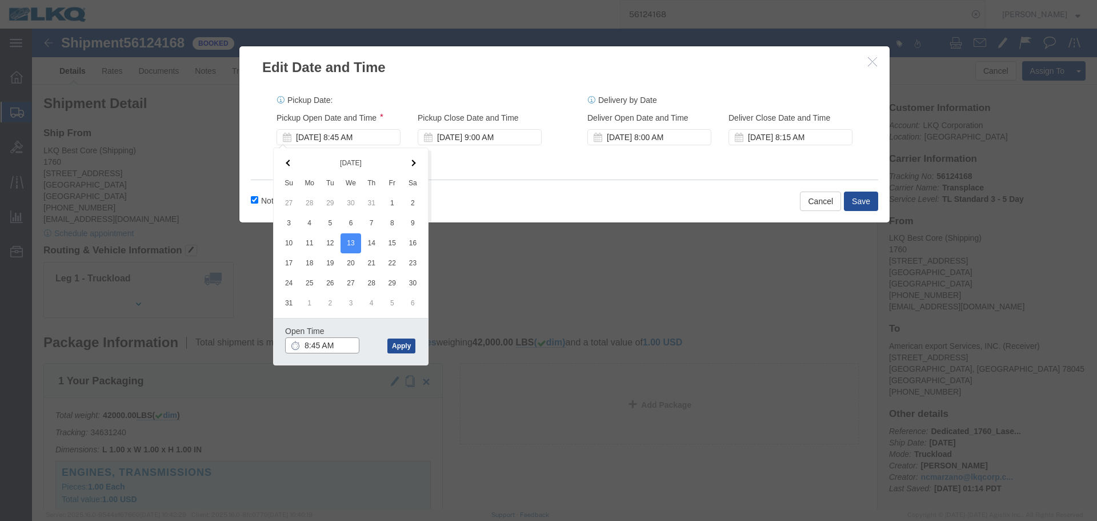
click input "8:45 AM"
type input "7:00 AM"
click button "Apply"
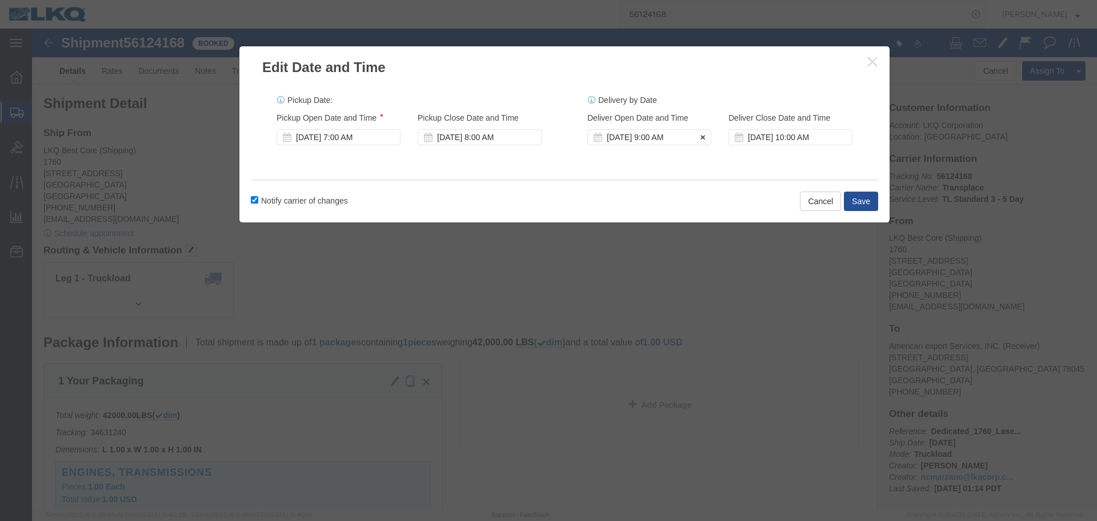
click div "Aug 13 2025 9:00 AM"
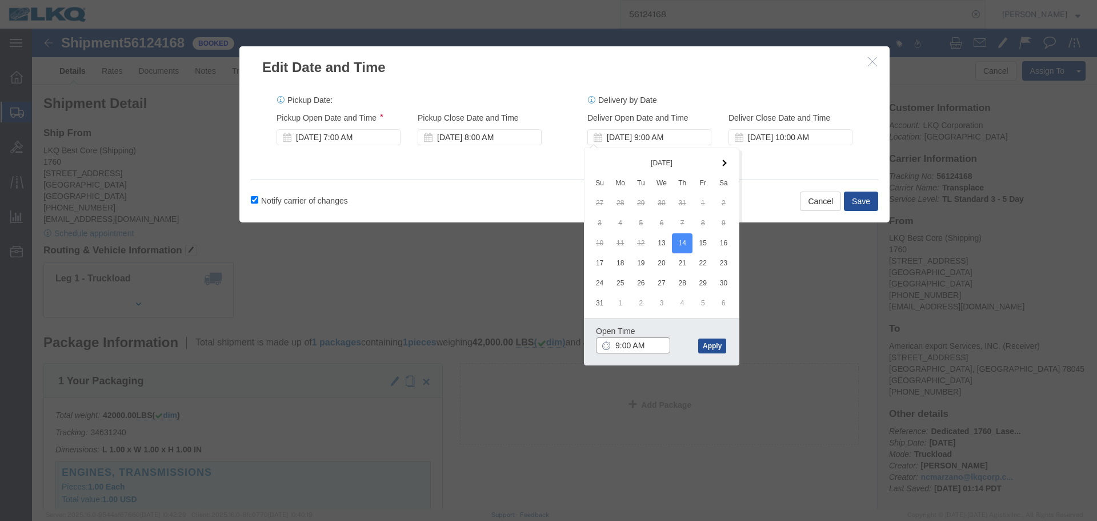
click input "9:00 AM"
click button "Apply"
click div
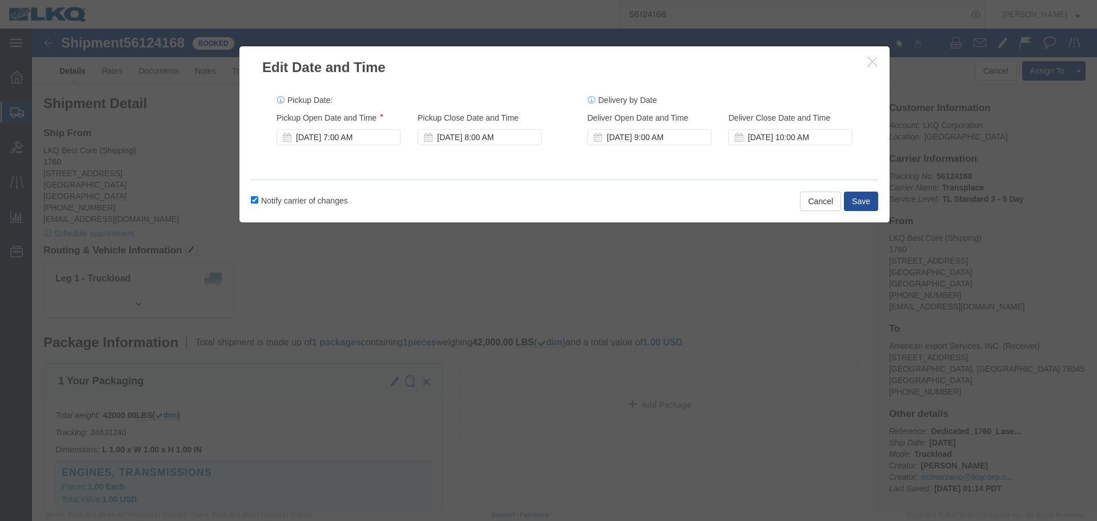
click div
click button "Save"
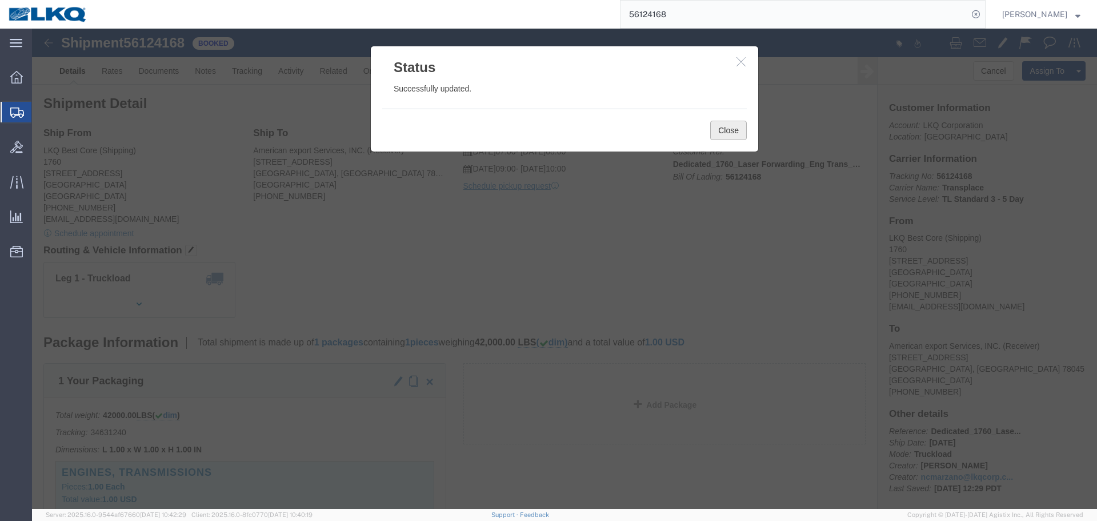
drag, startPoint x: 671, startPoint y: 99, endPoint x: 683, endPoint y: 99, distance: 12.6
click div "Close"
click button "Close"
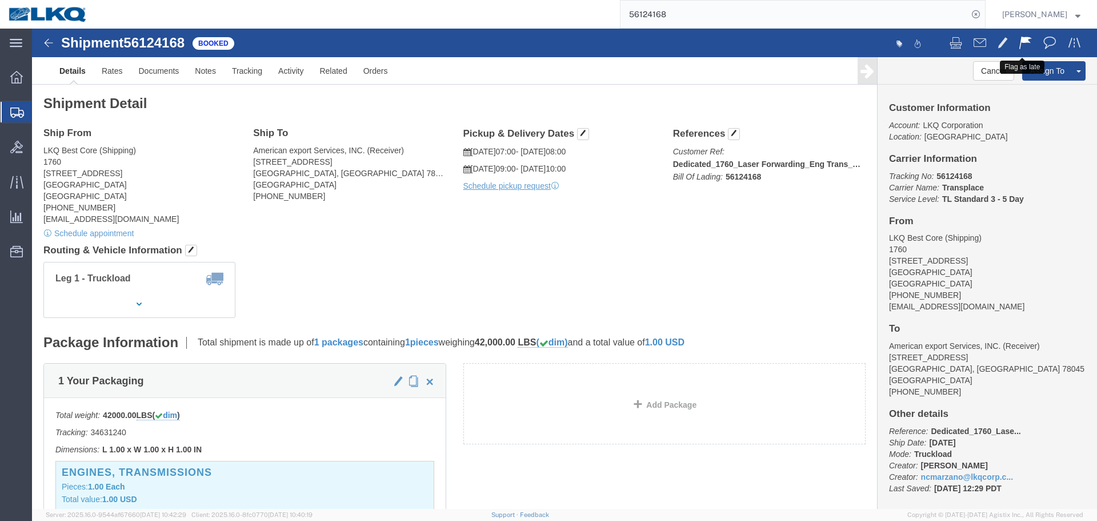
click span
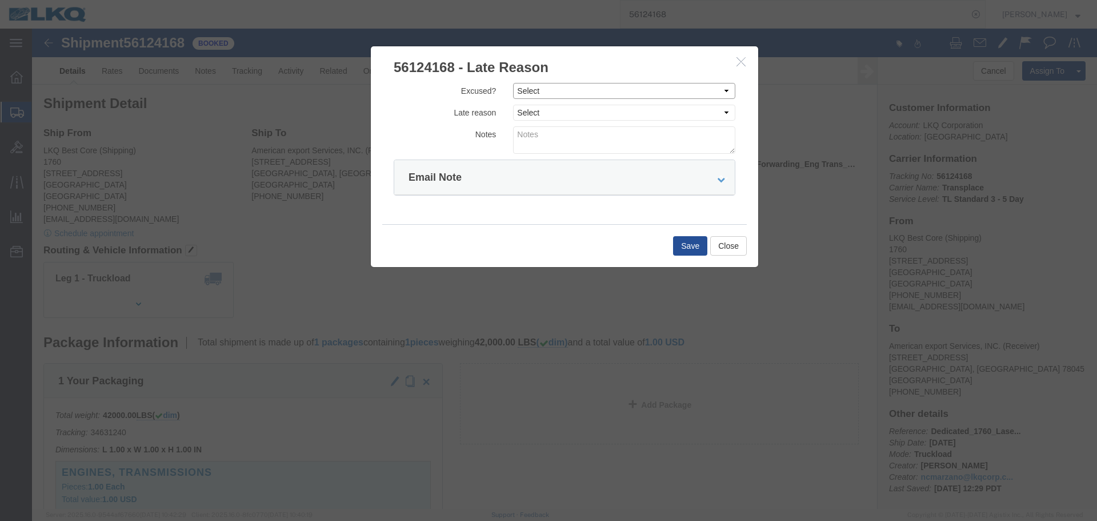
drag, startPoint x: 546, startPoint y: 54, endPoint x: 543, endPoint y: 70, distance: 16.3
click select "Select Excused Not Excused"
click label "Late reason"
click select "Select Excused Not Excused"
click h3 "56124168 - Late Reason"
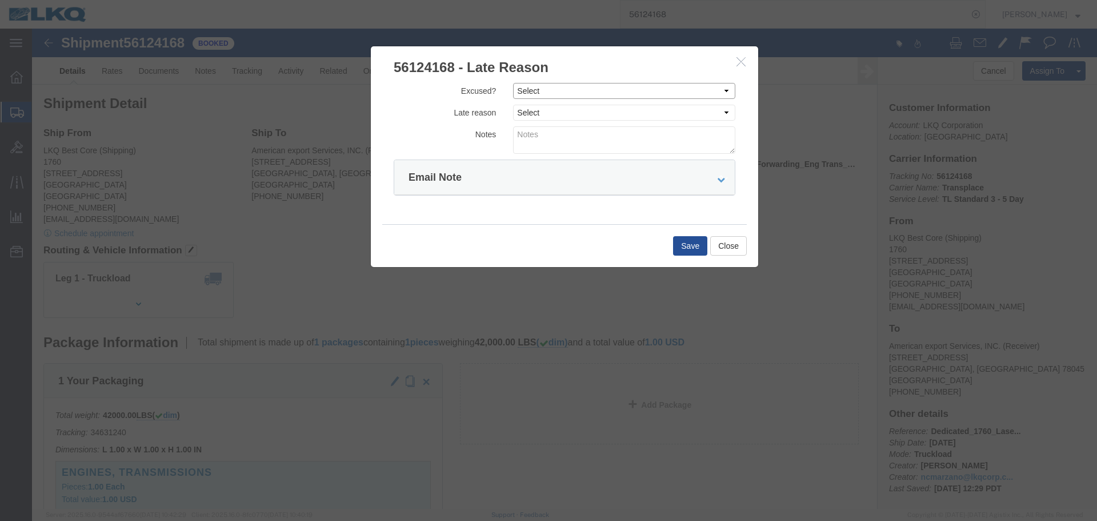
click select "Select Excused Not Excused"
click div "Excused? Select Excused Not Excused Late reason Select Bad Carrier Data Carrier…"
click select "Select Excused Not Excused"
click h3 "56124168 - Late Reason"
click select "Select Excused Not Excused"
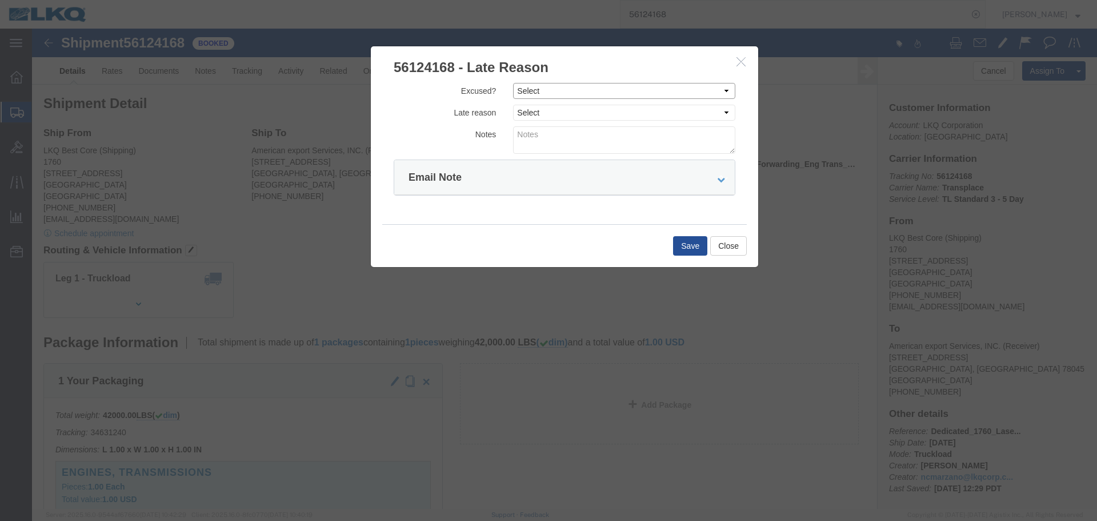
click select "Select Excused Not Excused"
click label "Notes"
click select "Select Excused Not Excused"
drag, startPoint x: 519, startPoint y: 58, endPoint x: 556, endPoint y: 141, distance: 90.3
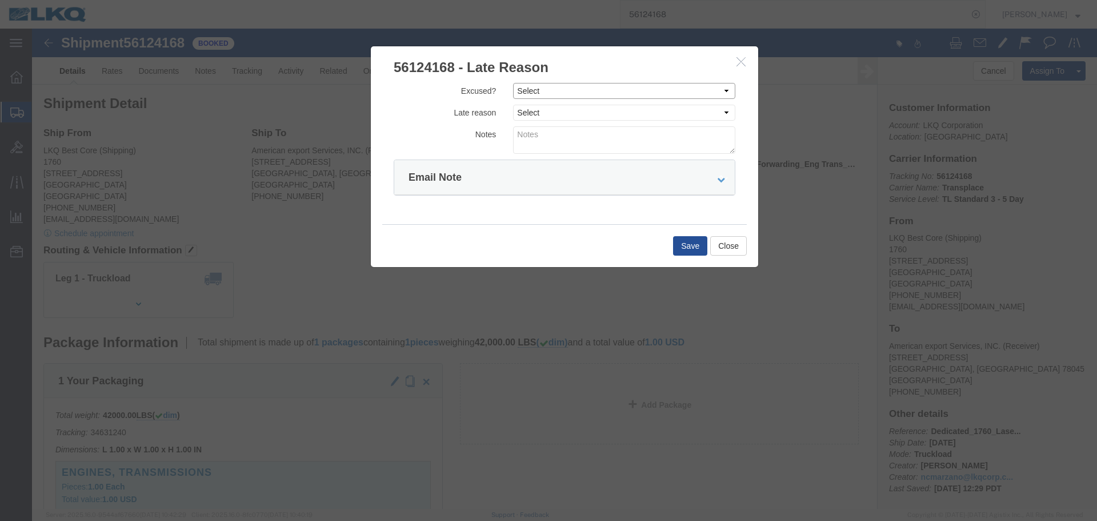
click select "Select Excused Not Excused"
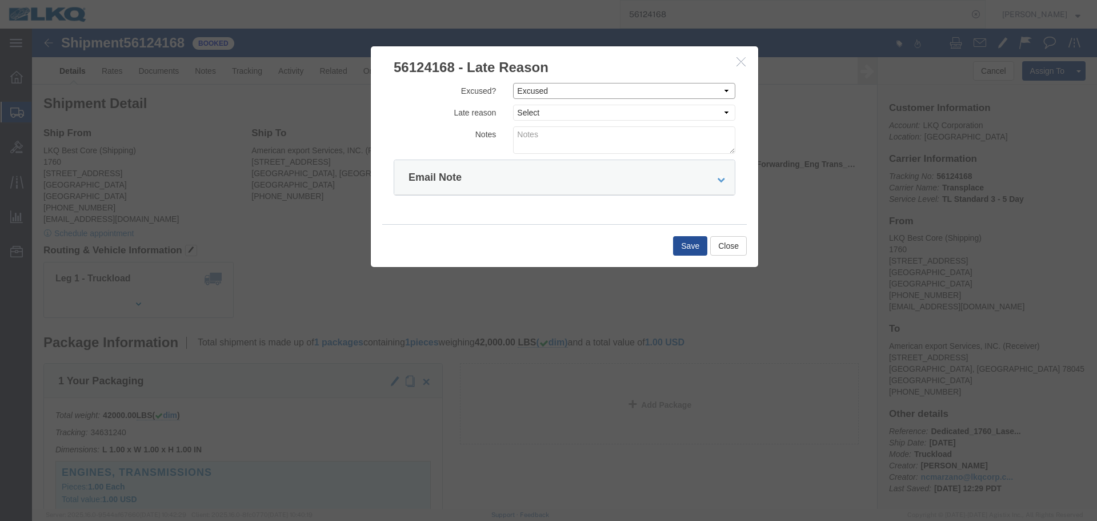
select select "NOT_EXCUSED"
click select "Select Excused Not Excused"
click select "Select Bad Carrier Data Carrier Admin Error Delay Accident Driver Error Lack of…"
drag, startPoint x: 691, startPoint y: 17, endPoint x: 494, endPoint y: 85, distance: 209.1
click select "Select Bad Carrier Data Carrier Admin Error Delay Accident Driver Error Lack of…"
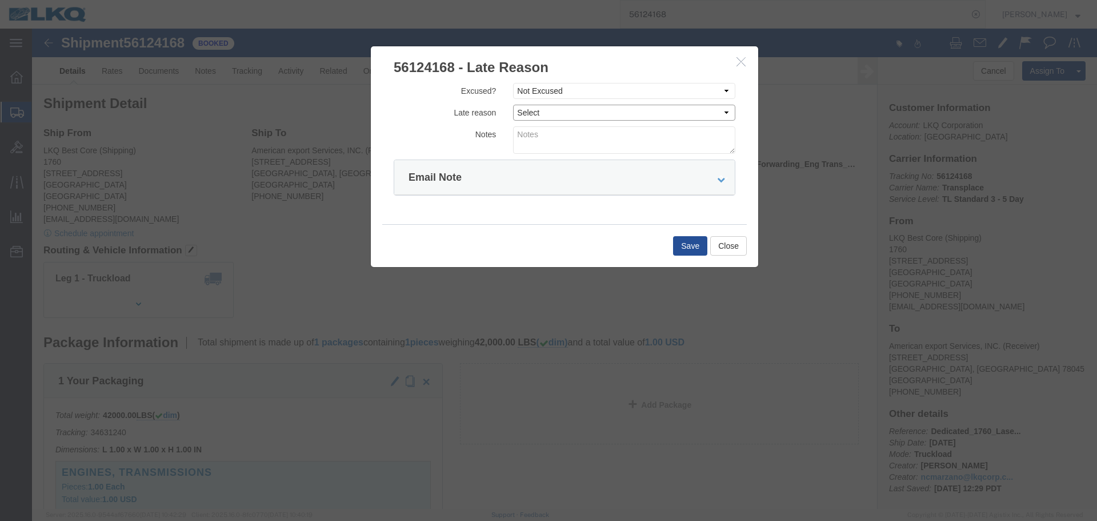
click select "Select Bad Carrier Data Carrier Admin Error Delay Accident Driver Error Lack of…"
click div "Excused? Select Excused Not Excused Late reason Select Bad Carrier Data Carrier…"
click select "Select Bad Carrier Data Carrier Admin Error Delay Accident Driver Error Lack of…"
select select "DRIVER_ERROR"
click select "Select Bad Carrier Data Carrier Admin Error Delay Accident Driver Error Lack of…"
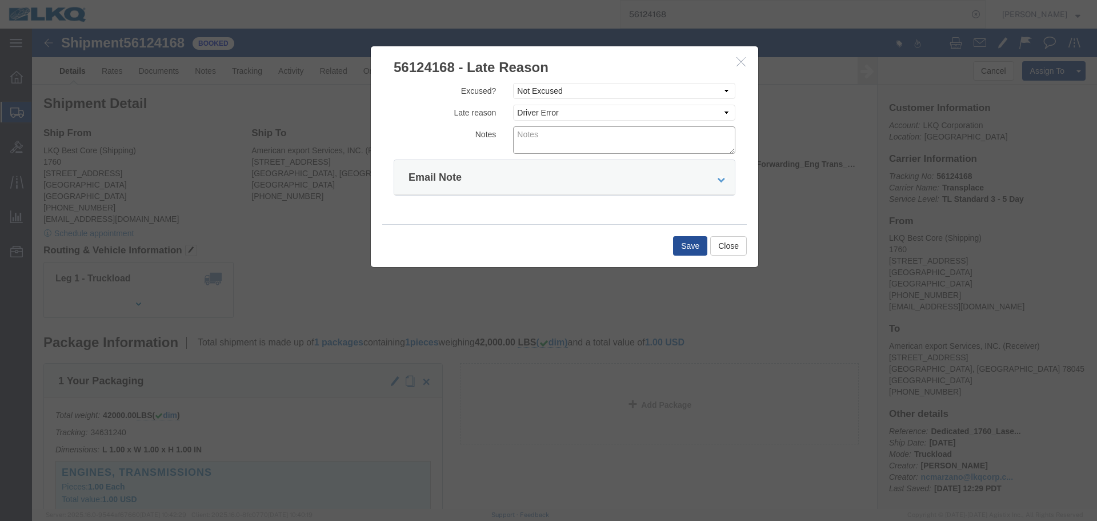
click textarea
type textarea "08/12 pickup"
click button "Save"
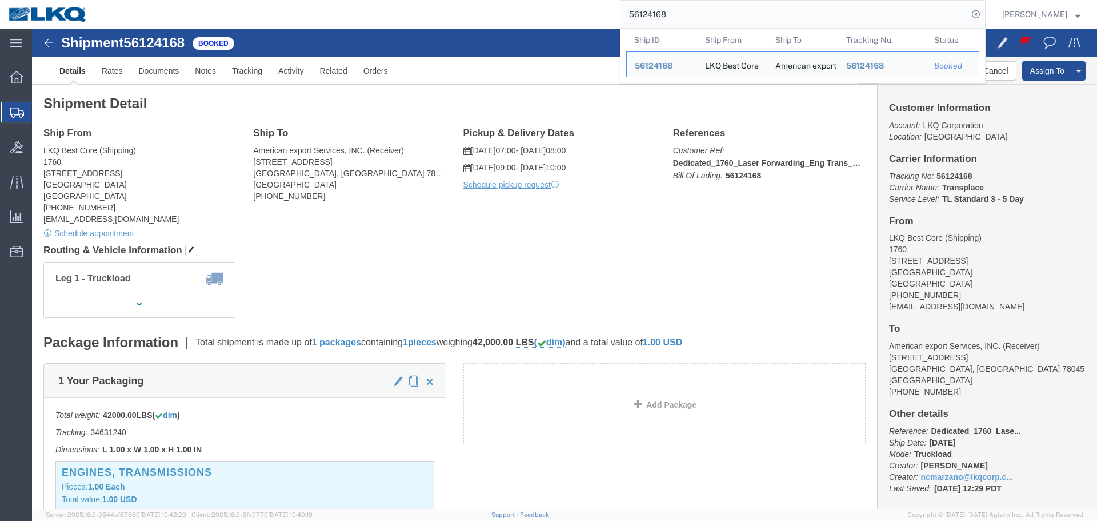
click at [688, 19] on input "56124168" at bounding box center [794, 14] width 347 height 27
paste input "473698"
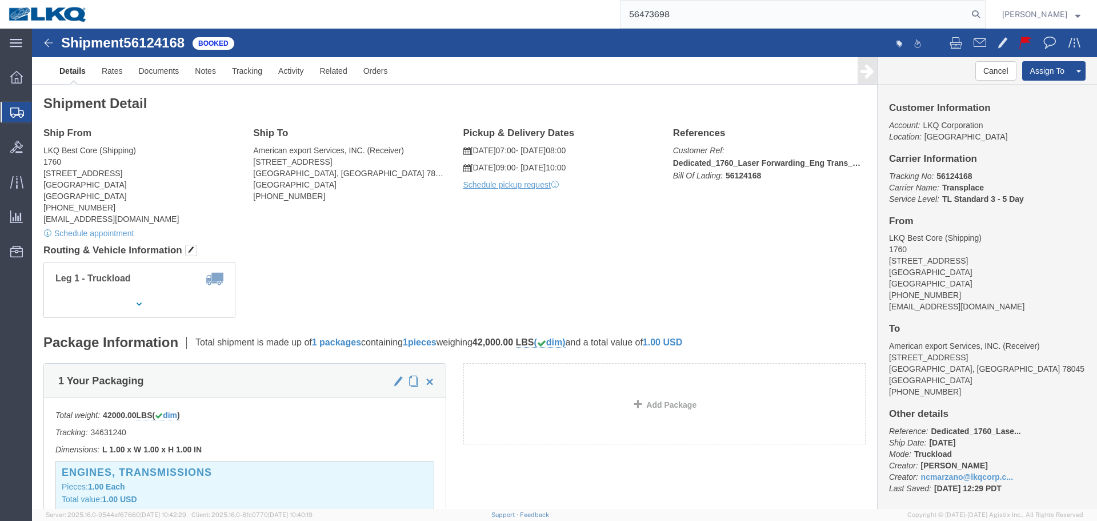
type input "56473698"
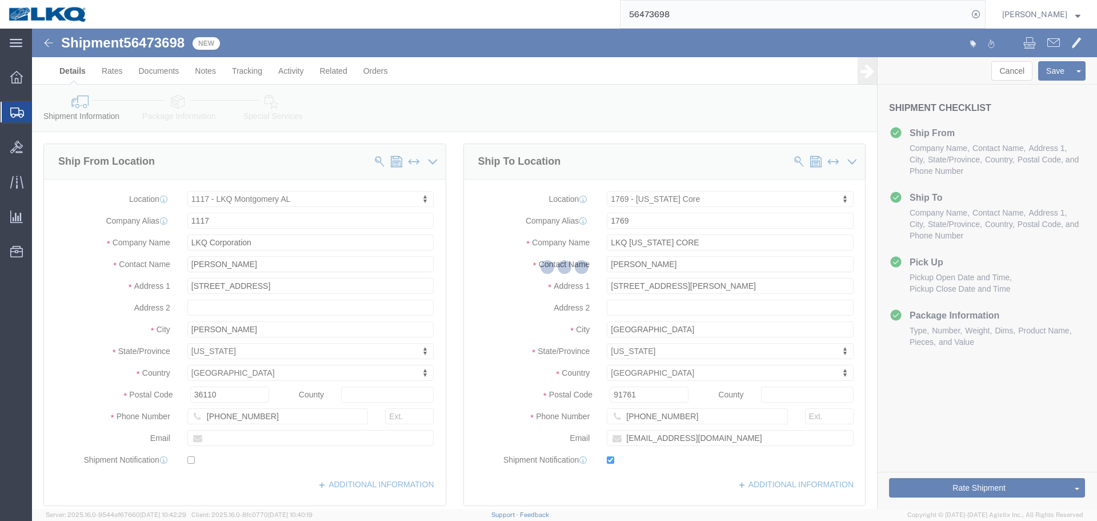
select select "27354"
select select "28716"
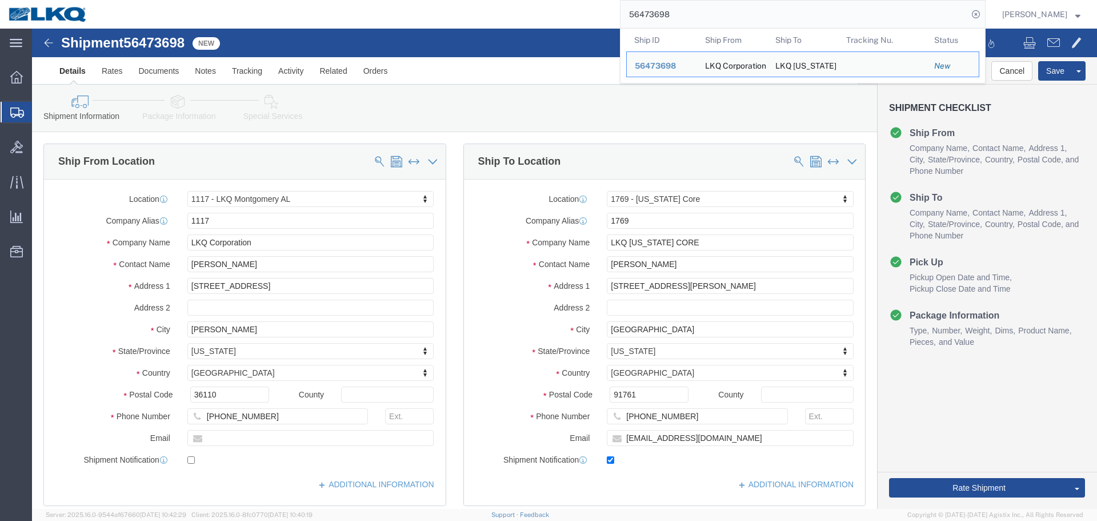
click at [698, 19] on input "56473698" at bounding box center [794, 14] width 347 height 27
paste input "1695"
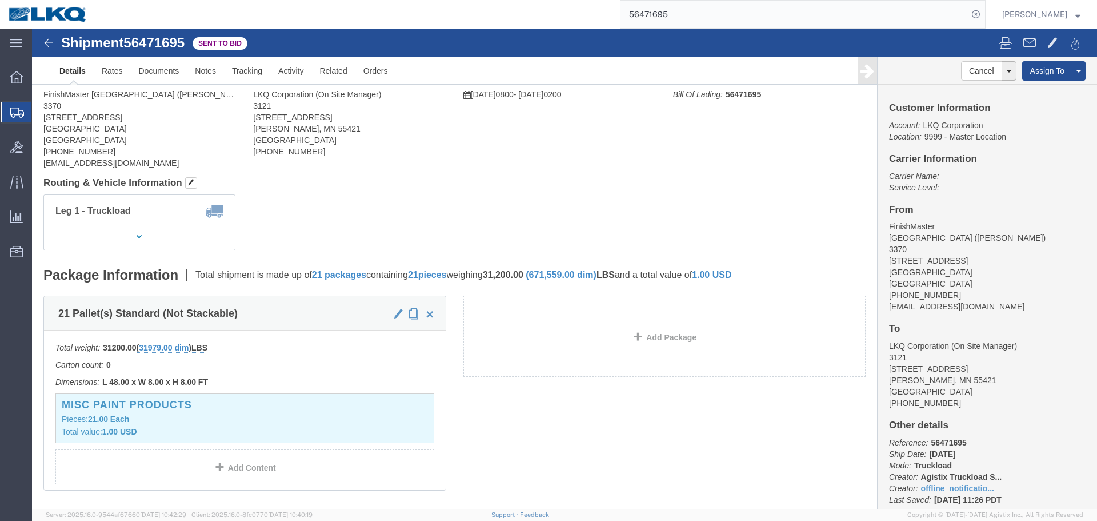
click div
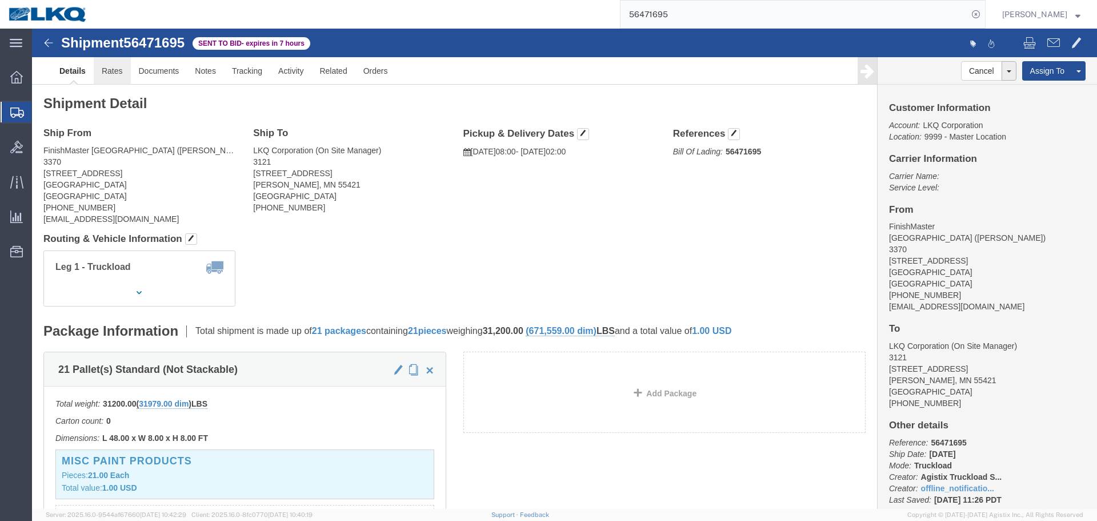
click link "Rates"
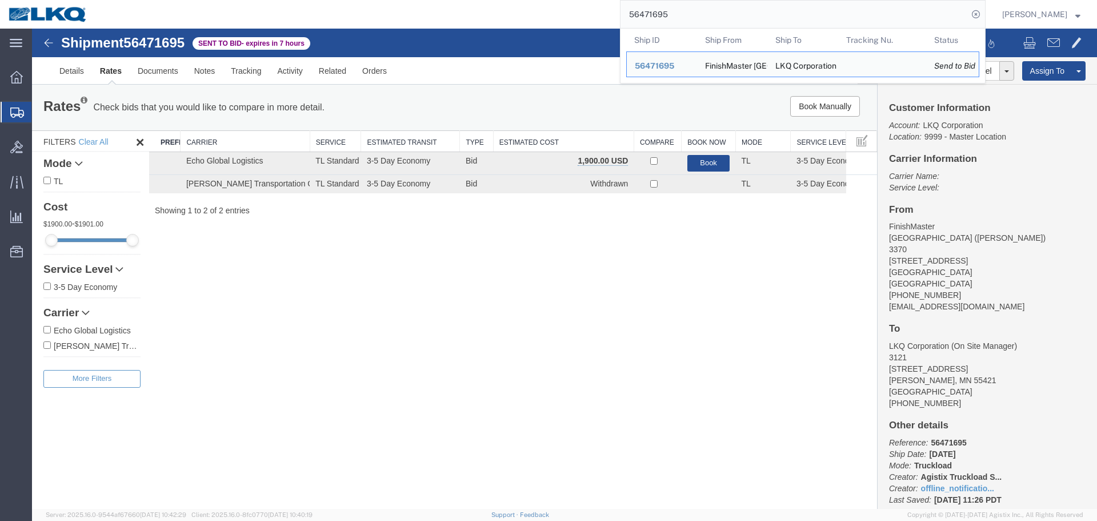
click at [776, 7] on input "56471695" at bounding box center [794, 14] width 347 height 27
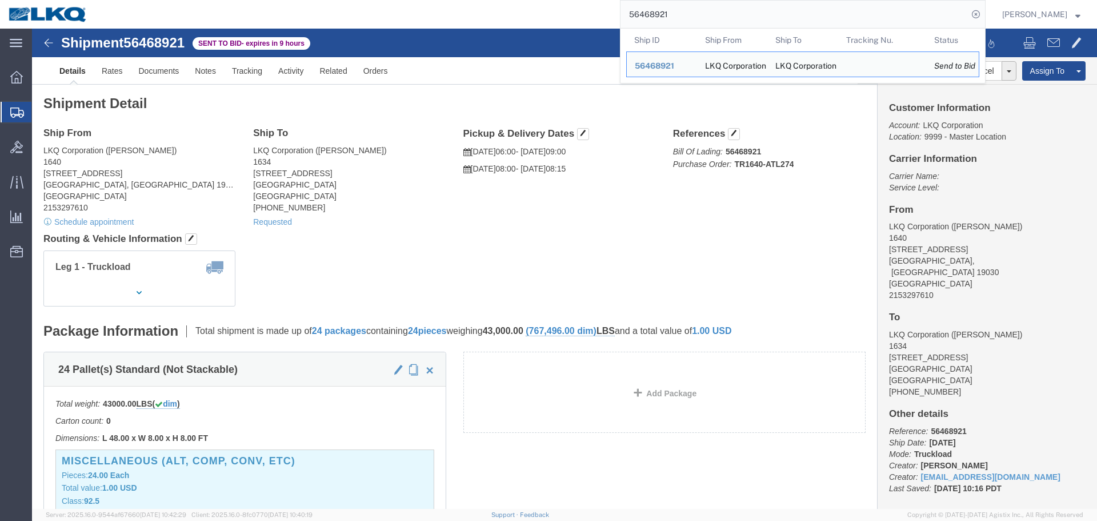
click h4 "Routing & Vehicle Information"
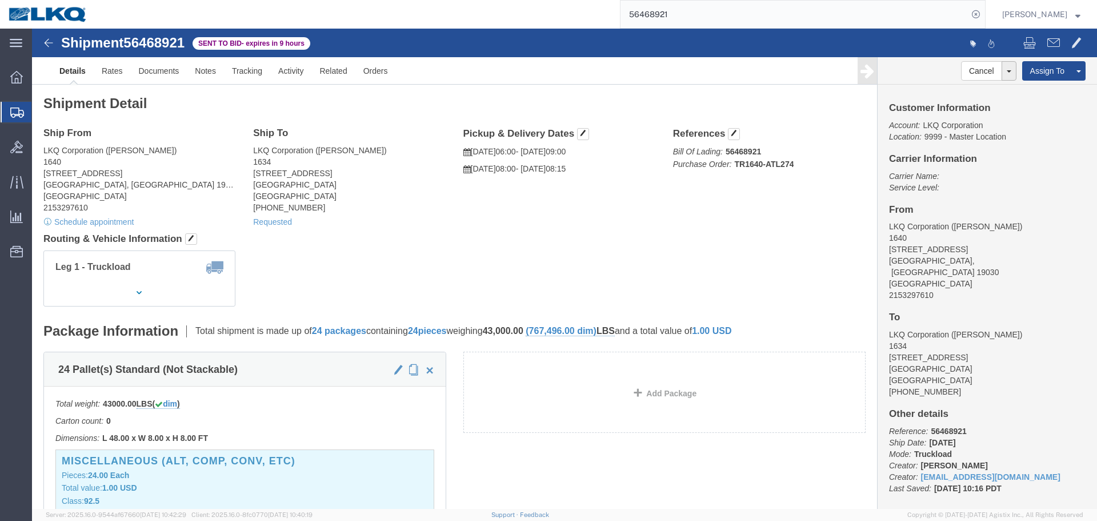
click at [778, 21] on input "56468921" at bounding box center [794, 14] width 347 height 27
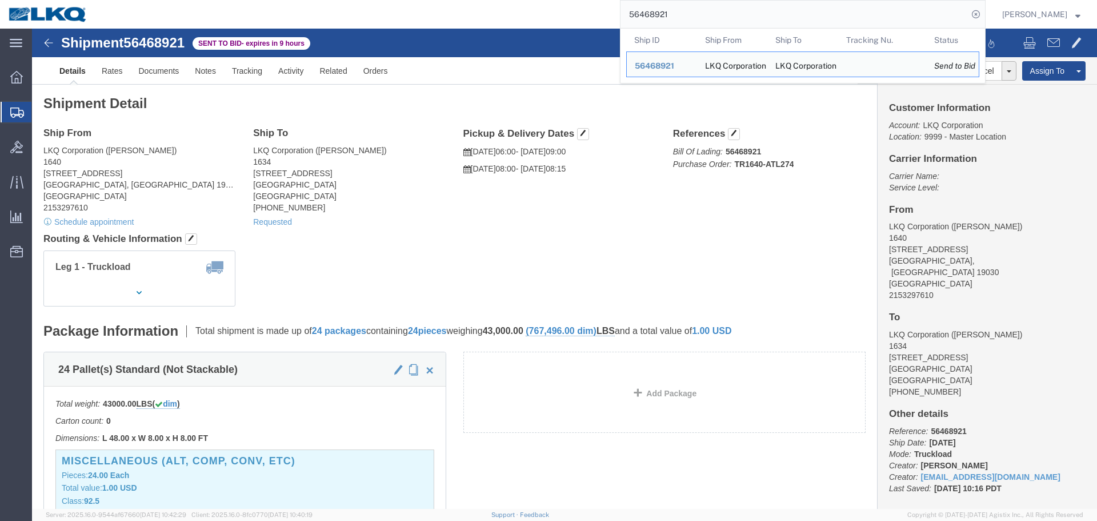
paste input "373656"
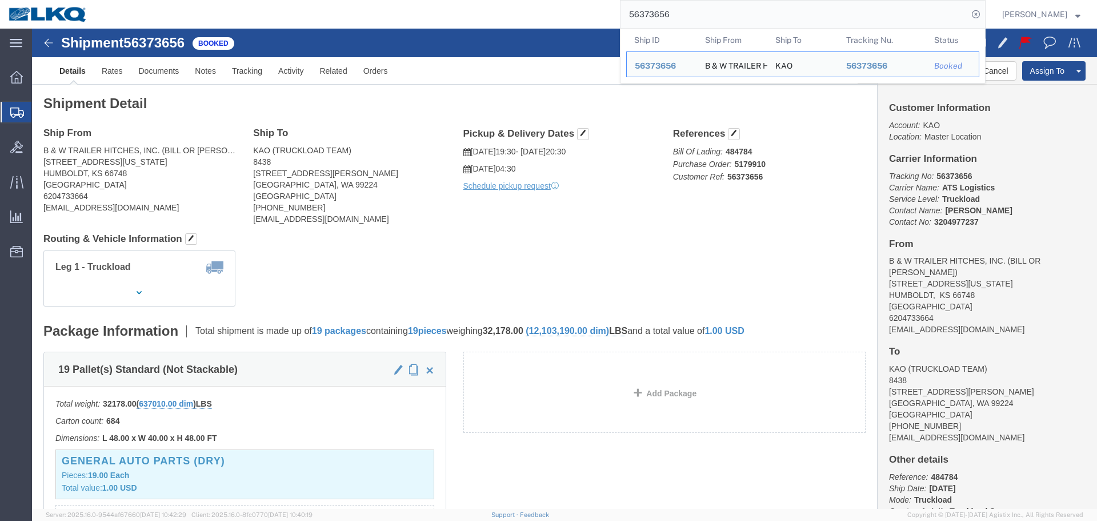
click at [703, 27] on input "56373656" at bounding box center [794, 14] width 347 height 27
paste input "462432"
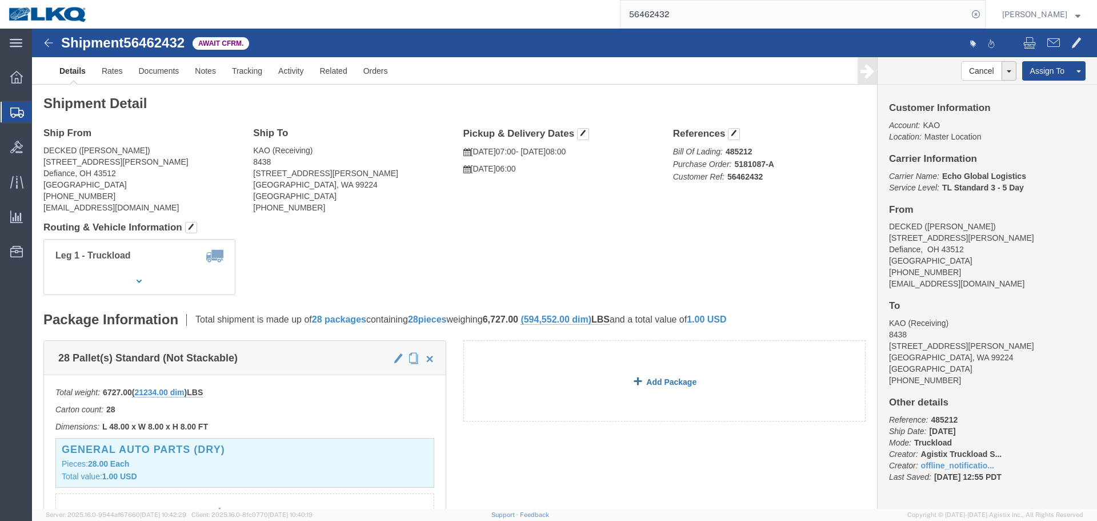
drag, startPoint x: 425, startPoint y: 229, endPoint x: 550, endPoint y: 376, distance: 192.9
click div "Leg 1 - Truckload Vehicle 1: Standard Dry Van (53 Feet) Number of trucks: 1"
click at [771, 9] on input "56462432" at bounding box center [794, 14] width 347 height 27
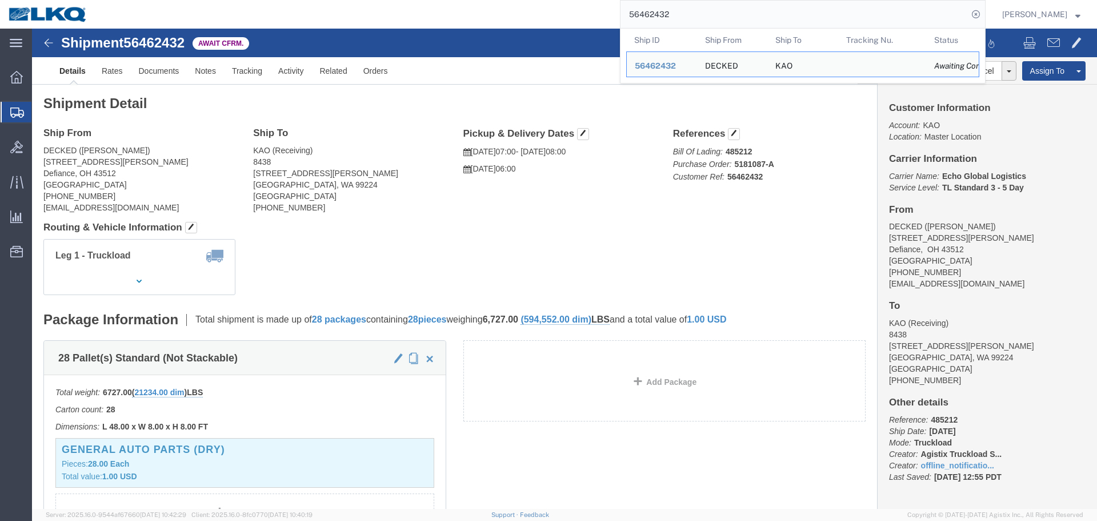
paste input "373686"
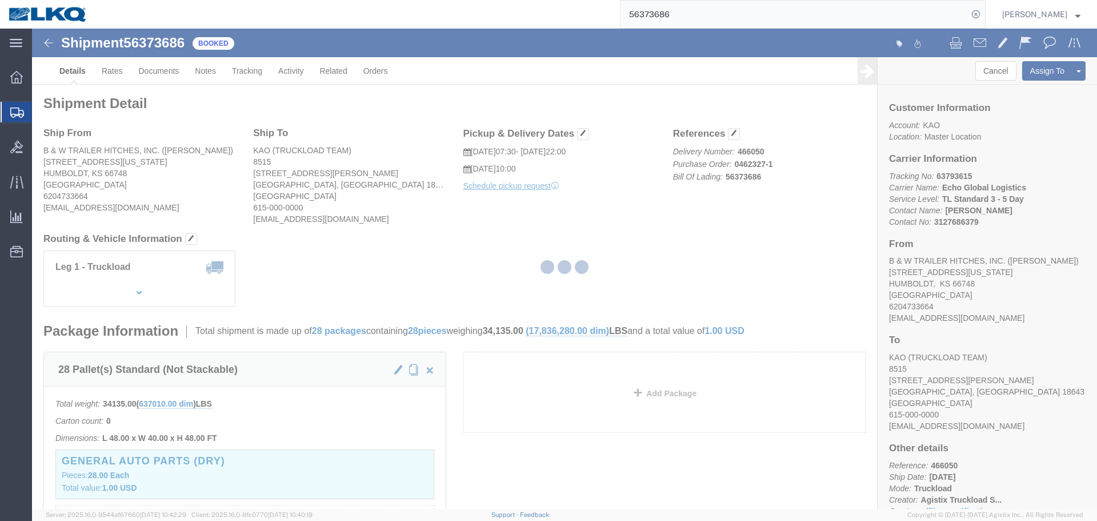
click at [615, 233] on div at bounding box center [564, 269] width 1065 height 480
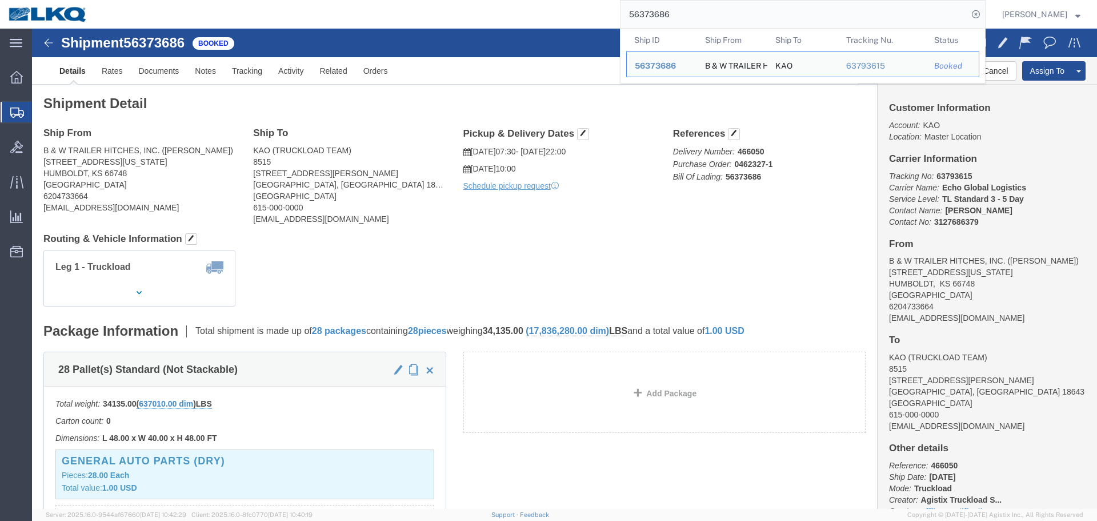
click at [835, 5] on input "56373686" at bounding box center [794, 14] width 347 height 27
paste input "462432"
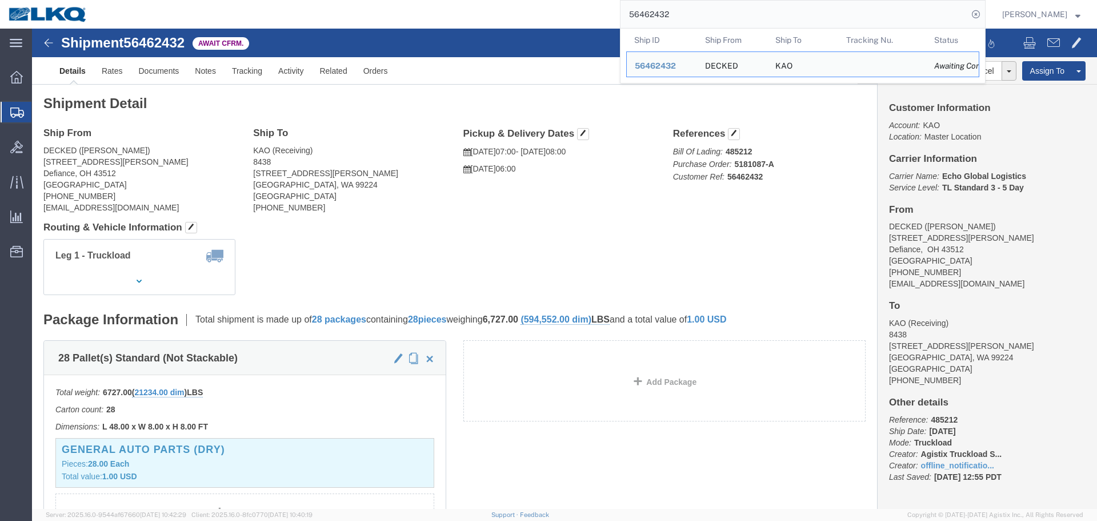
click at [650, 20] on input "56462432" at bounding box center [794, 14] width 347 height 27
paste input "53903"
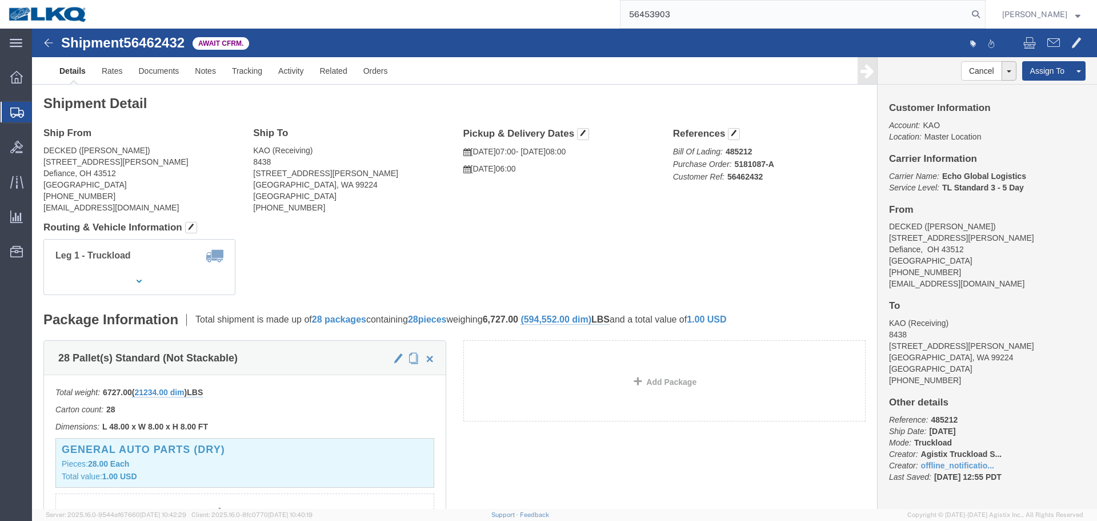
type input "56453903"
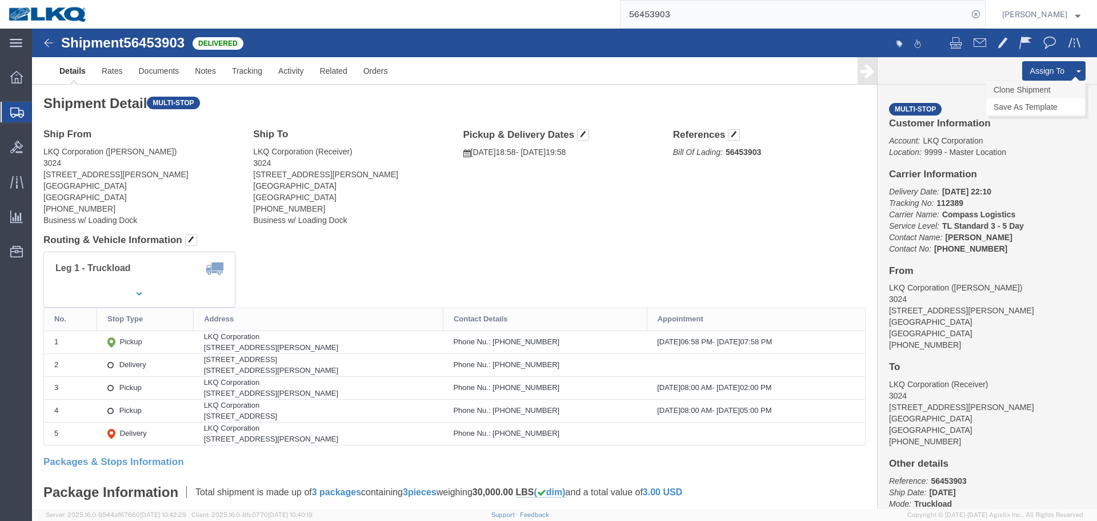
click link "Clone Shipment"
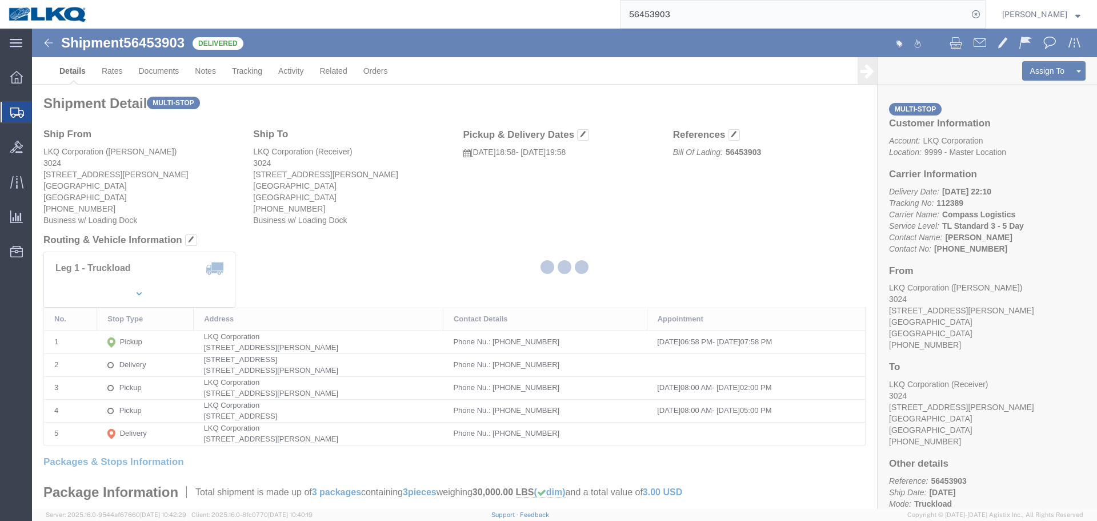
select select "38575"
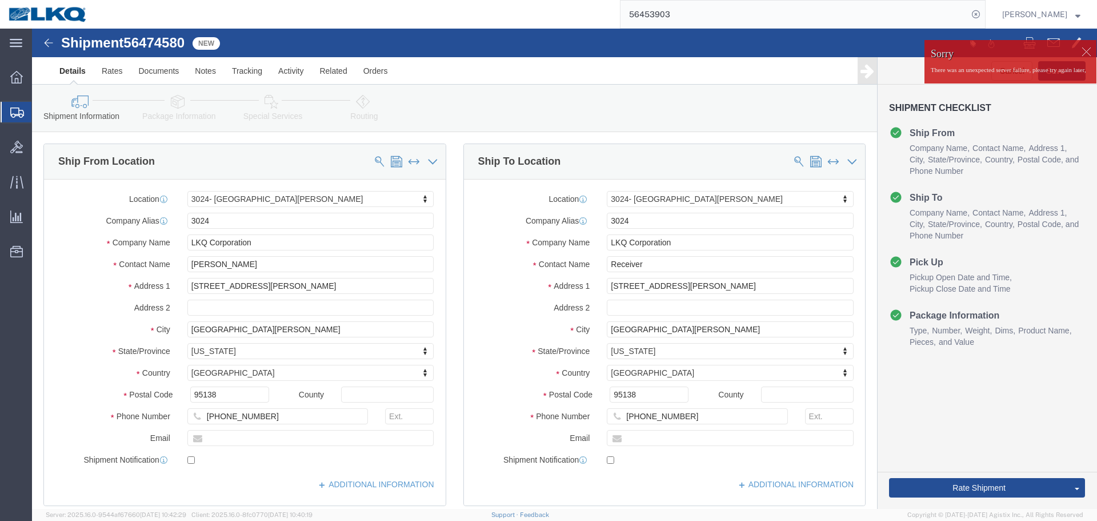
click span "56474580"
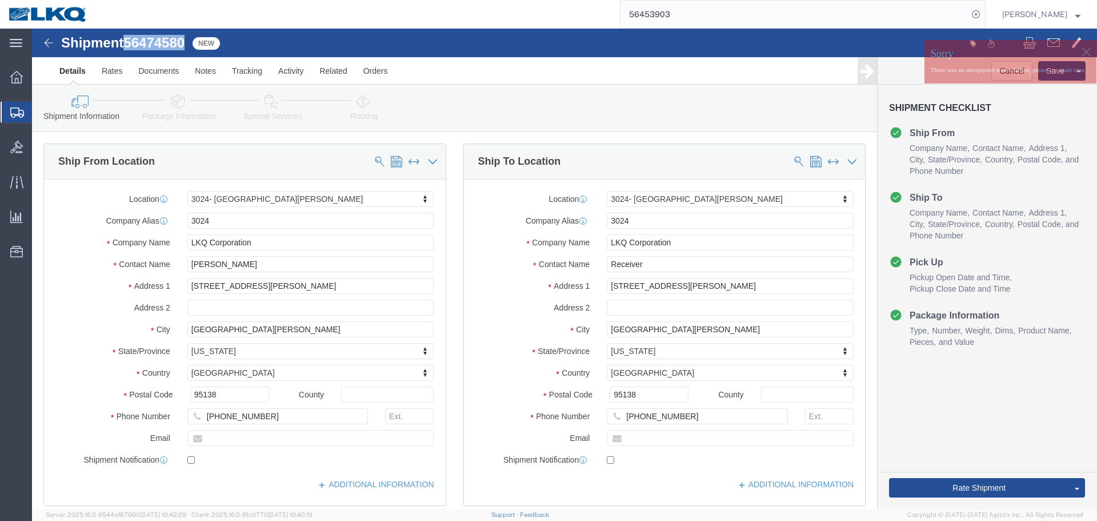
click span "56474580"
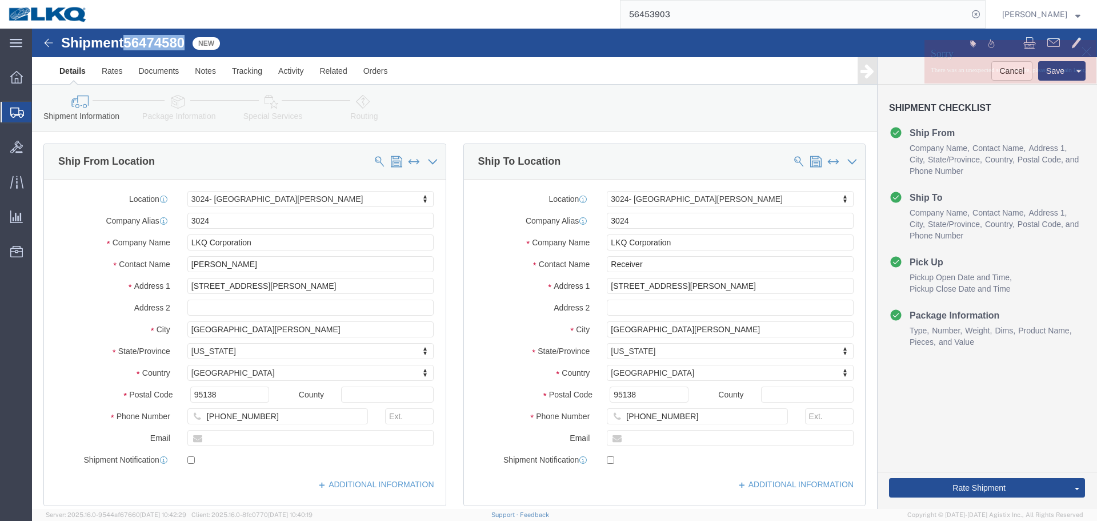
copy span "56474580"
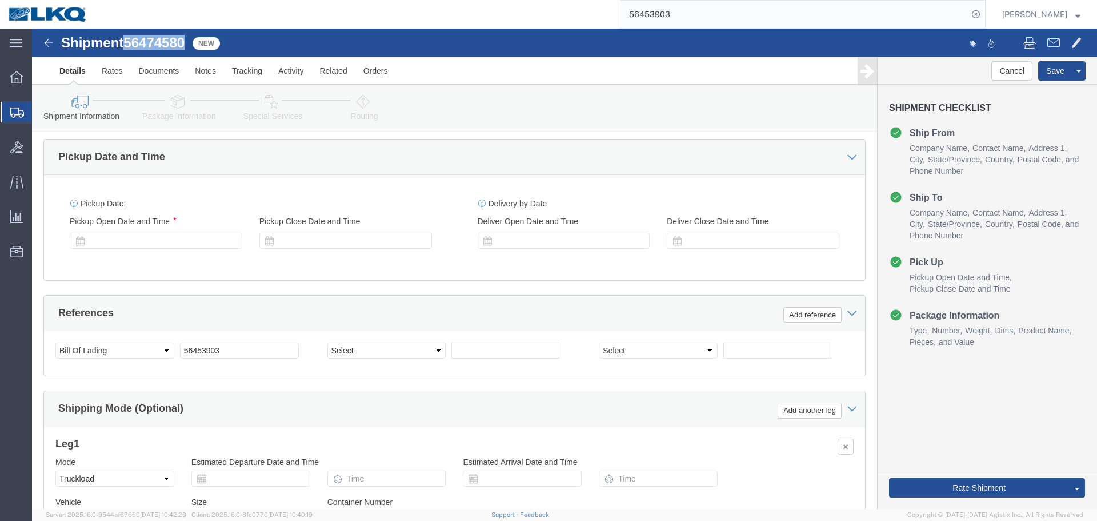
scroll to position [923, 0]
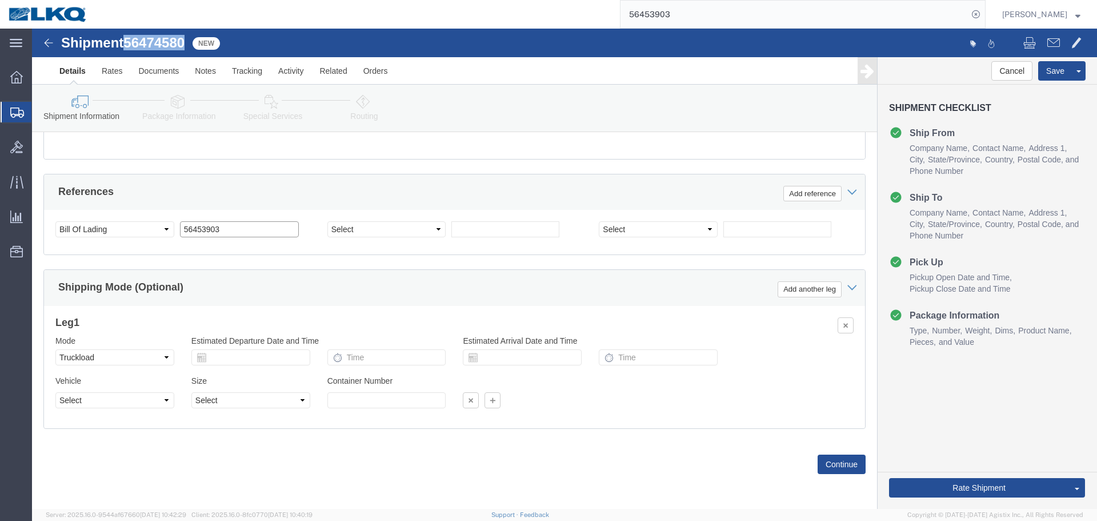
drag, startPoint x: 195, startPoint y: 199, endPoint x: 163, endPoint y: 201, distance: 31.5
click input "56453903"
paste input "74580"
type input "56474580"
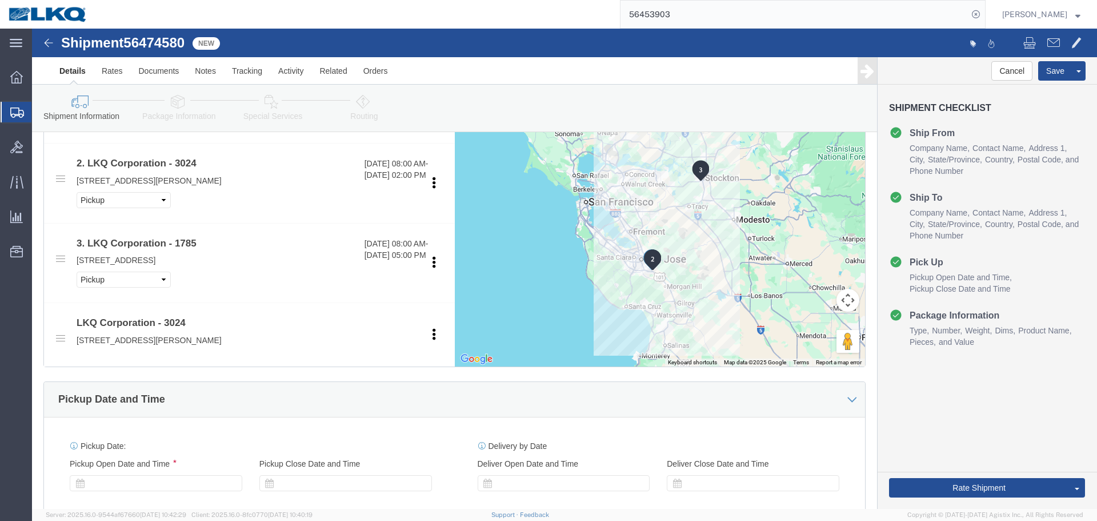
scroll to position [694, 0]
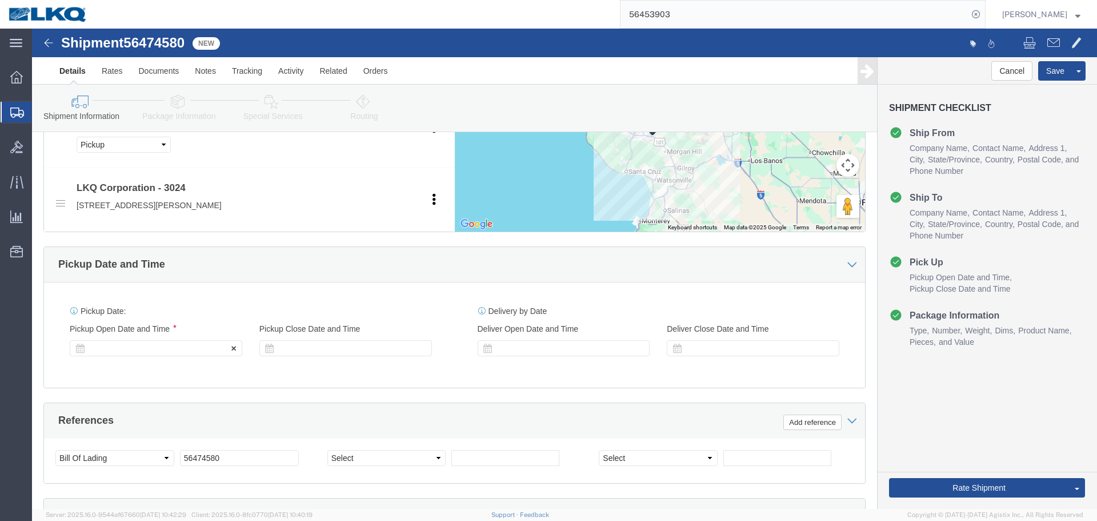
click div
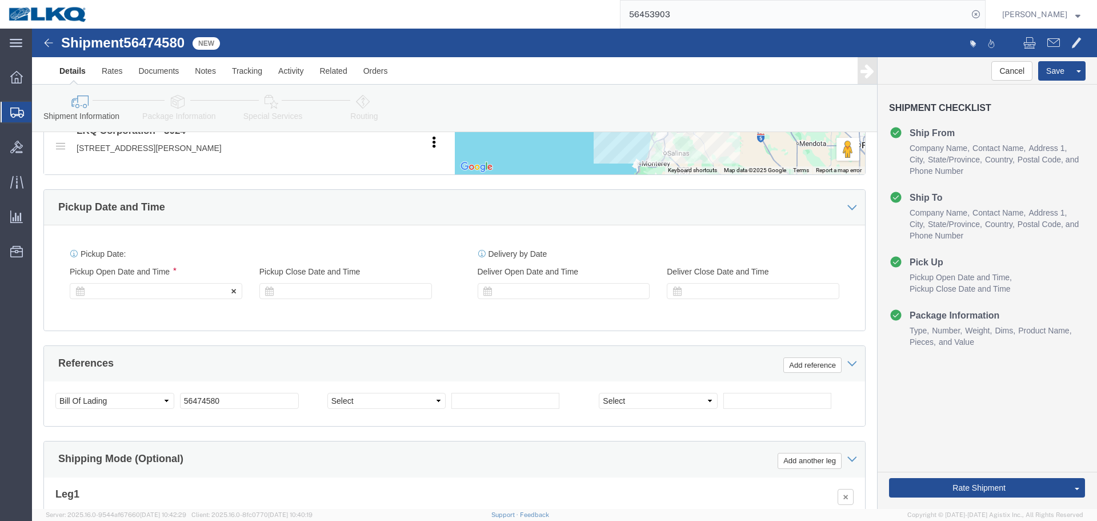
click div
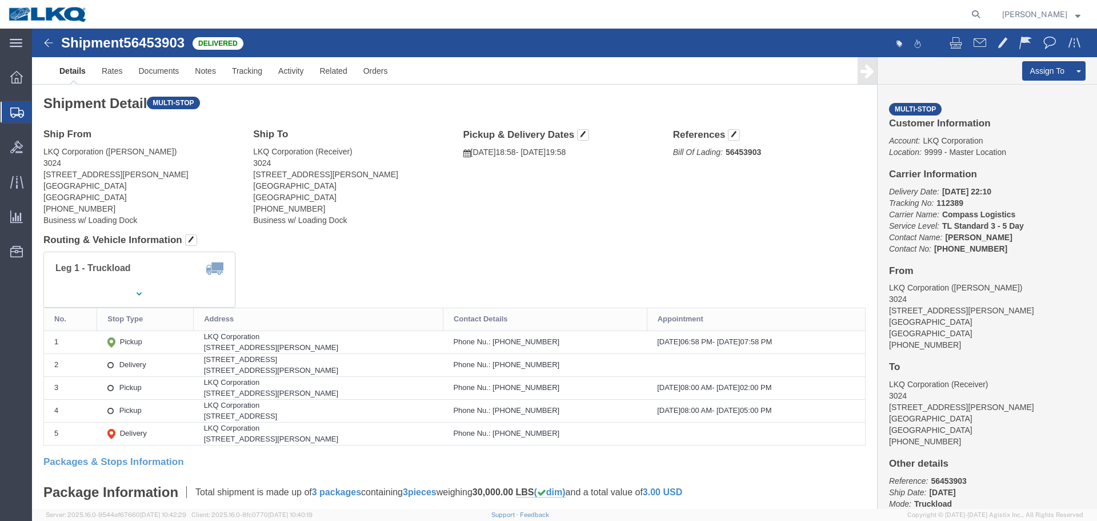
click at [981, 8] on form at bounding box center [976, 14] width 18 height 29
click at [975, 9] on icon at bounding box center [976, 14] width 16 height 16
paste input "56474580"
type input "56474580"
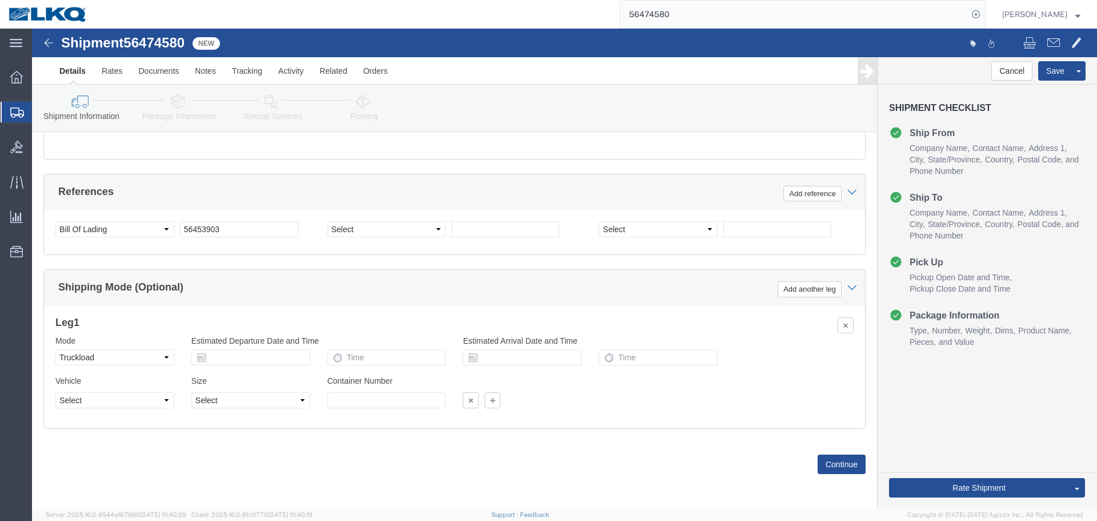
scroll to position [809, 0]
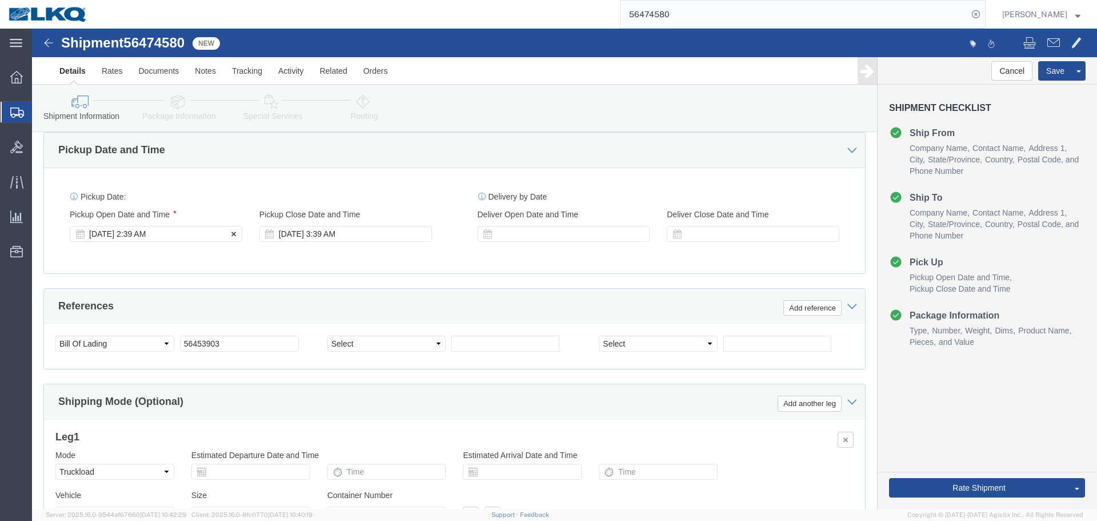
select select "38575"
click div "[DATE] 2:39 AM"
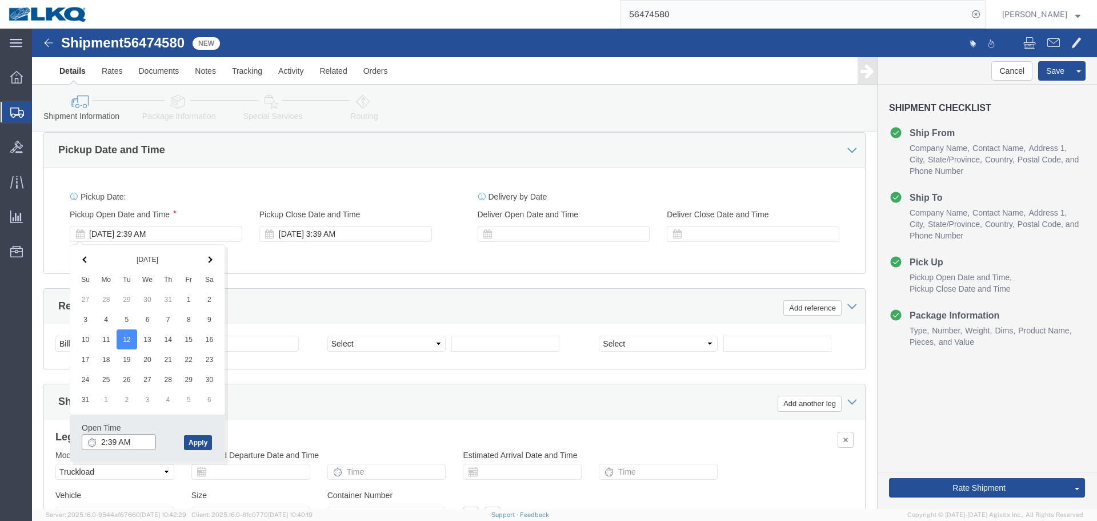
click input "2:39 AM"
type input "4:00 PM"
click button "Apply"
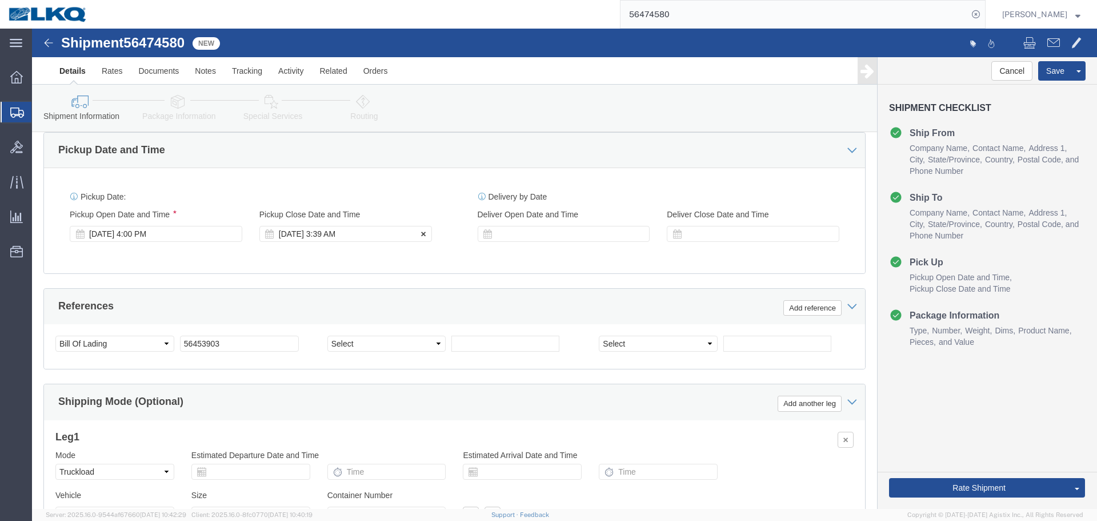
click div "[DATE] 3:39 AM"
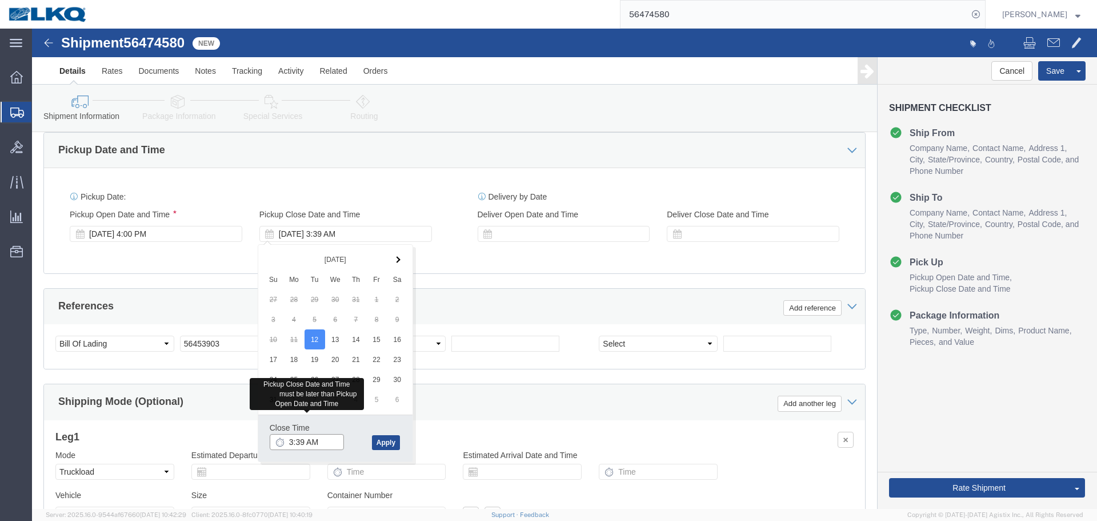
click input "3:39 AM"
type input "5:00 PM"
click button "Apply"
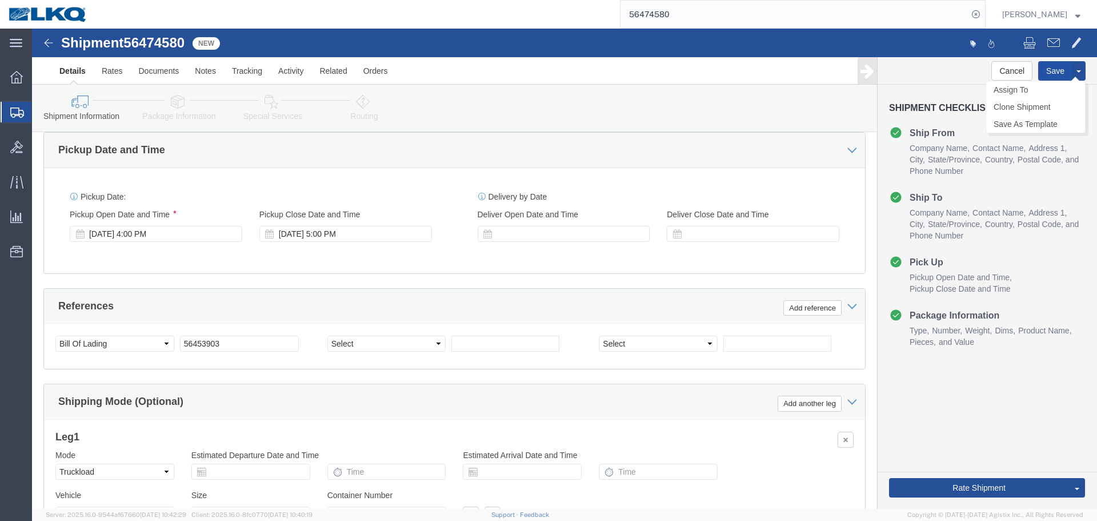
click button "Save"
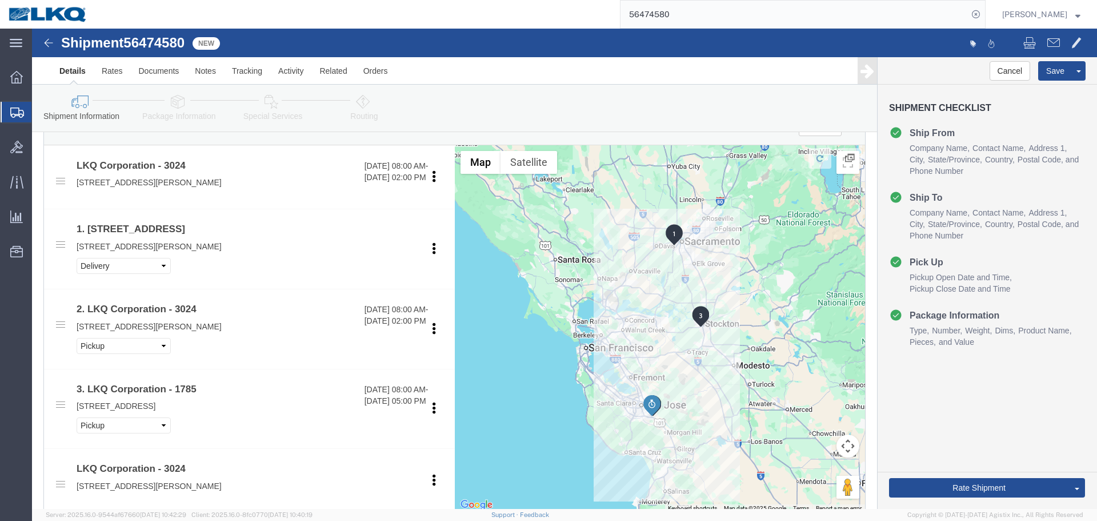
scroll to position [409, 0]
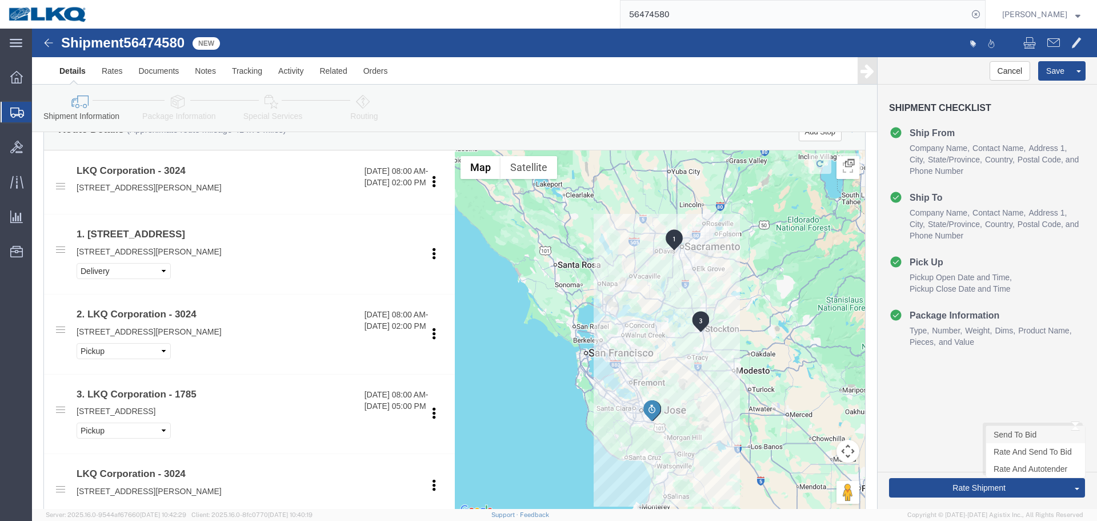
click link "Send To Bid"
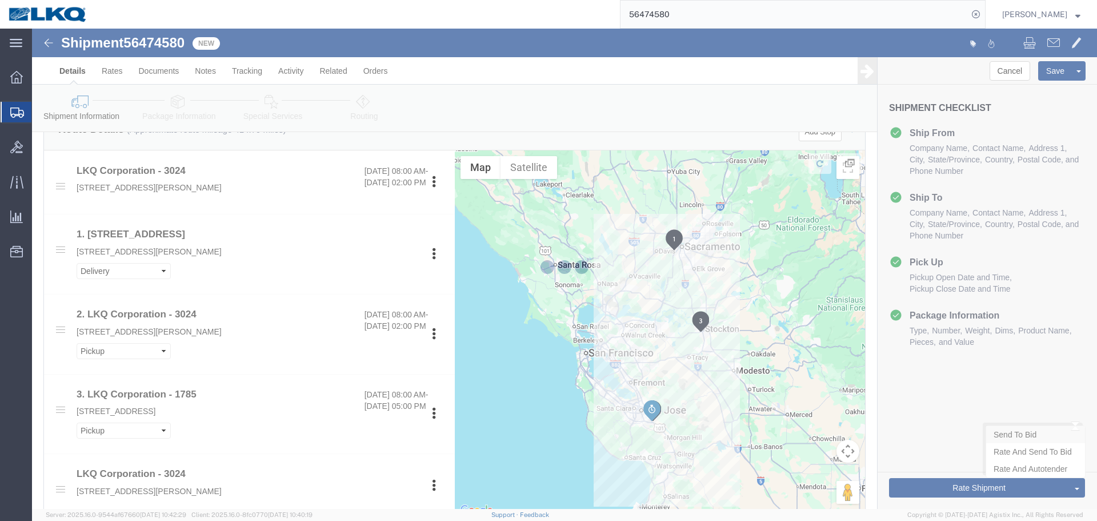
select select "38575"
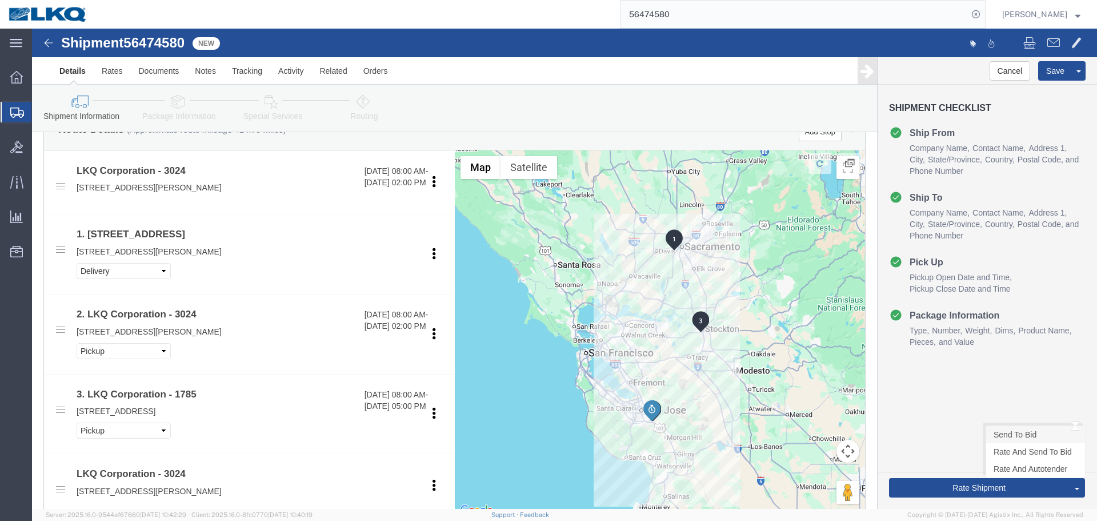
select select "TL"
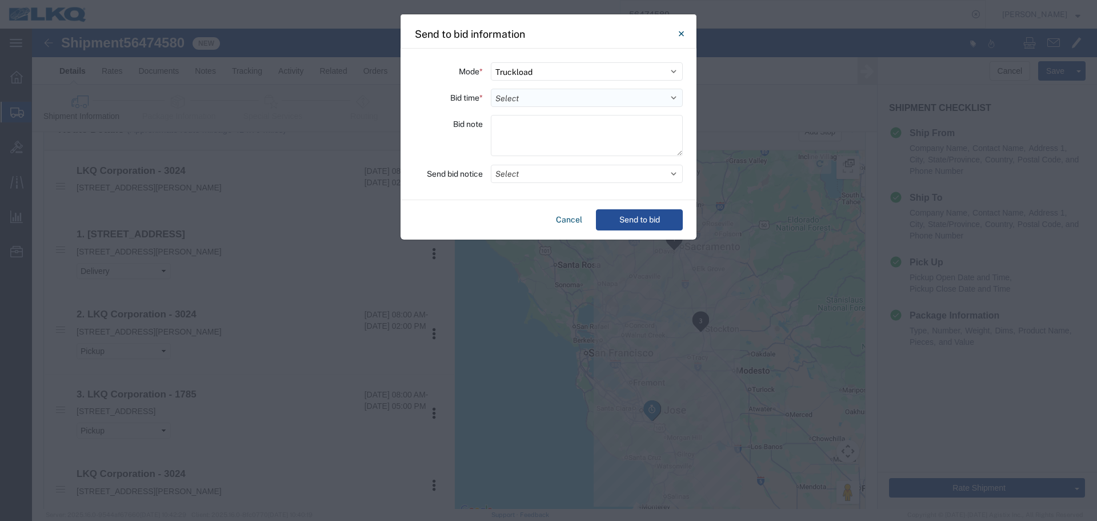
click at [559, 97] on select "Select 30 Min (Rush) 1 Hour (Rush) 2 Hours (Rush) 4 Hours (Rush) 8 Hours (Rush)…" at bounding box center [587, 98] width 192 height 18
click at [491, 89] on select "Select 30 Min (Rush) 1 Hour (Rush) 2 Hours (Rush) 4 Hours (Rush) 8 Hours (Rush)…" at bounding box center [587, 98] width 192 height 18
click at [522, 137] on textarea at bounding box center [587, 135] width 192 height 41
click at [523, 105] on select "Select 30 Min (Rush) 1 Hour (Rush) 2 Hours (Rush) 4 Hours (Rush) 8 Hours (Rush)…" at bounding box center [587, 98] width 192 height 18
select select "1"
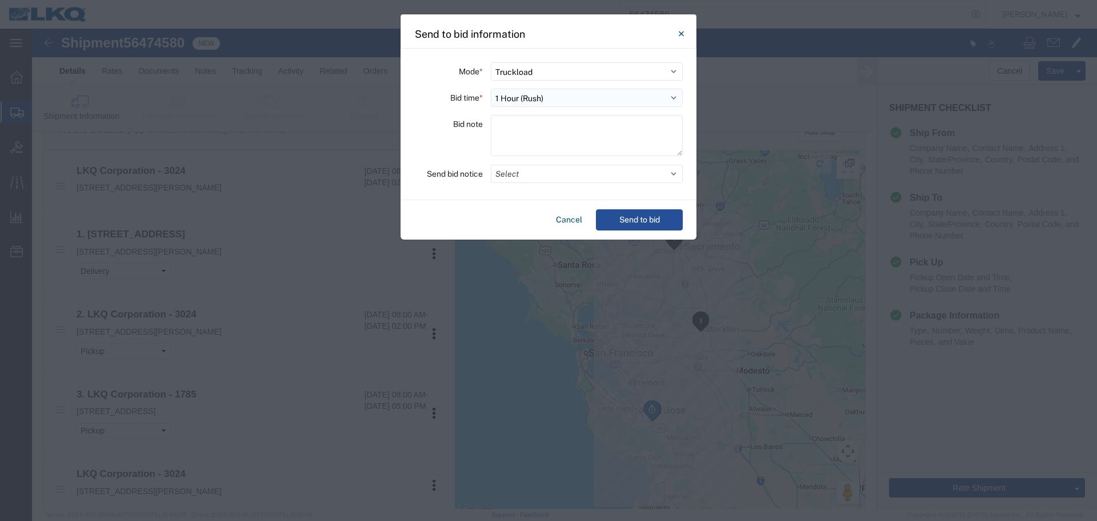
click at [491, 89] on select "Select 30 Min (Rush) 1 Hour (Rush) 2 Hours (Rush) 4 Hours (Rush) 8 Hours (Rush)…" at bounding box center [587, 98] width 192 height 18
click at [533, 179] on button "Select" at bounding box center [587, 174] width 192 height 18
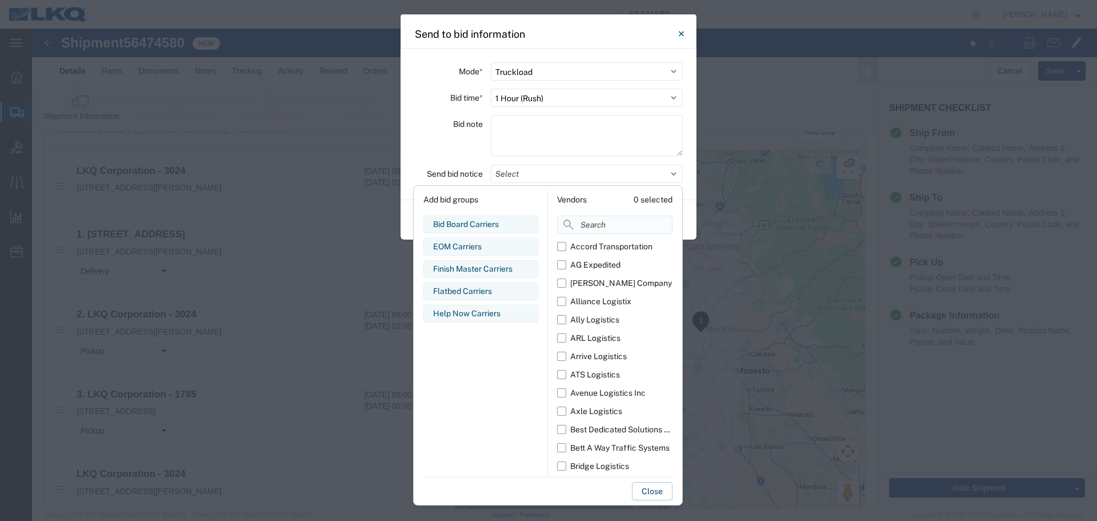
click at [575, 220] on input at bounding box center [614, 224] width 115 height 18
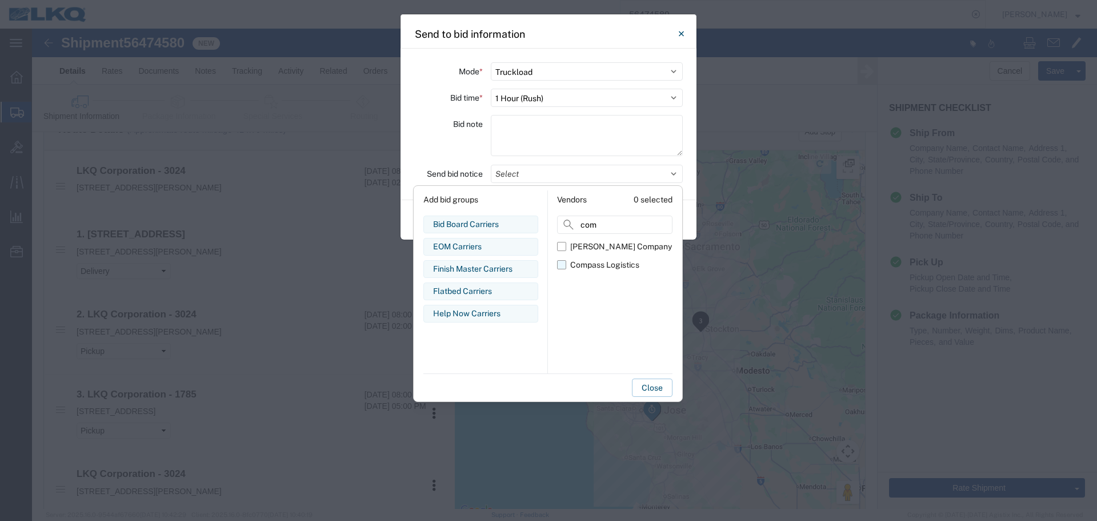
type input "com"
click at [579, 259] on div "Compass Logistics" at bounding box center [604, 265] width 69 height 12
click at [0, 0] on input "Compass Logistics" at bounding box center [0, 0] width 0 height 0
click at [454, 150] on div "Bid note" at bounding box center [448, 137] width 69 height 45
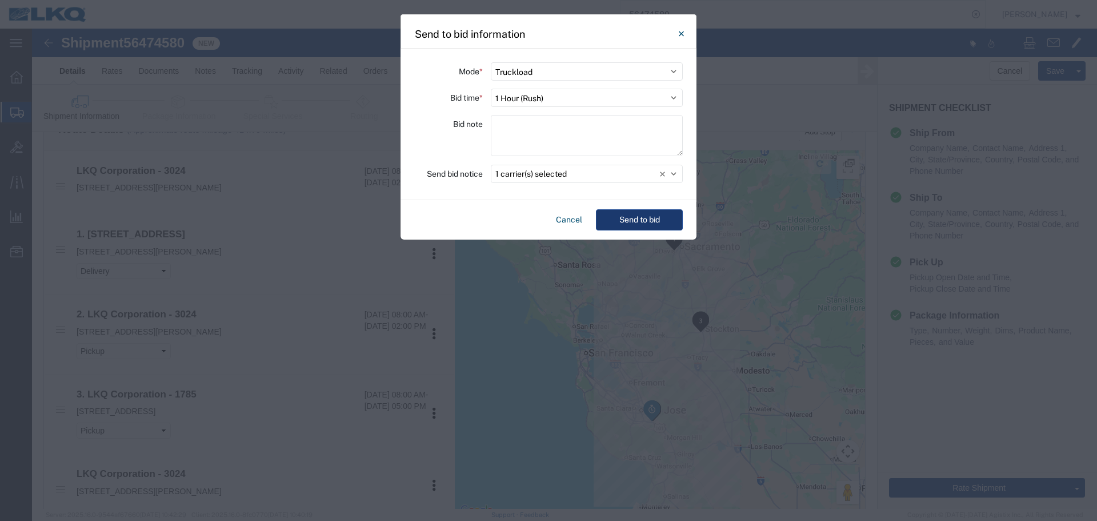
click at [657, 223] on button "Send to bid" at bounding box center [639, 219] width 87 height 21
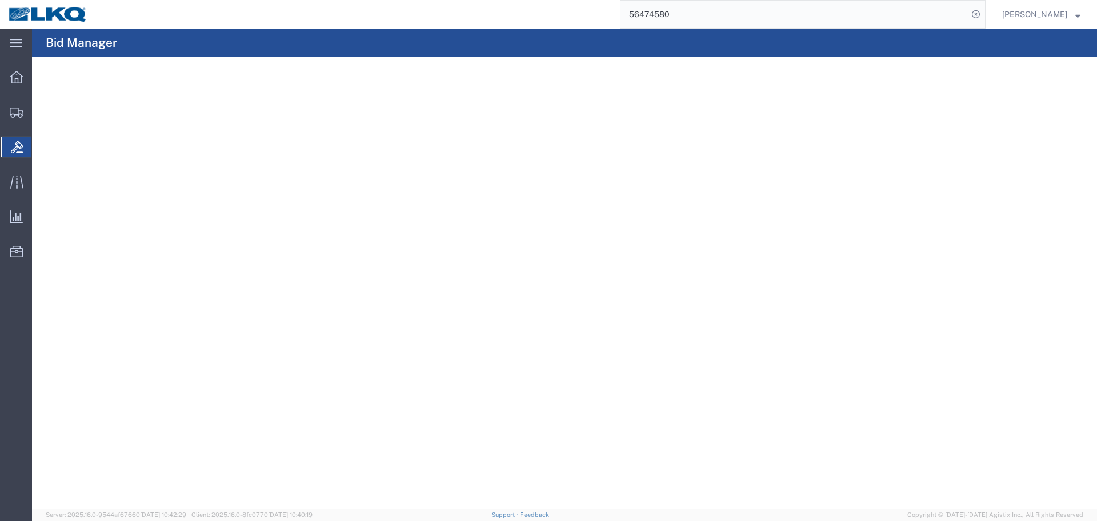
click at [782, 11] on input "56474580" at bounding box center [794, 14] width 347 height 27
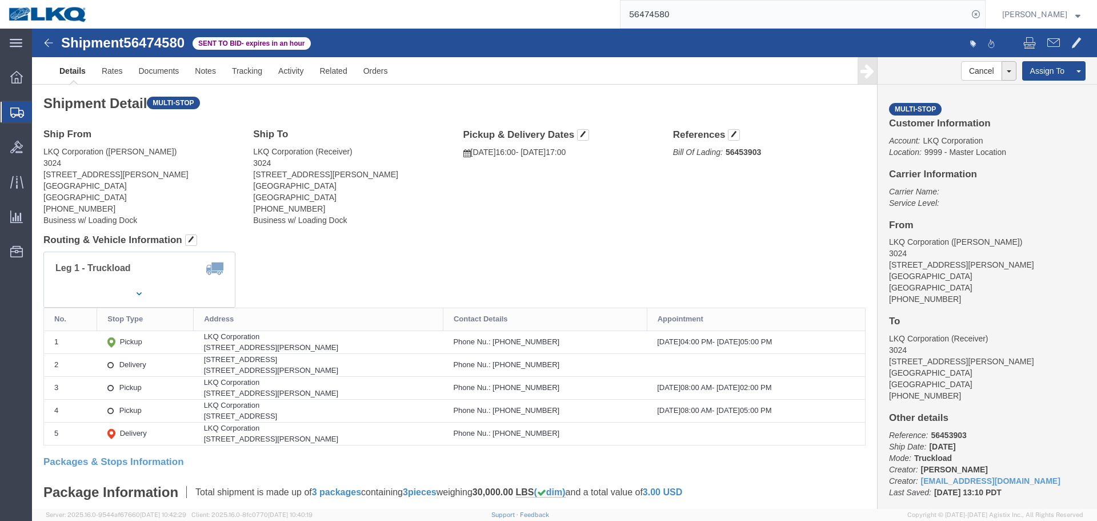
click address "LKQ Corporation ([PERSON_NAME]) 3024 [STREET_ADDRESS][PERSON_NAME] [PHONE_NUMBE…"
copy address "3024"
click div "Ship From LKQ Corporation ([PERSON_NAME]) 3024 [STREET_ADDRESS][PERSON_NAME] [P…"
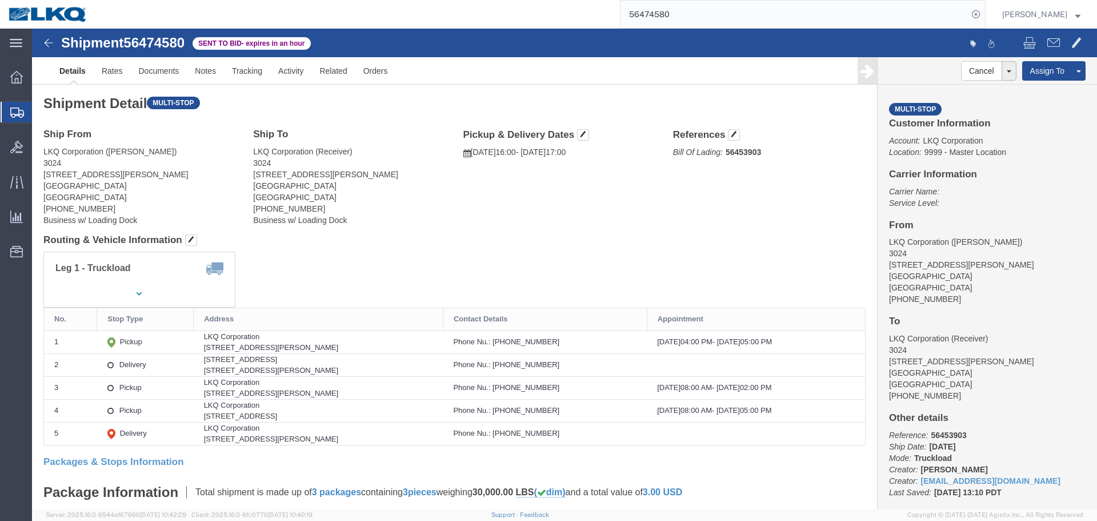
click at [753, 21] on input "56474580" at bounding box center [794, 14] width 347 height 27
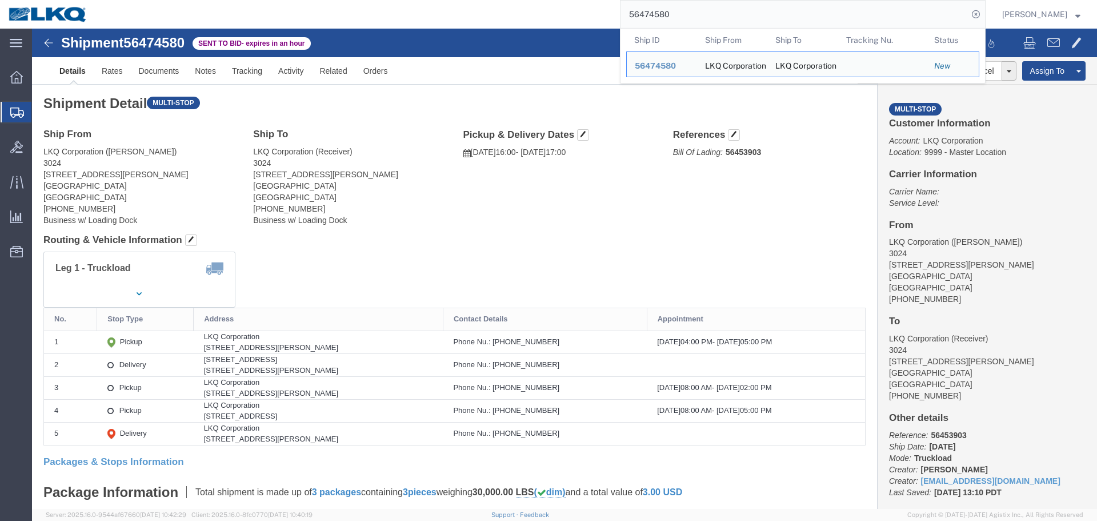
click at [754, 21] on input "56474580" at bounding box center [794, 14] width 347 height 27
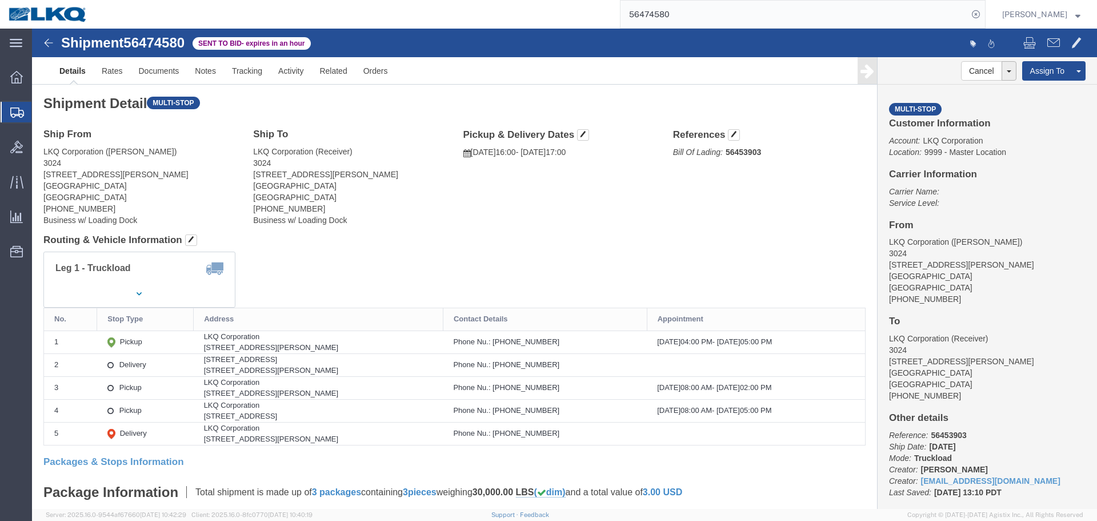
click at [793, 17] on input "56474580" at bounding box center [794, 14] width 347 height 27
click link "Rates"
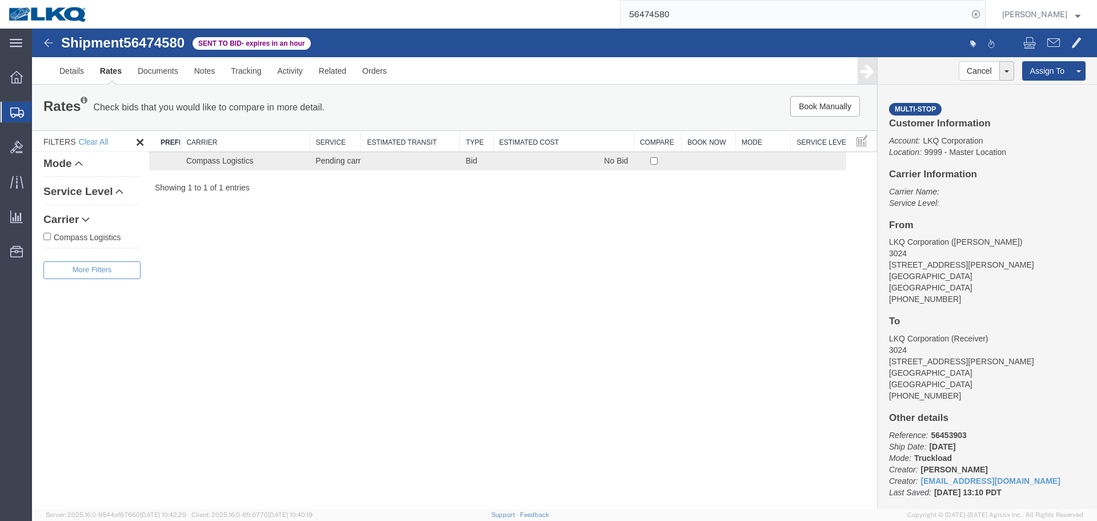
click at [608, 219] on div "Shipment 56474580 1 of 1 Sent to Bid - expires in an hour Details Rates Documen…" at bounding box center [564, 269] width 1065 height 480
click at [74, 78] on link "Details" at bounding box center [71, 70] width 41 height 27
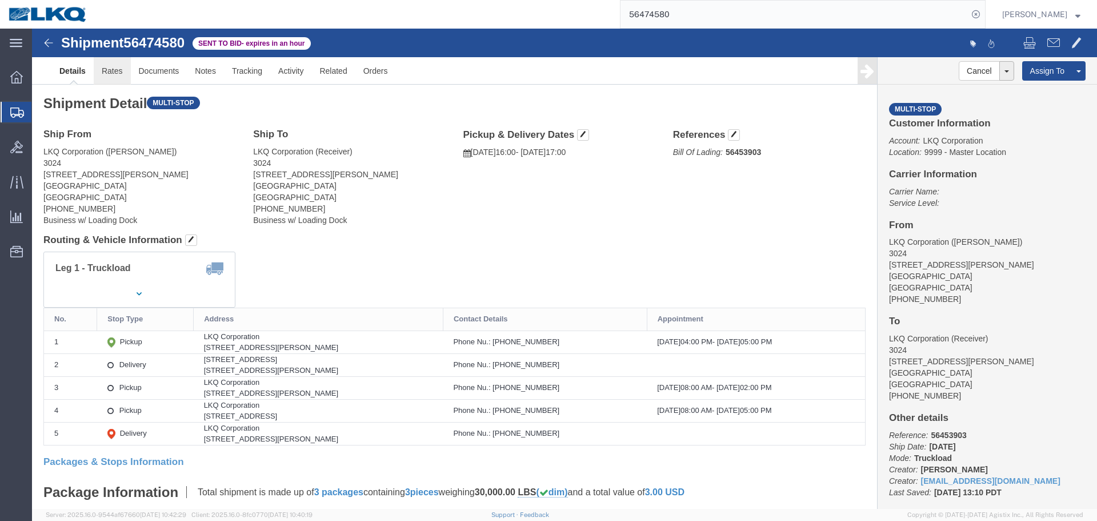
click link "Rates"
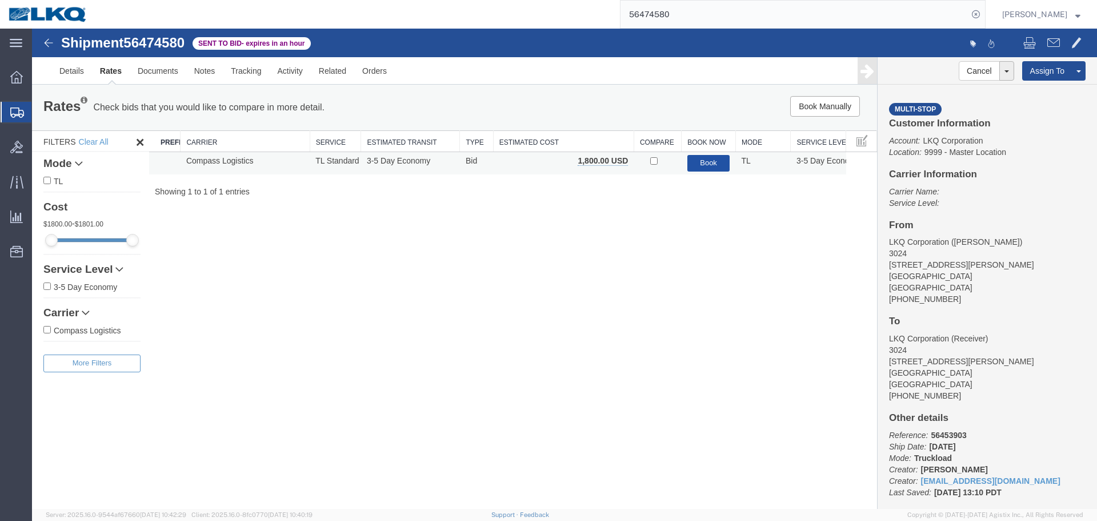
click at [717, 157] on button "Book" at bounding box center [708, 163] width 43 height 17
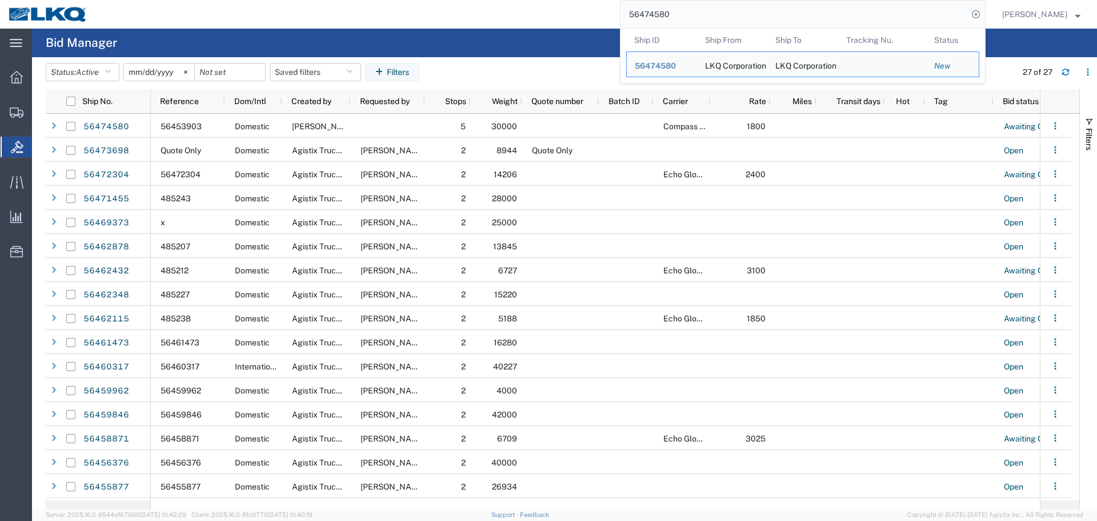
click at [745, 18] on input "56474580" at bounding box center [794, 14] width 347 height 27
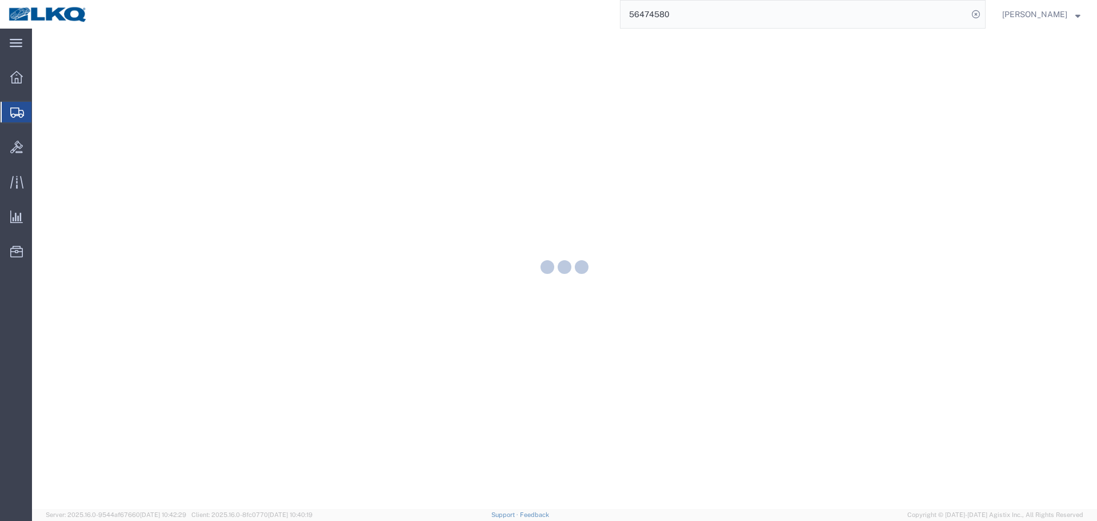
click at [745, 18] on input "56474580" at bounding box center [794, 14] width 347 height 27
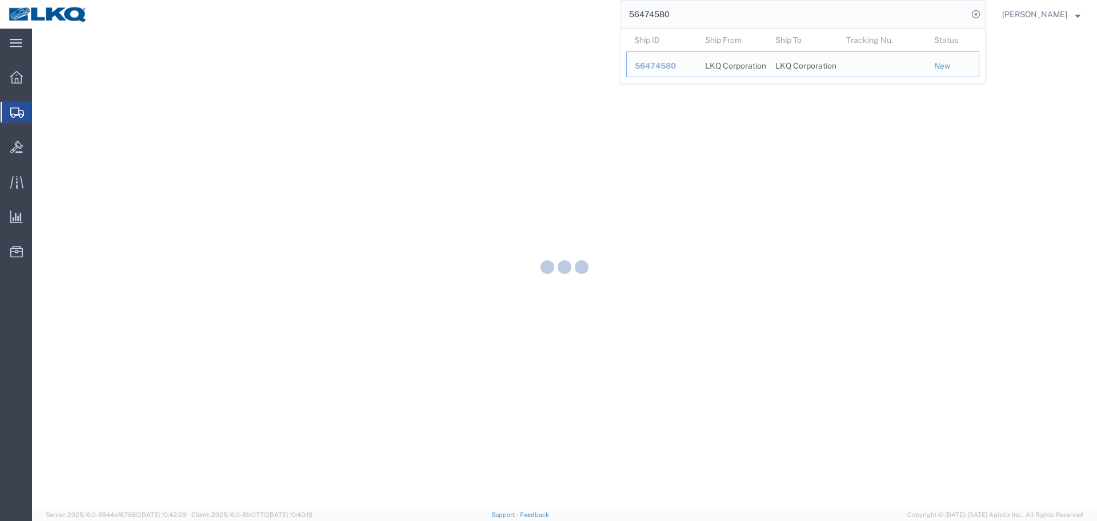
paste input "55093"
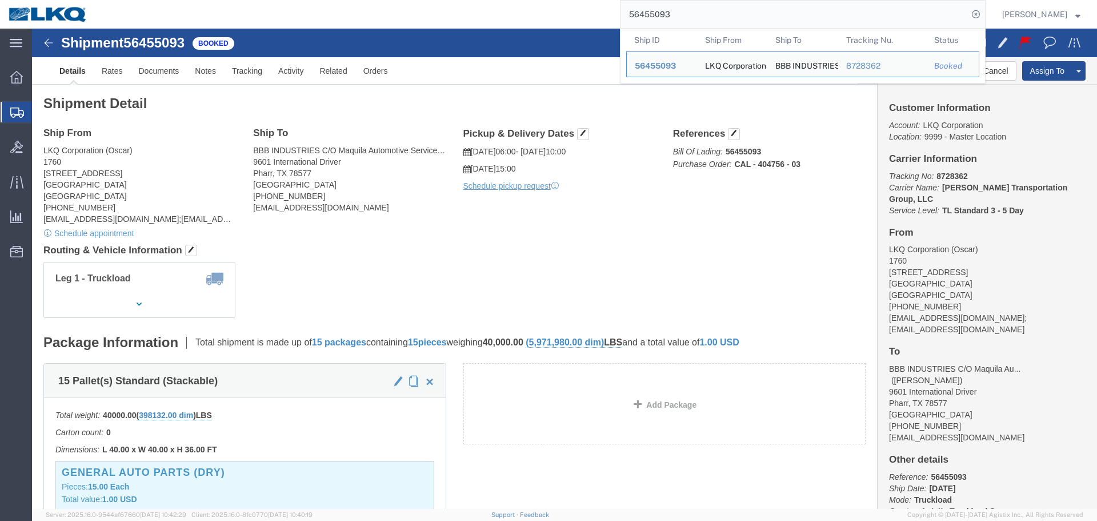
click at [801, 3] on input "56455093" at bounding box center [794, 14] width 347 height 27
paste input "7"
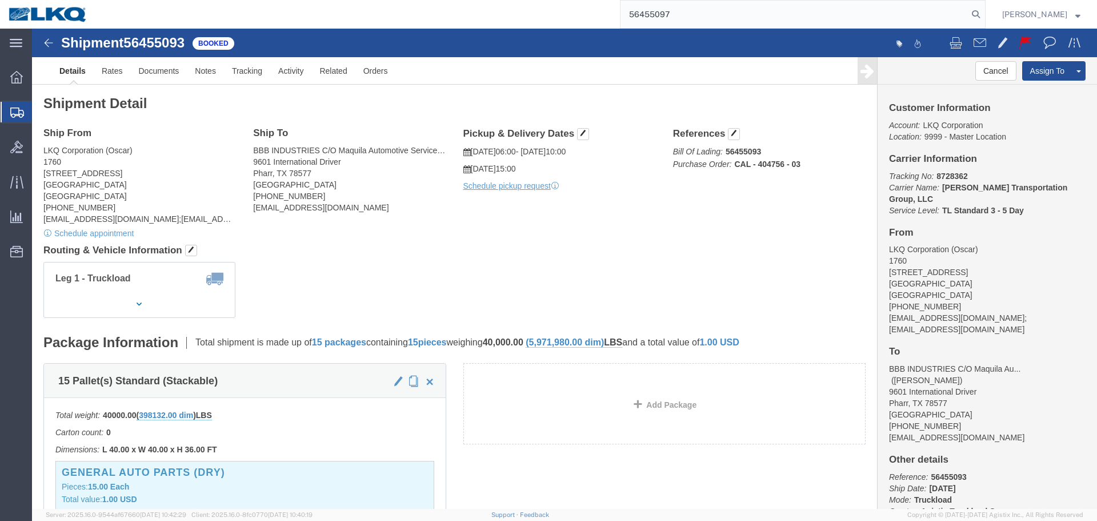
type input "56455097"
click div "Ship From LKQ Corporation (Oscar) 1760 [STREET_ADDRESS] [PHONE_NUMBER] [EMAIL_A…"
click div "Leg 1 - Truckload Vehicle 1: Standard Dry Van (53 Feet) Number of trucks: 1"
